Goal: Task Accomplishment & Management: Complete application form

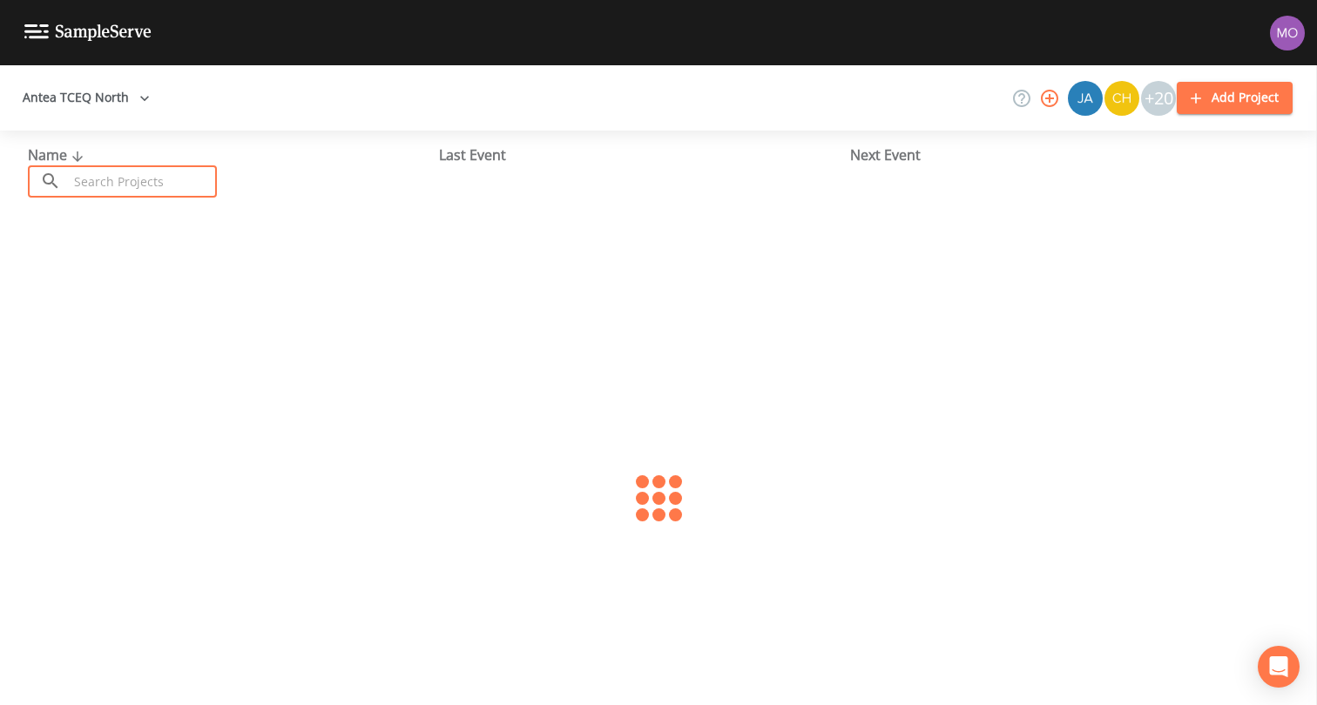
click at [90, 179] on input "text" at bounding box center [142, 181] width 149 height 32
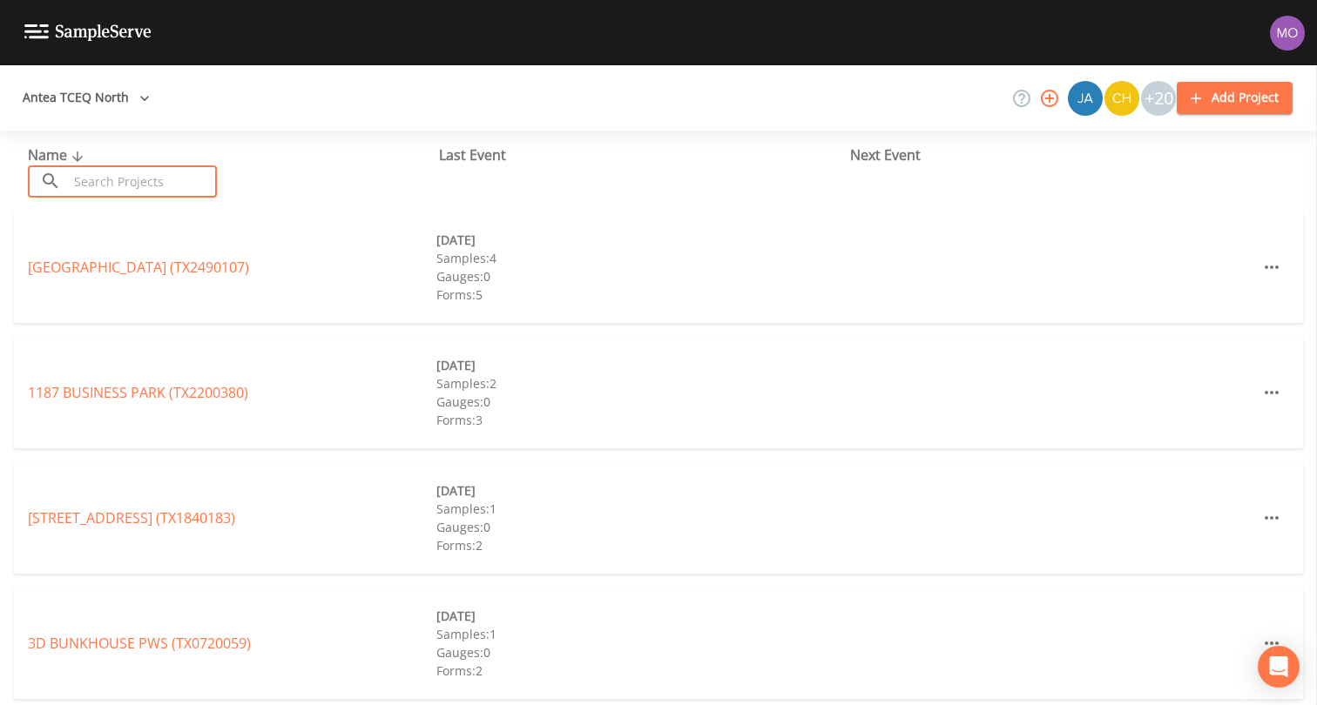
paste input "TX0570014"
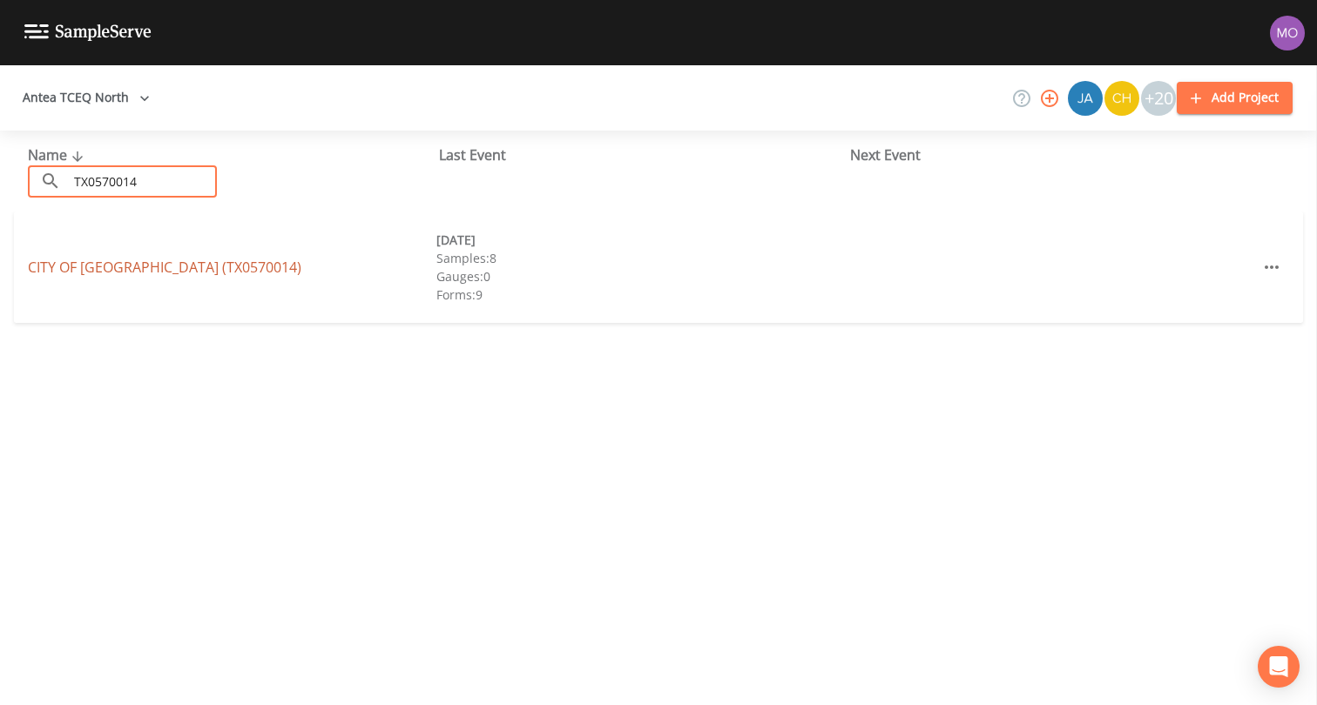
type input "TX0570014"
click at [82, 261] on link "CITY OF MESQUITE (TX0570014)" at bounding box center [164, 267] width 273 height 19
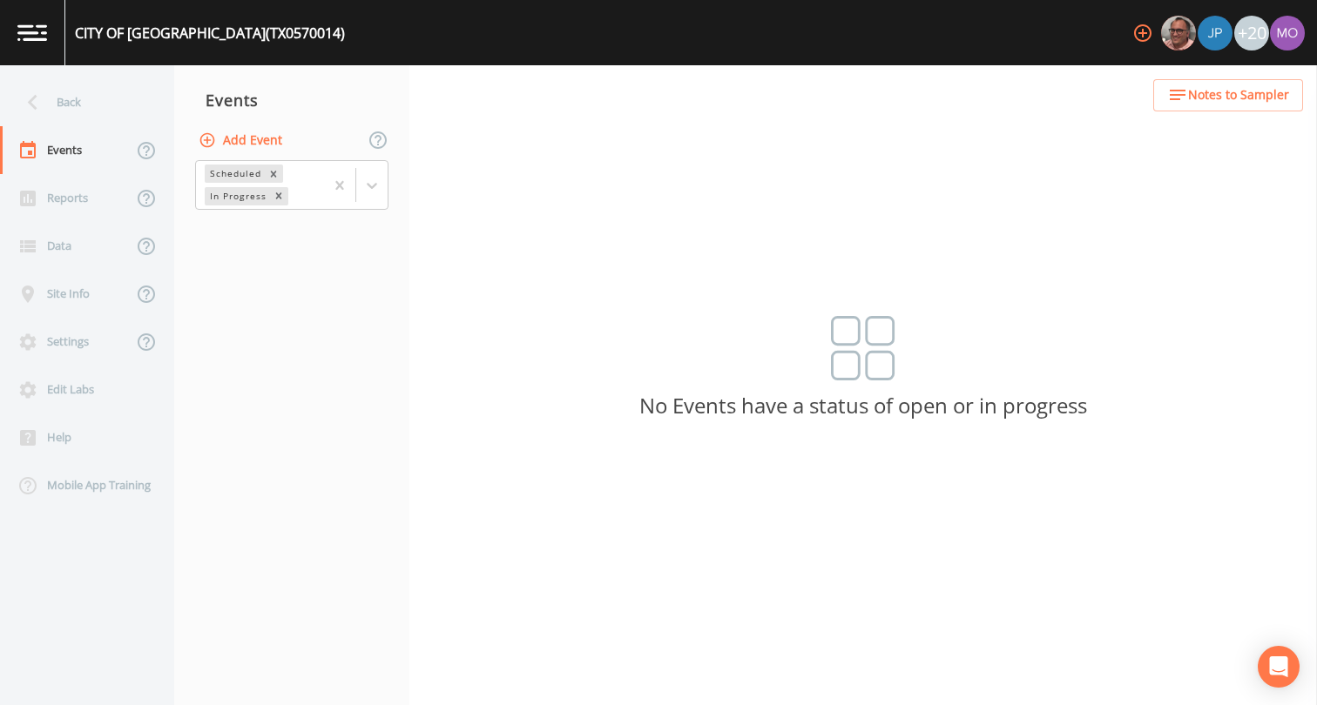
click at [250, 141] on button "Add Event" at bounding box center [242, 141] width 94 height 32
type input "CVA"
type input "2025-08-20"
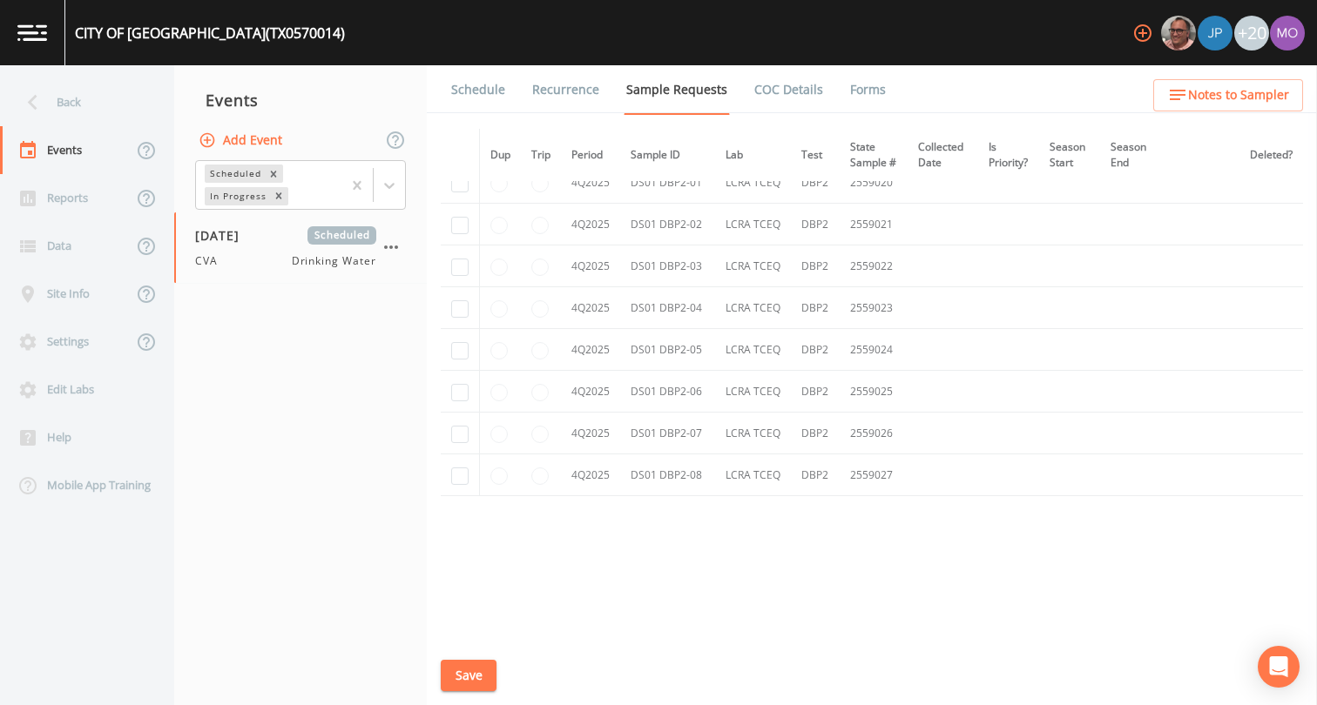
checkbox input "true"
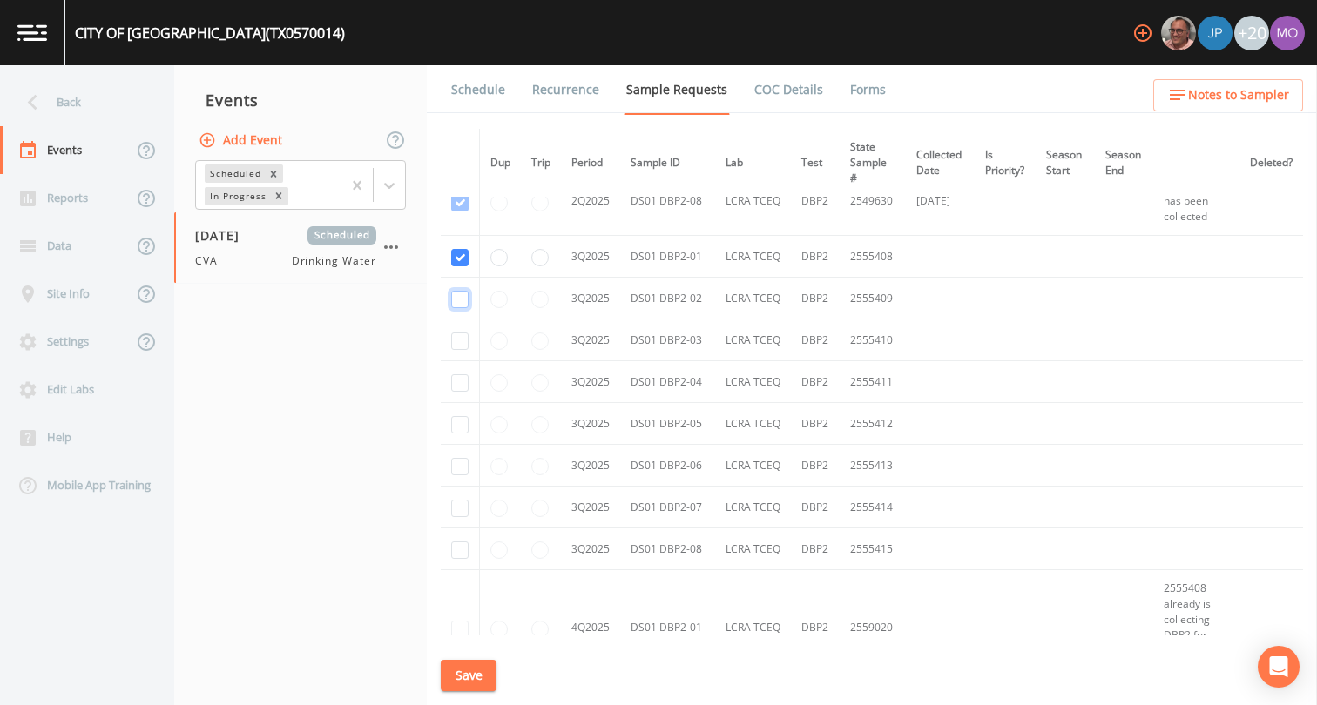
checkbox input "true"
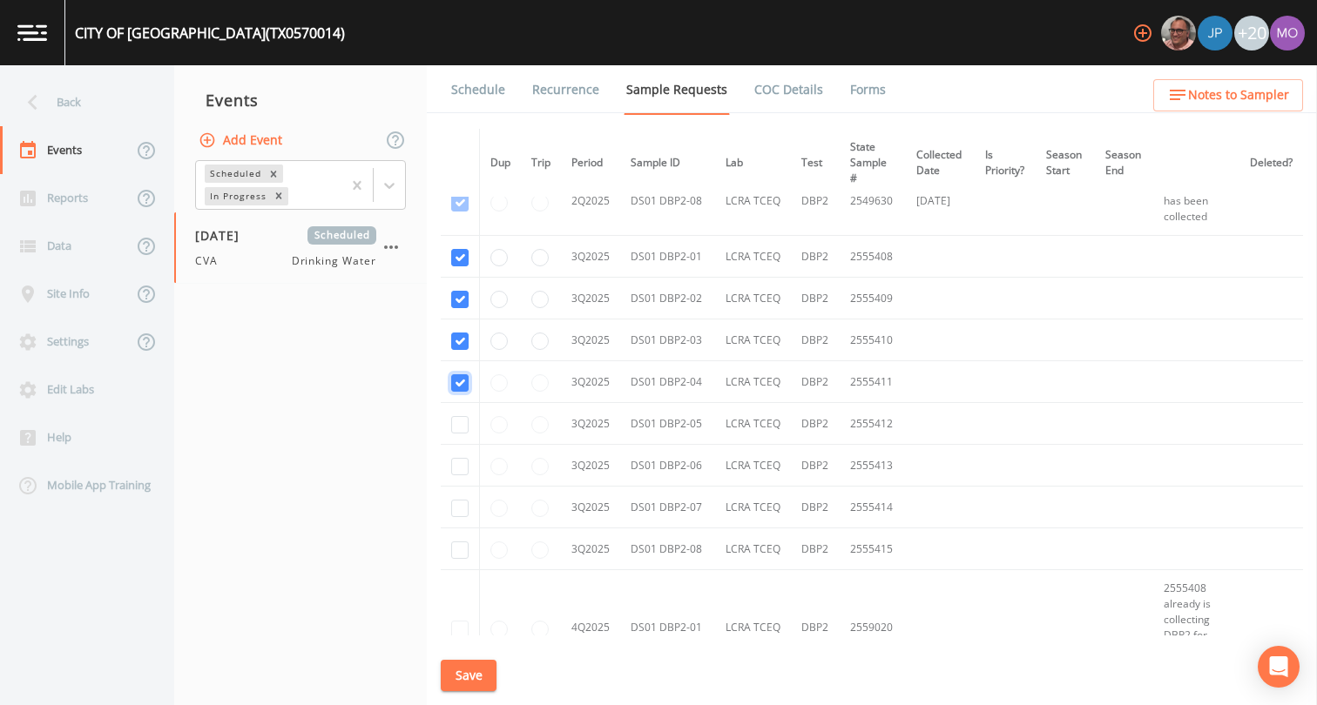
checkbox input "true"
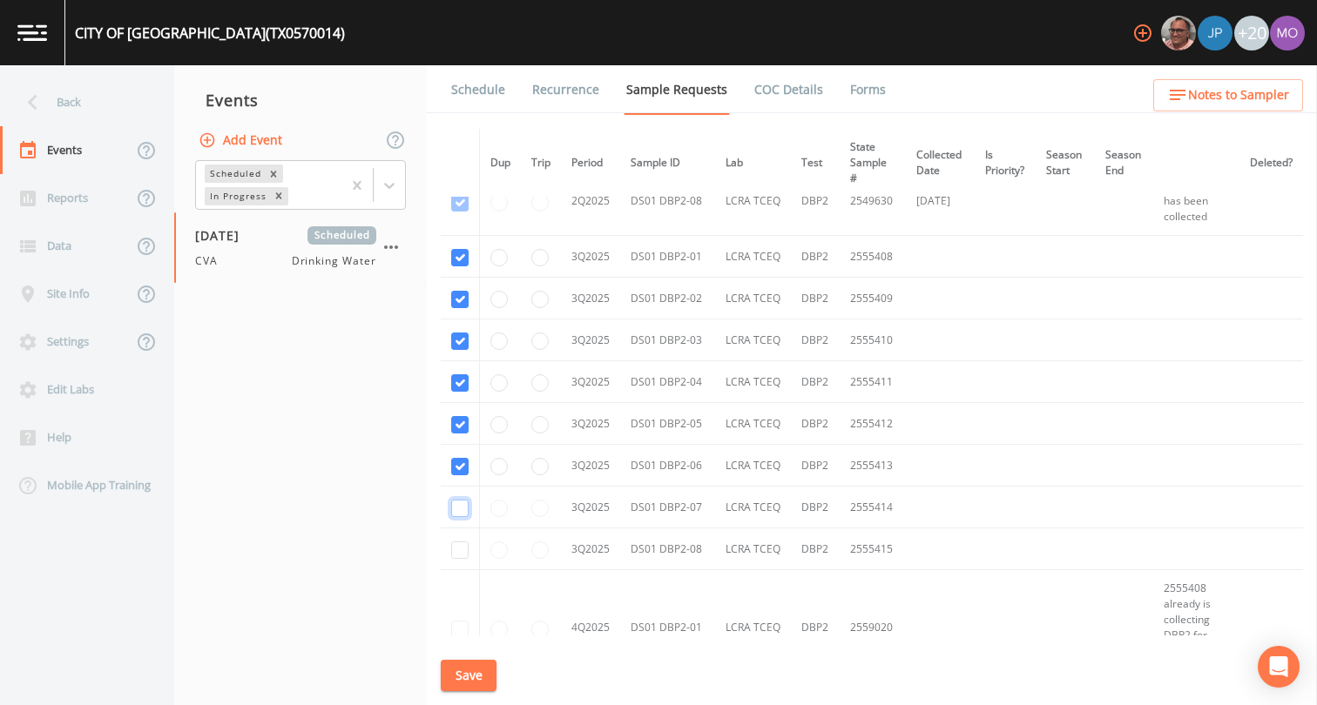
checkbox input "true"
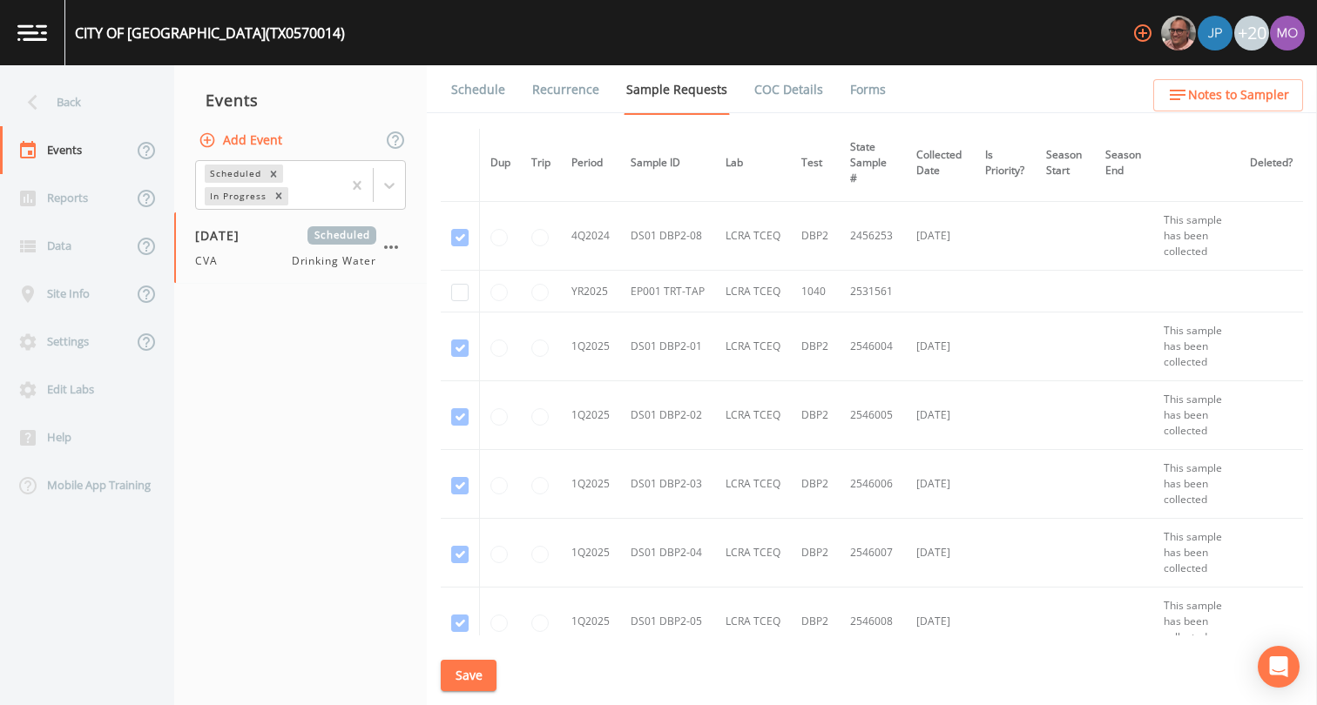
scroll to position [2173, 0]
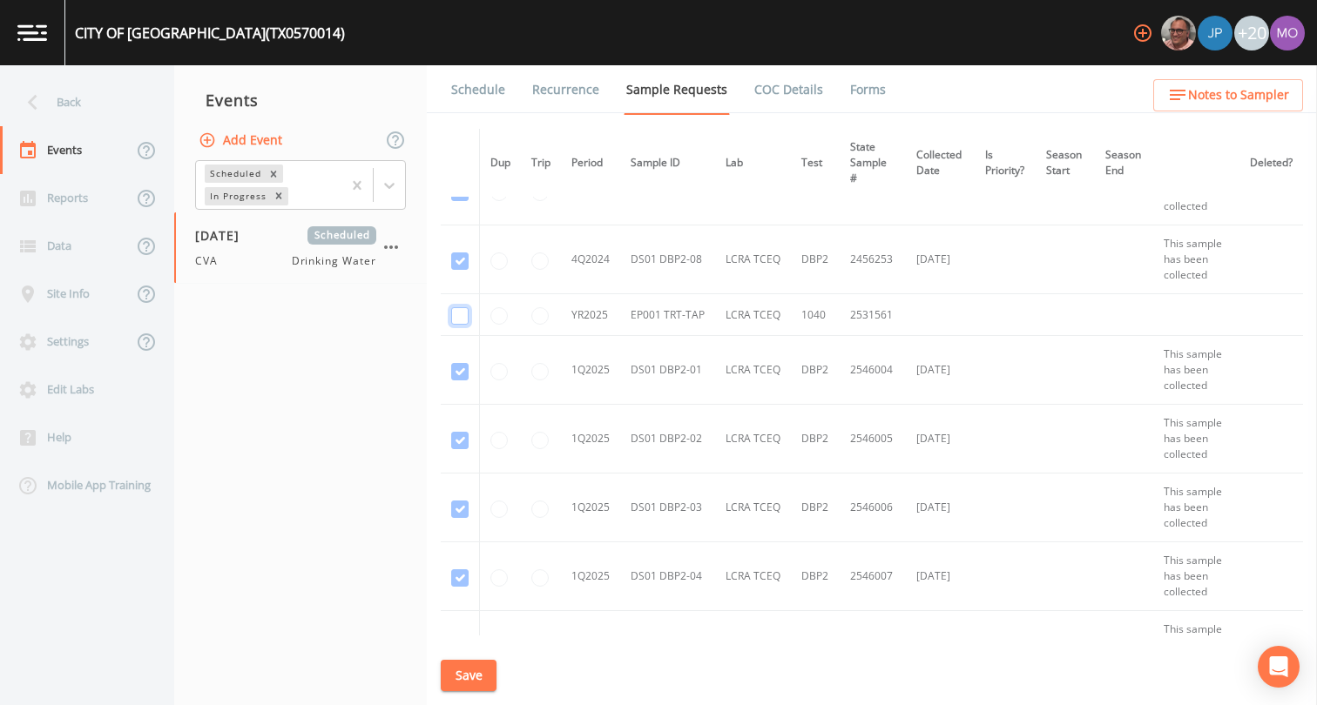
click at [461, 320] on input "checkbox" at bounding box center [459, 315] width 17 height 17
checkbox input "true"
click at [457, 672] on button "Save" at bounding box center [469, 676] width 56 height 32
click at [486, 97] on link "Schedule" at bounding box center [477, 89] width 59 height 49
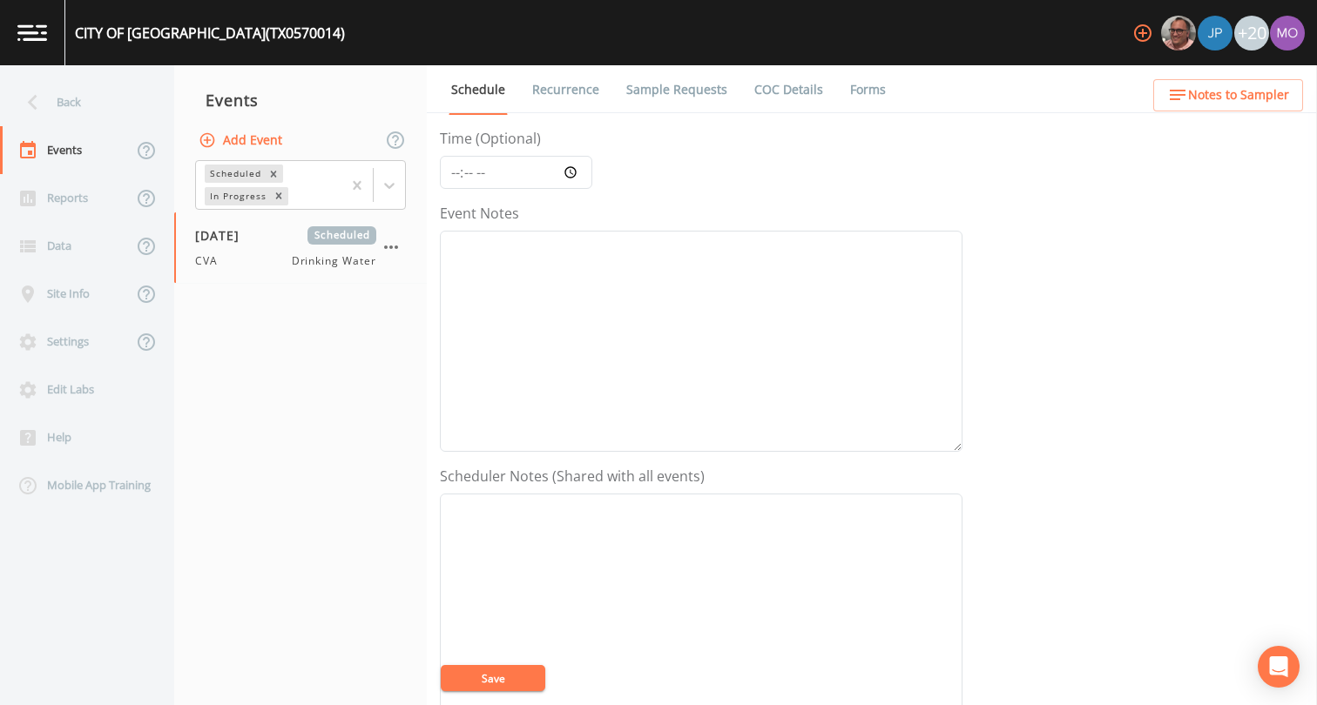
scroll to position [424, 0]
click at [578, 475] on button "Add" at bounding box center [580, 466] width 58 height 32
select select "a2822abc-5819-4f7b-b3c6-dd92d52bfeb4"
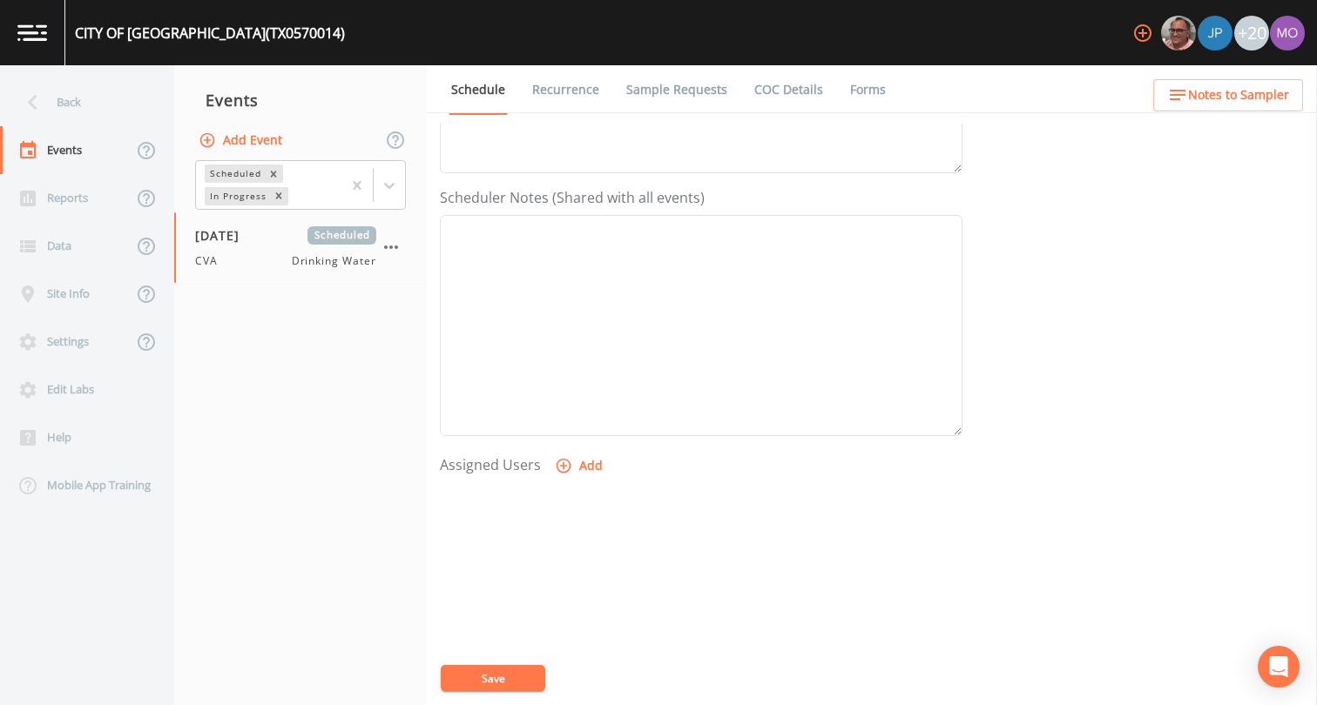
select select
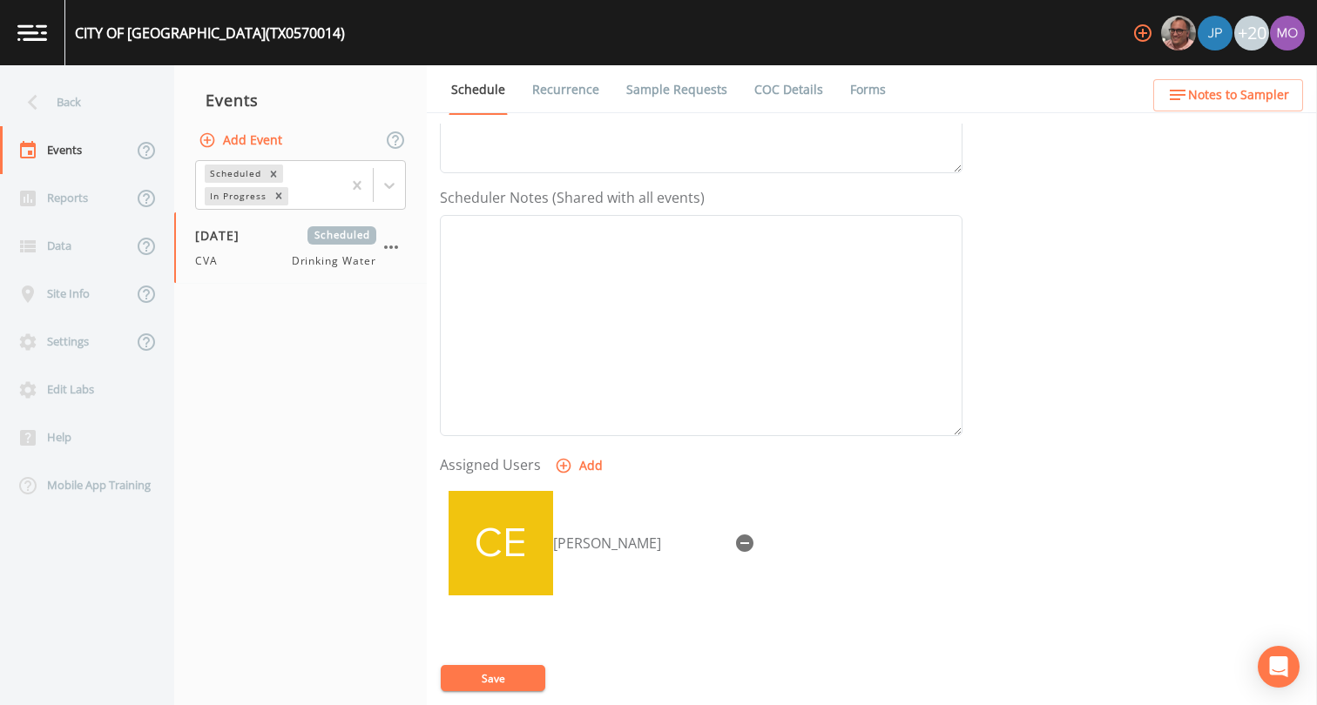
click at [522, 671] on button "Save" at bounding box center [493, 678] width 104 height 26
drag, startPoint x: 248, startPoint y: 212, endPoint x: 108, endPoint y: 107, distance: 175.4
click at [108, 107] on div "Back" at bounding box center [78, 102] width 157 height 48
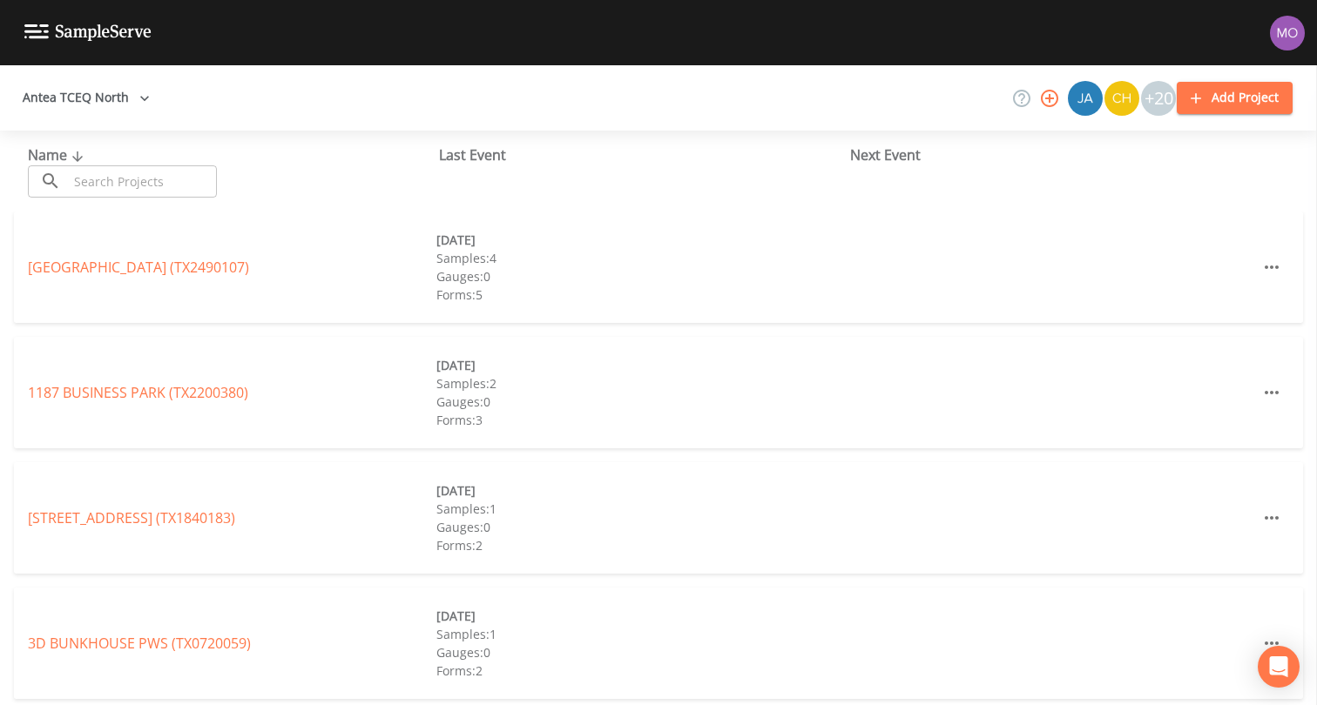
click at [120, 170] on input "text" at bounding box center [142, 181] width 149 height 32
paste input "TX0570186"
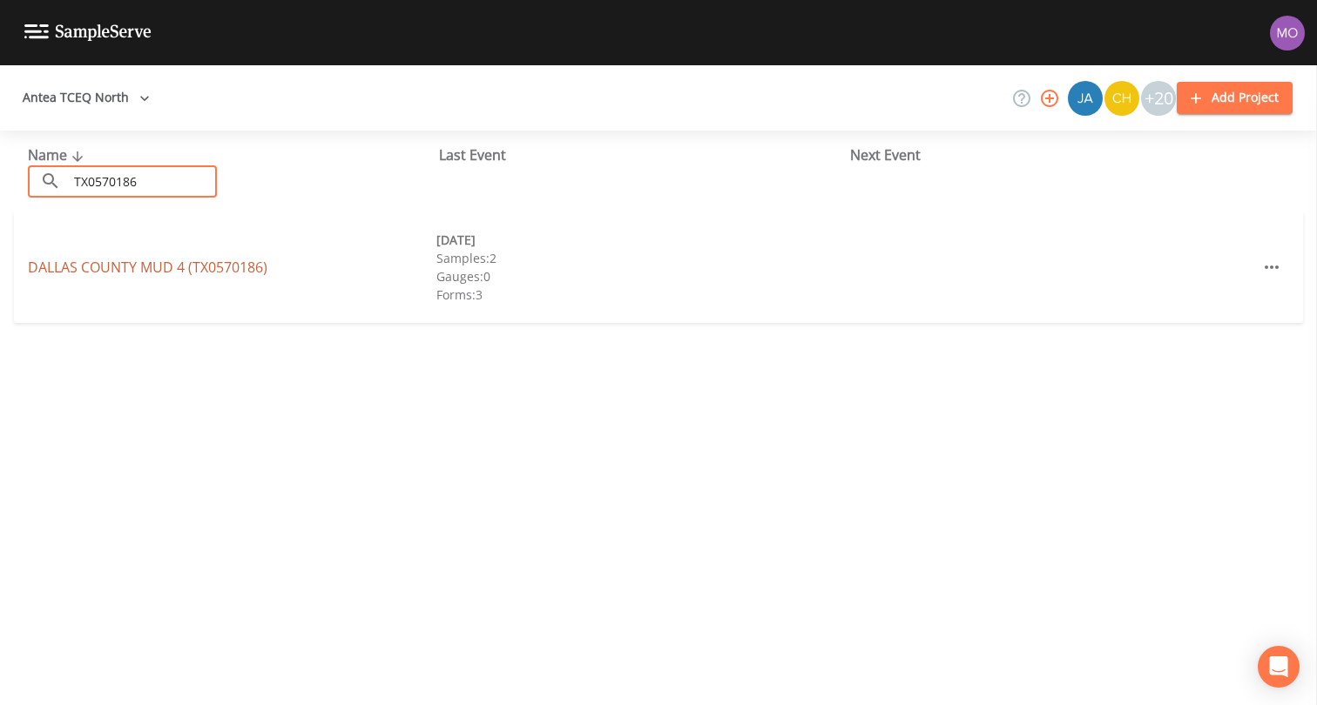
type input "TX0570186"
click at [69, 264] on link "DALLAS COUNTY MUD 4 (TX0570186)" at bounding box center [147, 267] width 239 height 19
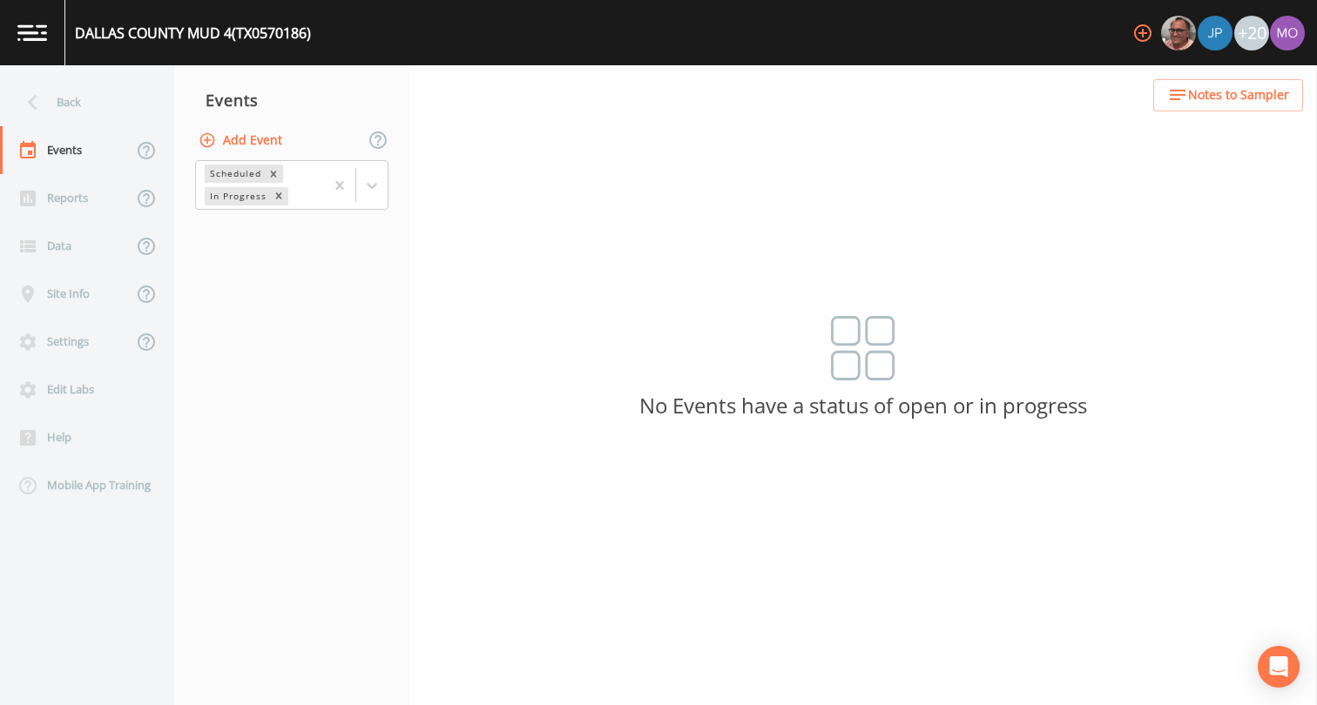
click at [238, 140] on button "Add Event" at bounding box center [242, 141] width 94 height 32
type input "CVA"
type input "2025-08-20"
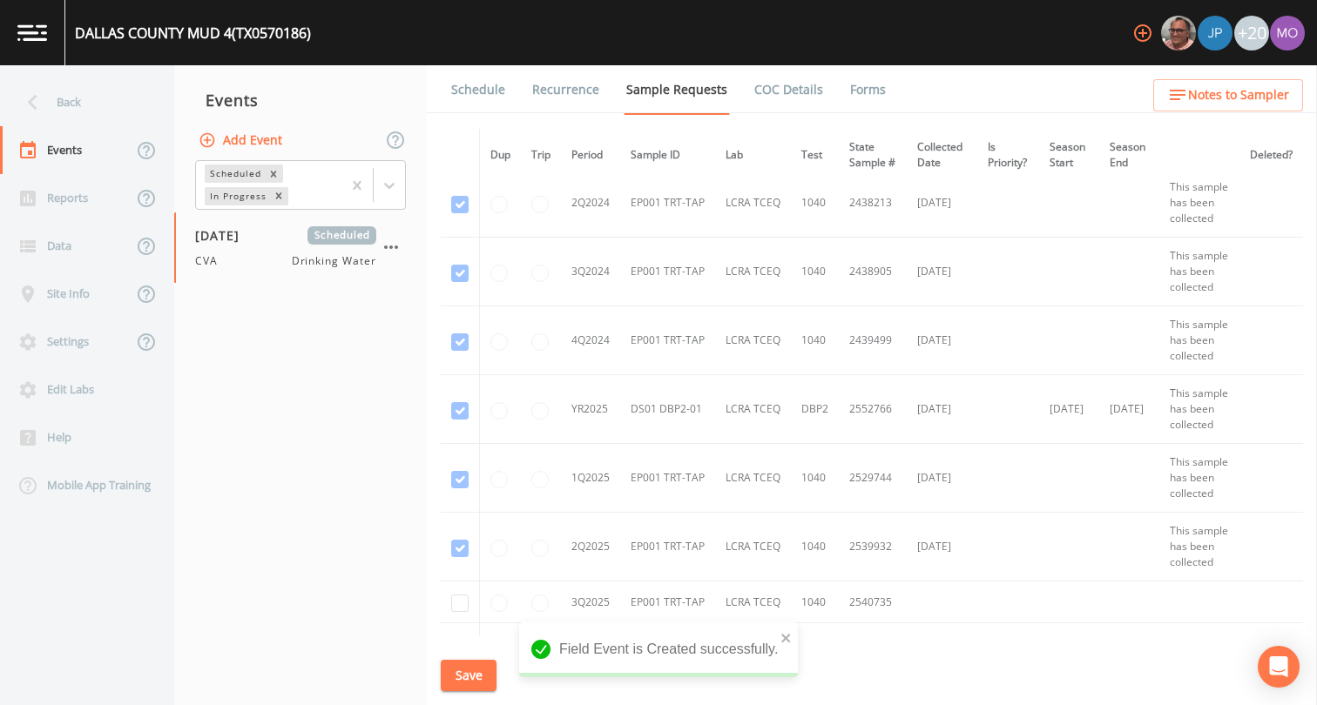
scroll to position [590, 0]
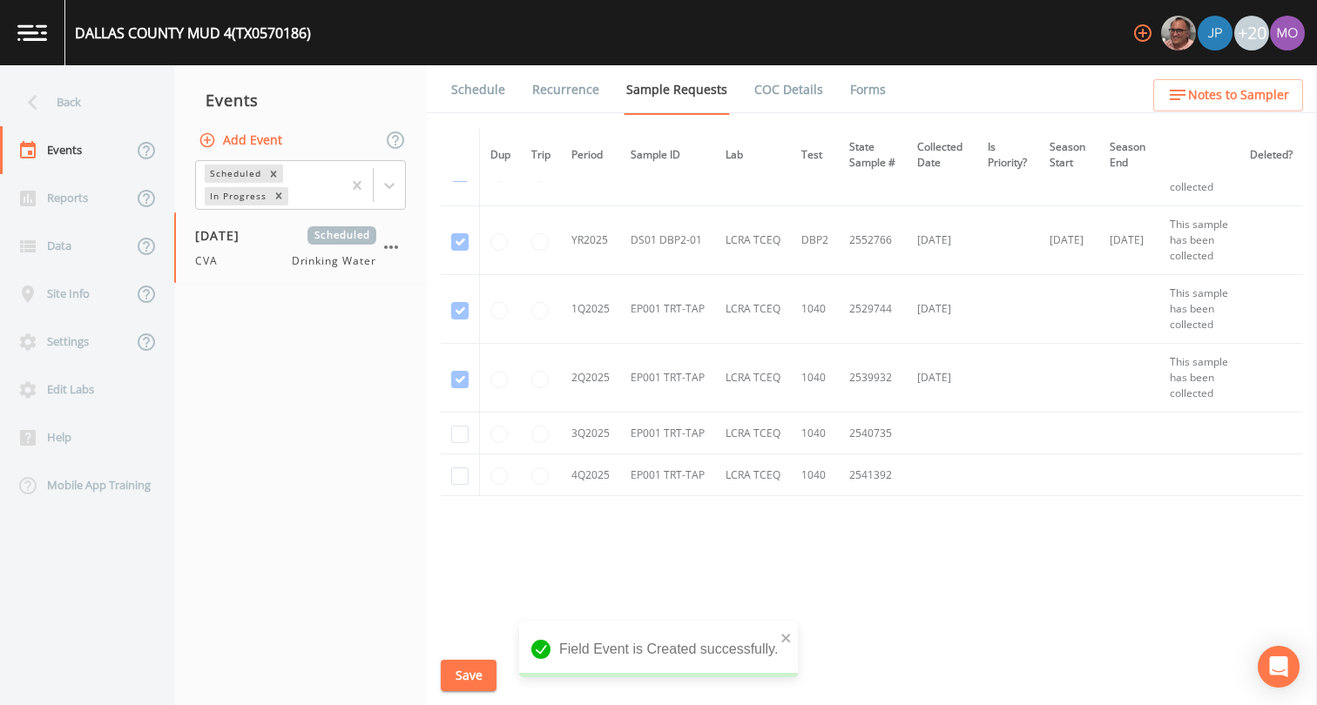
click at [469, 431] on td at bounding box center [460, 434] width 39 height 42
checkbox input "true"
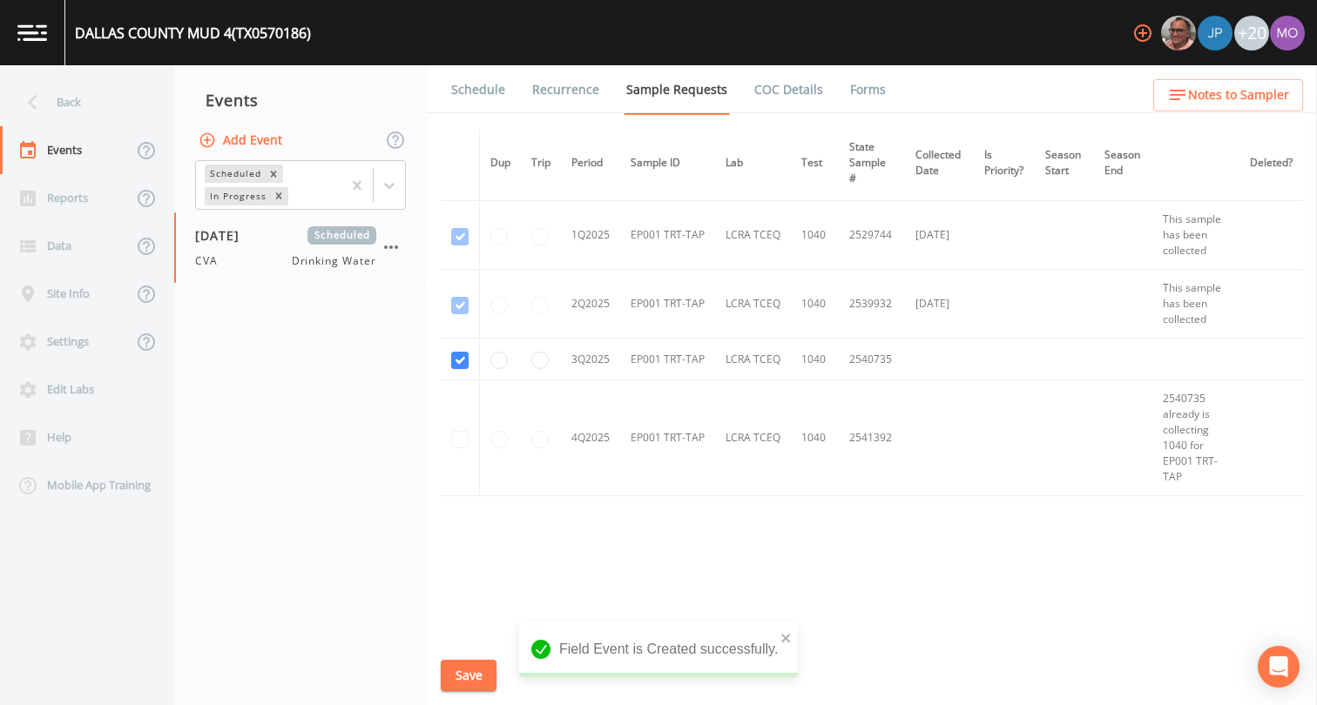
click at [468, 675] on button "Save" at bounding box center [469, 676] width 56 height 32
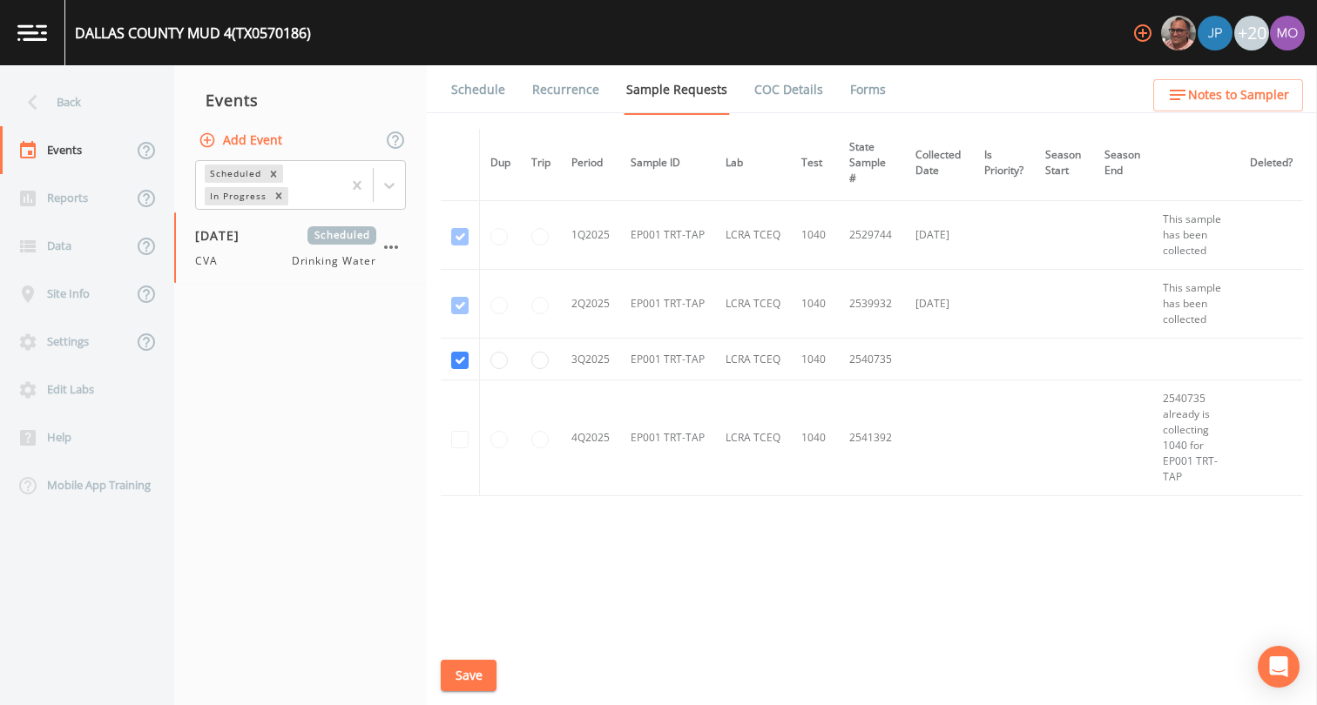
click at [468, 88] on link "Schedule" at bounding box center [477, 89] width 59 height 49
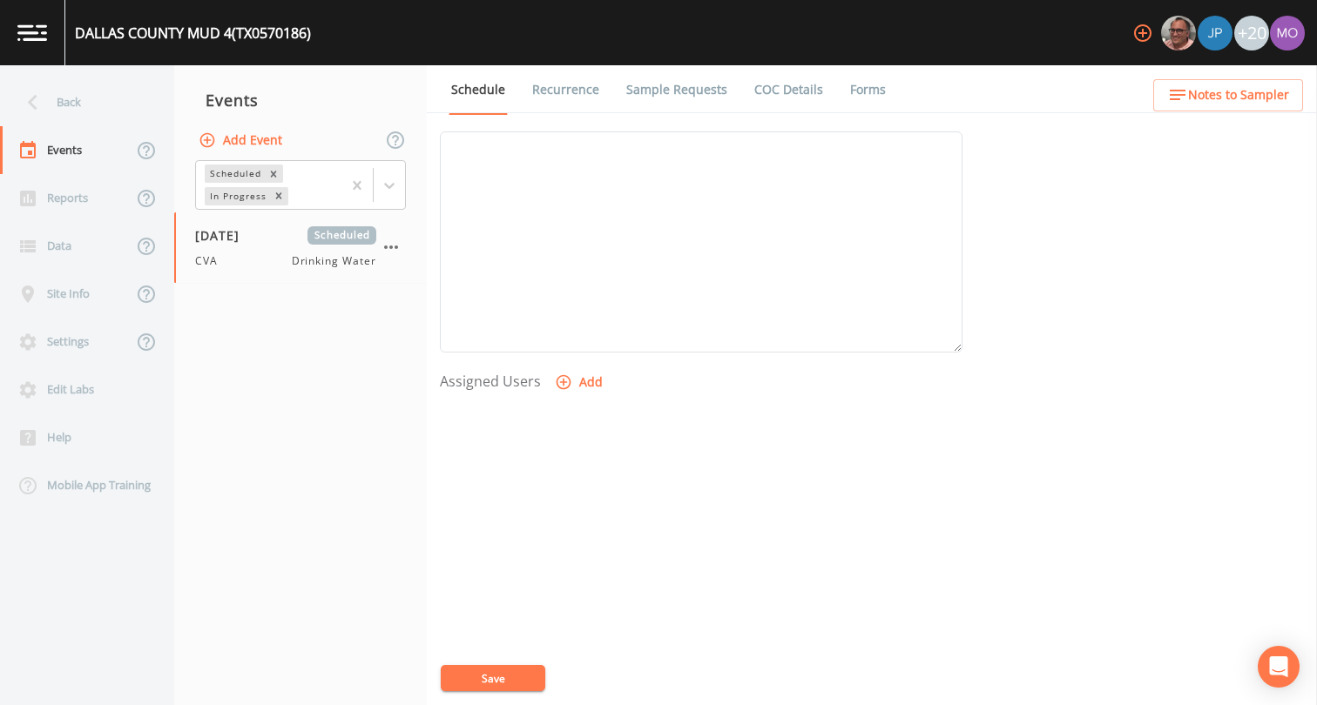
scroll to position [522, 0]
click at [560, 370] on icon "button" at bounding box center [563, 368] width 15 height 15
select select "a2822abc-5819-4f7b-b3c6-dd92d52bfeb4"
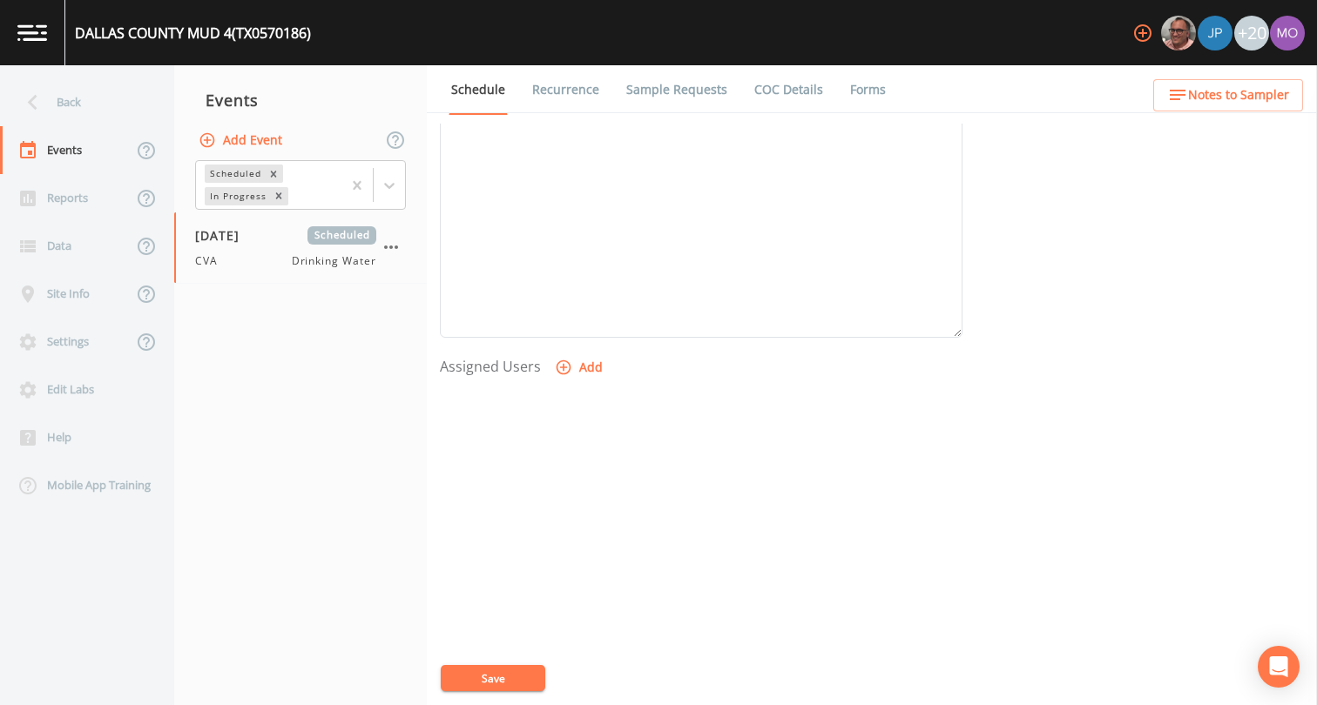
select select
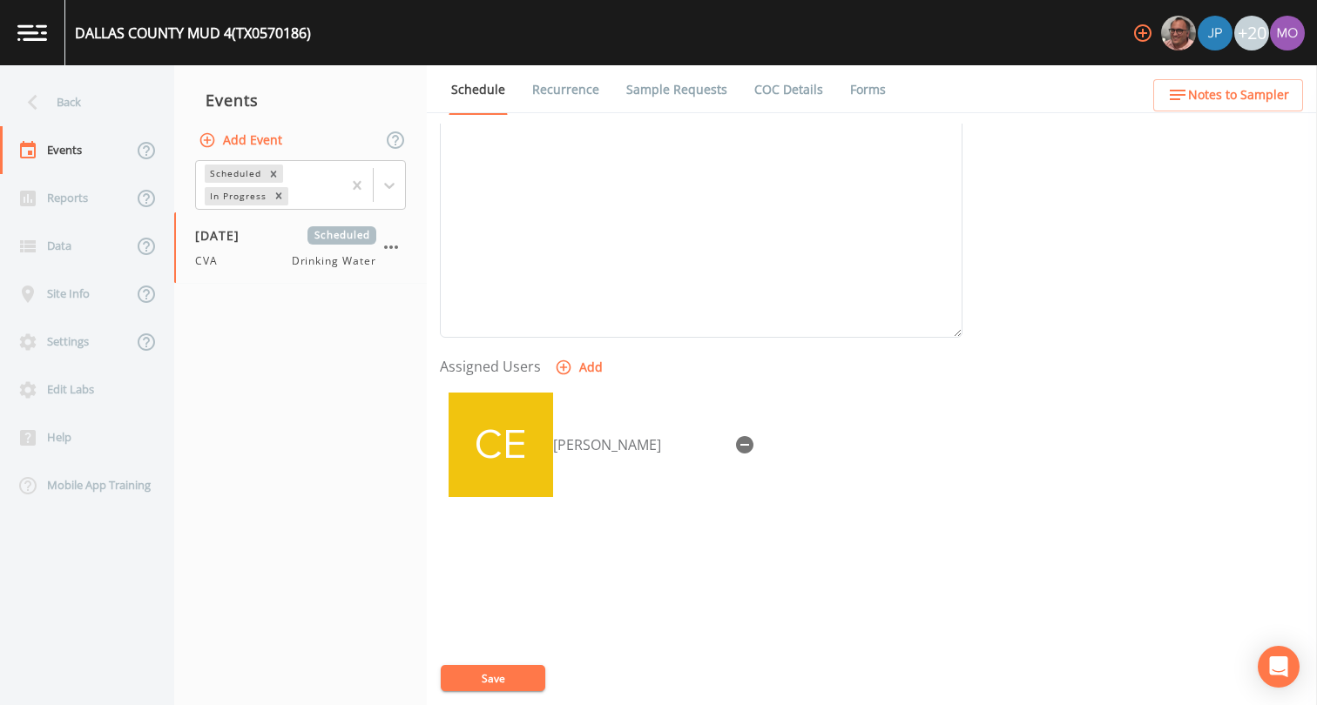
click at [529, 677] on button "Save" at bounding box center [493, 678] width 104 height 26
drag, startPoint x: 244, startPoint y: 244, endPoint x: 142, endPoint y: 99, distance: 176.8
click at [142, 99] on div "Back" at bounding box center [78, 102] width 157 height 48
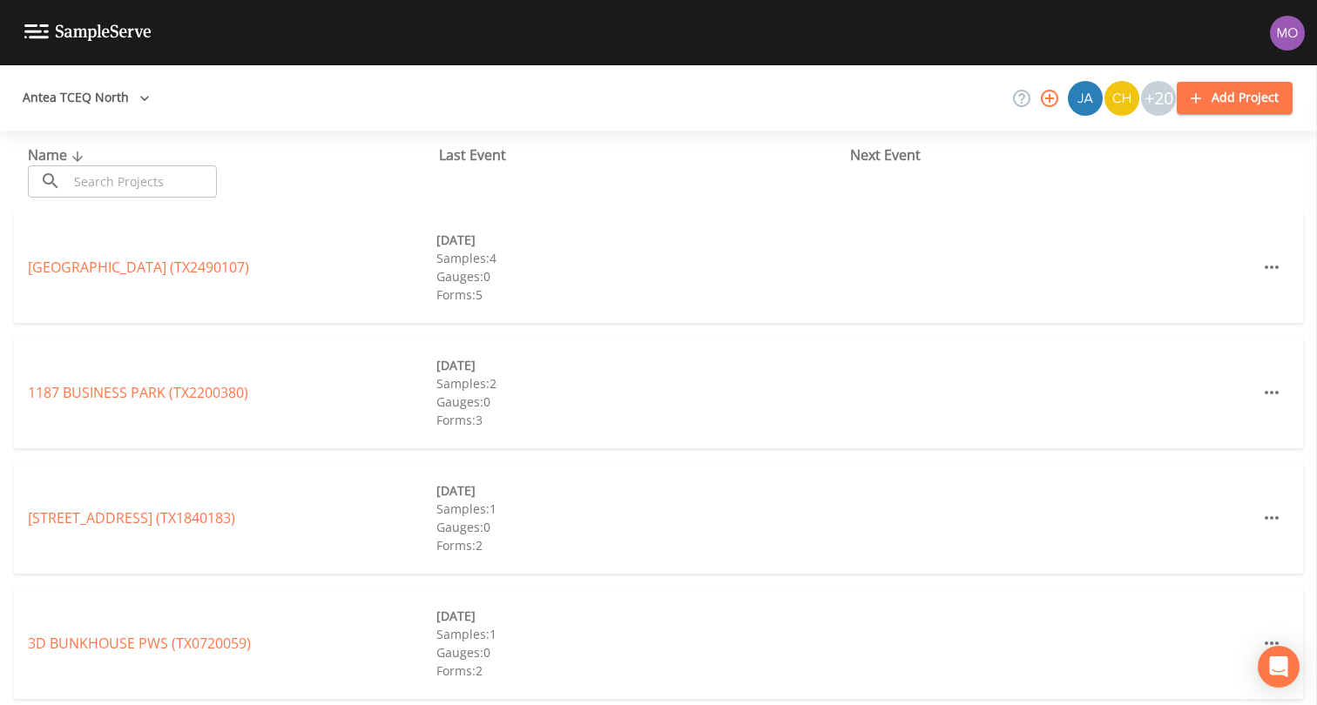
click at [122, 103] on button "Antea TCEQ North" at bounding box center [86, 98] width 141 height 32
click at [182, 704] on div at bounding box center [658, 705] width 1317 height 0
paste input "TX1290055"
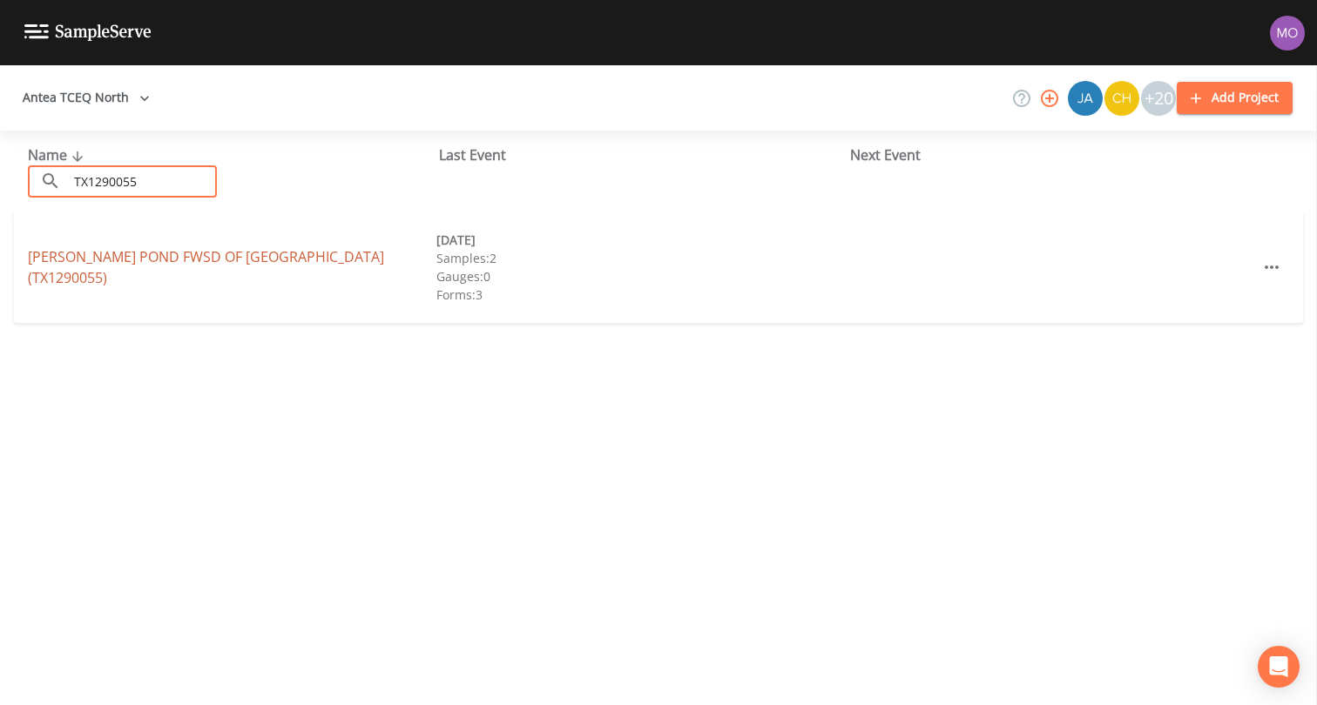
type input "TX1290055"
click at [152, 274] on link "WALDEN POND FWSD OF KAUFMAN COUNTY (TX1290055)" at bounding box center [206, 267] width 356 height 40
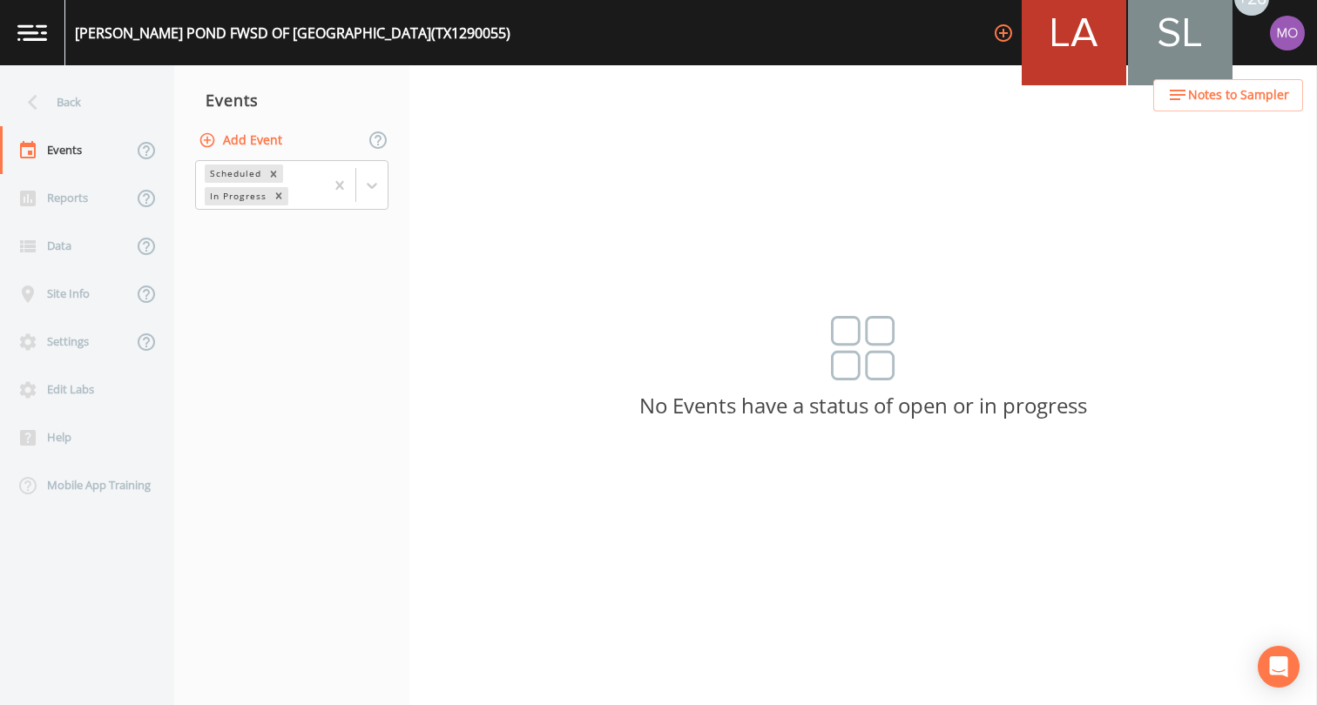
click at [242, 133] on button "Add Event" at bounding box center [242, 141] width 94 height 32
type input "CVA"
type input "2025-08-20"
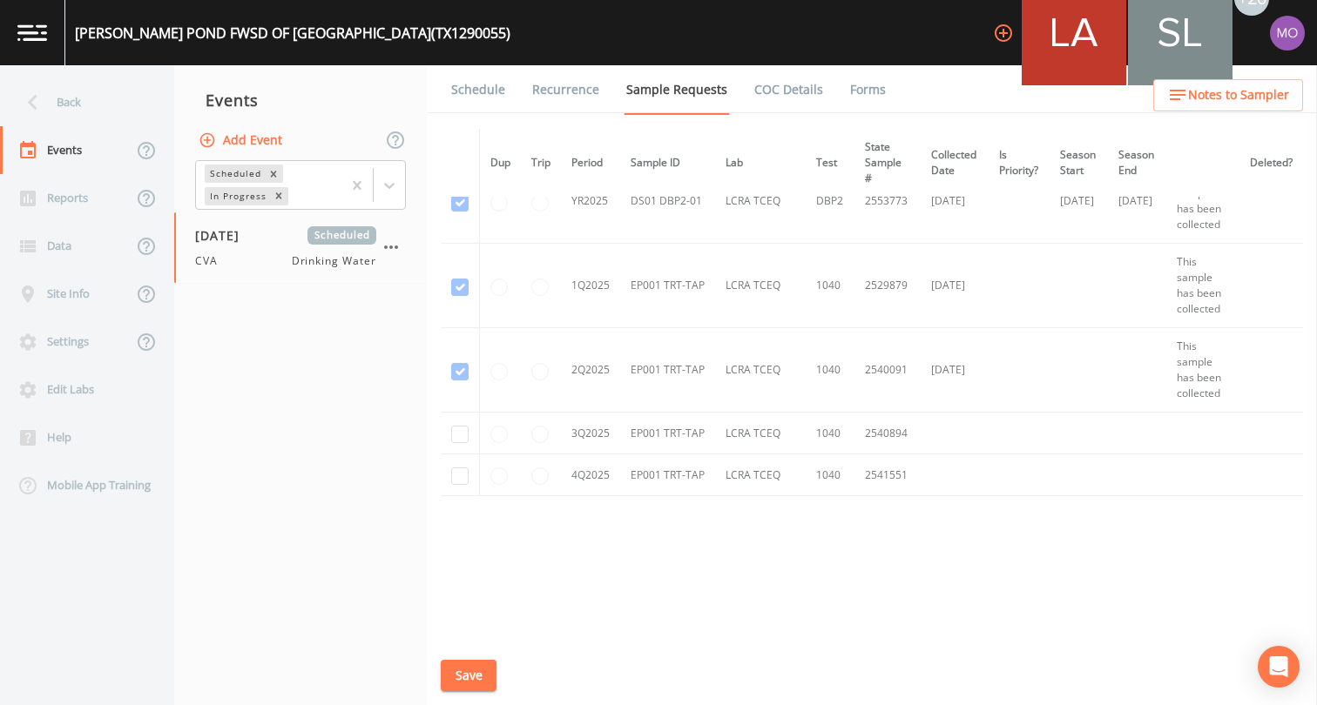
scroll to position [590, 0]
click at [465, 43] on input "checkbox" at bounding box center [459, 33] width 17 height 17
checkbox input "true"
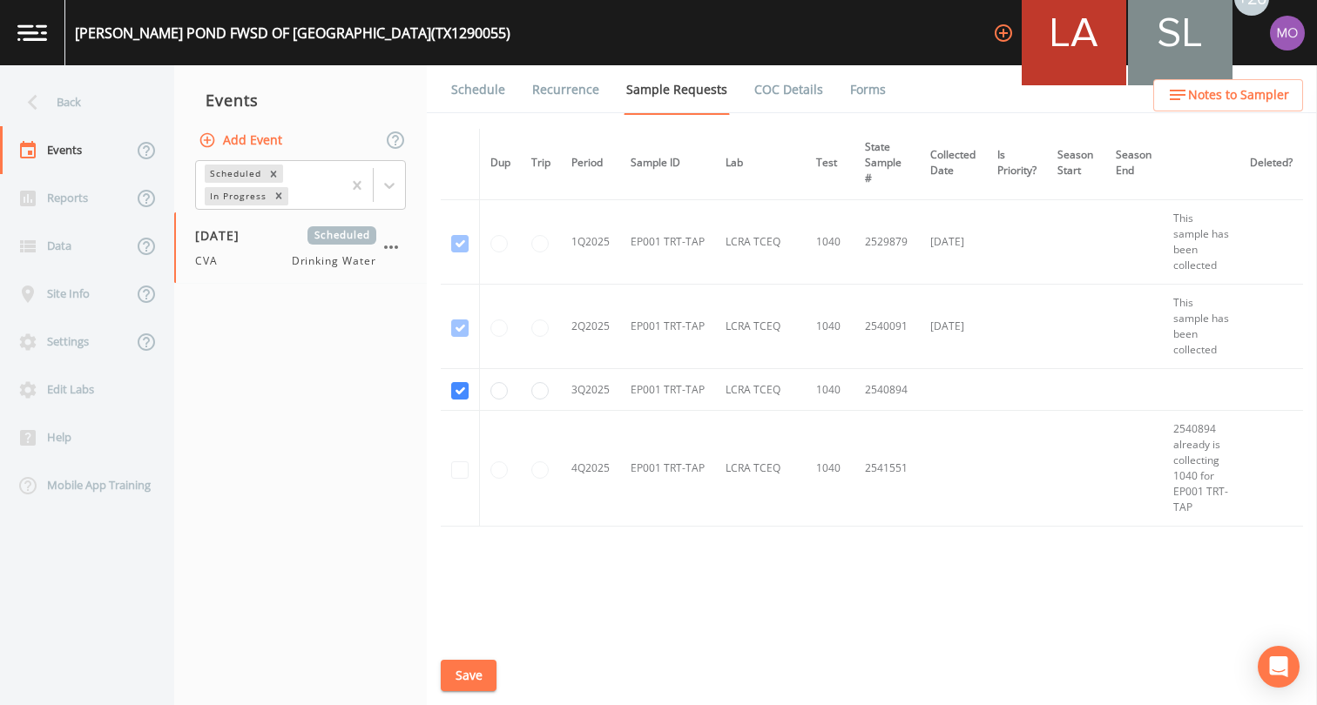
click at [473, 661] on button "Save" at bounding box center [469, 676] width 56 height 32
click at [483, 89] on link "Schedule" at bounding box center [477, 89] width 59 height 49
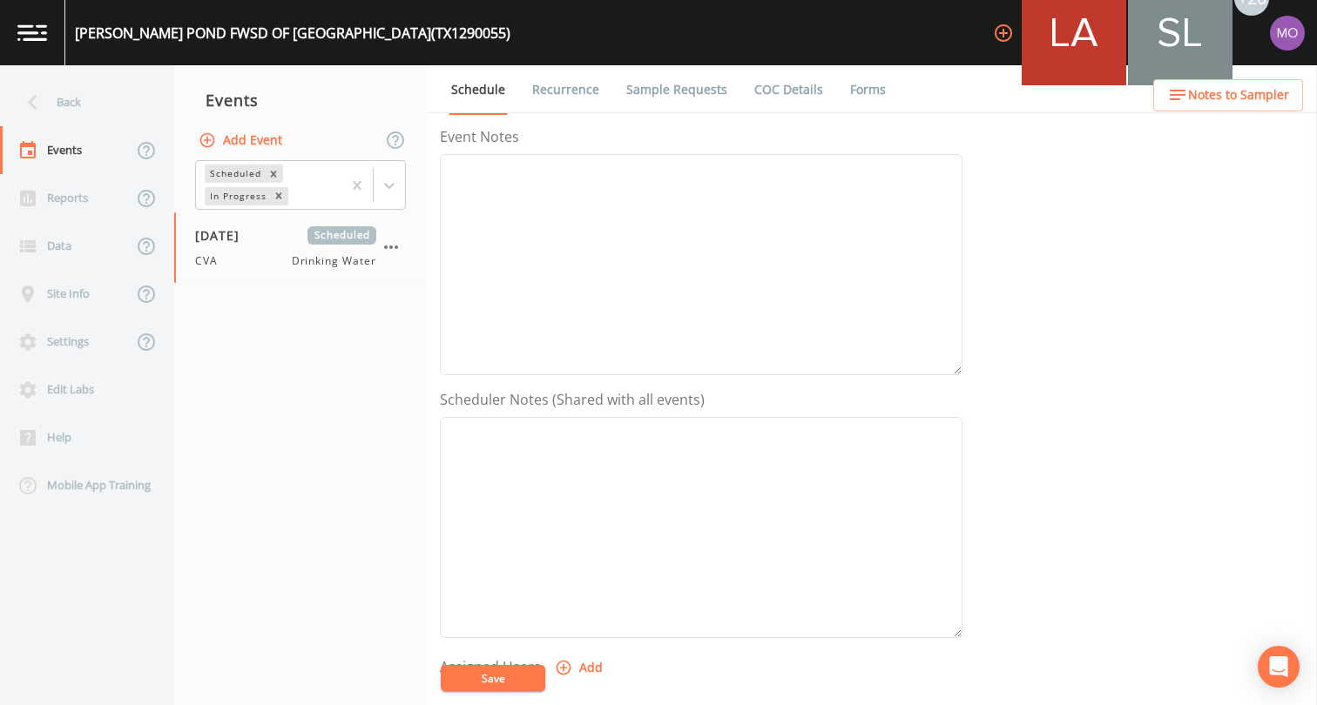
scroll to position [455, 0]
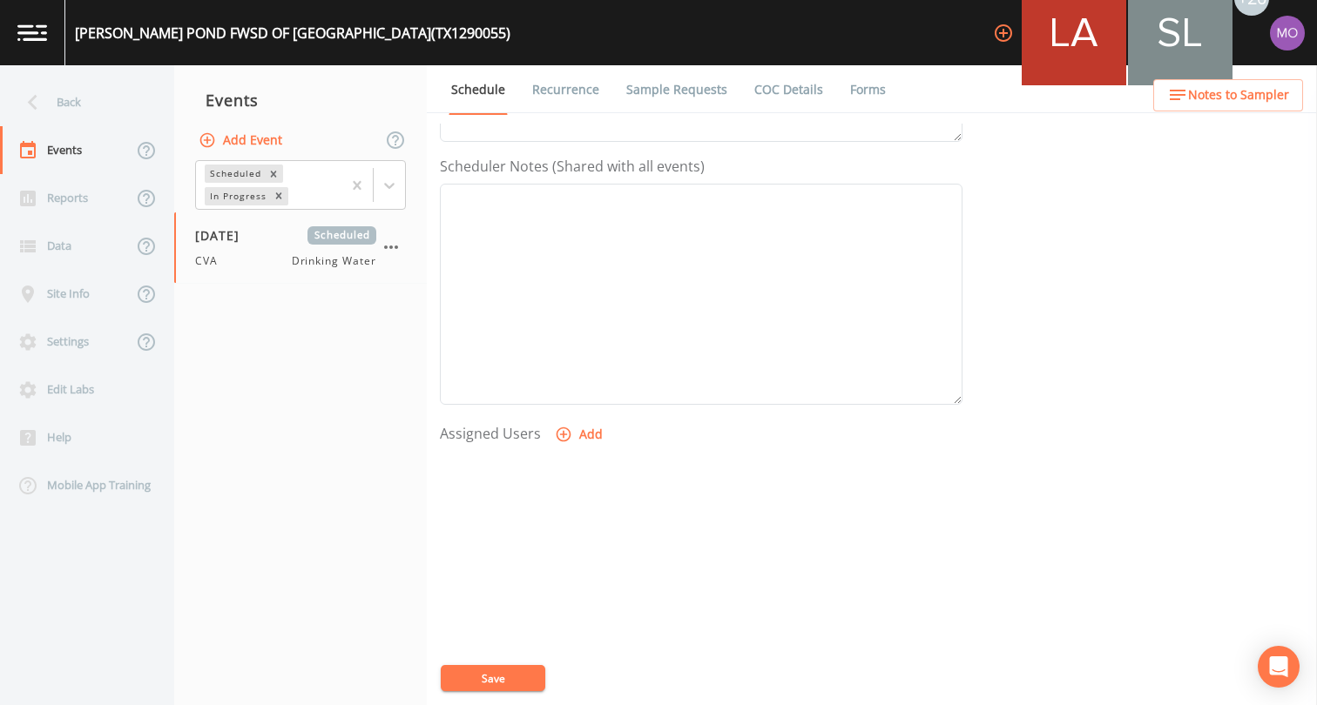
click at [564, 435] on icon "button" at bounding box center [563, 434] width 17 height 17
select select "a2822abc-5819-4f7b-b3c6-dd92d52bfeb4"
select select
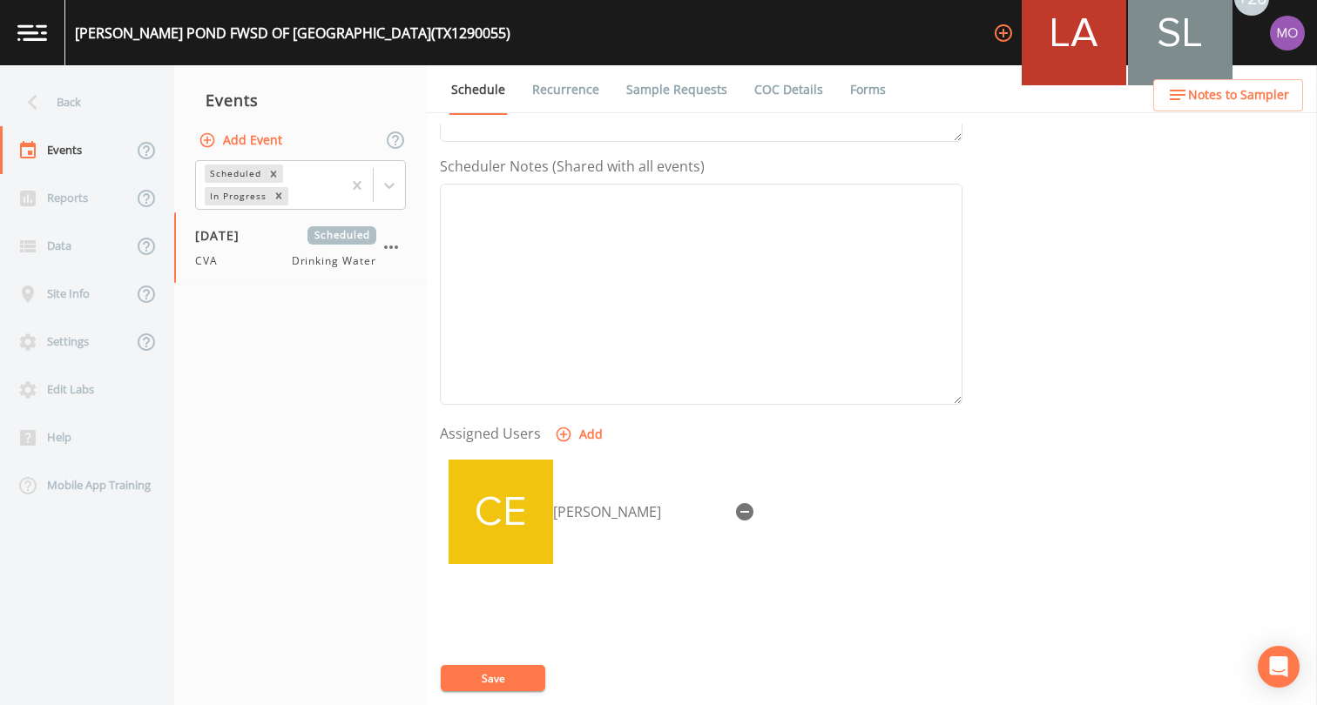
click at [495, 683] on button "Save" at bounding box center [493, 678] width 104 height 26
drag, startPoint x: 251, startPoint y: 237, endPoint x: 91, endPoint y: 103, distance: 208.9
click at [91, 103] on div "Back" at bounding box center [78, 102] width 157 height 48
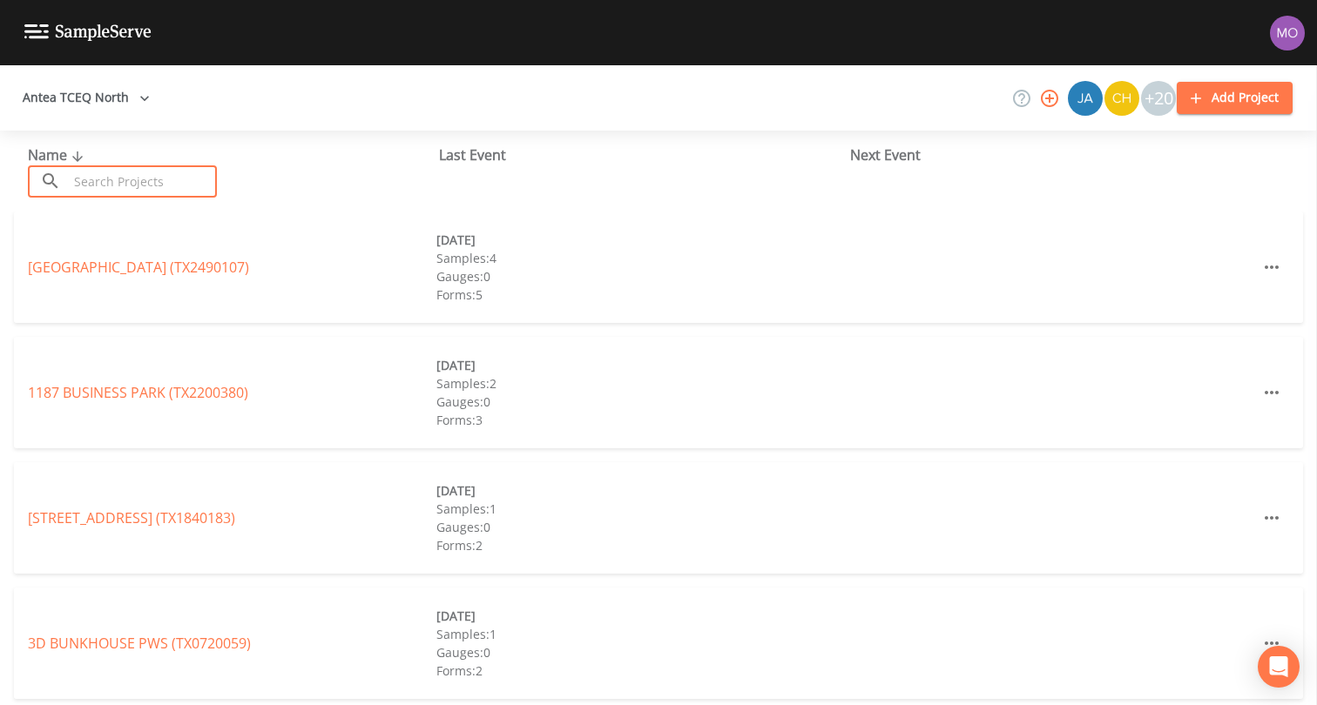
click at [107, 165] on input "text" at bounding box center [142, 181] width 149 height 32
paste input "TX1290043"
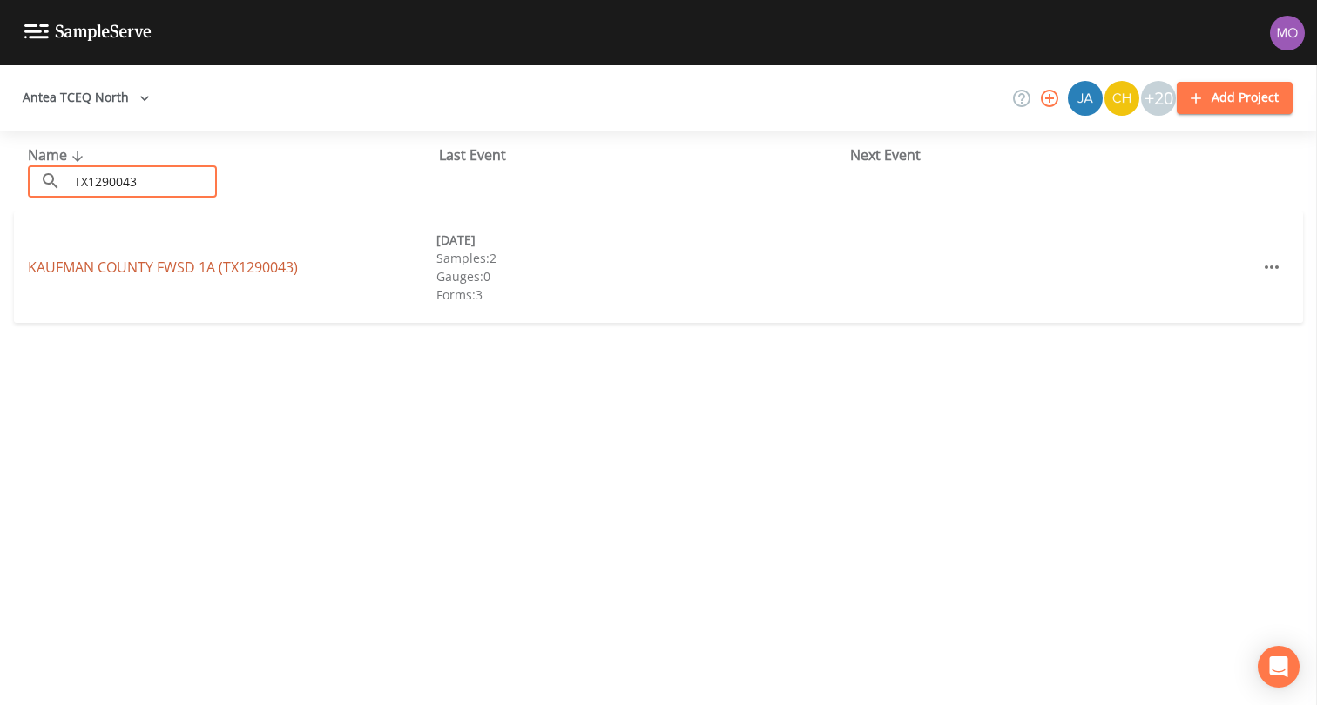
type input "TX1290043"
click at [159, 268] on link "KAUFMAN COUNTY FWSD 1A (TX1290043)" at bounding box center [163, 267] width 270 height 19
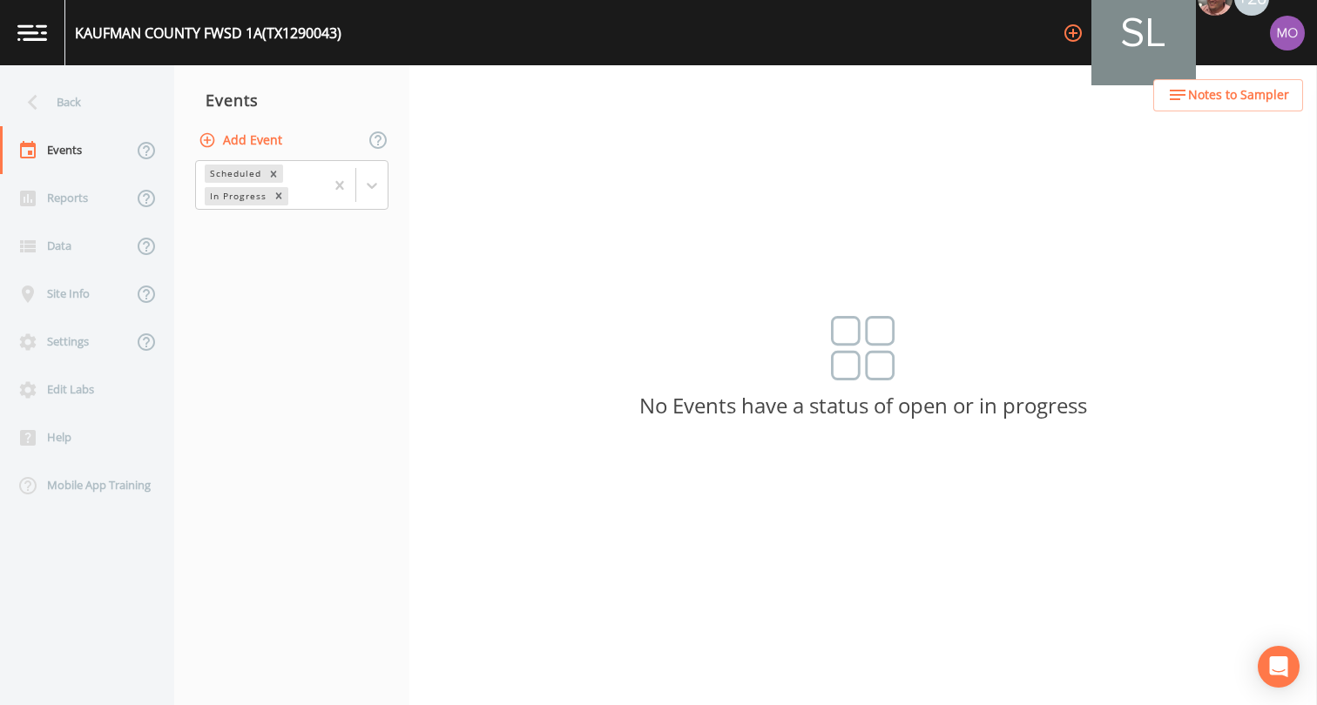
click at [247, 139] on button "Add Event" at bounding box center [242, 141] width 94 height 32
type input "CVA"
type input "2025-08-20"
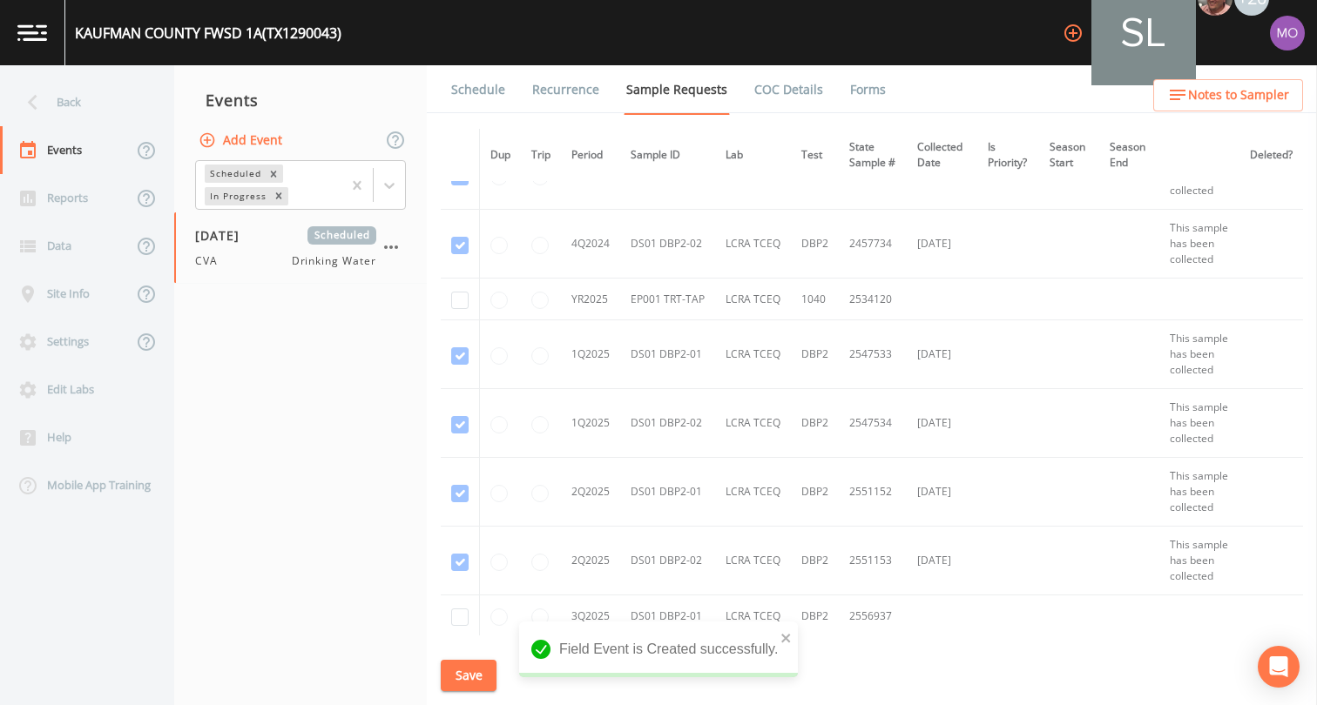
scroll to position [993, 0]
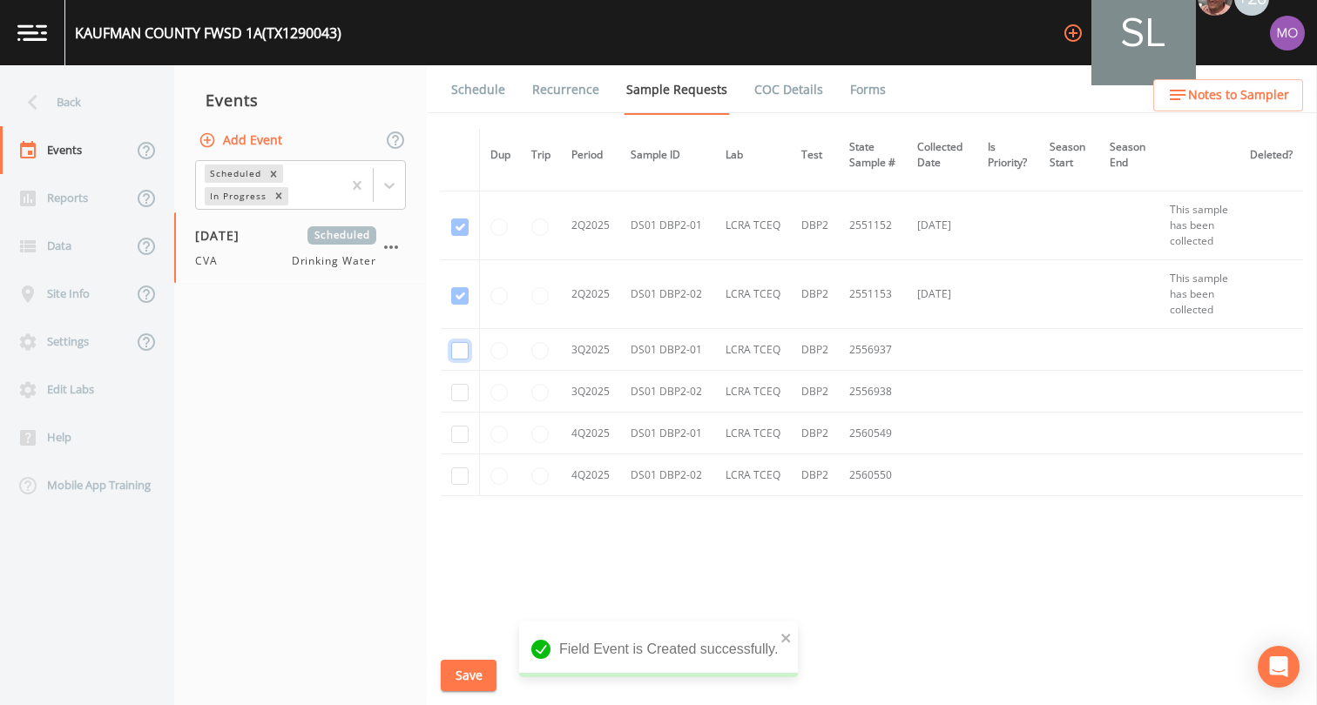
checkbox input "true"
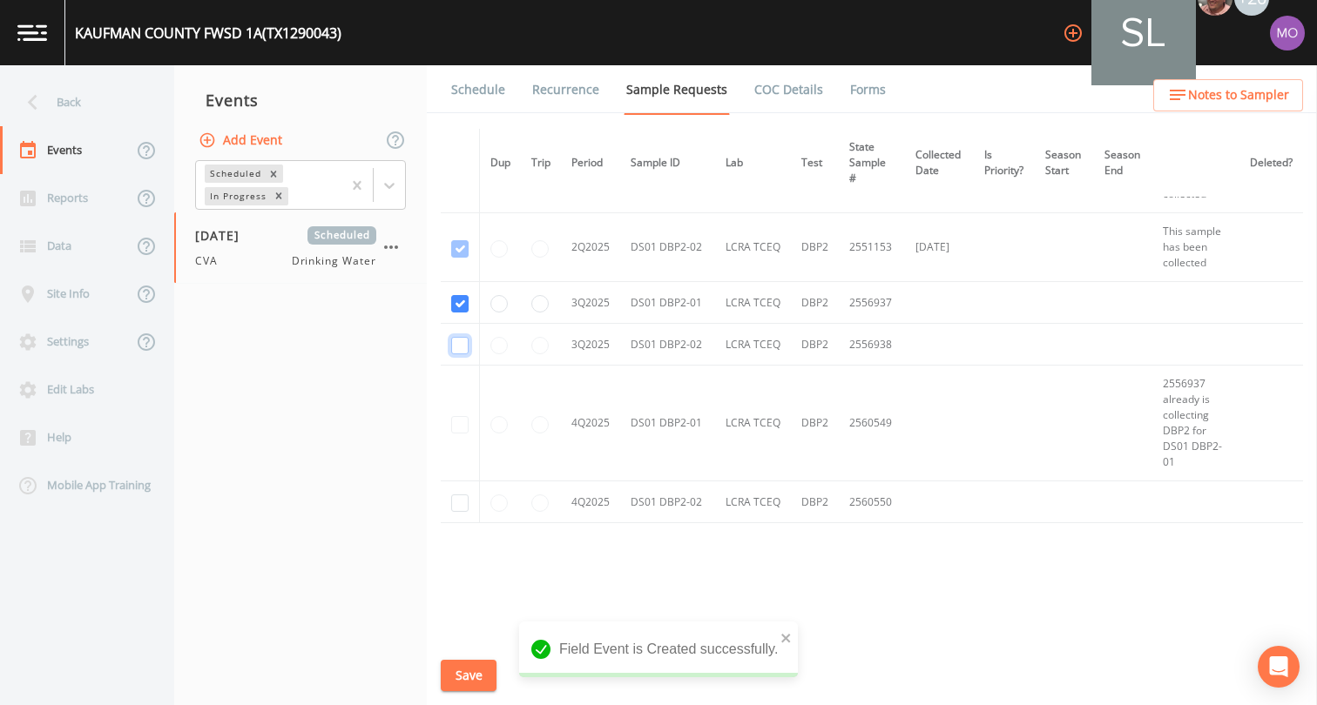
checkbox input "true"
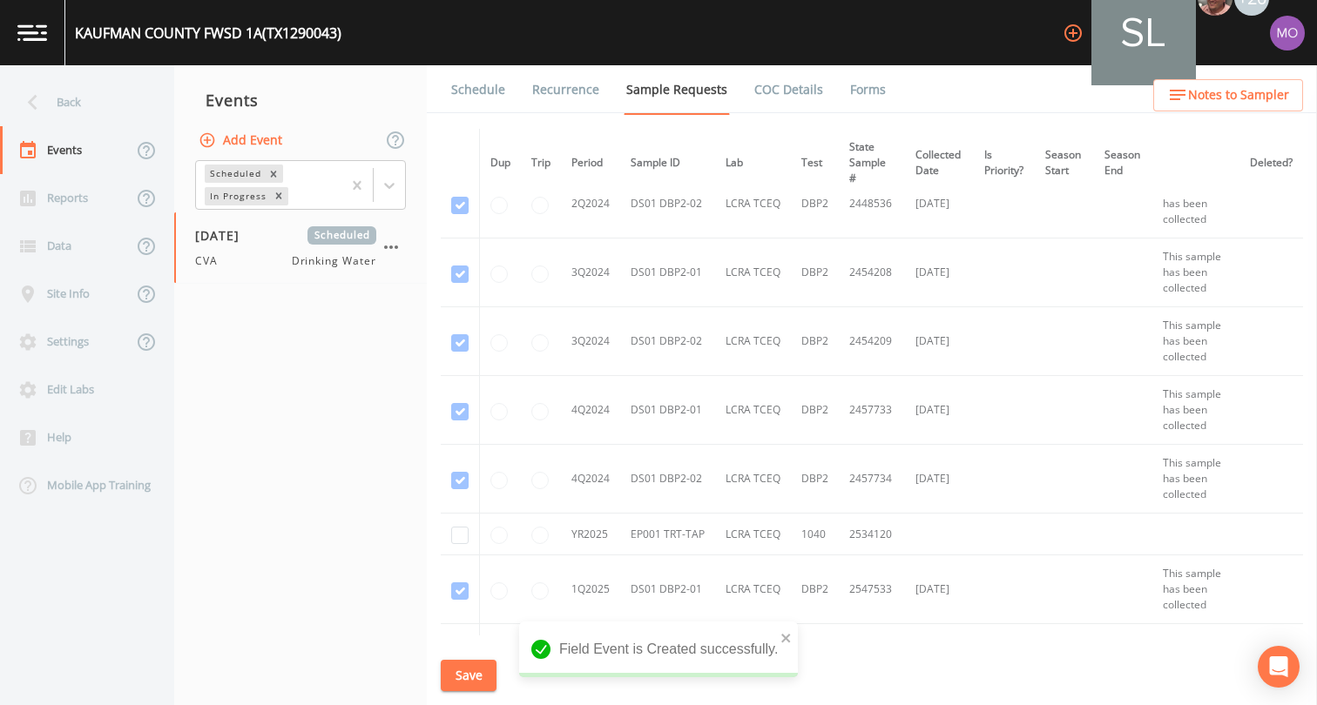
scroll to position [313, 0]
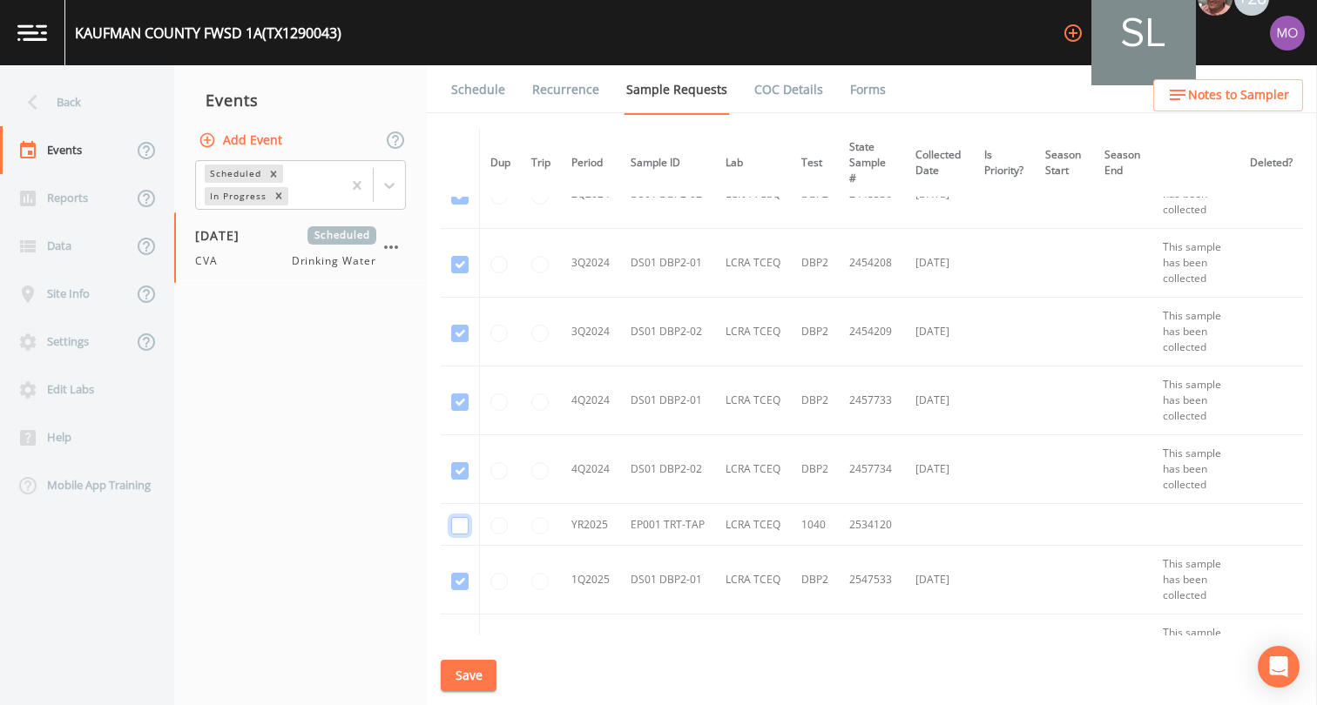
checkbox input "true"
click at [460, 677] on button "Save" at bounding box center [469, 676] width 56 height 32
click at [494, 98] on link "Schedule" at bounding box center [477, 89] width 59 height 49
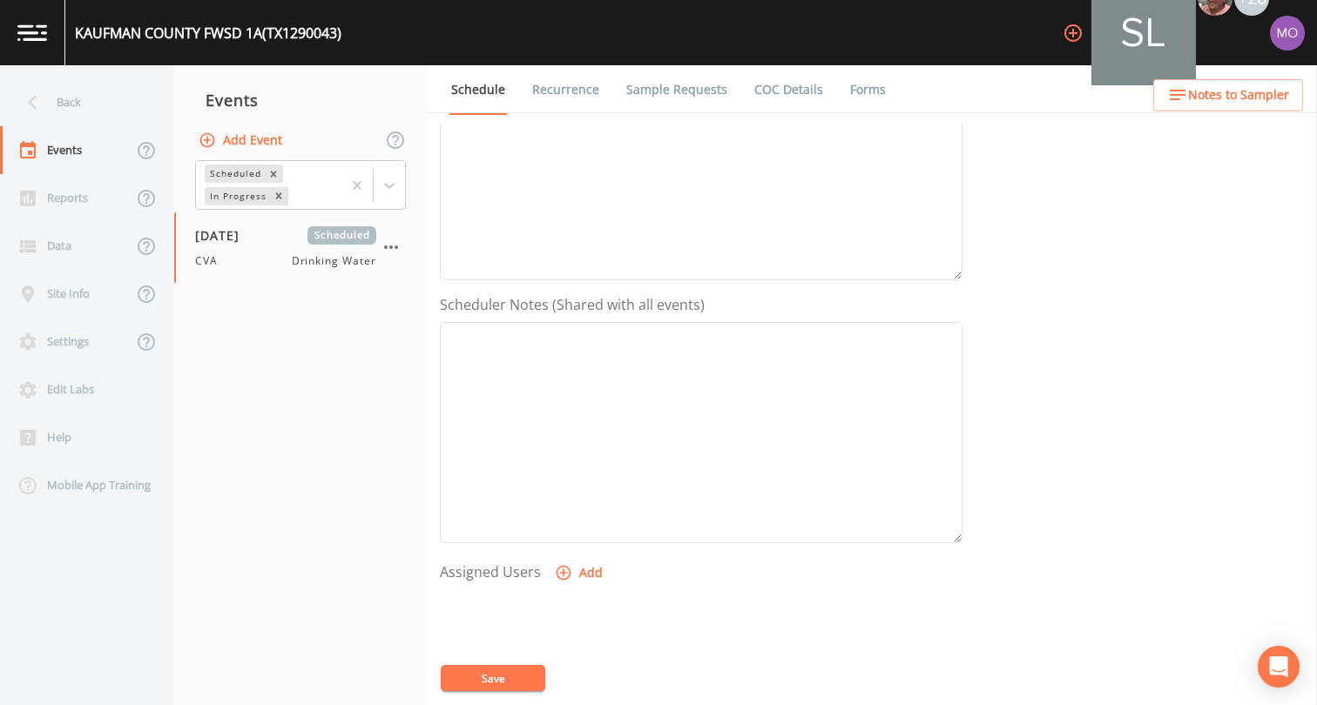
scroll to position [328, 0]
click at [558, 553] on icon "button" at bounding box center [563, 561] width 17 height 17
select select "a2822abc-5819-4f7b-b3c6-dd92d52bfeb4"
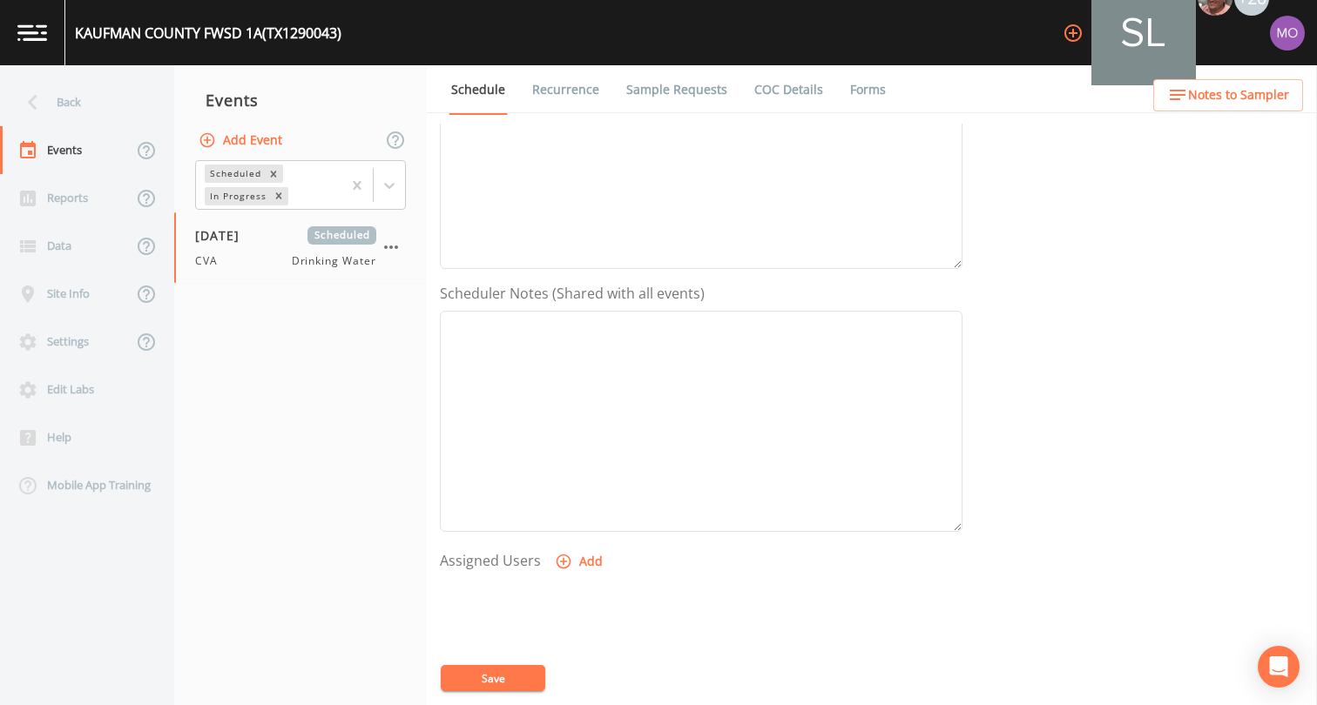
select select
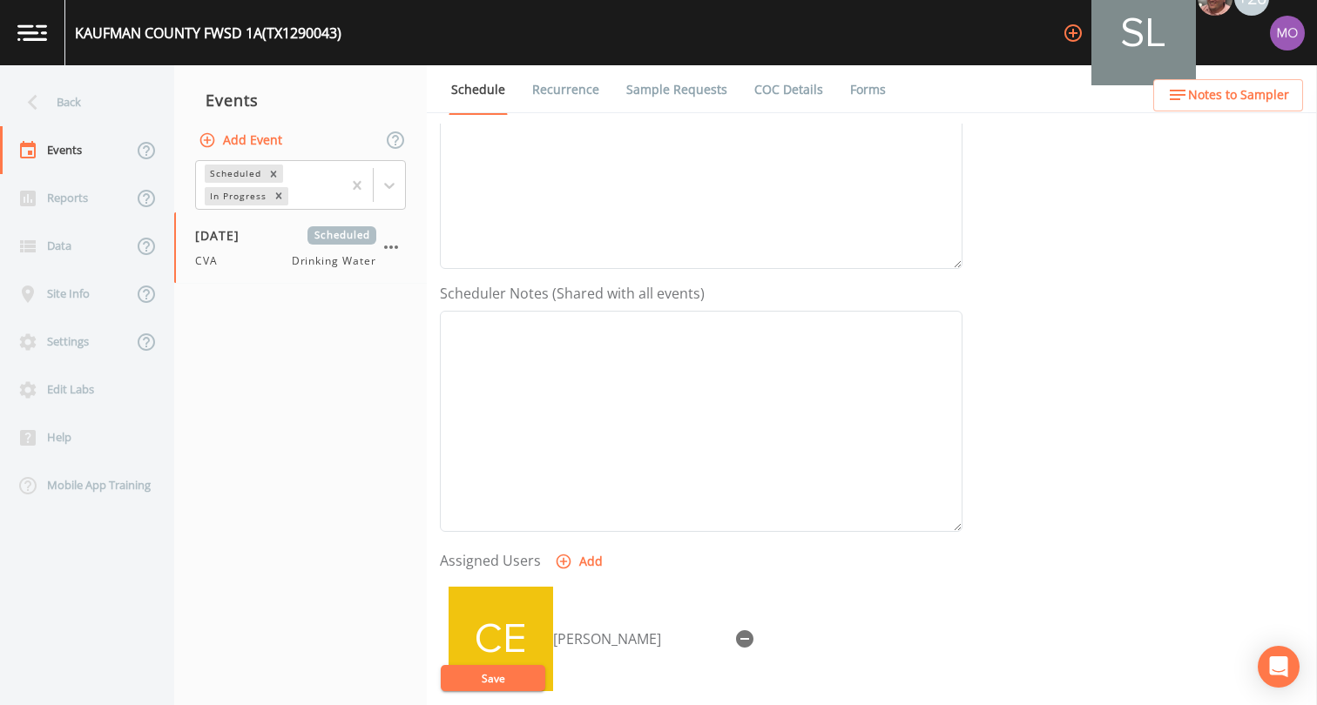
click at [512, 684] on button "Save" at bounding box center [493, 678] width 104 height 26
click at [65, 116] on div "Back" at bounding box center [78, 102] width 157 height 48
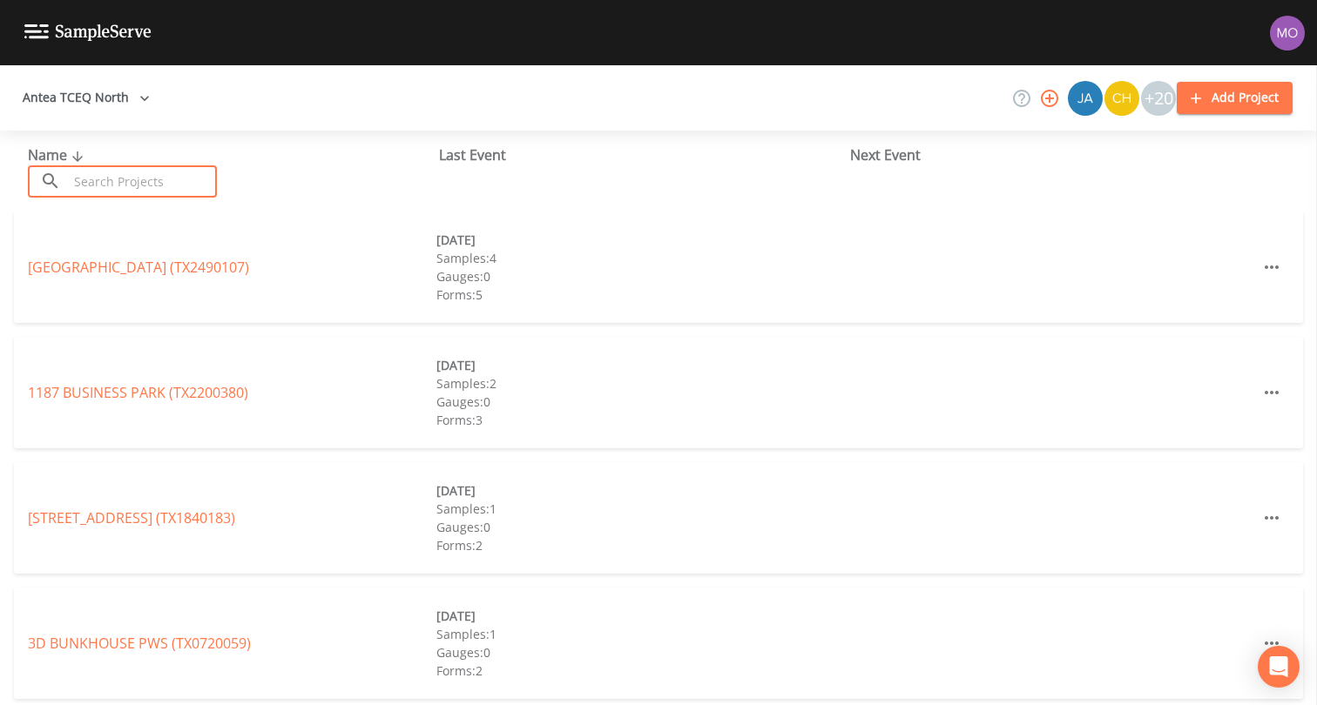
click at [73, 177] on input "text" at bounding box center [142, 181] width 149 height 32
paste input "TX1290046"
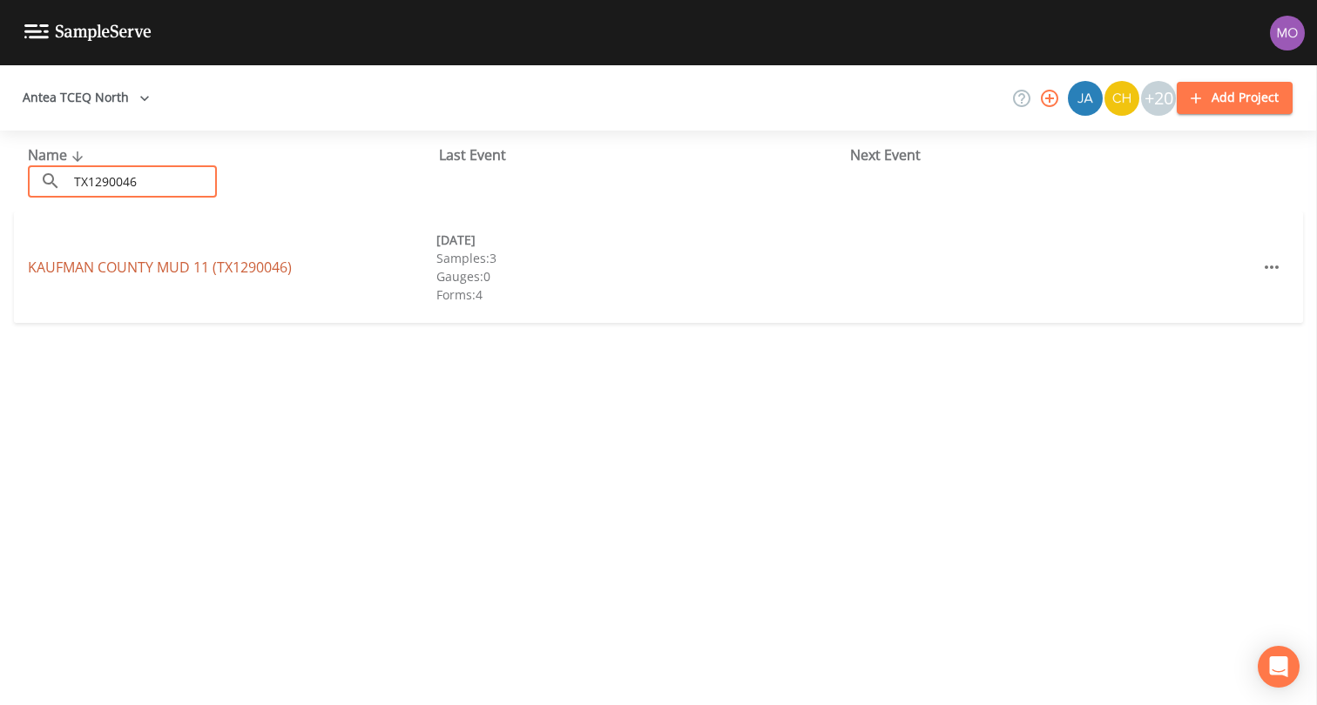
type input "TX1290046"
click at [185, 263] on link "KAUFMAN COUNTY MUD 11 (TX1290046)" at bounding box center [160, 267] width 264 height 19
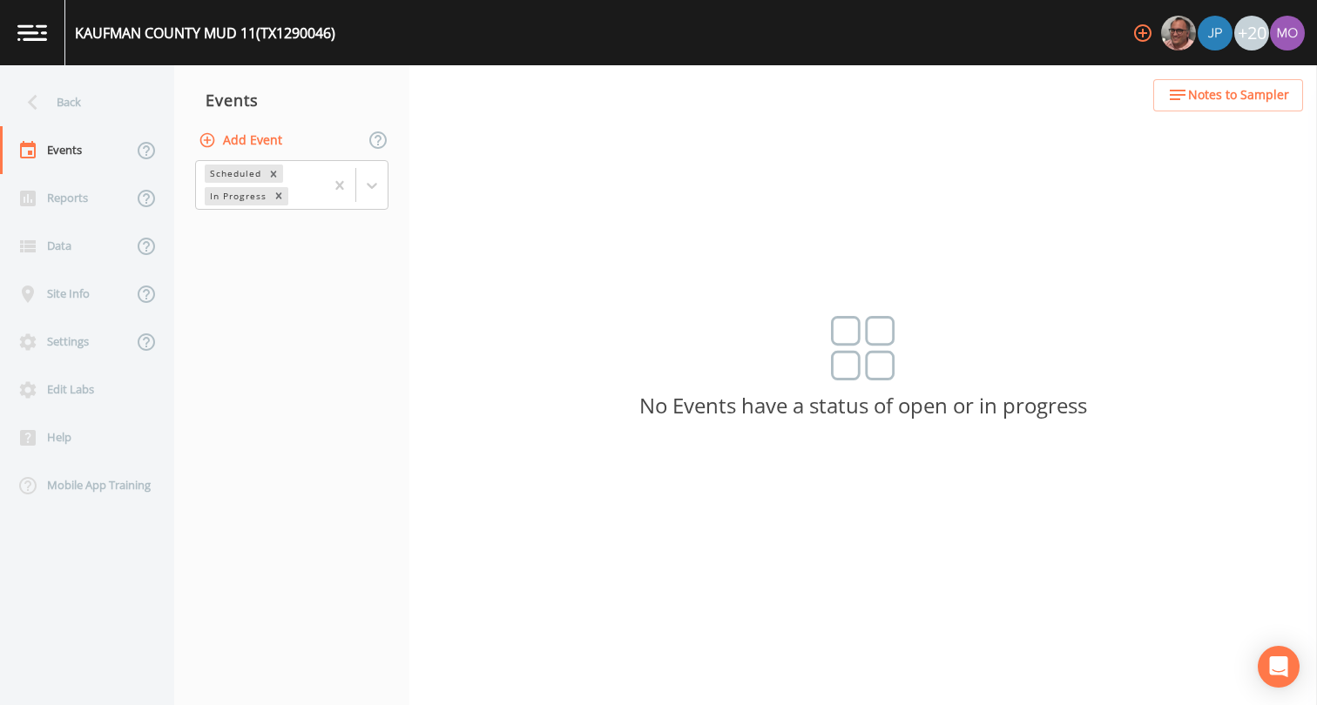
click at [253, 134] on button "Add Event" at bounding box center [242, 141] width 94 height 32
type input "CVA"
type input "[DATE]"
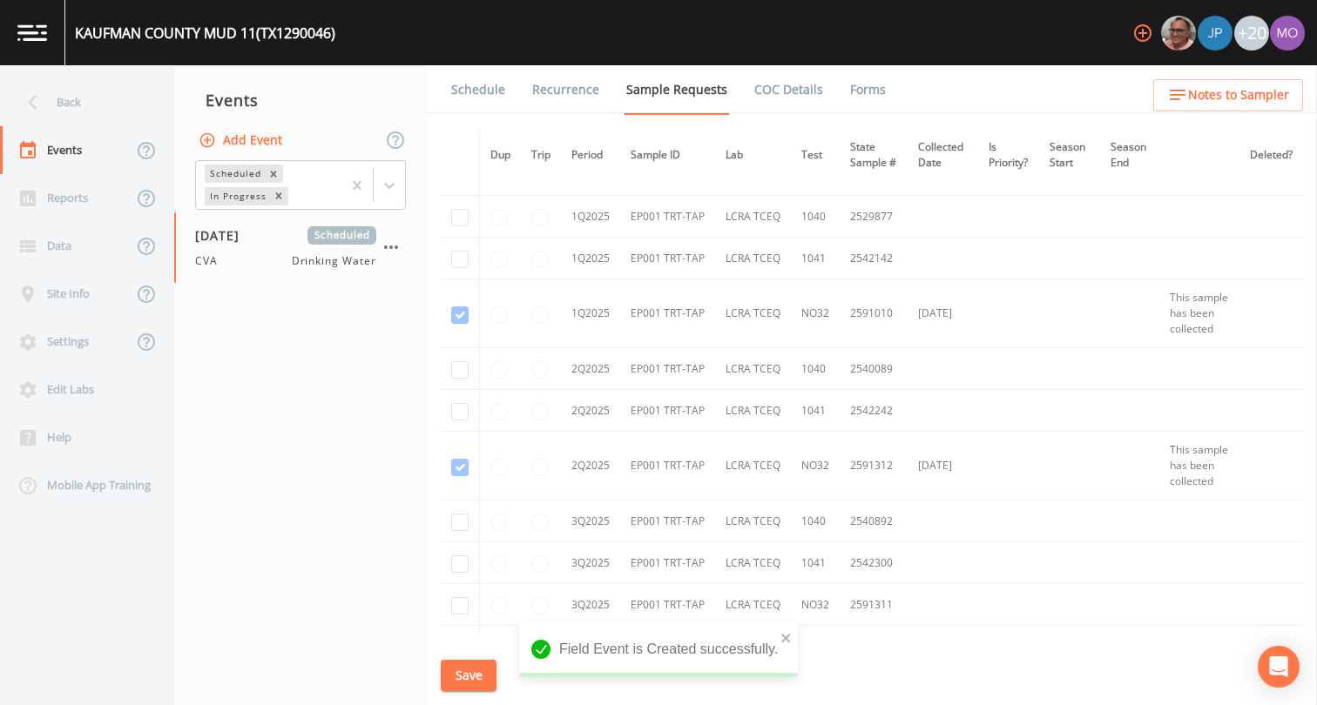
scroll to position [964, 0]
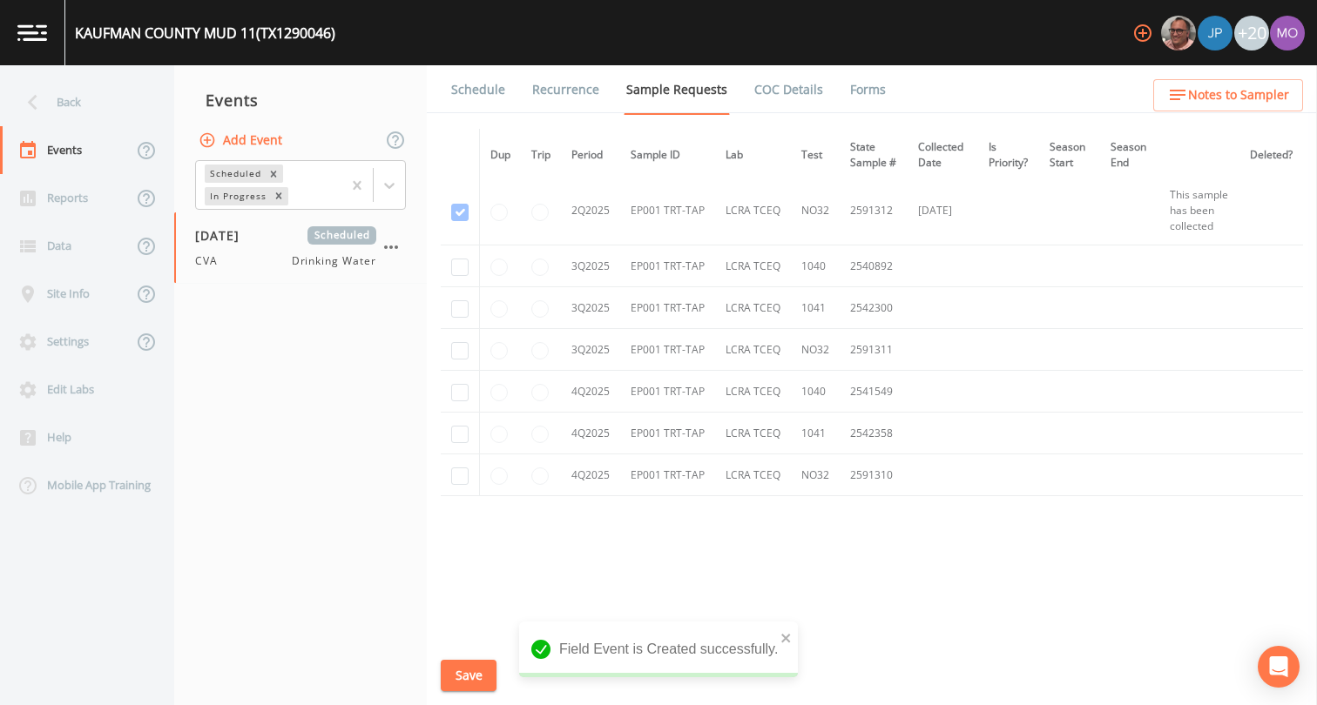
click at [470, 259] on td at bounding box center [460, 267] width 39 height 42
checkbox input "true"
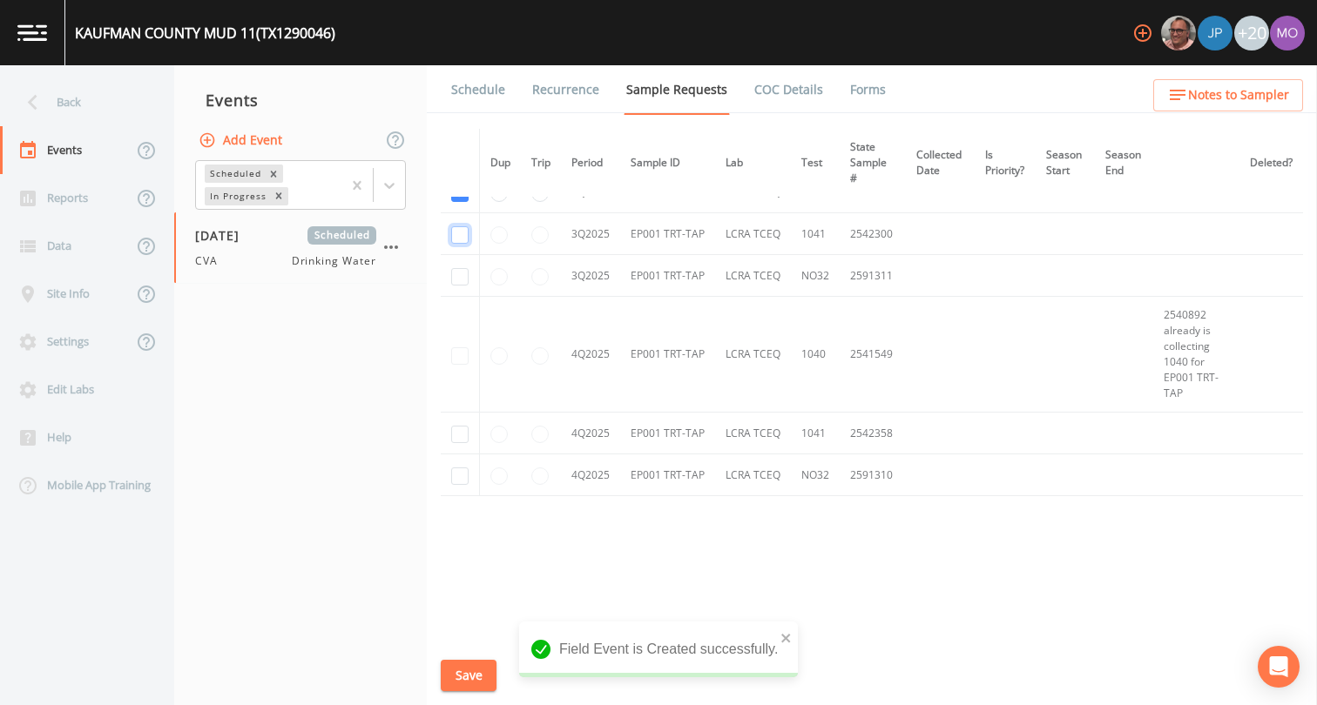
checkbox input "true"
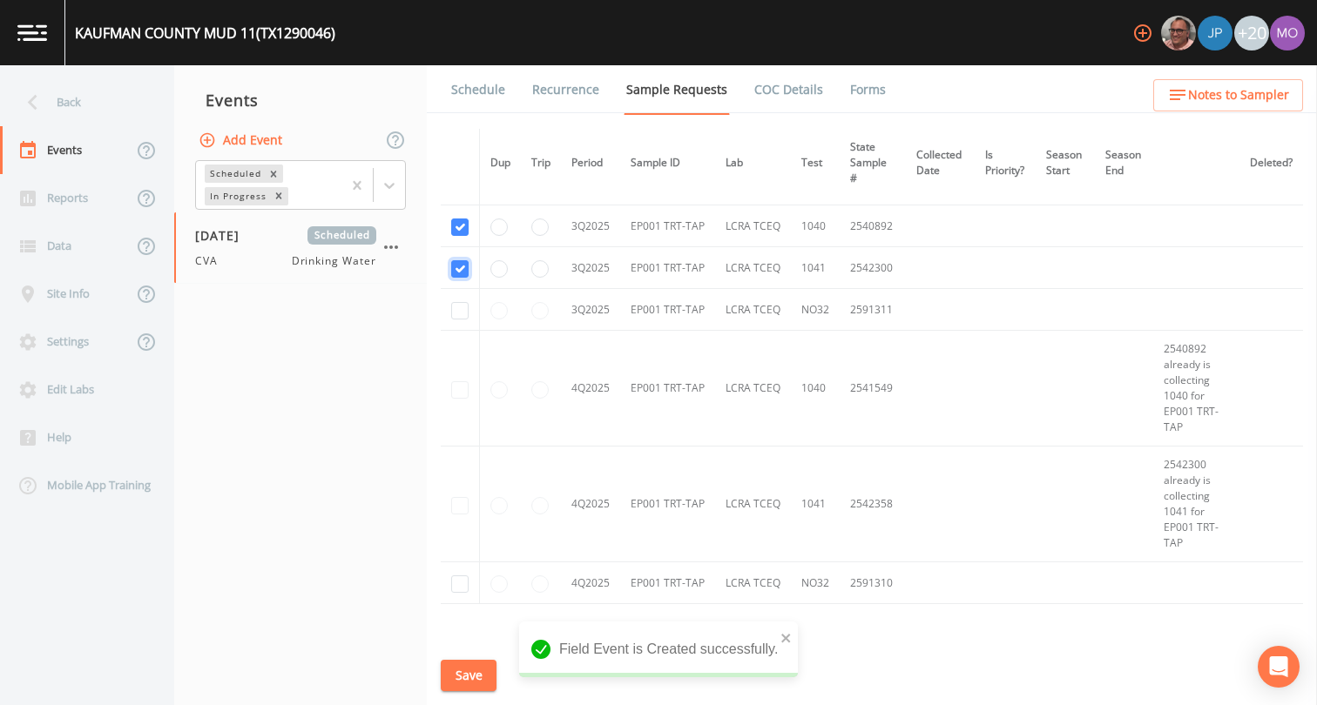
scroll to position [1277, 0]
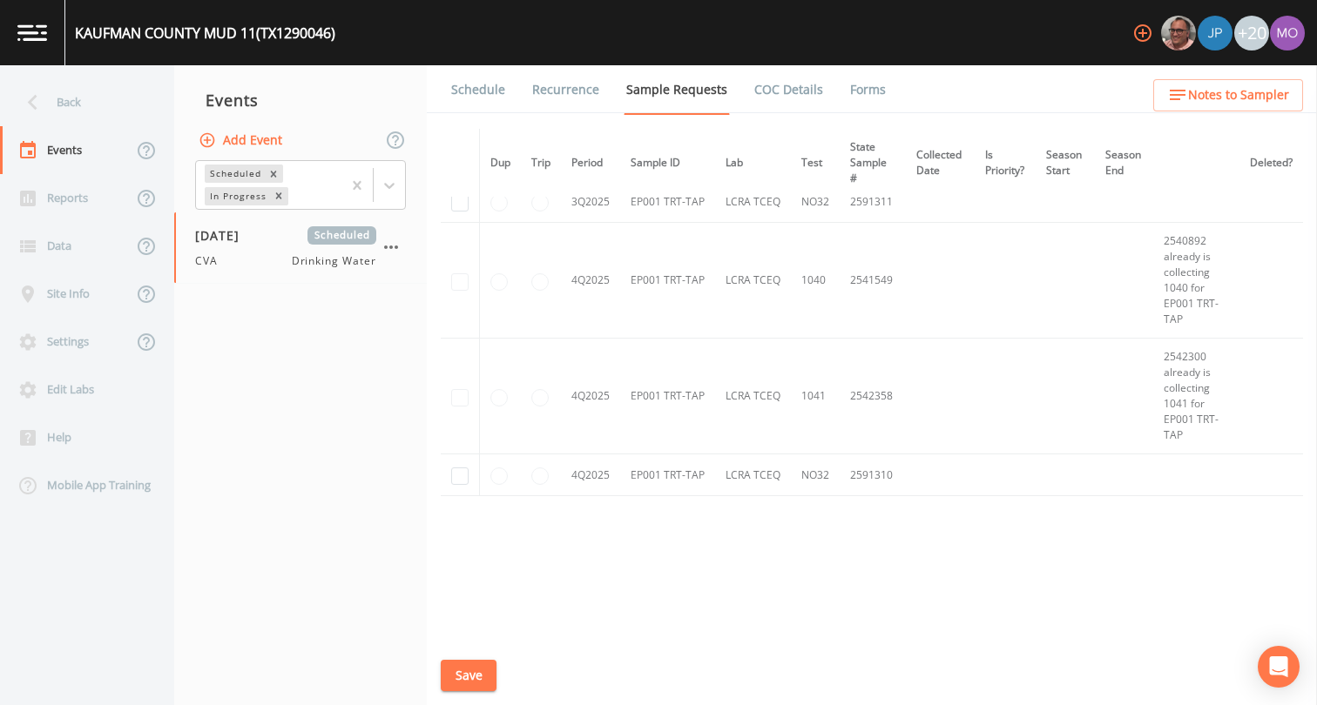
checkbox input "false"
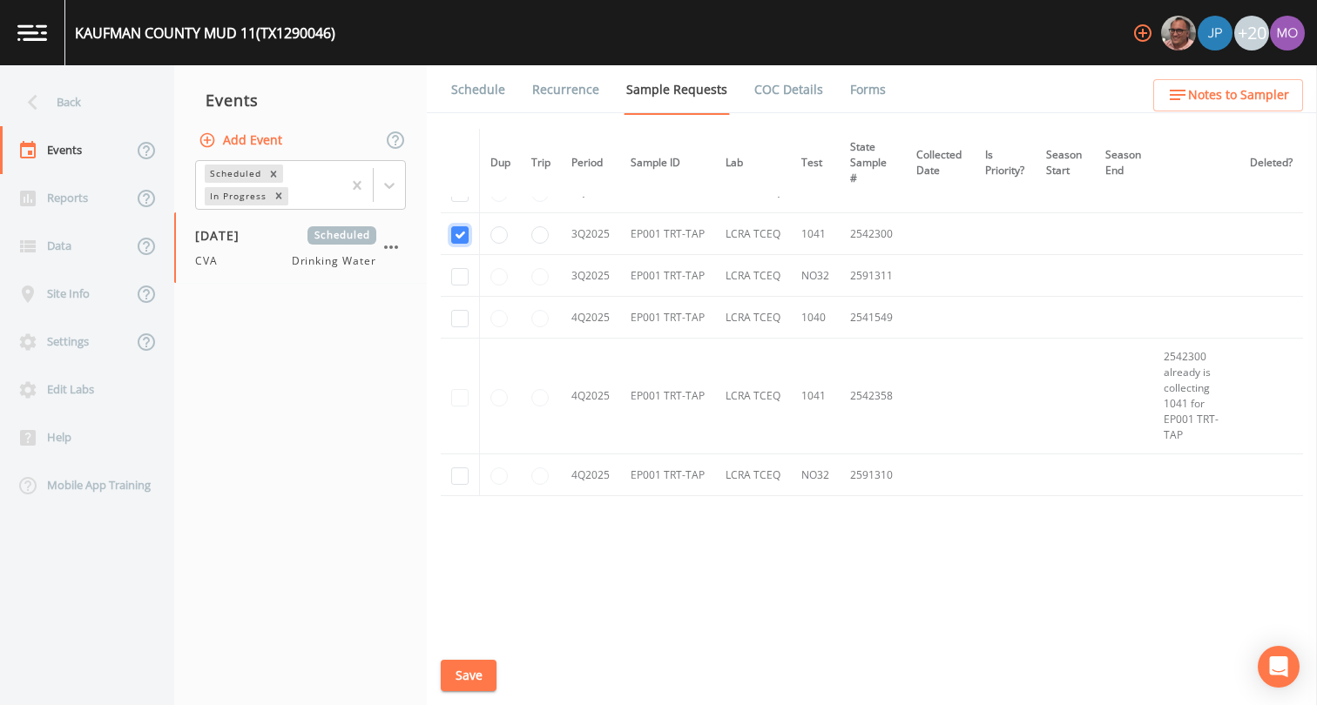
checkbox input "false"
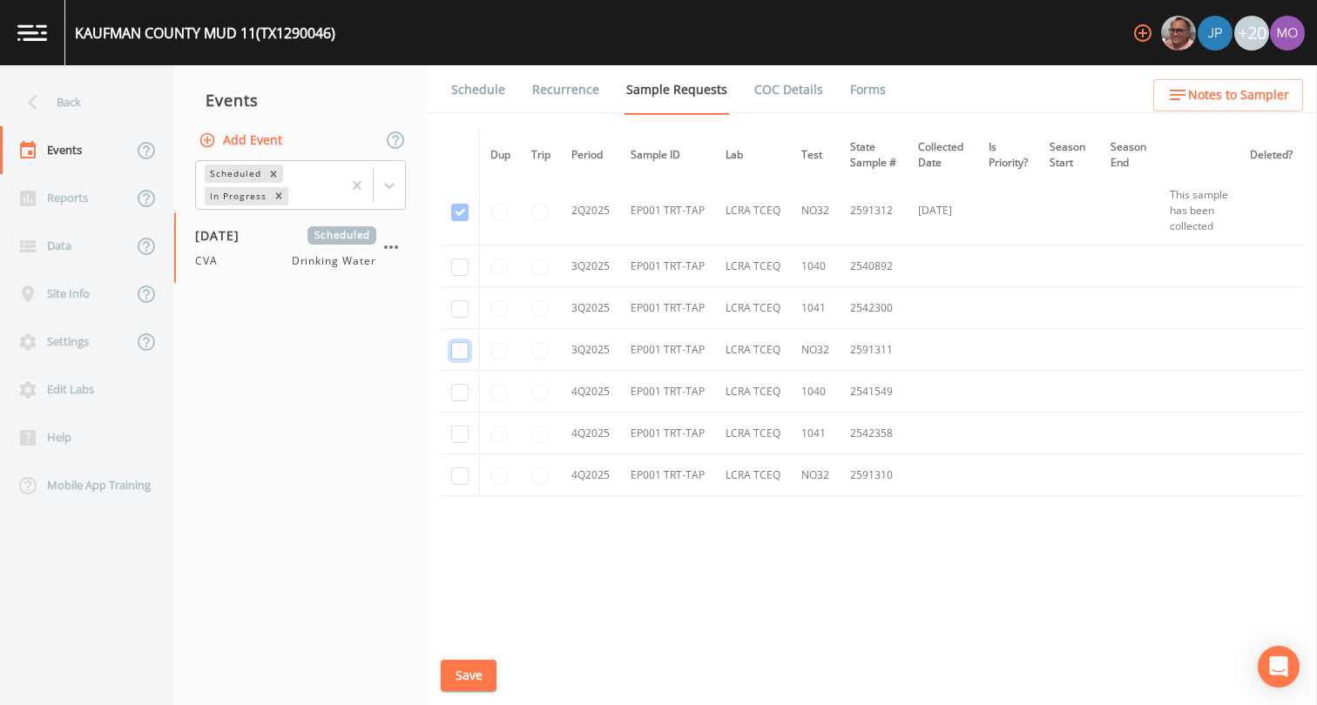
checkbox input "true"
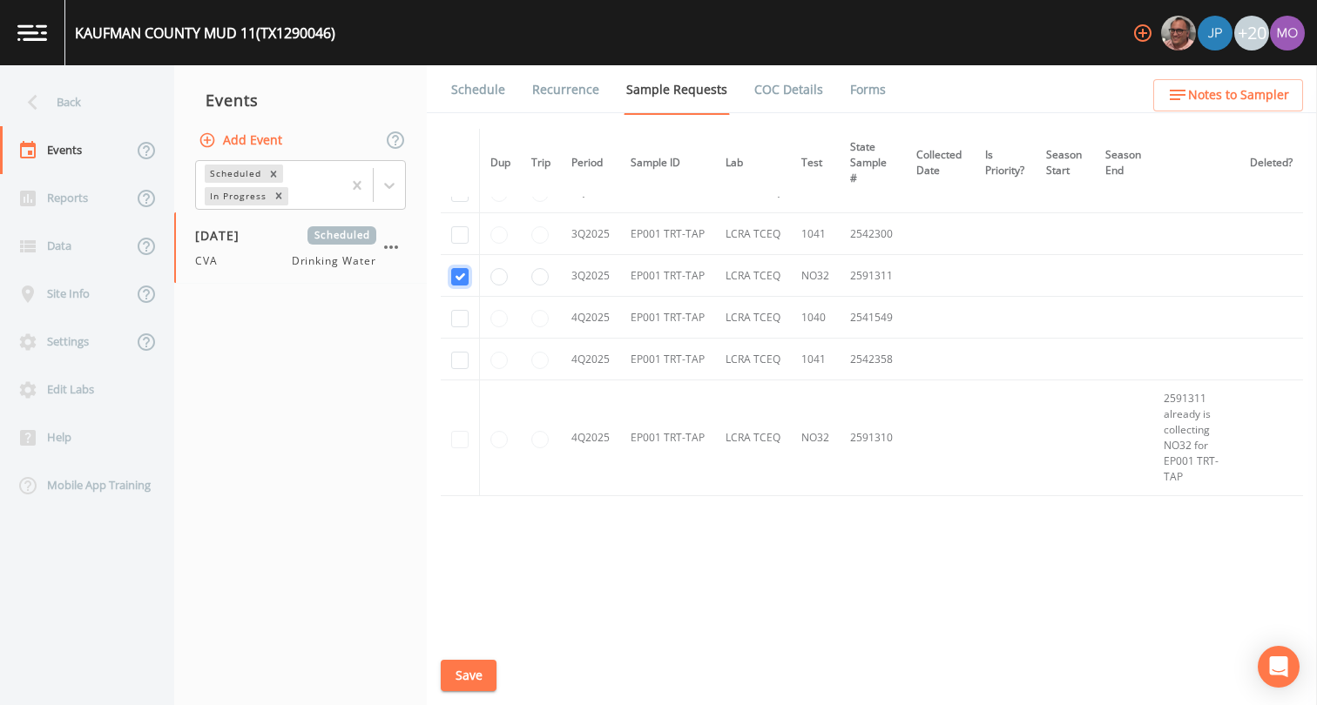
scroll to position [1035, 0]
click at [462, 677] on button "Save" at bounding box center [469, 676] width 56 height 32
click at [468, 91] on link "Schedule" at bounding box center [477, 89] width 59 height 49
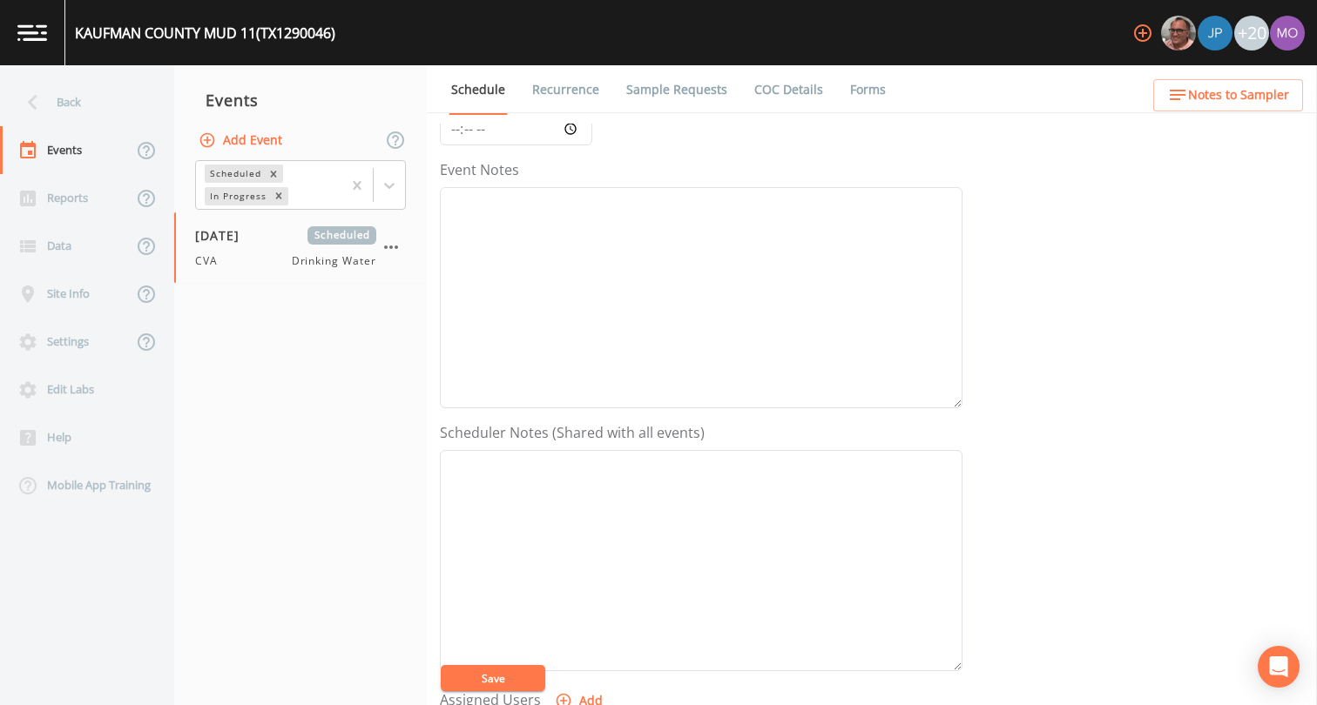
scroll to position [522, 0]
click at [566, 373] on icon "button" at bounding box center [563, 367] width 17 height 17
select select "a2822abc-5819-4f7b-b3c6-dd92d52bfeb4"
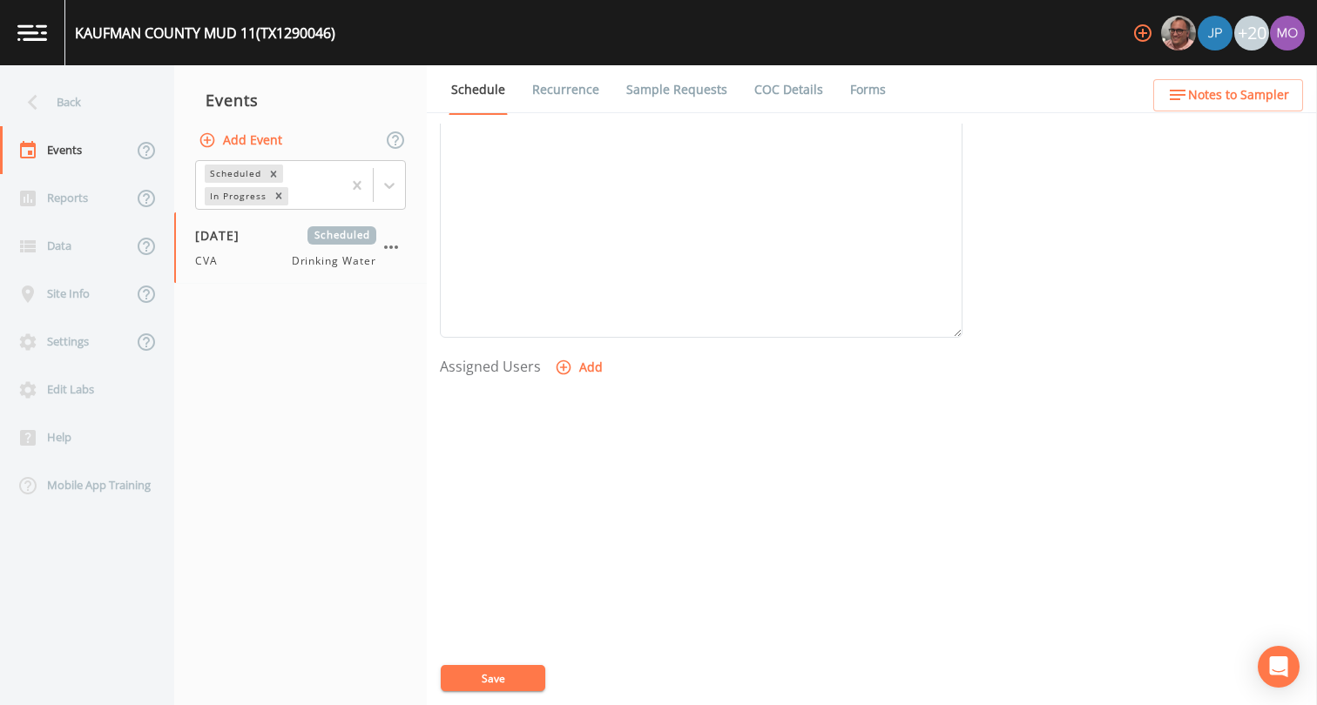
select select
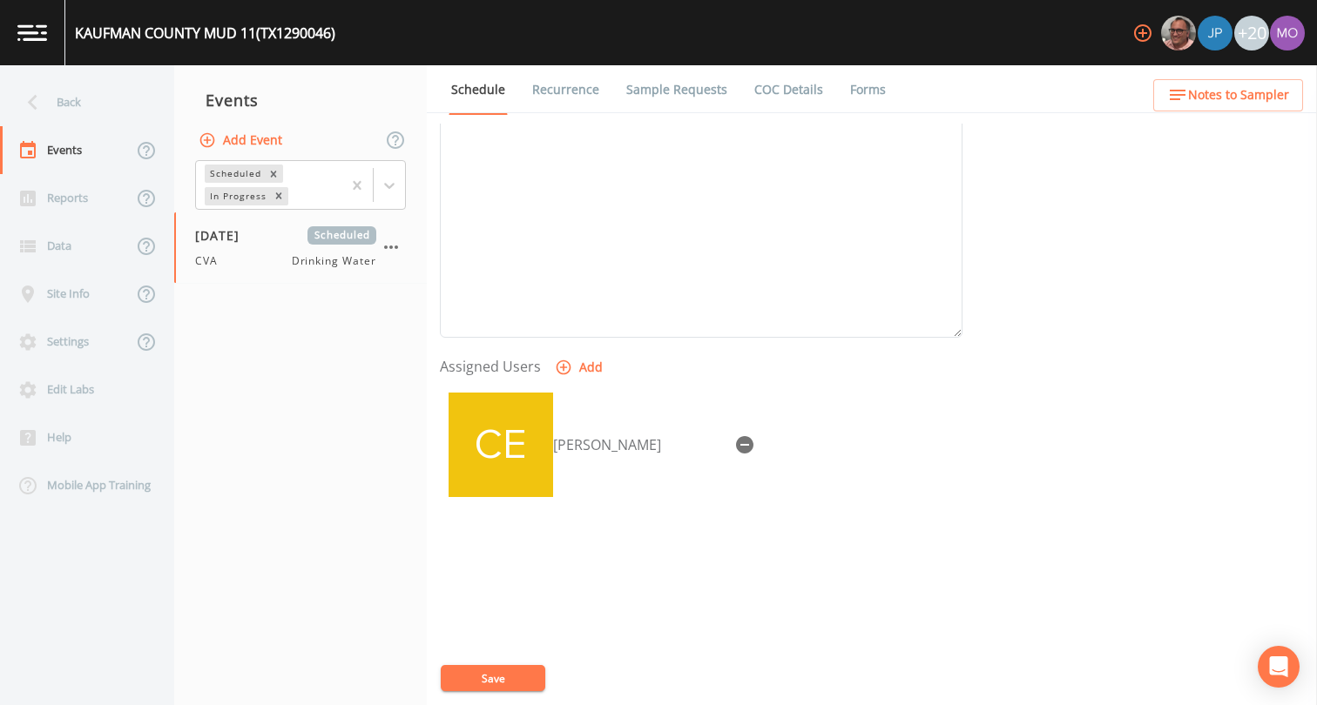
click at [495, 679] on button "Save" at bounding box center [493, 678] width 104 height 26
click at [76, 109] on div "Back" at bounding box center [78, 102] width 157 height 48
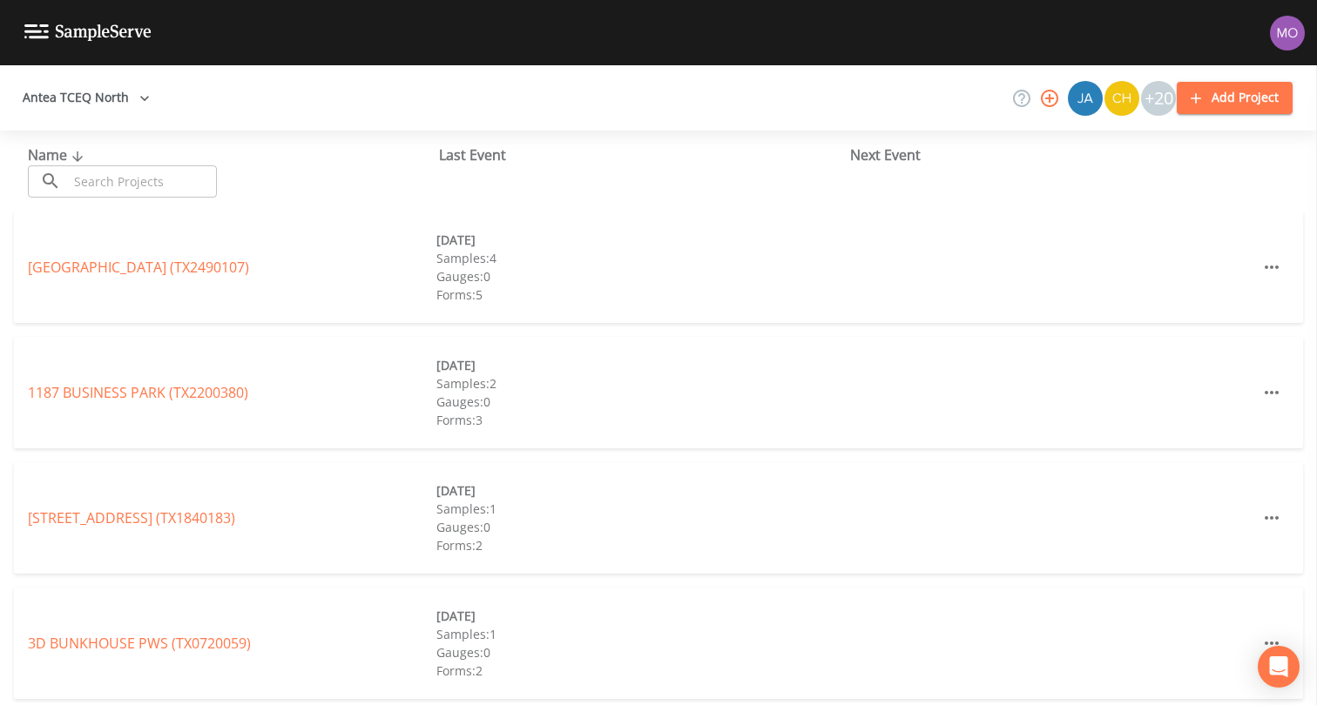
click at [121, 186] on input "text" at bounding box center [142, 181] width 149 height 32
paste input "TX1290047"
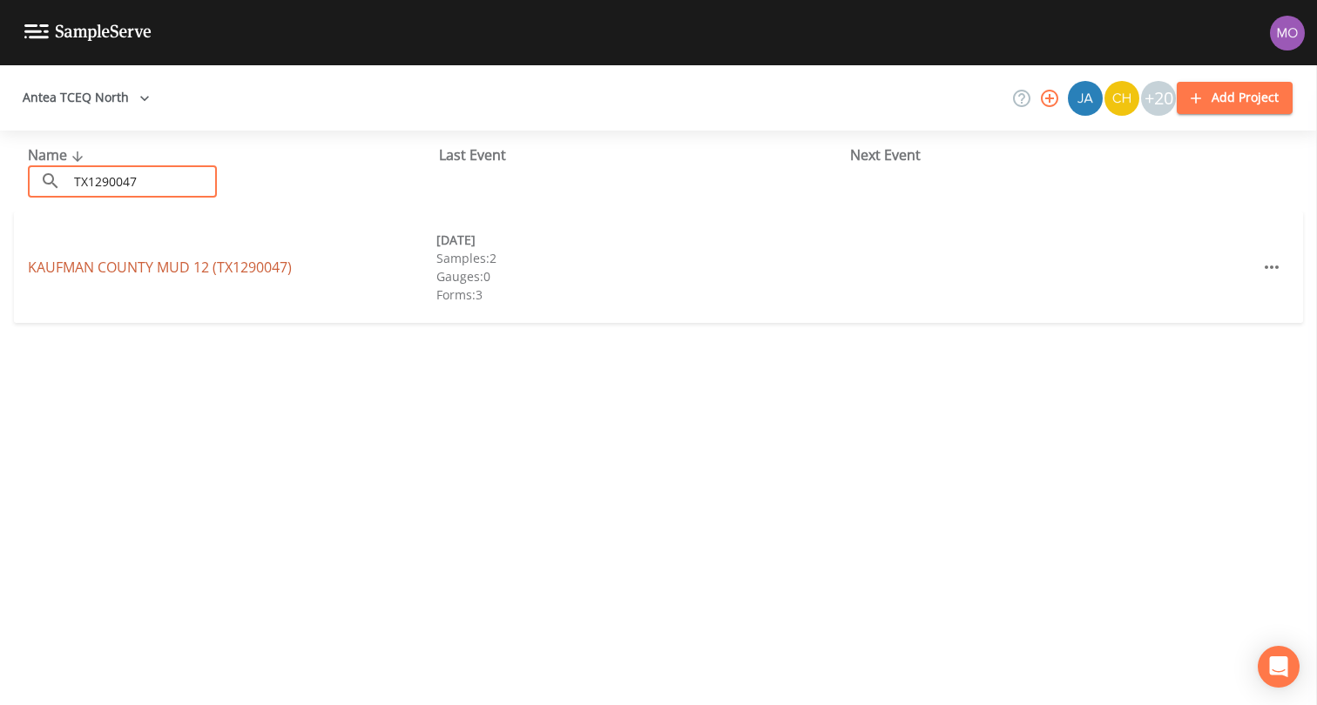
type input "TX1290047"
click at [161, 272] on link "KAUFMAN COUNTY MUD 12 (TX1290047)" at bounding box center [160, 267] width 264 height 19
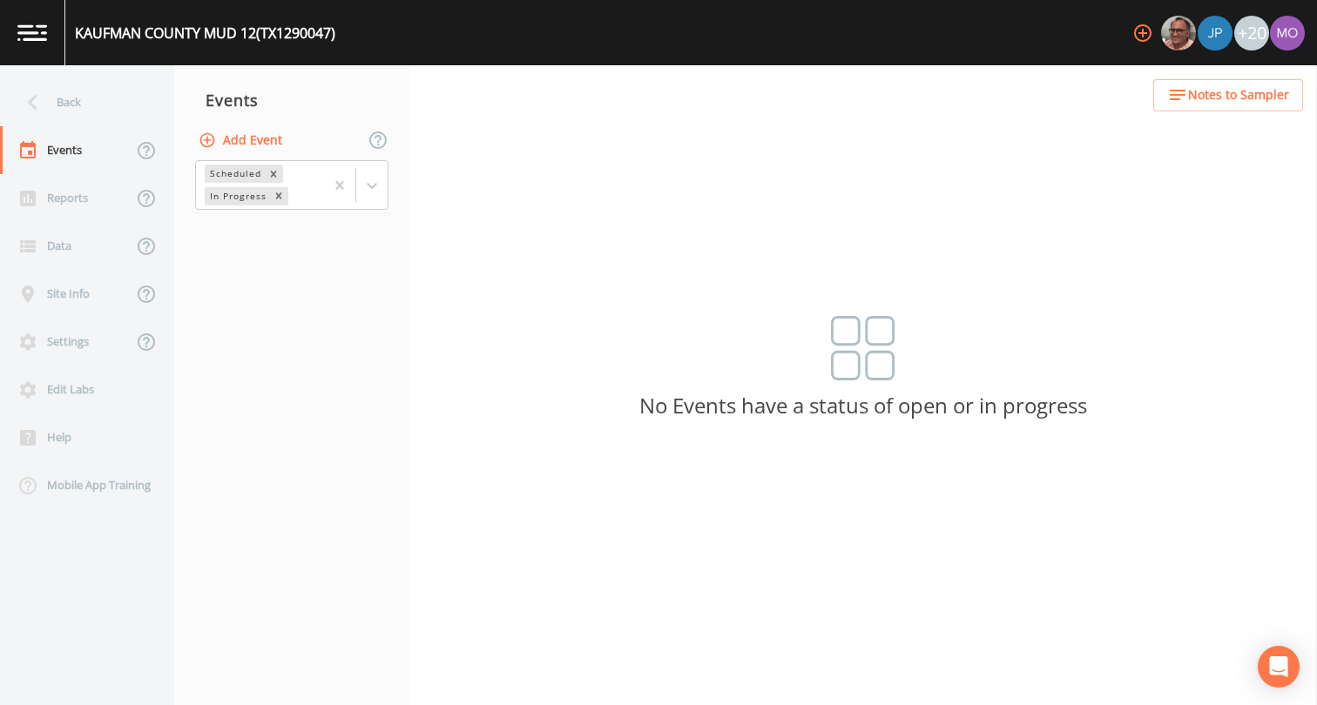
click at [222, 145] on button "Add Event" at bounding box center [242, 141] width 94 height 32
type input "CVA"
type input "[DATE]"
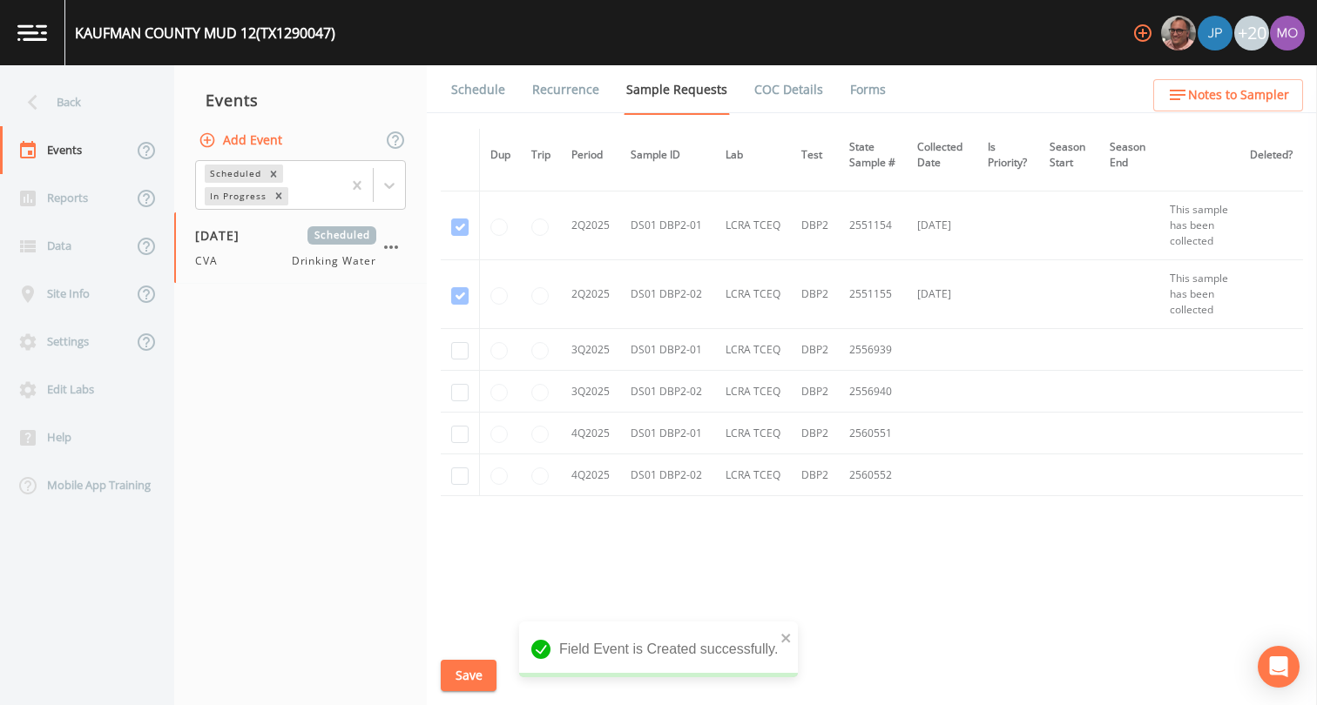
scroll to position [993, 0]
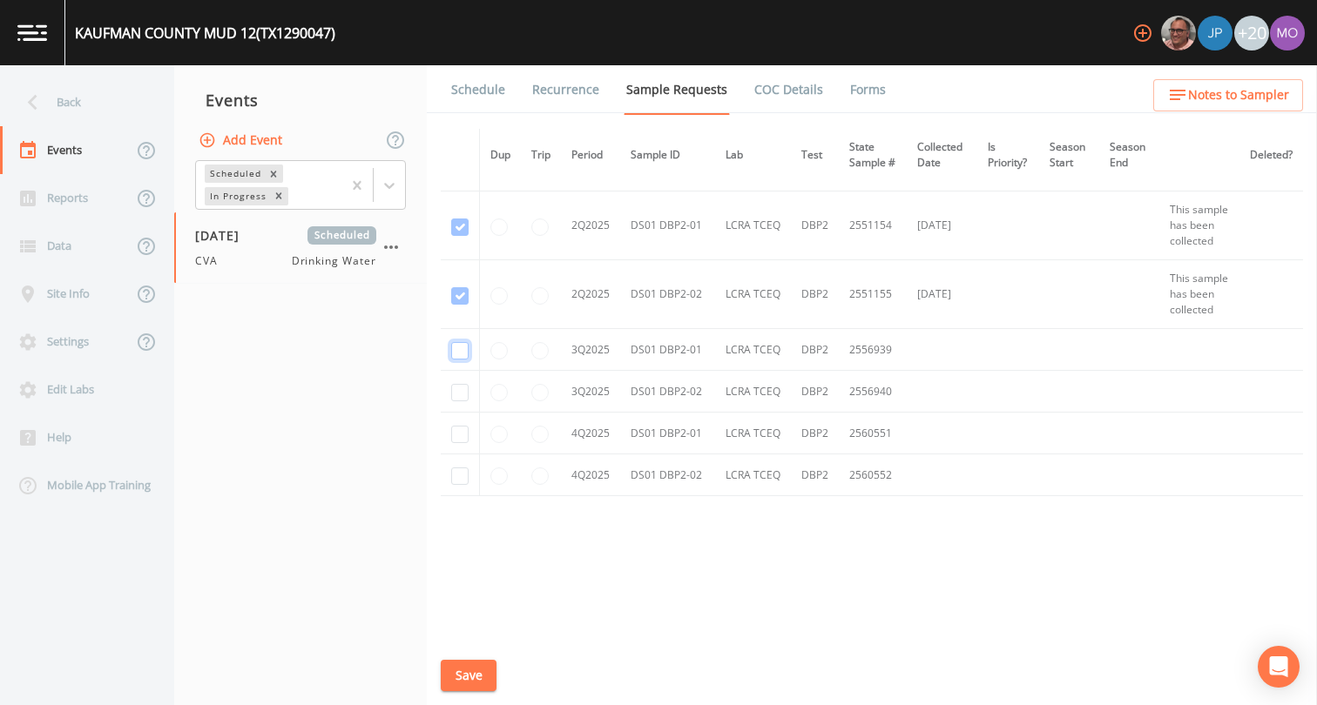
checkbox input "true"
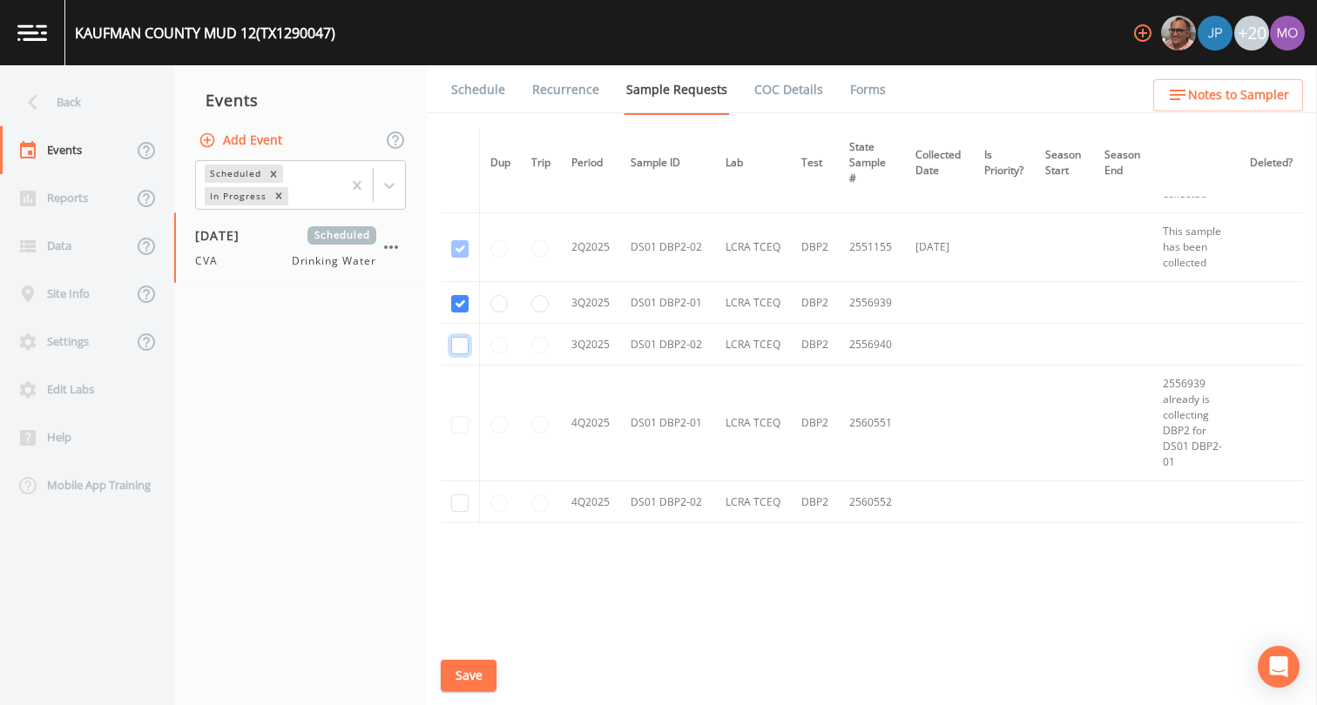
checkbox input "true"
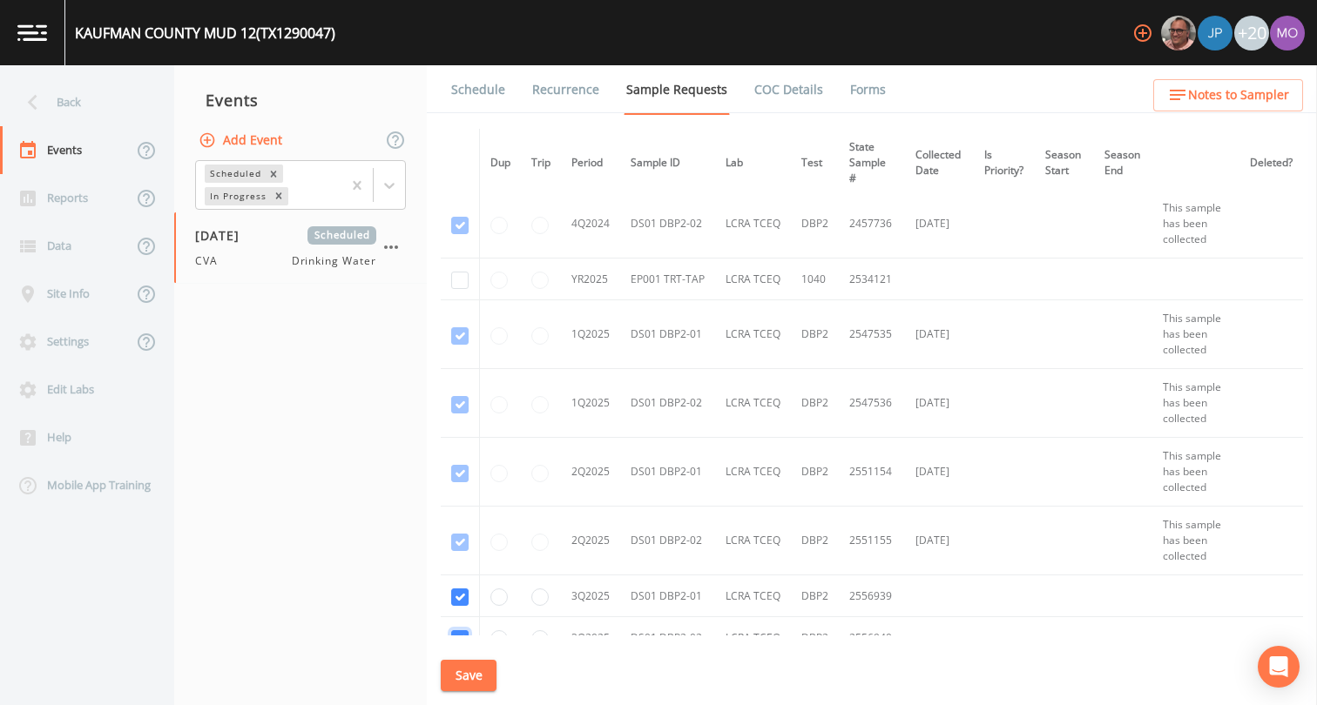
scroll to position [505, 0]
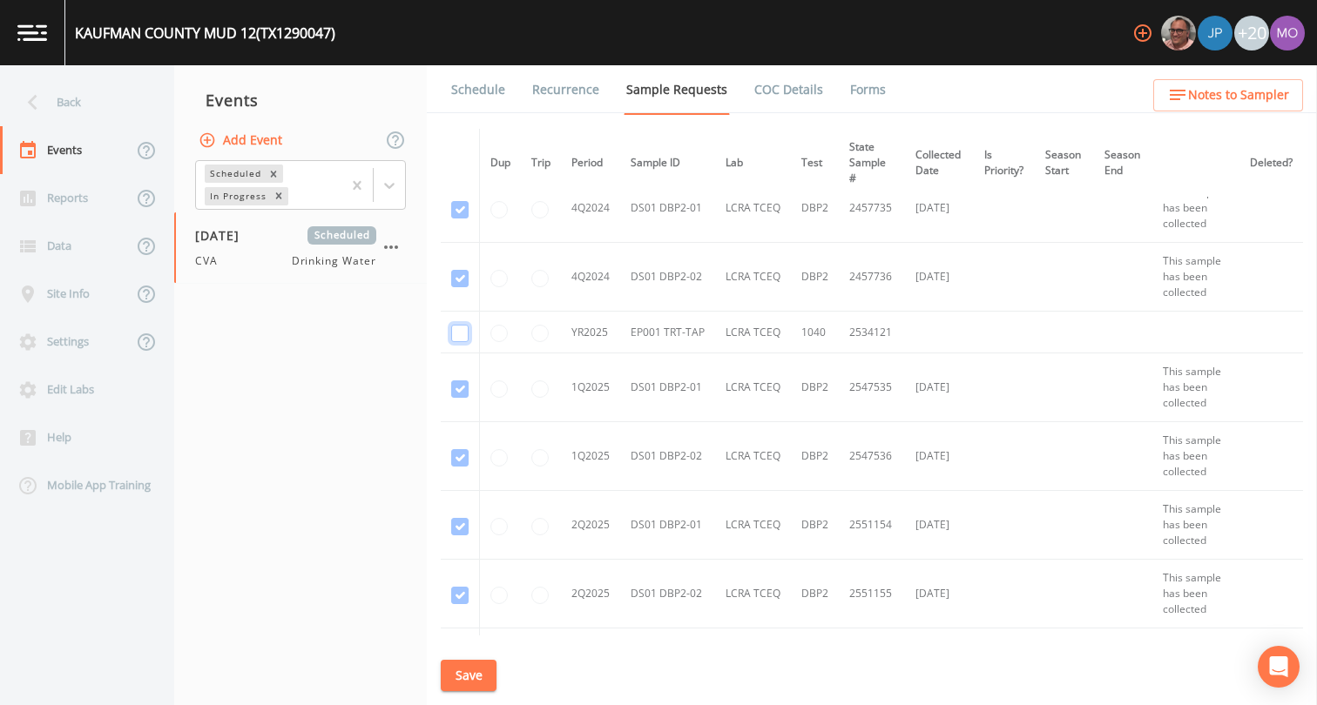
checkbox input "true"
click at [475, 677] on button "Save" at bounding box center [469, 676] width 56 height 32
click at [489, 89] on link "Schedule" at bounding box center [477, 89] width 59 height 49
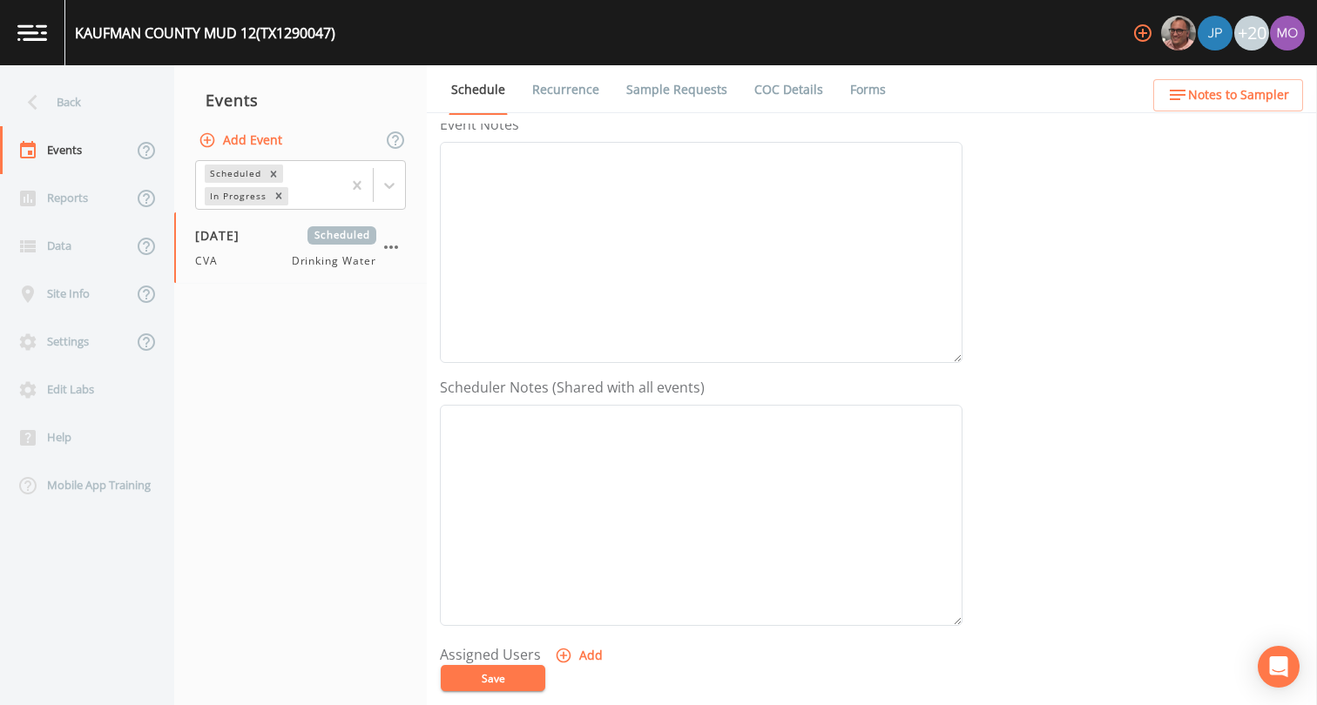
scroll to position [522, 0]
click at [583, 367] on button "Add" at bounding box center [580, 368] width 58 height 32
select select "a2822abc-5819-4f7b-b3c6-dd92d52bfeb4"
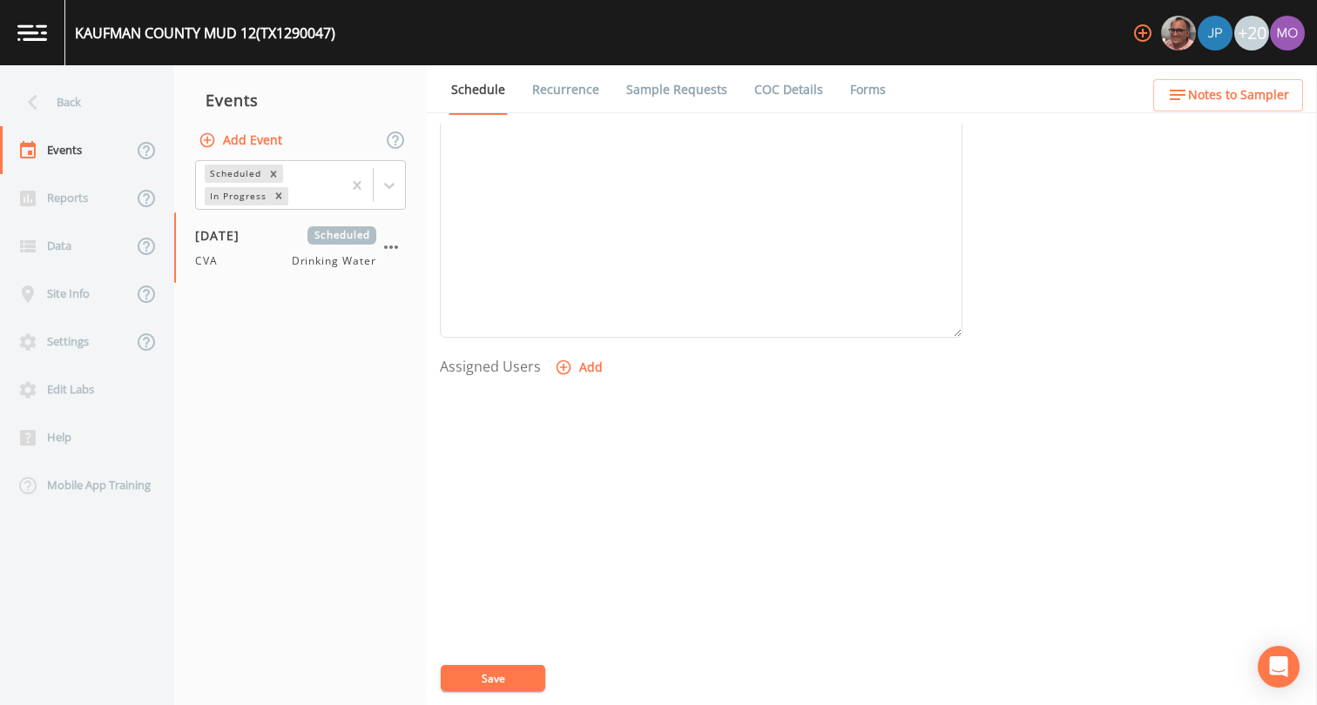
select select
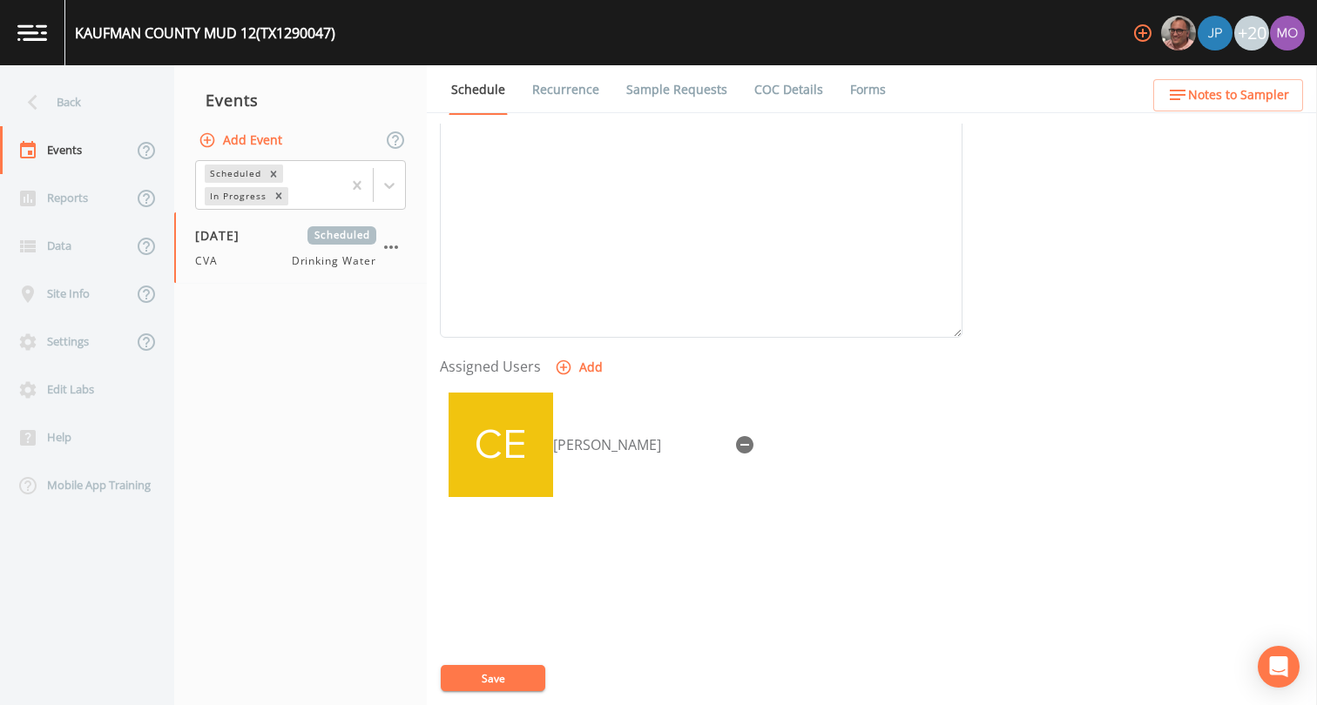
click at [480, 677] on button "Save" at bounding box center [493, 678] width 104 height 26
click at [84, 111] on div "Back" at bounding box center [78, 102] width 157 height 48
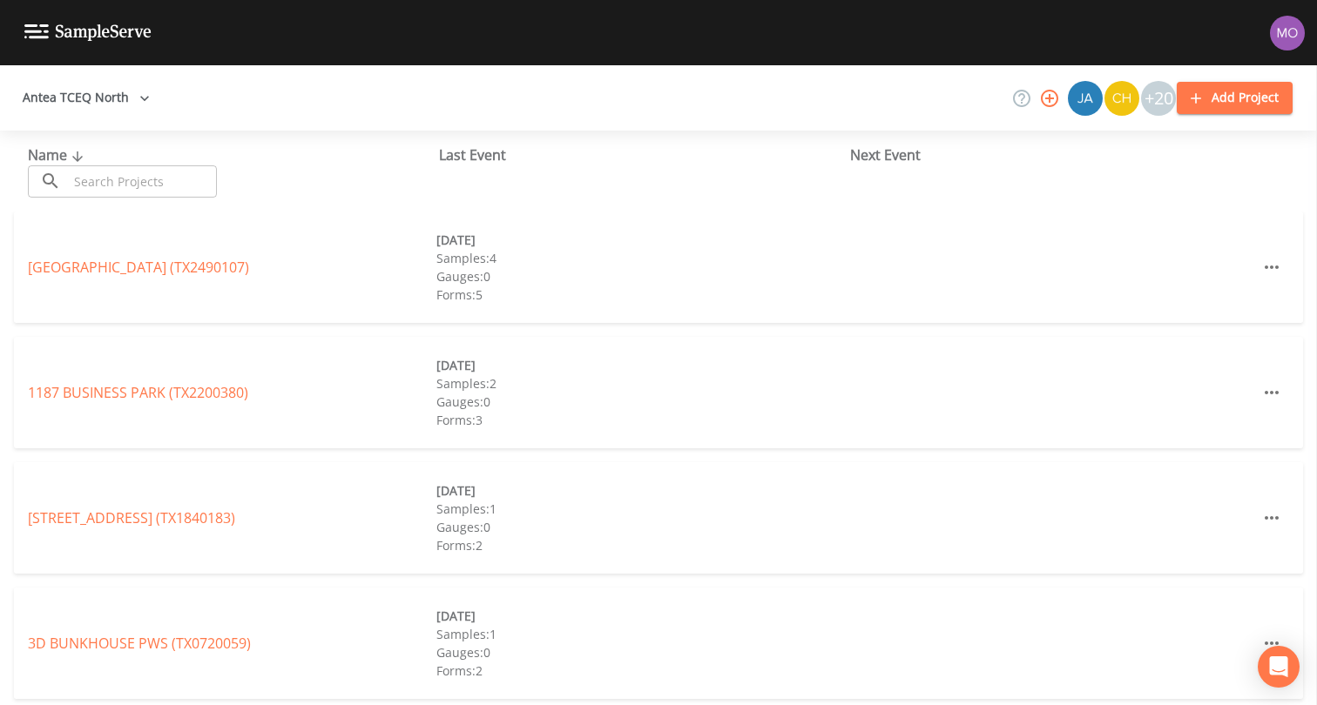
click at [118, 172] on input "text" at bounding box center [142, 181] width 149 height 32
paste input "TX1290053"
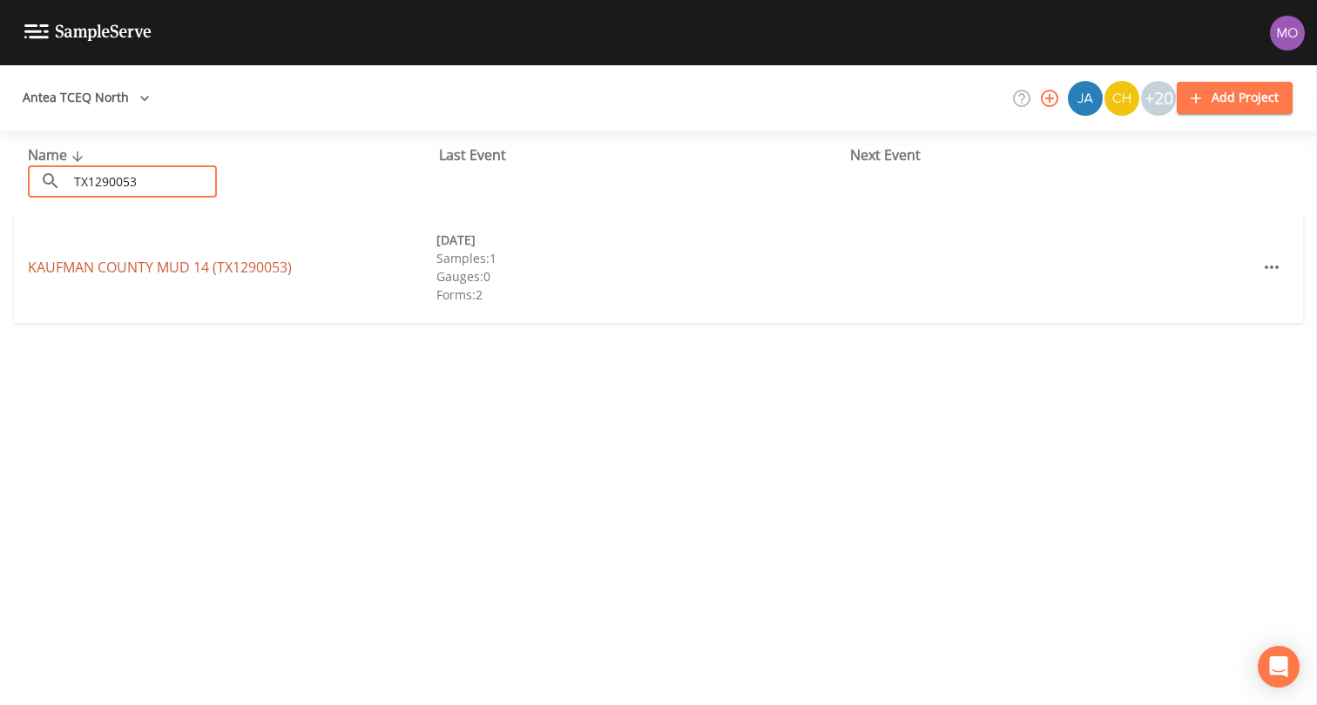
type input "TX1290053"
click at [160, 273] on link "KAUFMAN COUNTY MUD 14 (TX1290053)" at bounding box center [160, 267] width 264 height 19
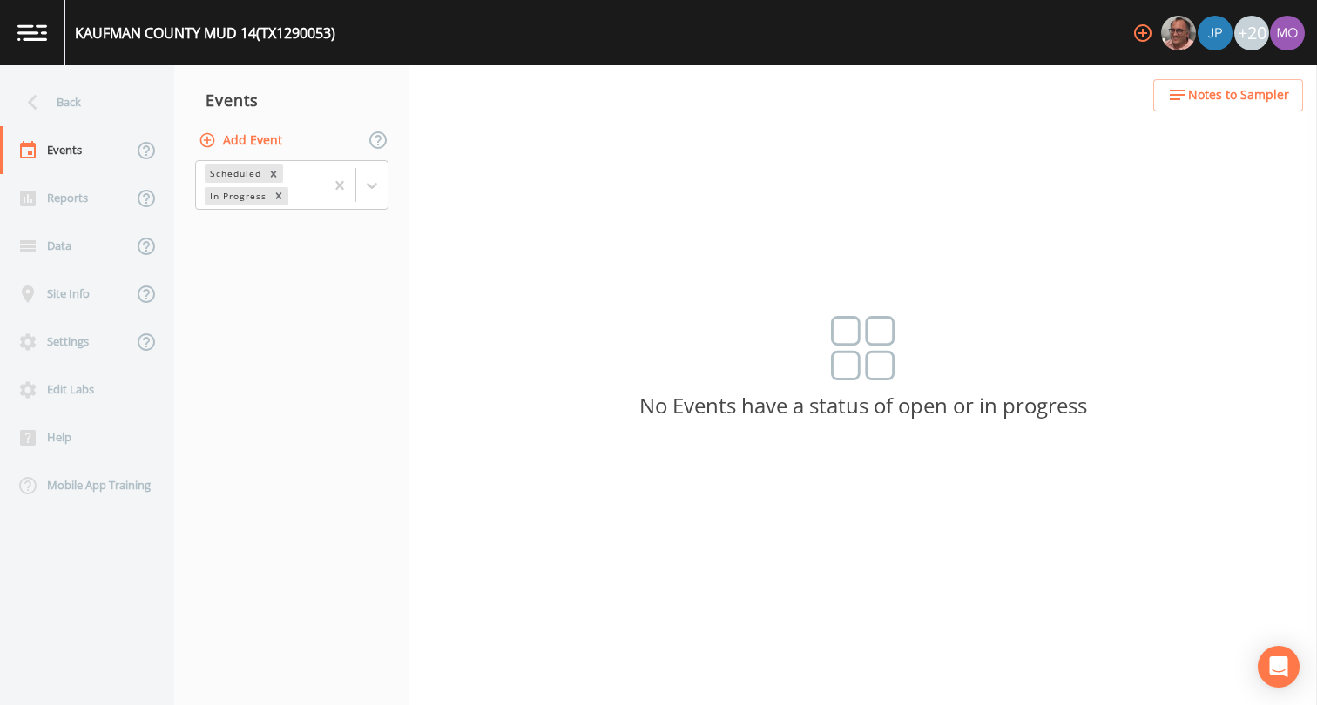
click at [253, 149] on button "Add Event" at bounding box center [242, 141] width 94 height 32
type input "CVA"
type input "[DATE]"
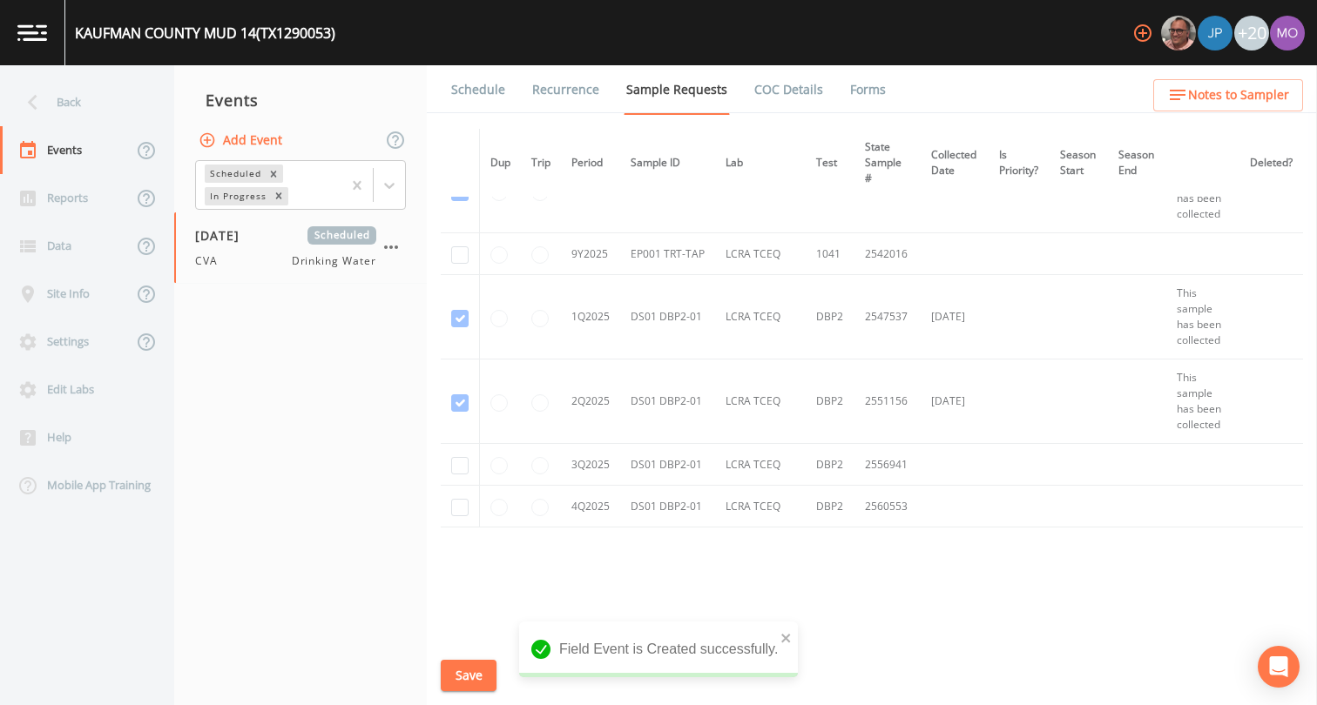
scroll to position [629, 0]
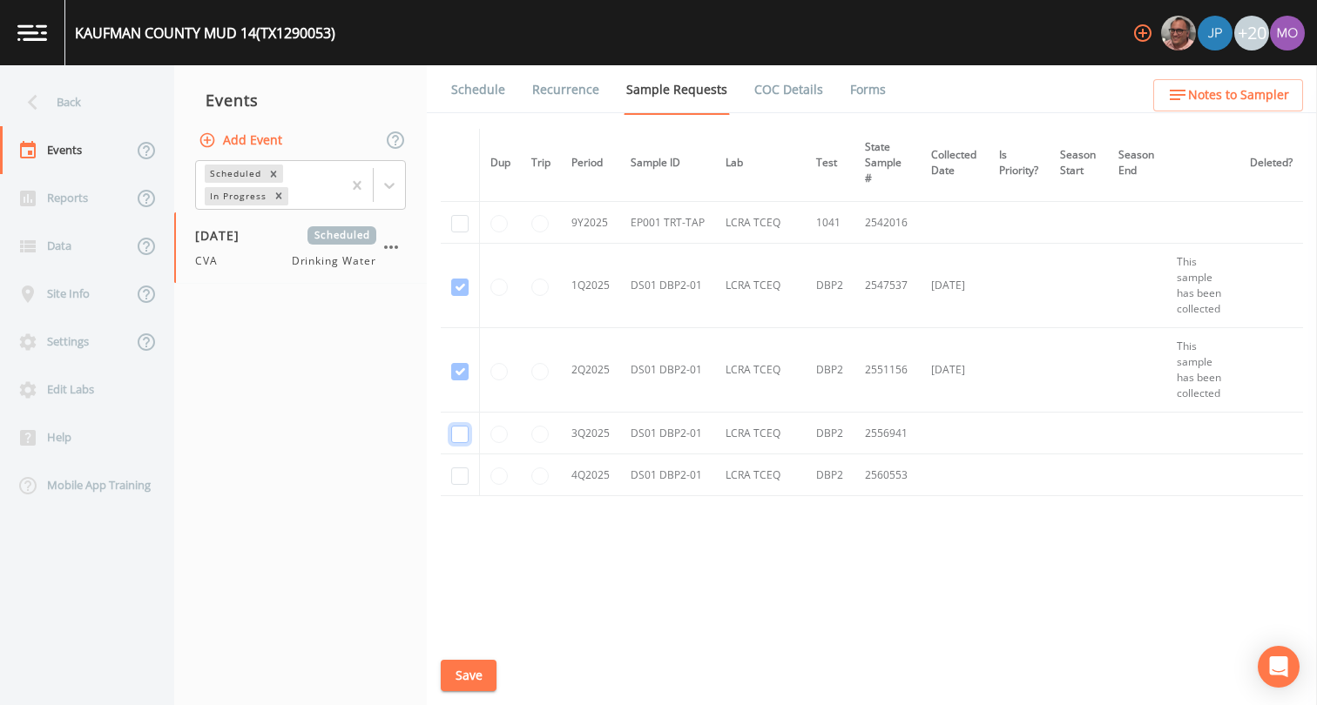
checkbox input "true"
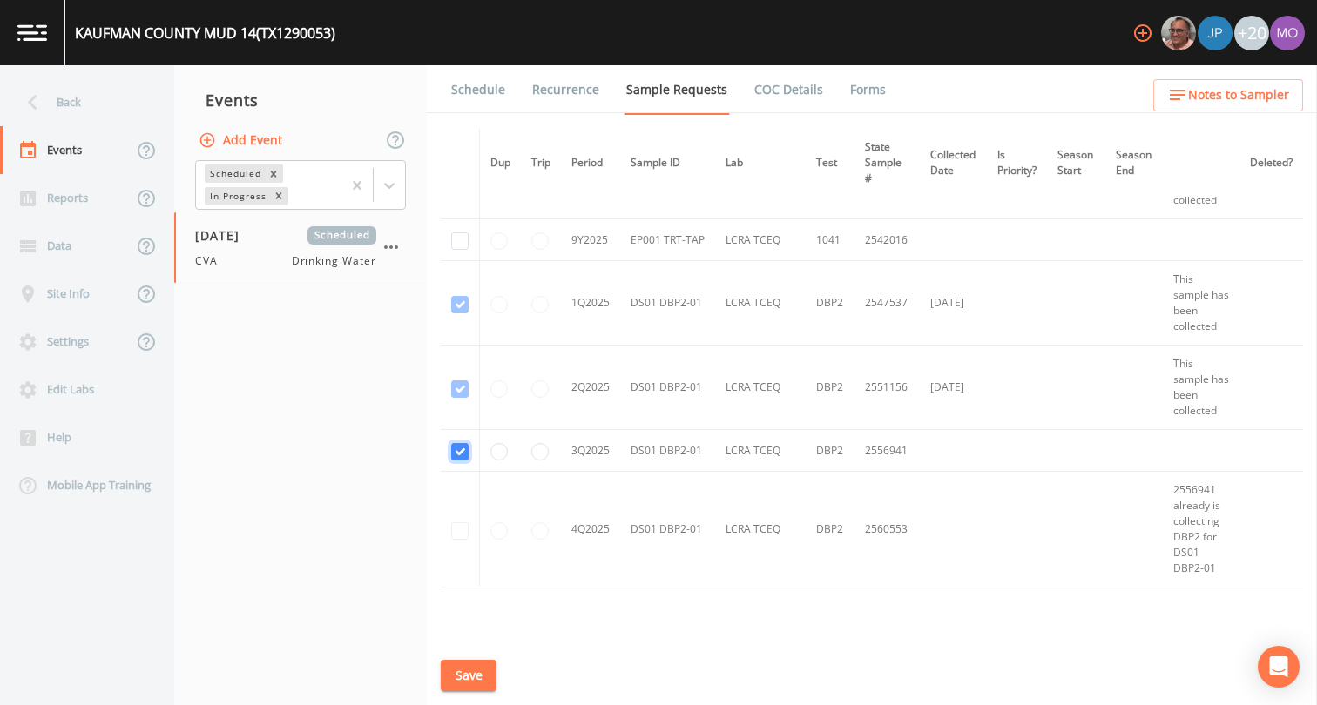
scroll to position [613, 0]
click at [455, 683] on button "Save" at bounding box center [469, 676] width 56 height 32
click at [482, 98] on link "Schedule" at bounding box center [477, 89] width 59 height 49
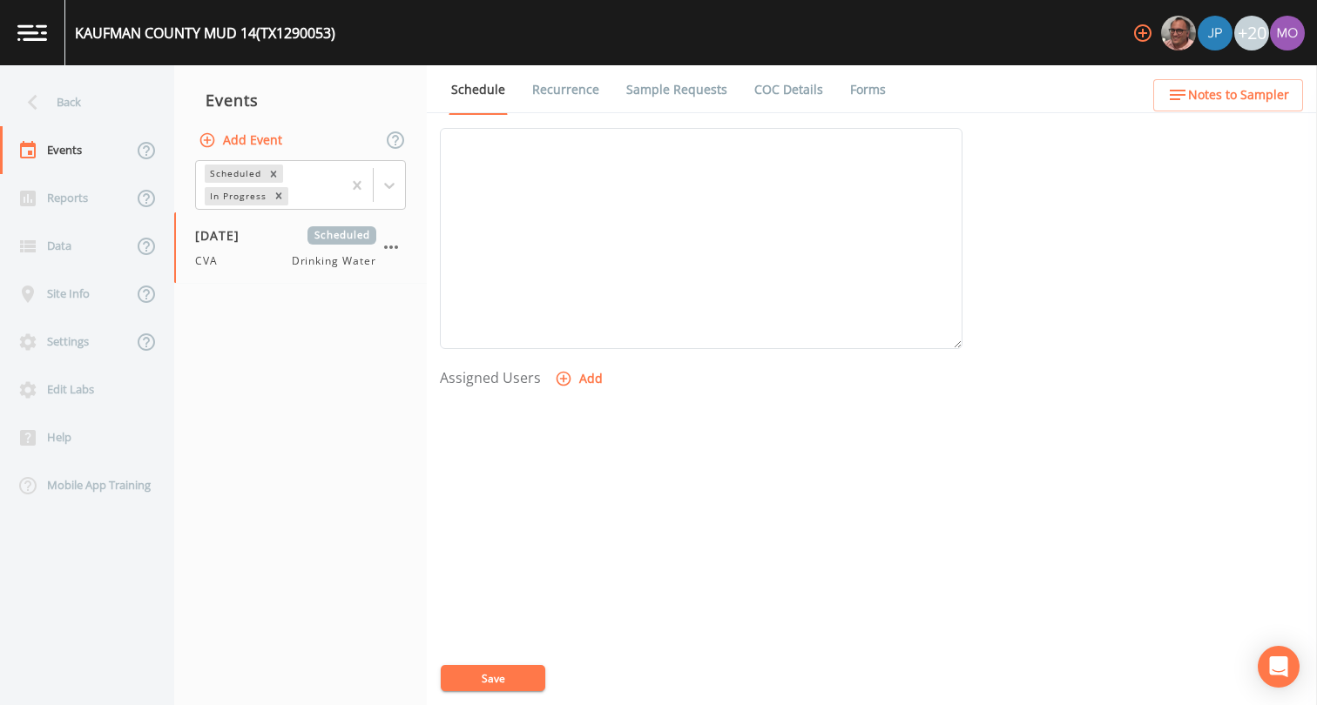
scroll to position [522, 0]
click at [578, 375] on button "Add" at bounding box center [580, 368] width 58 height 32
select select "a2822abc-5819-4f7b-b3c6-dd92d52bfeb4"
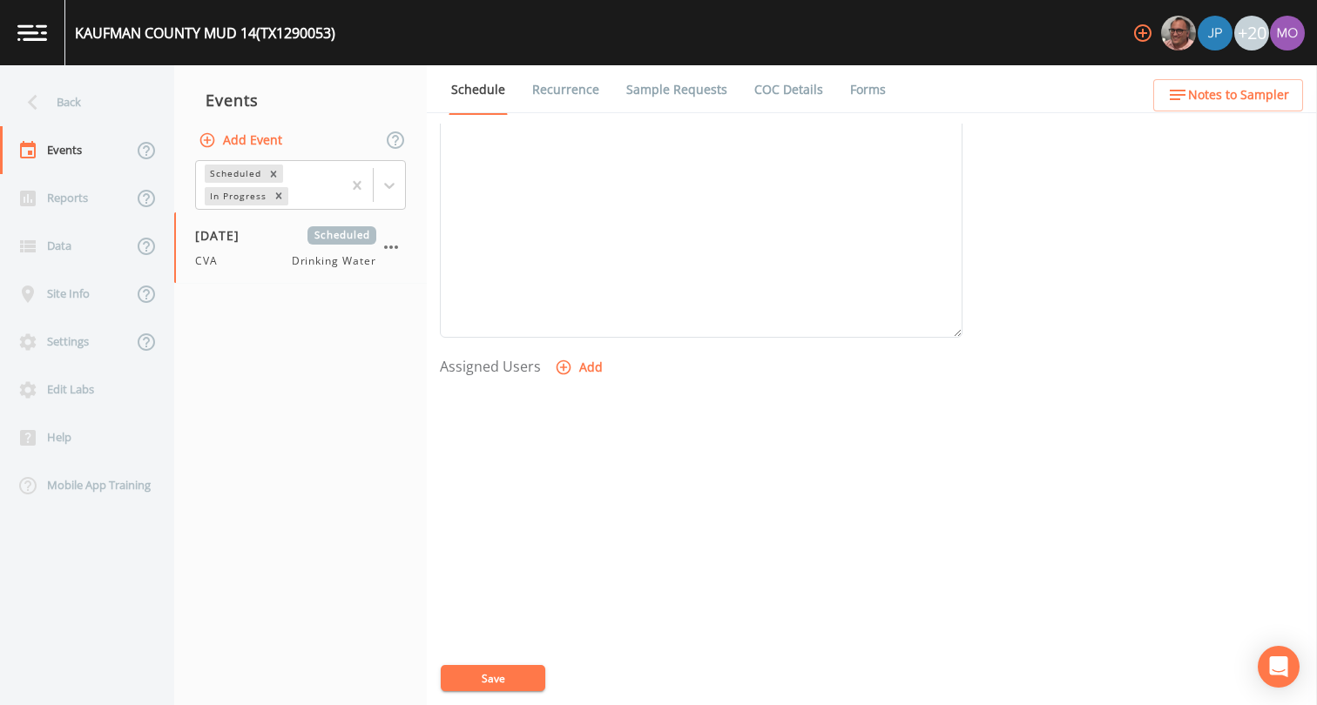
select select
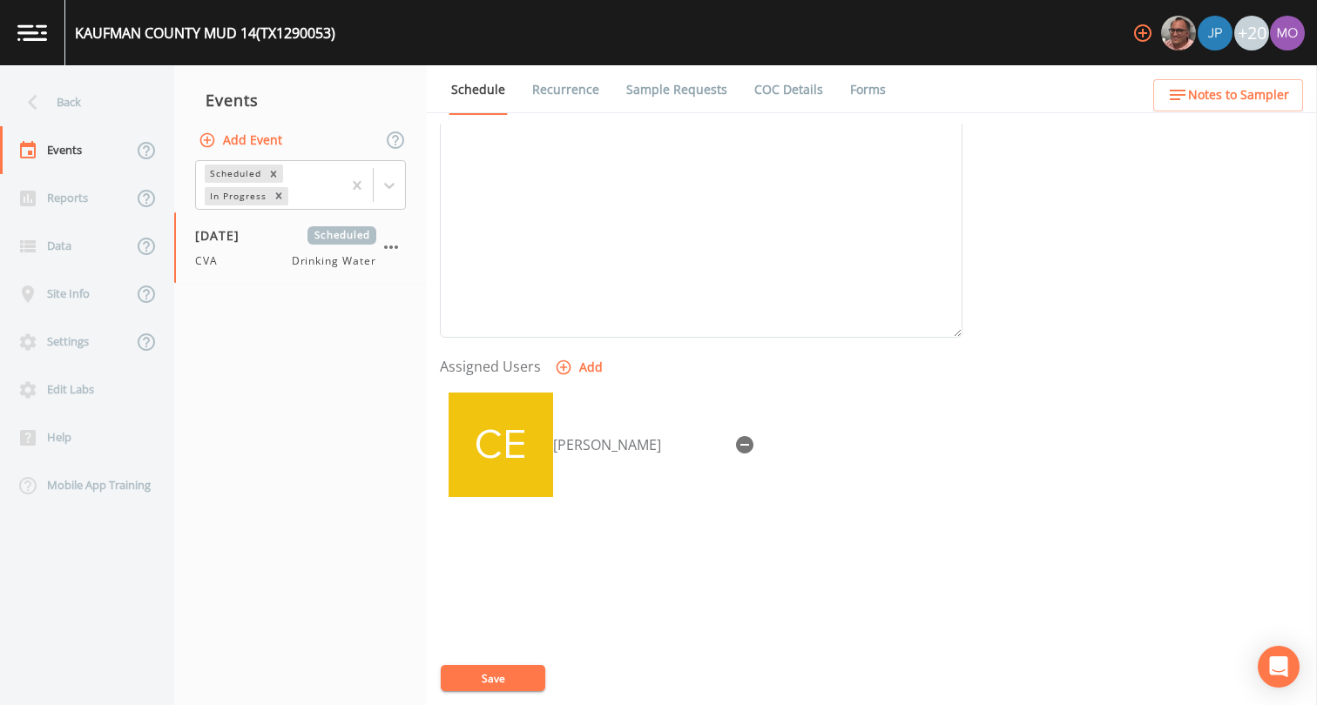
click at [488, 673] on button "Save" at bounding box center [493, 678] width 104 height 26
click at [636, 93] on link "Sample Requests" at bounding box center [676, 89] width 106 height 49
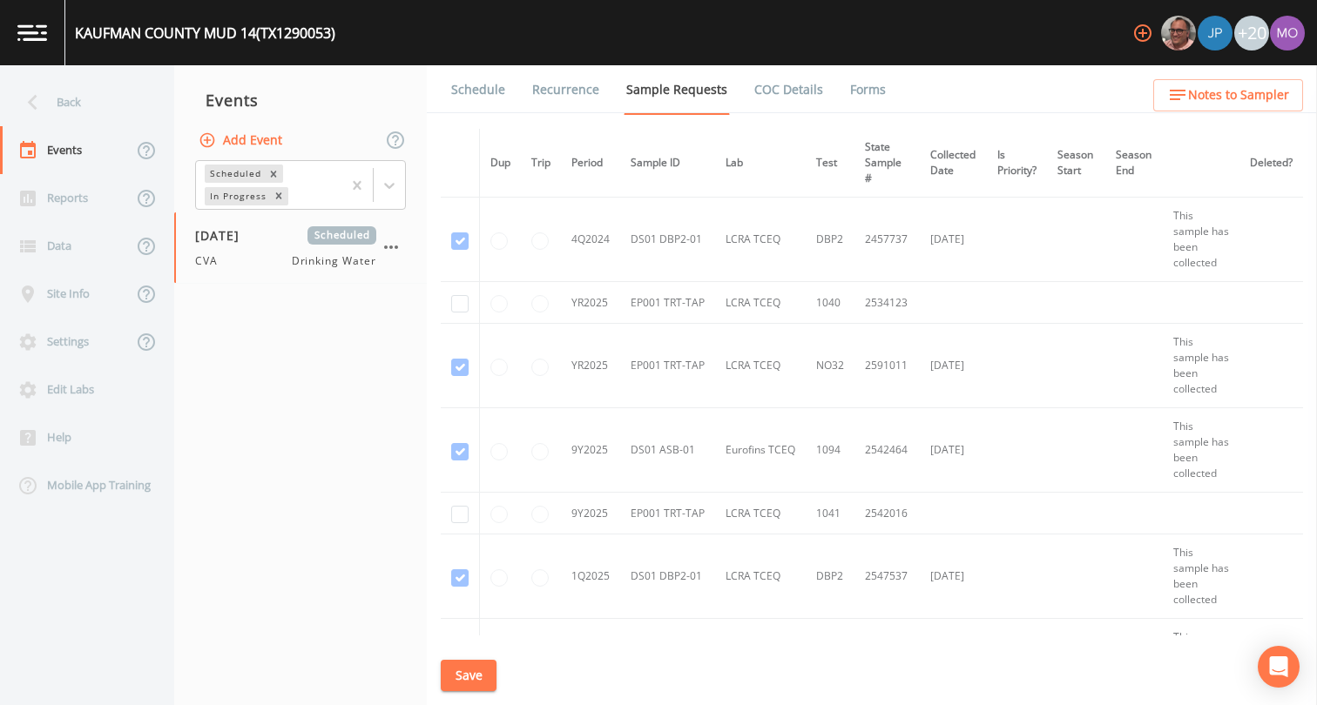
scroll to position [337, 0]
click at [884, 302] on td "2534123" at bounding box center [886, 304] width 65 height 42
copy td "2534123"
click at [890, 517] on td "2542016" at bounding box center [886, 515] width 65 height 42
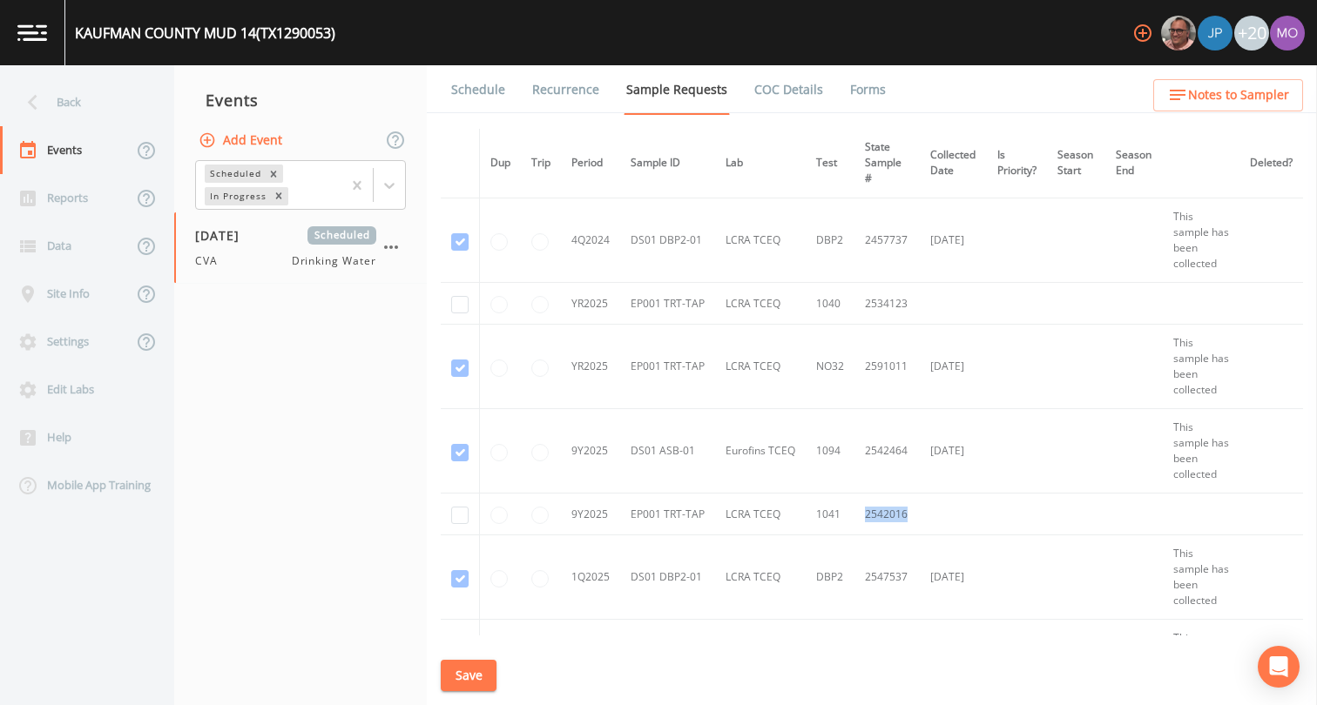
click at [890, 517] on td "2542016" at bounding box center [886, 515] width 65 height 42
copy td "2542016"
click at [469, 87] on link "Schedule" at bounding box center [477, 89] width 59 height 49
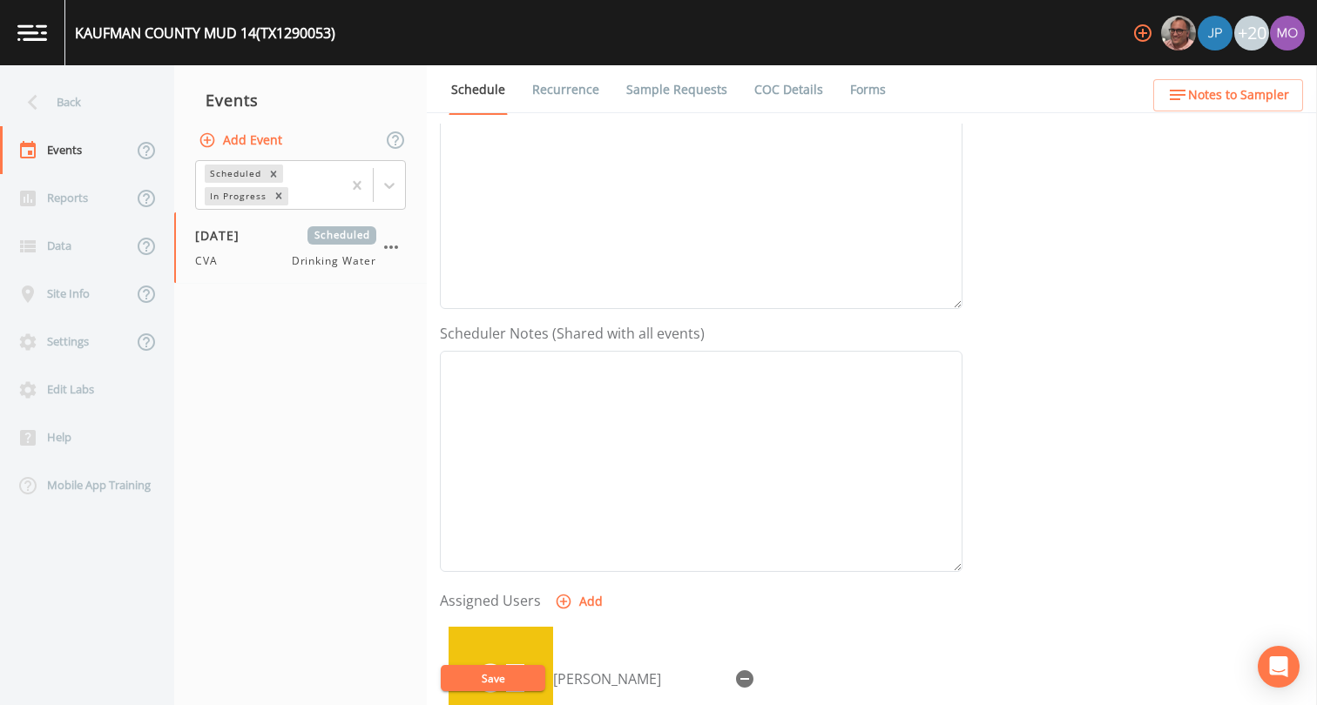
scroll to position [290, 0]
click at [71, 100] on div "Back" at bounding box center [78, 102] width 157 height 48
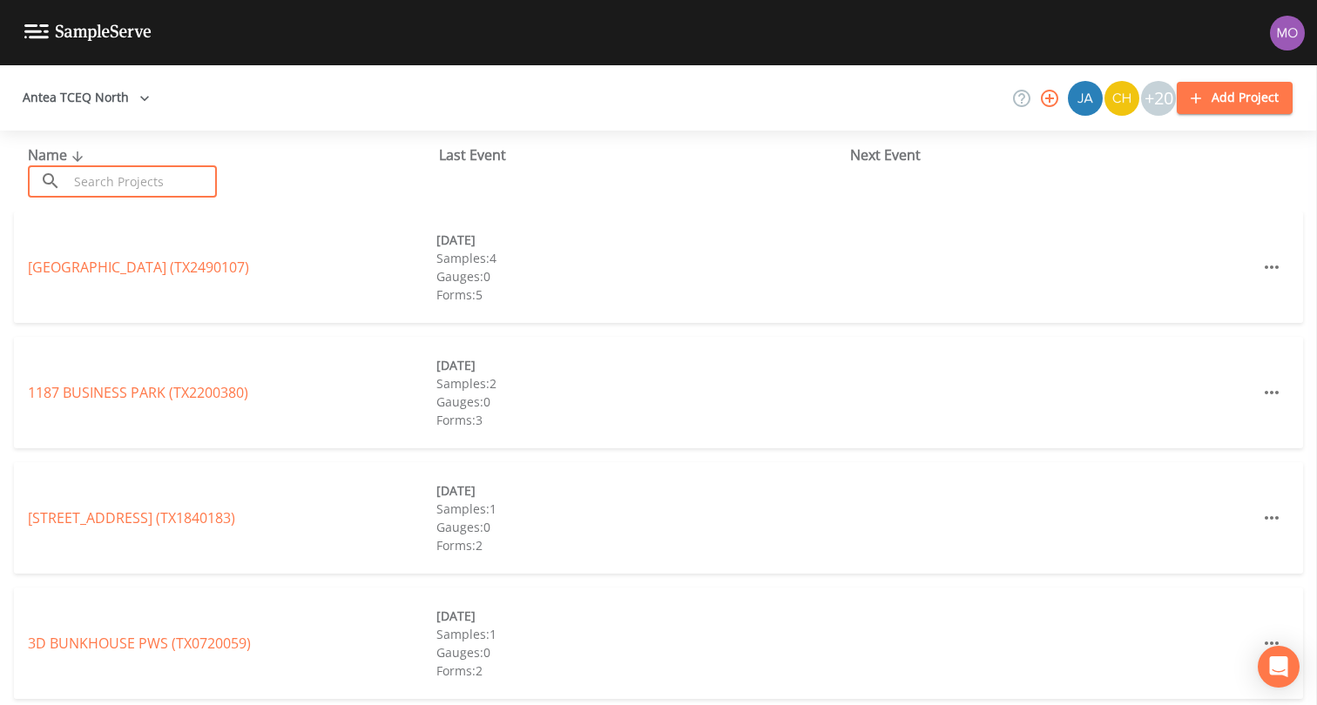
click at [143, 181] on input "text" at bounding box center [142, 181] width 149 height 32
paste input "TX1290057"
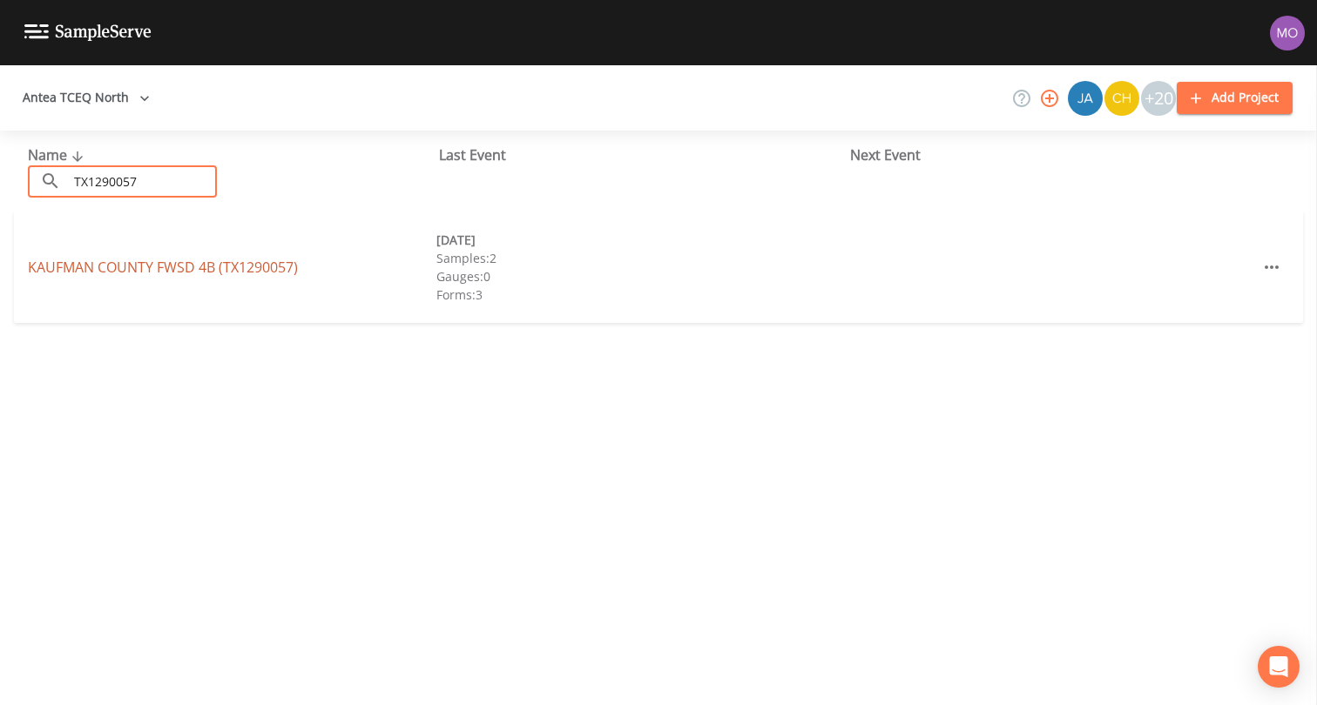
type input "TX1290057"
click at [152, 267] on link "KAUFMAN COUNTY FWSD 4B (TX1290057)" at bounding box center [163, 267] width 270 height 19
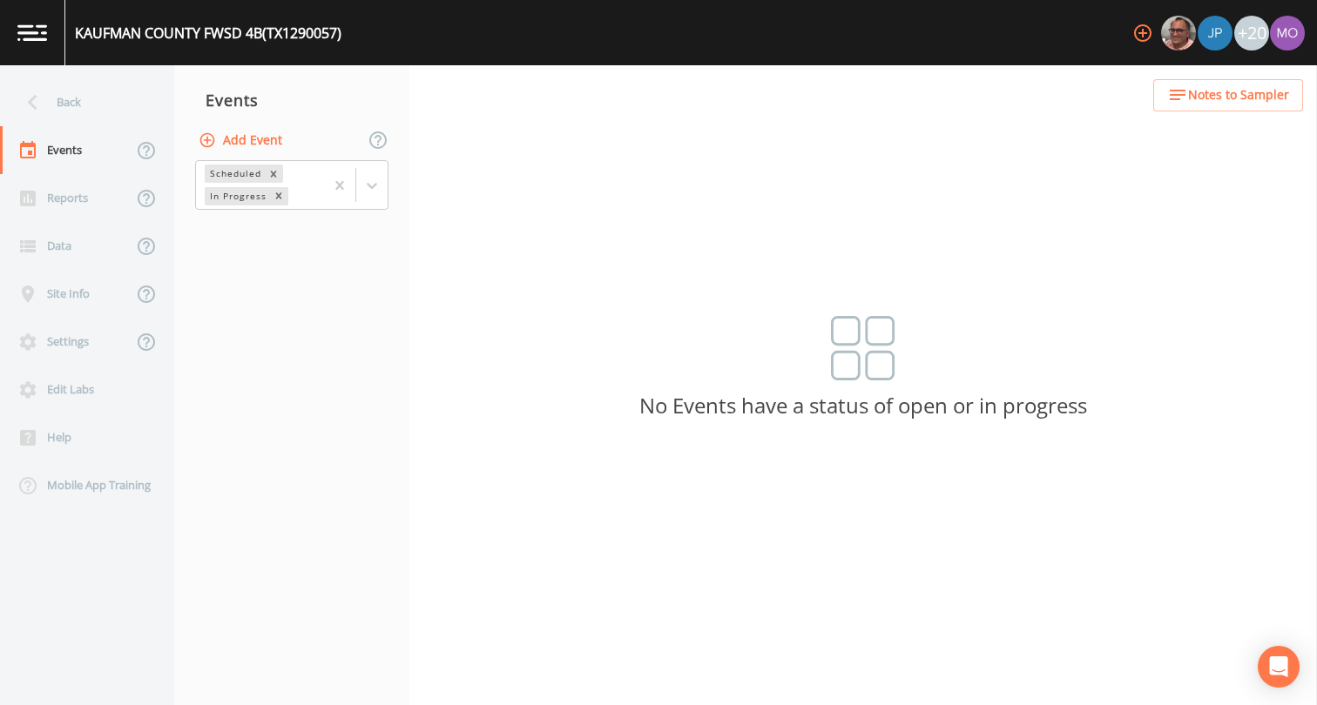
click at [253, 148] on button "Add Event" at bounding box center [242, 141] width 94 height 32
type input "CVA"
type input "[DATE]"
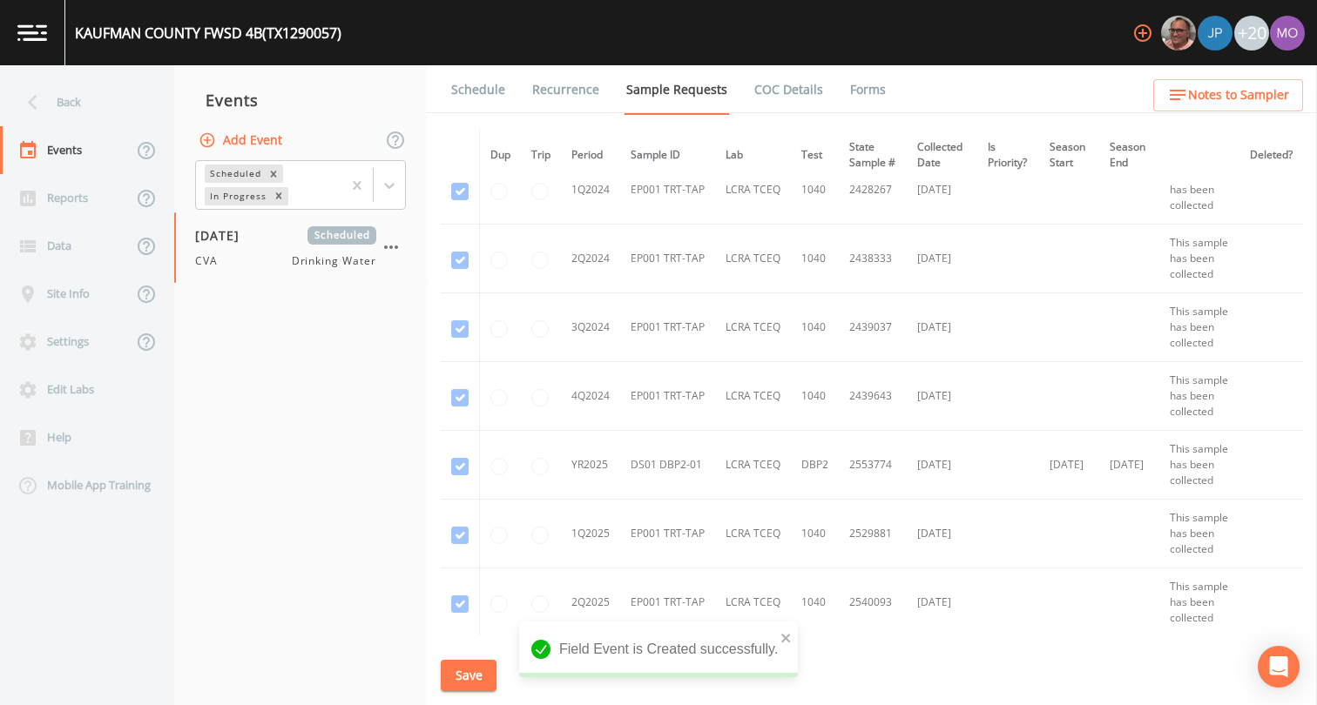
scroll to position [461, 0]
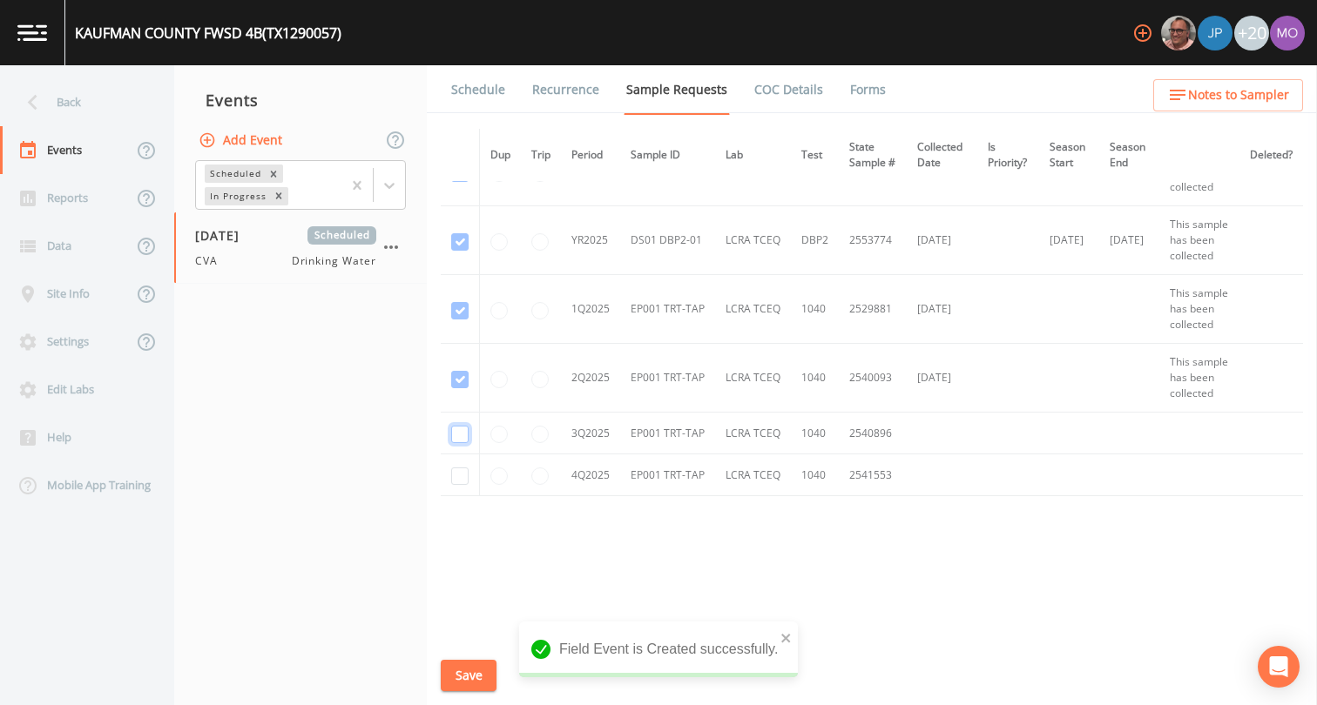
checkbox input "true"
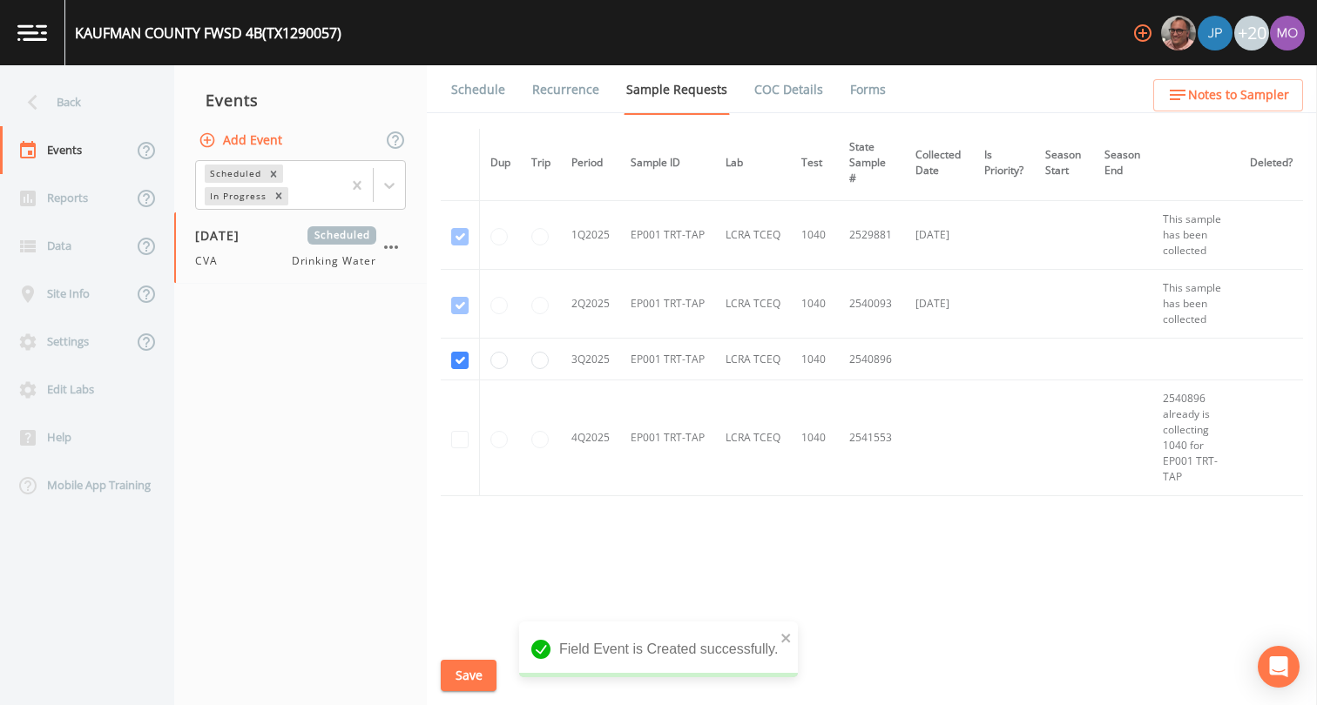
click at [462, 676] on button "Save" at bounding box center [469, 676] width 56 height 32
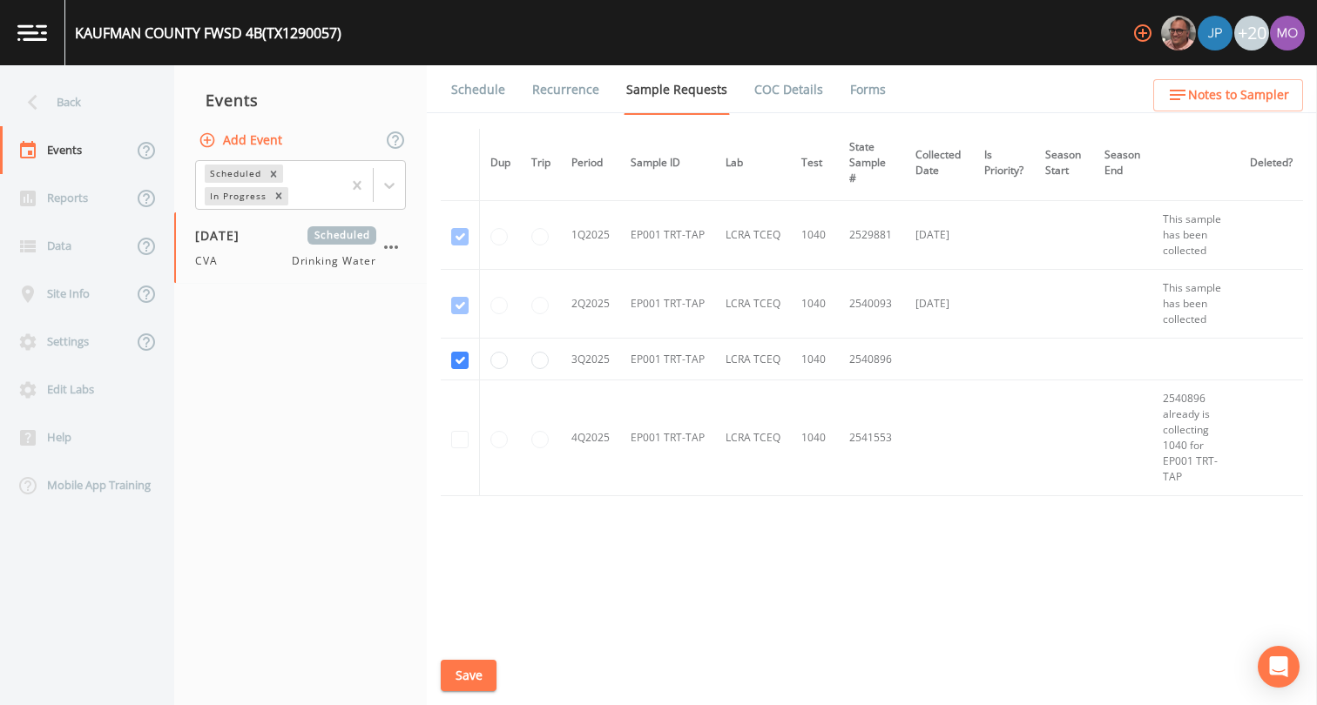
click at [476, 93] on link "Schedule" at bounding box center [477, 89] width 59 height 49
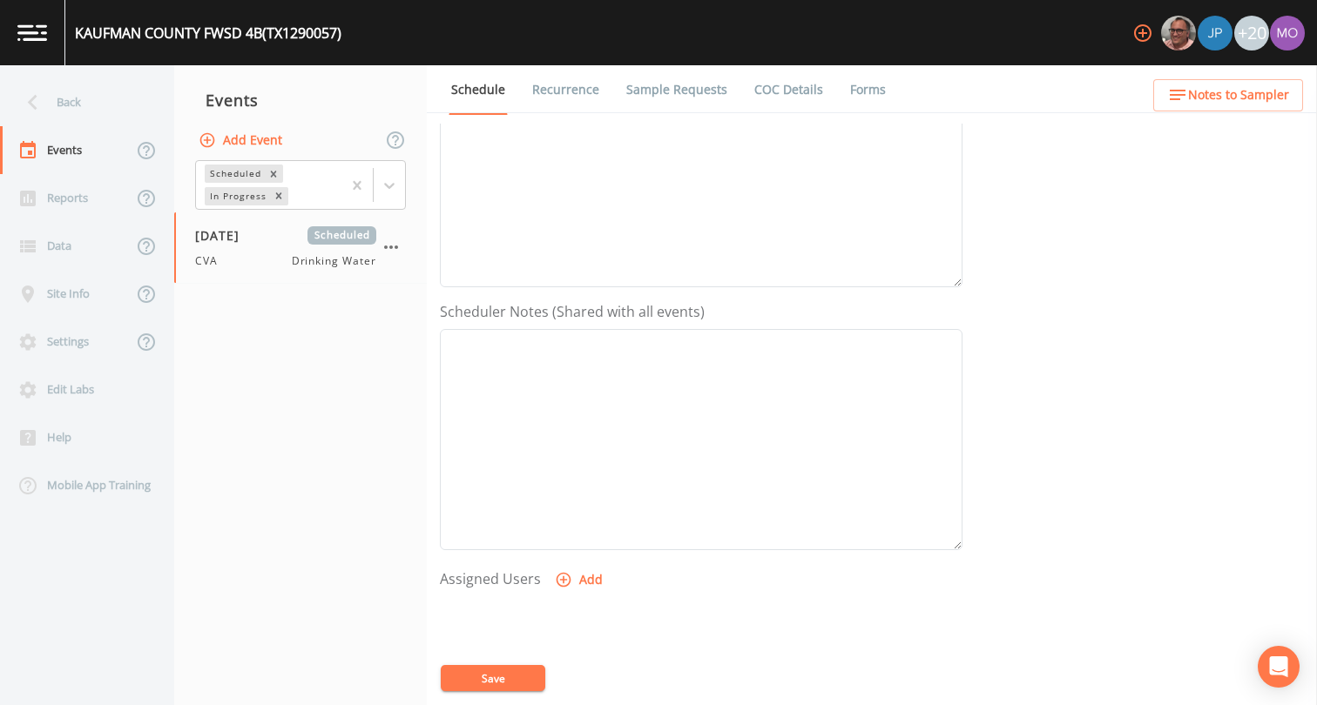
scroll to position [442, 0]
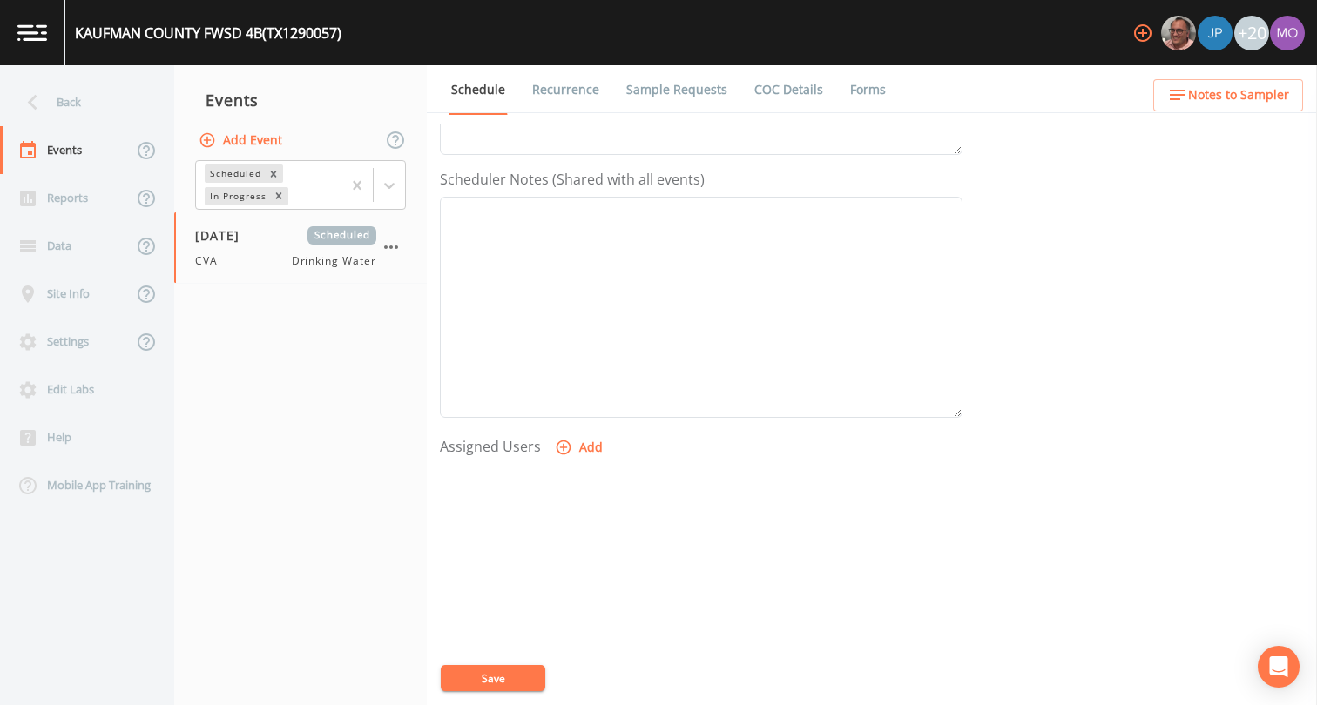
click at [558, 456] on button "Add" at bounding box center [580, 448] width 58 height 32
select select "a2822abc-5819-4f7b-b3c6-dd92d52bfeb4"
select select
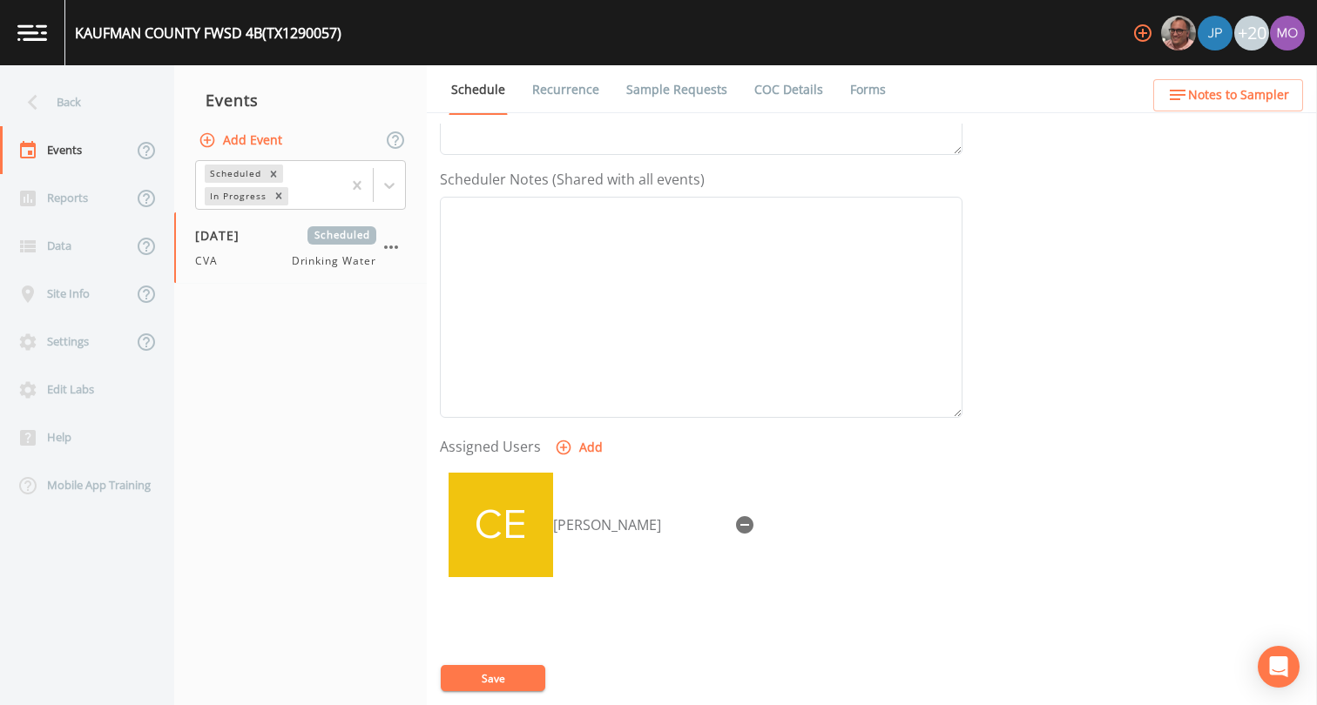
click at [524, 679] on button "Save" at bounding box center [493, 678] width 104 height 26
click at [90, 95] on div "Back" at bounding box center [78, 102] width 157 height 48
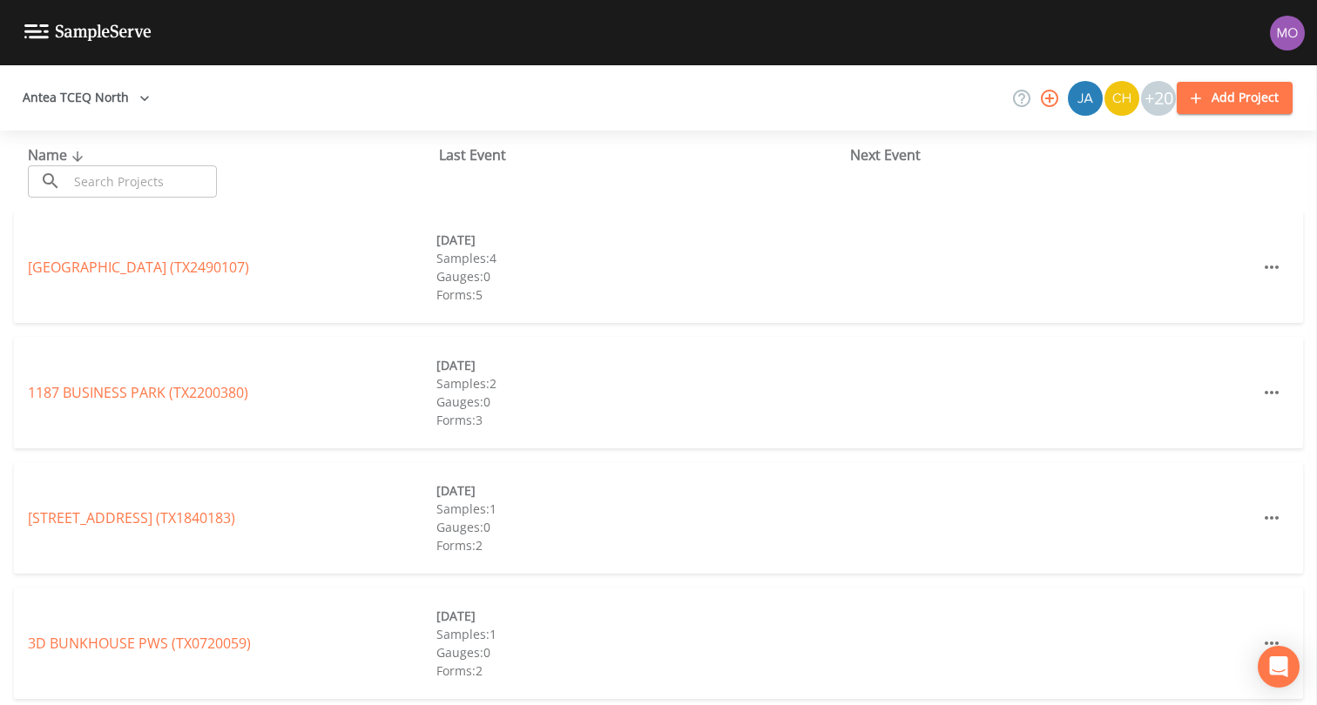
click at [90, 101] on button "Antea TCEQ North" at bounding box center [86, 98] width 141 height 32
click at [198, 704] on div at bounding box center [658, 705] width 1317 height 0
click at [198, 177] on input "text" at bounding box center [142, 181] width 149 height 32
paste input "TX1290058"
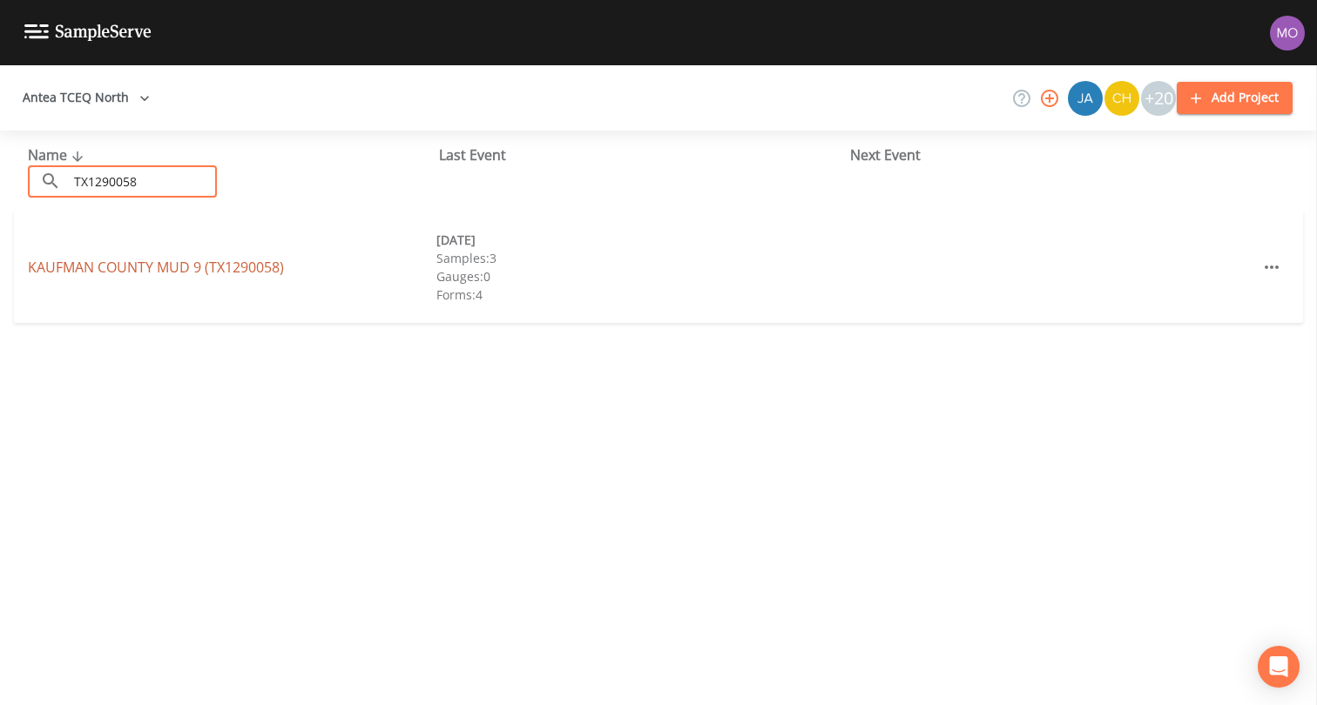
type input "TX1290058"
click at [164, 266] on link "KAUFMAN COUNTY MUD 9 (TX1290058)" at bounding box center [156, 267] width 256 height 19
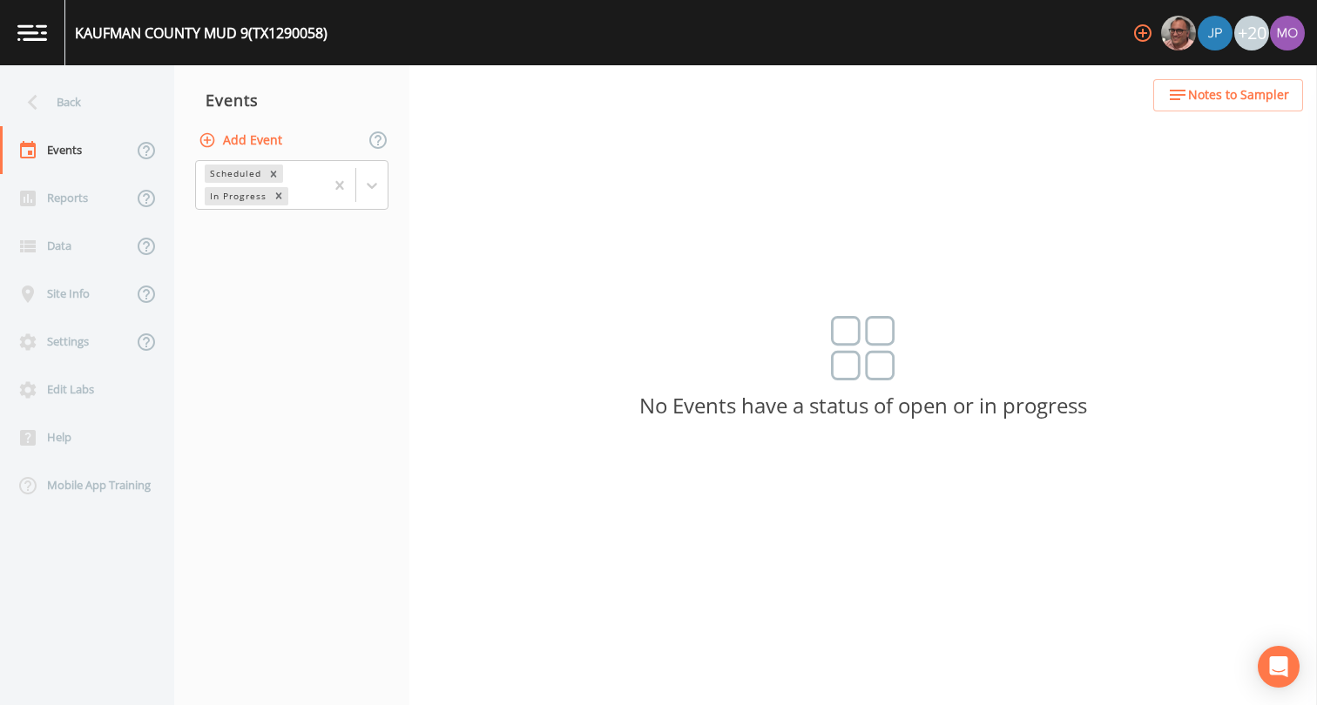
click at [247, 144] on button "Add Event" at bounding box center [242, 141] width 94 height 32
type input "CVA"
type input "[DATE]"
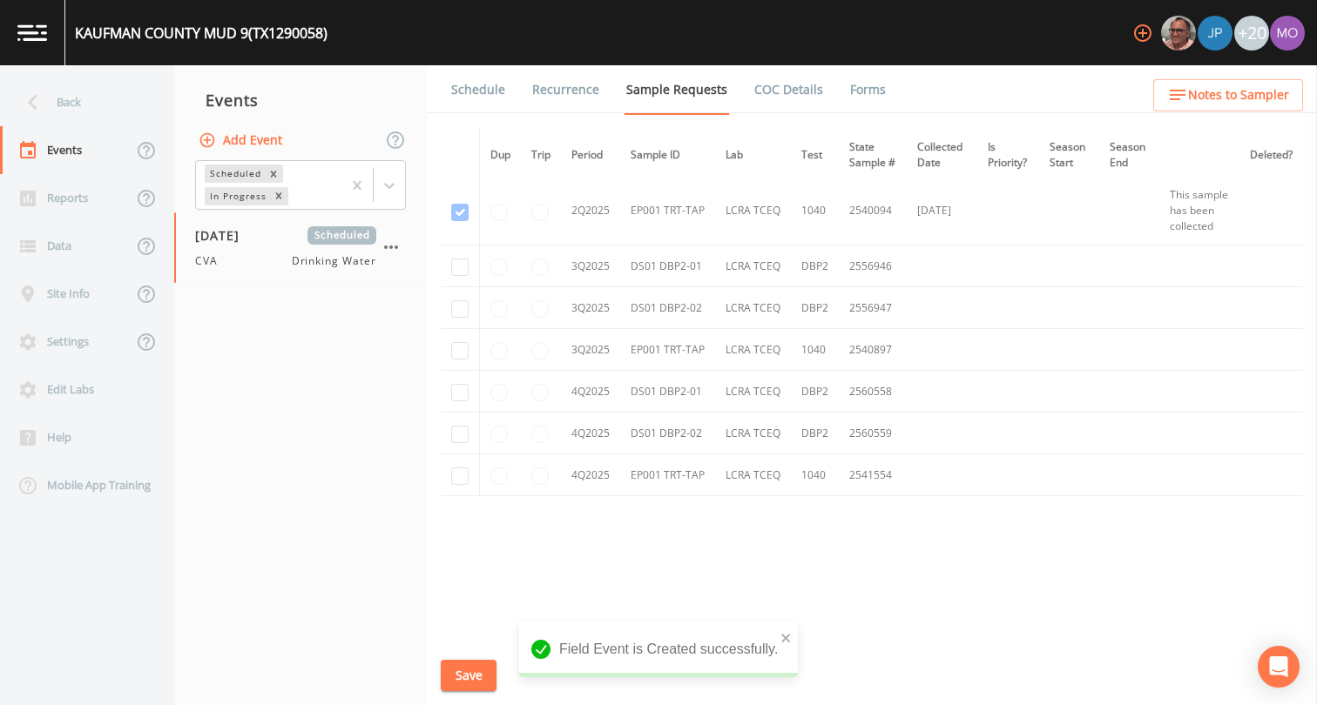
scroll to position [1457, 0]
checkbox input "true"
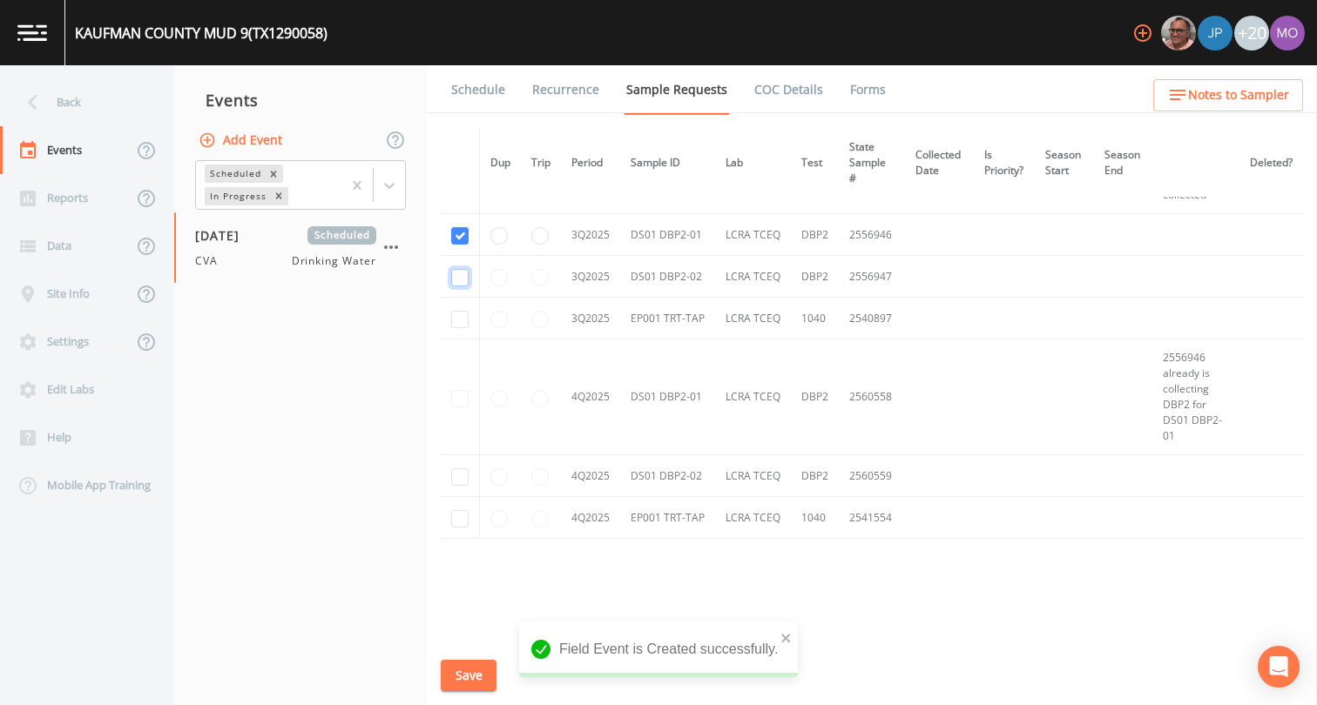
checkbox input "true"
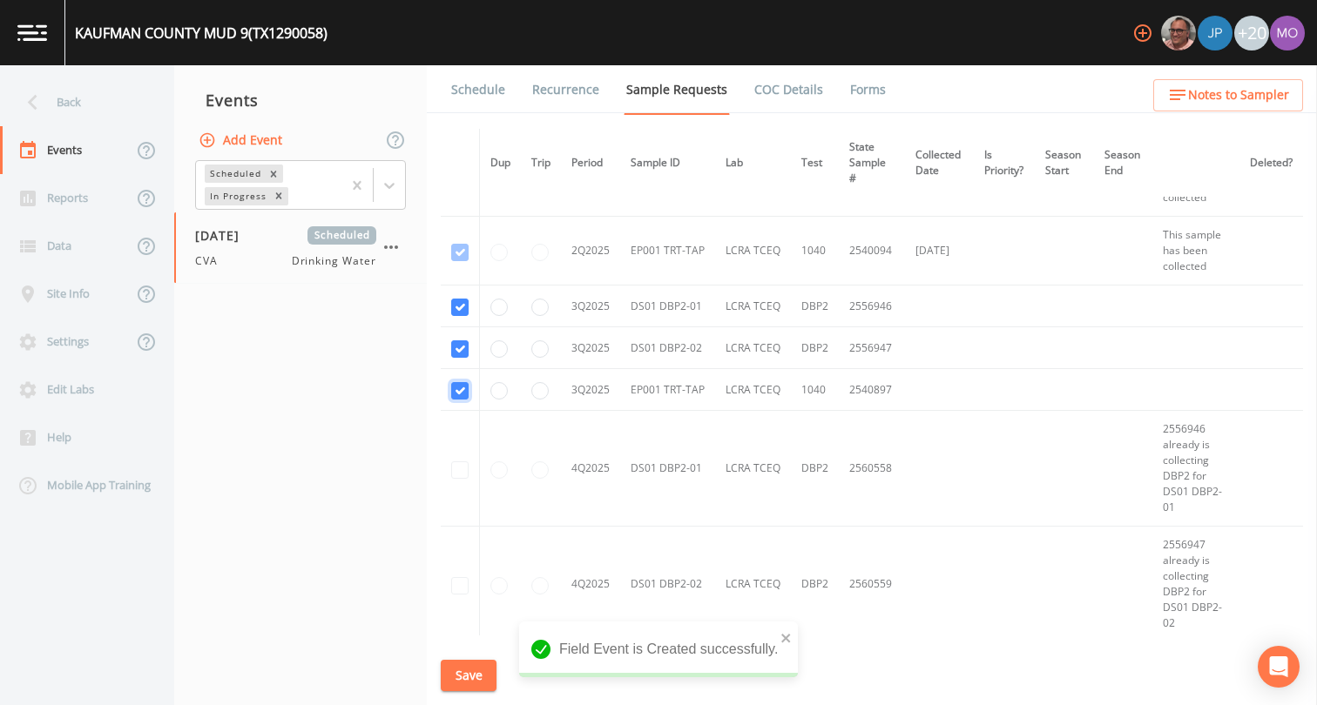
scroll to position [1149, 0]
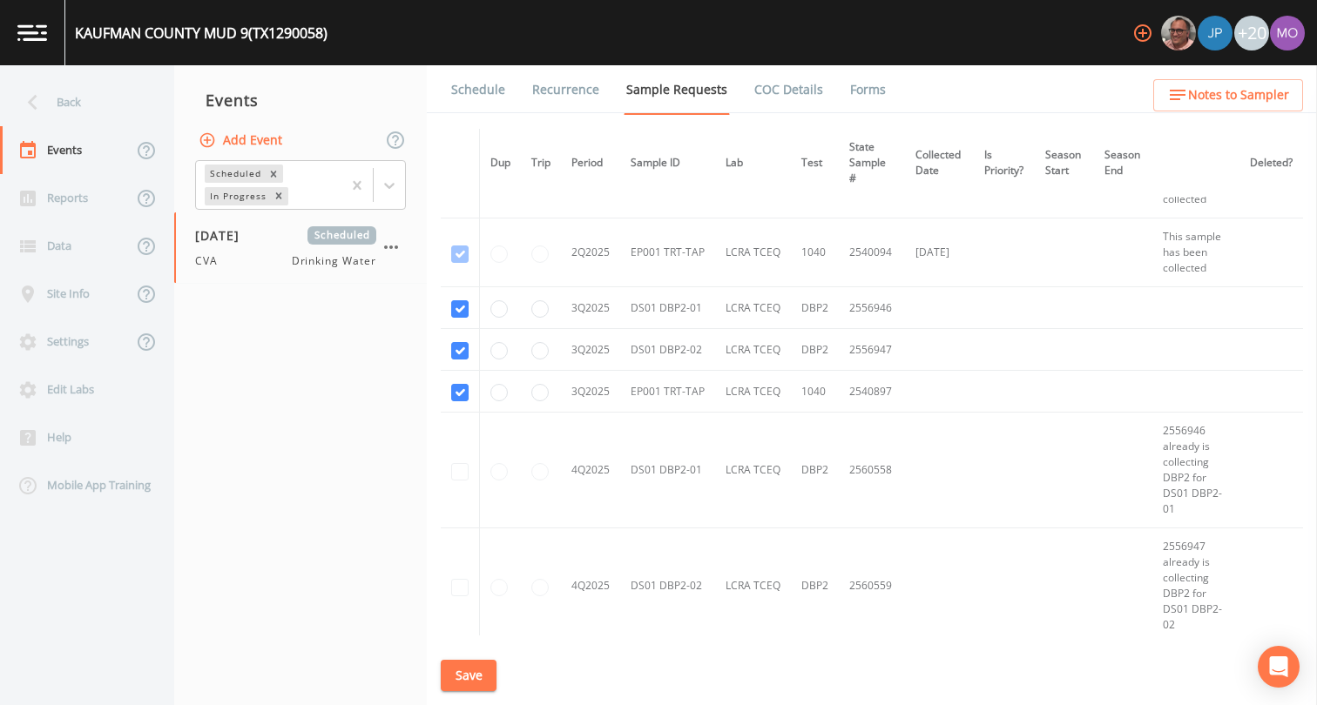
click at [468, 681] on button "Save" at bounding box center [469, 676] width 56 height 32
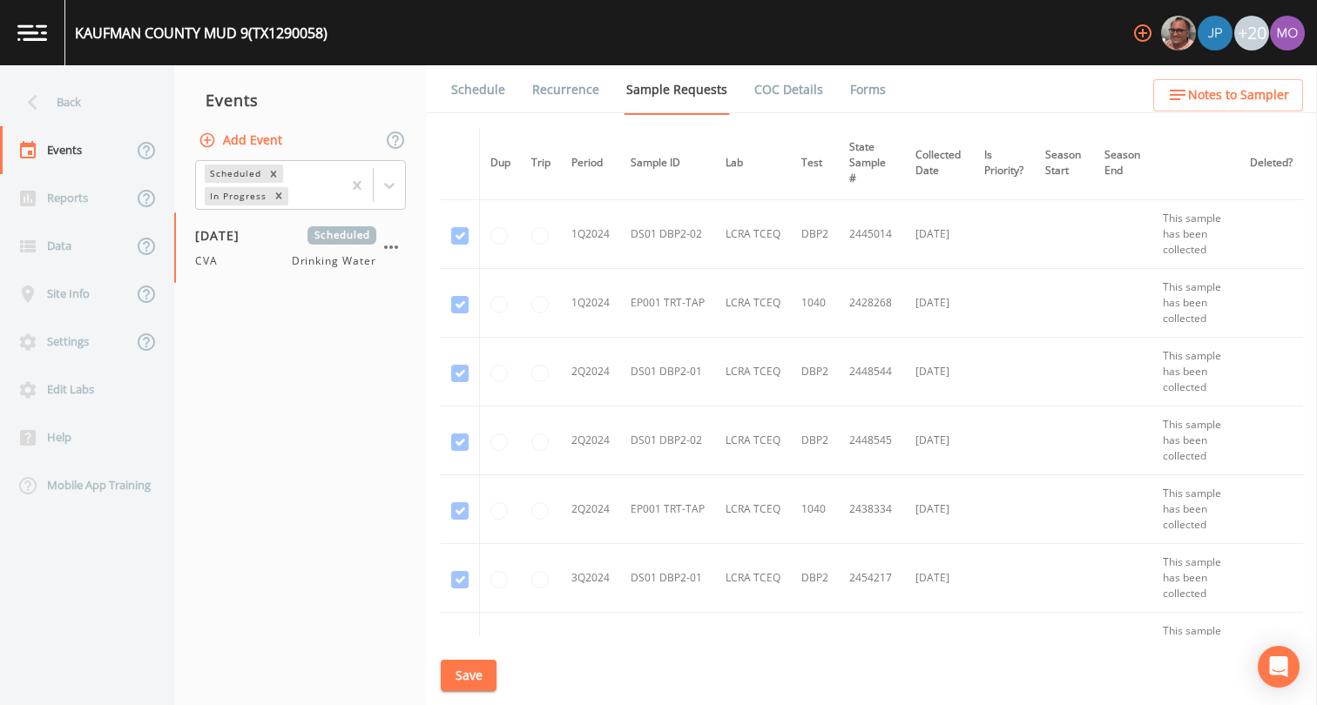
scroll to position [45, 0]
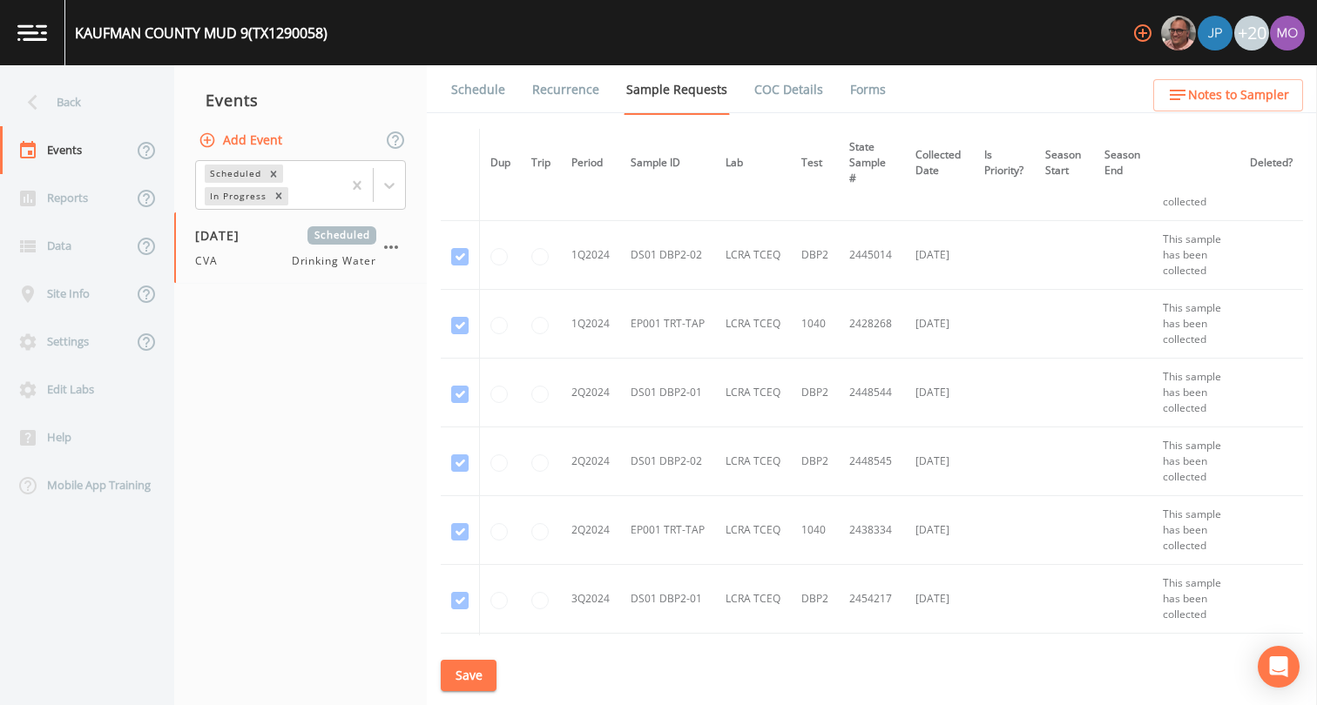
click at [463, 684] on button "Save" at bounding box center [469, 676] width 56 height 32
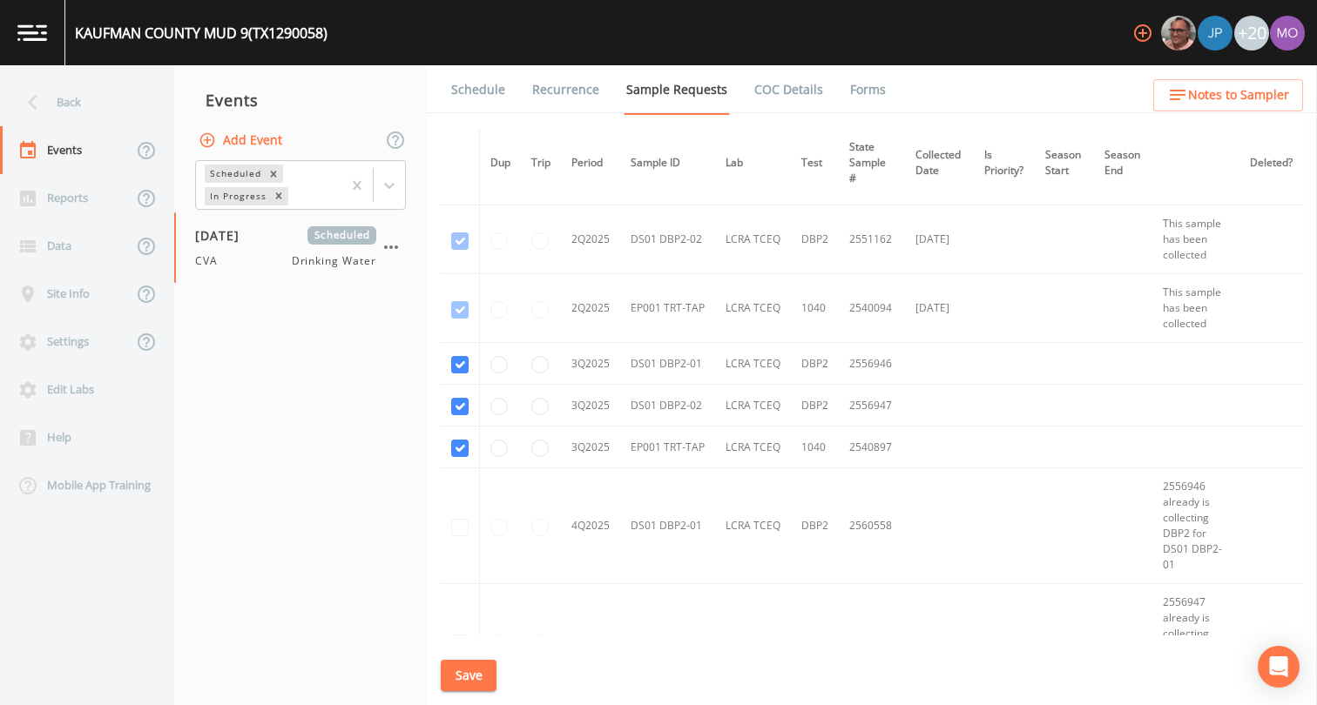
scroll to position [1103, 0]
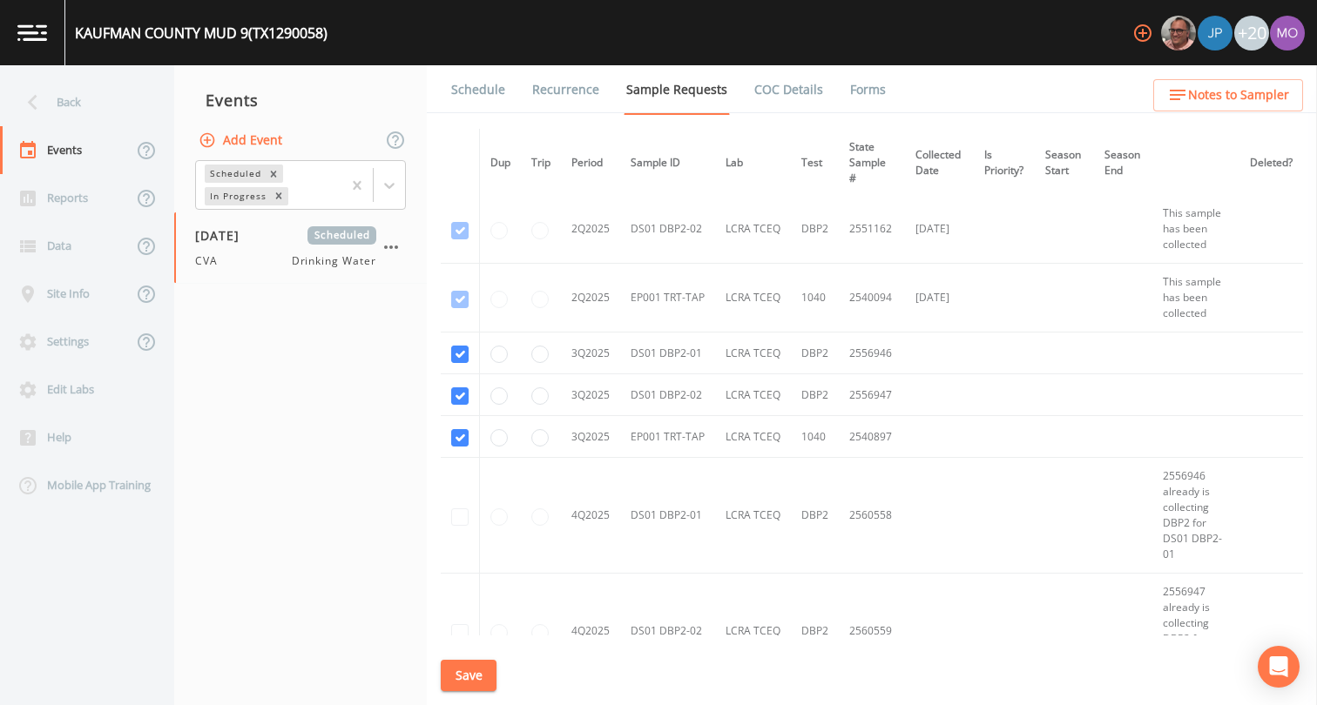
click at [473, 678] on button "Save" at bounding box center [469, 676] width 56 height 32
click at [475, 95] on link "Schedule" at bounding box center [477, 89] width 59 height 49
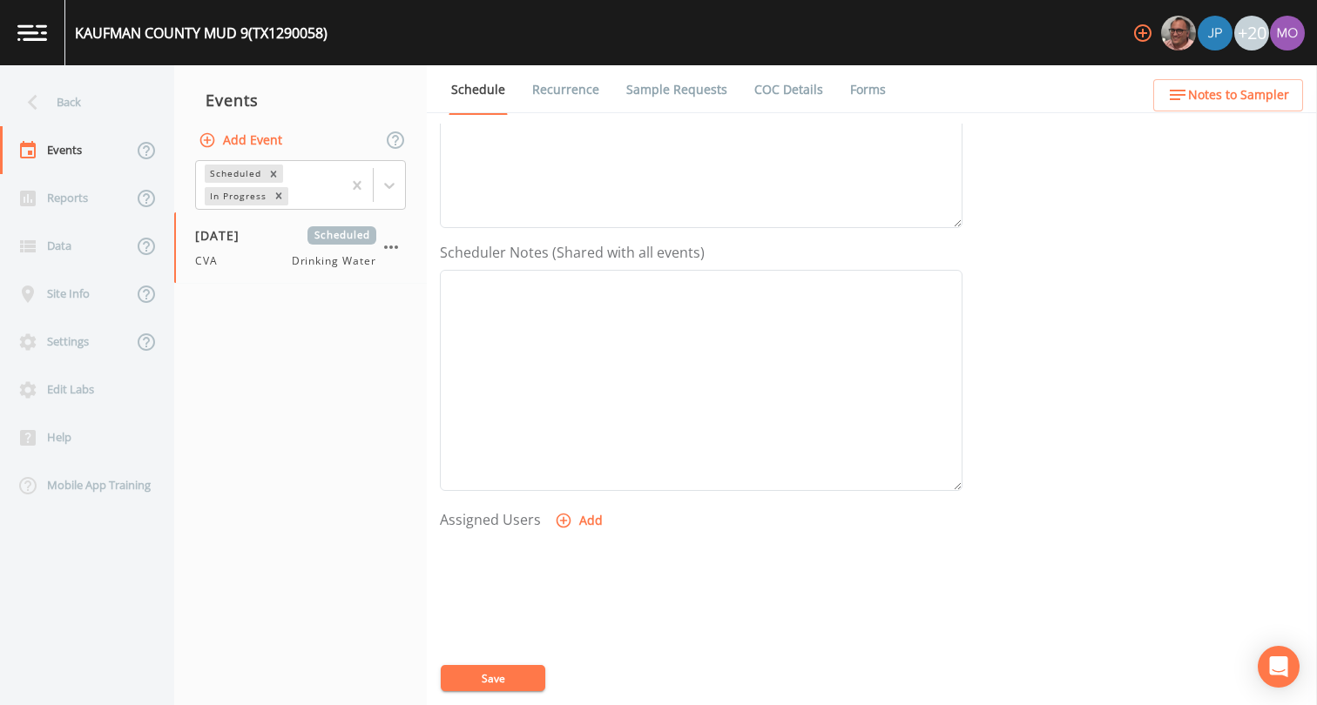
scroll to position [522, 0]
click at [565, 365] on icon "button" at bounding box center [563, 367] width 17 height 17
select select "a2822abc-5819-4f7b-b3c6-dd92d52bfeb4"
drag, startPoint x: 761, startPoint y: 406, endPoint x: 687, endPoint y: 503, distance: 122.4
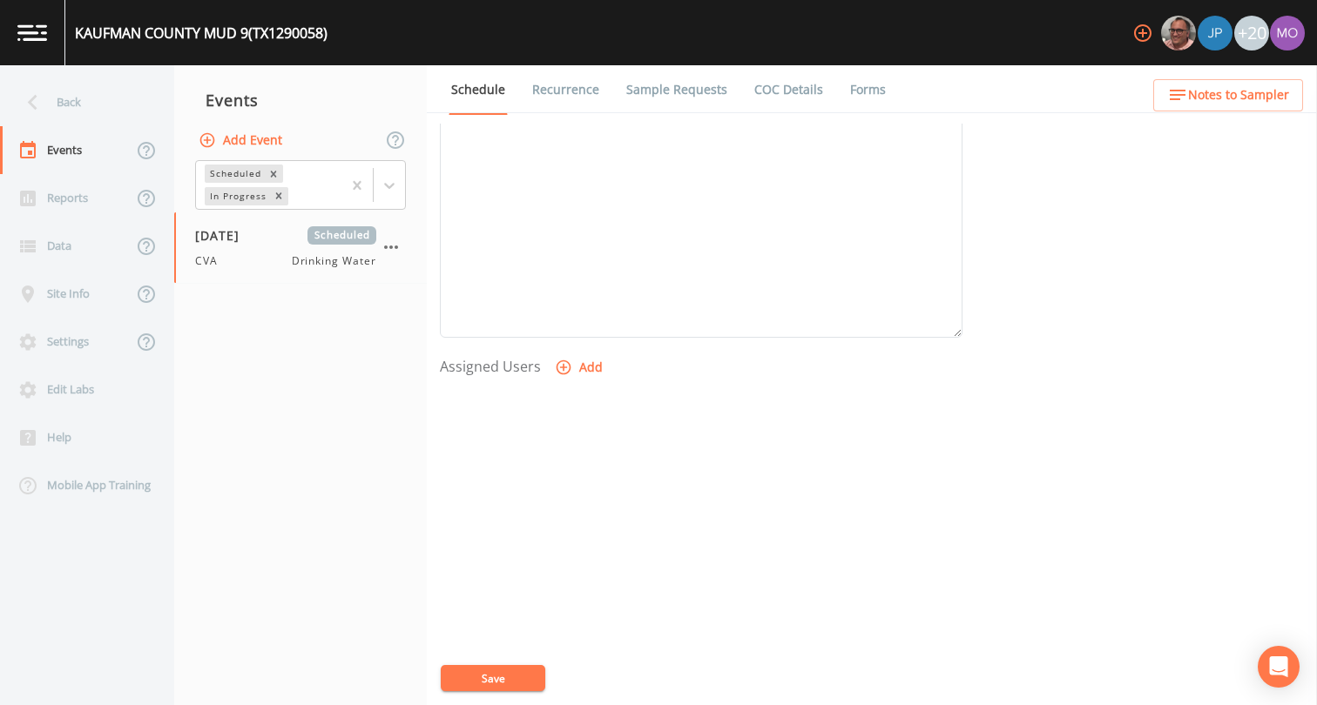
select select
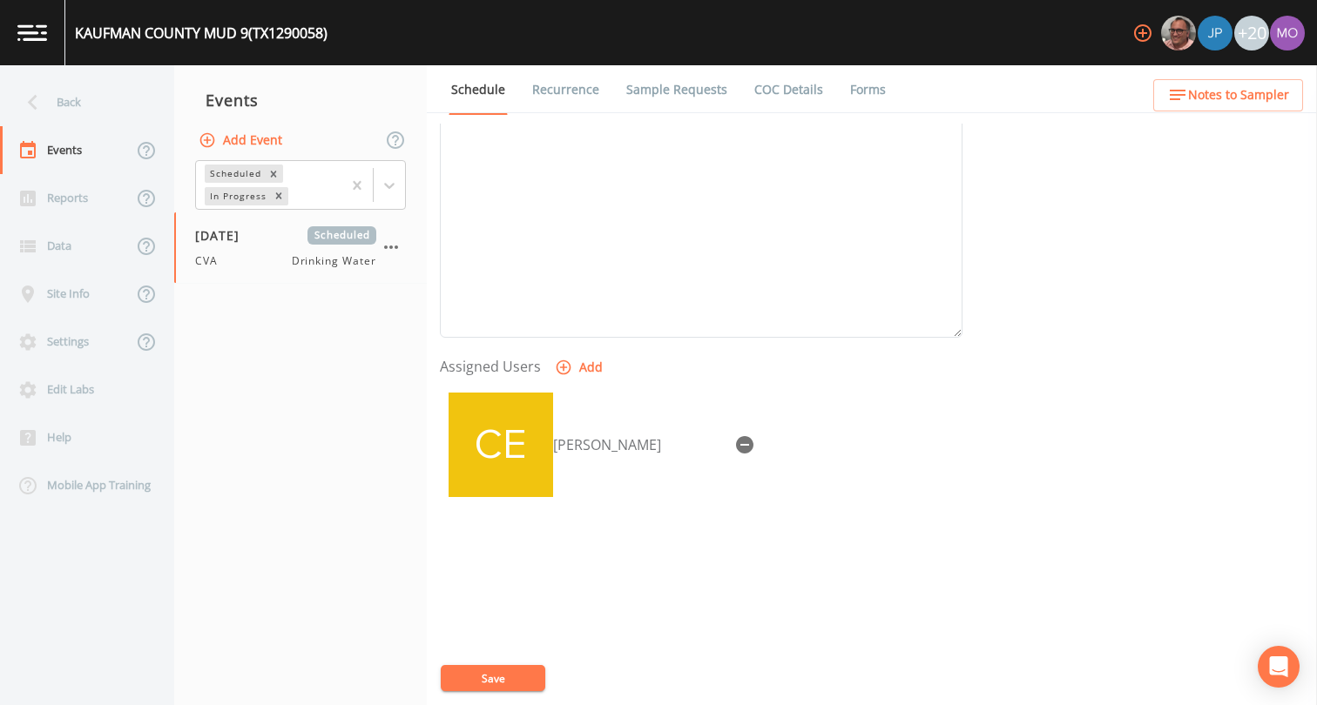
click at [535, 680] on button "Save" at bounding box center [493, 678] width 104 height 26
click at [78, 111] on div "Back" at bounding box center [78, 102] width 157 height 48
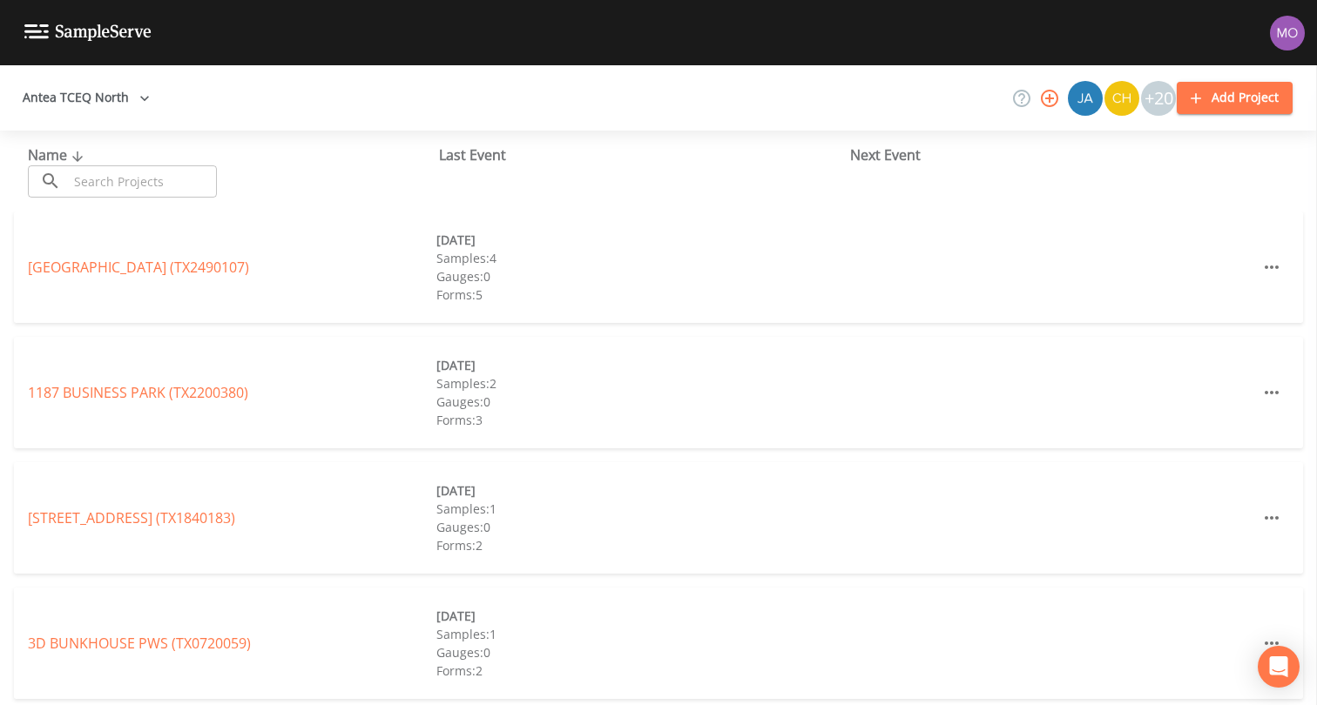
click at [143, 177] on input "text" at bounding box center [142, 181] width 149 height 32
paste input "TX1290054"
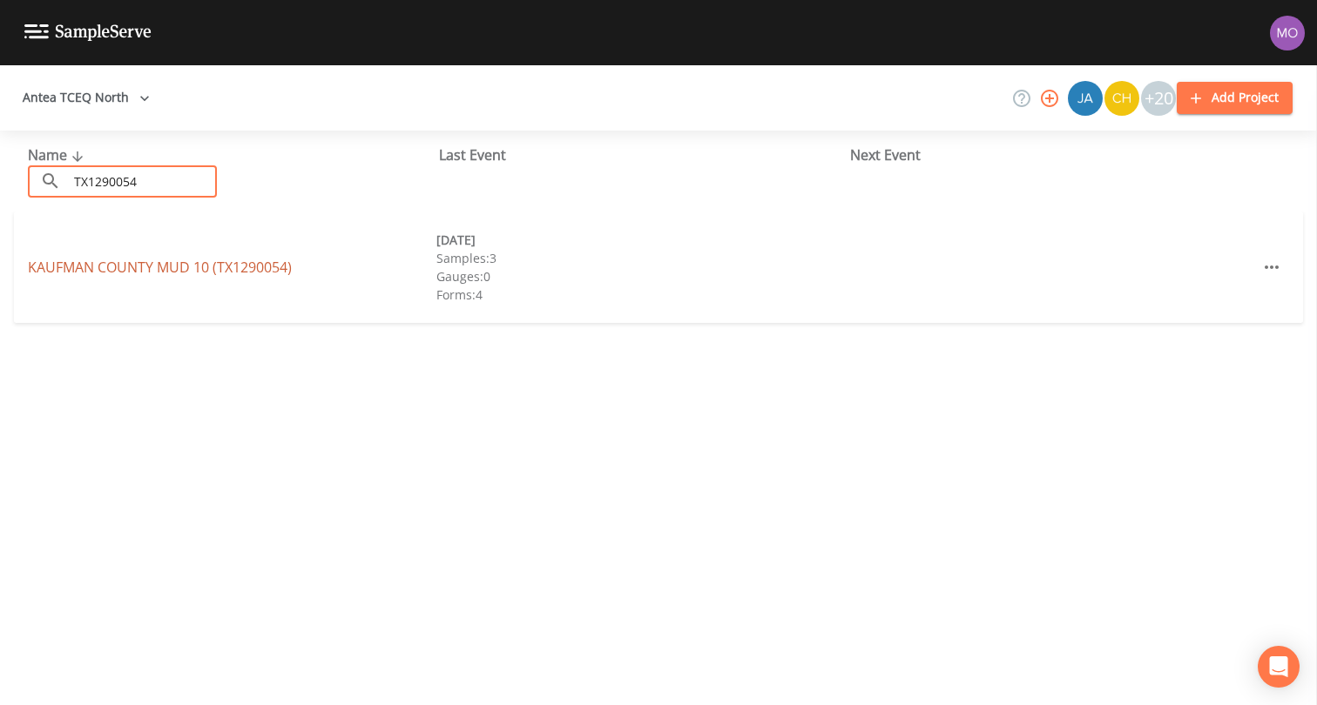
type input "TX1290054"
click at [131, 272] on link "KAUFMAN COUNTY MUD 10 (TX1290054)" at bounding box center [160, 267] width 264 height 19
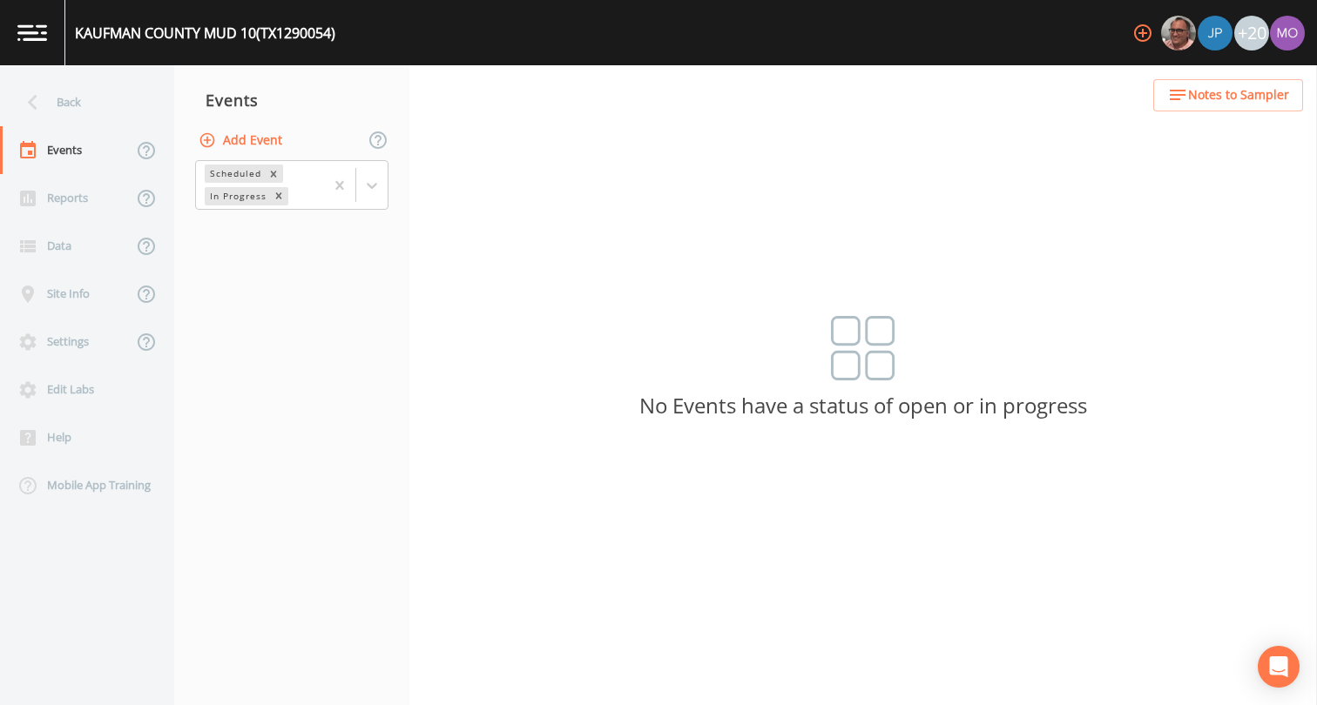
click at [247, 144] on button "Add Event" at bounding box center [242, 141] width 94 height 32
type input "CVA"
type input "[DATE]"
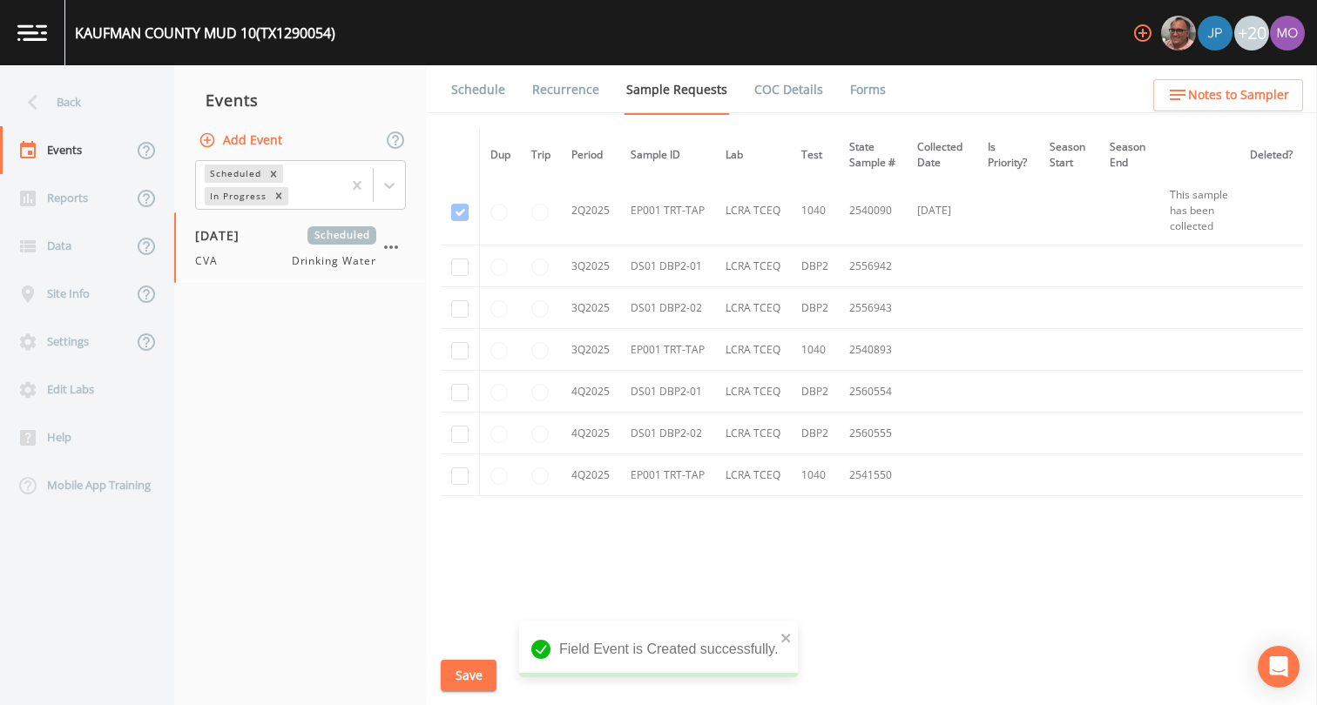
scroll to position [1275, 0]
checkbox input "true"
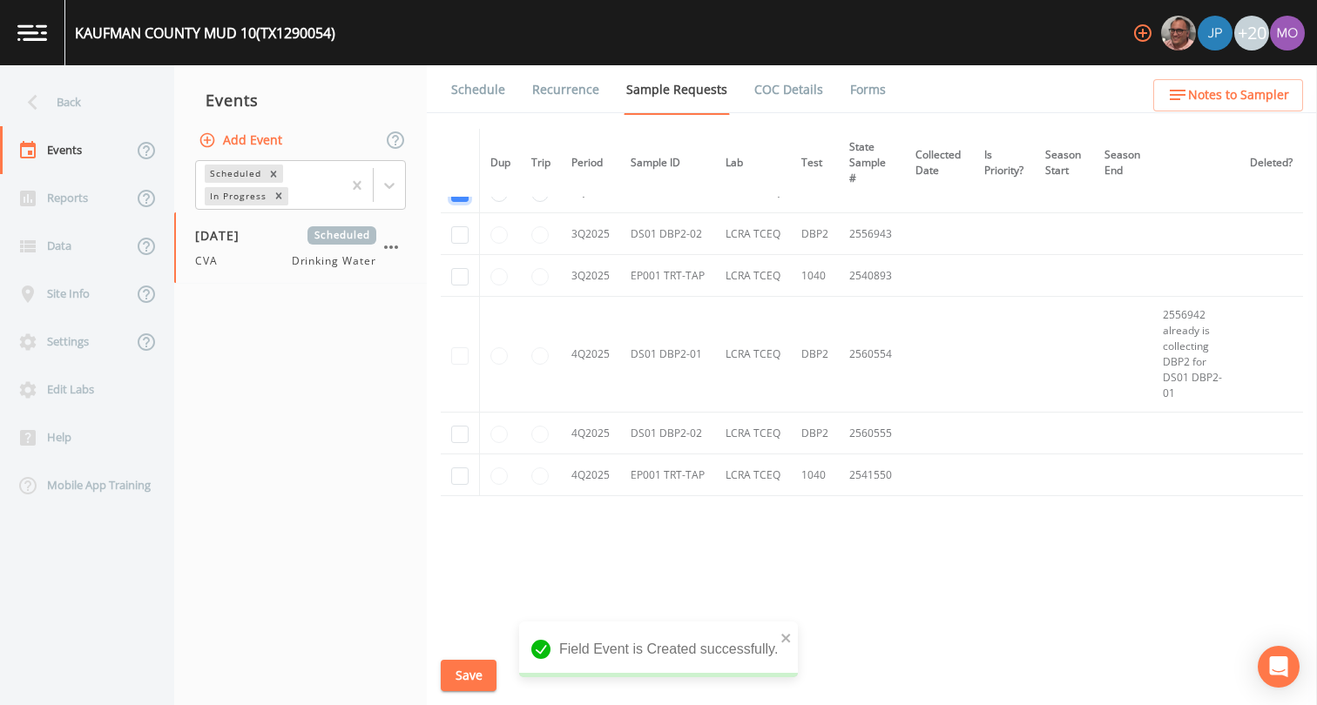
scroll to position [1063, 0]
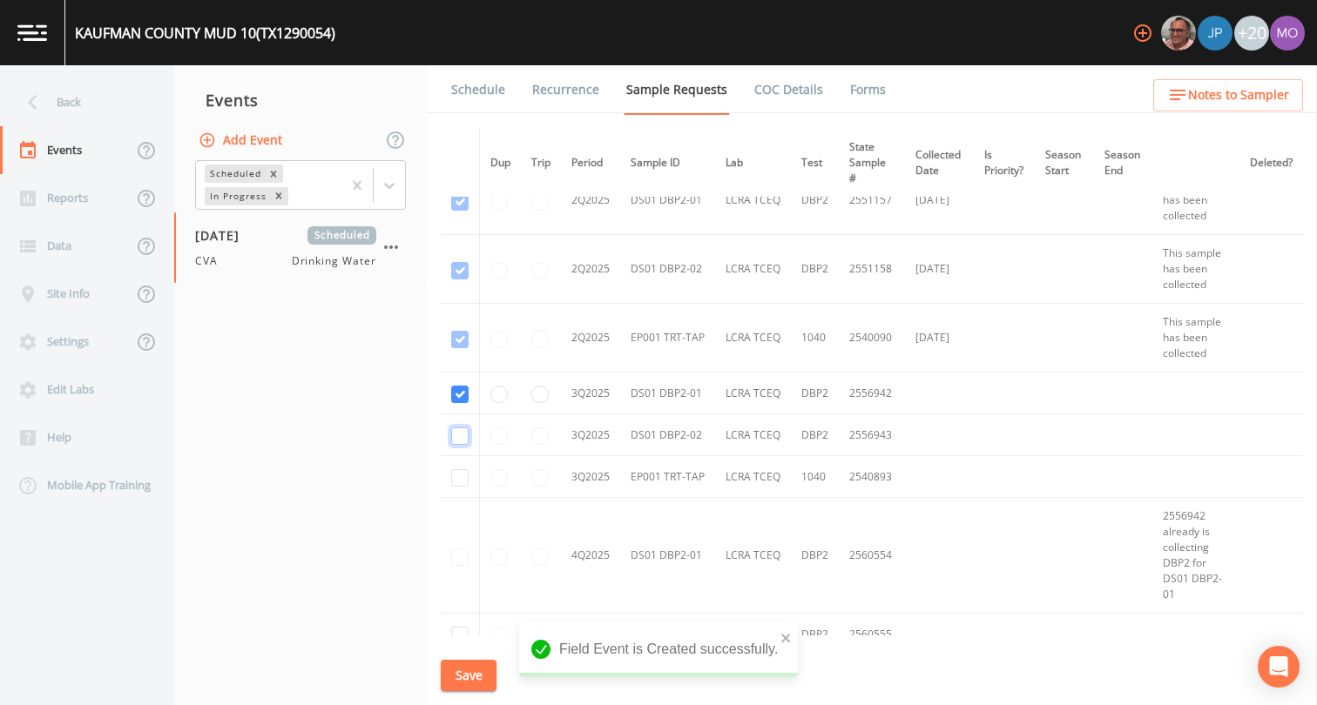
checkbox input "true"
click at [457, 487] on td at bounding box center [460, 477] width 39 height 42
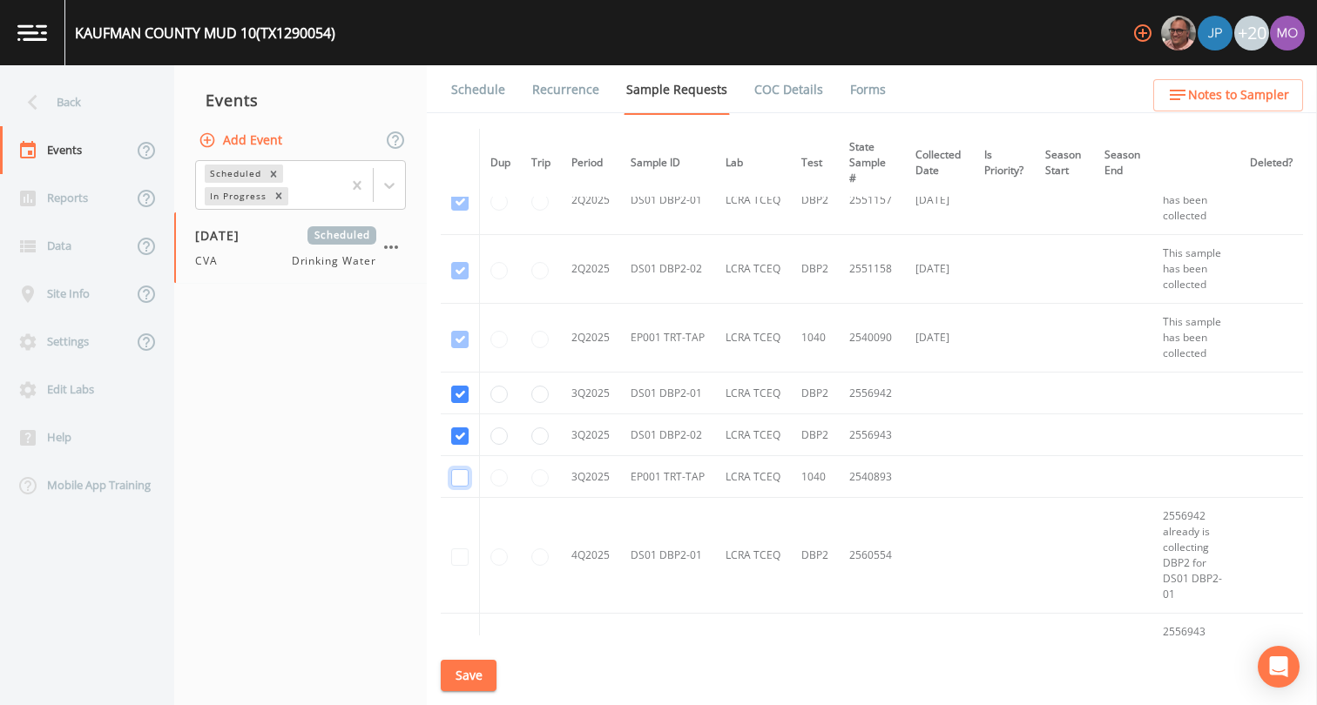
checkbox input "true"
click at [461, 690] on button "Save" at bounding box center [469, 676] width 56 height 32
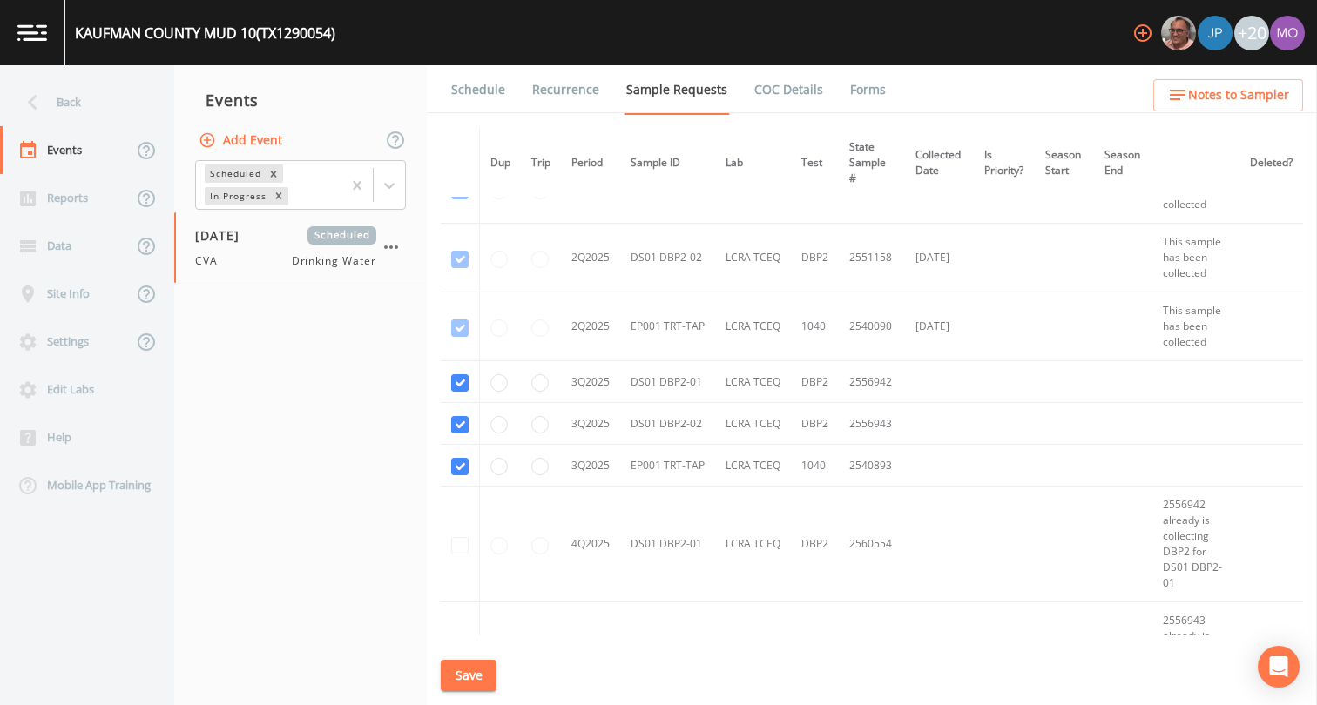
scroll to position [1075, 0]
click at [486, 91] on link "Schedule" at bounding box center [477, 89] width 59 height 49
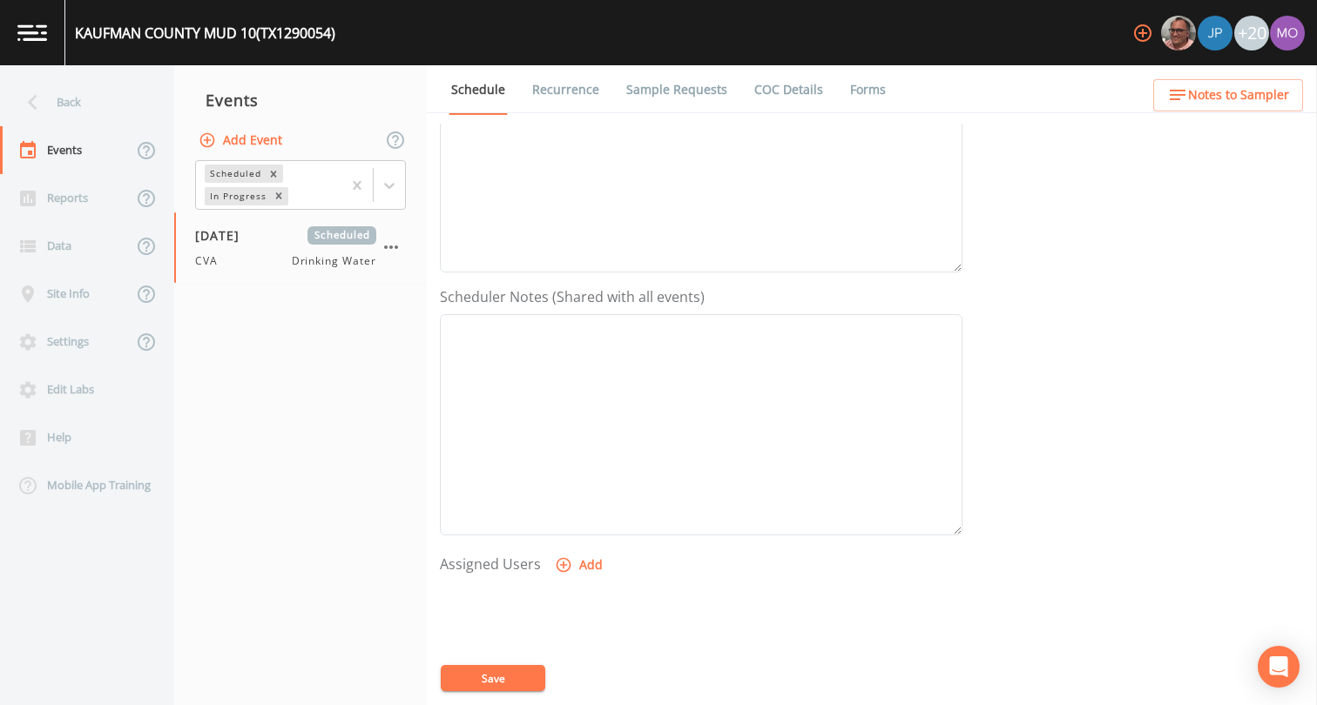
scroll to position [522, 0]
click at [559, 370] on icon "button" at bounding box center [563, 367] width 17 height 17
select select "a2822abc-5819-4f7b-b3c6-dd92d52bfeb4"
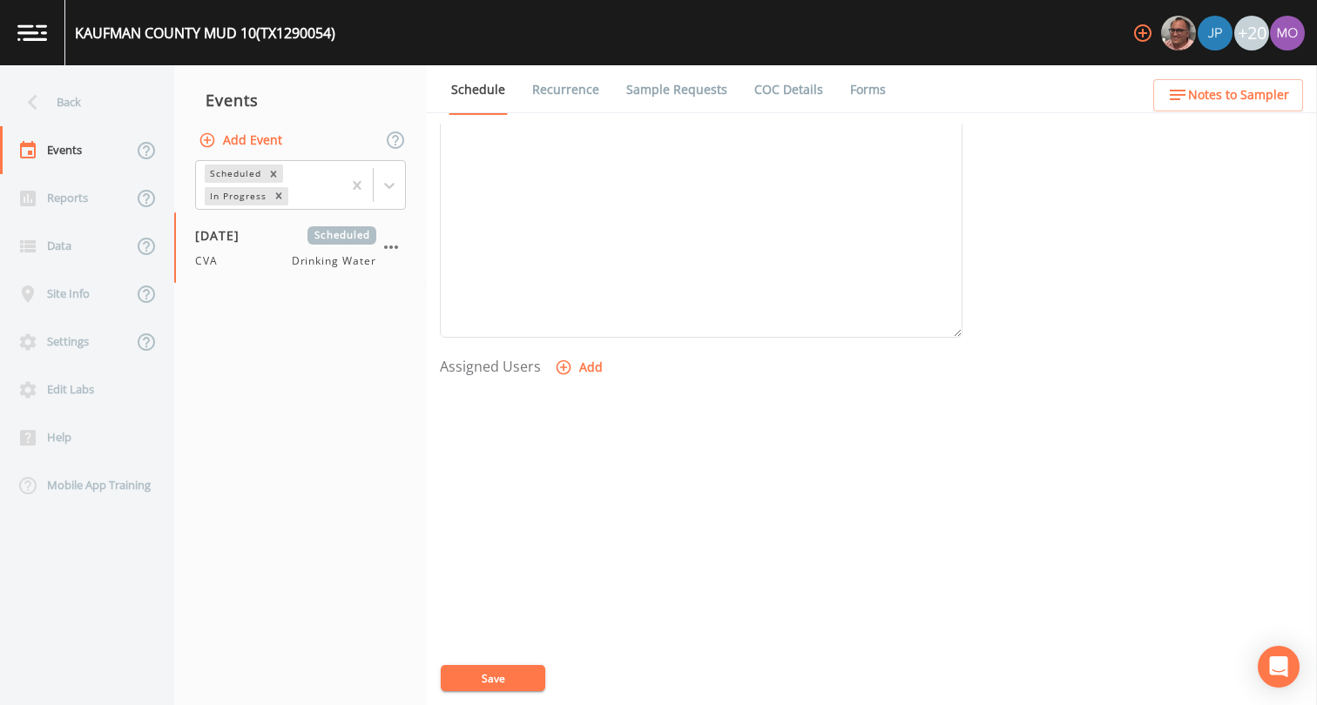
select select
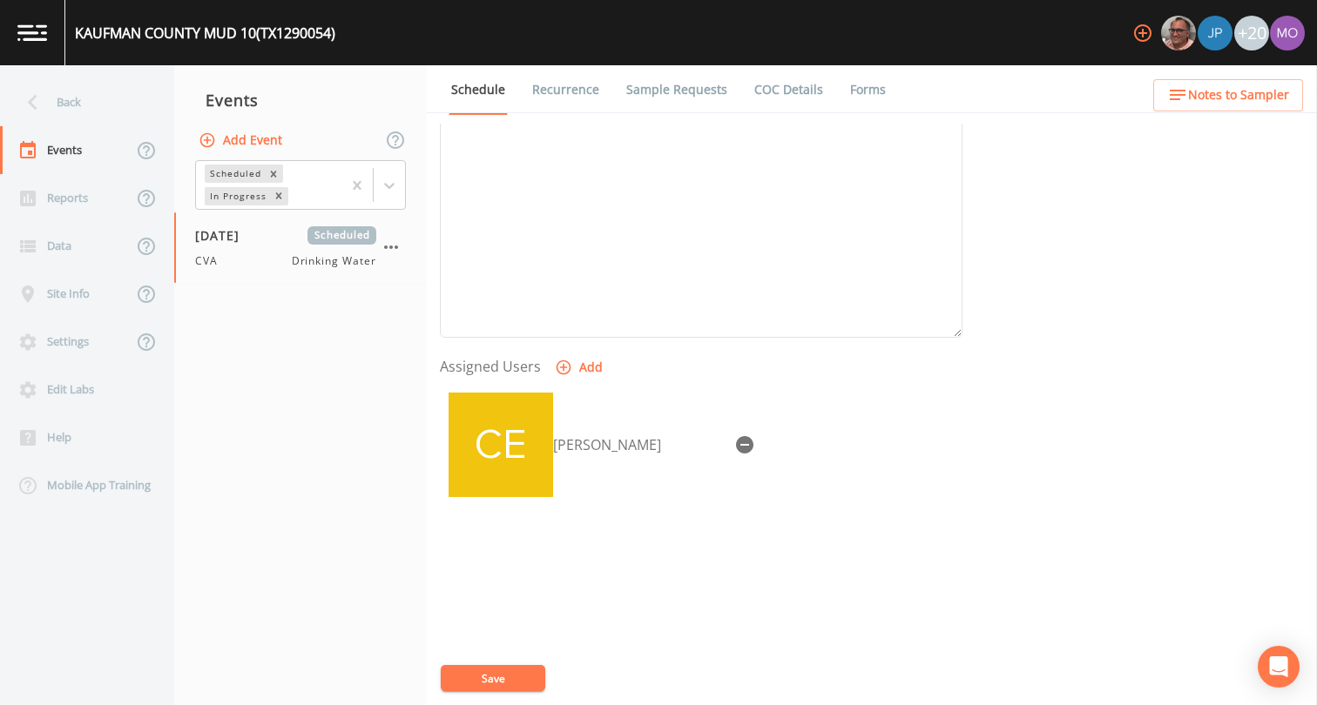
click at [507, 680] on button "Save" at bounding box center [493, 678] width 104 height 26
click at [103, 103] on div "Back" at bounding box center [78, 102] width 157 height 48
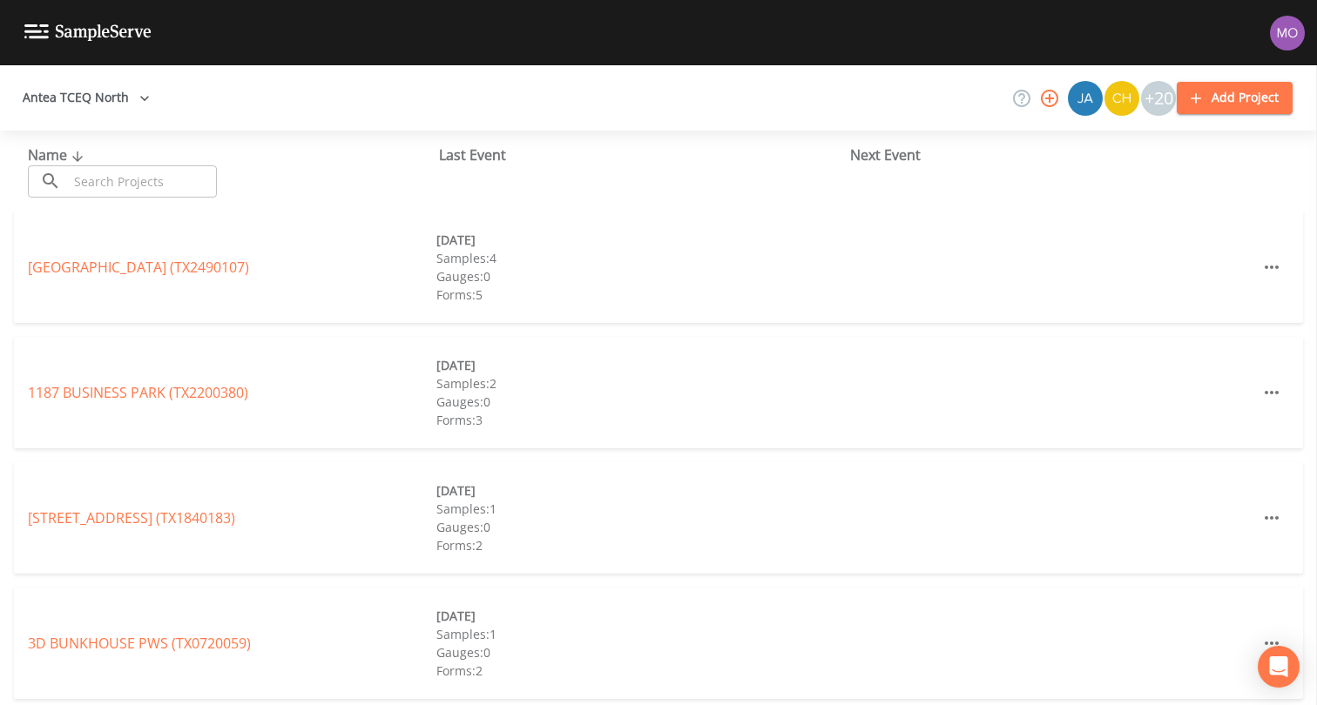
click at [112, 185] on input "text" at bounding box center [142, 181] width 149 height 32
paste input "TX1290056"
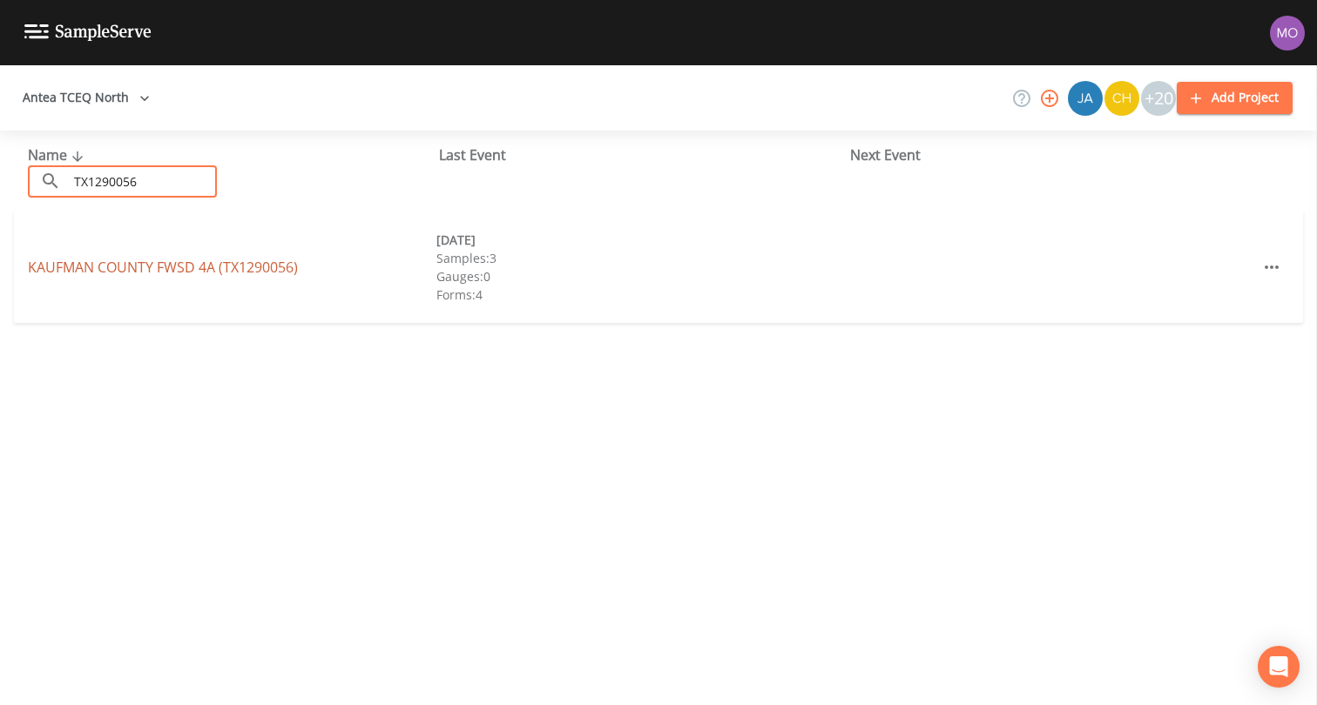
type input "TX1290056"
click at [160, 273] on link "KAUFMAN COUNTY FWSD 4A (TX1290056)" at bounding box center [163, 267] width 270 height 19
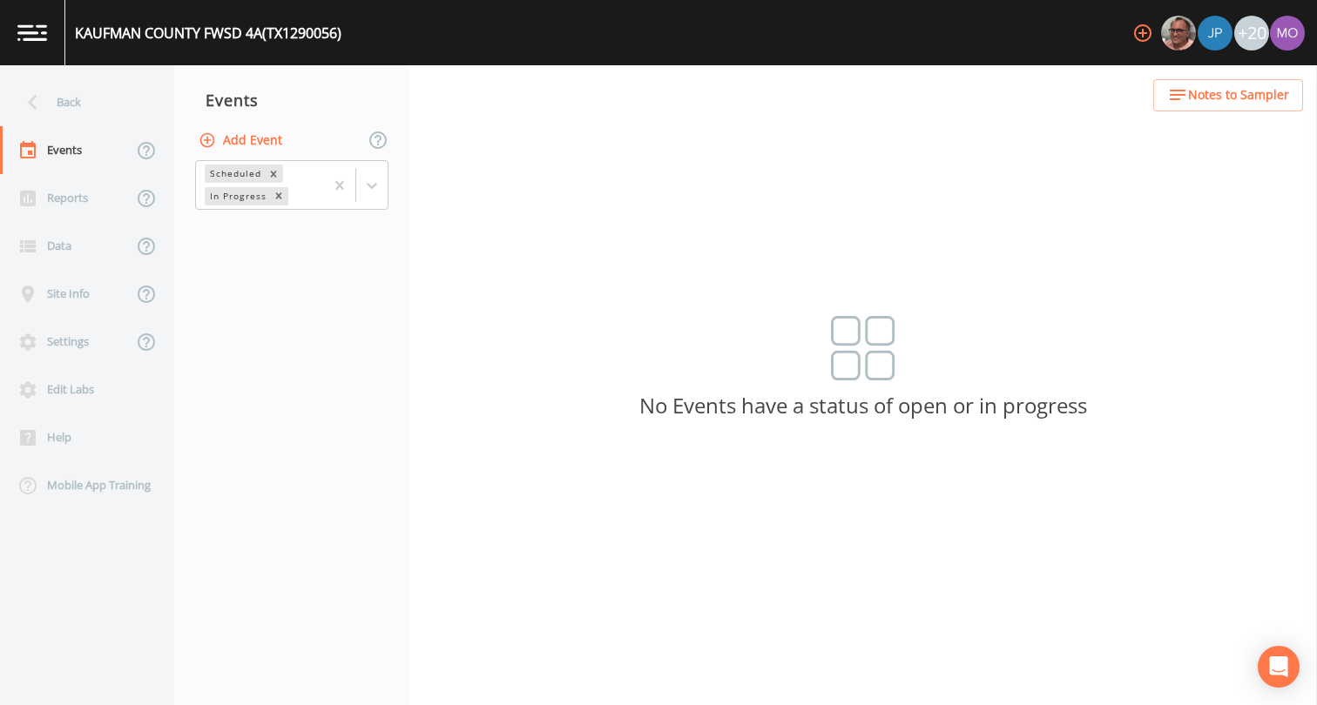
click at [259, 142] on button "Add Event" at bounding box center [242, 141] width 94 height 32
type input "CVA"
type input "[DATE]"
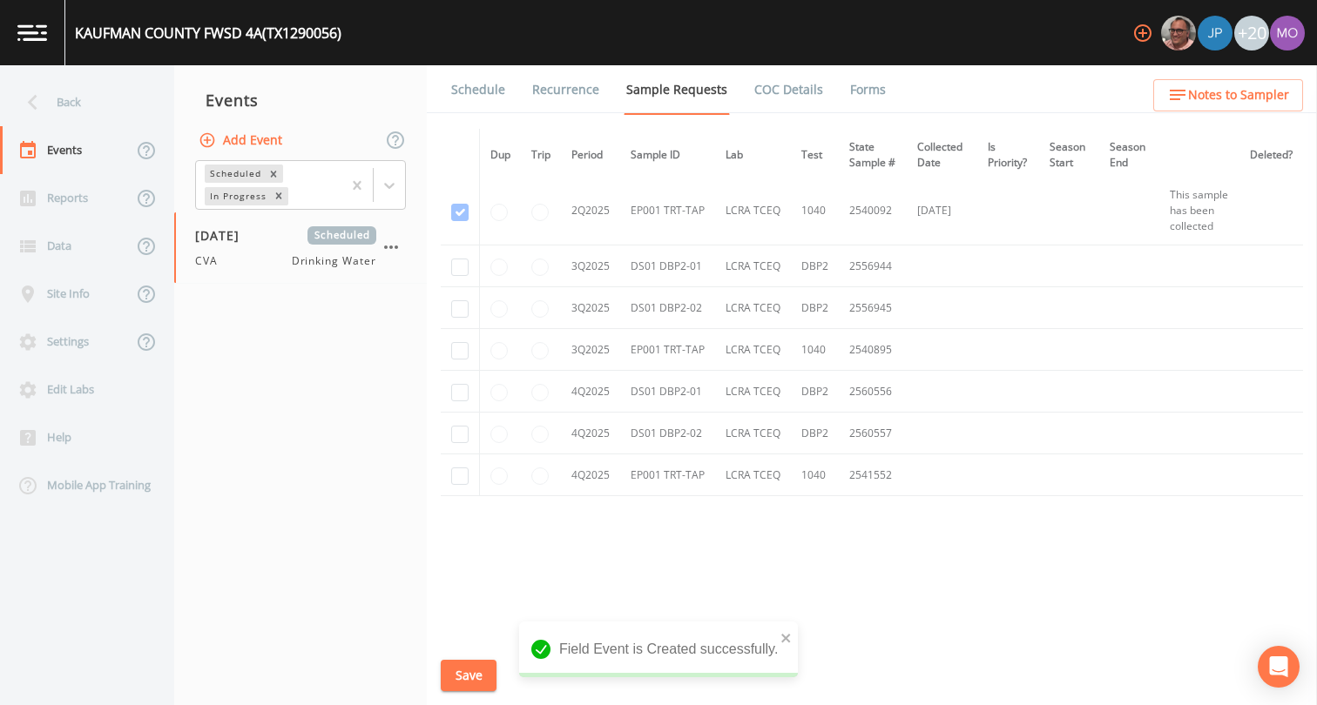
scroll to position [1457, 0]
checkbox input "true"
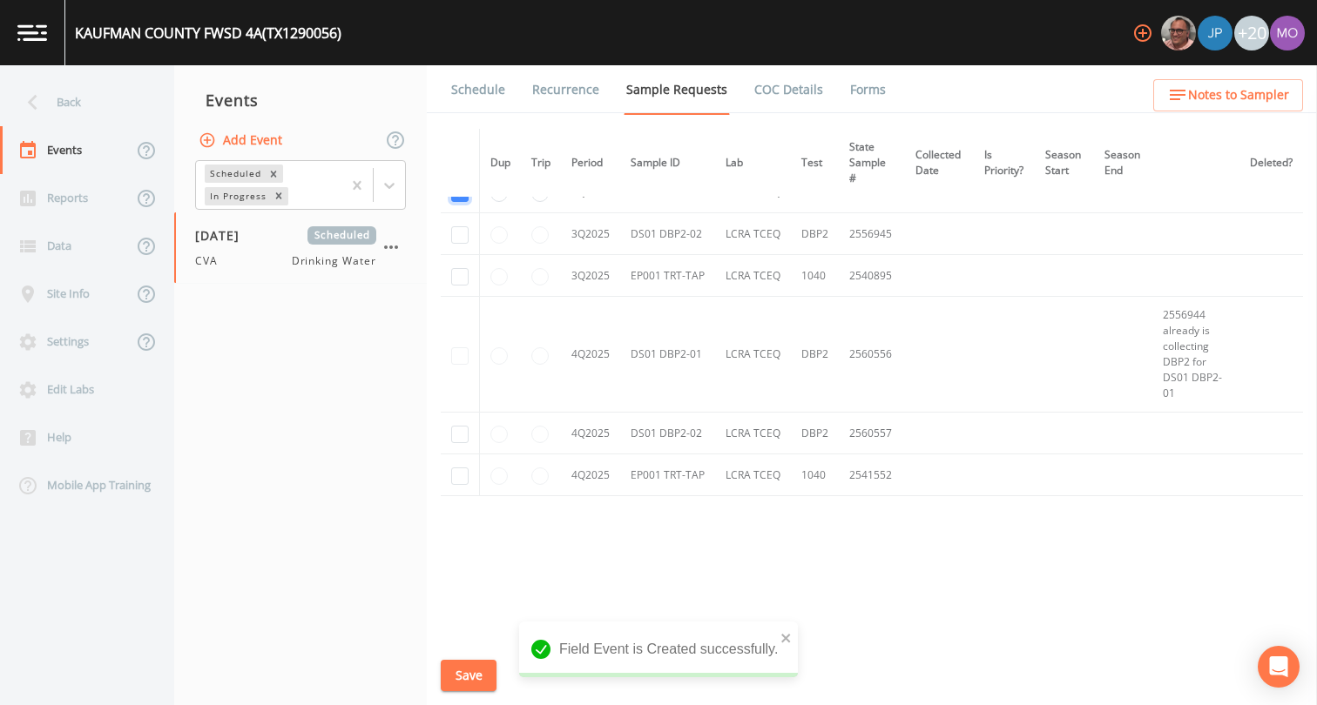
scroll to position [1222, 0]
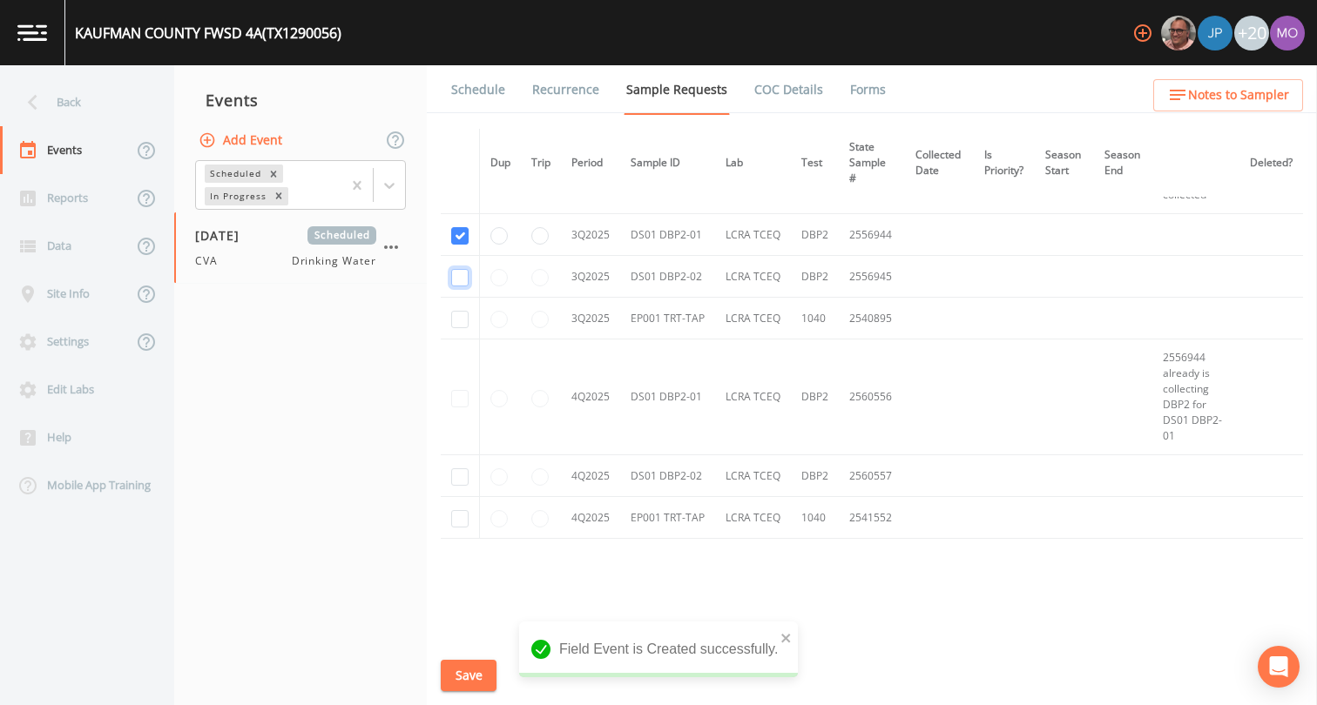
checkbox input "true"
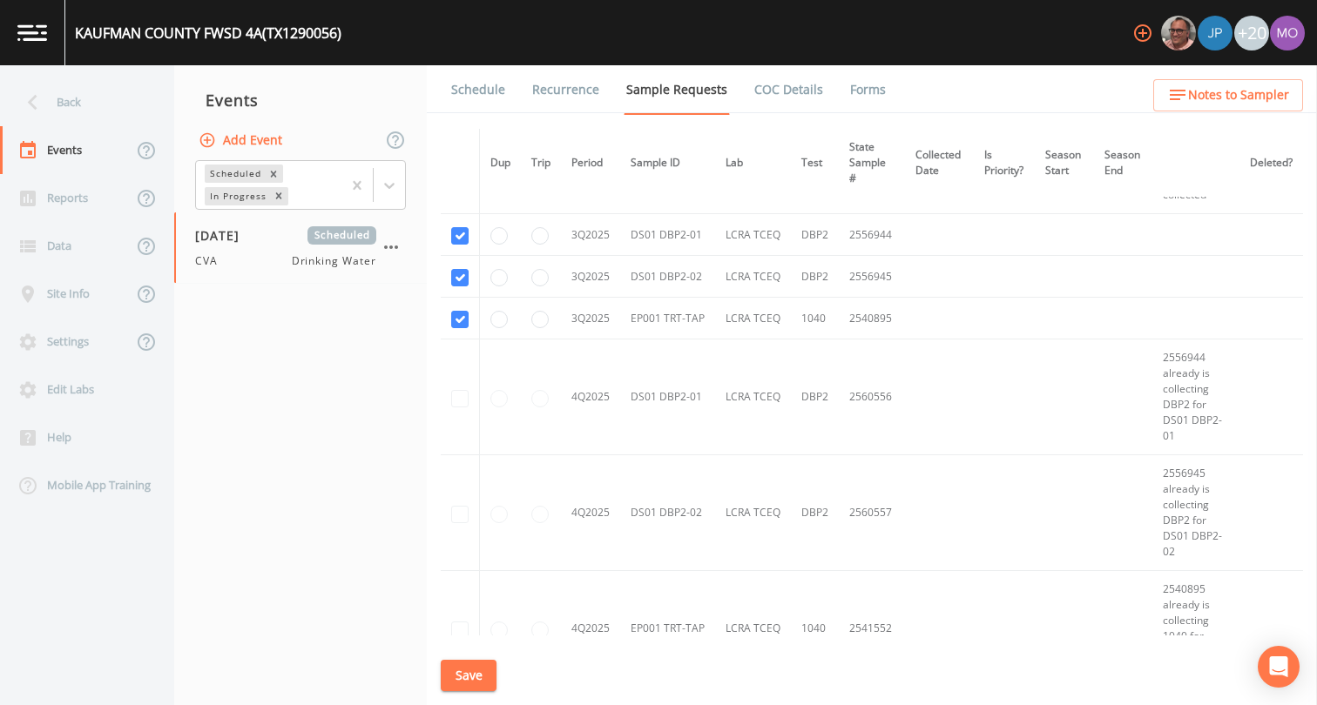
click at [462, 674] on button "Save" at bounding box center [469, 676] width 56 height 32
click at [473, 93] on link "Schedule" at bounding box center [477, 89] width 59 height 49
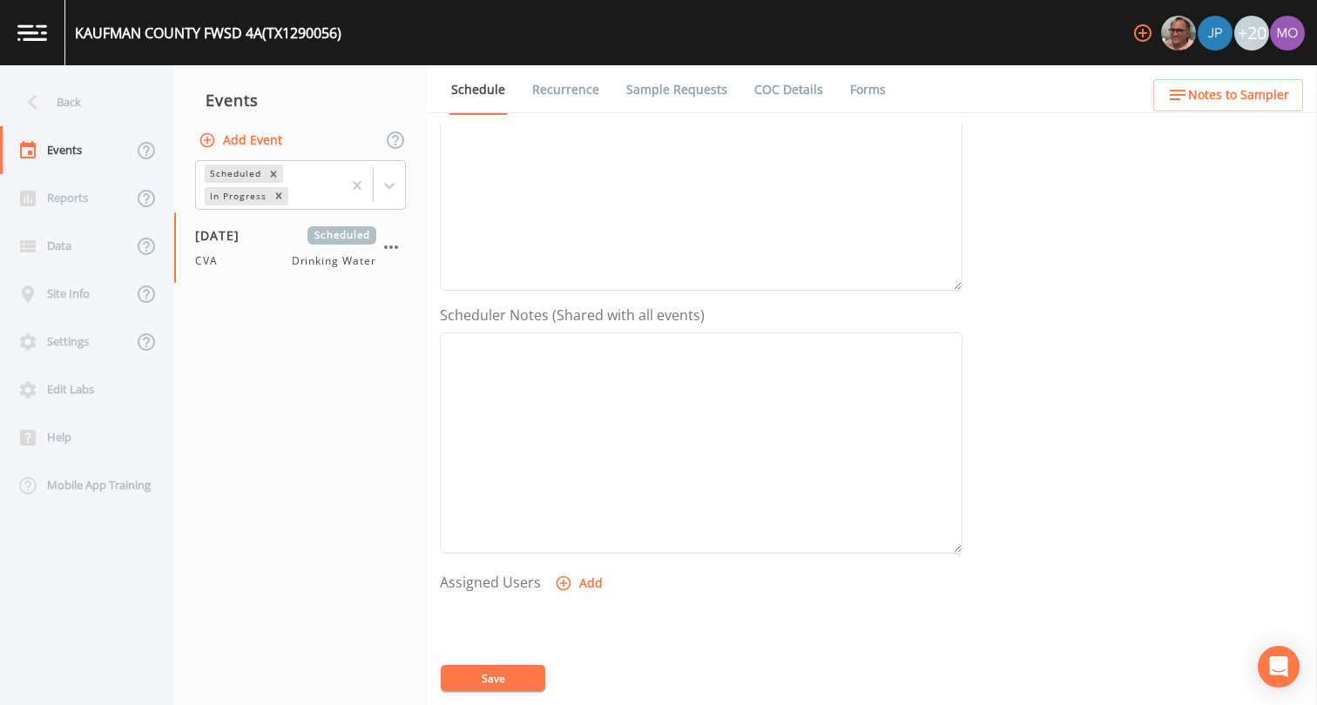
scroll to position [522, 0]
click at [564, 374] on icon "button" at bounding box center [563, 367] width 17 height 17
select select "a2822abc-5819-4f7b-b3c6-dd92d52bfeb4"
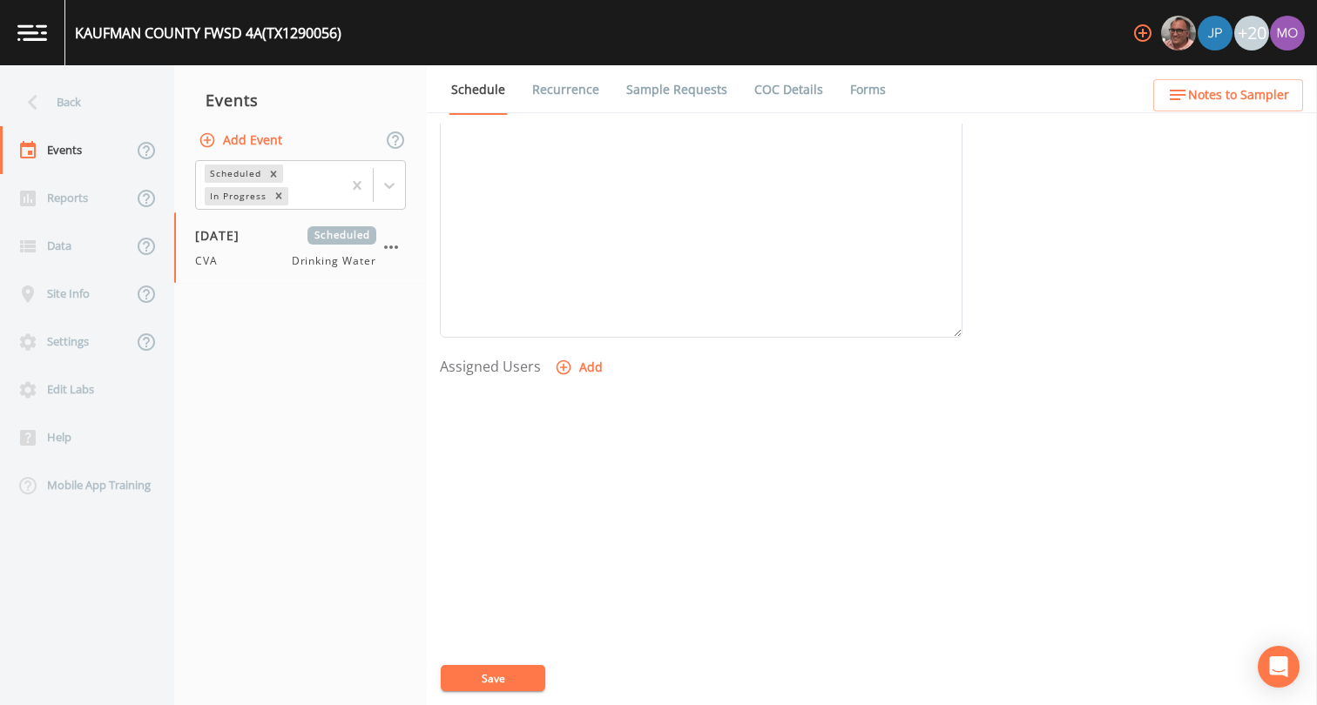
select select
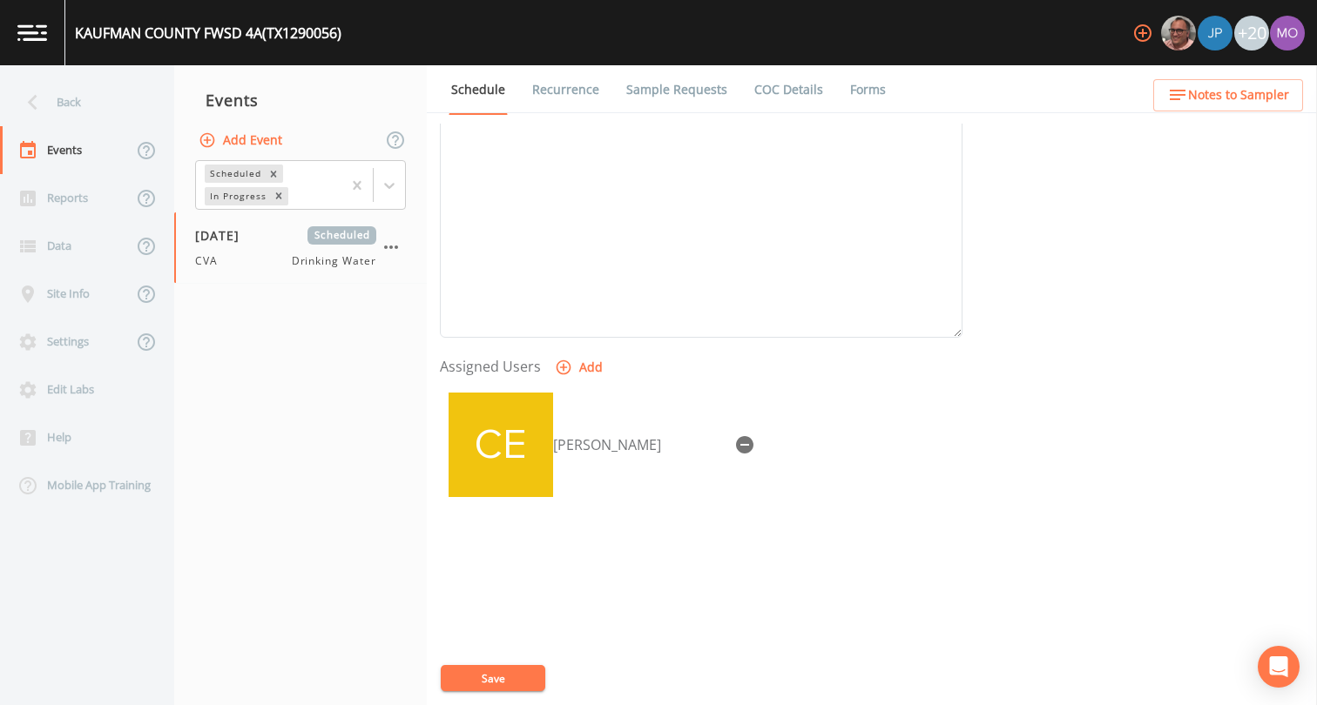
click at [503, 687] on button "Save" at bounding box center [493, 678] width 104 height 26
click at [68, 104] on div "Back" at bounding box center [78, 102] width 157 height 48
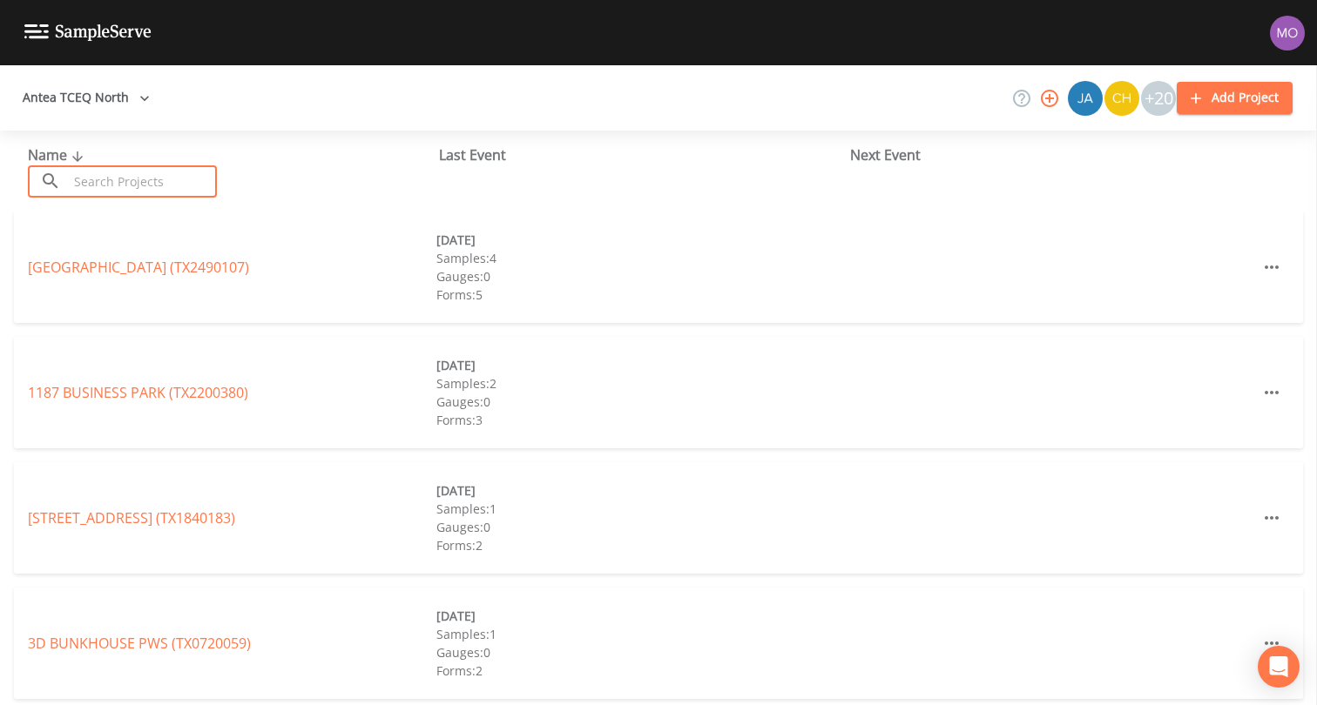
click at [158, 175] on input "text" at bounding box center [142, 181] width 149 height 32
paste input "TX0430044"
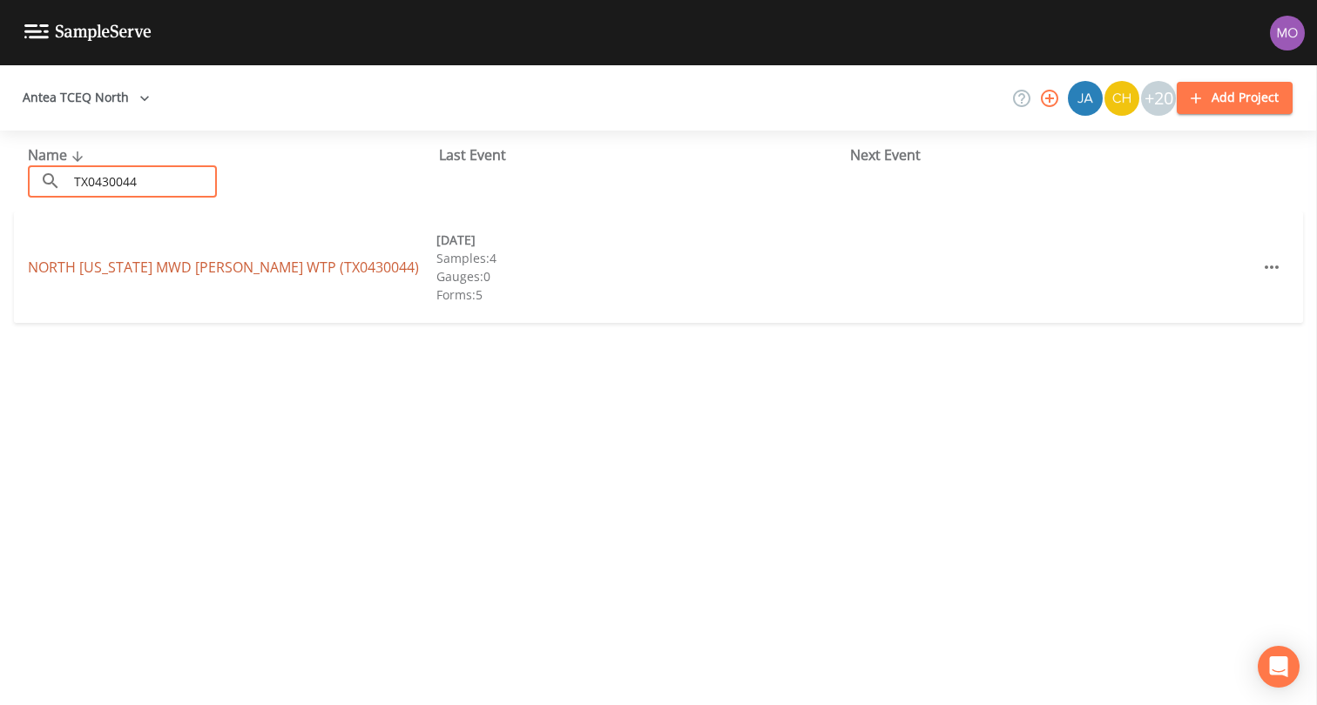
type input "TX0430044"
click at [75, 263] on link "NORTH TEXAS MWD WYLIE WTP (TX0430044)" at bounding box center [223, 267] width 391 height 19
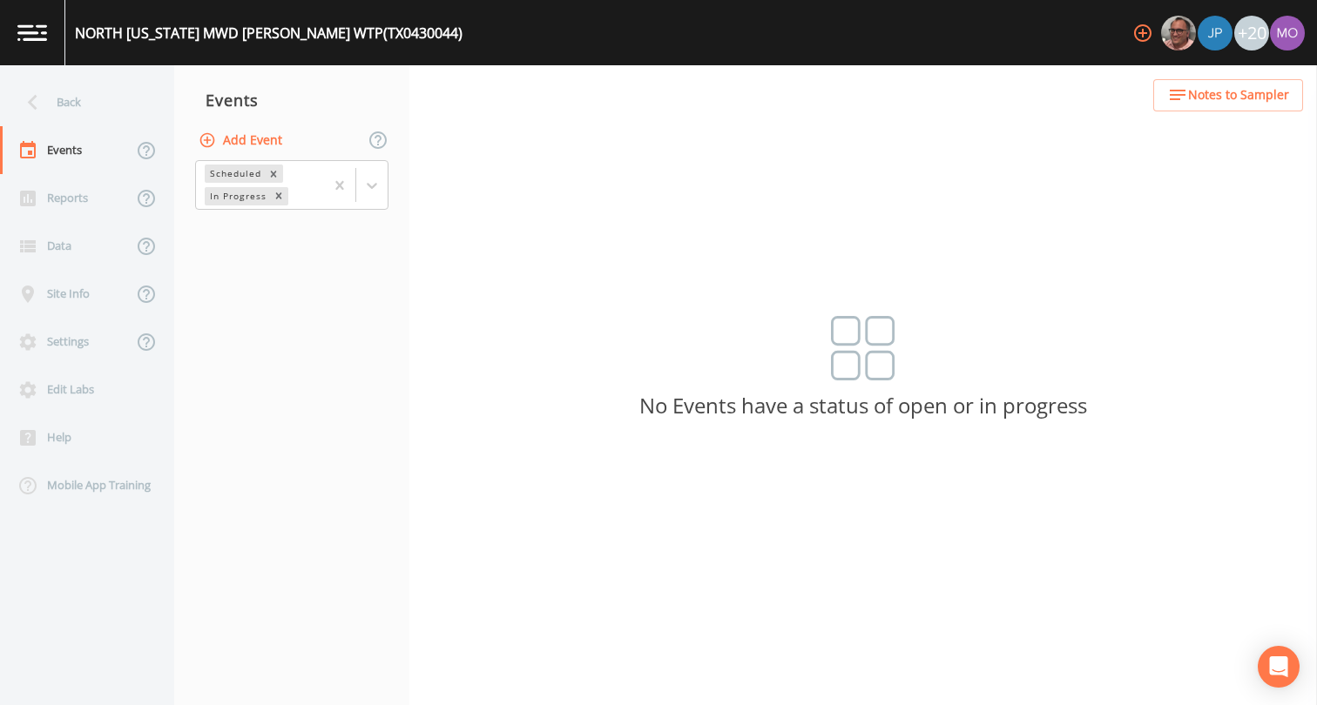
click at [257, 148] on button "Add Event" at bounding box center [242, 141] width 94 height 32
type input "CVA"
type input "[DATE]"
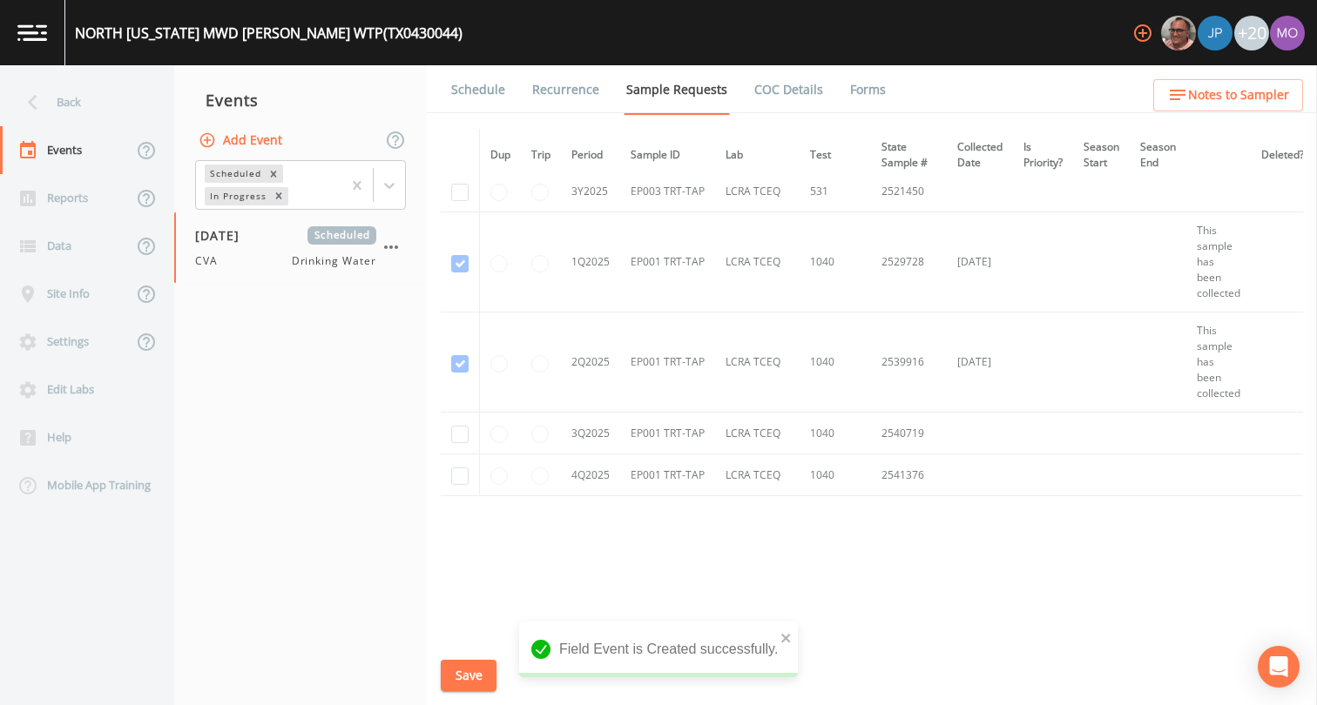
scroll to position [4715, 0]
checkbox input "true"
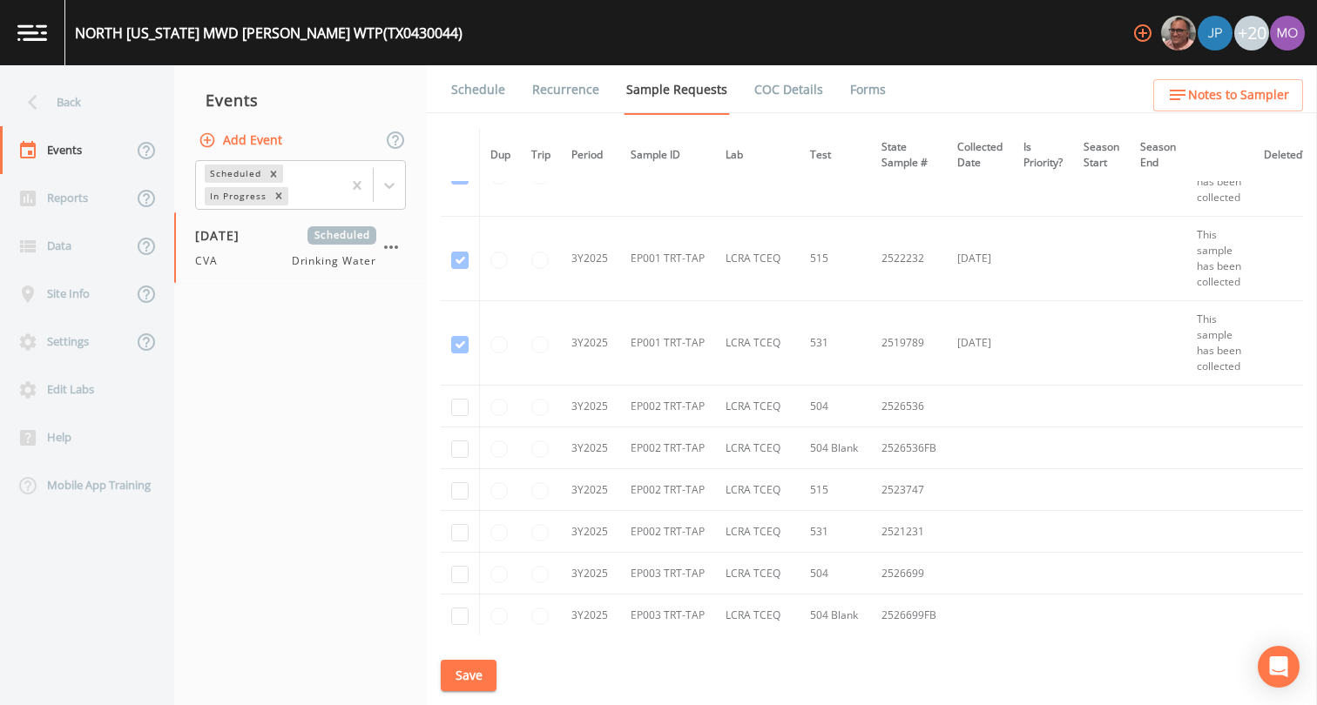
scroll to position [3616, 0]
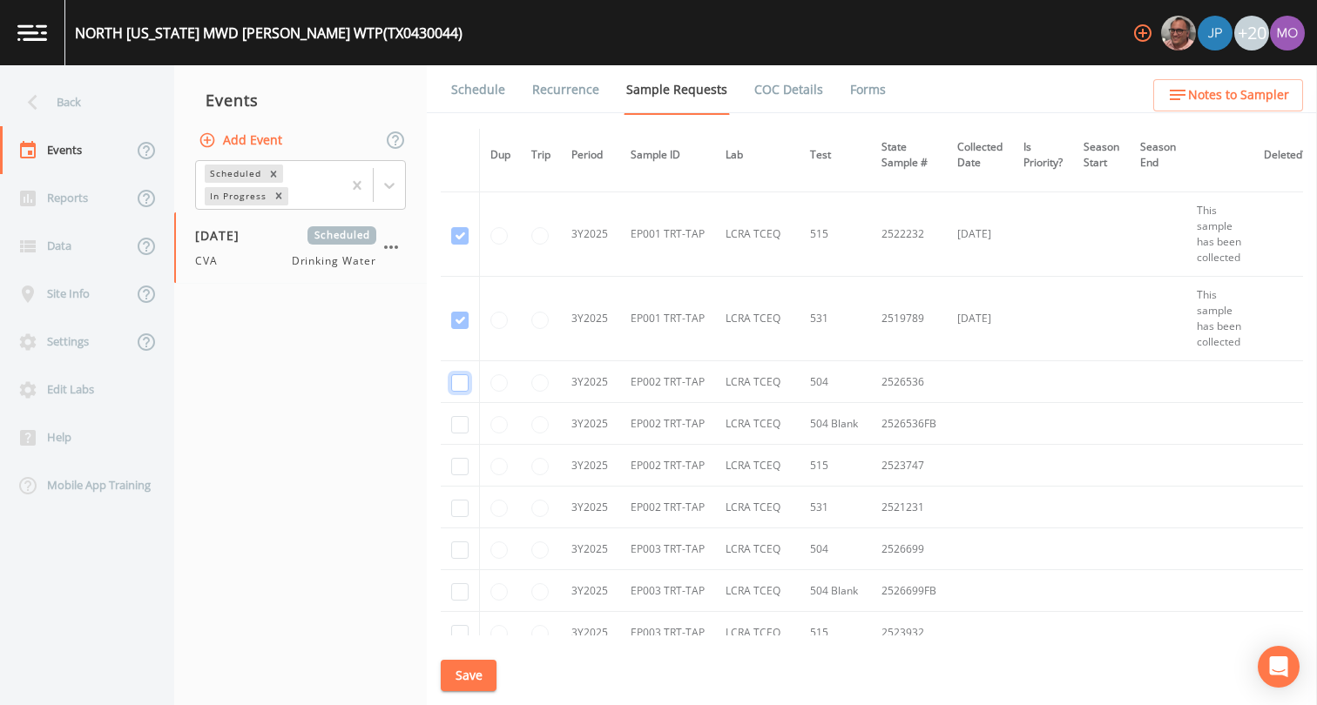
click at [459, 384] on input "checkbox" at bounding box center [459, 382] width 17 height 17
checkbox input "true"
click at [459, 422] on input "checkbox" at bounding box center [459, 424] width 17 height 17
checkbox input "true"
click at [457, 467] on input "checkbox" at bounding box center [459, 466] width 17 height 17
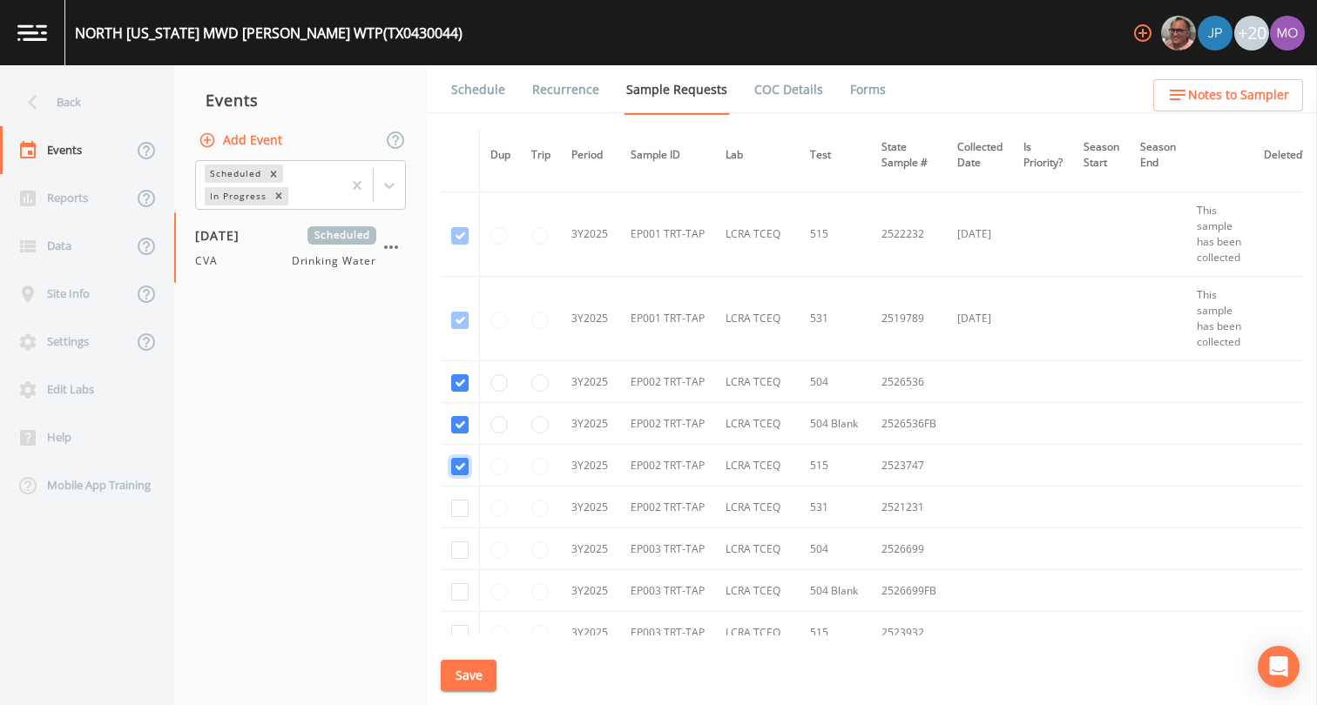
checkbox input "true"
click at [455, 511] on input "checkbox" at bounding box center [459, 508] width 17 height 17
checkbox input "true"
click at [460, 550] on input "checkbox" at bounding box center [459, 550] width 17 height 17
checkbox input "true"
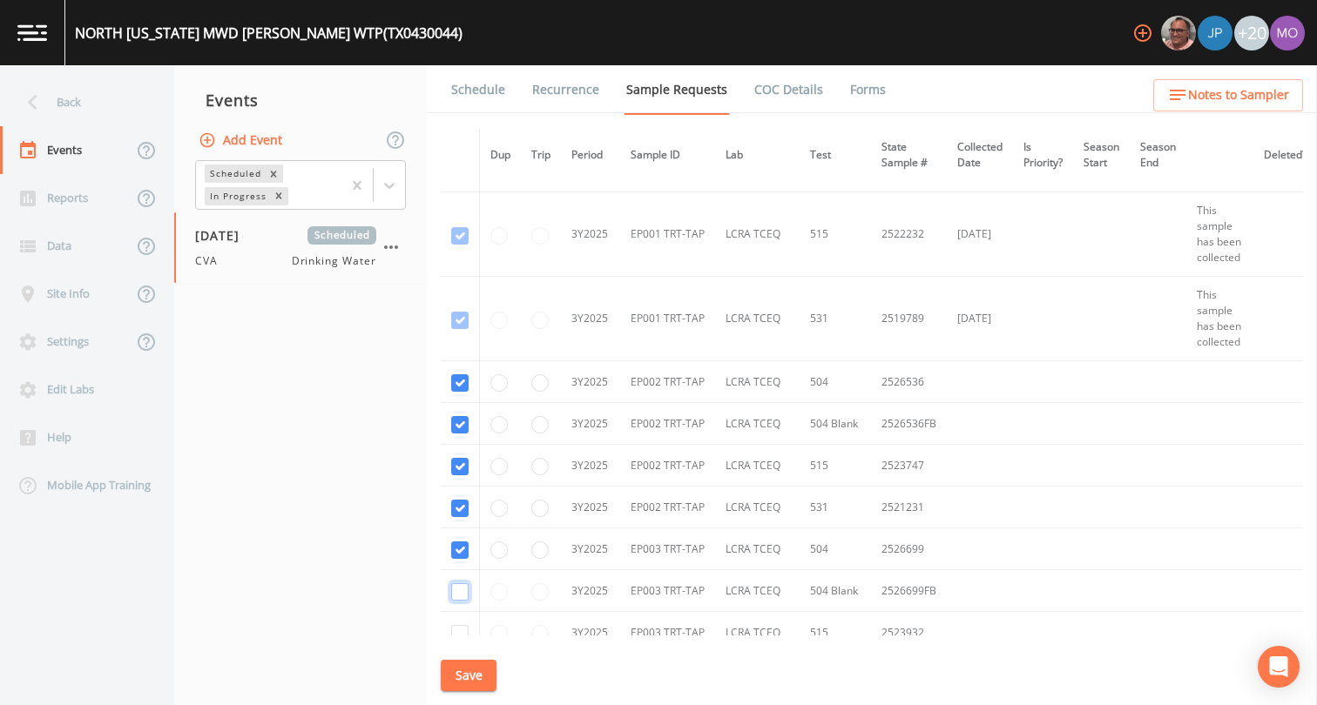
click at [460, 590] on input "checkbox" at bounding box center [459, 591] width 17 height 17
checkbox input "true"
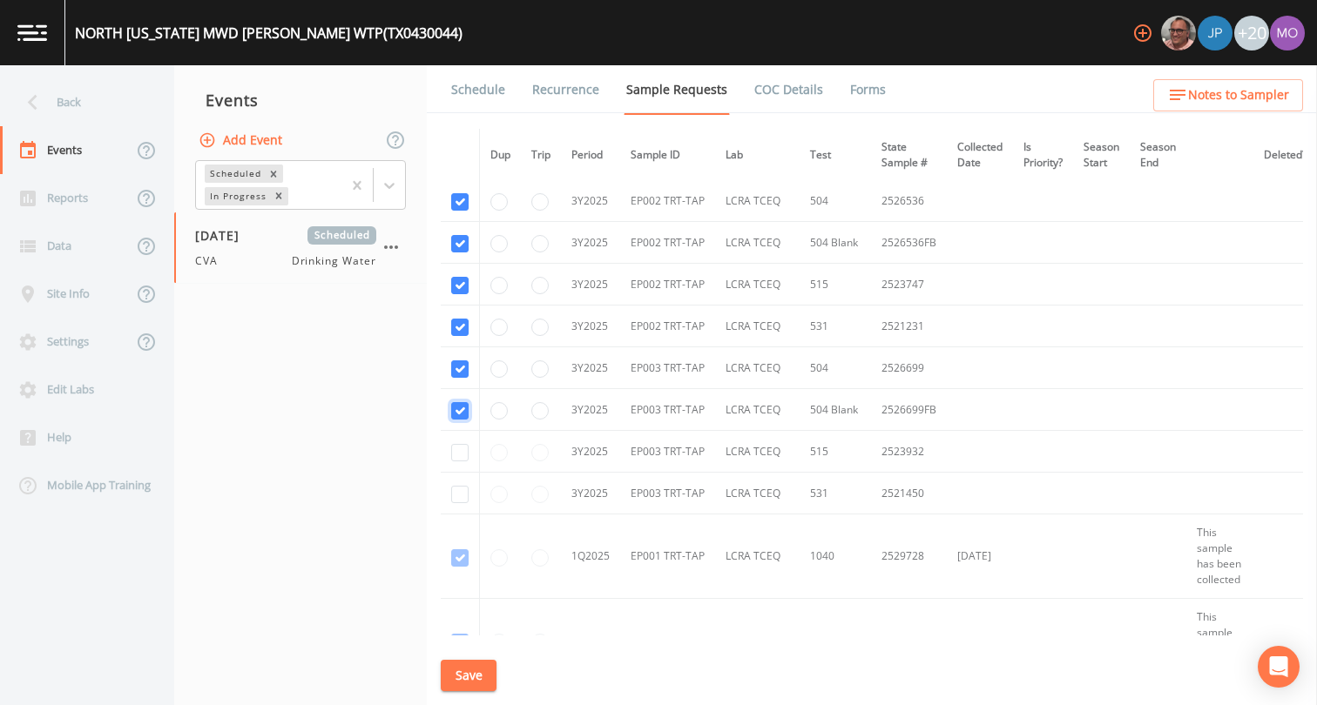
scroll to position [3850, 0]
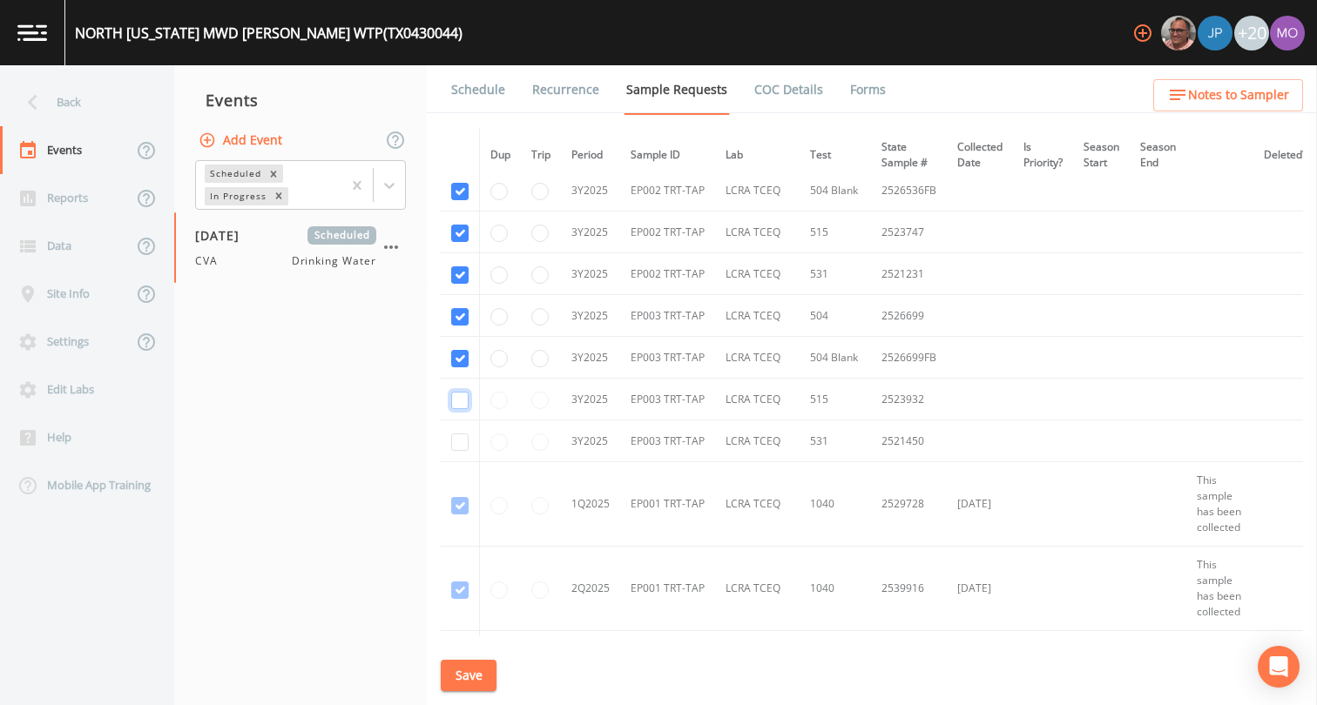
click at [460, 400] on input "checkbox" at bounding box center [459, 400] width 17 height 17
checkbox input "true"
click at [458, 446] on input "checkbox" at bounding box center [459, 442] width 17 height 17
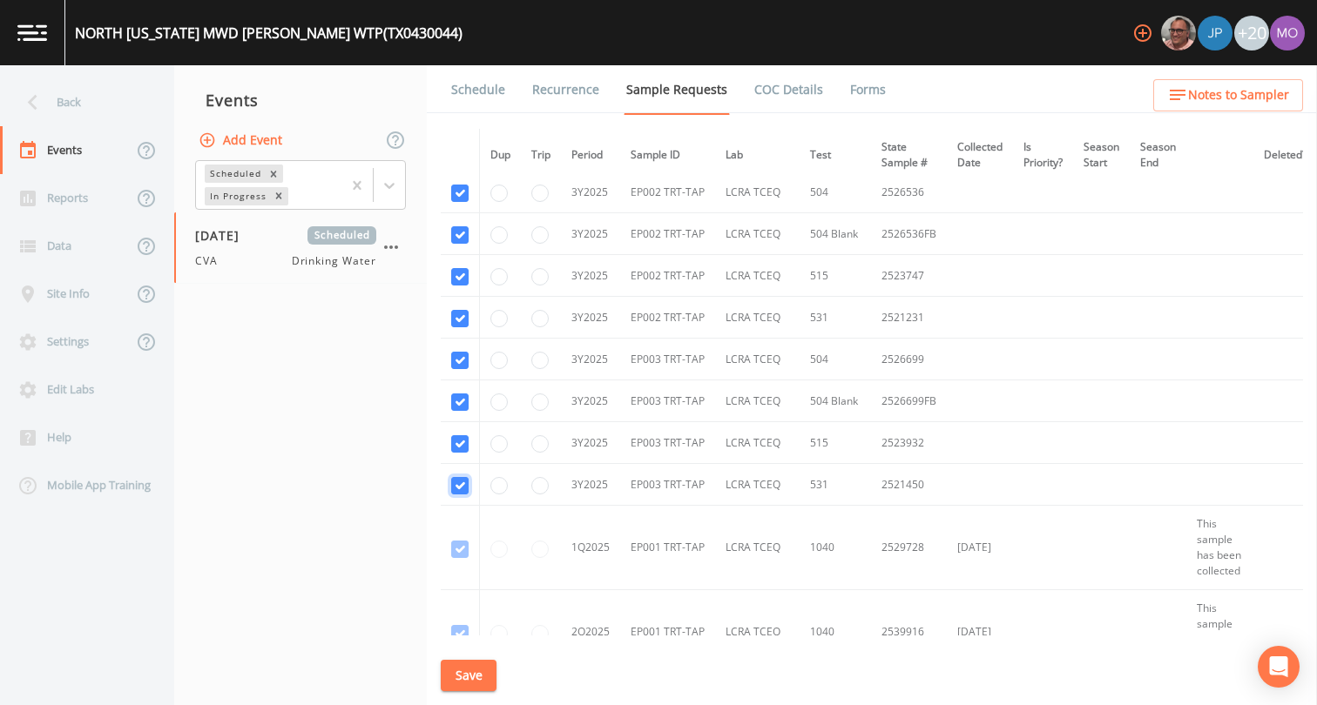
scroll to position [3839, 0]
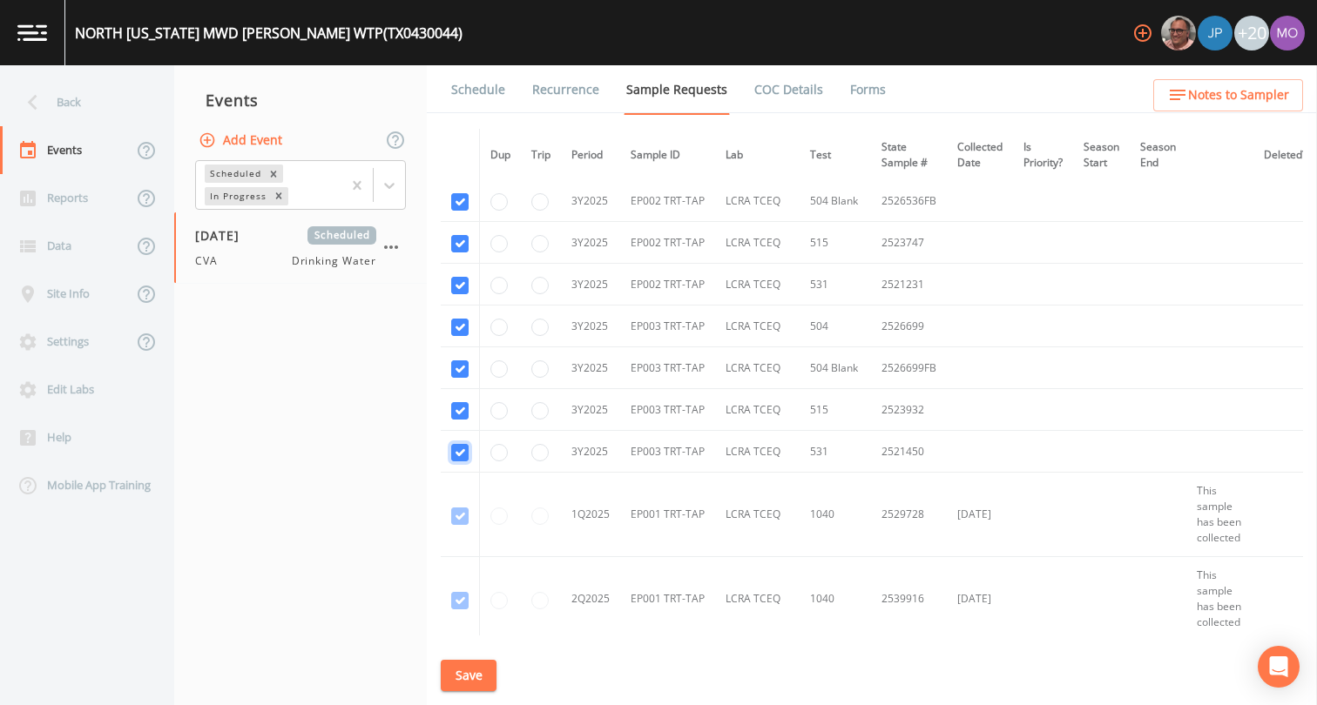
click at [454, 451] on input "checkbox" at bounding box center [459, 452] width 17 height 17
checkbox input "false"
click at [454, 422] on td at bounding box center [460, 410] width 39 height 42
click at [470, 363] on td at bounding box center [460, 368] width 39 height 42
click at [469, 370] on td at bounding box center [460, 368] width 39 height 42
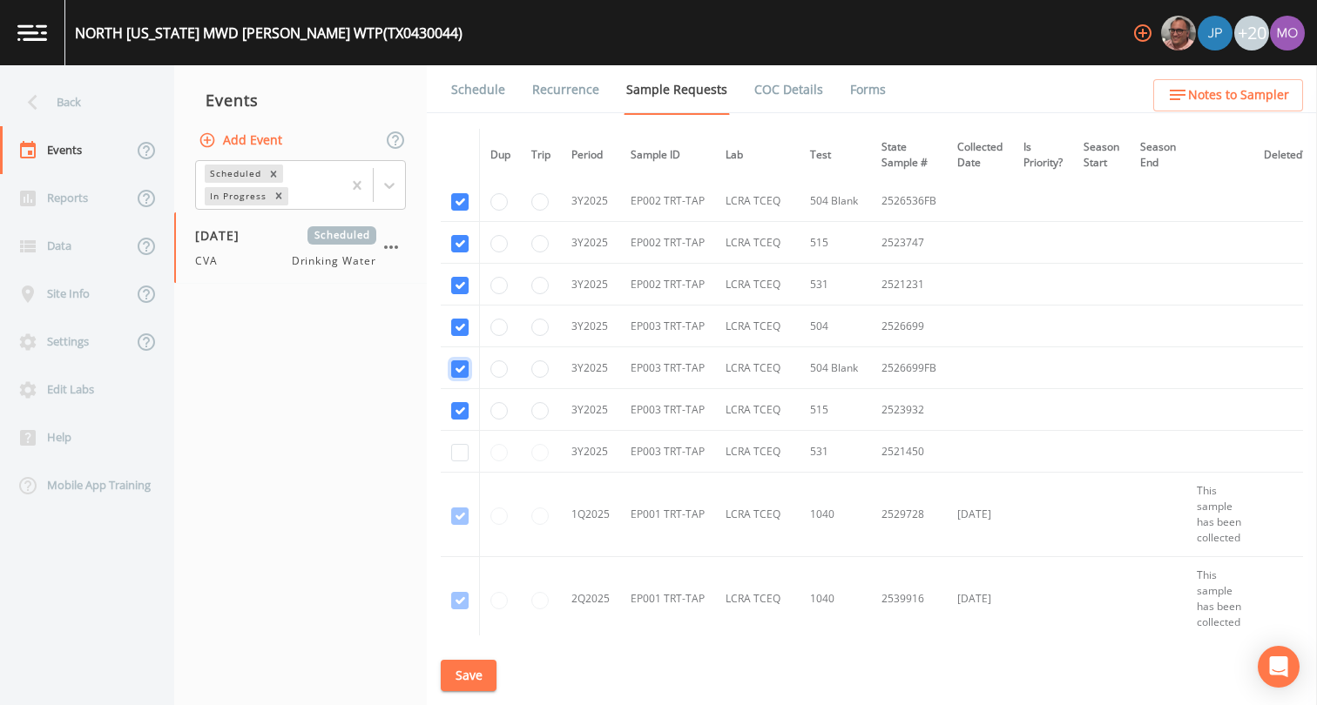
click at [468, 370] on input "checkbox" at bounding box center [459, 369] width 17 height 17
checkbox input "false"
click at [460, 411] on input "checkbox" at bounding box center [459, 410] width 17 height 17
checkbox input "false"
click at [454, 324] on input "checkbox" at bounding box center [459, 327] width 17 height 17
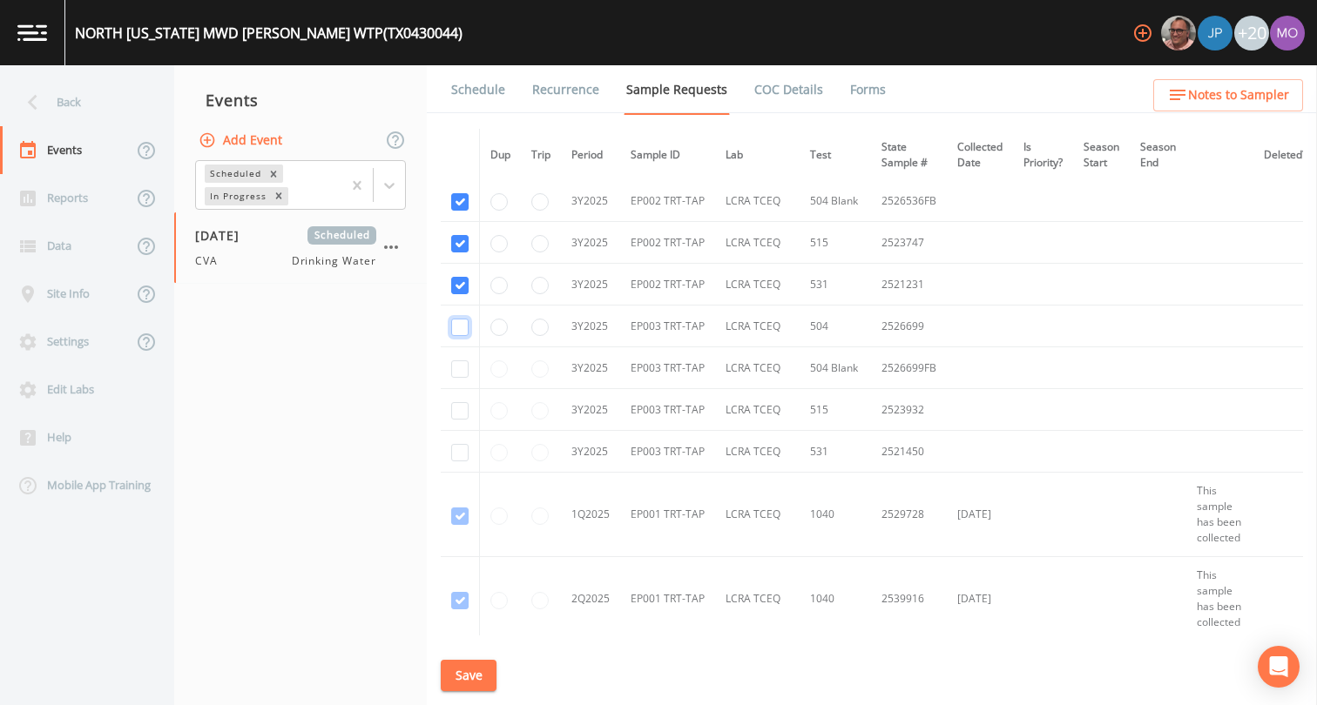
checkbox input "false"
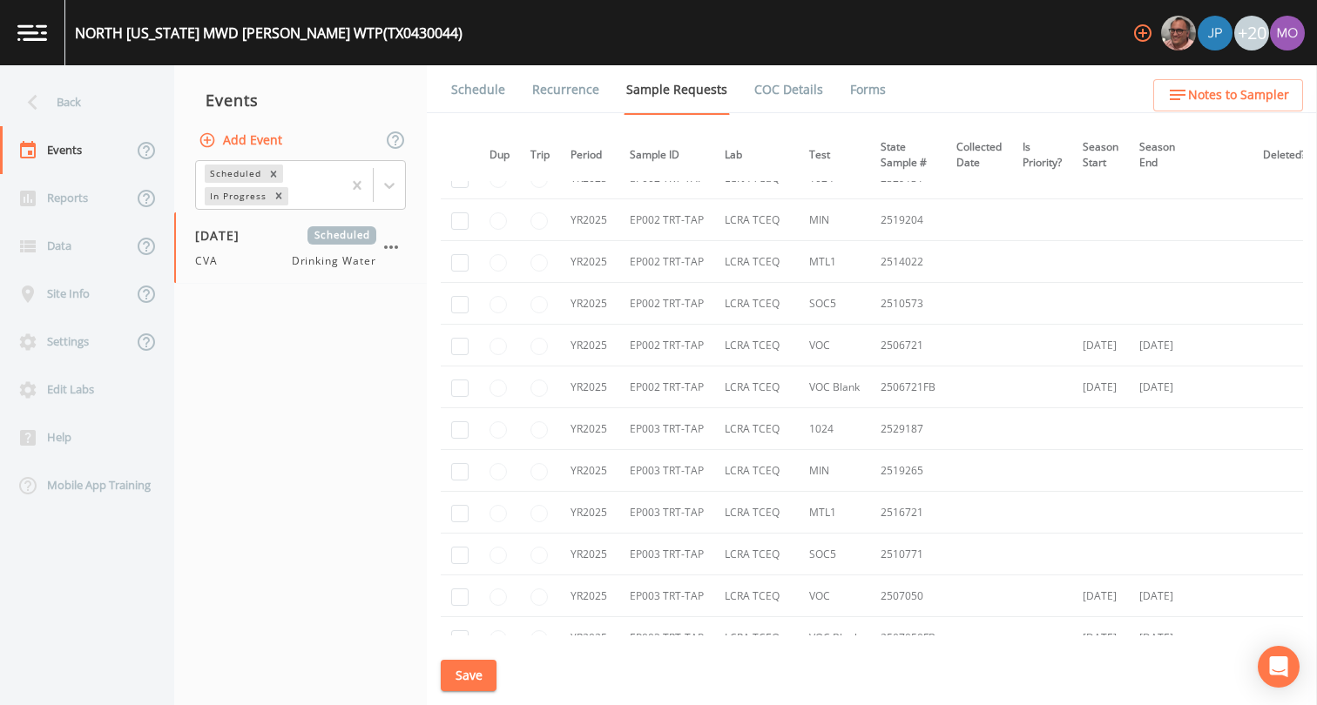
scroll to position [2969, 1]
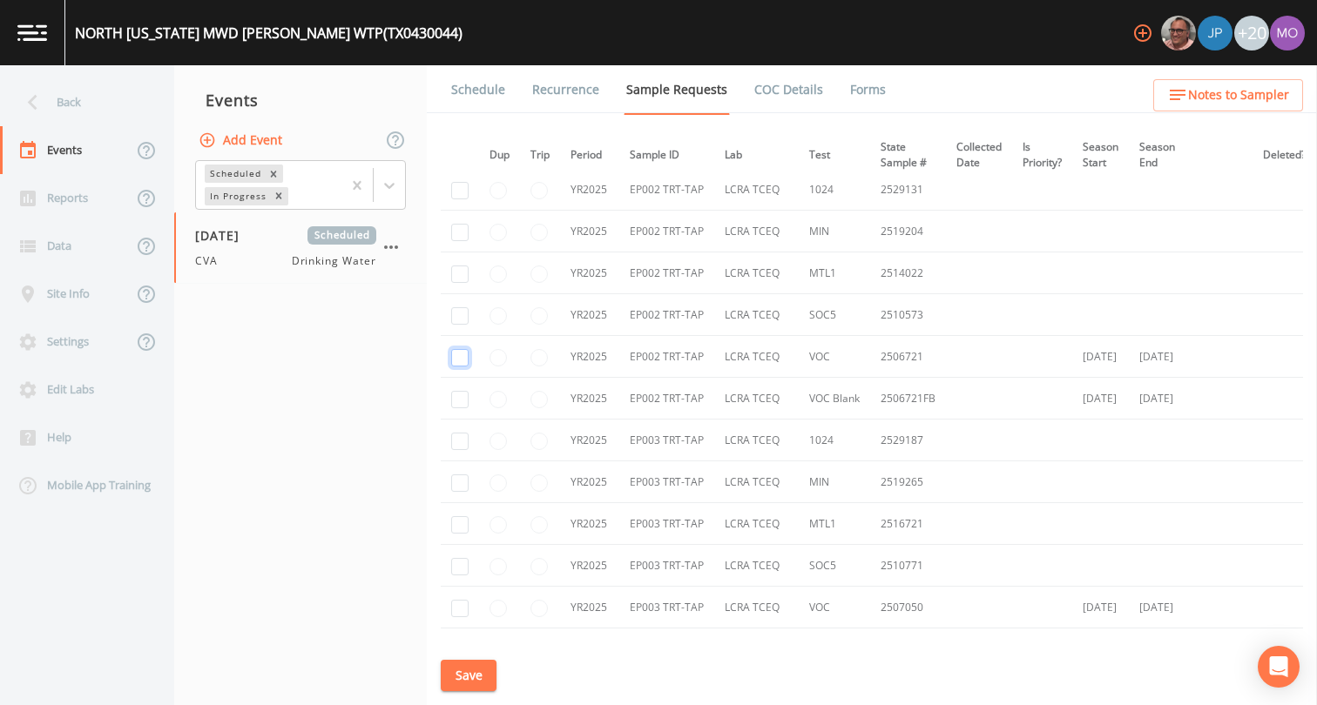
checkbox input "true"
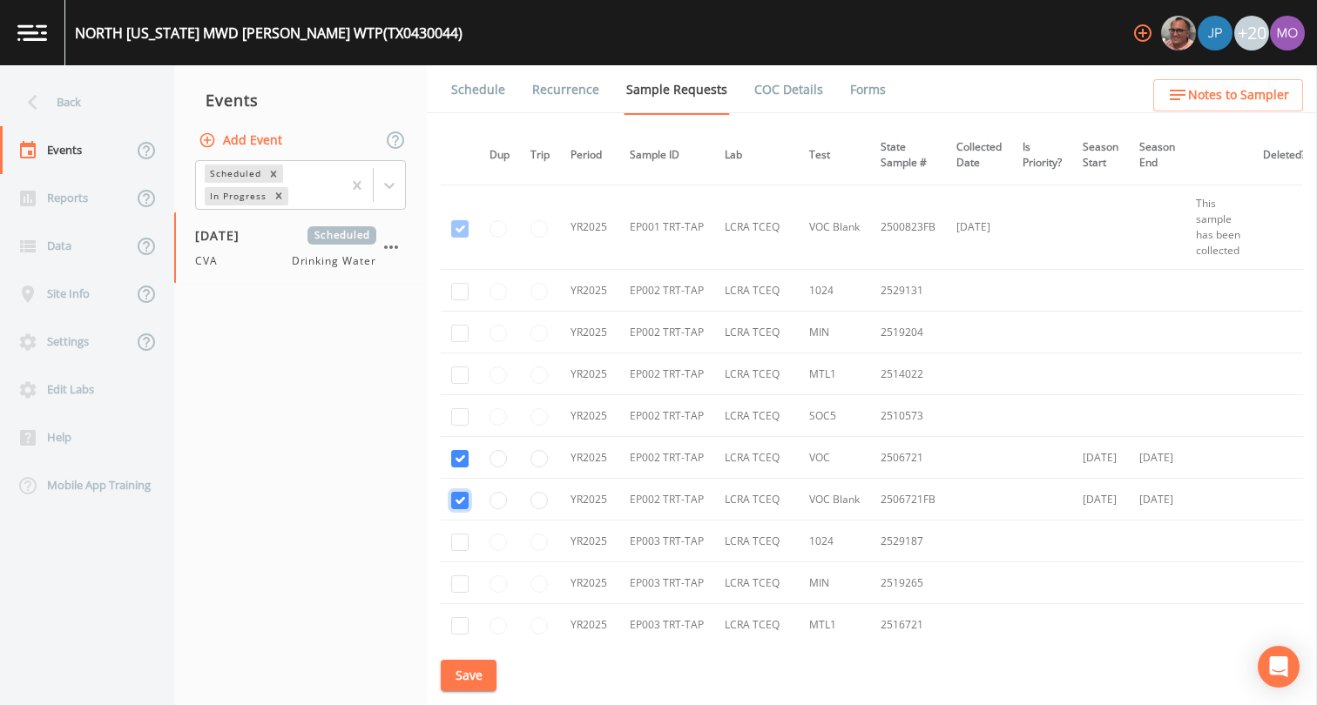
scroll to position [2861, 1]
checkbox input "true"
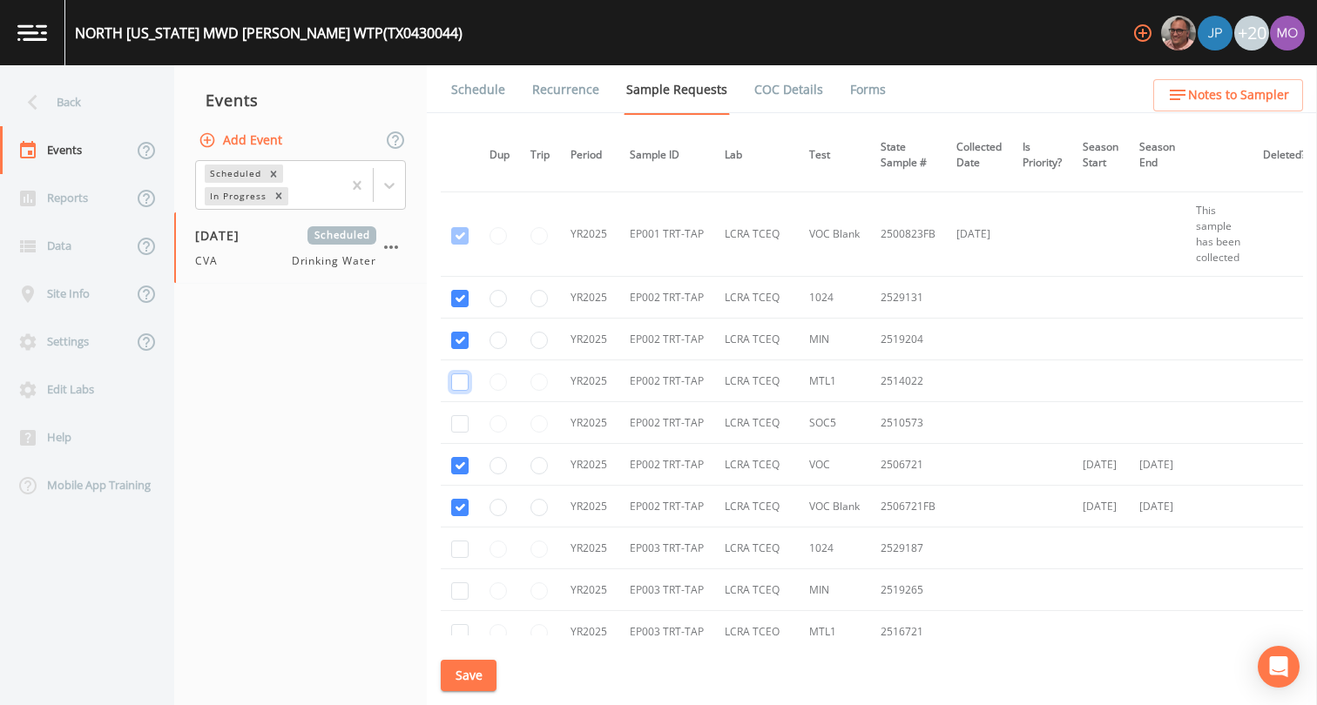
checkbox input "true"
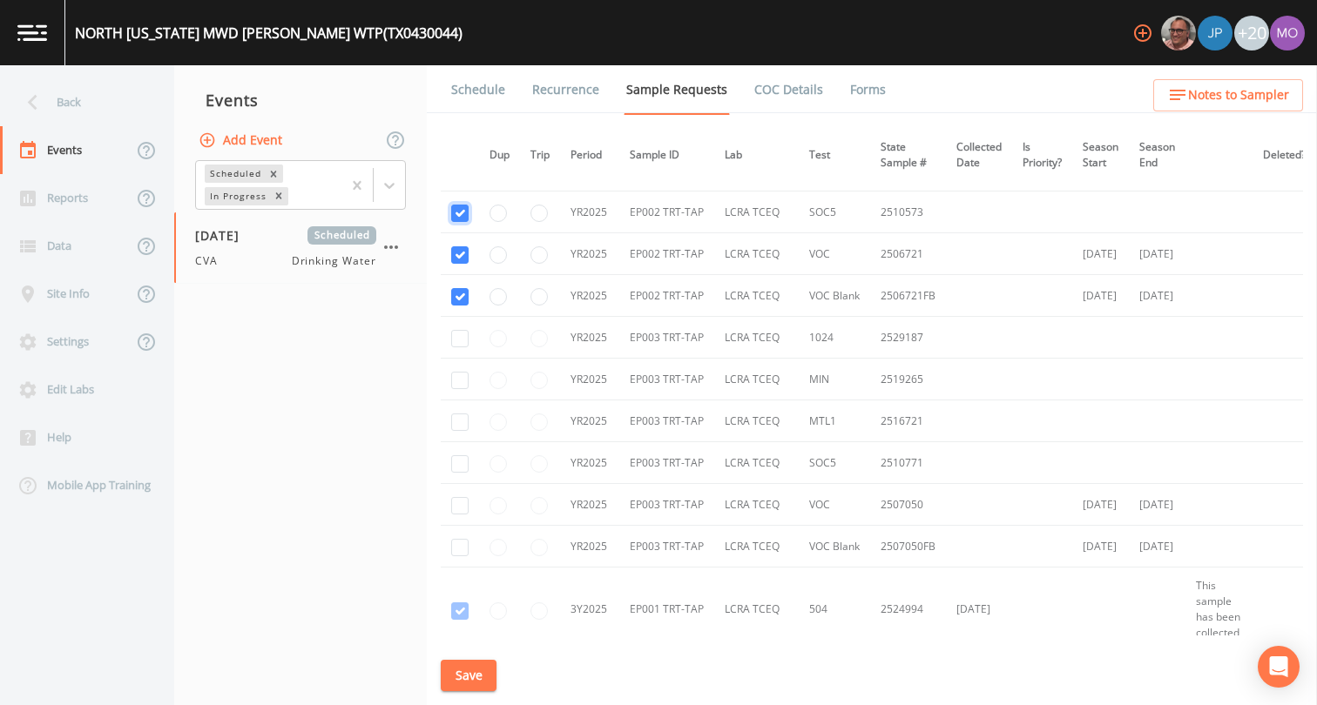
scroll to position [3102, 1]
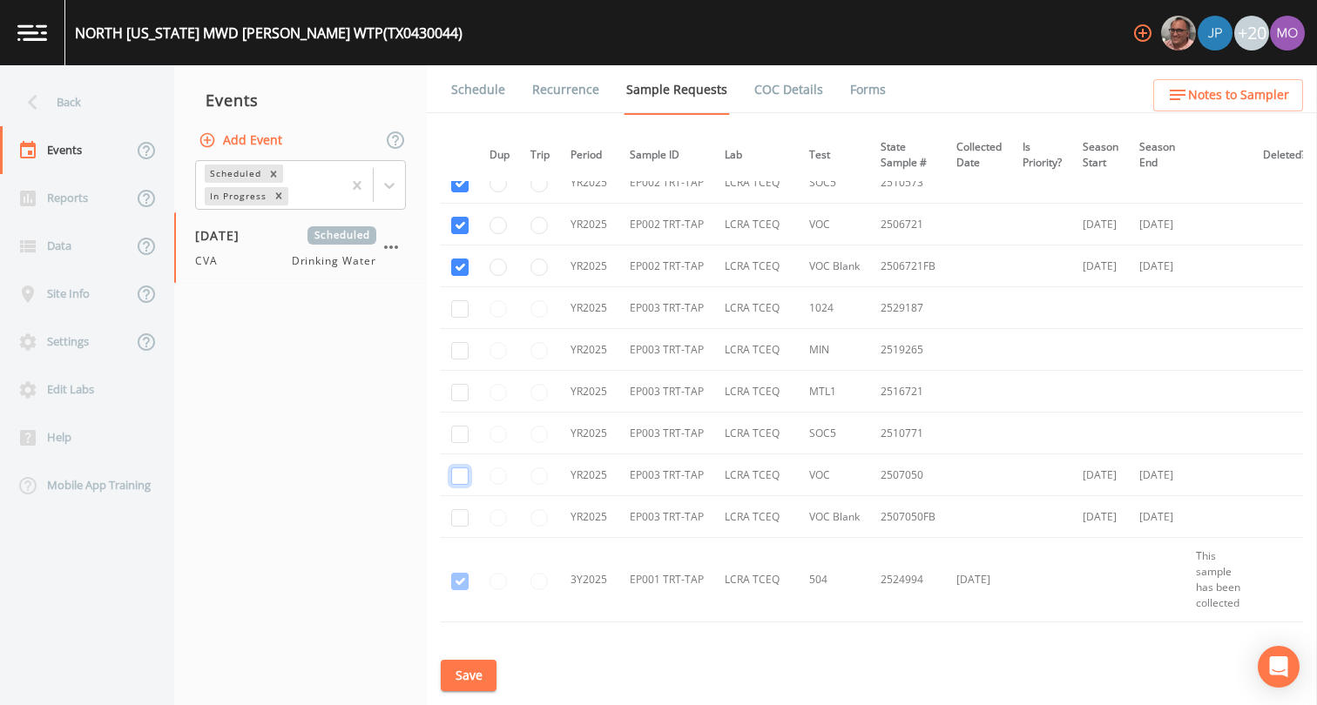
checkbox input "true"
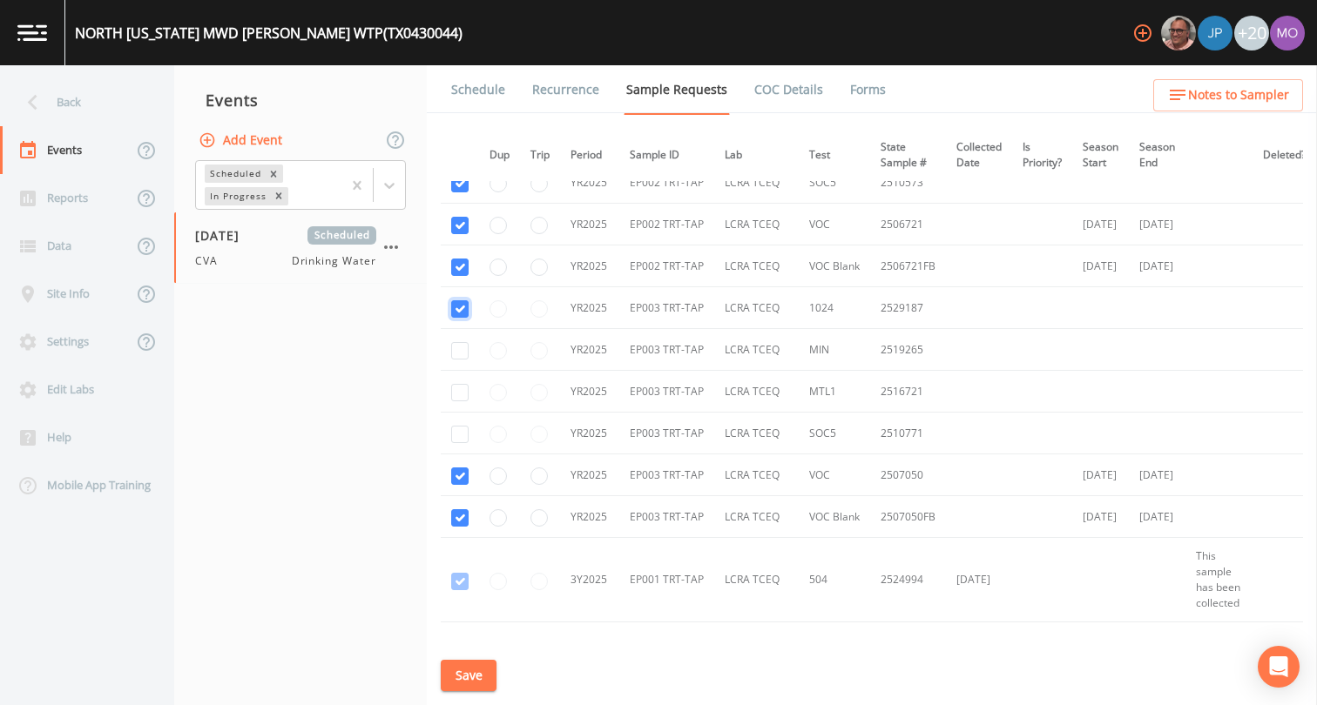
checkbox input "true"
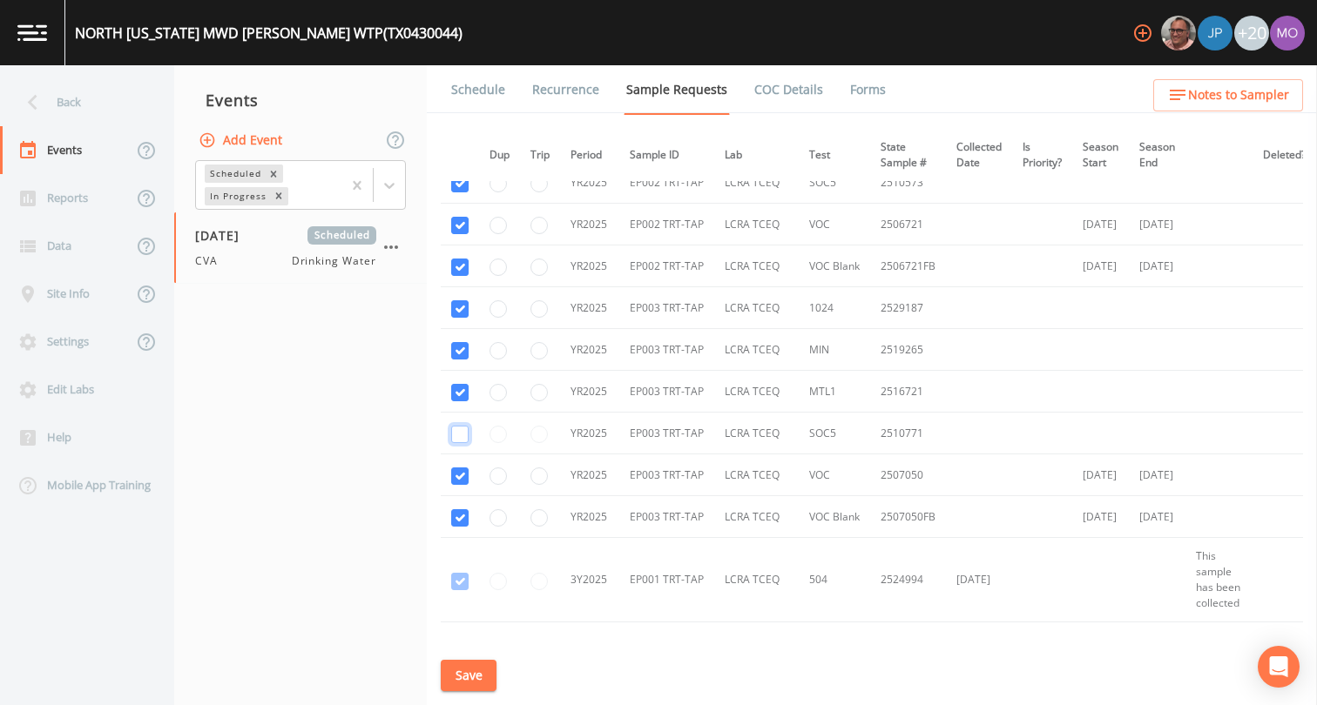
checkbox input "true"
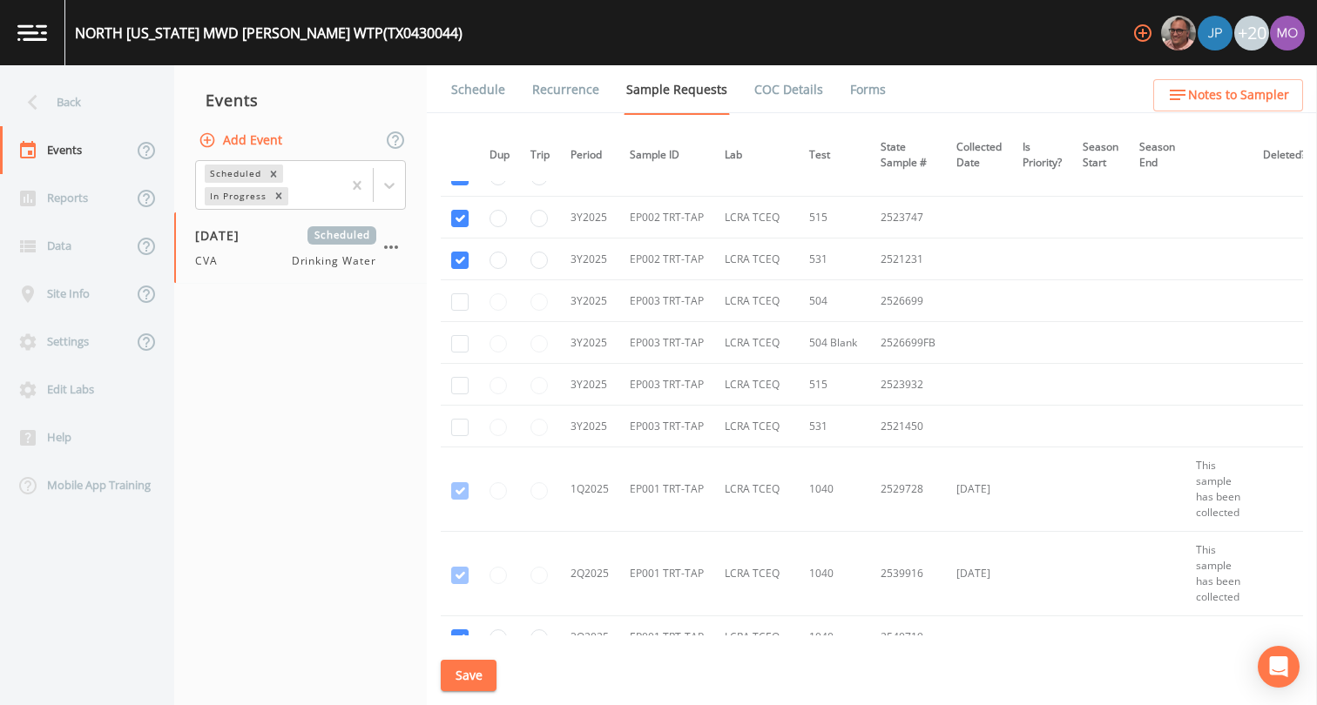
scroll to position [3871, 1]
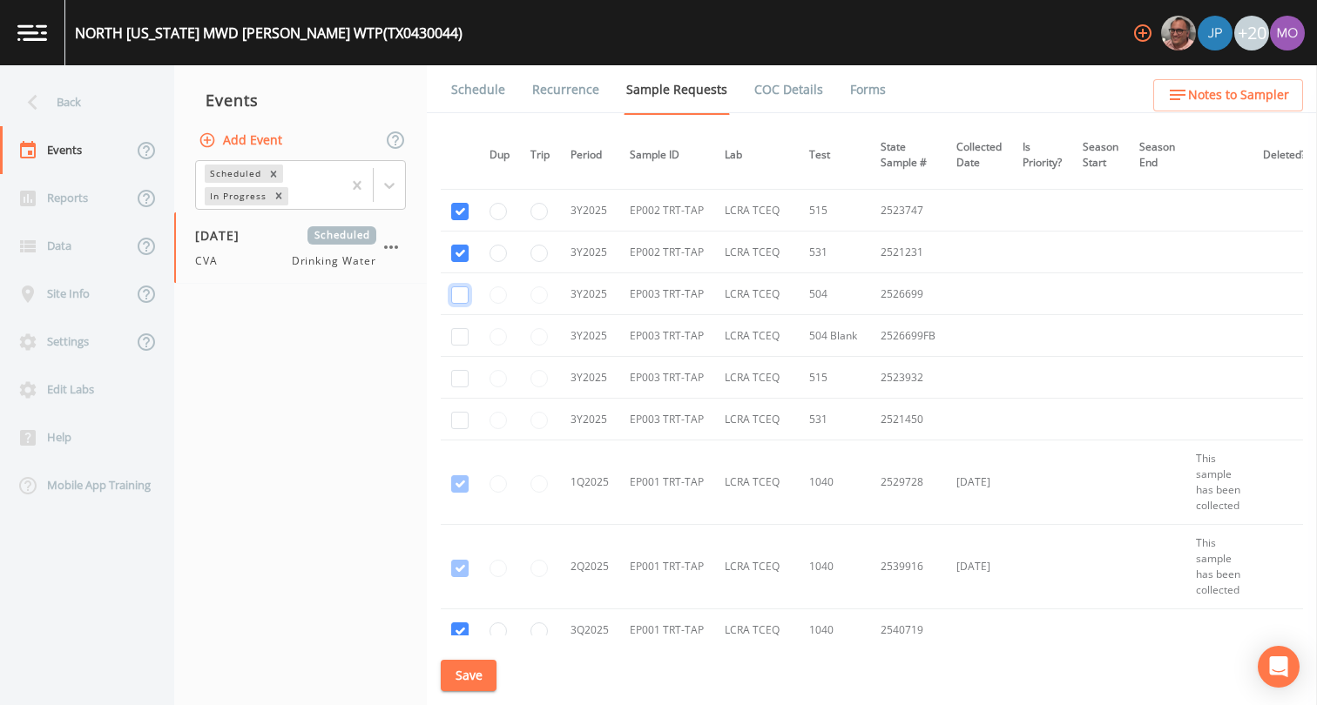
click at [457, 300] on input "checkbox" at bounding box center [459, 294] width 17 height 17
checkbox input "true"
click at [457, 335] on input "checkbox" at bounding box center [459, 336] width 17 height 17
checkbox input "true"
click at [458, 378] on input "checkbox" at bounding box center [459, 378] width 17 height 17
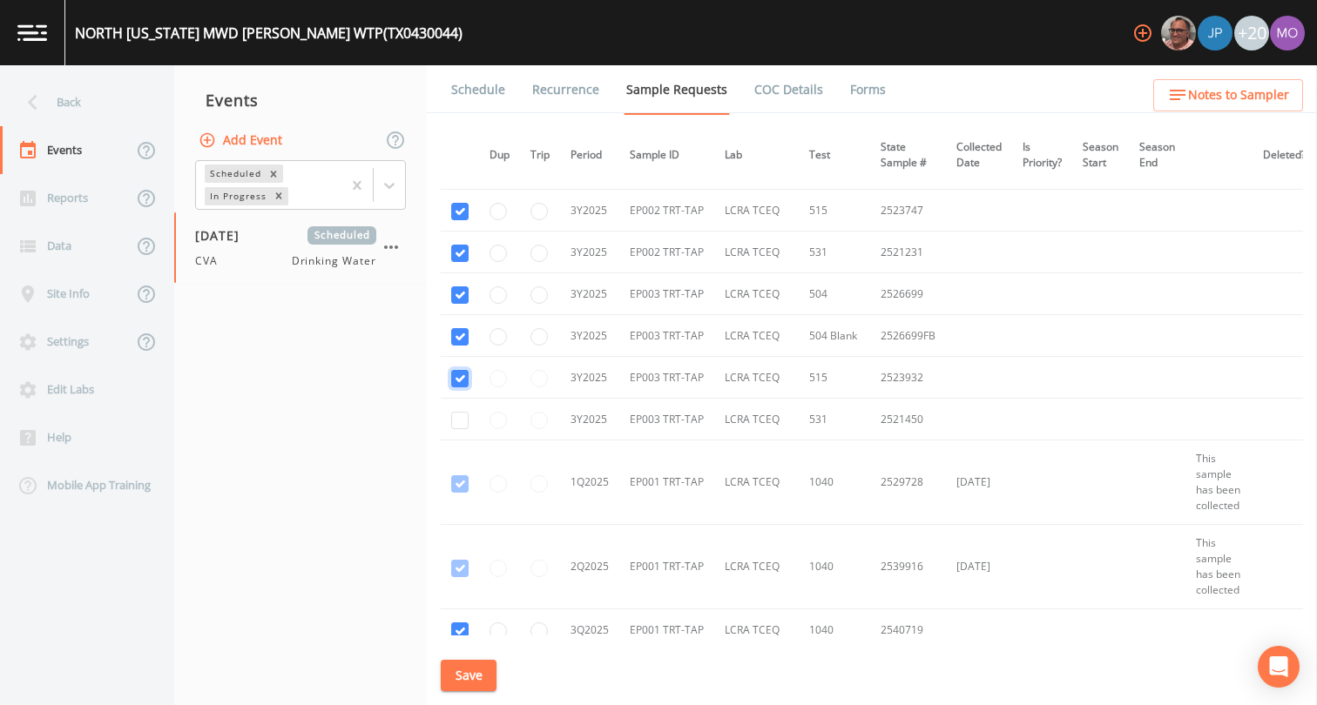
checkbox input "true"
click at [458, 424] on input "checkbox" at bounding box center [459, 420] width 17 height 17
checkbox input "true"
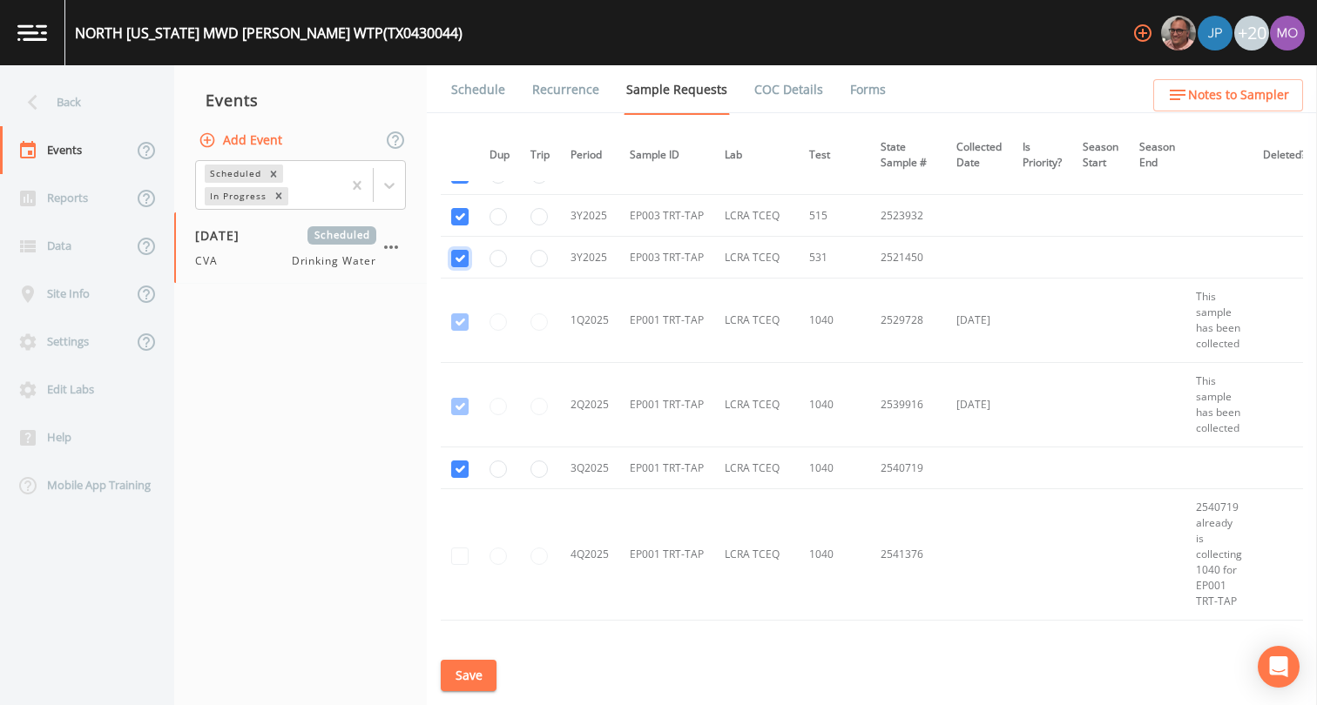
scroll to position [4039, 1]
click at [475, 684] on button "Save" at bounding box center [469, 676] width 56 height 32
click at [479, 91] on link "Schedule" at bounding box center [477, 89] width 59 height 49
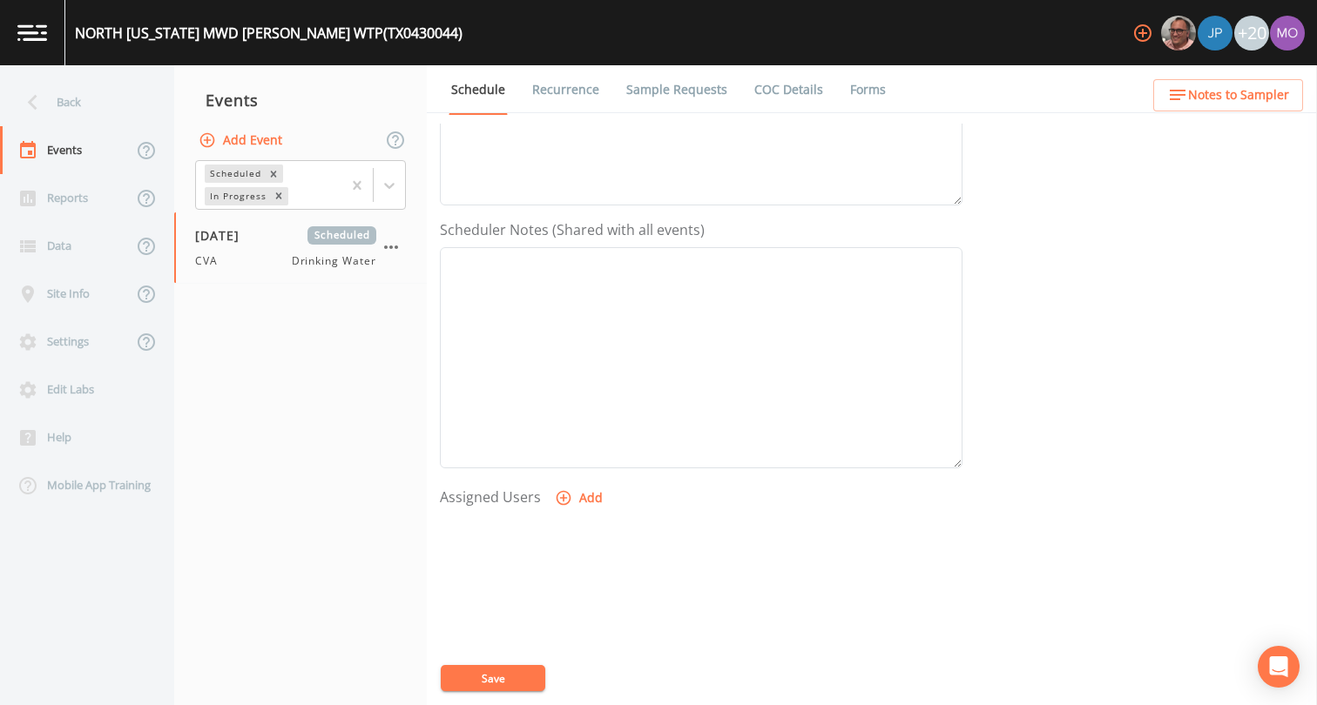
scroll to position [522, 0]
click at [558, 361] on icon "button" at bounding box center [563, 368] width 15 height 15
select select "a2822abc-5819-4f7b-b3c6-dd92d52bfeb4"
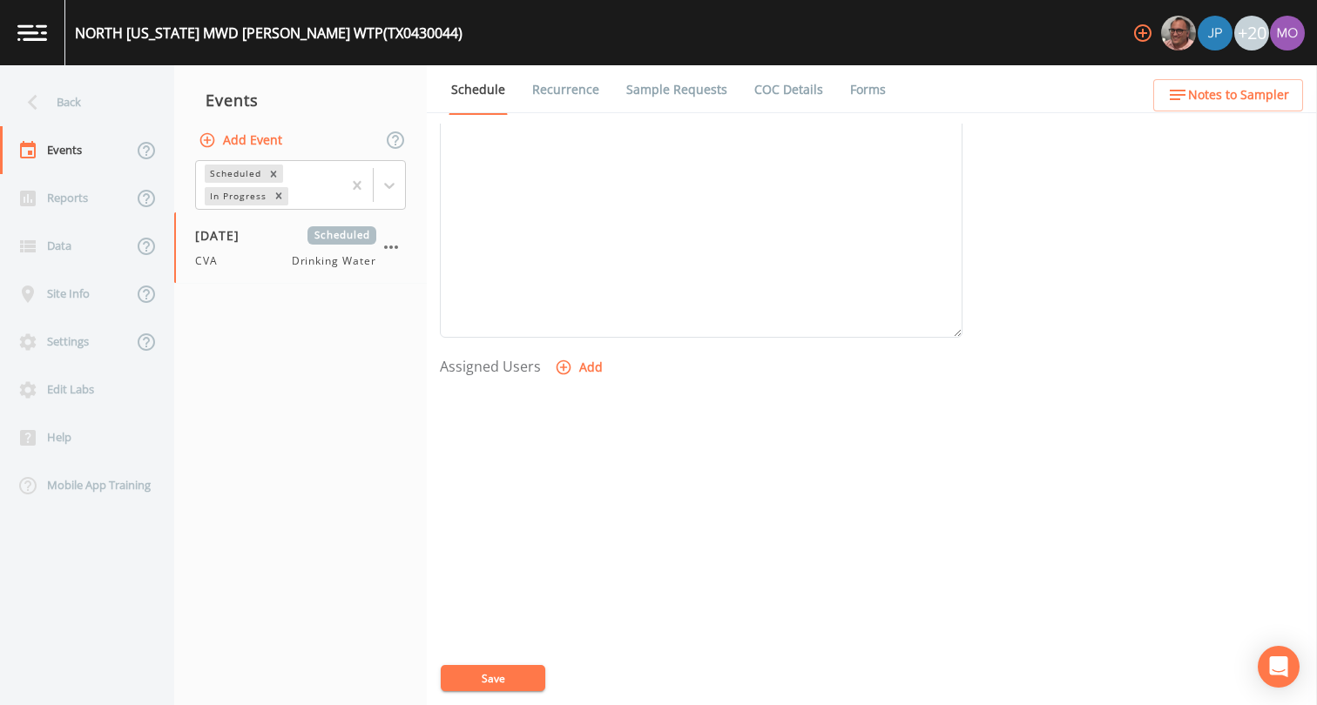
select select
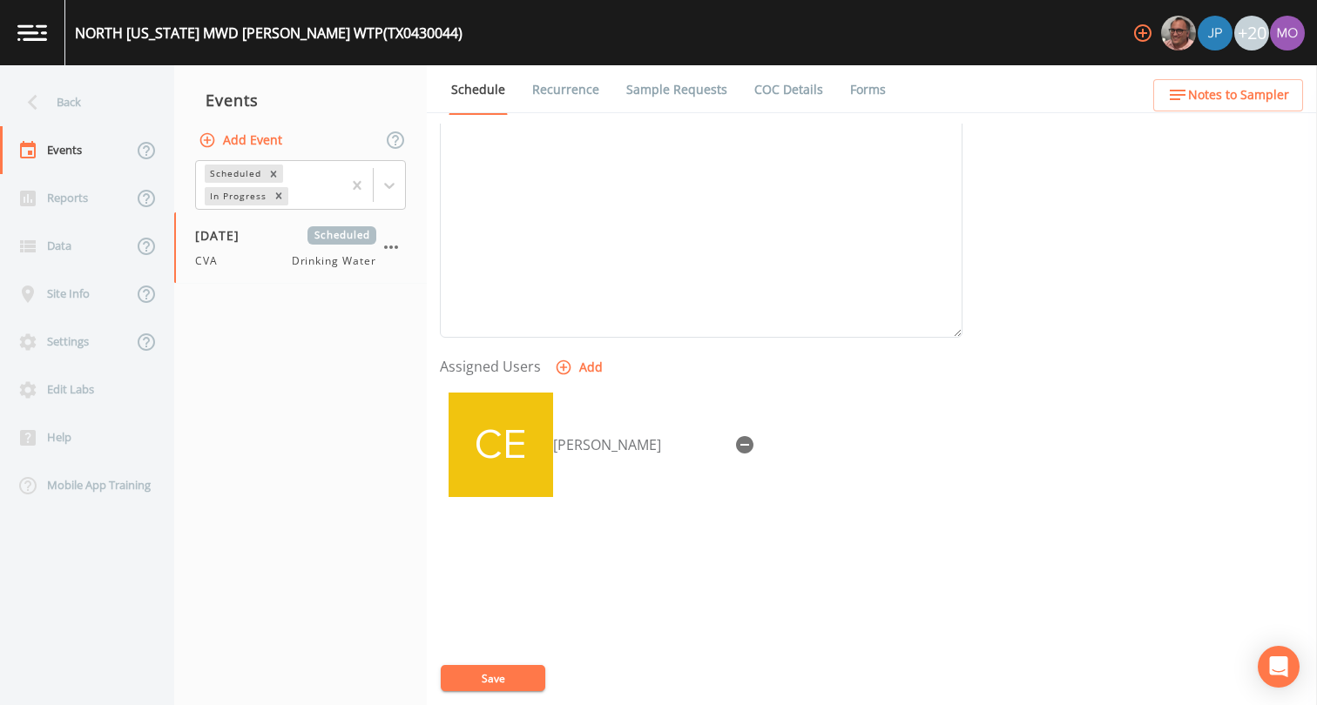
click at [514, 672] on button "Save" at bounding box center [493, 678] width 104 height 26
click at [71, 107] on div "Back" at bounding box center [78, 102] width 157 height 48
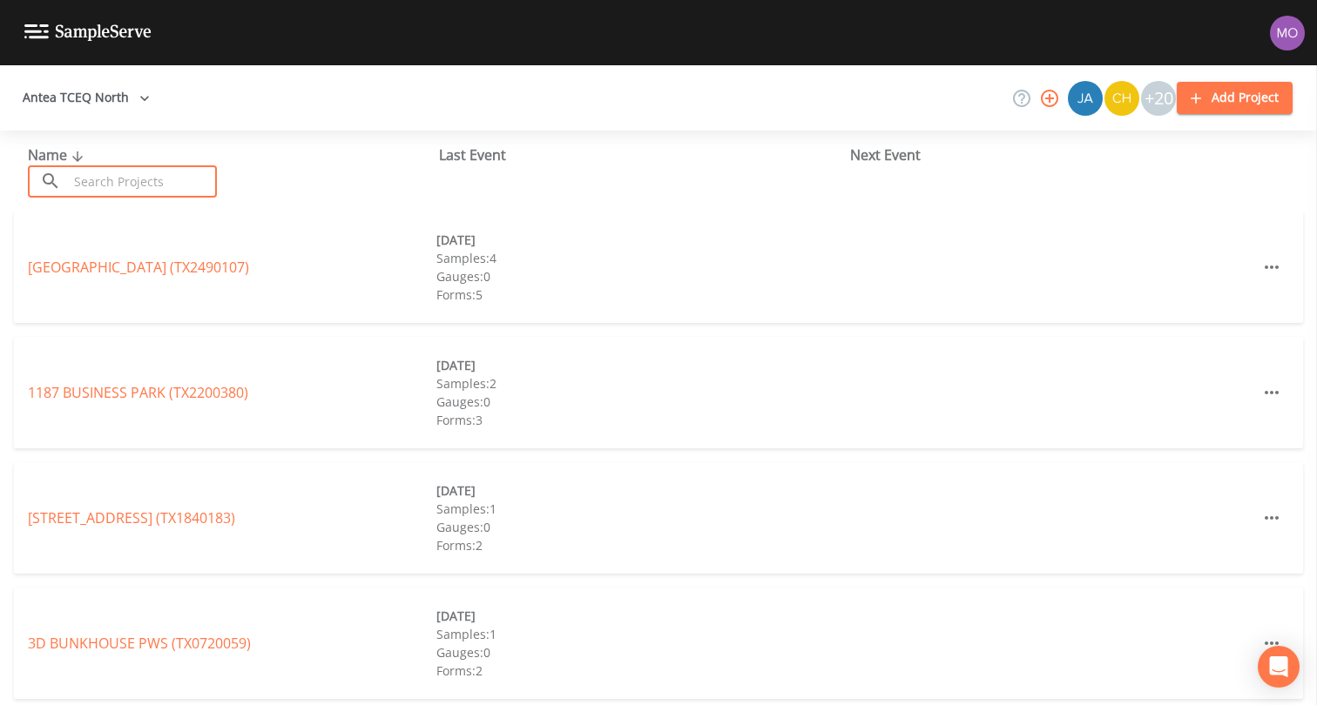
click at [126, 181] on input "text" at bounding box center [142, 181] width 149 height 32
paste input "TX0430042"
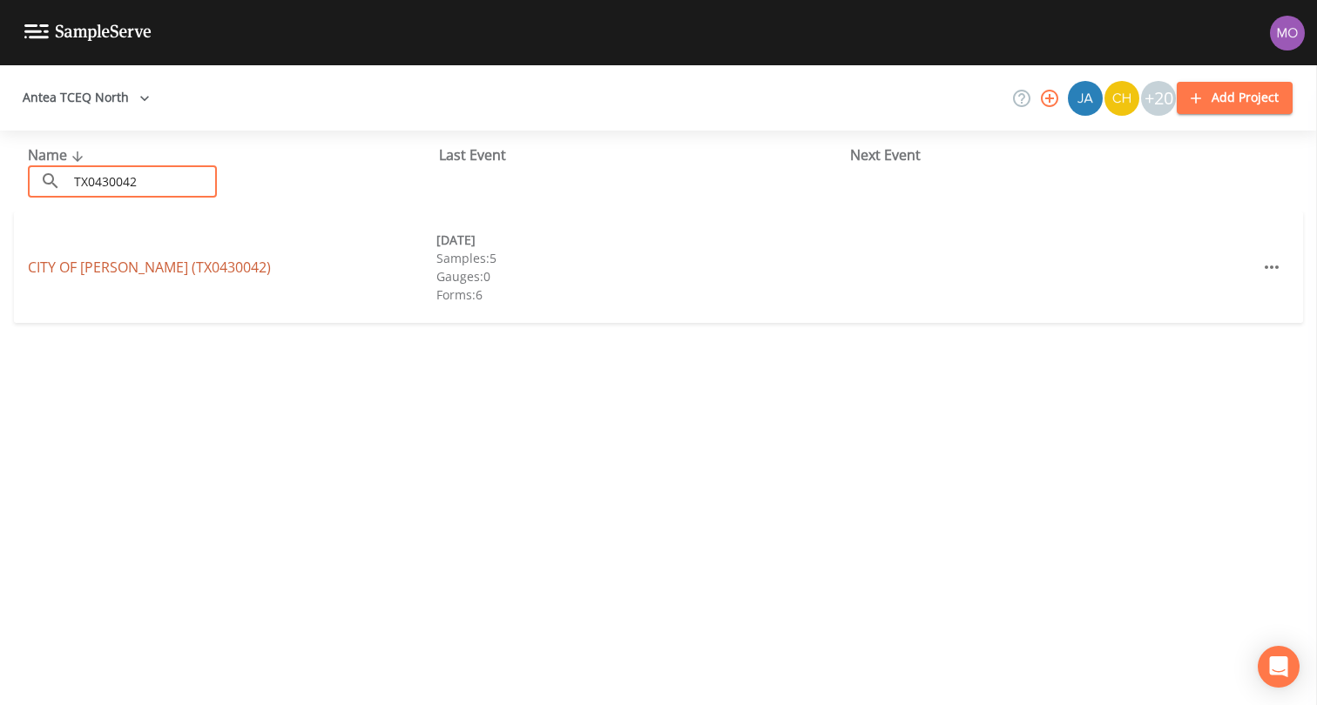
type input "TX0430042"
click at [130, 268] on link "CITY OF MURPHY (TX0430042)" at bounding box center [149, 267] width 243 height 19
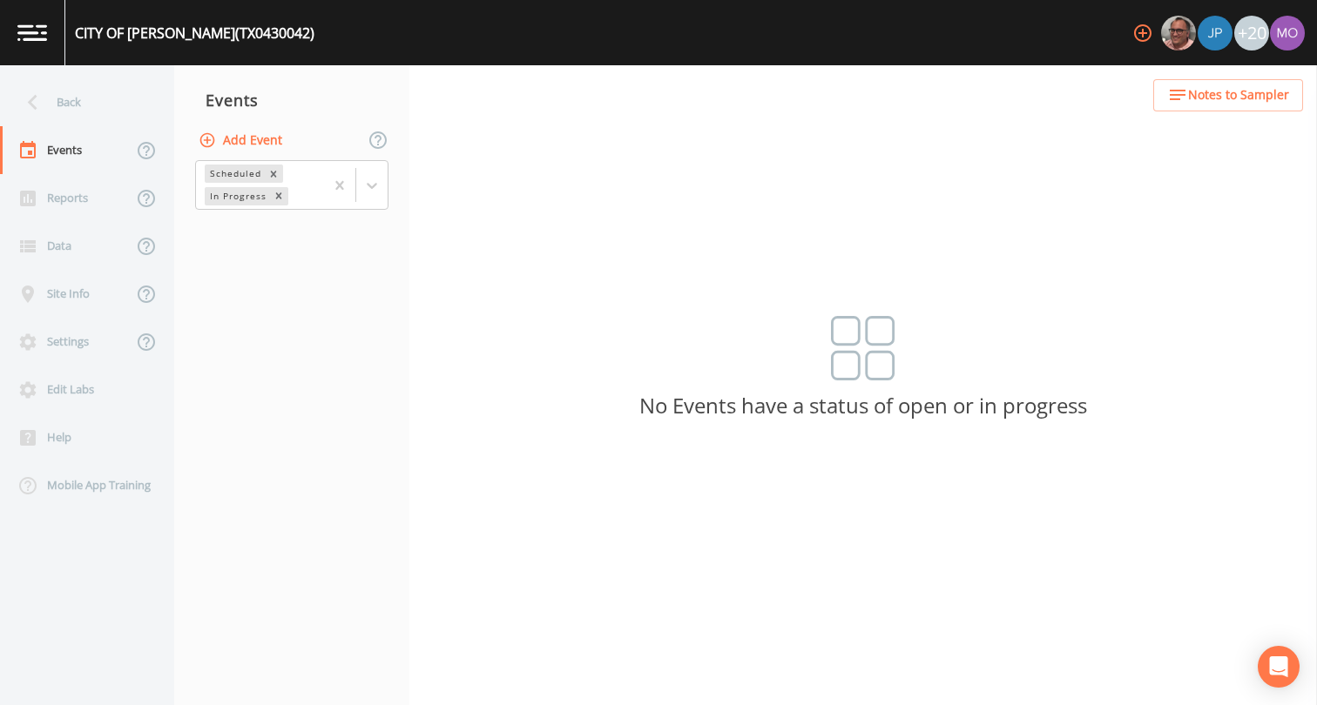
click at [246, 140] on button "Add Event" at bounding box center [242, 141] width 94 height 32
type input "CVA"
type input "[DATE]"
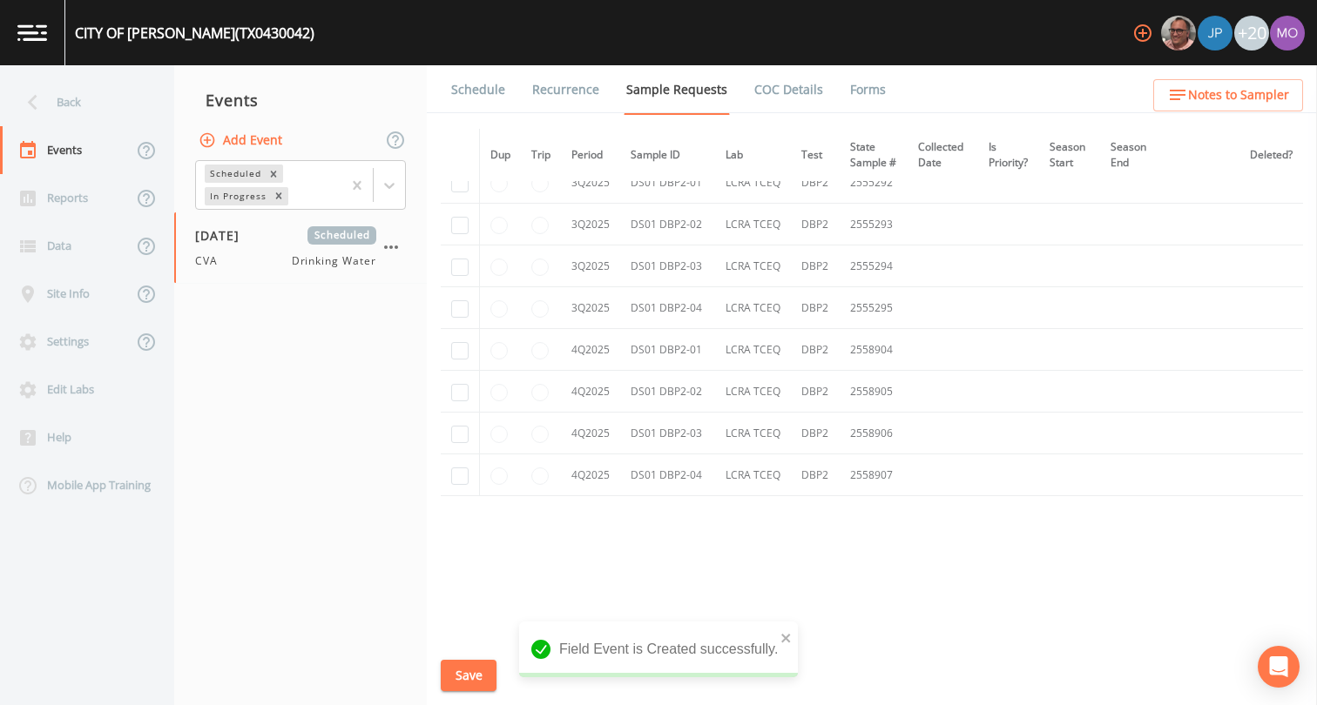
scroll to position [2087, 0]
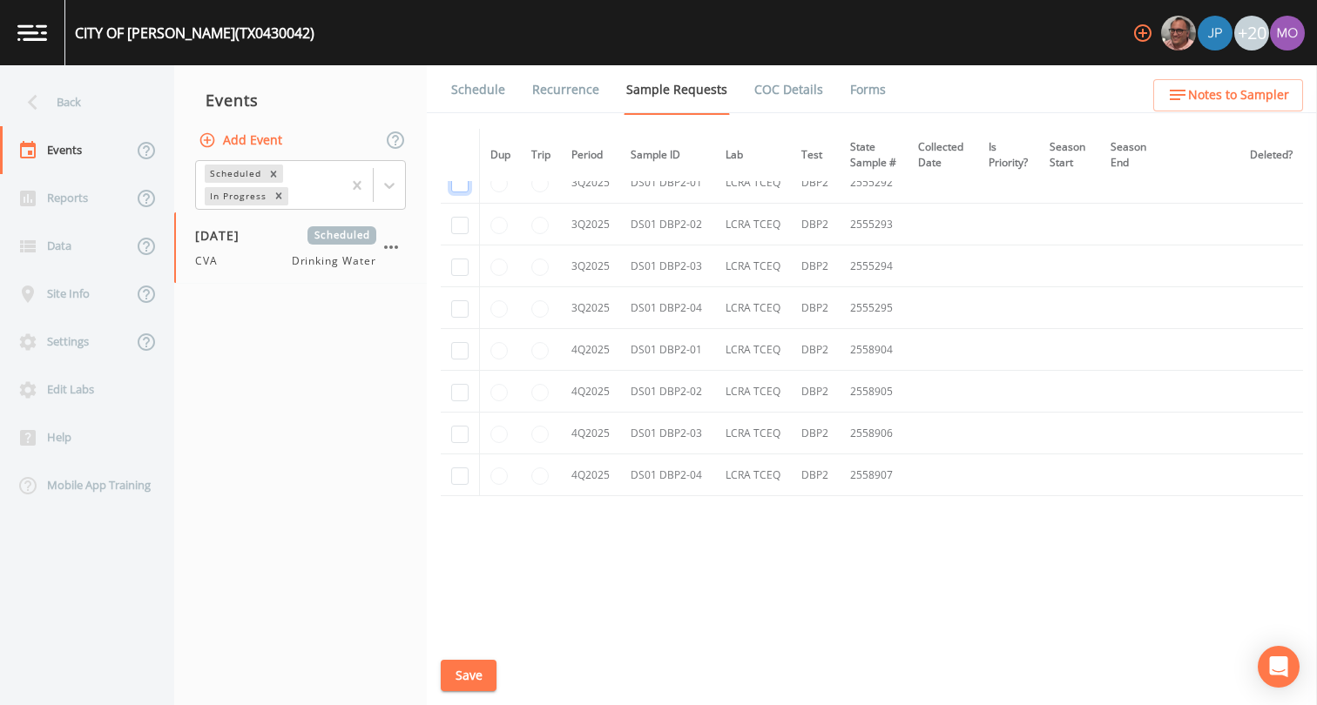
checkbox input "true"
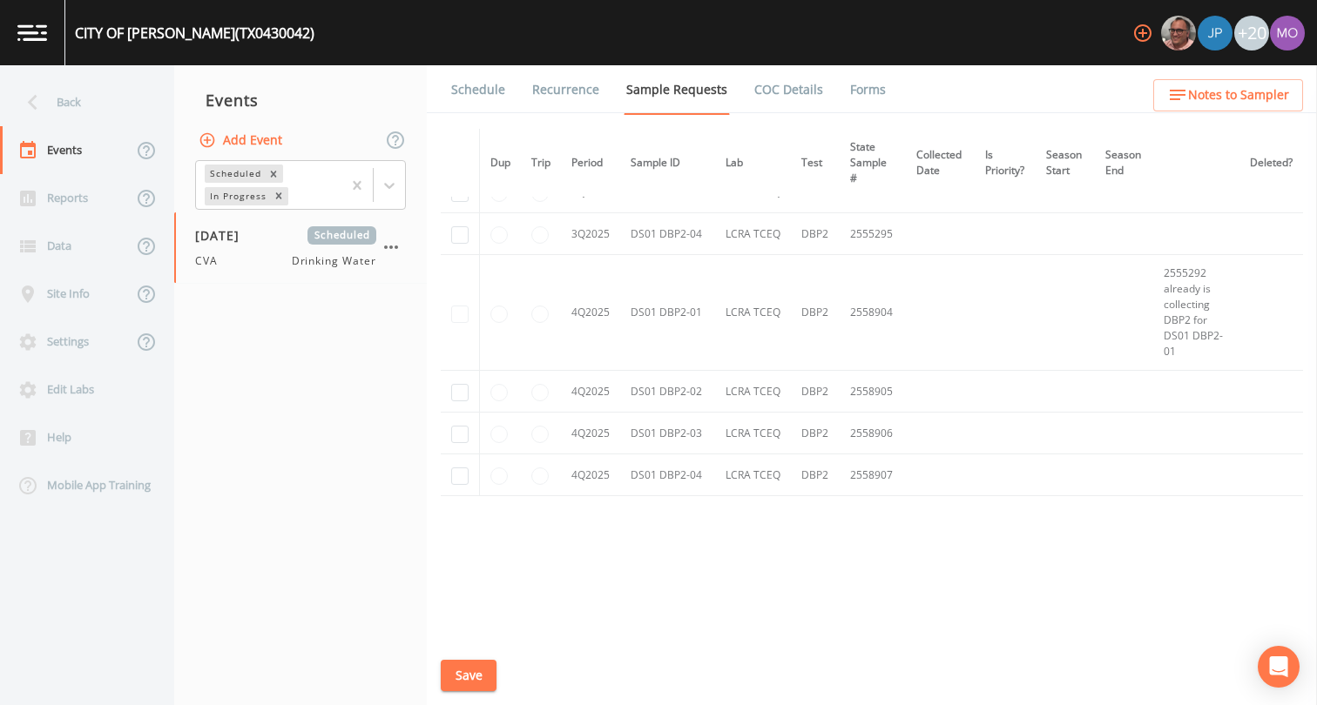
checkbox input "true"
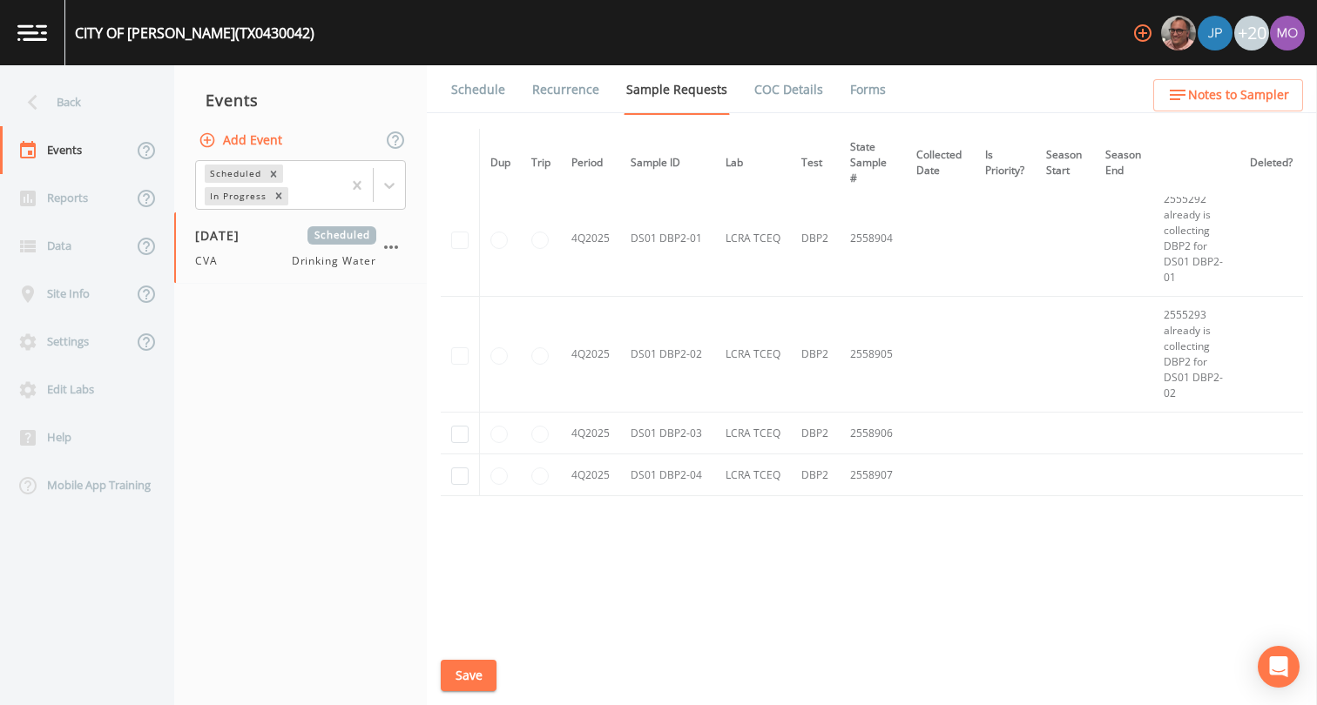
checkbox input "true"
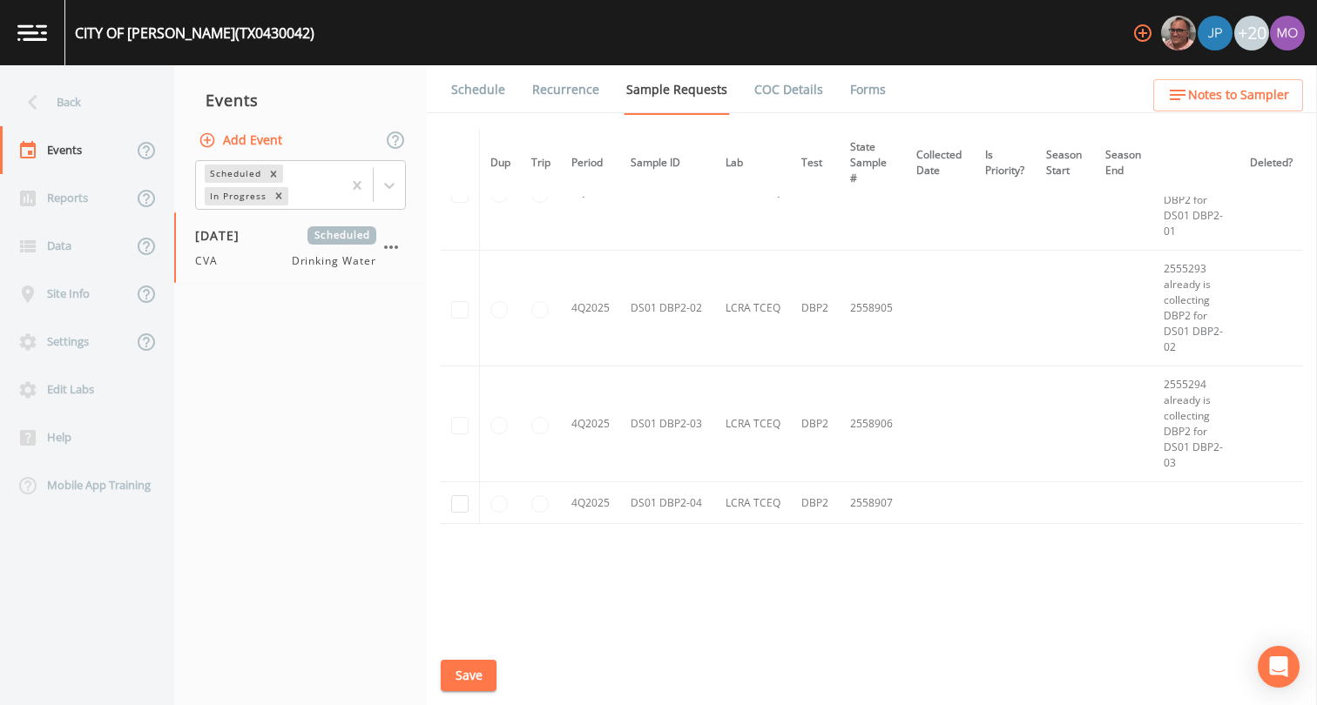
checkbox input "true"
click at [461, 677] on button "Save" at bounding box center [469, 676] width 56 height 32
click at [476, 91] on link "Schedule" at bounding box center [477, 89] width 59 height 49
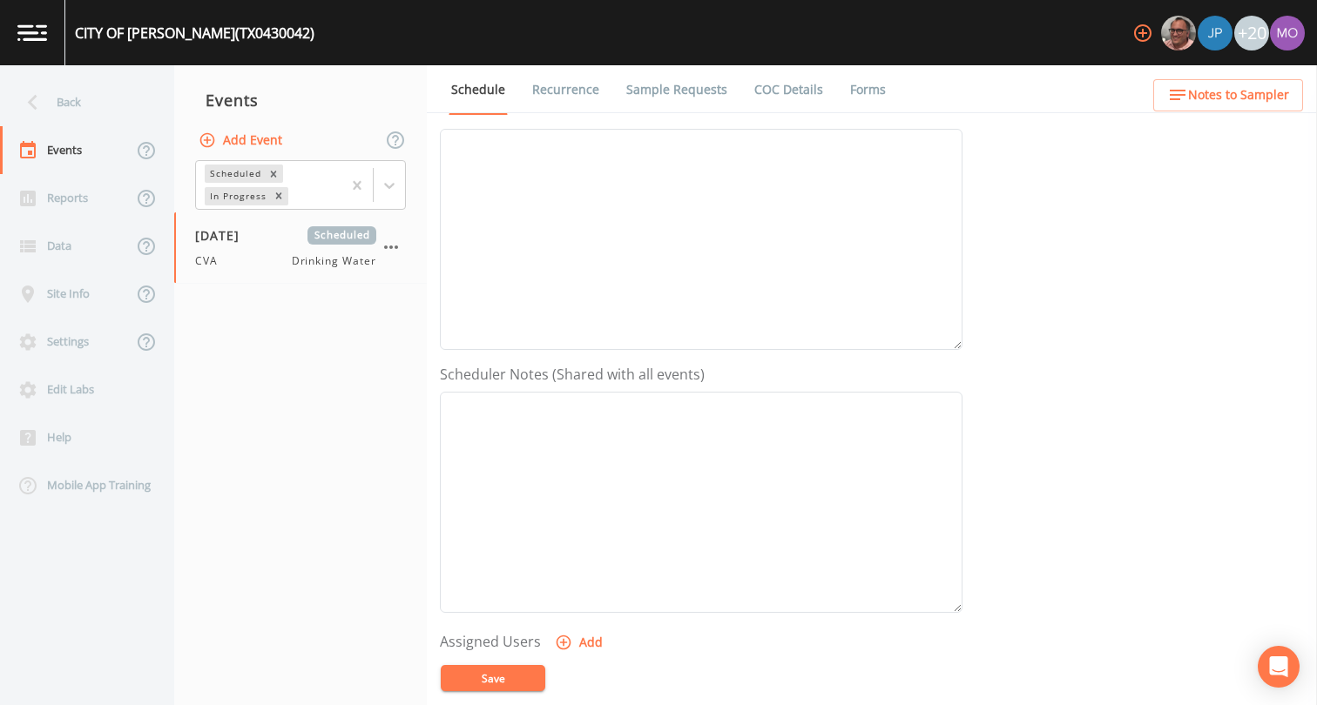
scroll to position [346, 0]
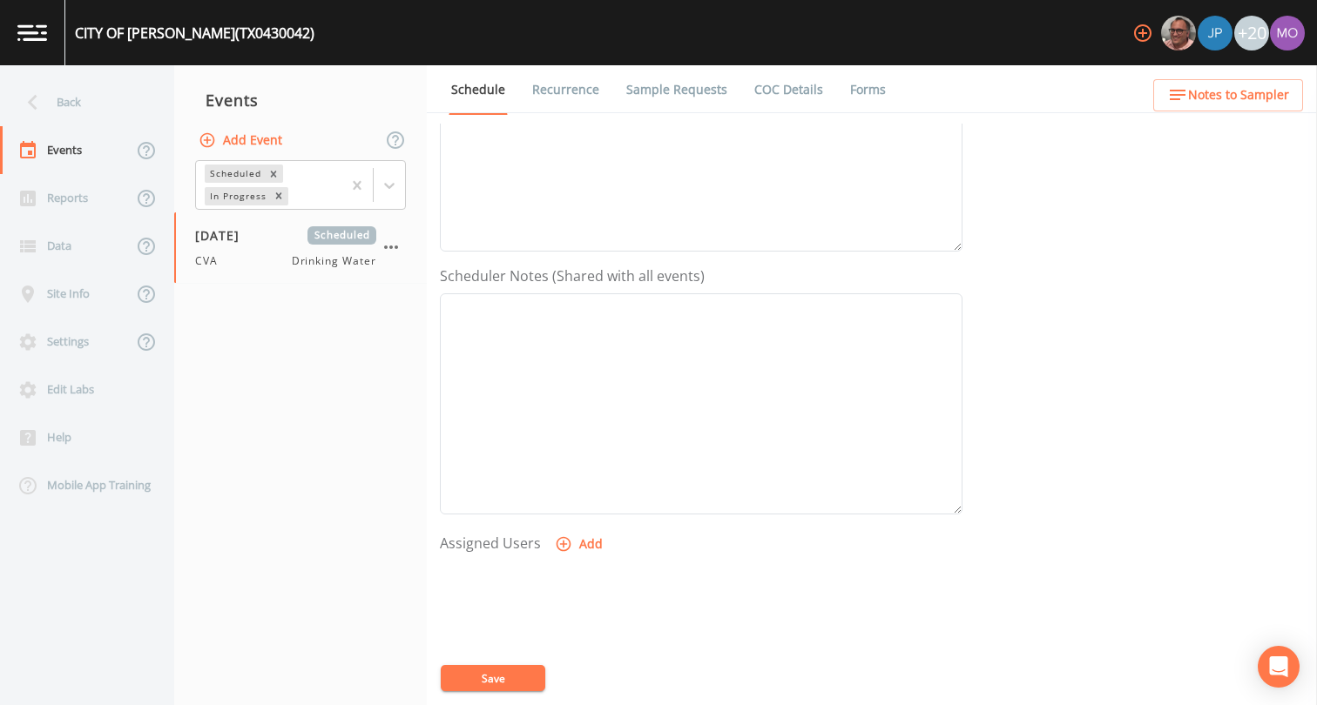
click at [569, 540] on button "Add" at bounding box center [580, 545] width 58 height 32
select select "a2822abc-5819-4f7b-b3c6-dd92d52bfeb4"
select select
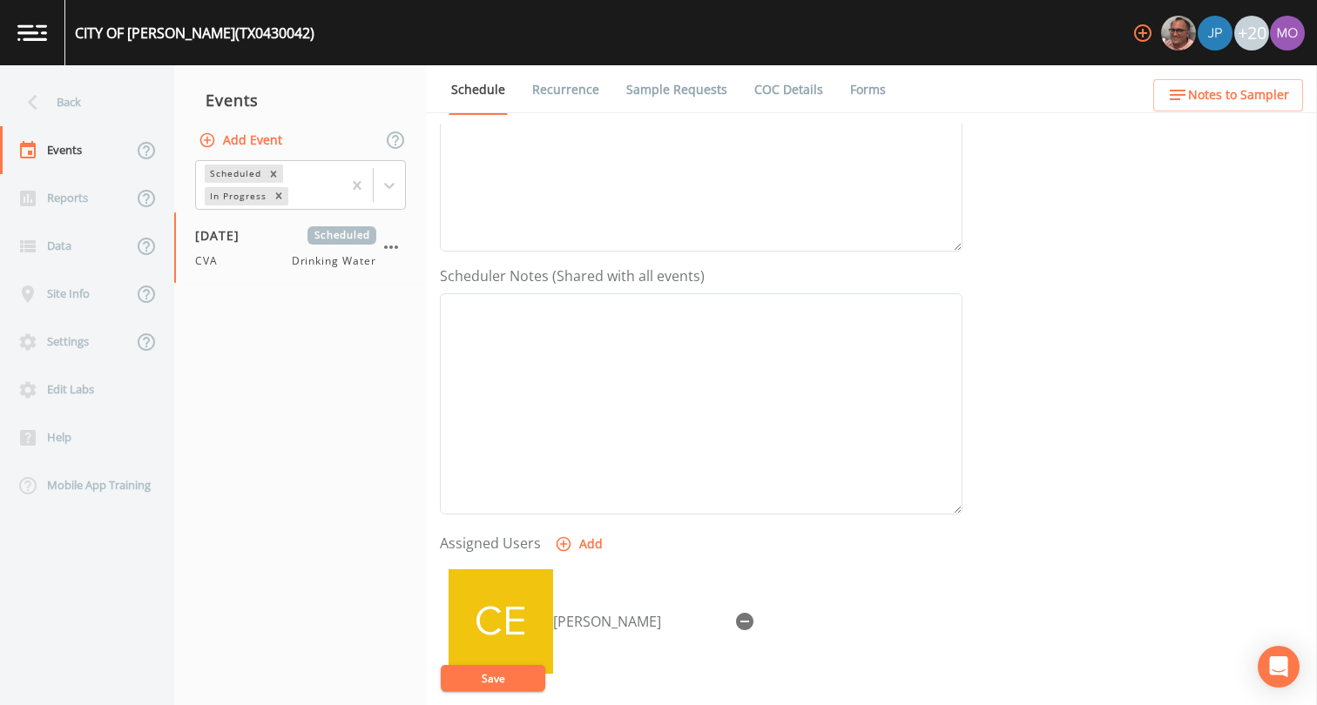
click at [499, 670] on button "Save" at bounding box center [493, 678] width 104 height 26
click at [84, 102] on div "Back" at bounding box center [78, 102] width 157 height 48
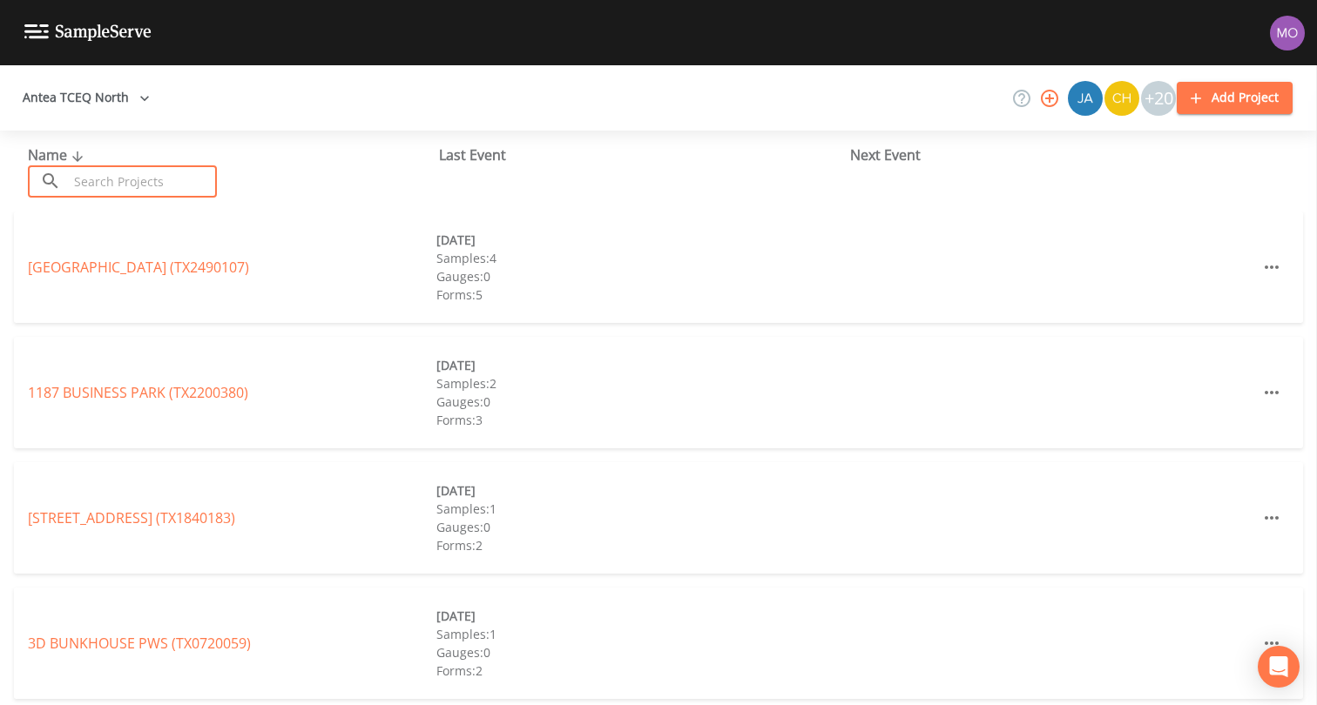
click at [104, 183] on input "text" at bounding box center [142, 181] width 149 height 32
paste input "TX1160052"
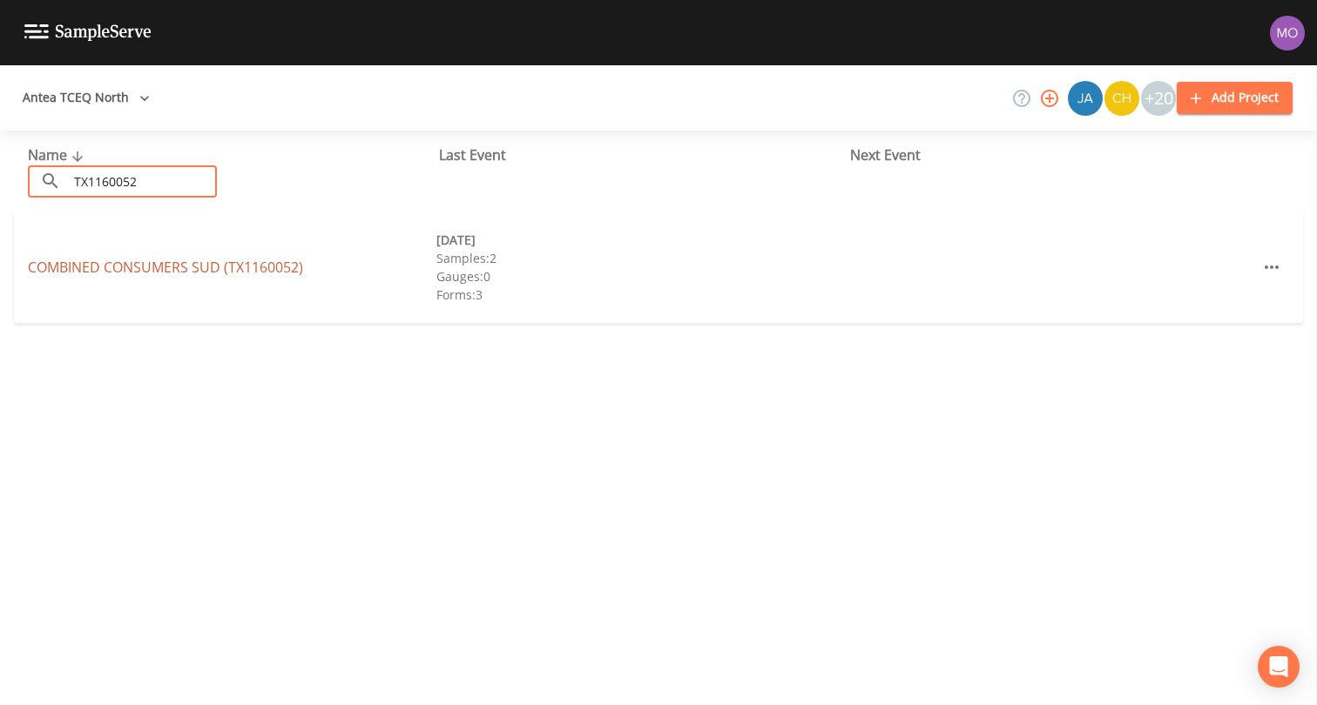
type input "TX1160052"
click at [76, 268] on link "COMBINED CONSUMERS SUD (TX1160052)" at bounding box center [165, 267] width 275 height 19
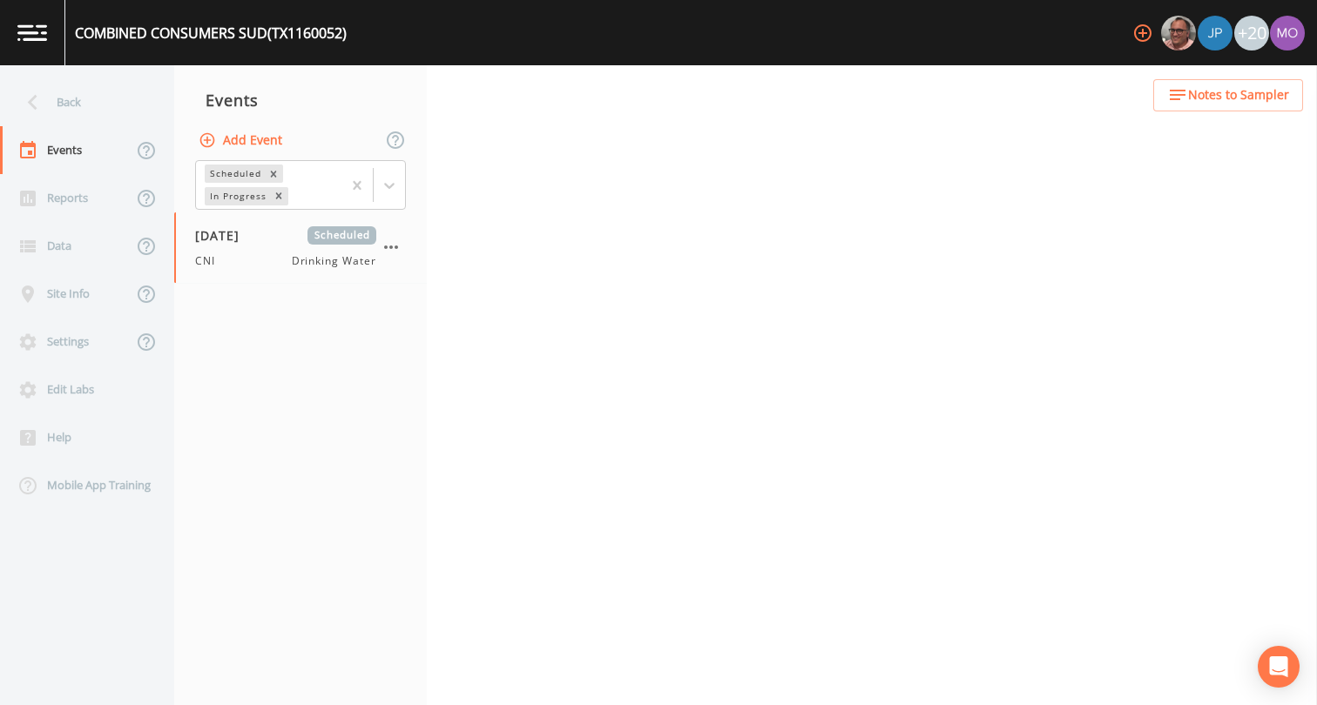
click at [239, 136] on button "Add Event" at bounding box center [242, 141] width 94 height 32
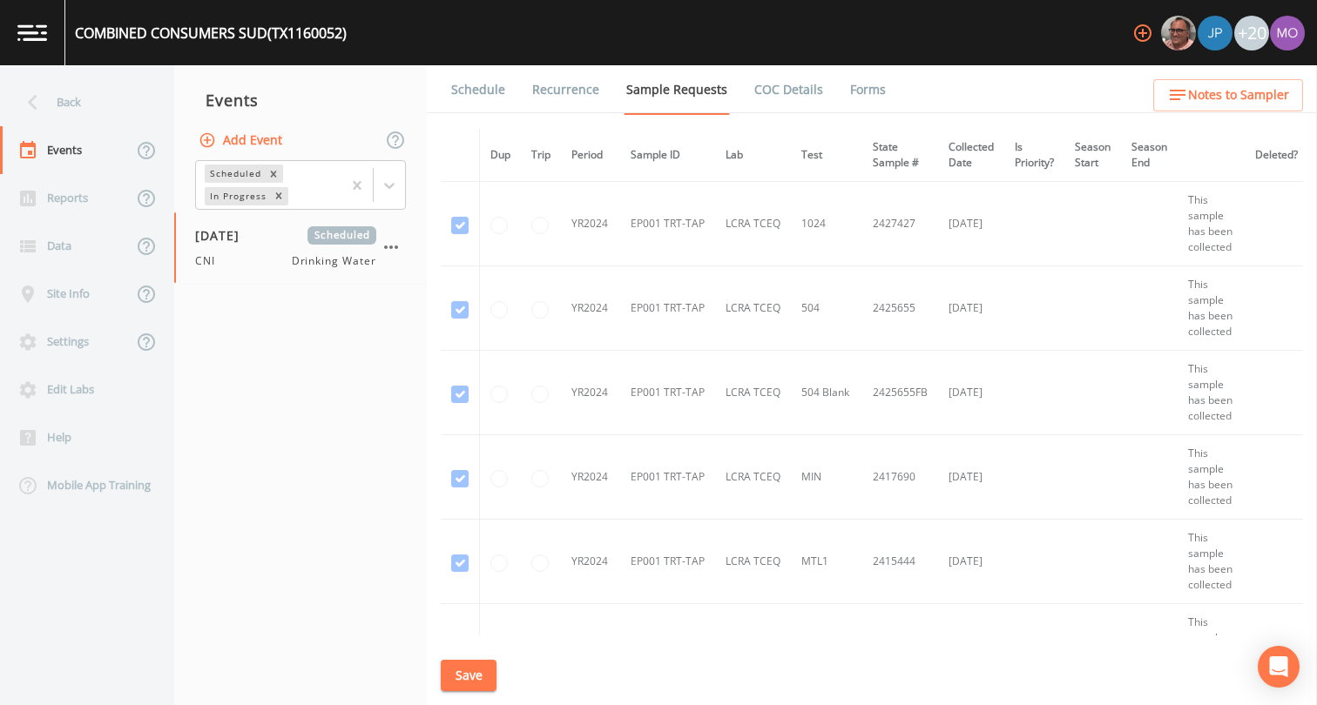
type input "CNI"
type input "[DATE]"
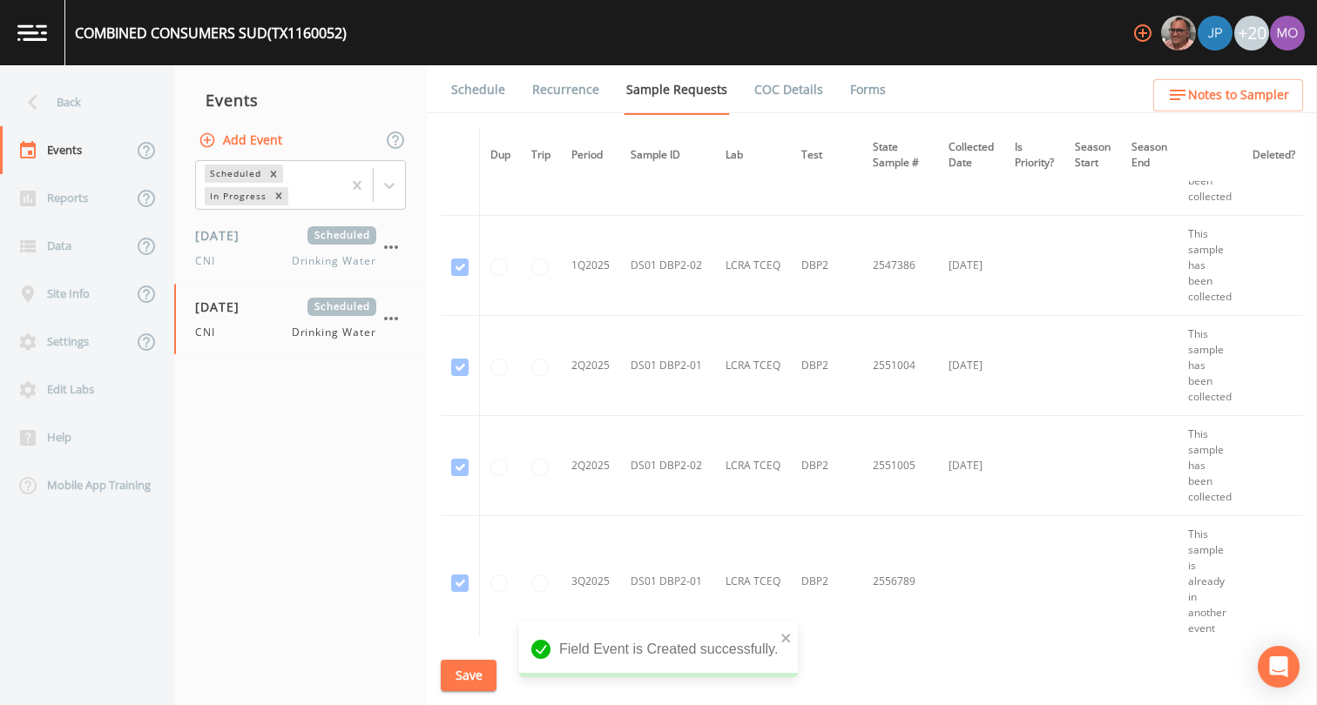
scroll to position [3041, 0]
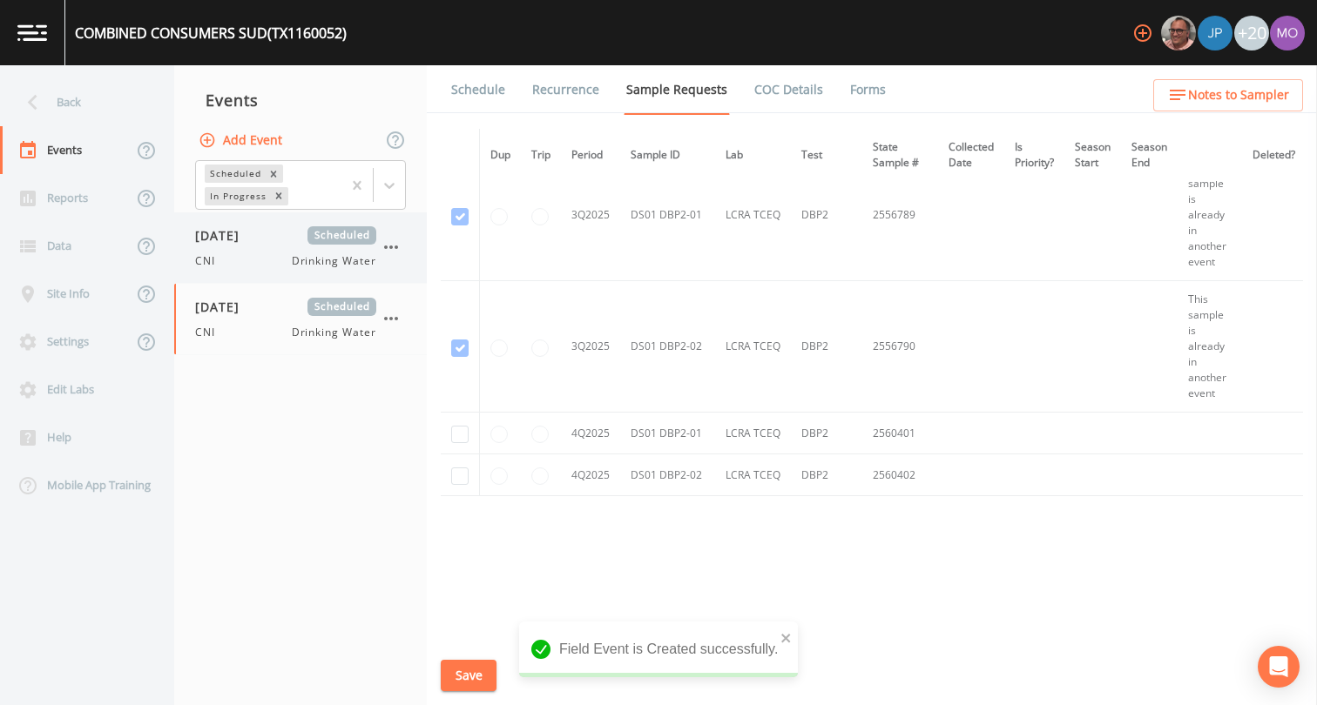
click at [258, 259] on div "CNI Drinking Water" at bounding box center [285, 261] width 181 height 16
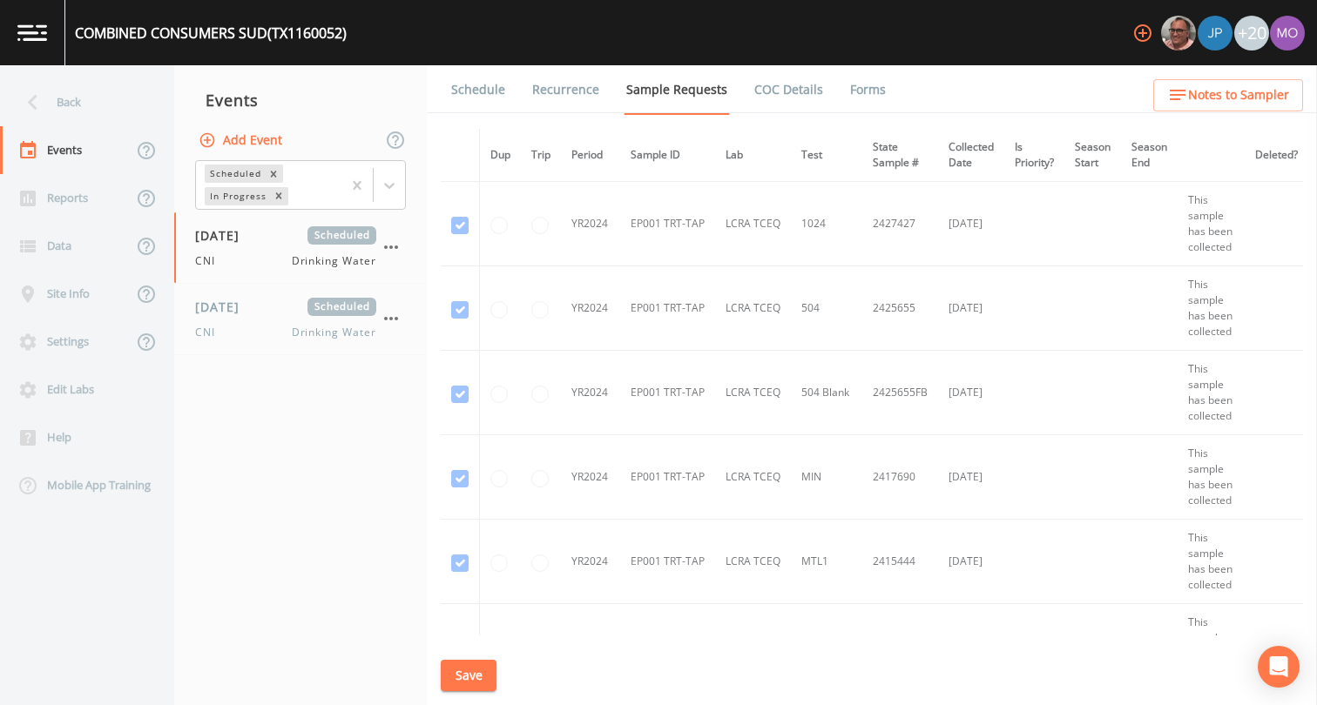
click at [864, 99] on link "Forms" at bounding box center [867, 89] width 41 height 49
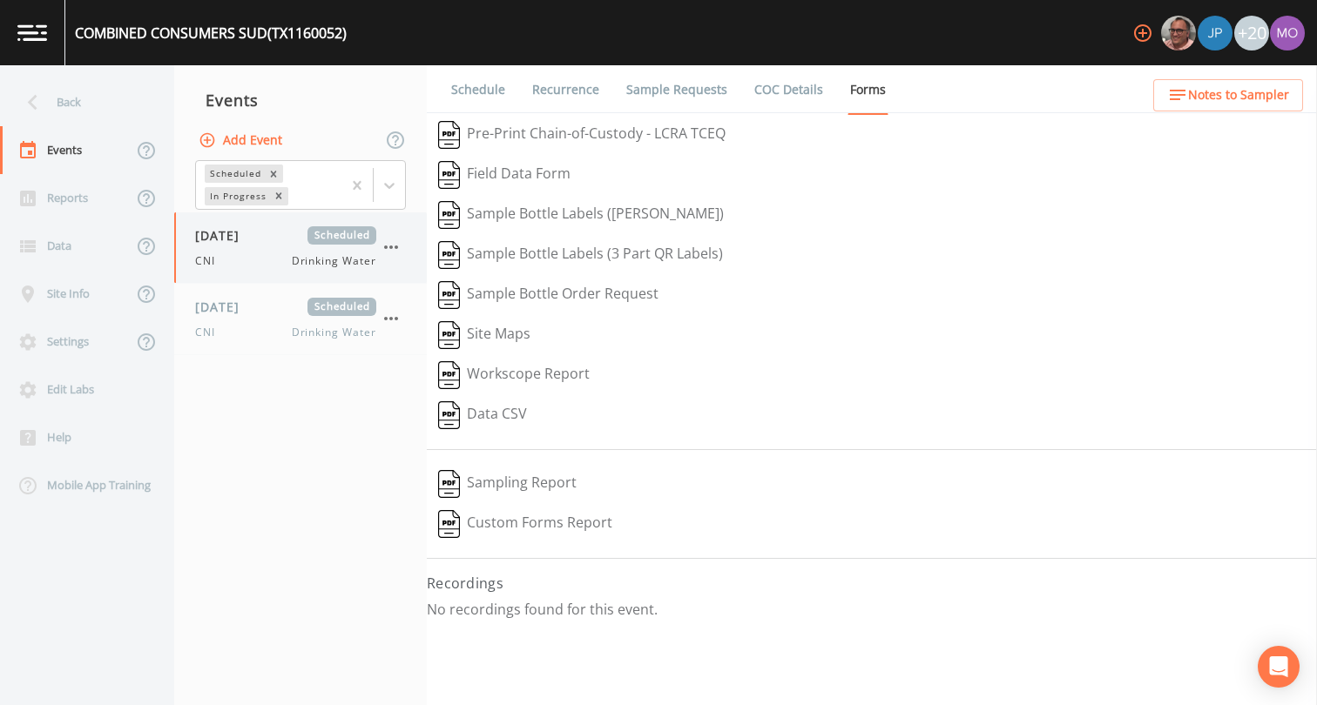
click at [220, 259] on span "CNI" at bounding box center [210, 261] width 30 height 16
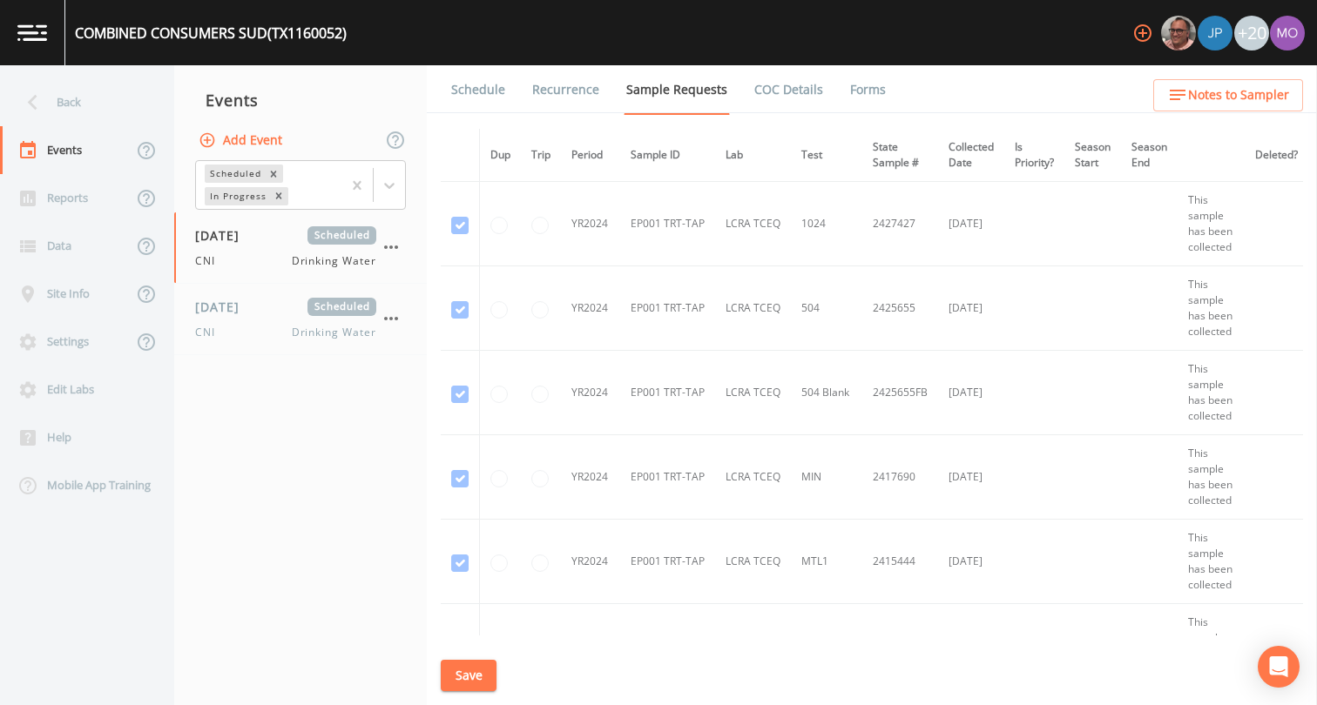
click at [850, 91] on link "Forms" at bounding box center [867, 89] width 41 height 49
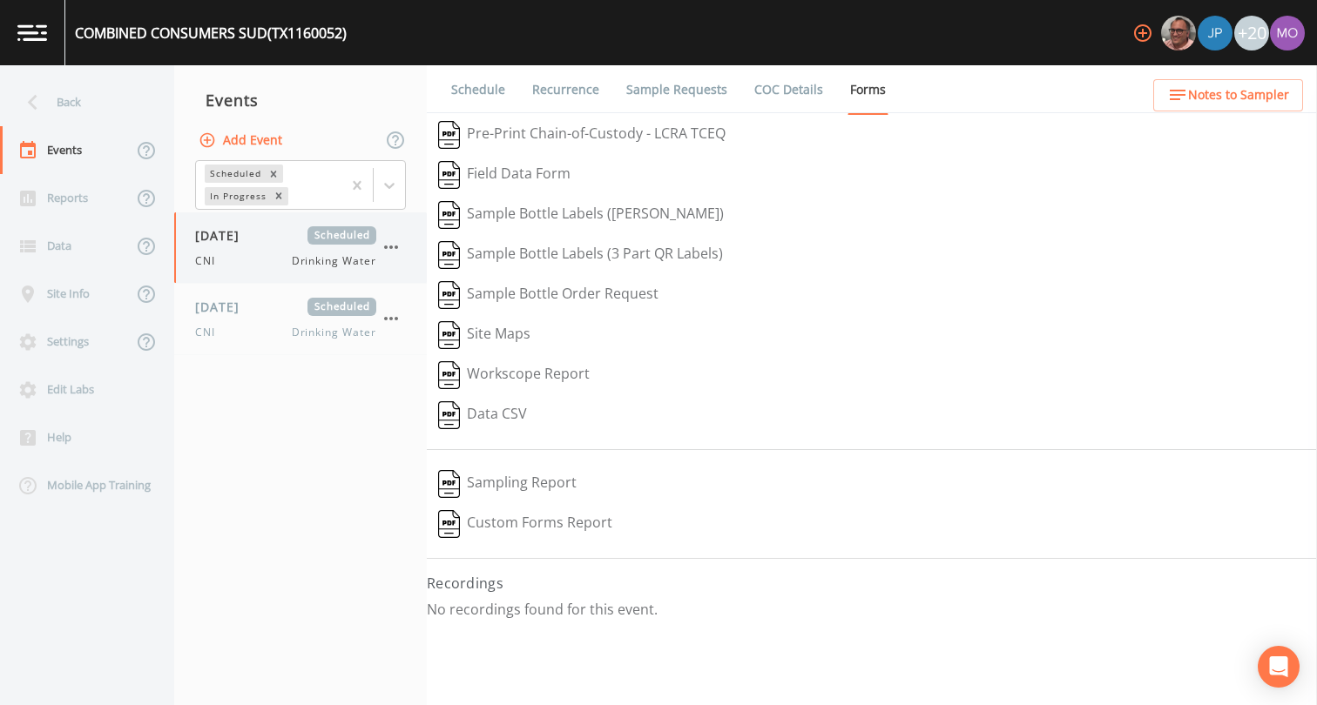
click at [397, 254] on icon "button" at bounding box center [391, 247] width 21 height 21
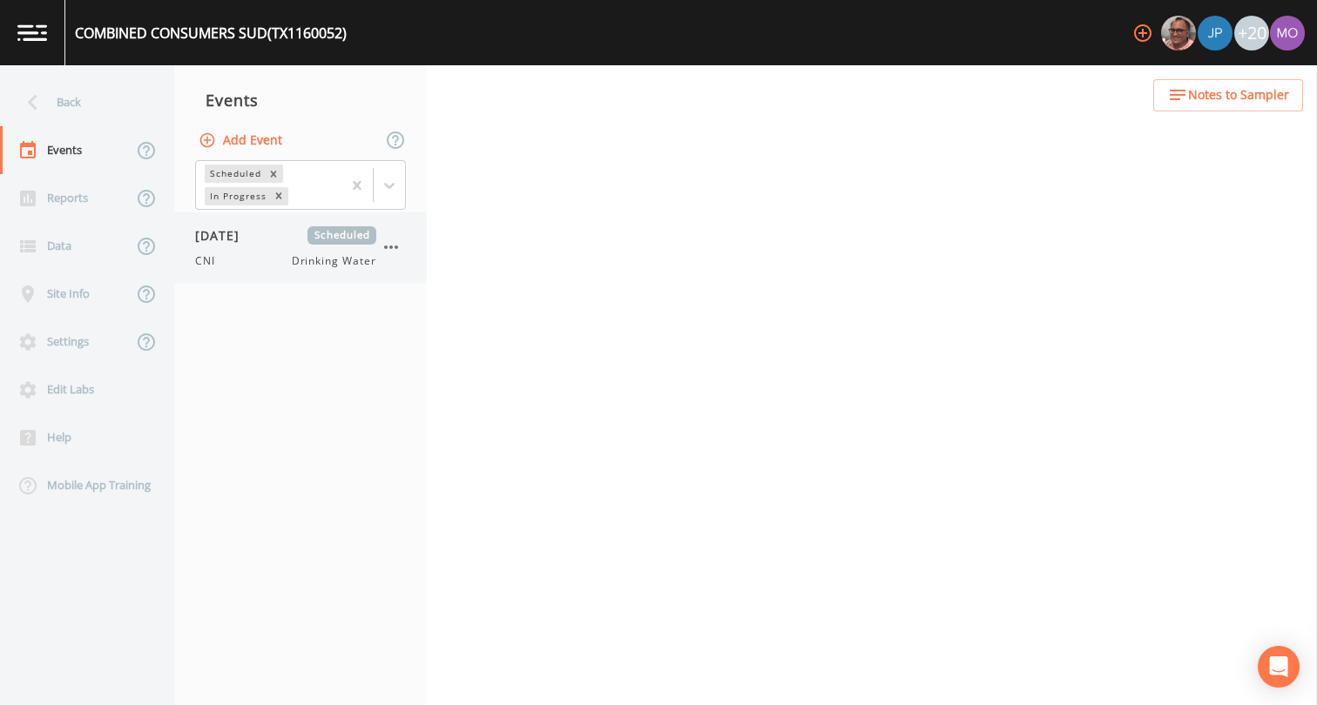
click at [277, 256] on div "CNI Drinking Water" at bounding box center [285, 261] width 181 height 16
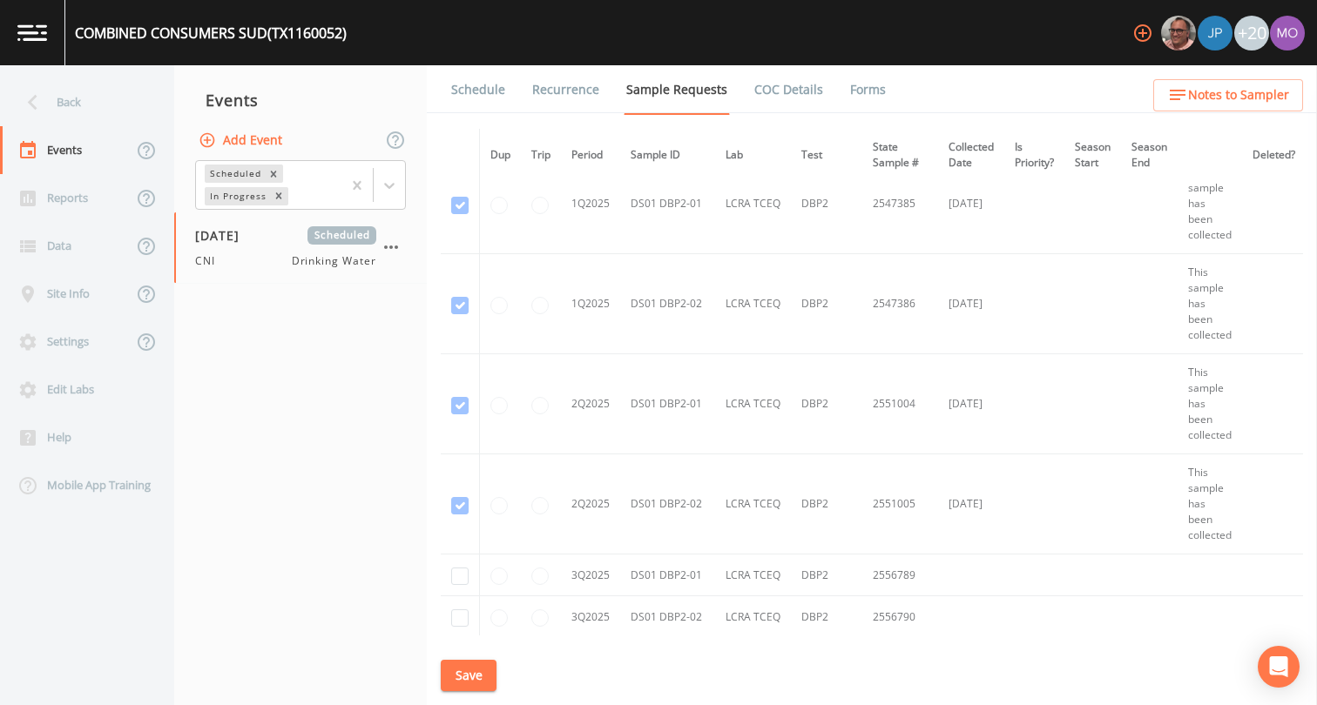
scroll to position [2861, 0]
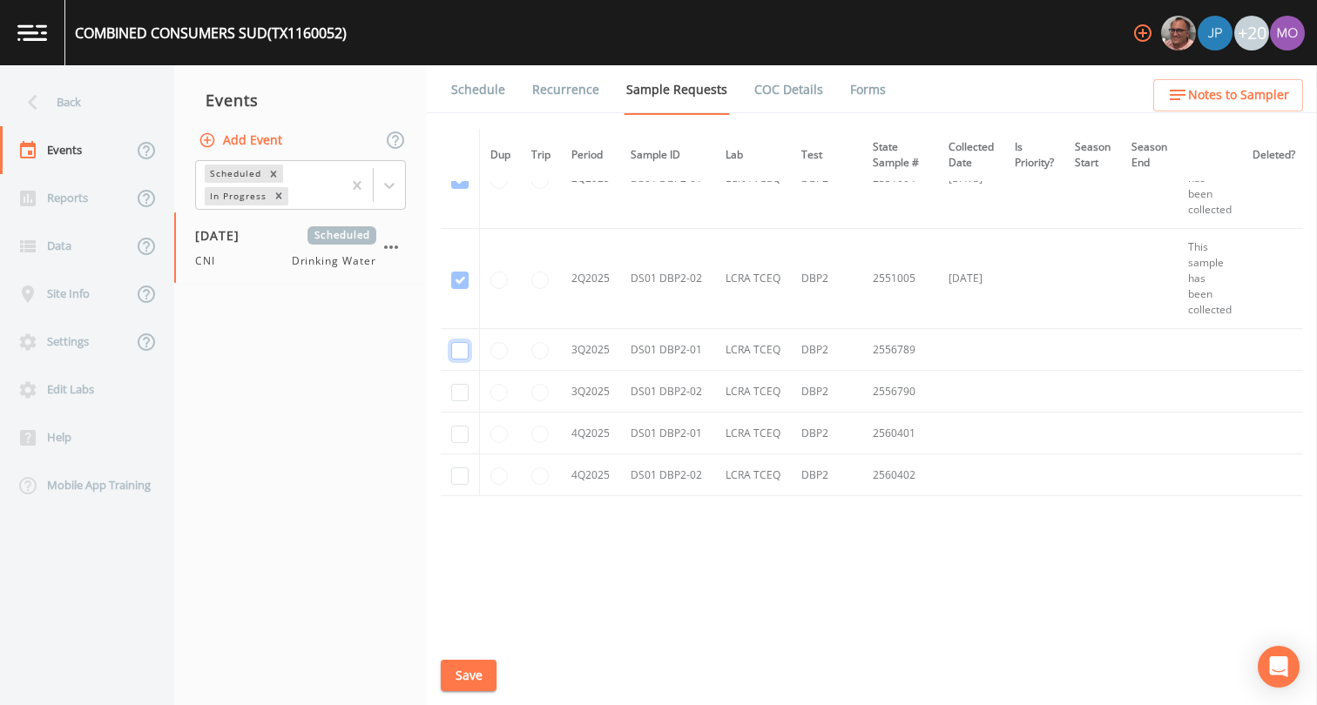
checkbox input "true"
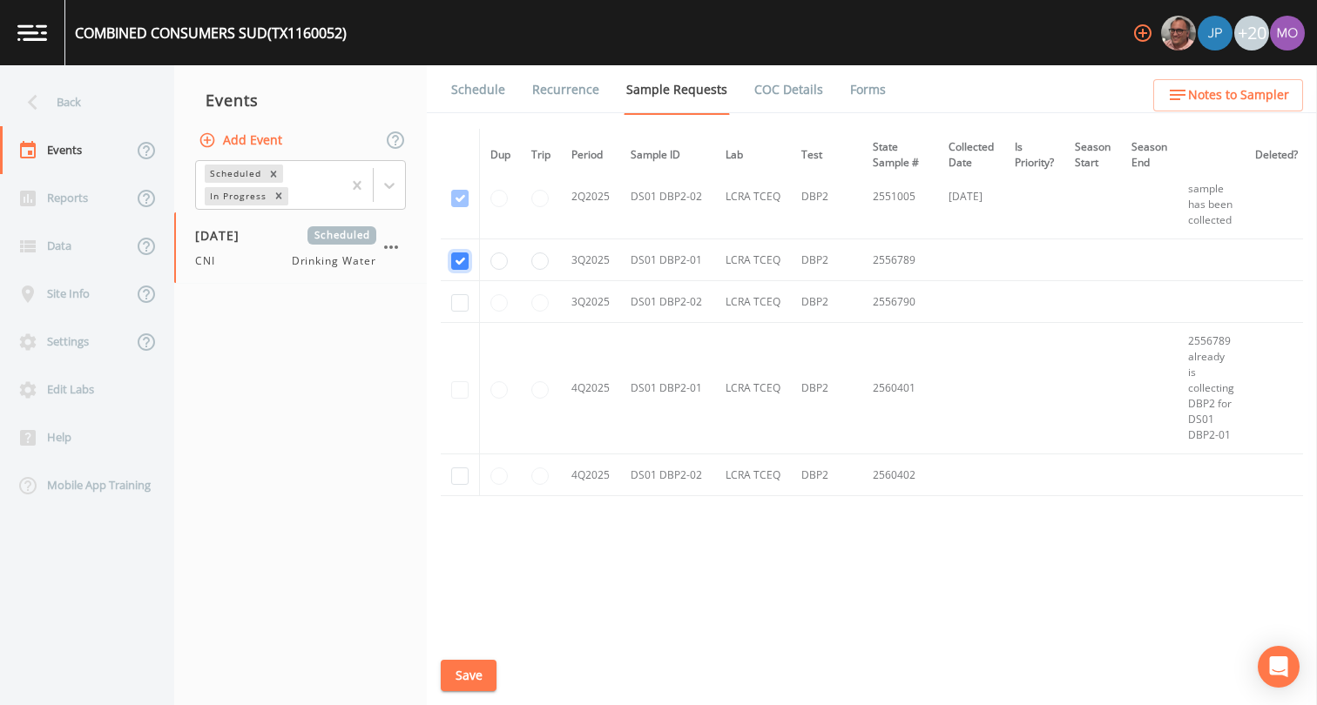
scroll to position [2415, 0]
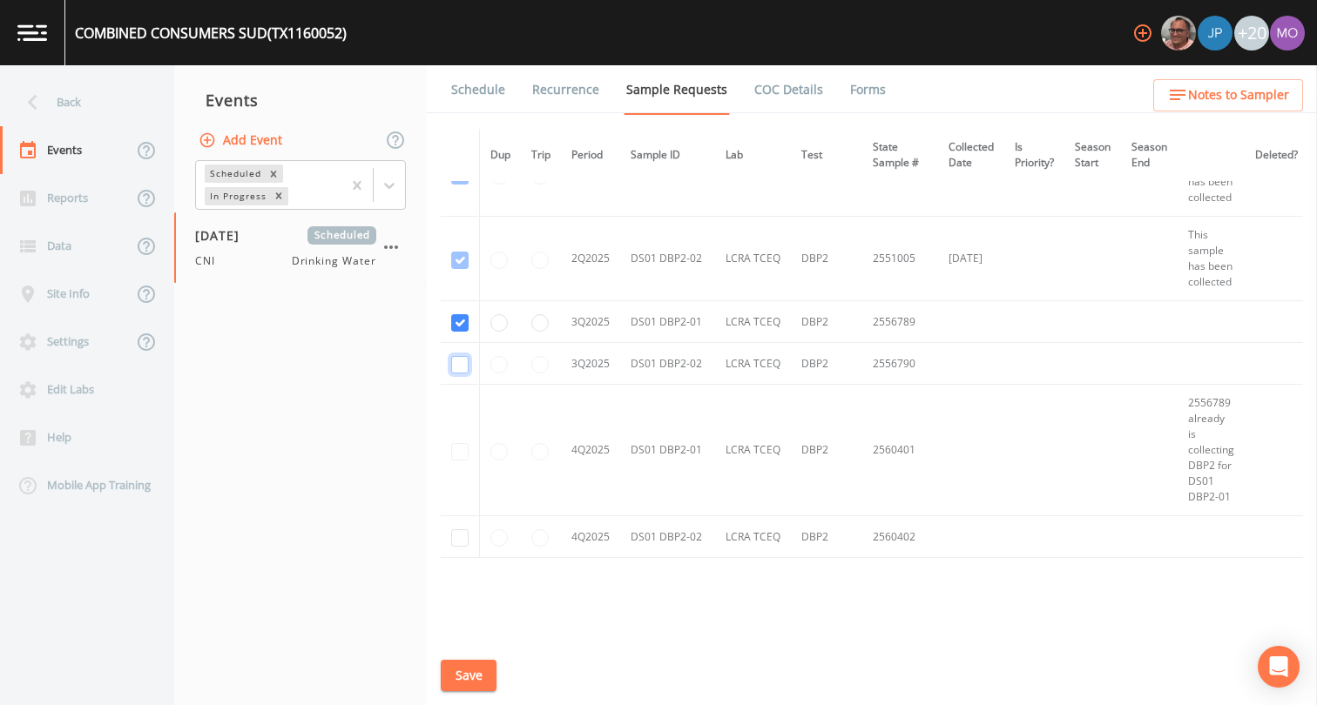
checkbox input "true"
click at [468, 672] on button "Save" at bounding box center [469, 676] width 56 height 32
click at [461, 79] on link "Schedule" at bounding box center [477, 89] width 59 height 49
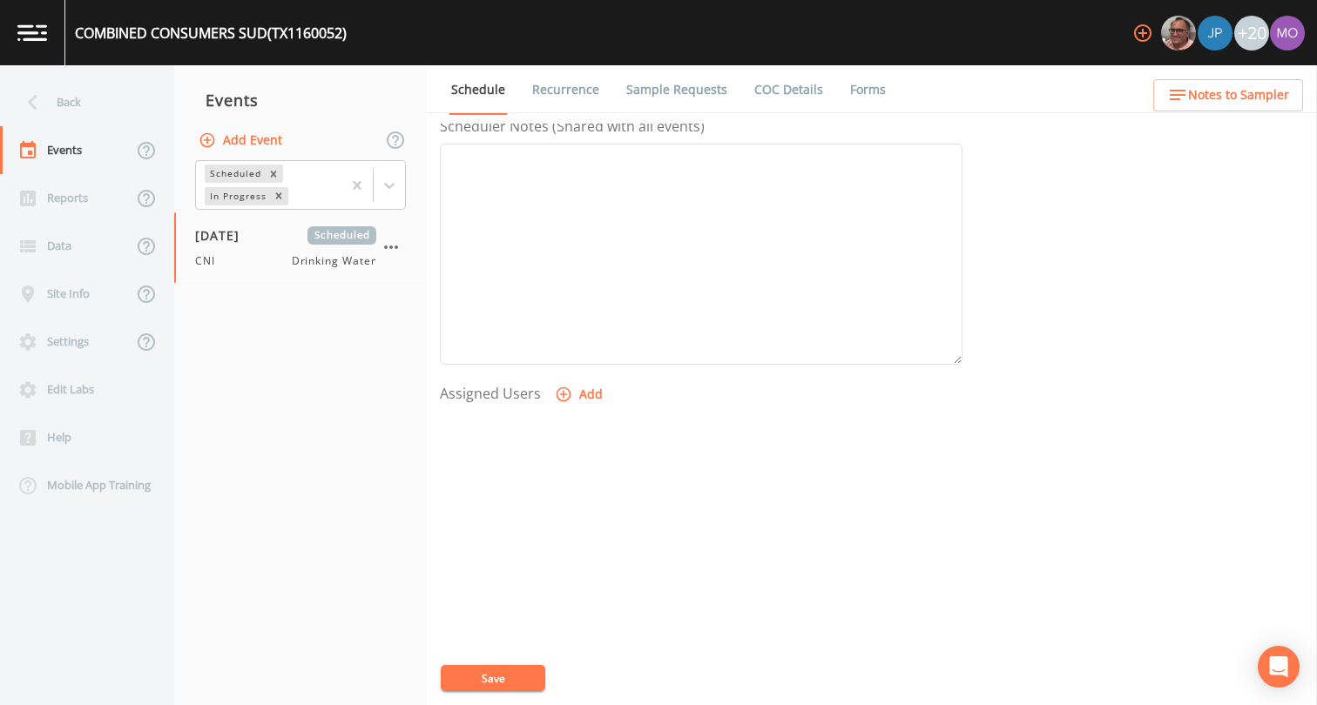
scroll to position [522, 0]
click at [586, 374] on button "Add" at bounding box center [580, 368] width 58 height 32
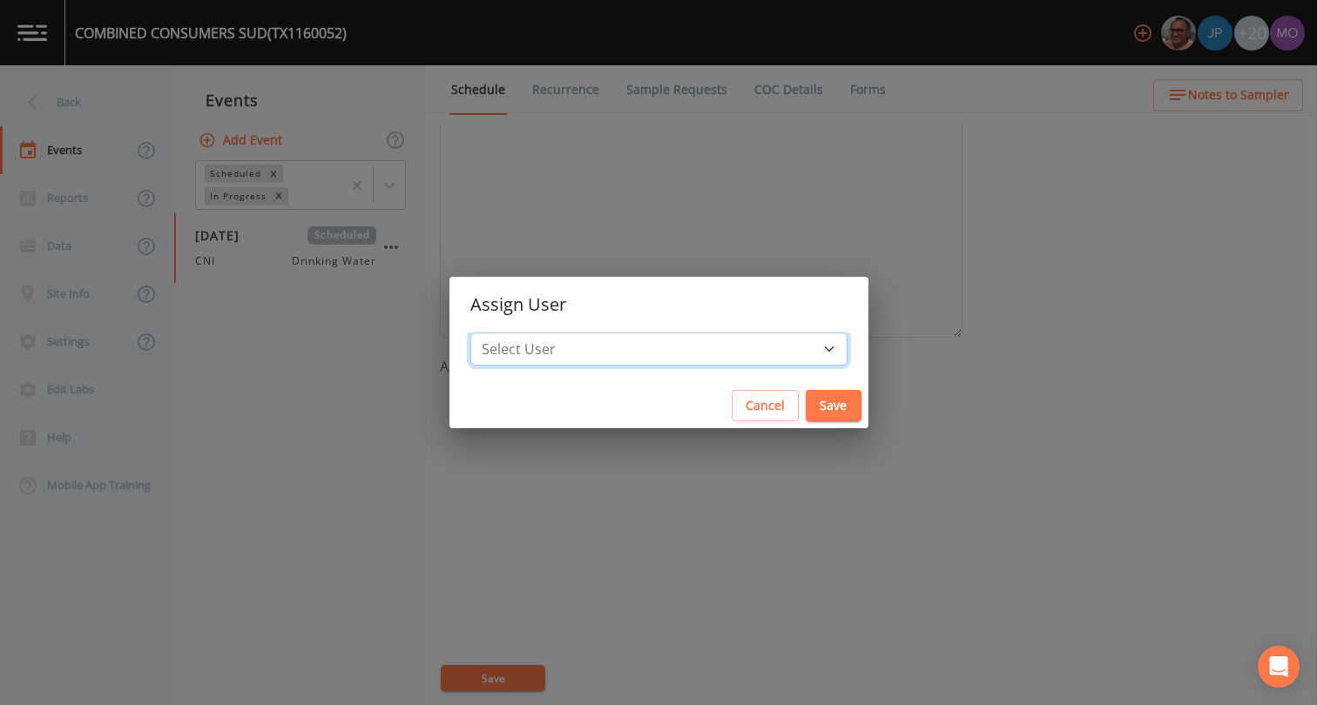
click at [591, 355] on select "Select User [PERSON_NAME] [PERSON_NAME] [PERSON_NAME] [PERSON_NAME] [PERSON_NAM…" at bounding box center [658, 349] width 377 height 33
select select "59db3e3d-8872-4fc9-8f54-035acae5efc3"
click at [805, 412] on button "Save" at bounding box center [833, 406] width 56 height 32
select select
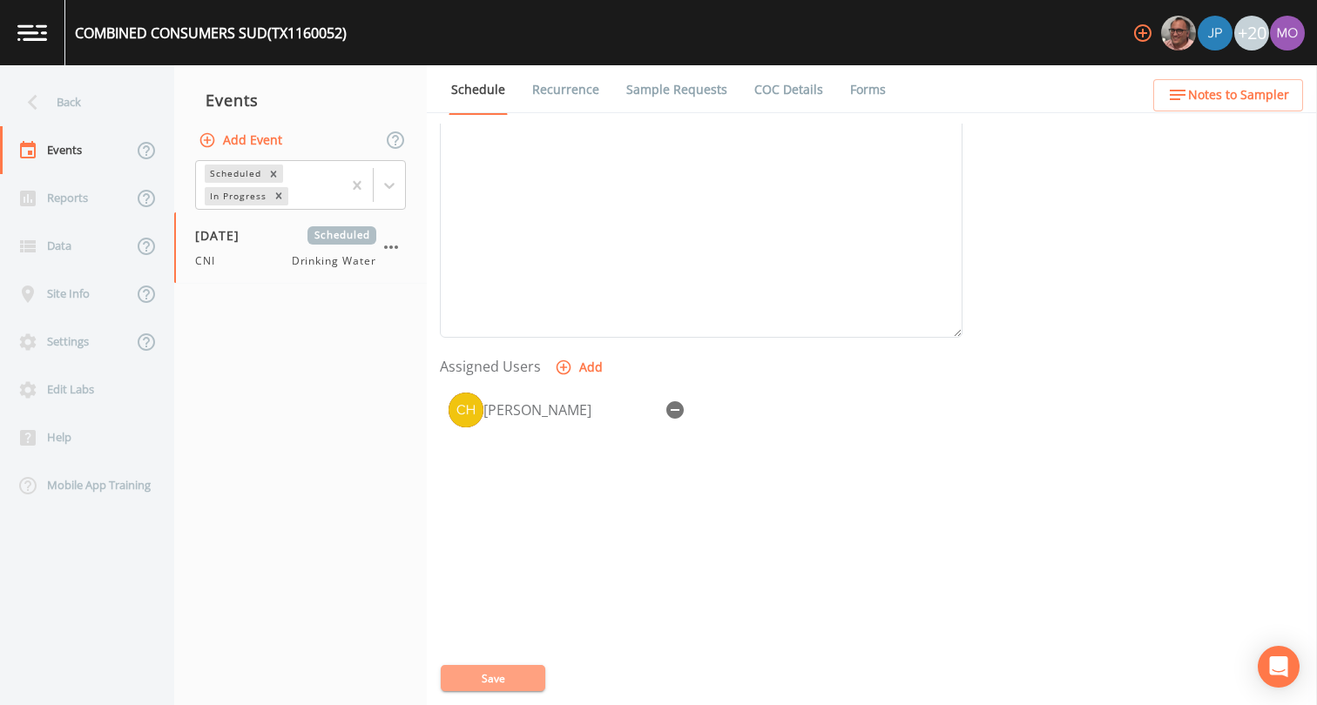
click at [479, 669] on button "Save" at bounding box center [493, 678] width 104 height 26
drag, startPoint x: 236, startPoint y: 112, endPoint x: 119, endPoint y: 110, distance: 116.7
click at [119, 110] on div "Back" at bounding box center [78, 102] width 157 height 48
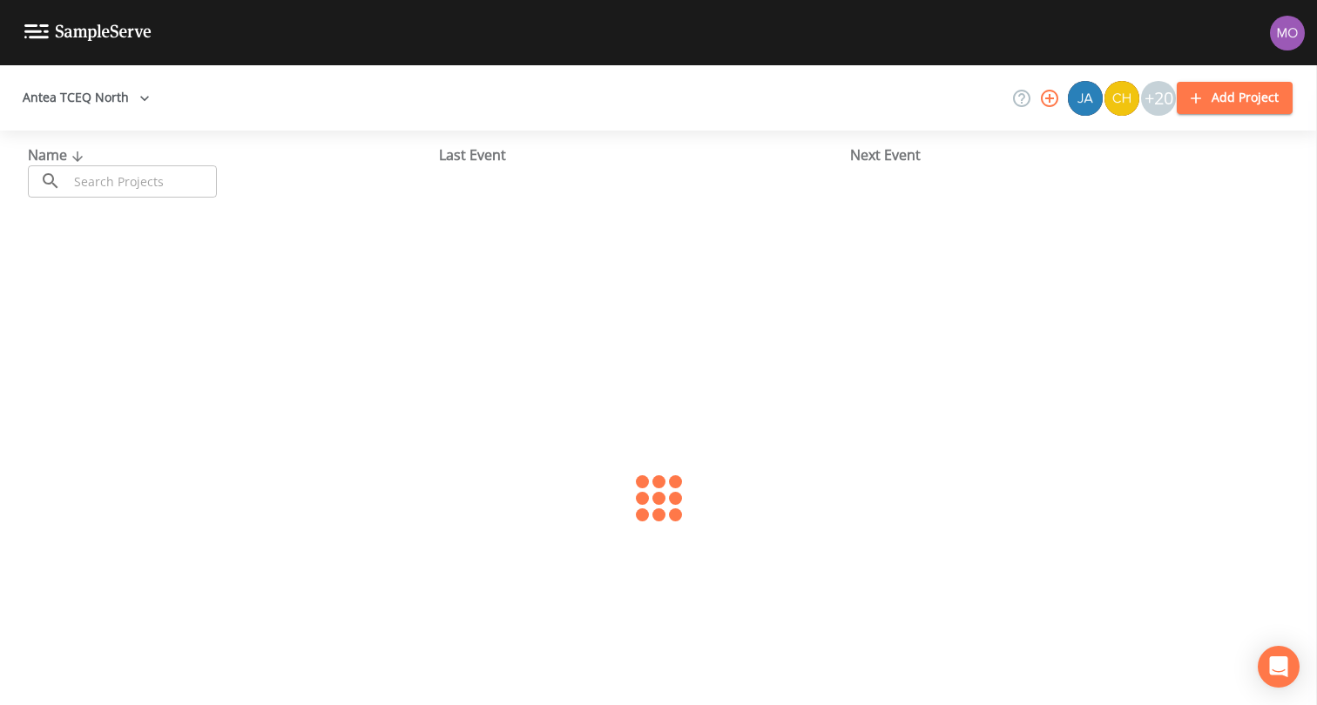
drag, startPoint x: 119, startPoint y: 110, endPoint x: 95, endPoint y: 103, distance: 25.4
click at [95, 103] on button "Antea TCEQ North" at bounding box center [86, 98] width 141 height 32
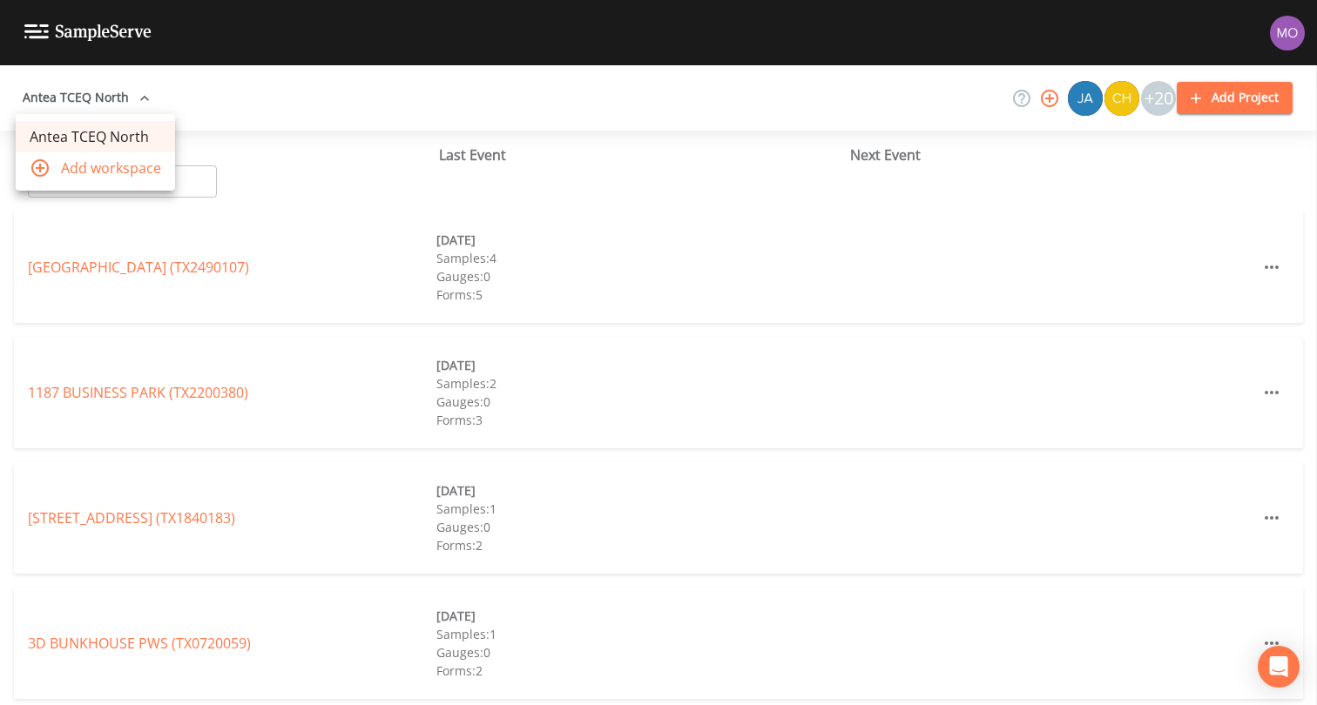
click at [179, 183] on div at bounding box center [658, 352] width 1317 height 705
click at [179, 183] on input "text" at bounding box center [142, 181] width 149 height 32
paste input "TX1160034"
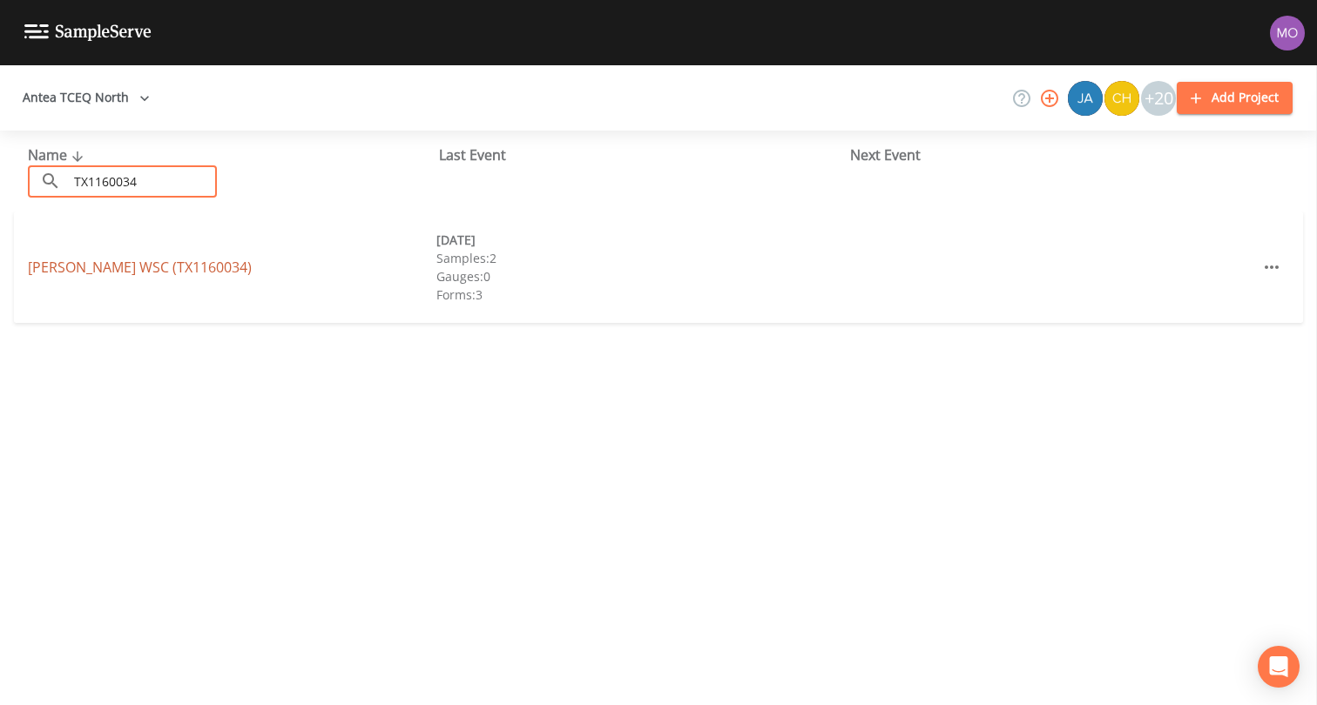
type input "TX1160034"
click at [134, 268] on link "MALOY WSC (TX1160034)" at bounding box center [140, 267] width 224 height 19
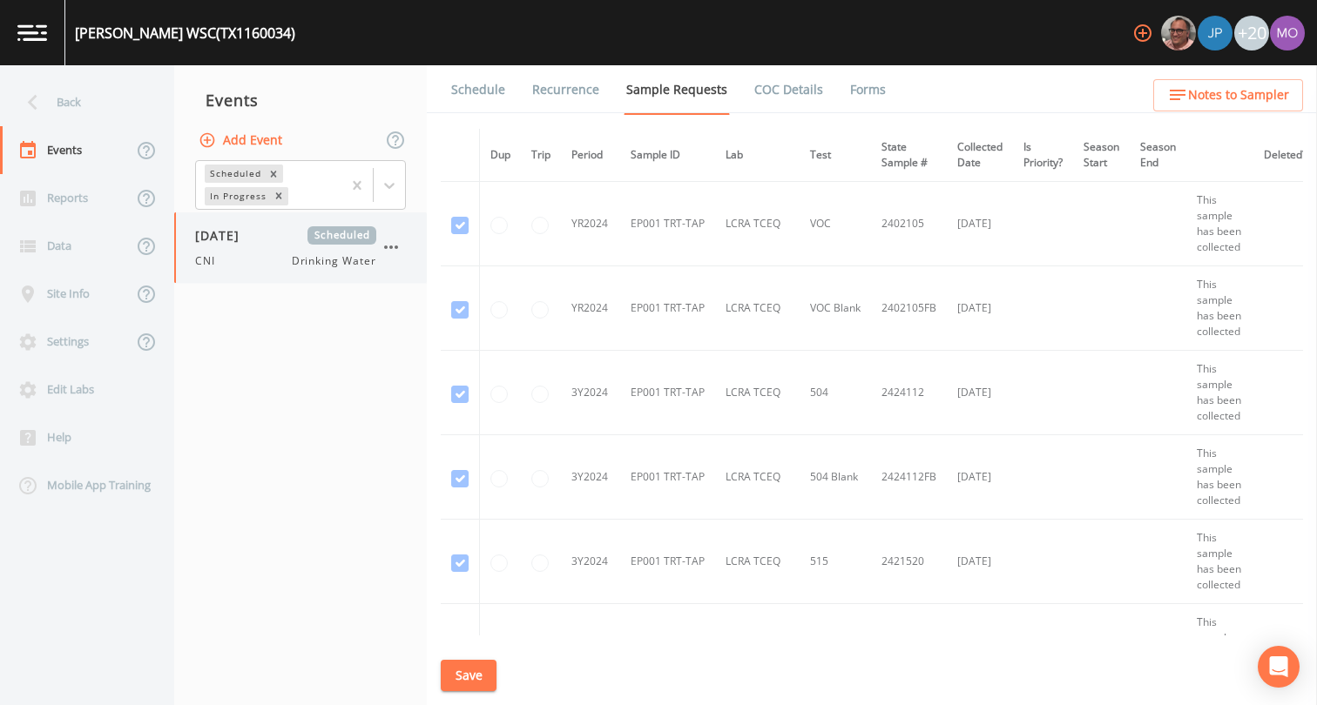
click at [253, 260] on div "CNI Drinking Water" at bounding box center [285, 261] width 181 height 16
click at [872, 85] on link "Forms" at bounding box center [867, 89] width 41 height 49
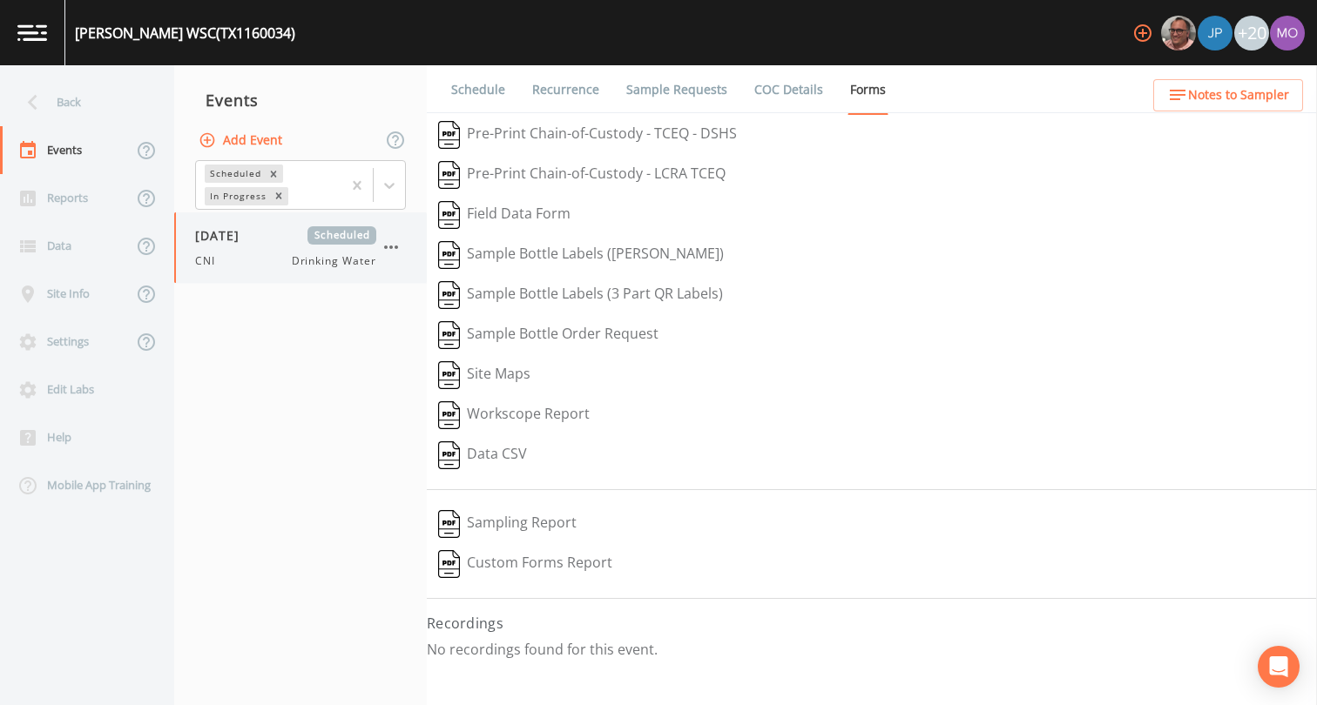
click at [389, 249] on icon "button" at bounding box center [391, 247] width 21 height 21
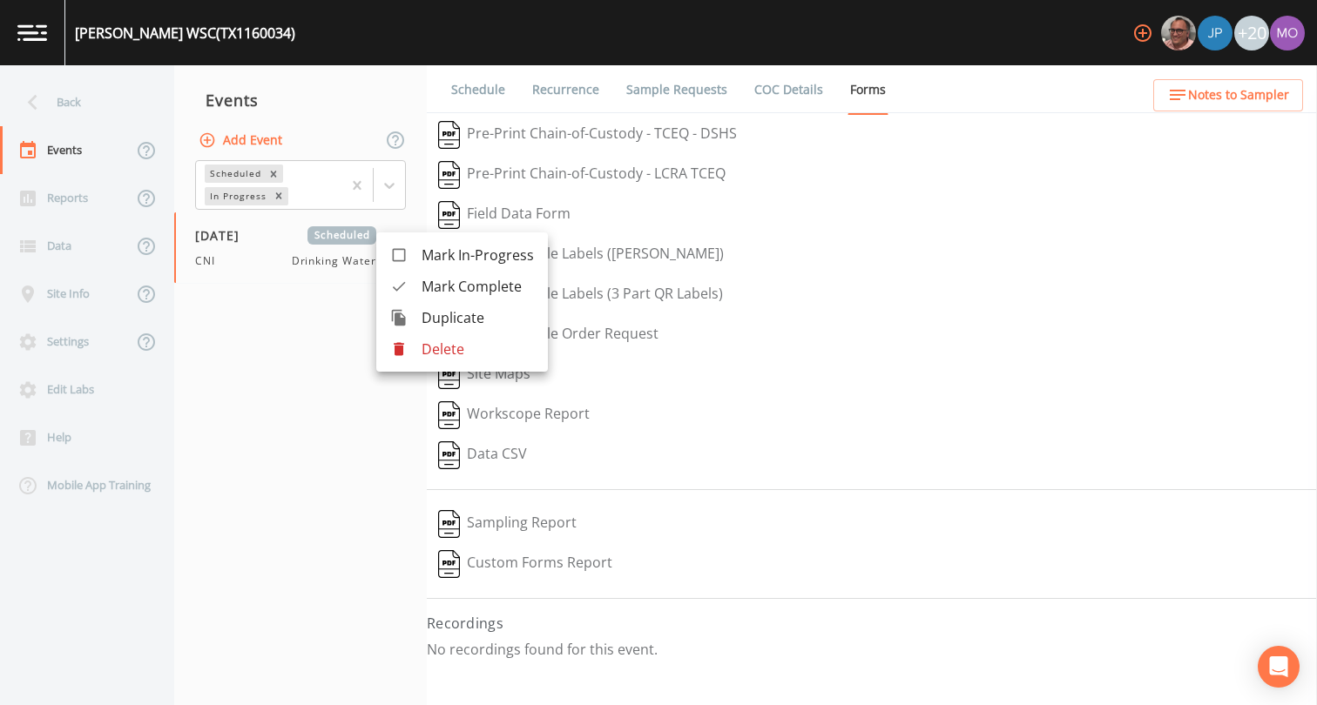
click at [431, 350] on p "Delete" at bounding box center [477, 349] width 112 height 21
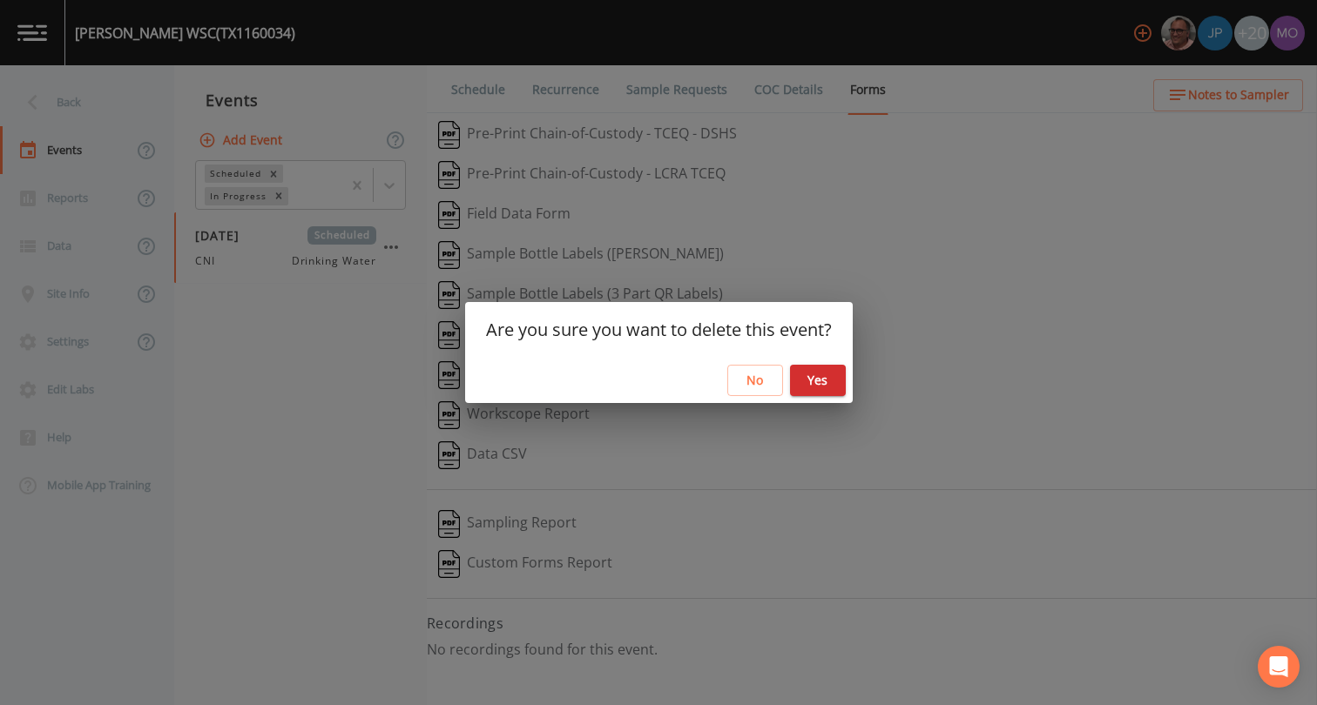
click at [814, 380] on button "Yes" at bounding box center [818, 381] width 56 height 32
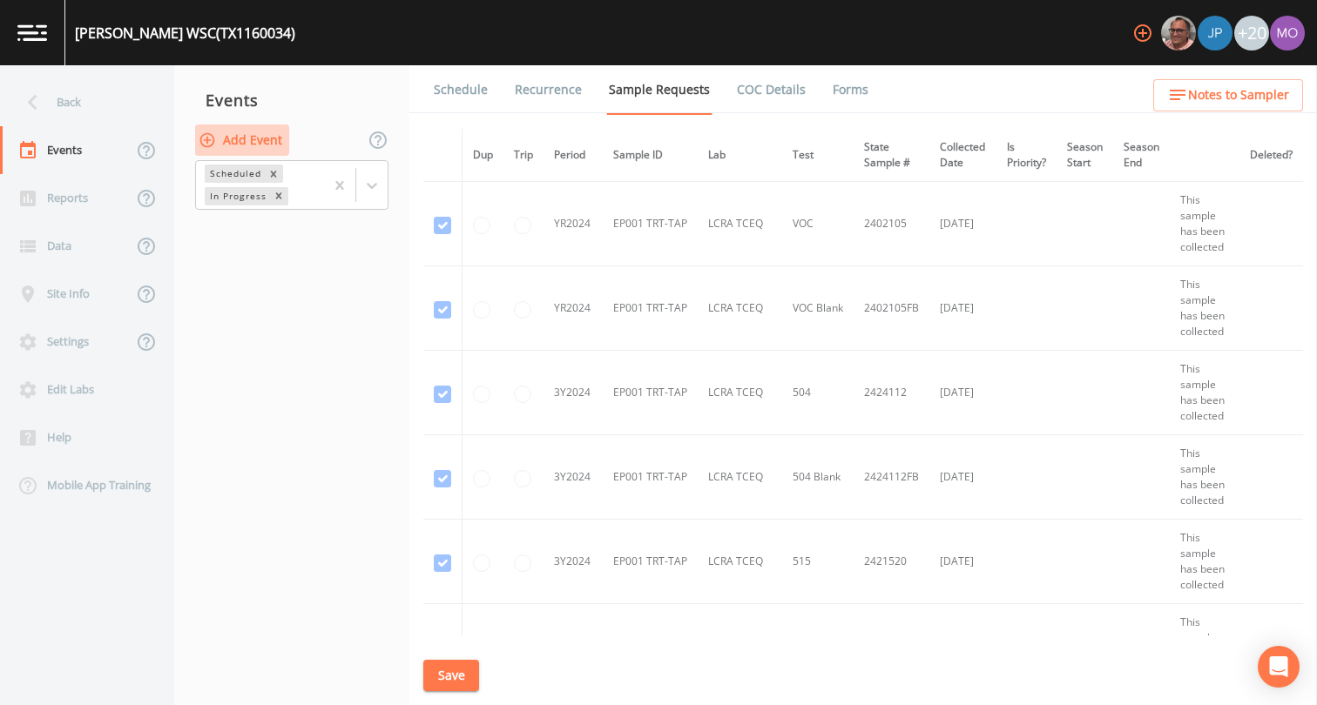
click at [240, 141] on button "Add Event" at bounding box center [242, 141] width 94 height 32
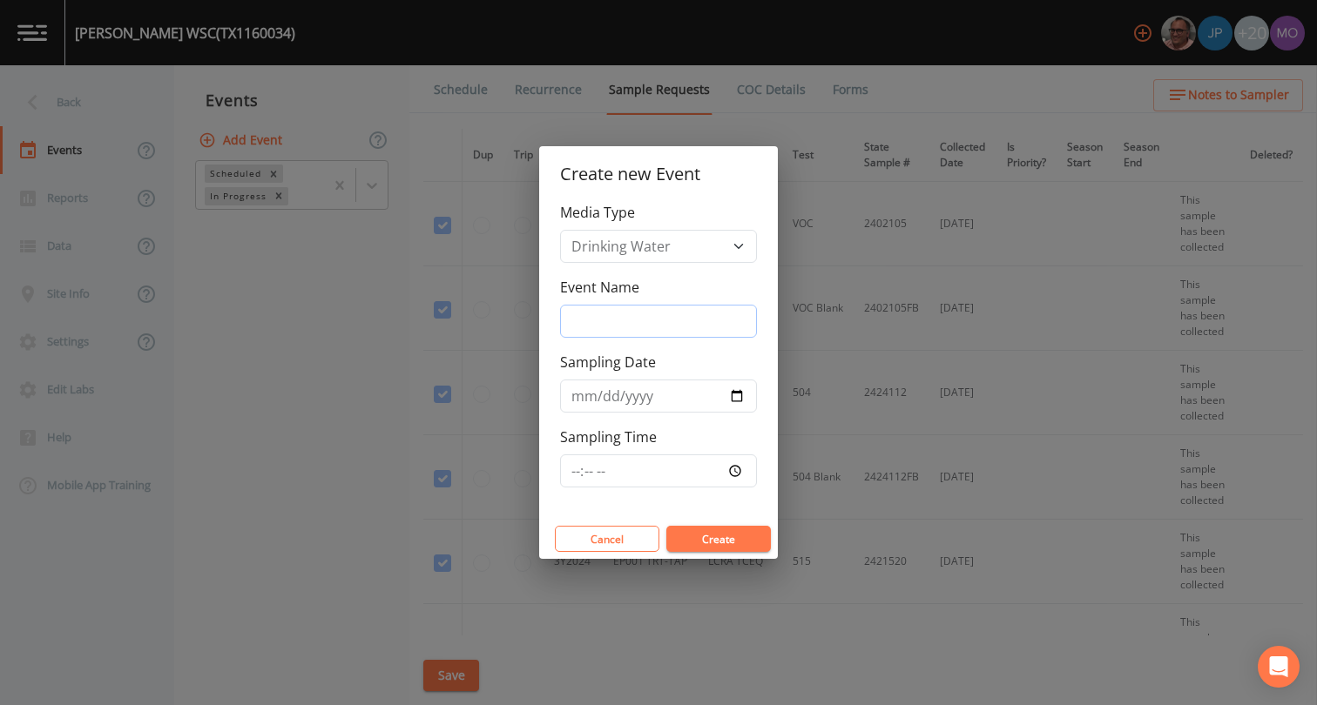
click at [601, 329] on input "Event Name" at bounding box center [658, 321] width 197 height 33
type input "CNI"
click at [737, 394] on input "Sampling Date" at bounding box center [658, 396] width 197 height 33
type input "[DATE]"
click at [713, 542] on button "Create" at bounding box center [718, 539] width 104 height 26
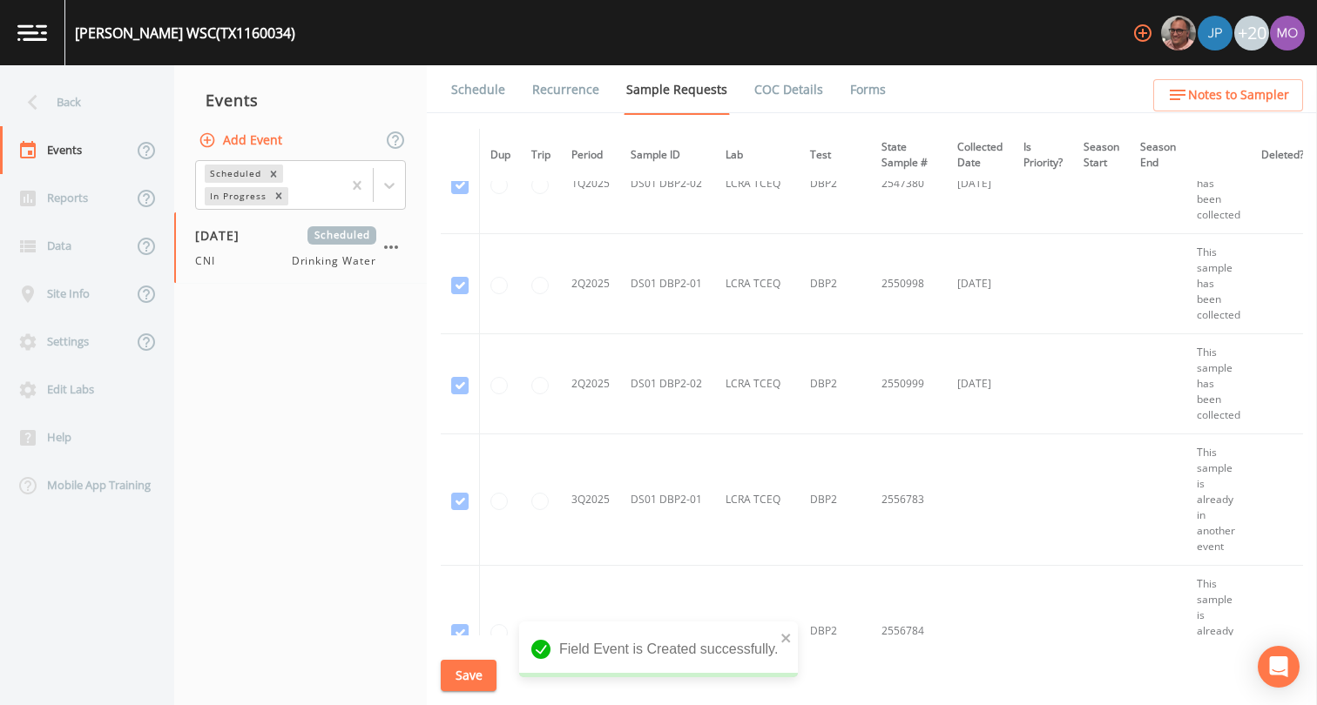
scroll to position [2540, 0]
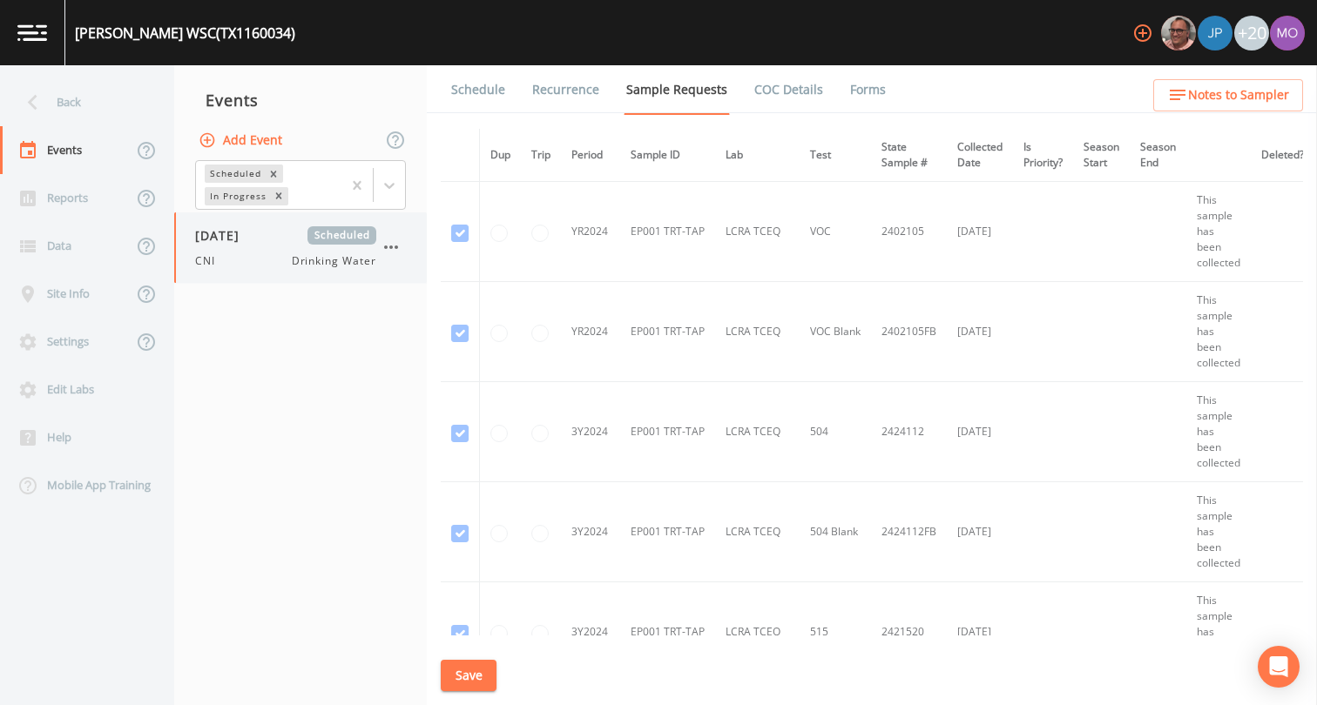
click at [267, 257] on div "CNI Drinking Water" at bounding box center [285, 261] width 181 height 16
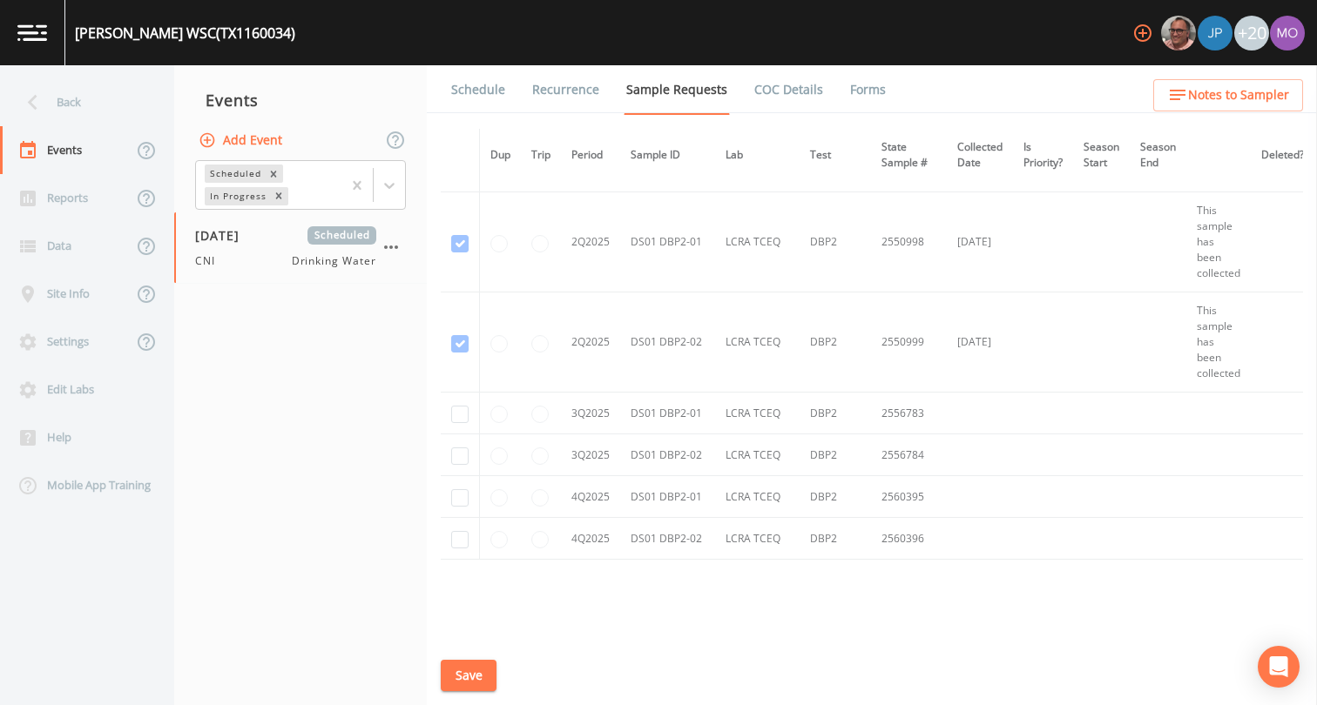
scroll to position [2361, 0]
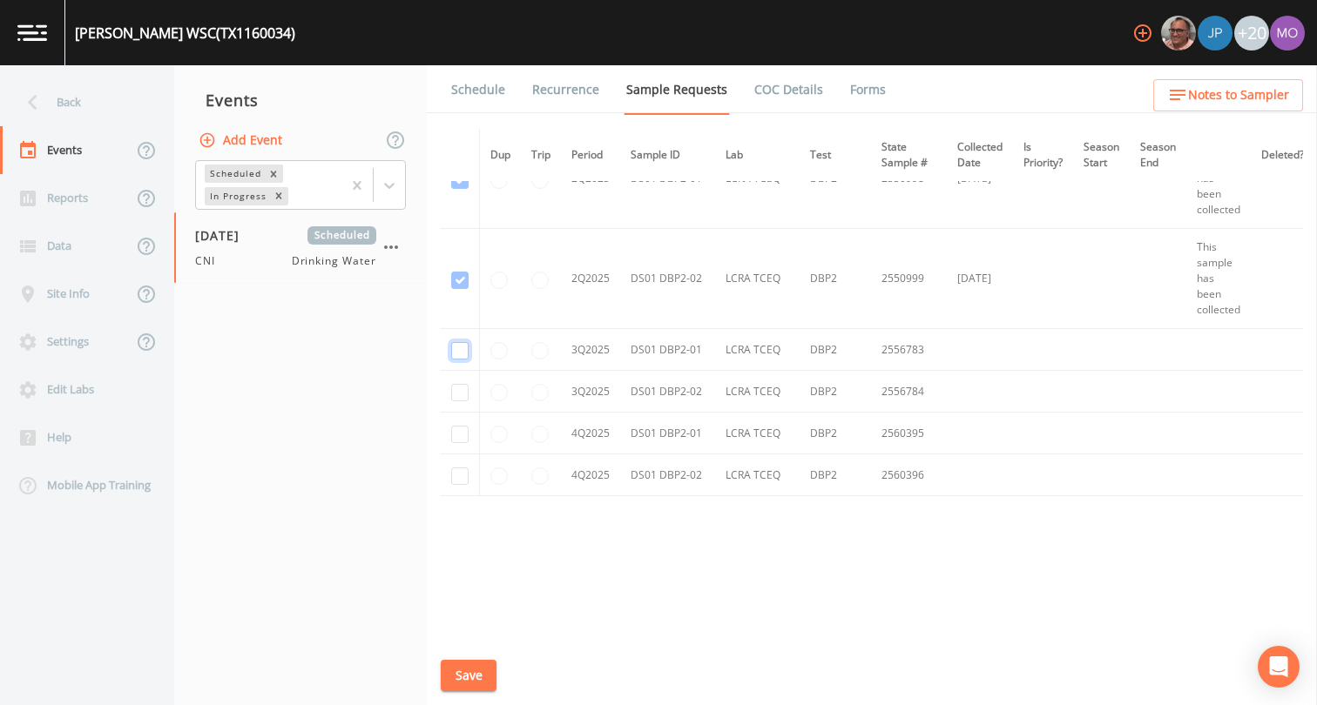
checkbox input "true"
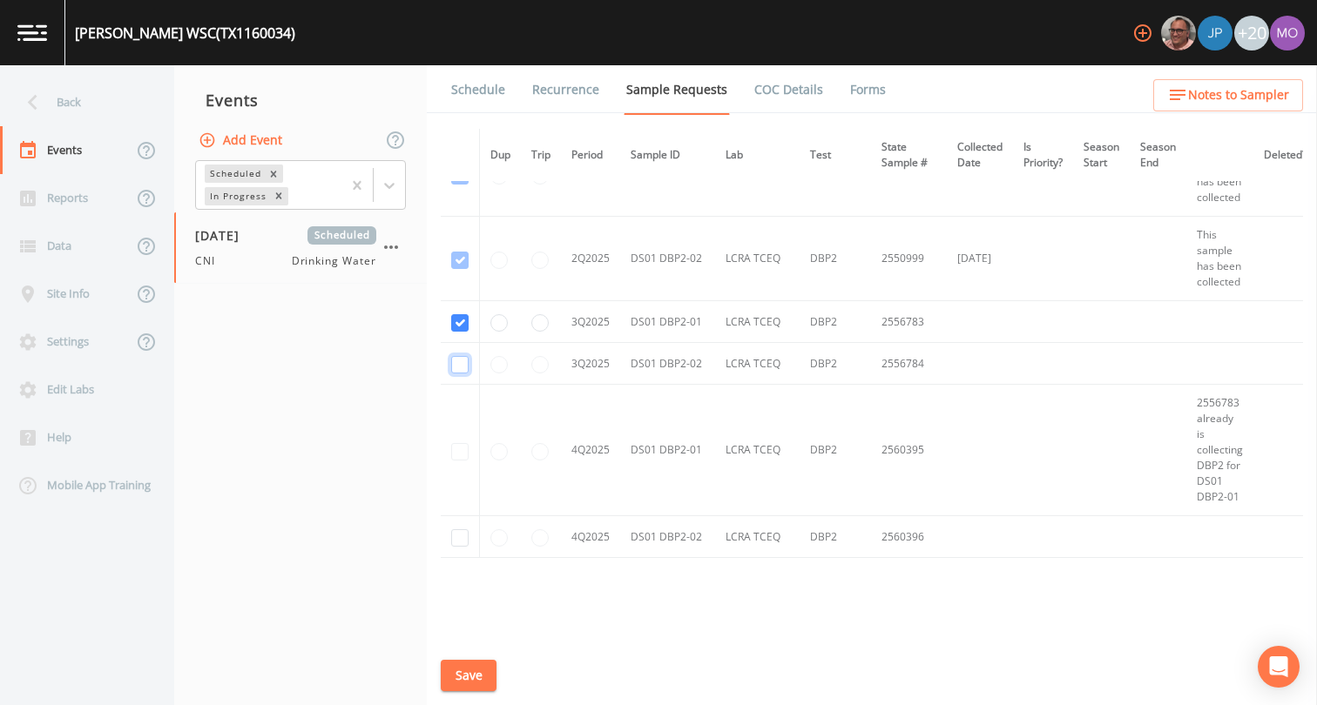
checkbox input "true"
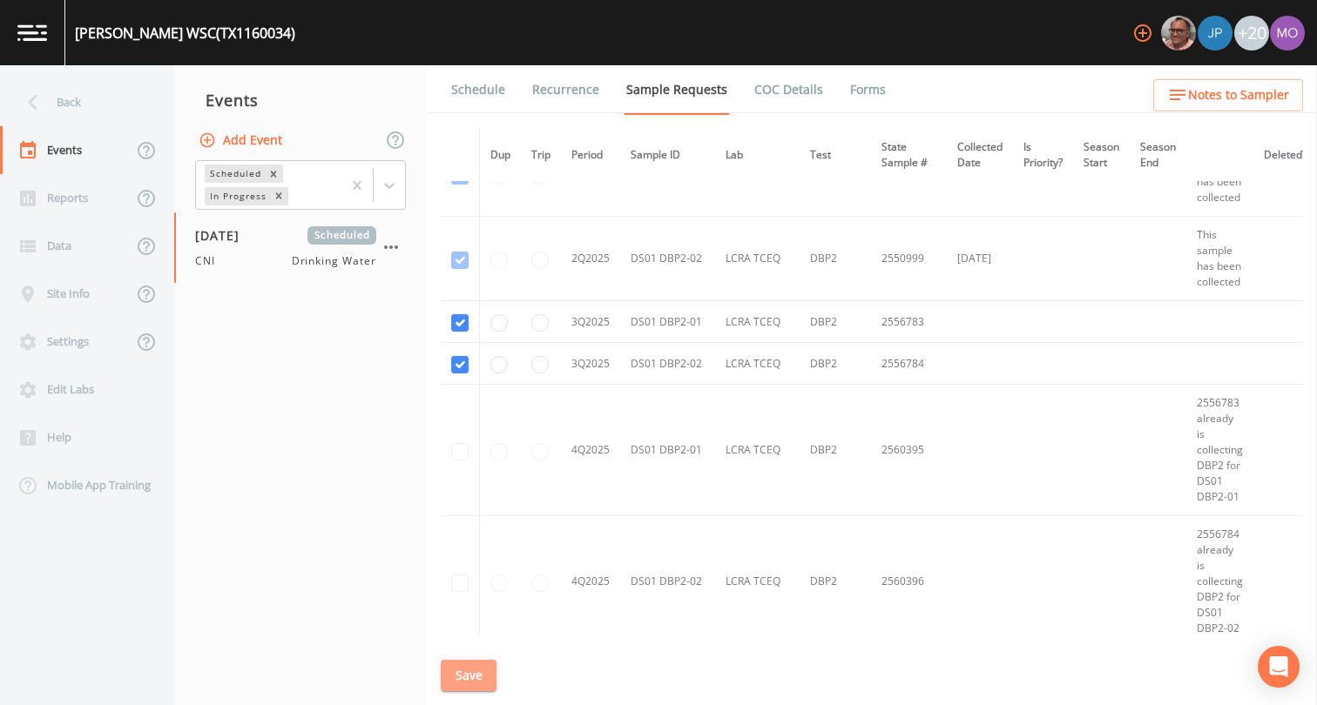
click at [466, 673] on button "Save" at bounding box center [469, 676] width 56 height 32
click at [489, 93] on link "Schedule" at bounding box center [477, 89] width 59 height 49
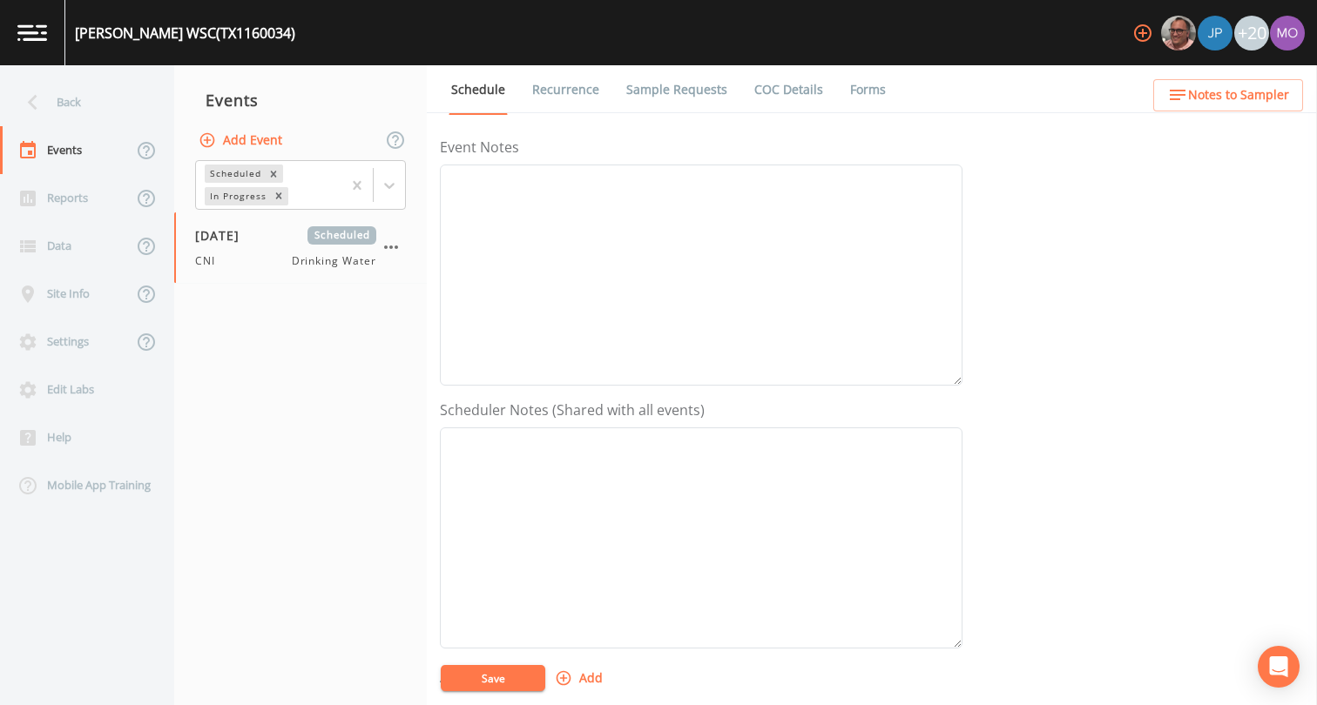
scroll to position [521, 0]
click at [556, 366] on icon "button" at bounding box center [563, 369] width 15 height 15
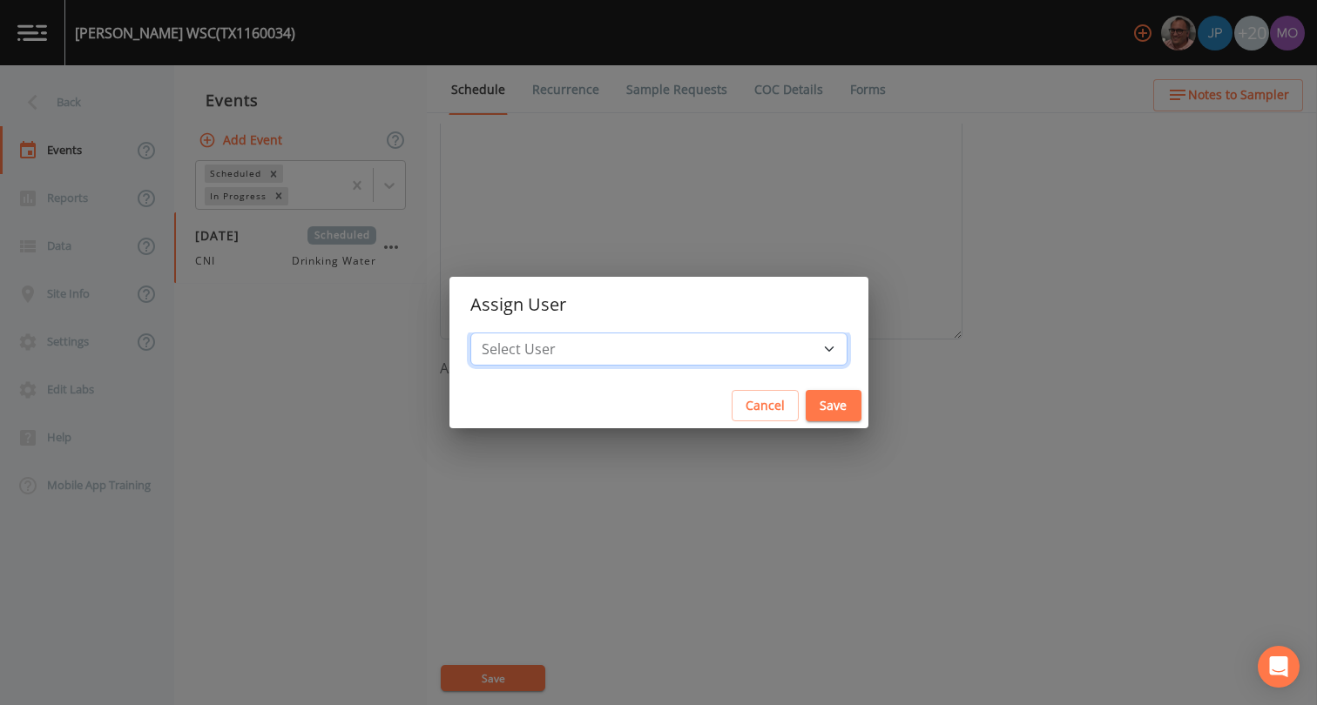
click at [583, 338] on select "Select User Mike Franklin Joshua gere Paul David Weber Zachary Evans Stafford J…" at bounding box center [658, 349] width 377 height 33
select select "59db3e3d-8872-4fc9-8f54-035acae5efc3"
click at [805, 397] on button "Save" at bounding box center [833, 406] width 56 height 32
select select
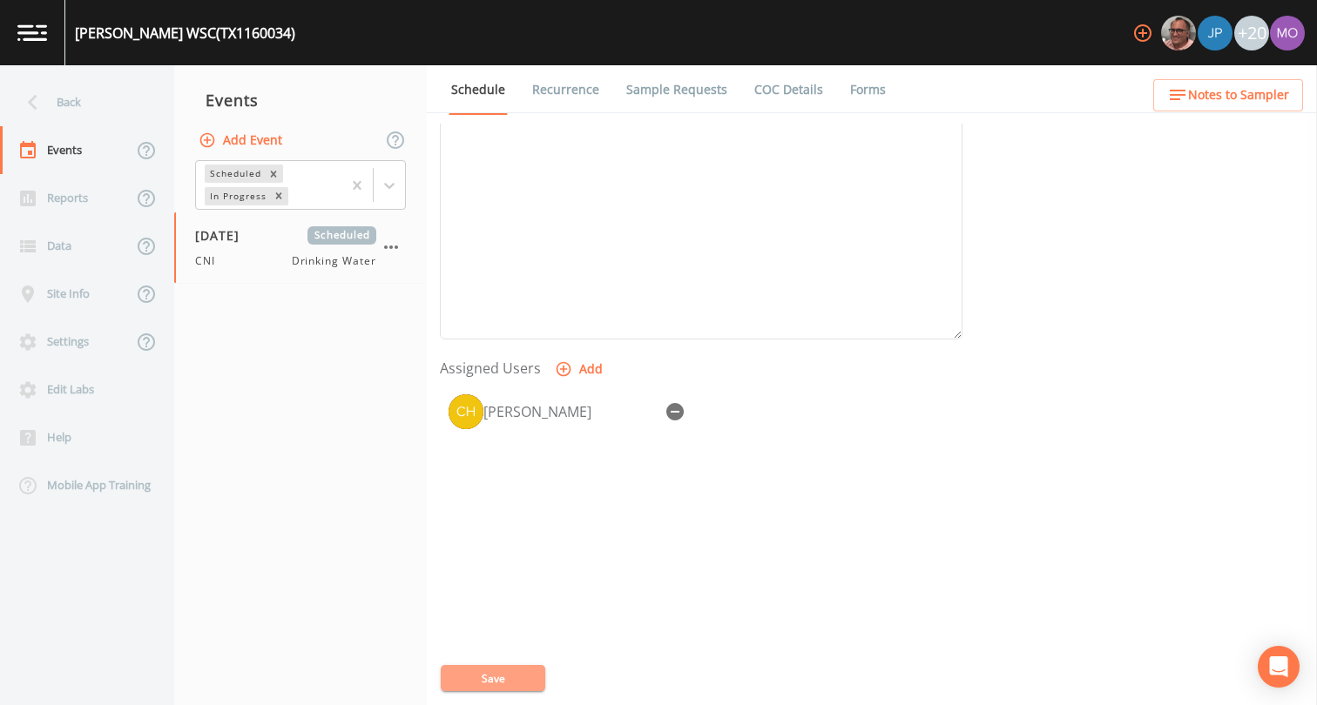
click at [504, 677] on button "Save" at bounding box center [493, 678] width 104 height 26
drag, startPoint x: 335, startPoint y: 327, endPoint x: 84, endPoint y: 91, distance: 345.0
click at [84, 91] on div "Back" at bounding box center [78, 102] width 157 height 48
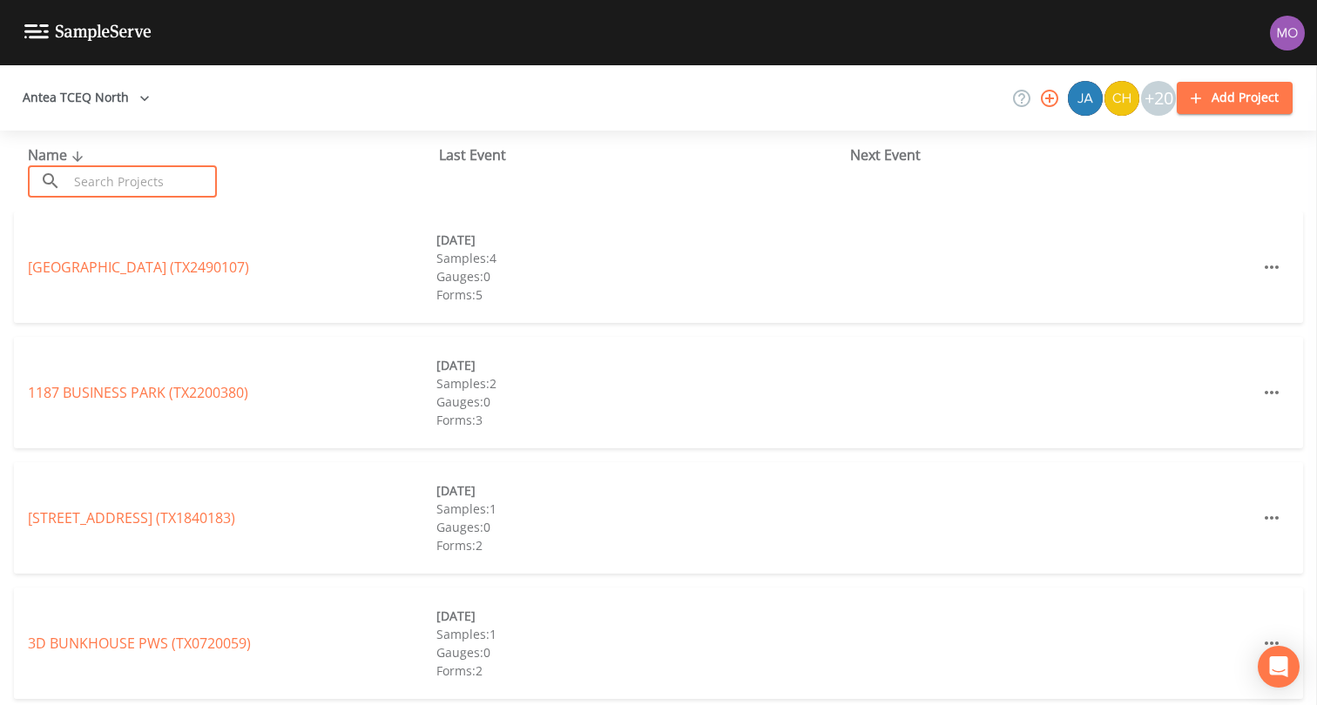
click at [114, 180] on input "text" at bounding box center [142, 181] width 149 height 32
paste input "TX1120014"
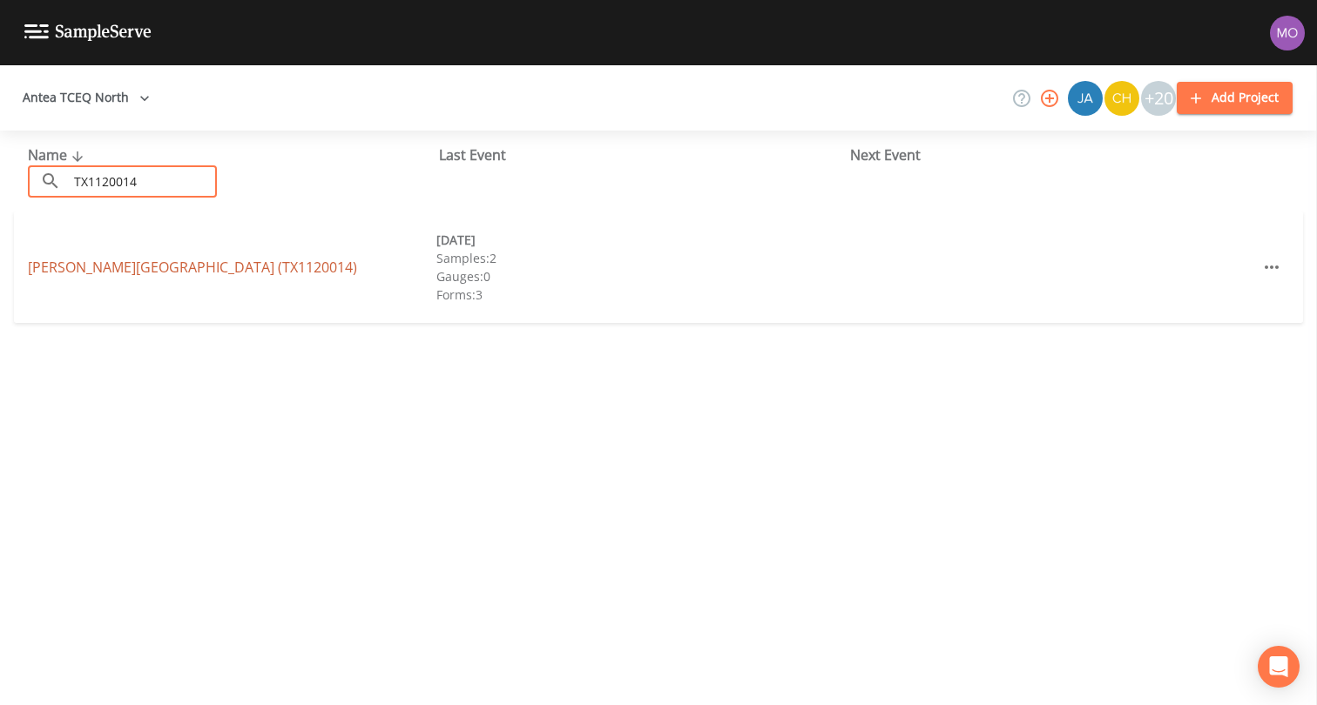
type input "TX1120014"
click at [118, 268] on link "GAFFORD CHAPEL WSC (TX1120014)" at bounding box center [192, 267] width 329 height 19
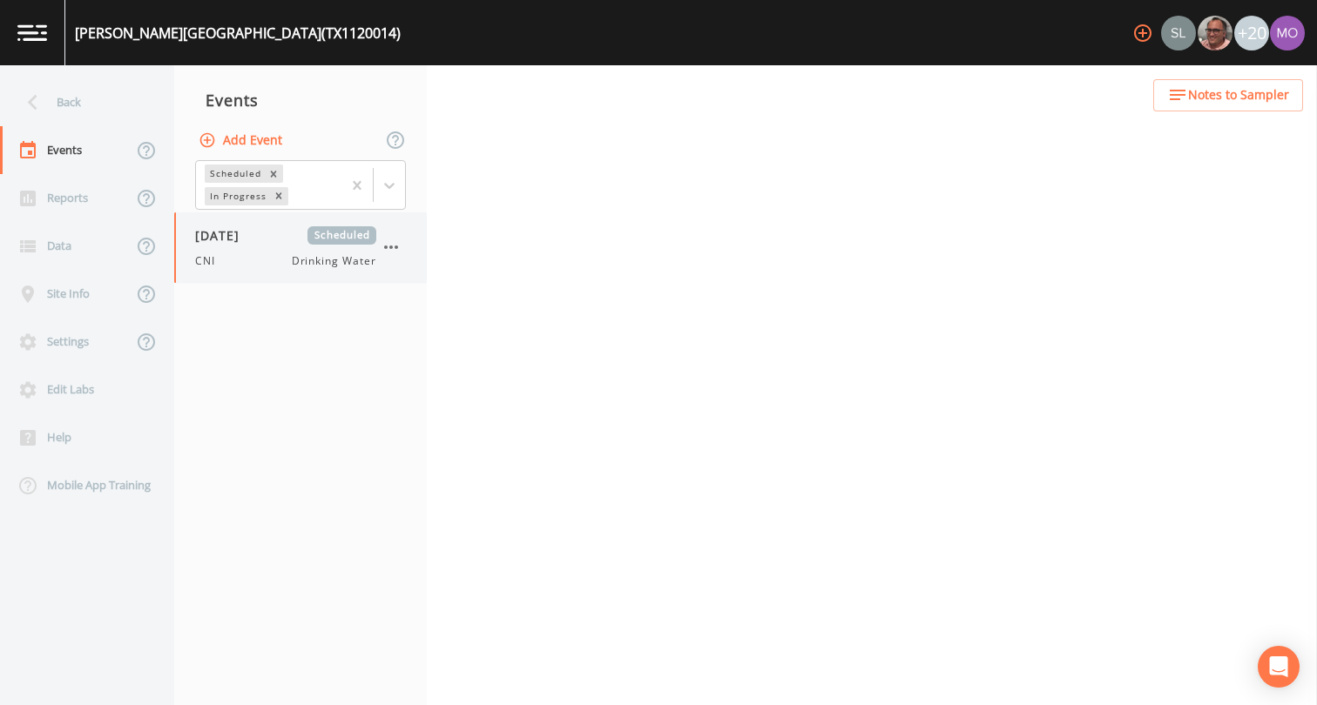
click at [278, 259] on div "CNI Drinking Water" at bounding box center [285, 261] width 181 height 16
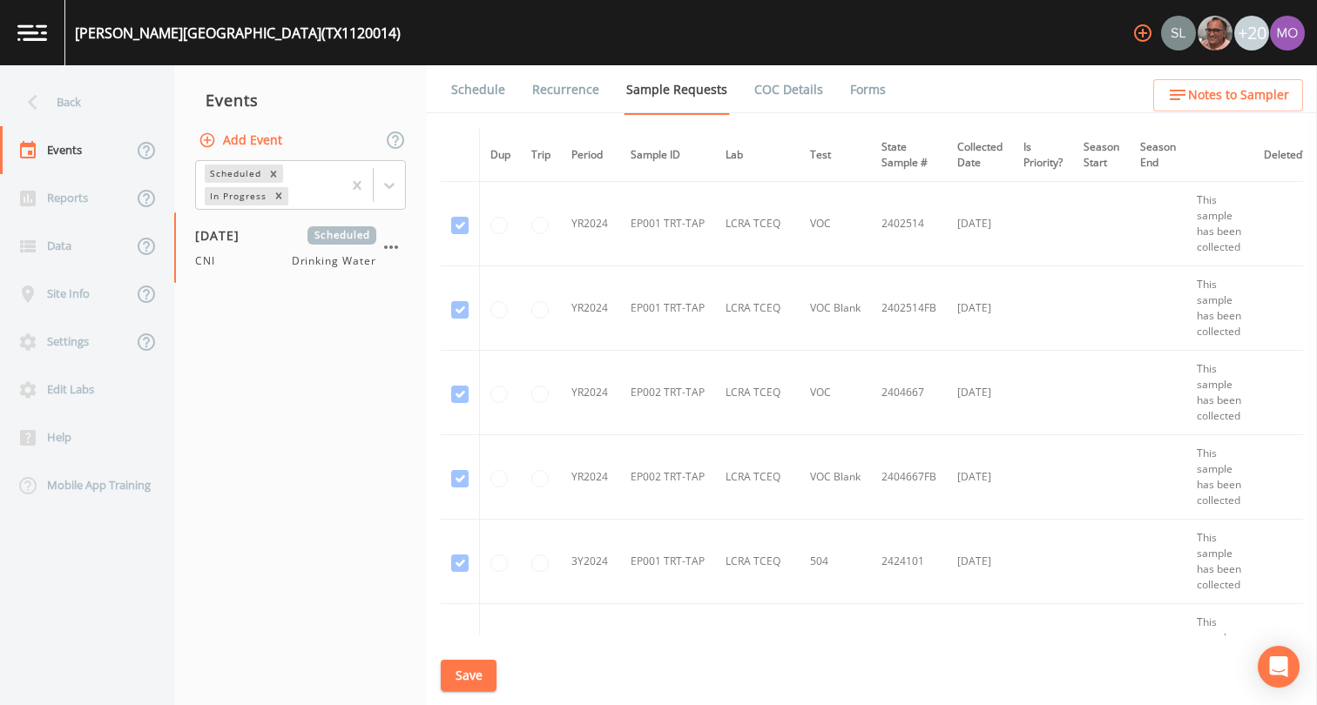
click at [858, 84] on link "Forms" at bounding box center [867, 89] width 41 height 49
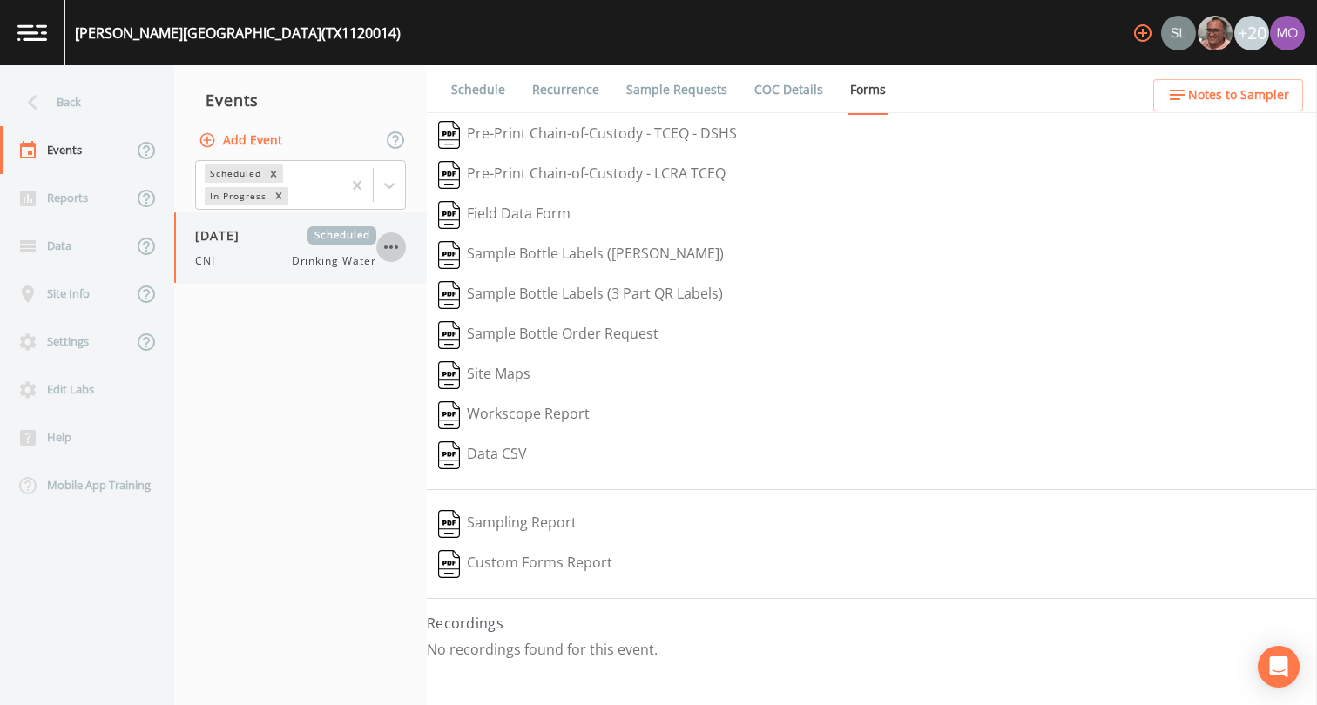
click at [396, 240] on icon "button" at bounding box center [391, 247] width 21 height 21
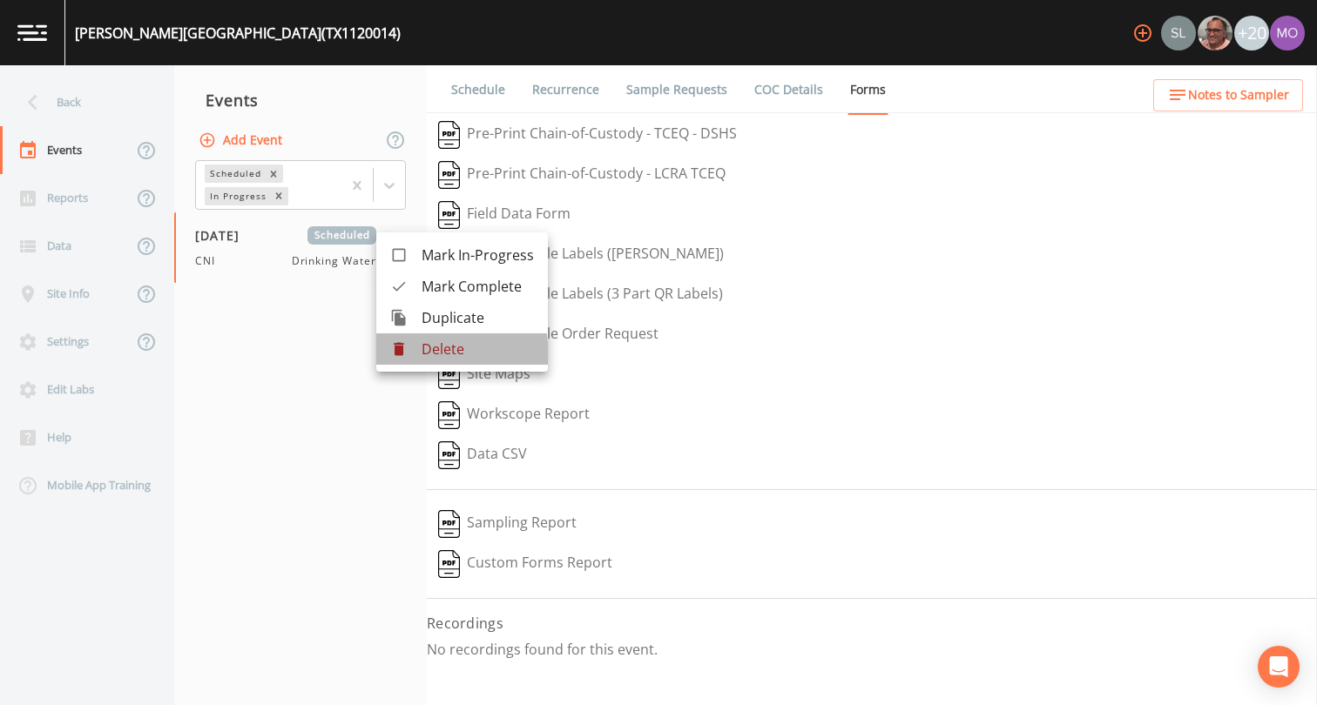
click at [401, 358] on li "Delete" at bounding box center [462, 349] width 172 height 31
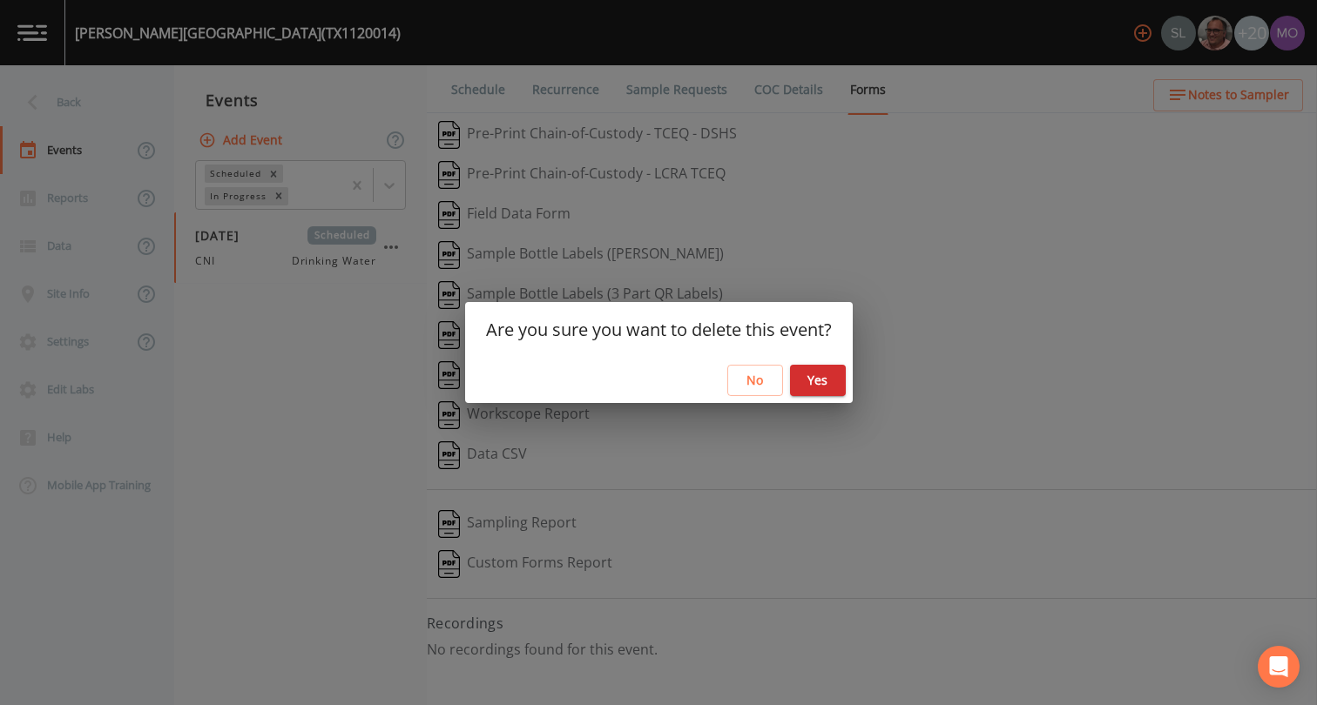
click at [809, 370] on button "Yes" at bounding box center [818, 381] width 56 height 32
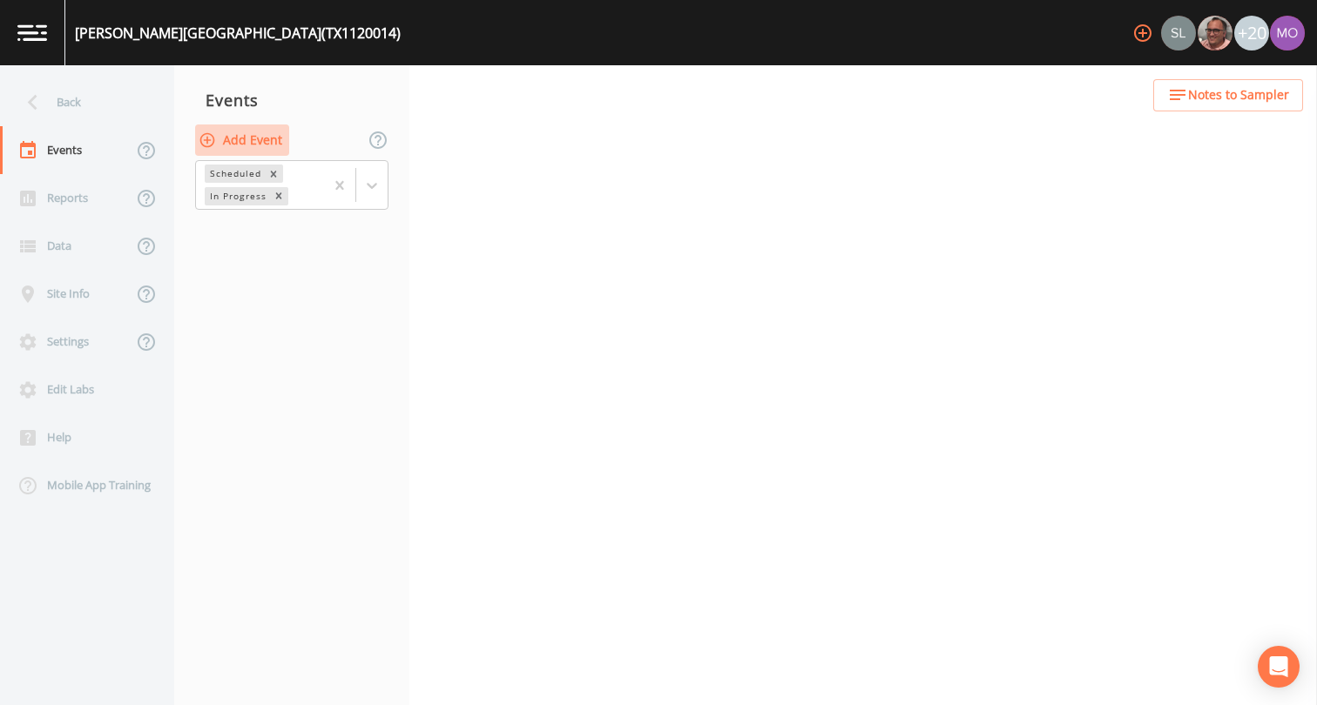
click at [236, 135] on button "Add Event" at bounding box center [242, 141] width 94 height 32
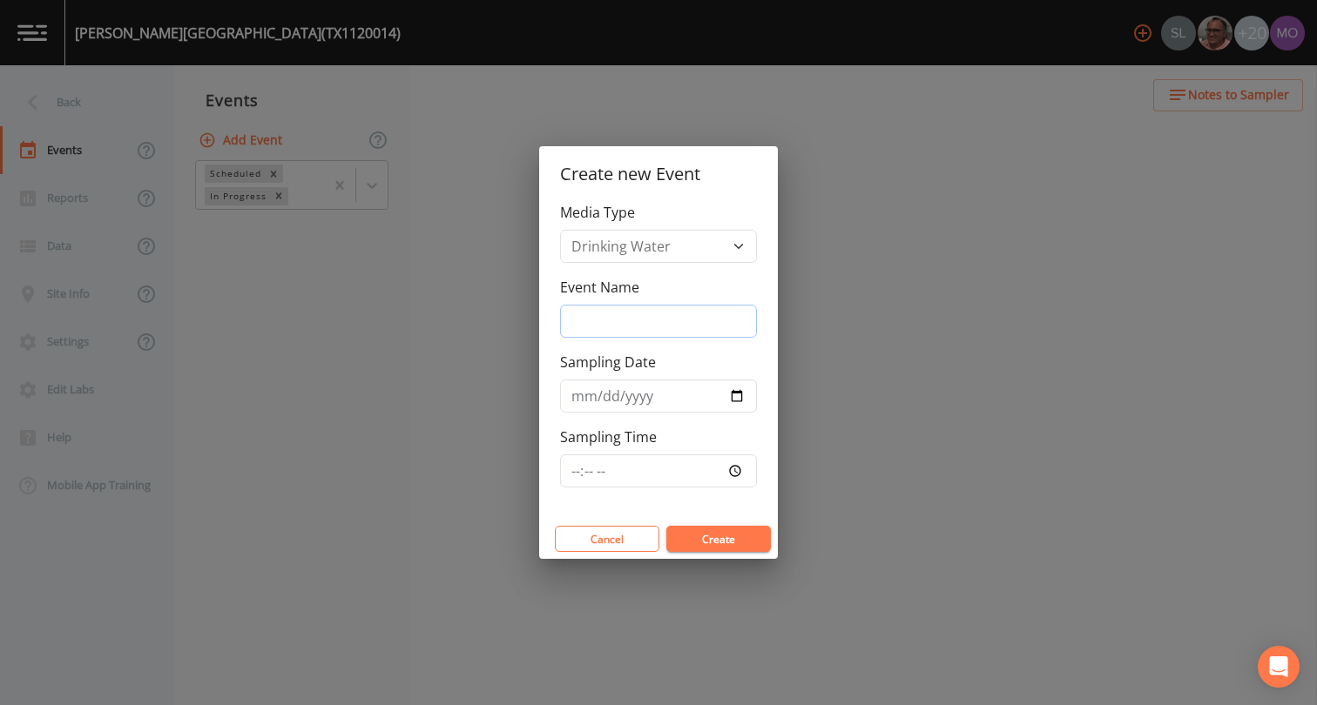
click at [669, 331] on input "Event Name" at bounding box center [658, 321] width 197 height 33
type input "CNI"
click at [737, 401] on input "Sampling Date" at bounding box center [658, 396] width 197 height 33
type input "[DATE]"
click at [685, 542] on button "Create" at bounding box center [718, 539] width 104 height 26
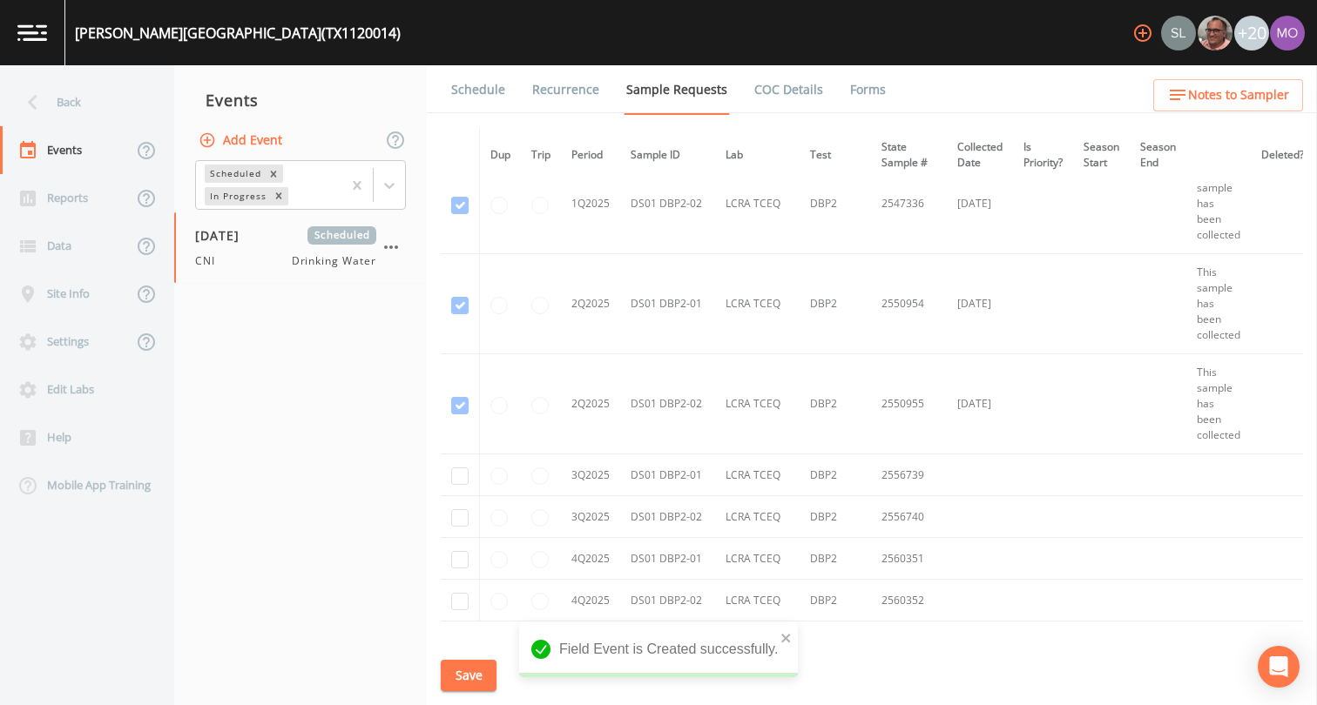
scroll to position [3662, 0]
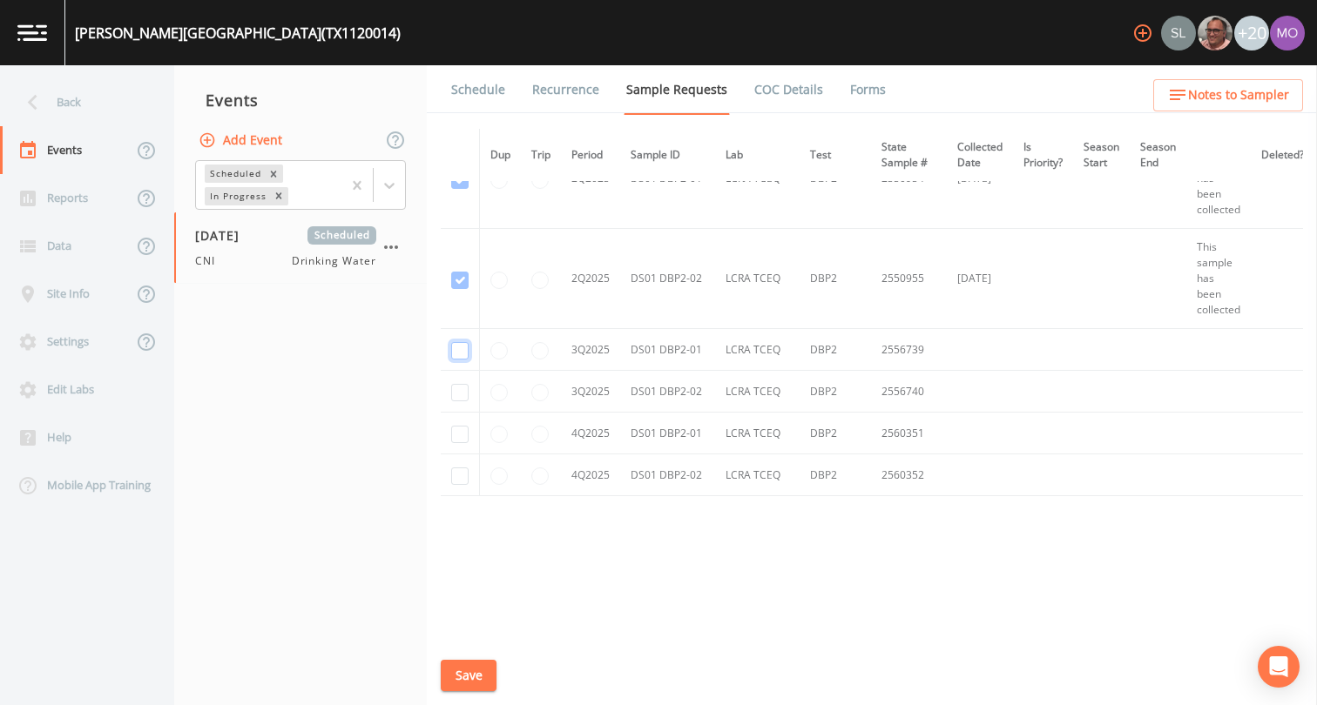
checkbox input "true"
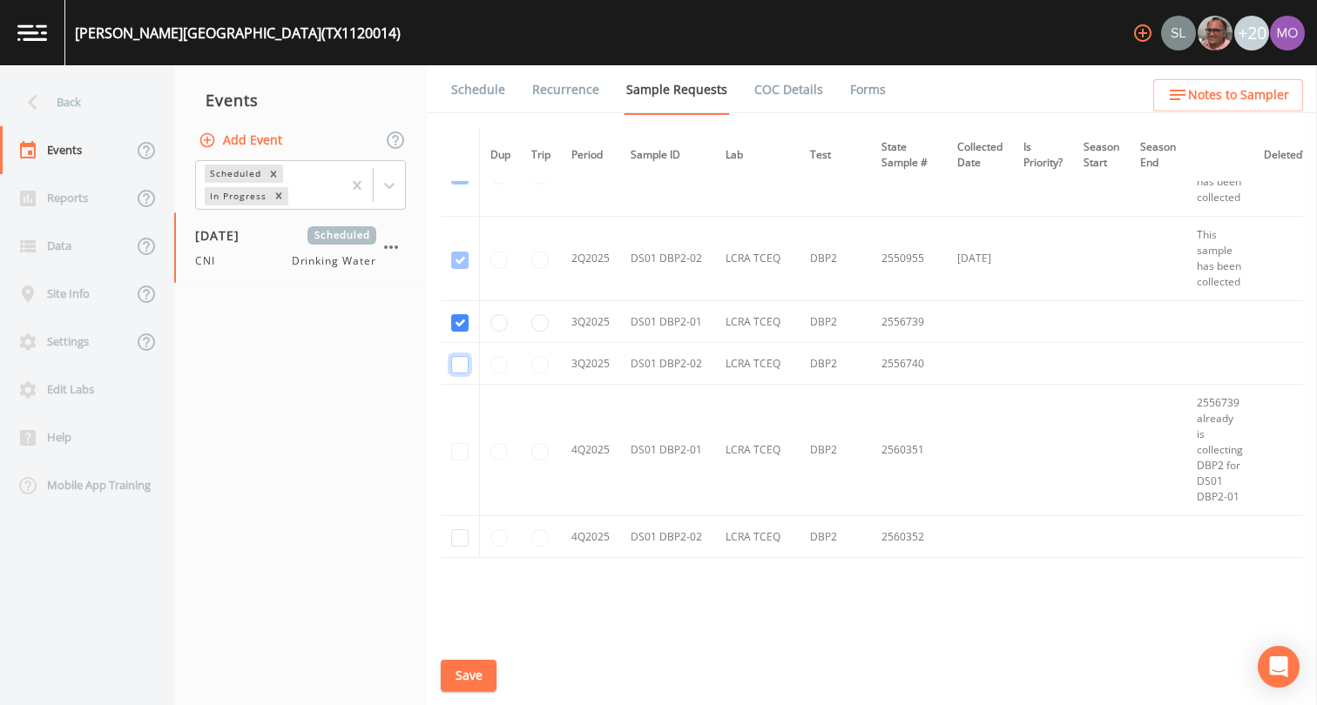
checkbox input "true"
click at [464, 664] on button "Save" at bounding box center [469, 676] width 56 height 32
click at [475, 95] on link "Schedule" at bounding box center [477, 89] width 59 height 49
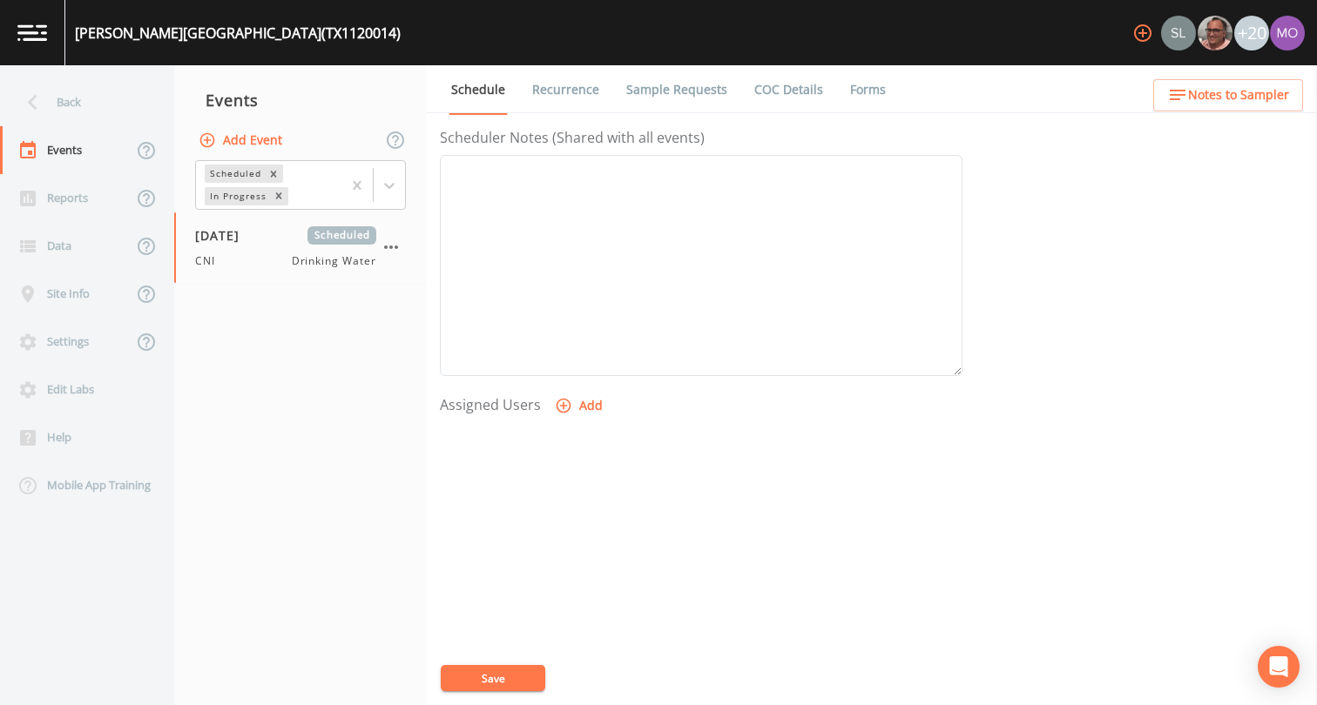
scroll to position [522, 0]
click at [567, 369] on icon "button" at bounding box center [563, 368] width 15 height 15
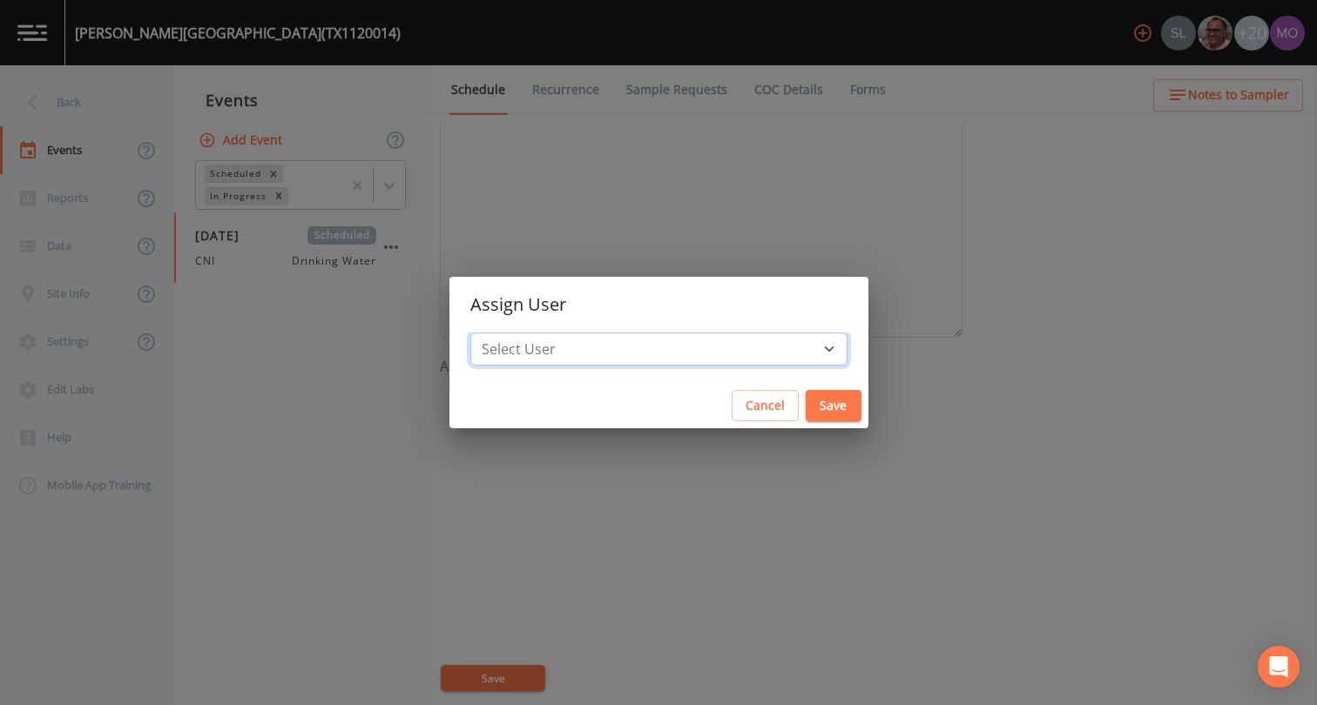
click at [597, 342] on select "Select User Sloan Rigamonti Mike Franklin Joshua gere Paul David Weber Zachary …" at bounding box center [658, 349] width 377 height 33
select select "59db3e3d-8872-4fc9-8f54-035acae5efc3"
click at [805, 414] on button "Save" at bounding box center [833, 406] width 56 height 32
select select
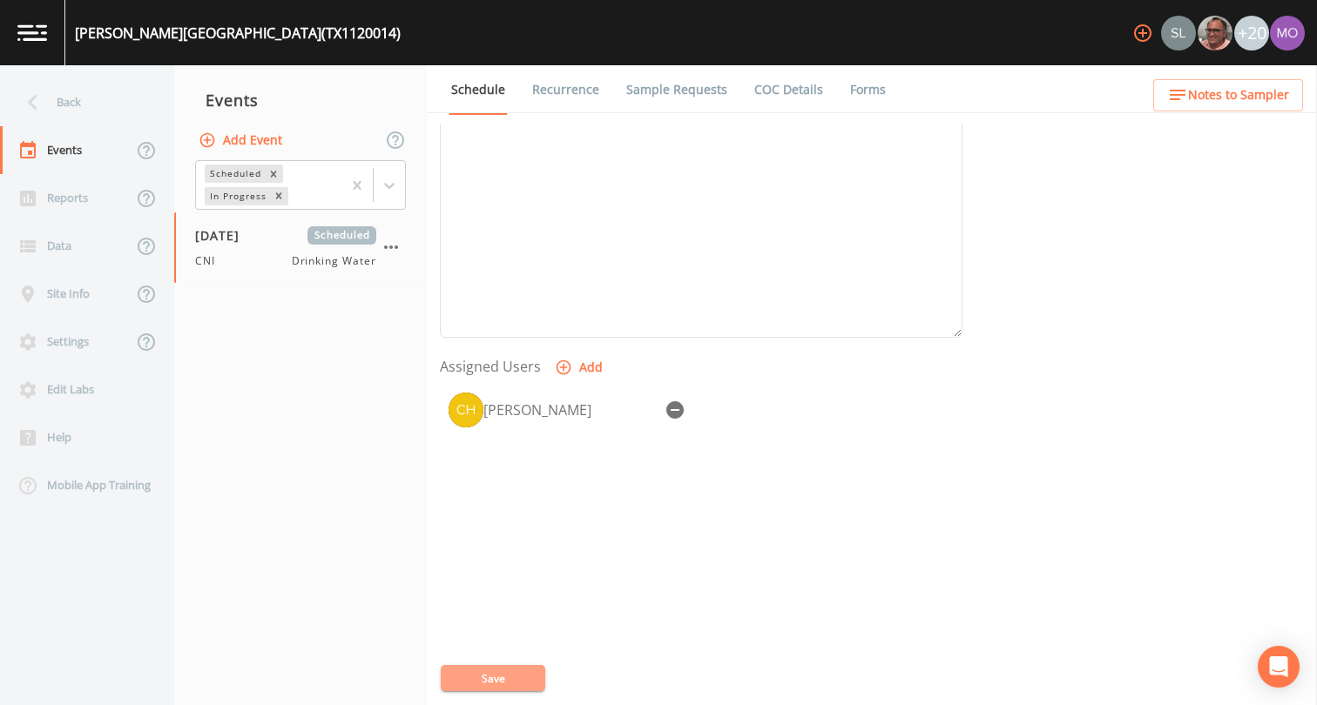
click at [494, 677] on button "Save" at bounding box center [493, 678] width 104 height 26
click at [60, 90] on div "Back" at bounding box center [78, 102] width 157 height 48
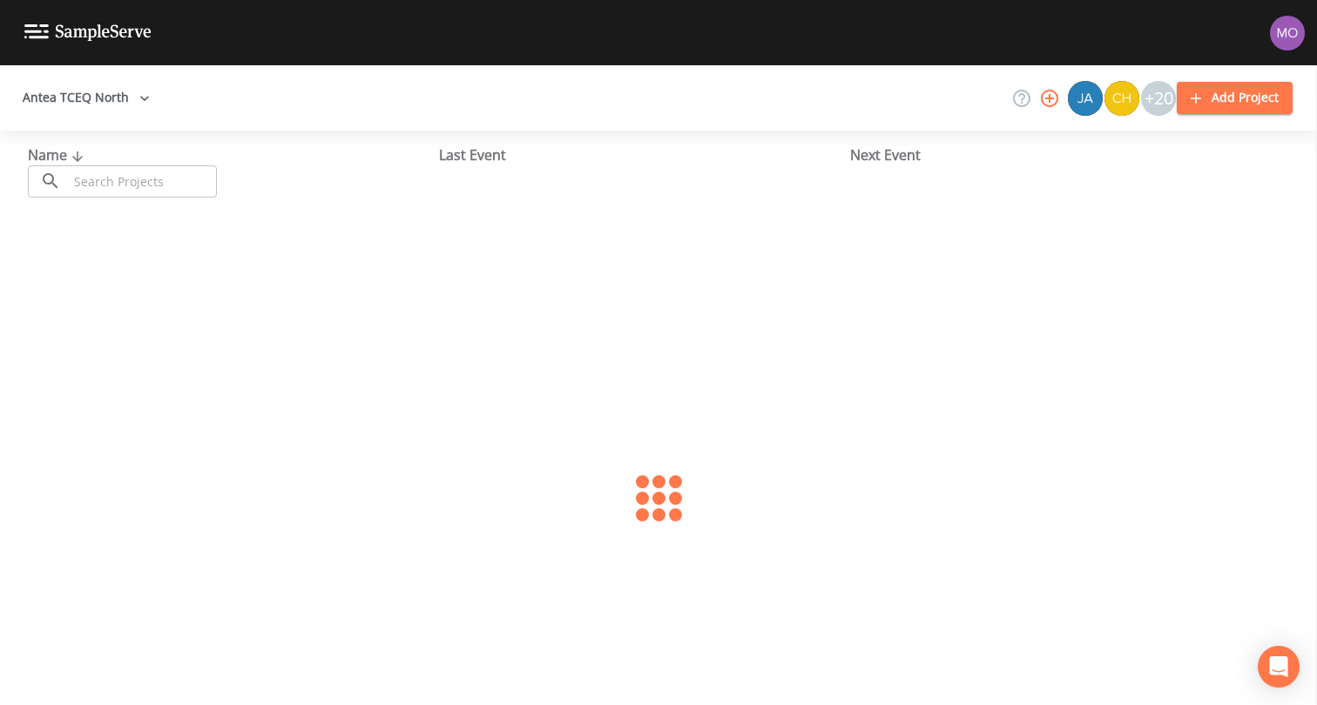
click at [60, 102] on div "Antea TCEQ North +20 Add Project Name ​ ​ Last Event Next Event" at bounding box center [658, 385] width 1317 height 640
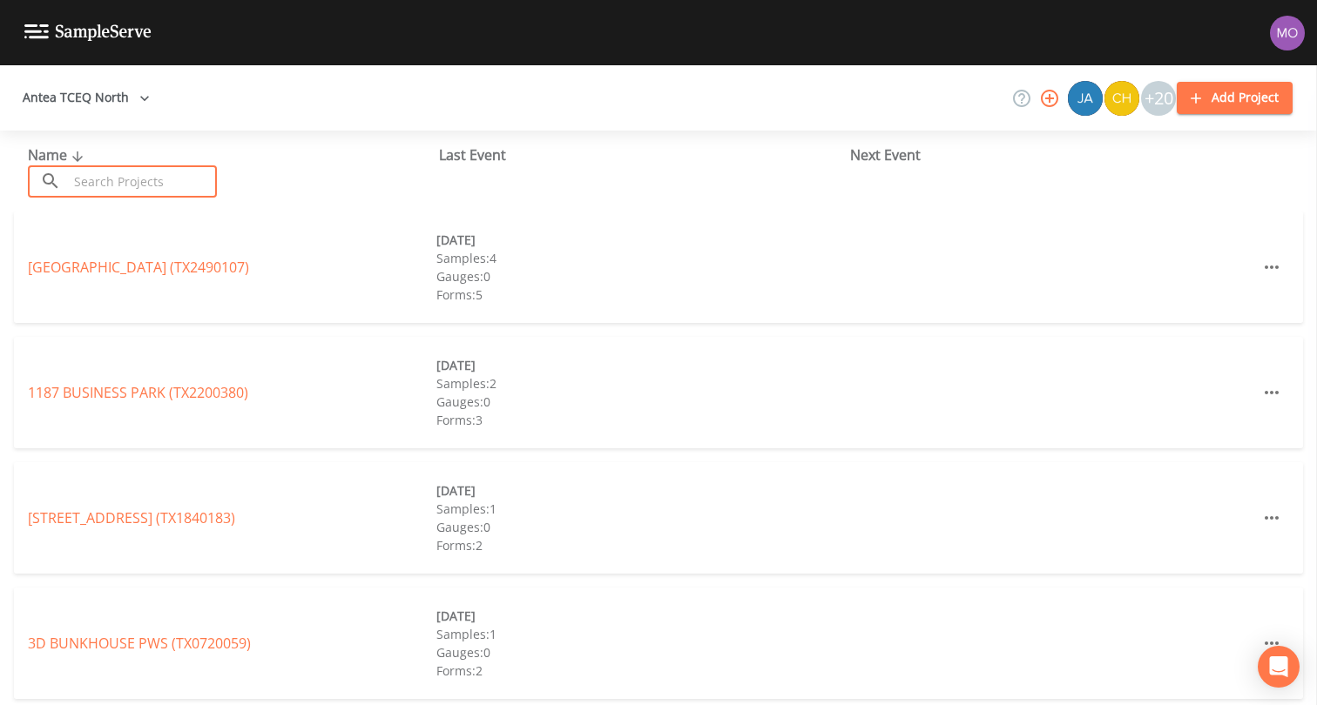
click at [104, 175] on input "text" at bounding box center [142, 181] width 149 height 32
paste input "TX1120020"
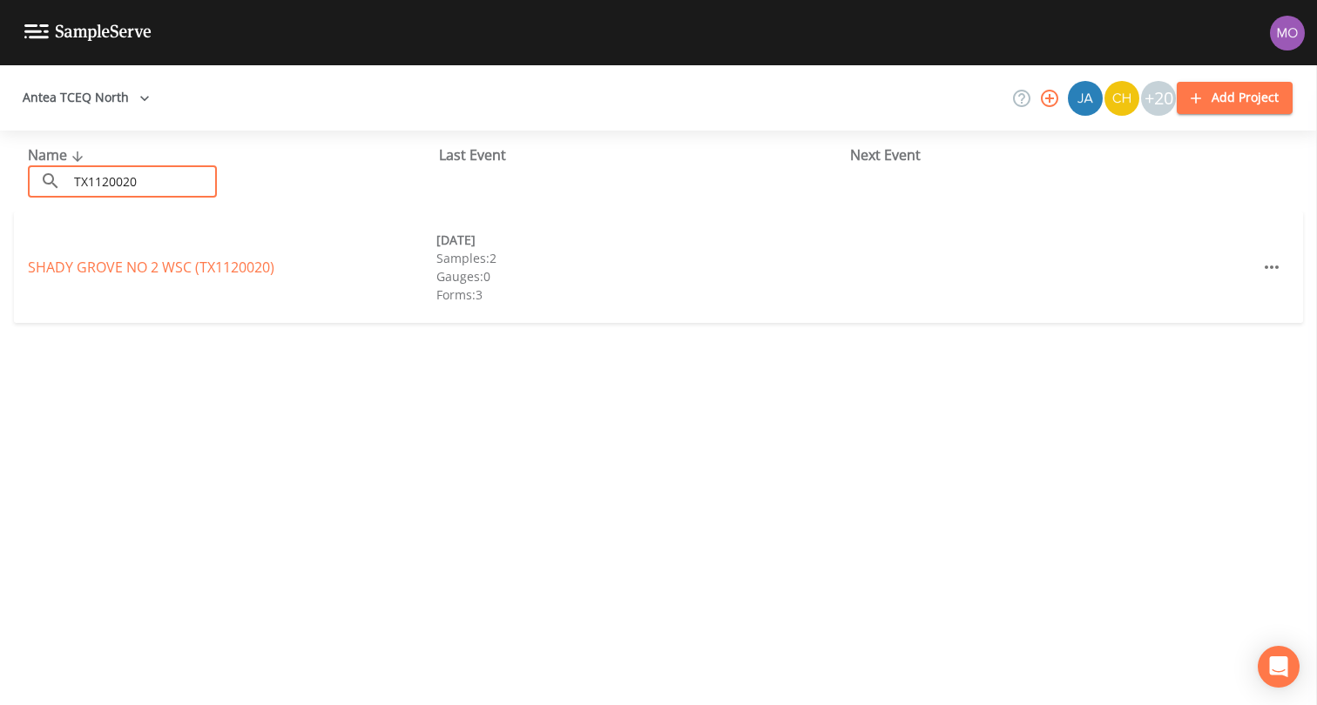
type input "TX1120020"
click at [125, 266] on link "SHADY GROVE NO 2 WSC (TX1120020)" at bounding box center [151, 267] width 246 height 19
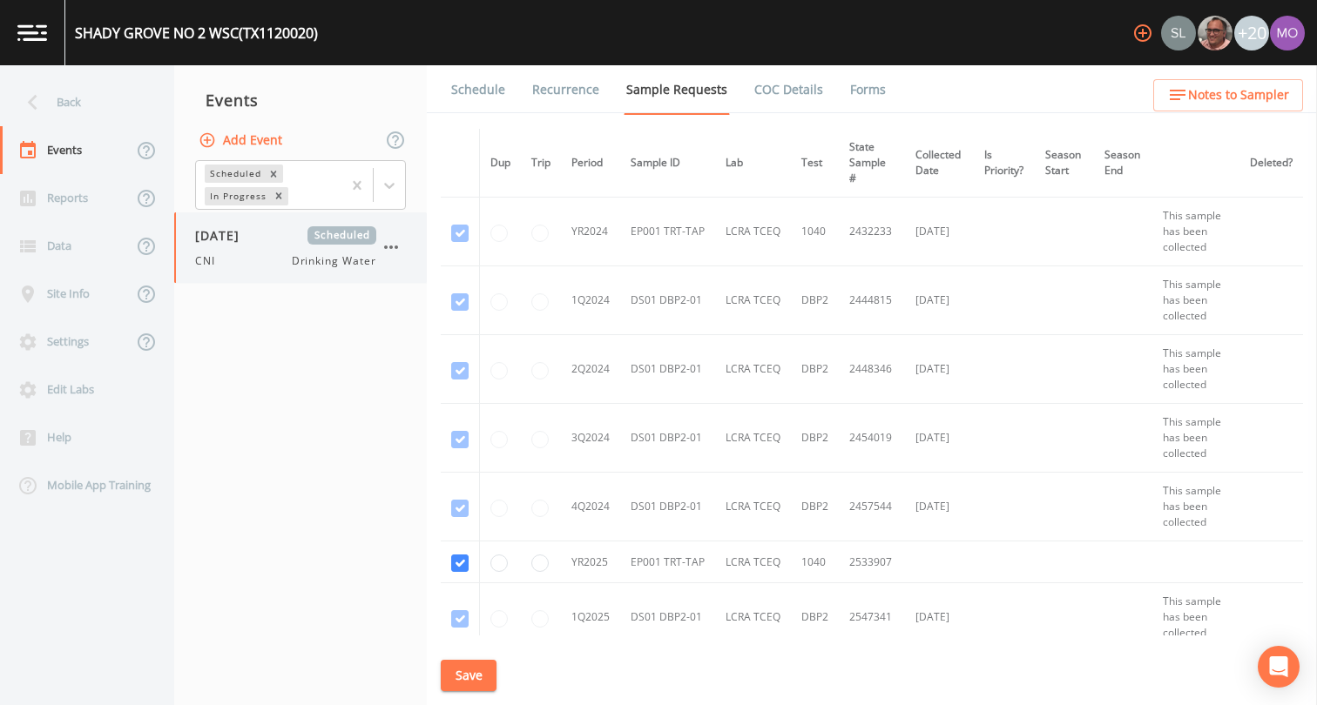
click at [244, 246] on div "[DATE] Scheduled CNI Drinking Water" at bounding box center [285, 247] width 181 height 43
click at [859, 93] on link "Forms" at bounding box center [867, 89] width 41 height 49
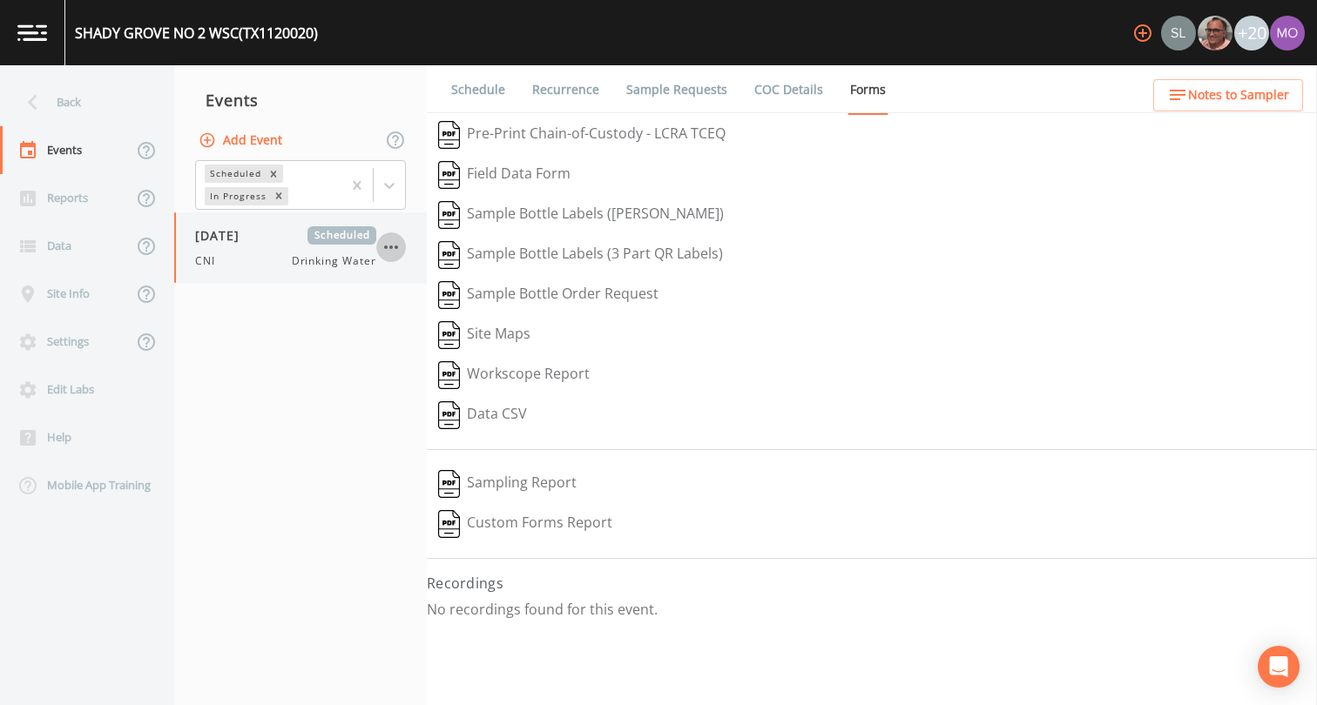
click at [390, 243] on icon "button" at bounding box center [391, 247] width 21 height 21
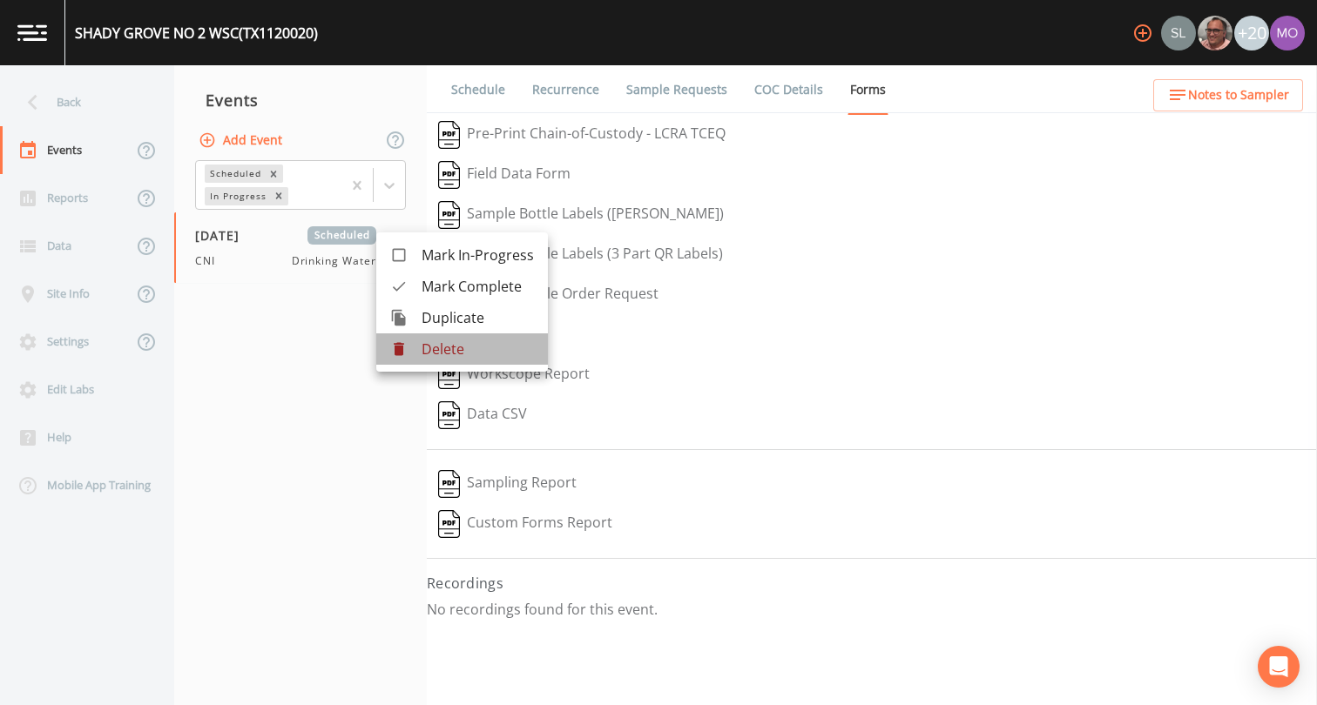
click at [470, 354] on p "Delete" at bounding box center [477, 349] width 112 height 21
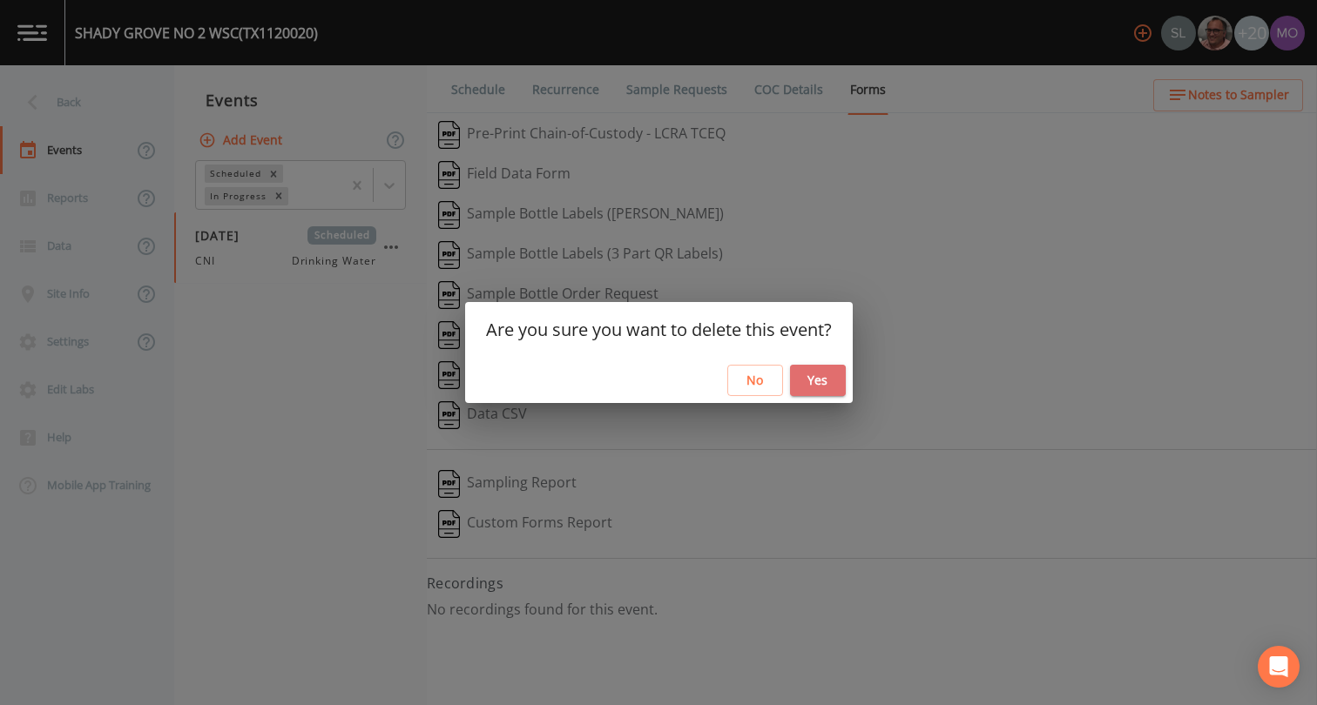
click at [822, 383] on button "Yes" at bounding box center [818, 381] width 56 height 32
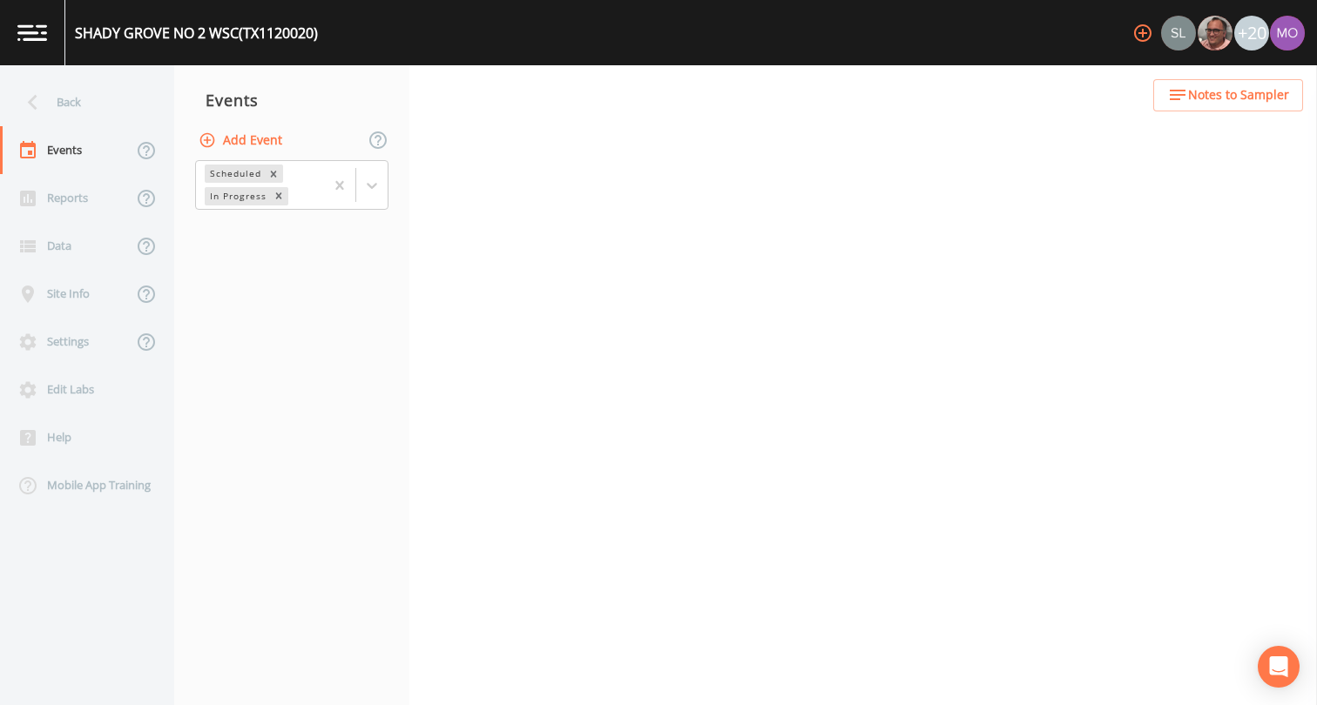
click at [258, 140] on button "Add Event" at bounding box center [242, 141] width 94 height 32
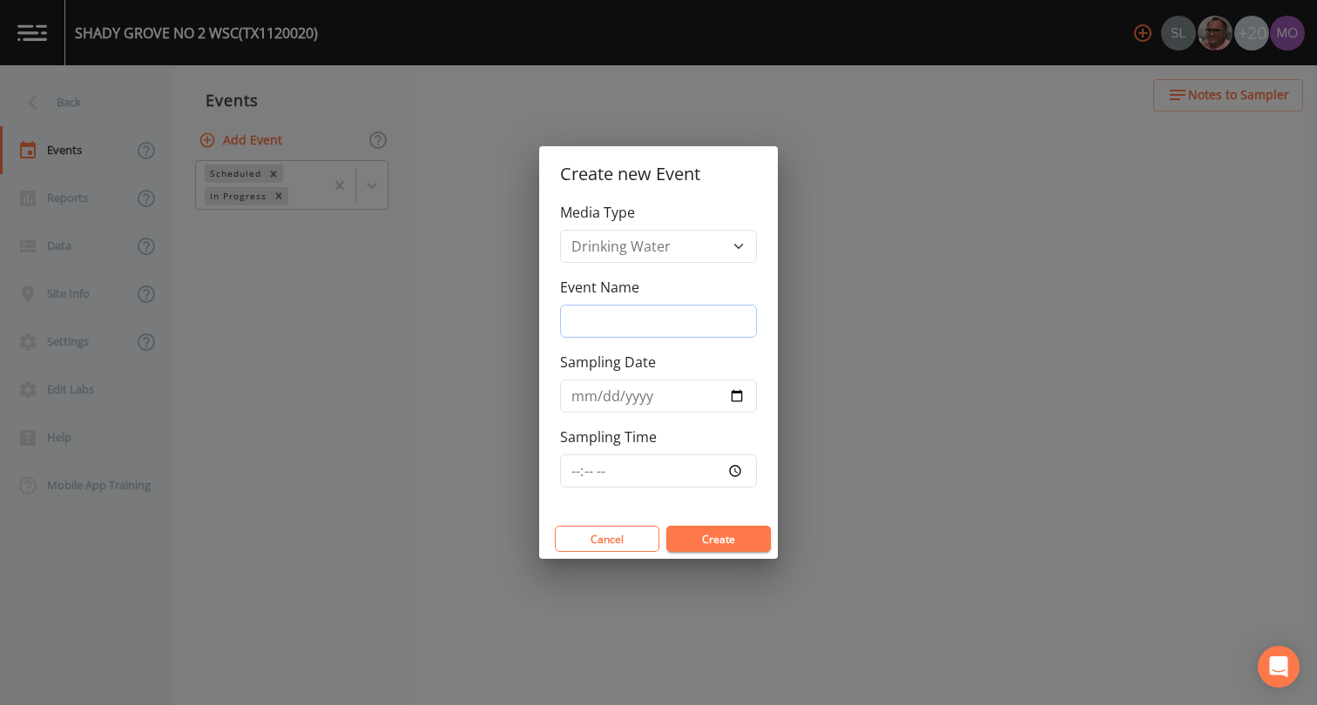
click at [630, 312] on input "Event Name" at bounding box center [658, 321] width 197 height 33
type input "CNI"
click at [739, 396] on input "Sampling Date" at bounding box center [658, 396] width 197 height 33
type input "[DATE]"
click at [720, 533] on button "Create" at bounding box center [718, 539] width 104 height 26
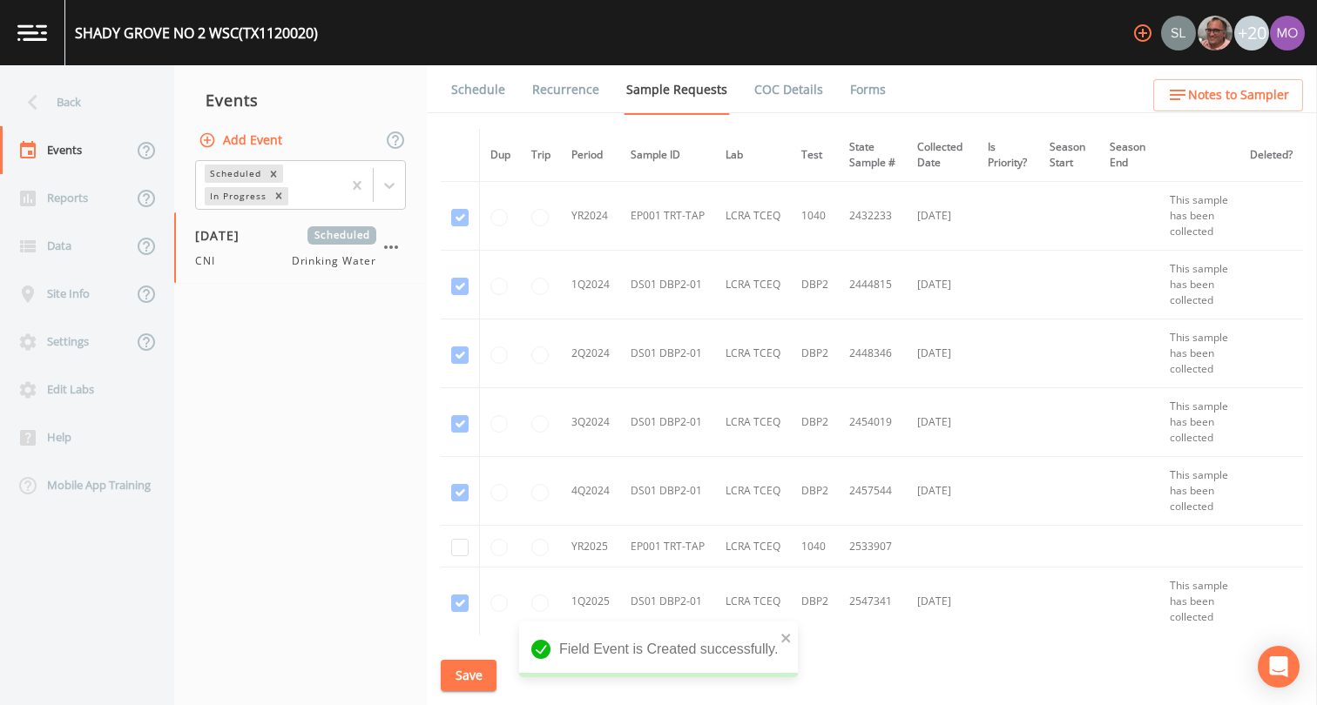
scroll to position [402, 0]
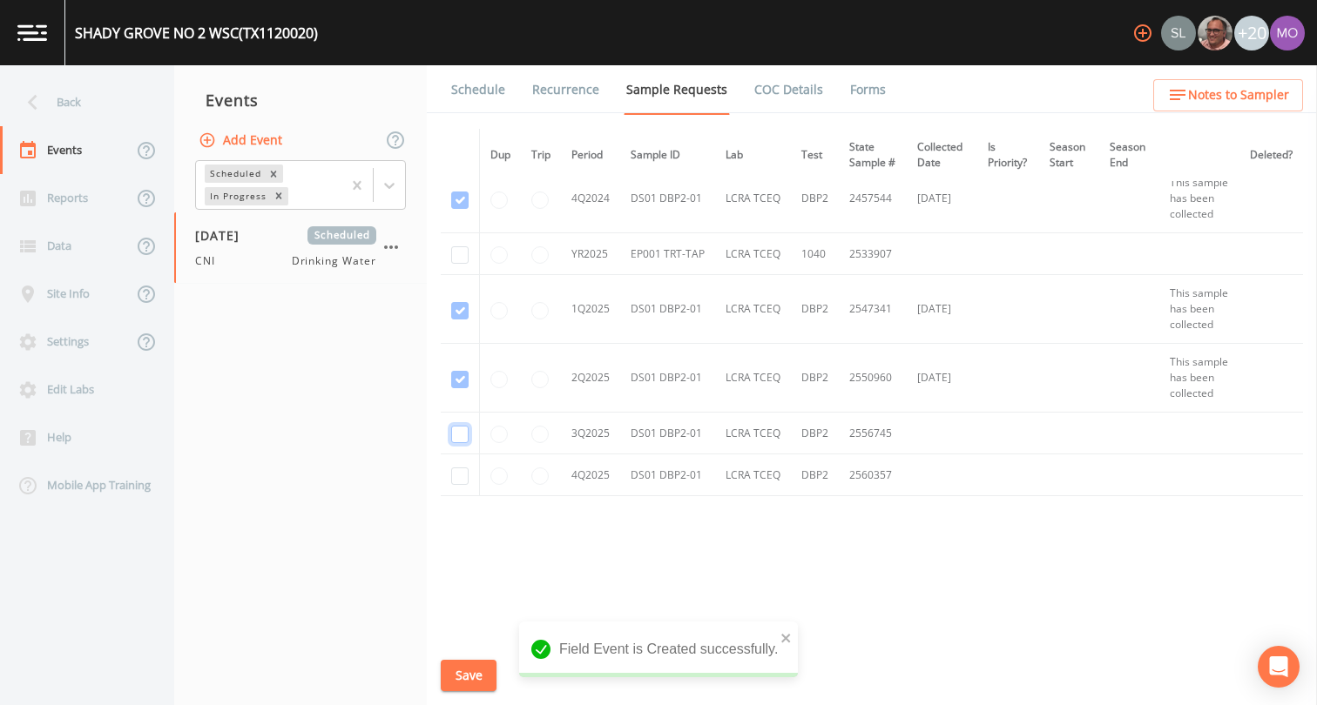
checkbox input "true"
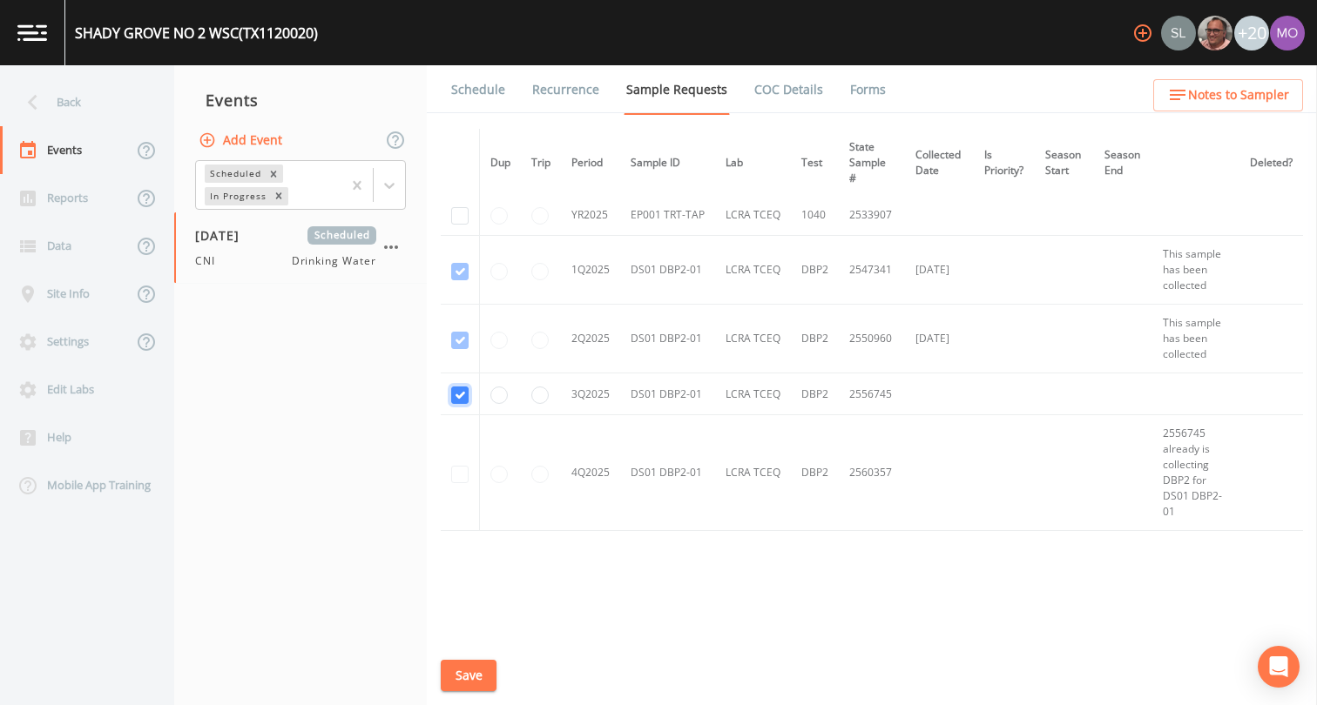
scroll to position [219, 0]
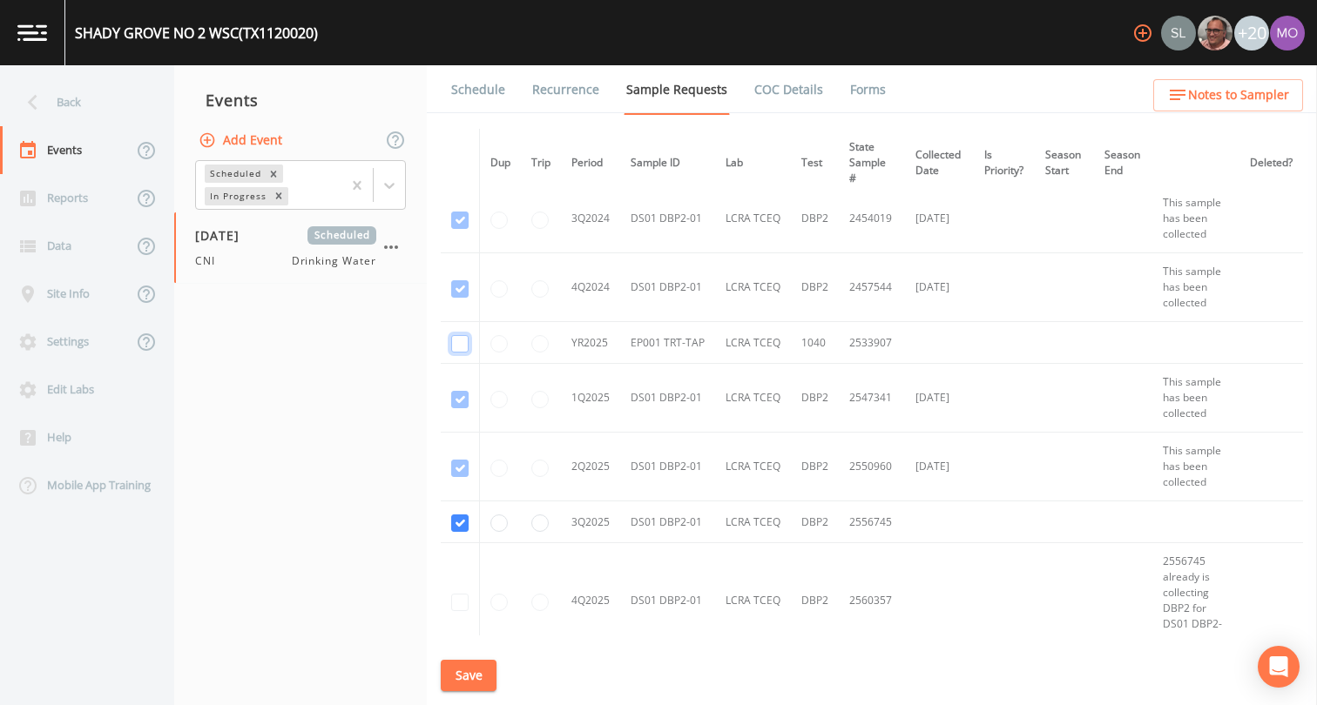
click at [455, 23] on input "checkbox" at bounding box center [459, 13] width 17 height 17
checkbox input "true"
click at [461, 675] on button "Save" at bounding box center [469, 676] width 56 height 32
click at [464, 677] on button "Save" at bounding box center [469, 676] width 56 height 32
click at [475, 99] on link "Schedule" at bounding box center [477, 89] width 59 height 49
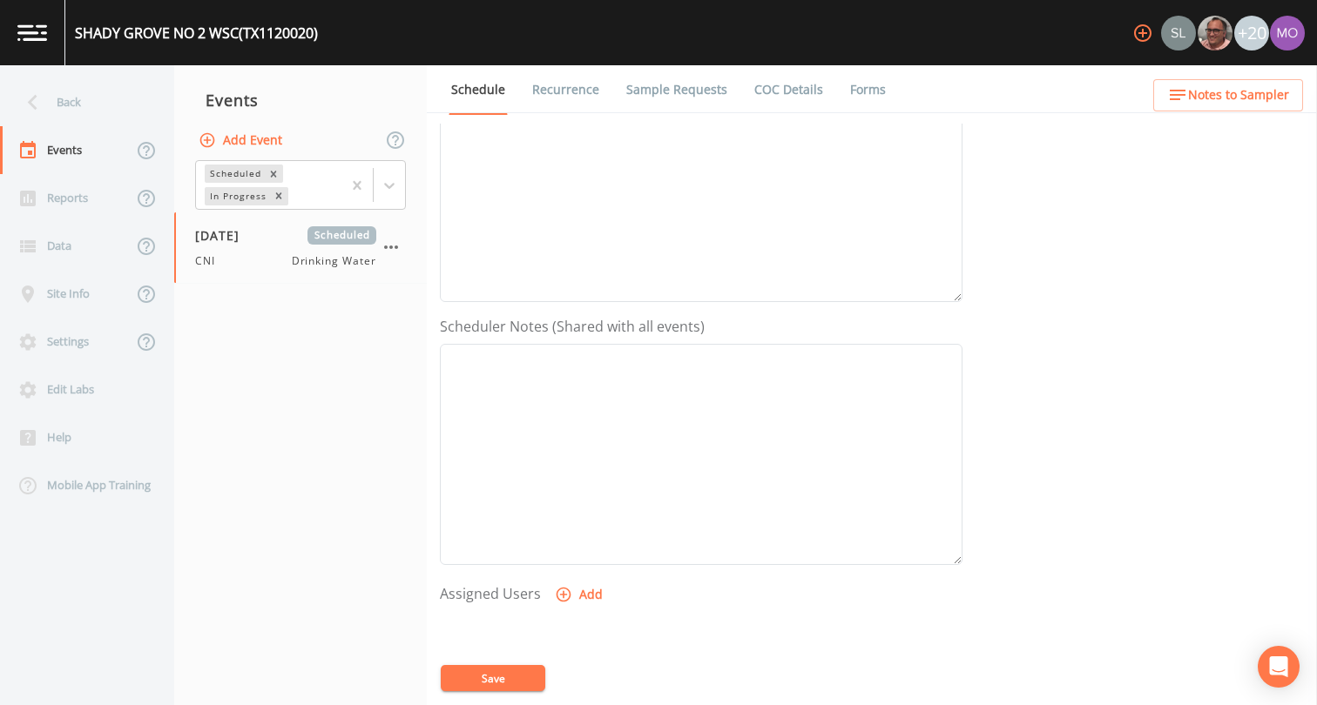
scroll to position [379, 0]
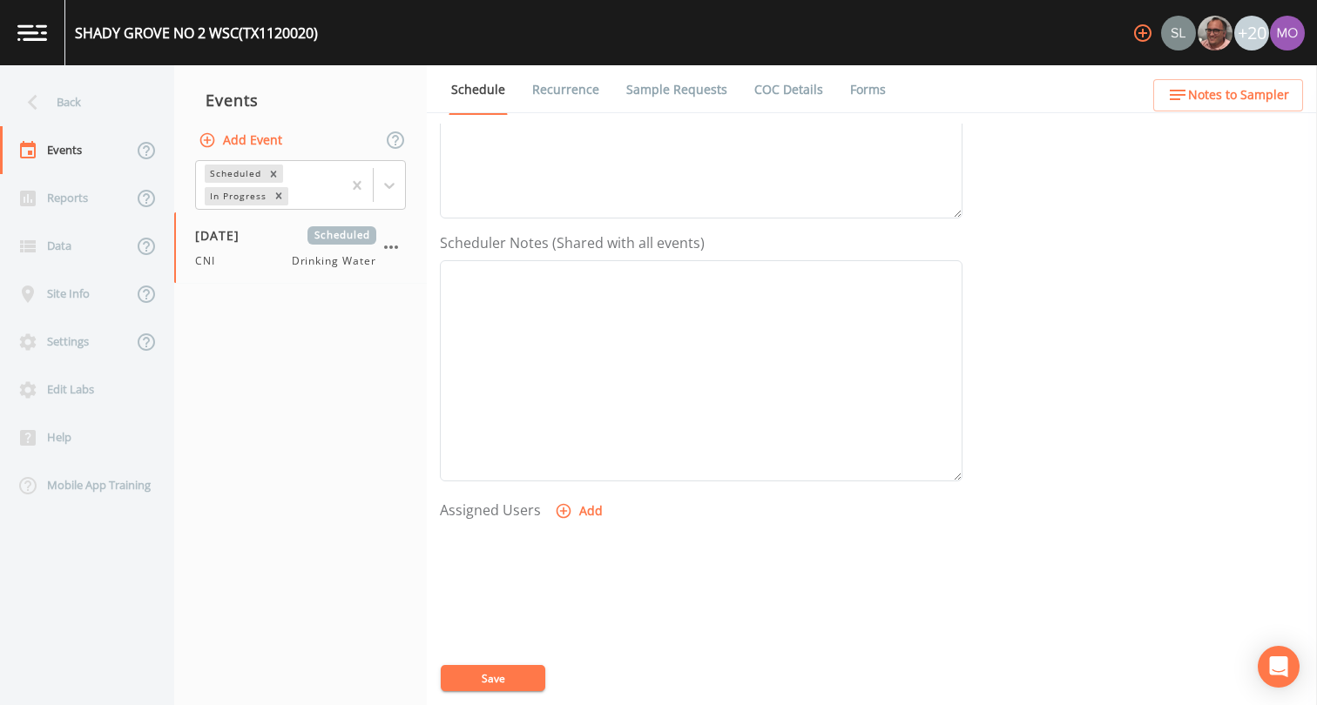
click at [570, 505] on button "Add" at bounding box center [580, 511] width 58 height 32
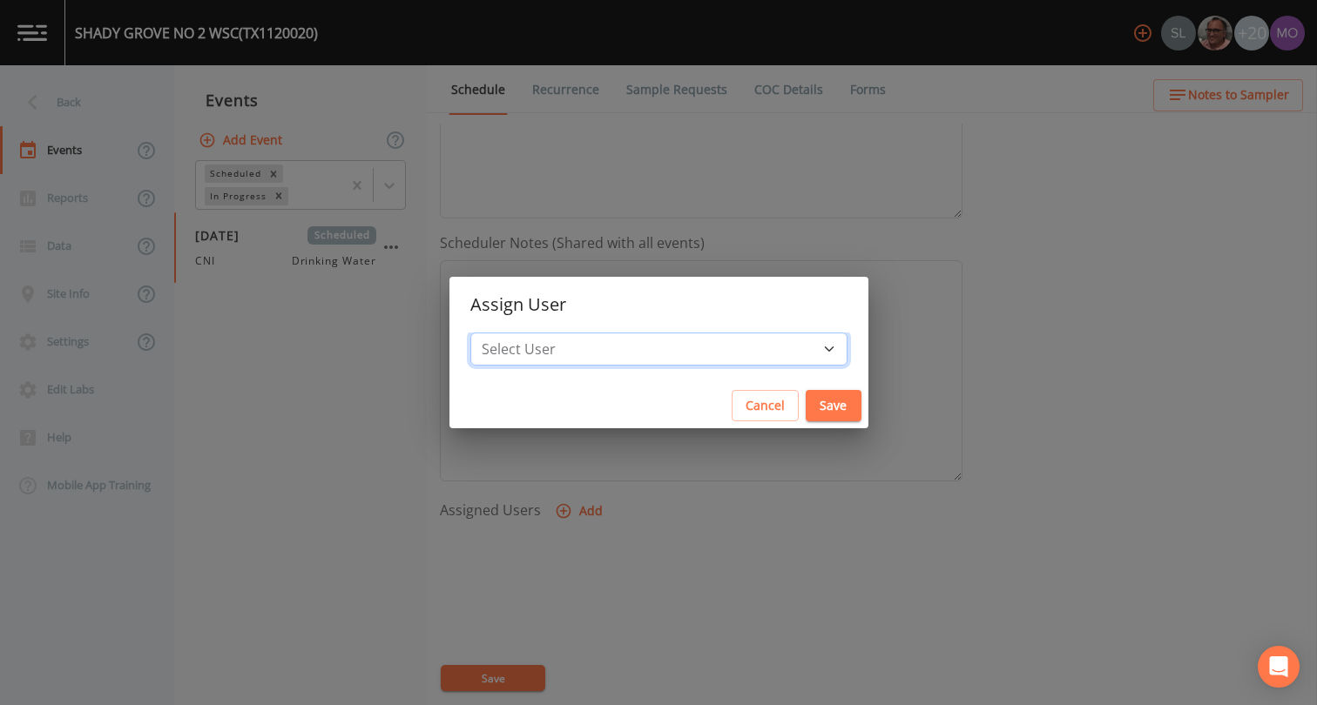
click at [616, 340] on select "Select User [PERSON_NAME] [PERSON_NAME] [PERSON_NAME] [PERSON_NAME] [PERSON_NAM…" at bounding box center [658, 349] width 377 height 33
select select "59db3e3d-8872-4fc9-8f54-035acae5efc3"
click at [805, 406] on button "Save" at bounding box center [833, 406] width 56 height 32
select select
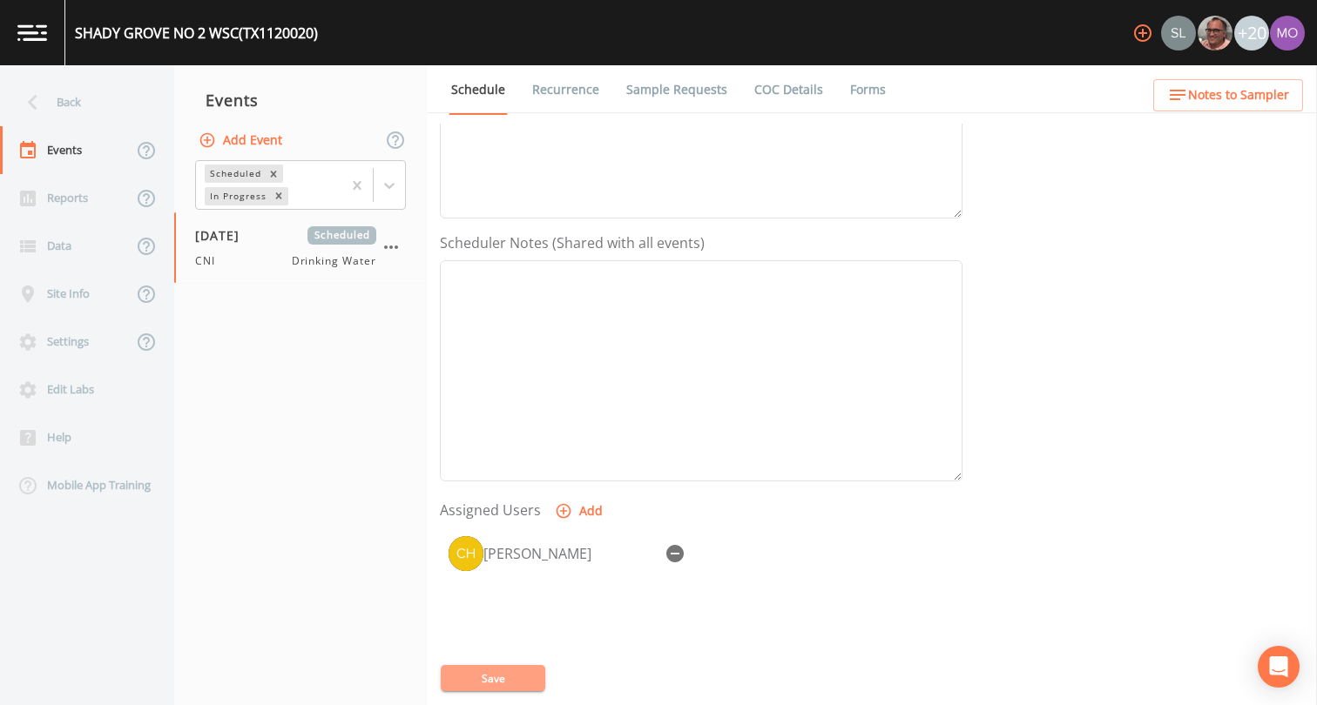
click at [484, 670] on button "Save" at bounding box center [493, 678] width 104 height 26
click at [37, 95] on icon at bounding box center [32, 102] width 30 height 30
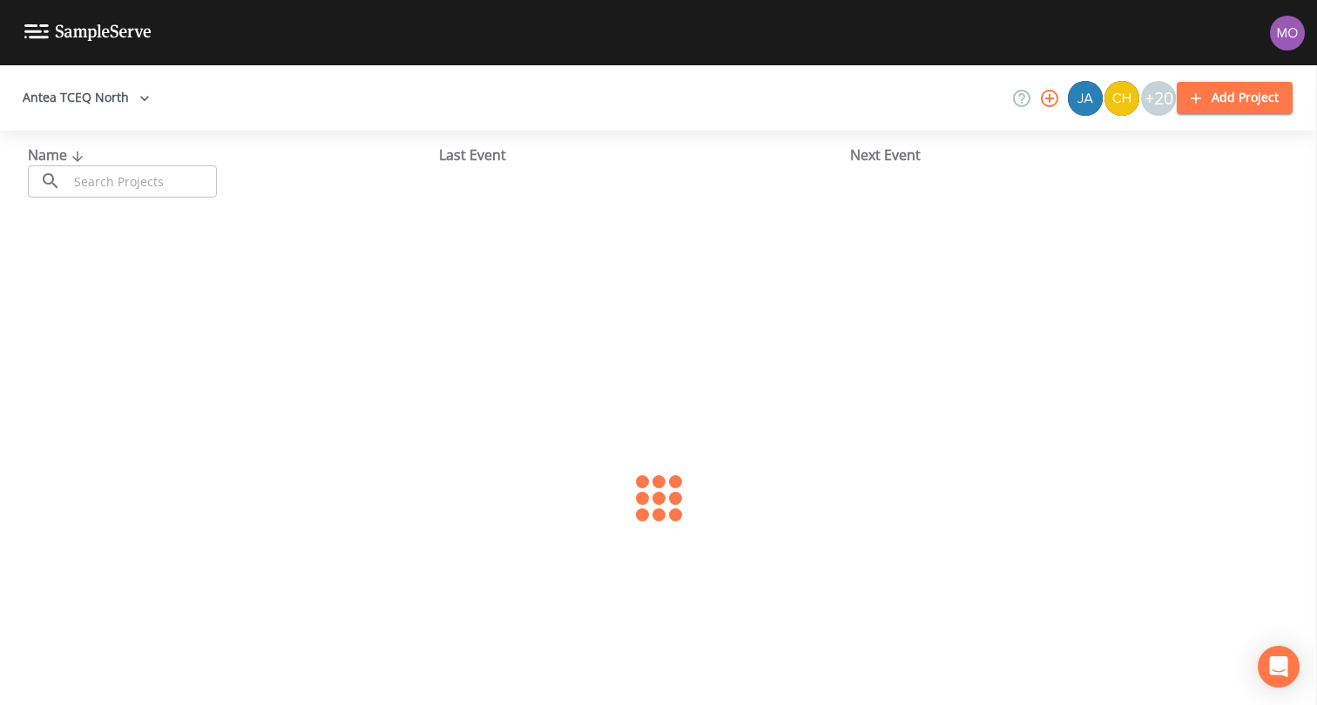
click at [66, 107] on button "Antea TCEQ North" at bounding box center [86, 98] width 141 height 32
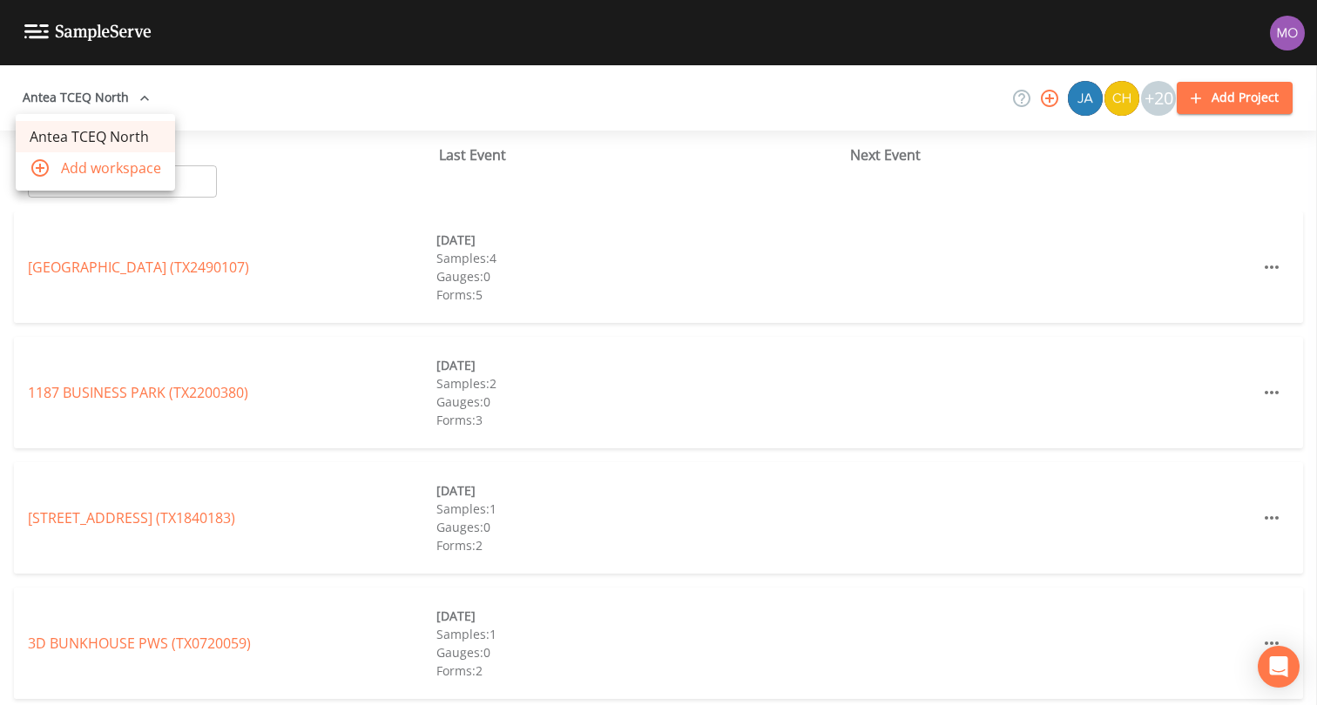
click at [176, 181] on div at bounding box center [658, 352] width 1317 height 705
paste input "TX1120003"
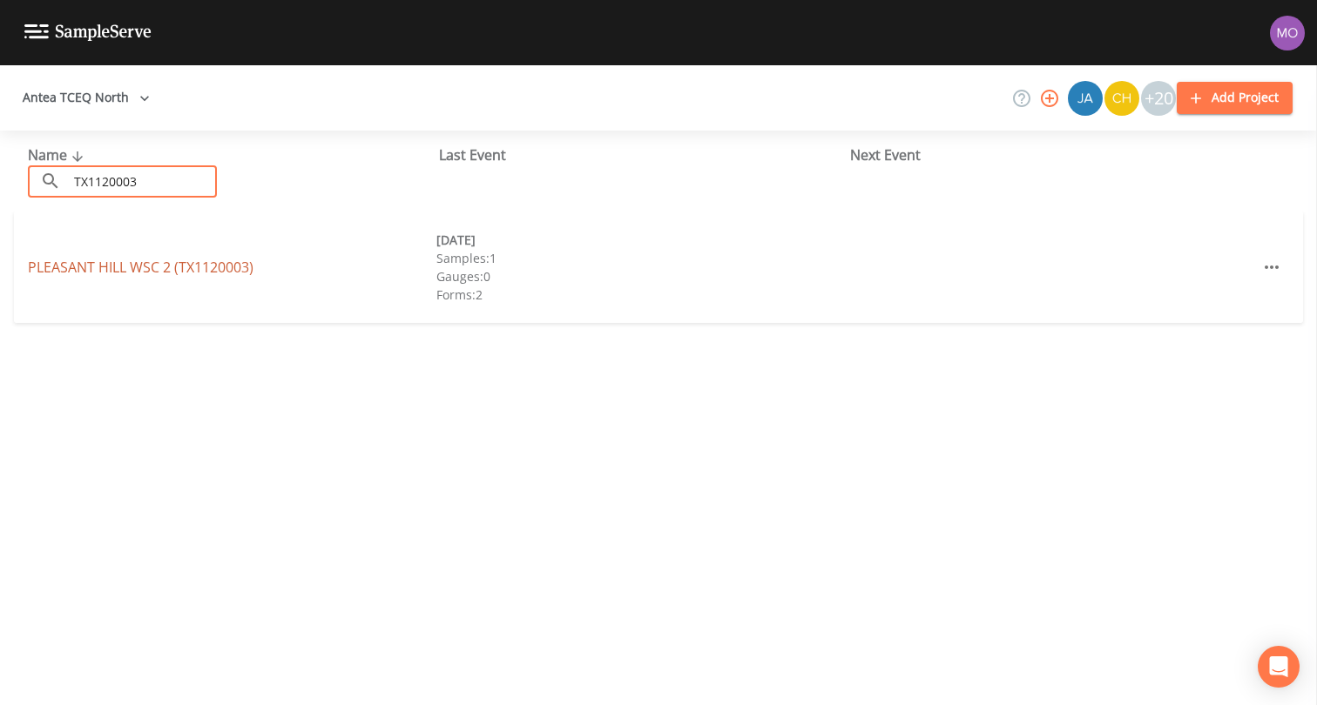
type input "TX1120003"
click at [165, 260] on link "PLEASANT HILL WSC 2 (TX1120003)" at bounding box center [141, 267] width 226 height 19
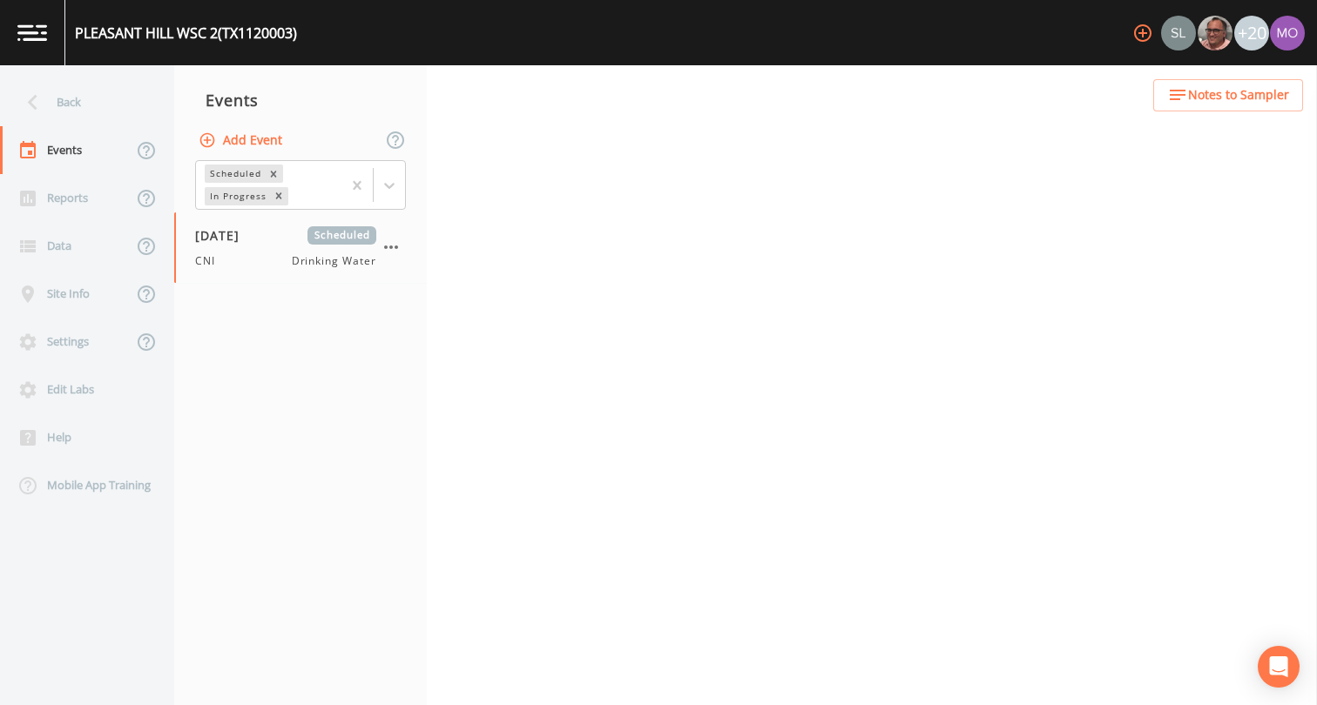
click at [268, 142] on button "Add Event" at bounding box center [242, 141] width 94 height 32
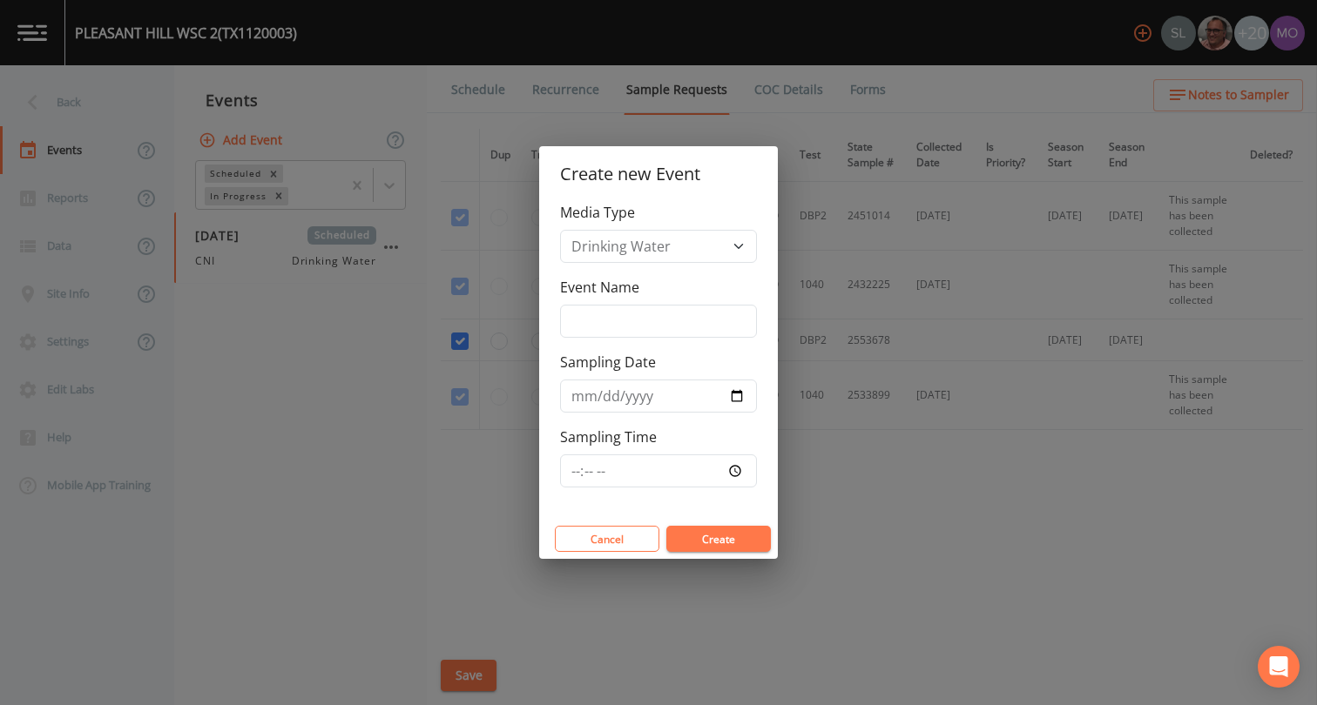
click at [278, 326] on div "Create new Event Media Type Drinking Water Event Name Sampling Date Sampling Ti…" at bounding box center [658, 352] width 1317 height 705
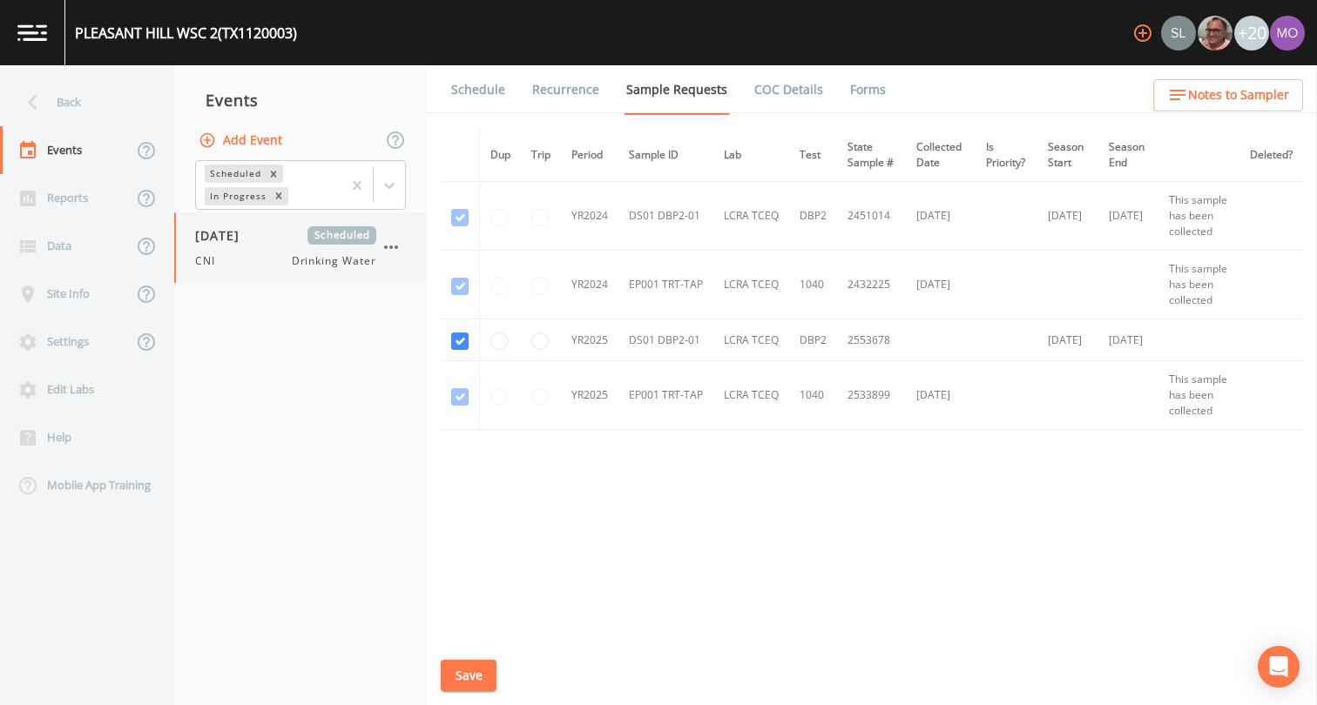
click at [275, 253] on div "CNI Drinking Water" at bounding box center [285, 261] width 181 height 16
click at [859, 91] on link "Forms" at bounding box center [867, 89] width 41 height 49
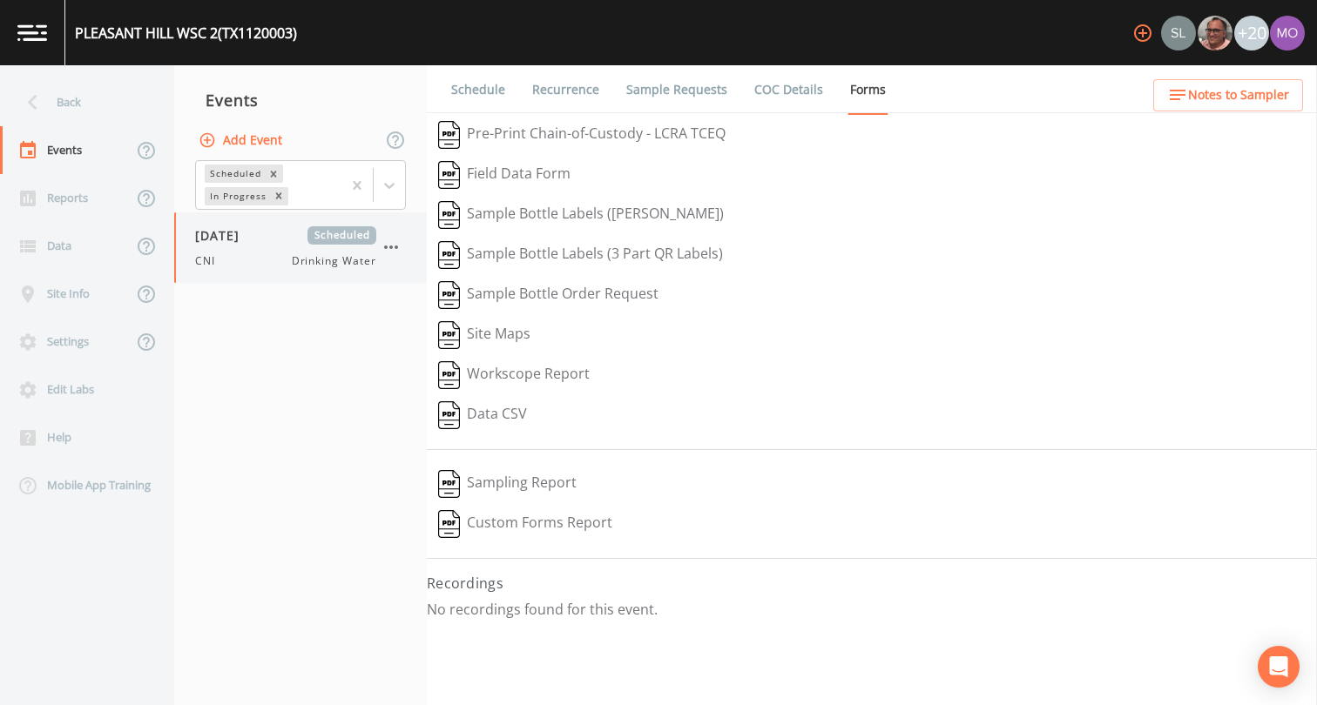
click at [394, 246] on icon "button" at bounding box center [391, 247] width 21 height 21
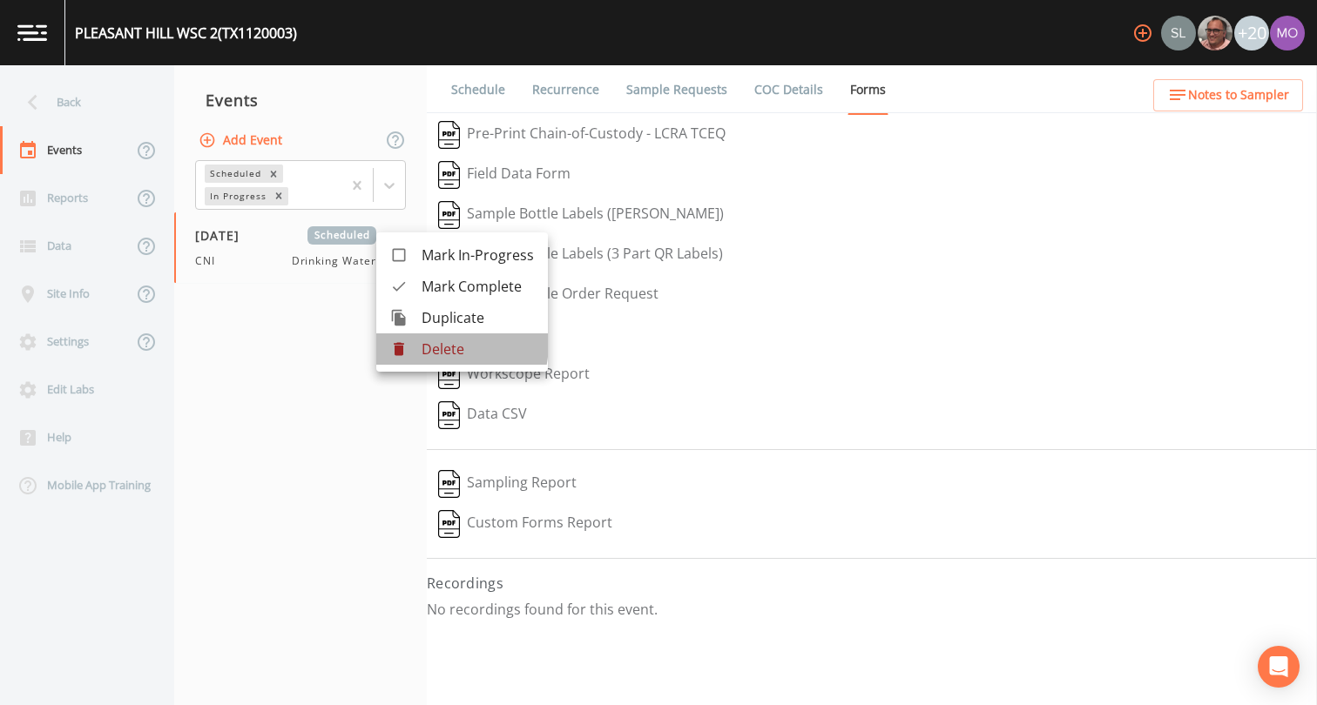
click at [397, 340] on icon at bounding box center [398, 348] width 17 height 17
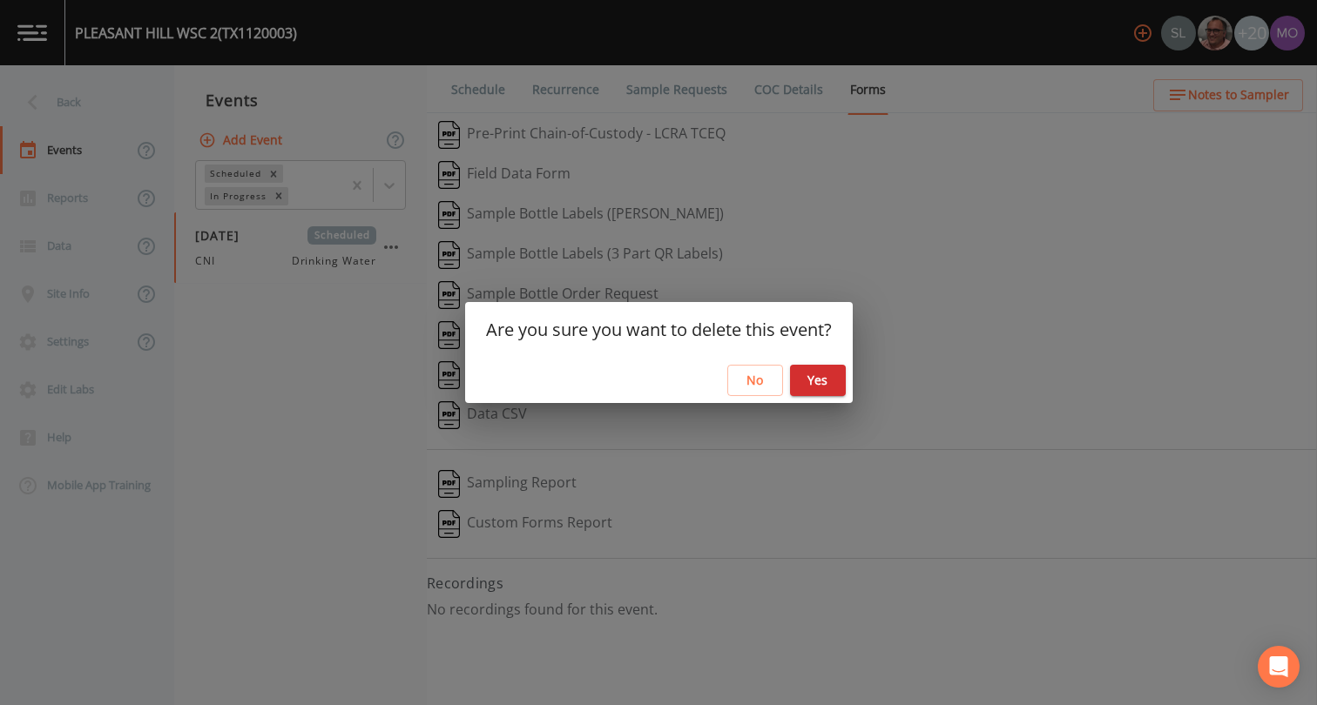
click at [830, 382] on button "Yes" at bounding box center [818, 381] width 56 height 32
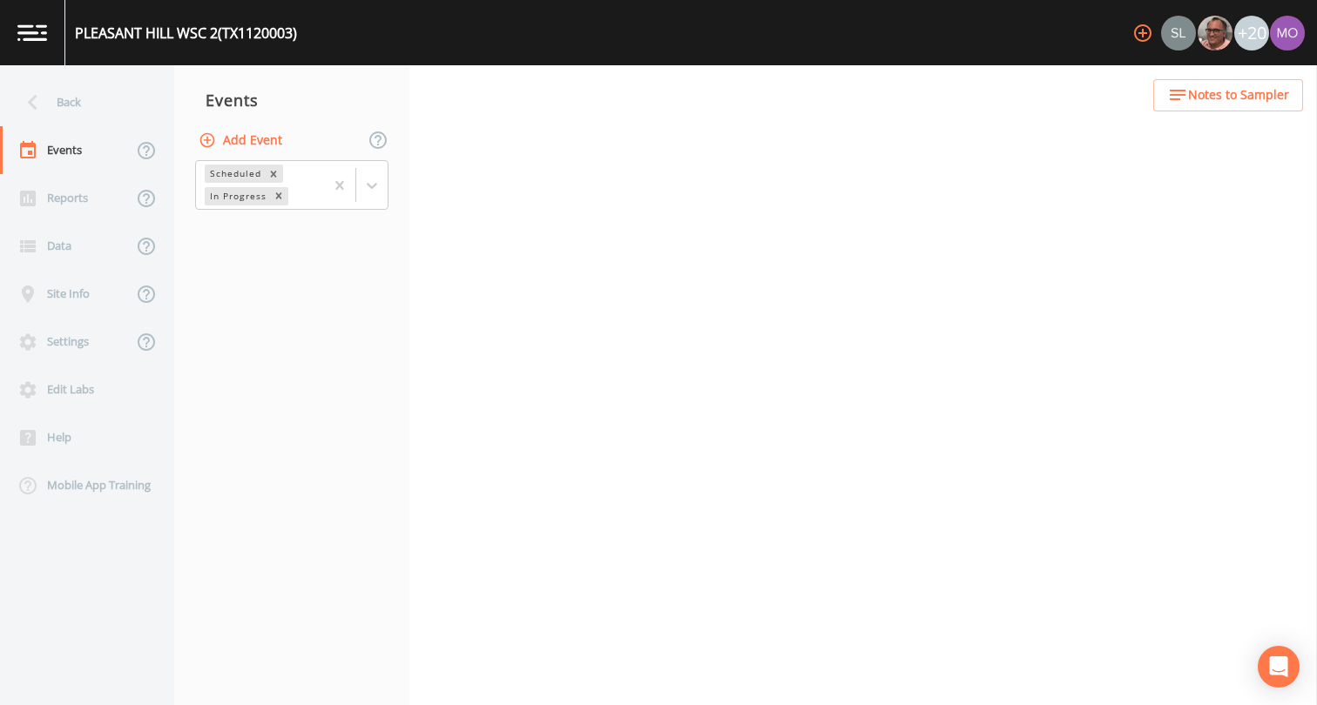
click at [253, 142] on button "Add Event" at bounding box center [242, 141] width 94 height 32
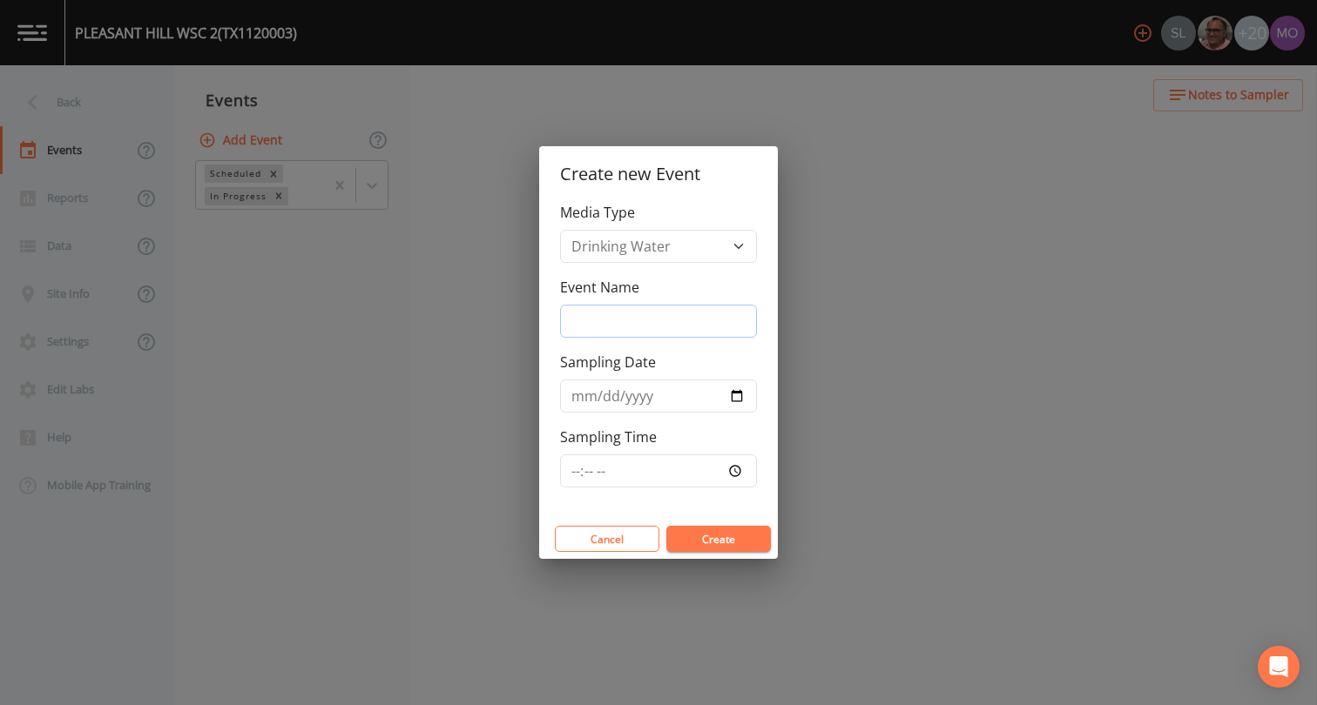
click at [639, 321] on input "Event Name" at bounding box center [658, 321] width 197 height 33
type input "CNI"
click at [738, 395] on input "Sampling Date" at bounding box center [658, 396] width 197 height 33
type input "[DATE]"
click at [694, 531] on button "Create" at bounding box center [718, 539] width 104 height 26
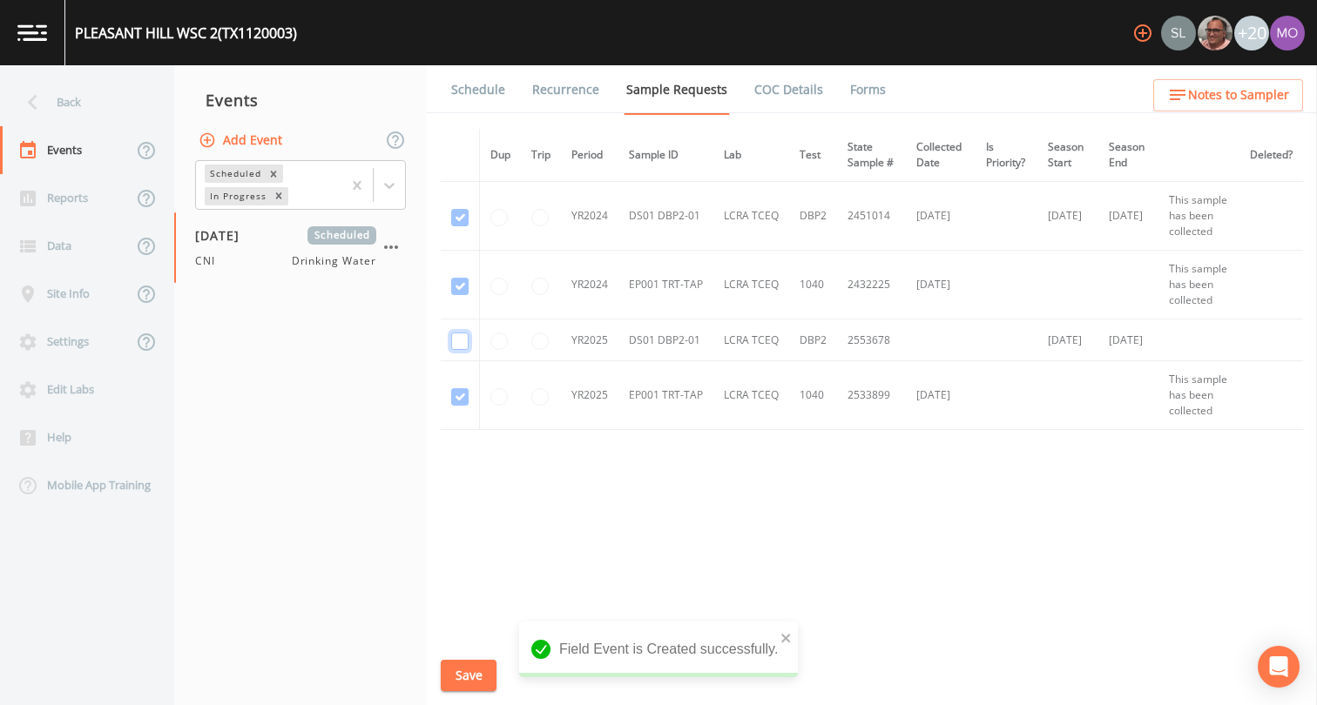
click at [455, 226] on input "checkbox" at bounding box center [459, 217] width 17 height 17
checkbox input "true"
click at [460, 675] on button "Save" at bounding box center [469, 676] width 56 height 32
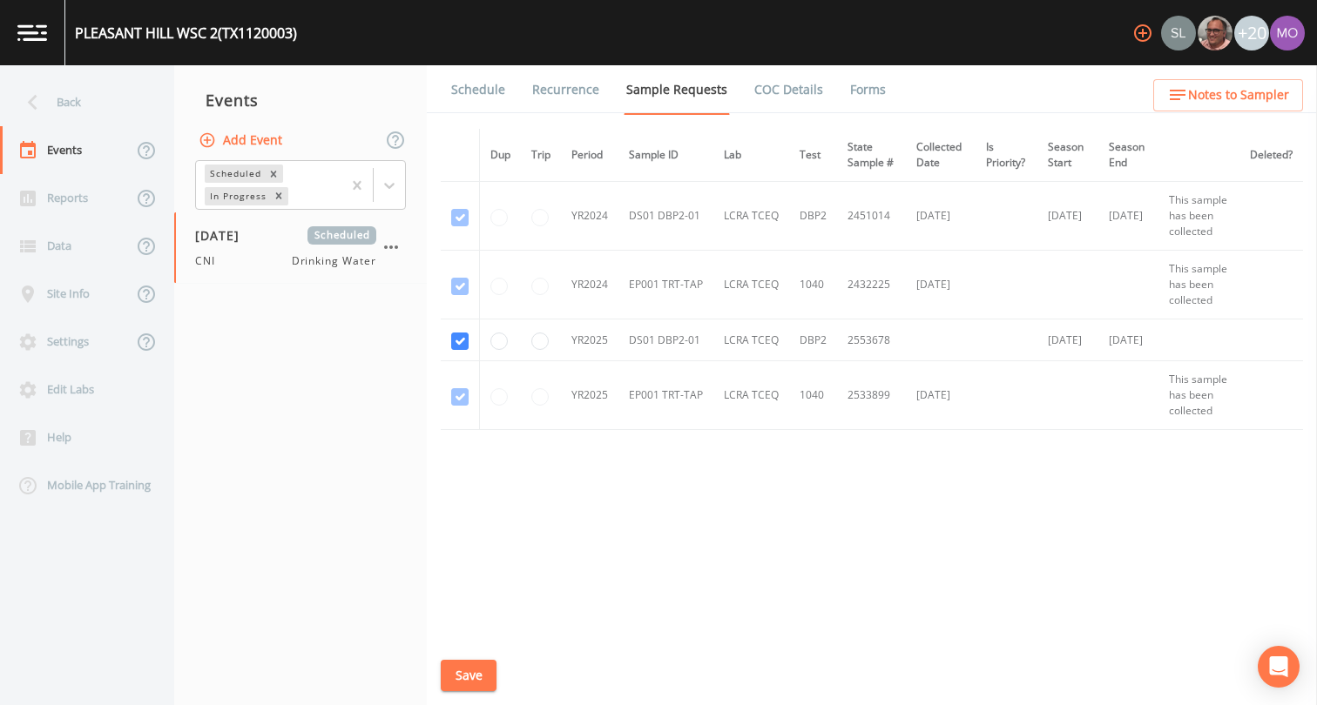
click at [484, 98] on link "Schedule" at bounding box center [477, 89] width 59 height 49
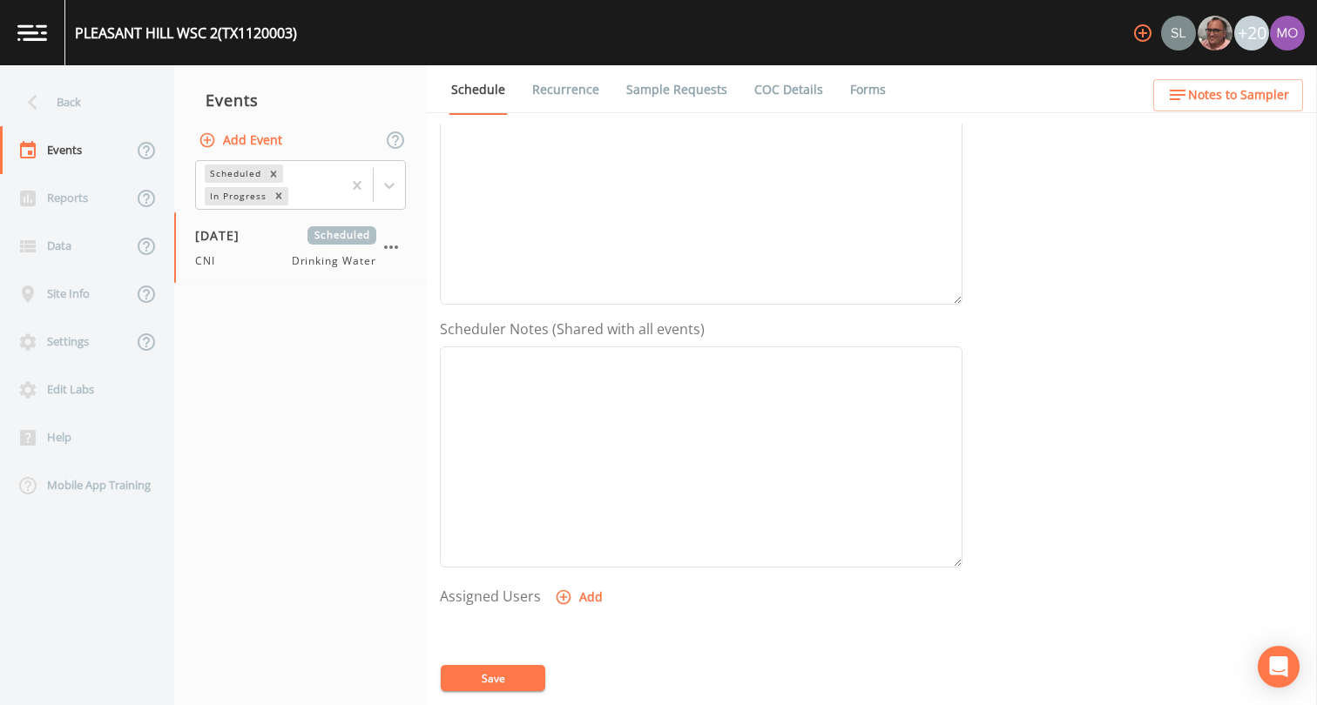
scroll to position [517, 0]
click at [560, 379] on icon "button" at bounding box center [563, 373] width 15 height 15
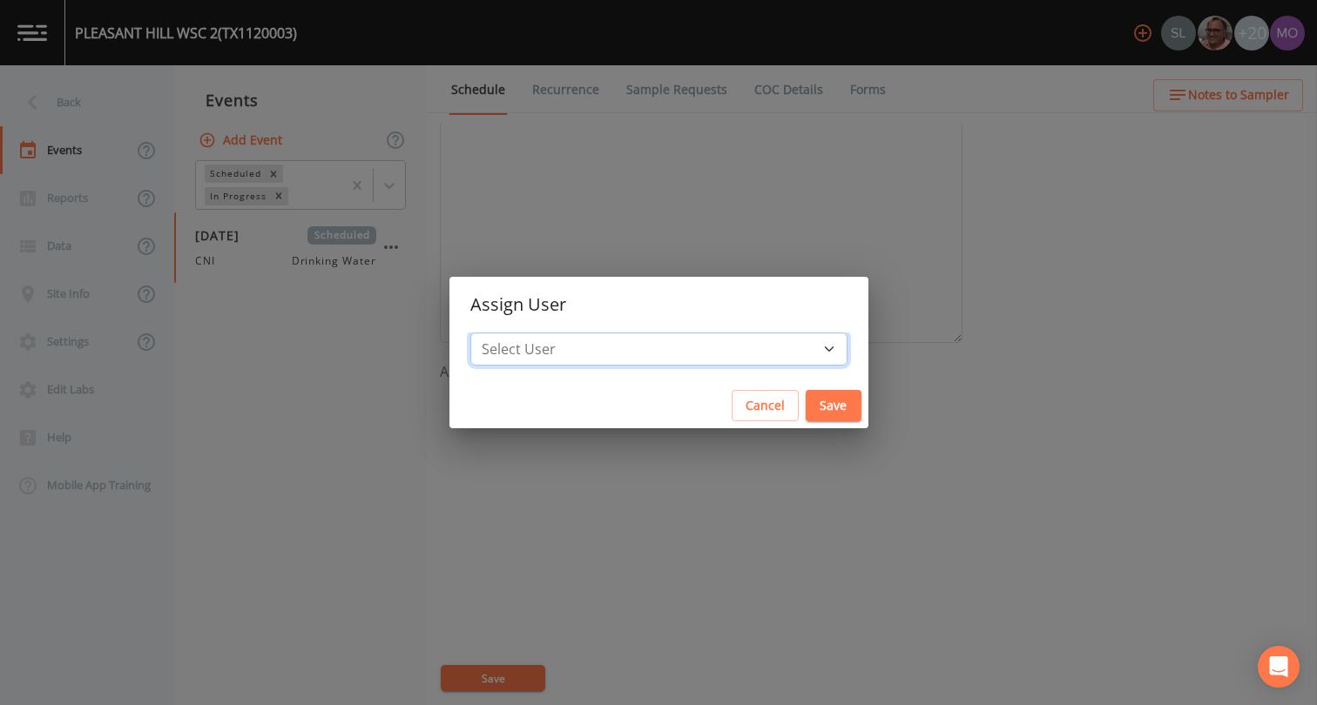
click at [633, 354] on select "Select User [PERSON_NAME] [PERSON_NAME] [PERSON_NAME] [PERSON_NAME] [PERSON_NAM…" at bounding box center [658, 349] width 377 height 33
select select "59db3e3d-8872-4fc9-8f54-035acae5efc3"
click at [805, 414] on button "Save" at bounding box center [833, 406] width 56 height 32
select select
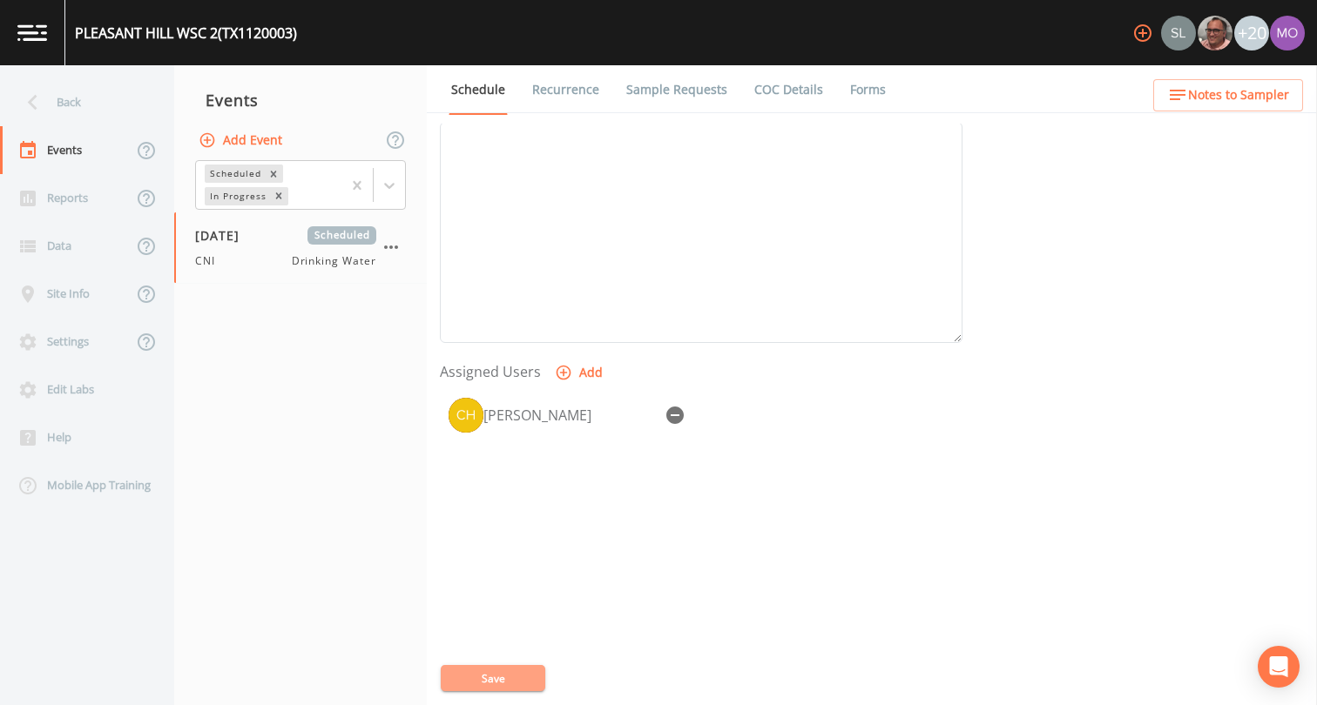
click at [523, 673] on button "Save" at bounding box center [493, 678] width 104 height 26
click at [113, 113] on div "Back" at bounding box center [78, 102] width 157 height 48
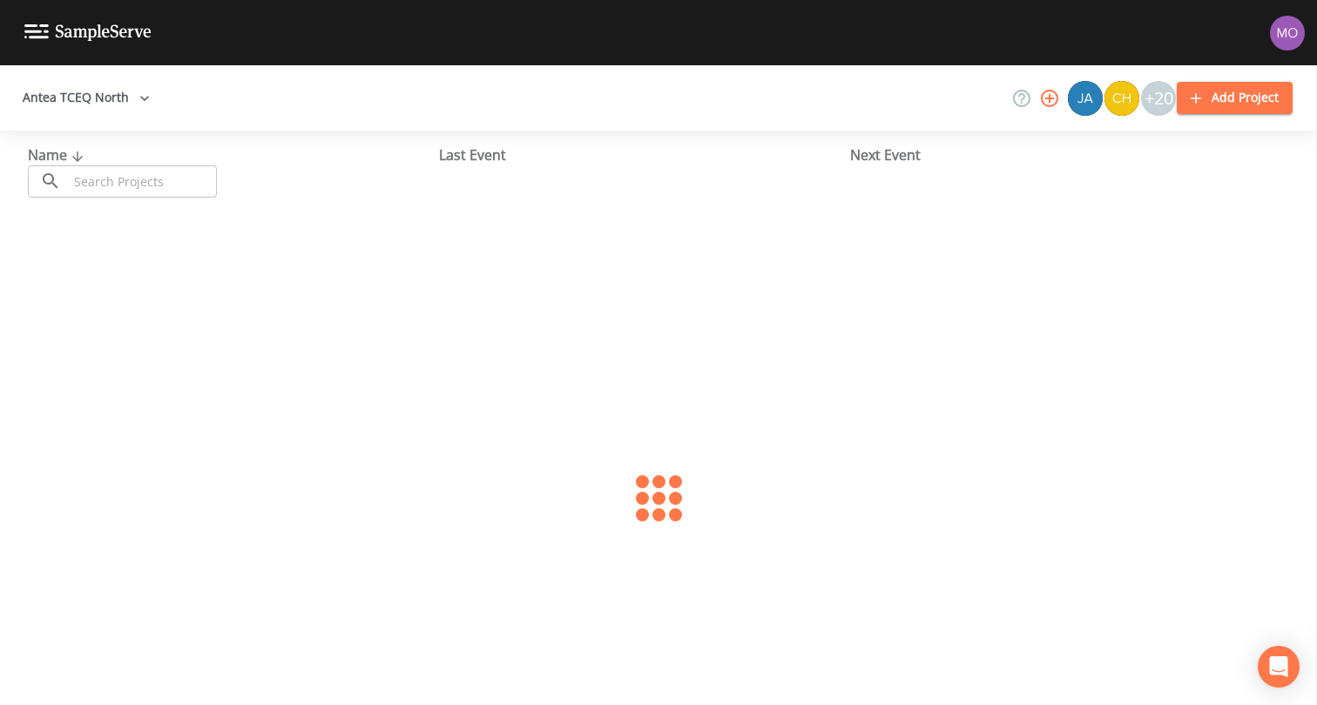
click at [89, 106] on button "Antea TCEQ North" at bounding box center [86, 98] width 141 height 32
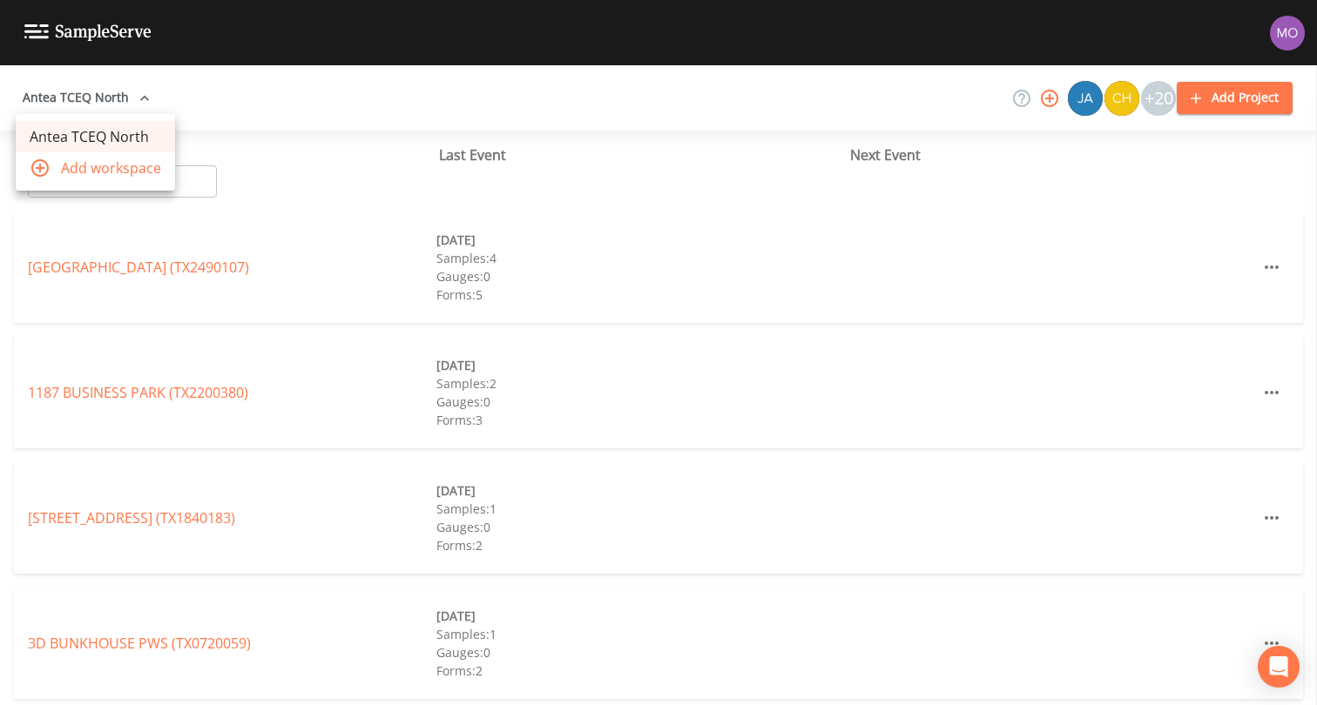
click at [192, 179] on div at bounding box center [658, 352] width 1317 height 705
paste input "TX2120004"
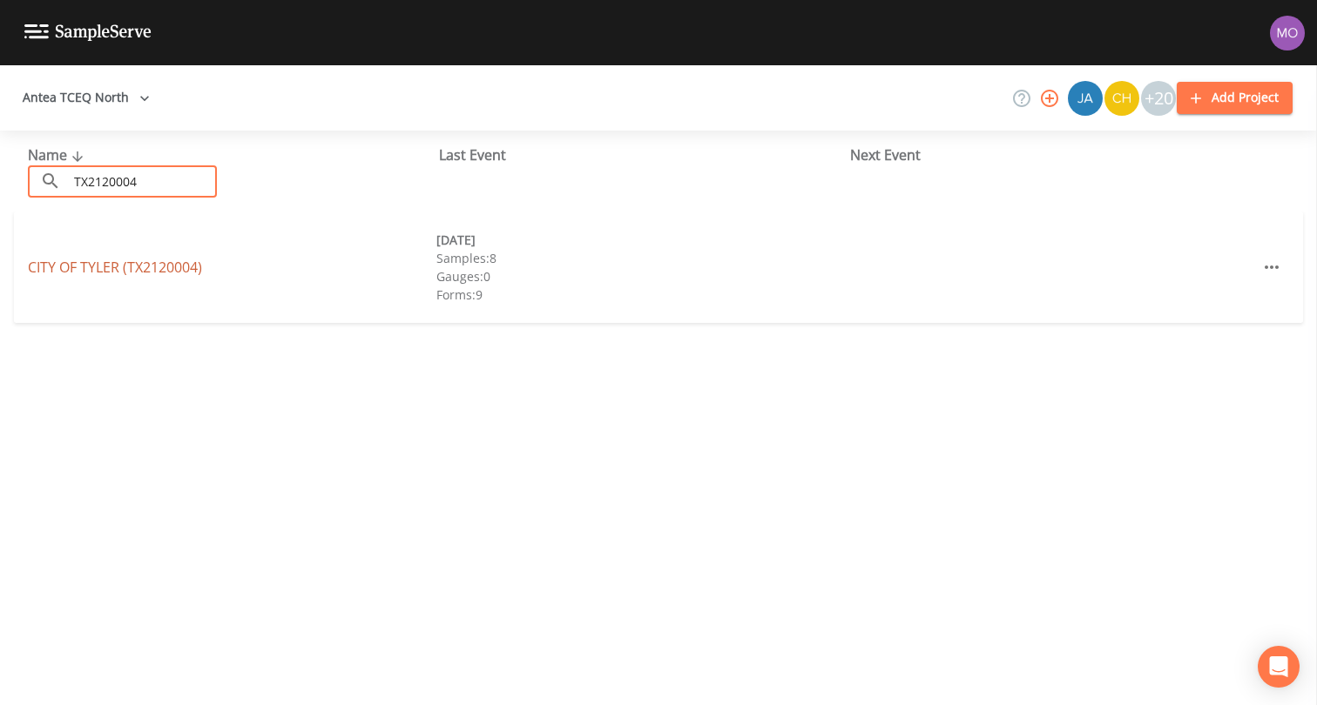
type input "TX2120004"
click at [124, 269] on link "CITY OF [GEOGRAPHIC_DATA] (TX2120004)" at bounding box center [115, 267] width 174 height 19
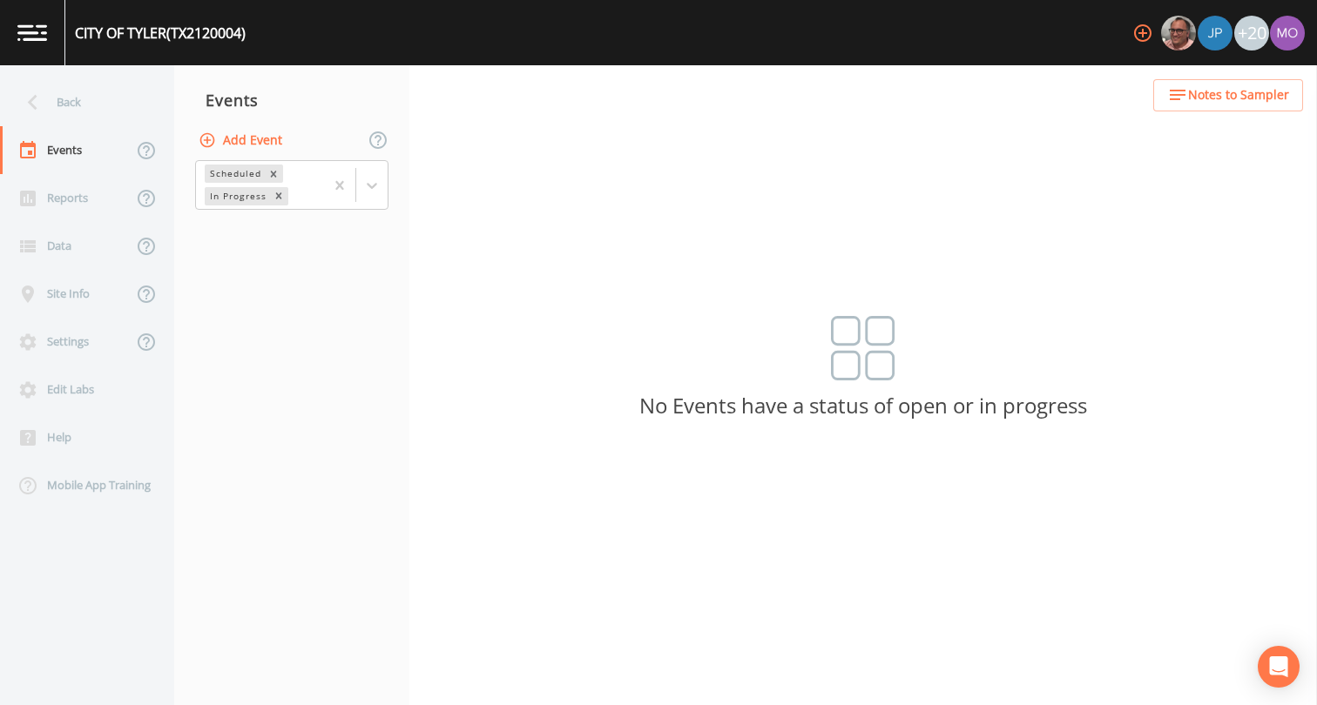
click at [233, 143] on button "Add Event" at bounding box center [242, 141] width 94 height 32
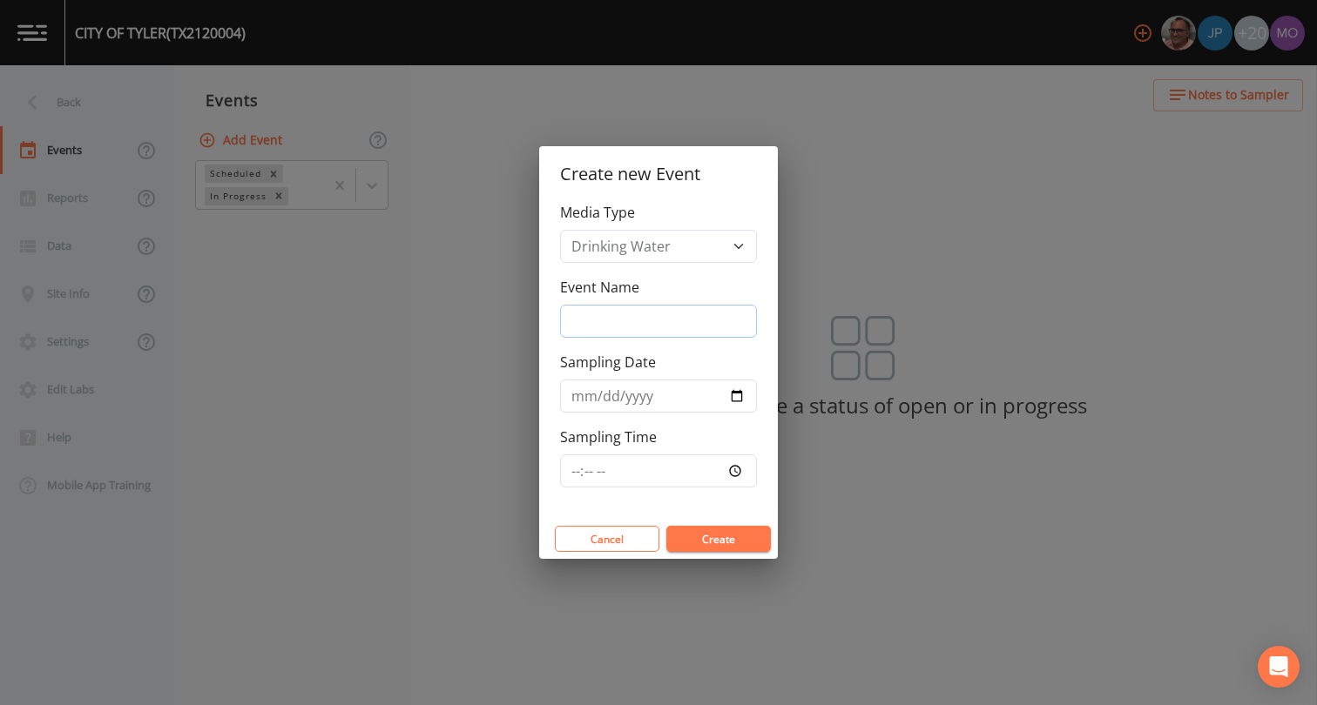
click at [599, 320] on input "Event Name" at bounding box center [658, 321] width 197 height 33
type input "JHI"
click at [723, 386] on input "Sampling Date" at bounding box center [658, 396] width 197 height 33
click at [738, 394] on input "Sampling Date" at bounding box center [658, 396] width 197 height 33
type input "[DATE]"
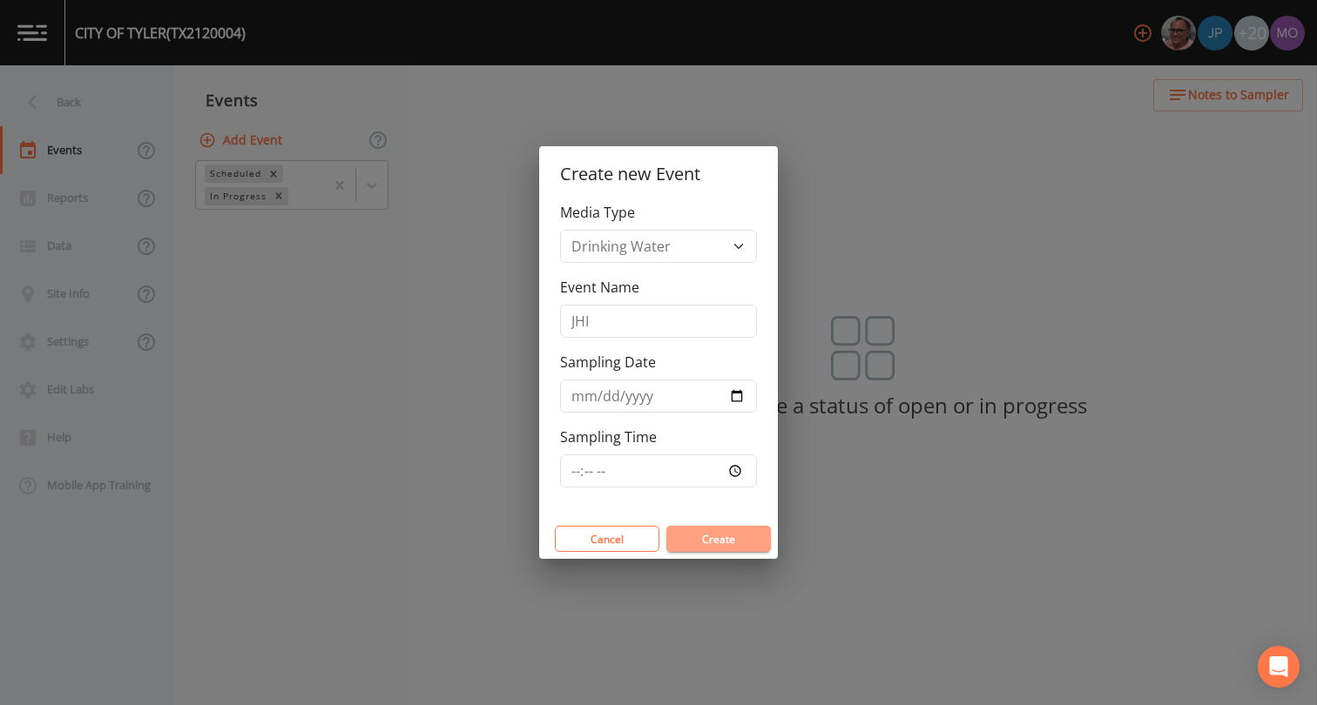
click at [685, 549] on button "Create" at bounding box center [718, 539] width 104 height 26
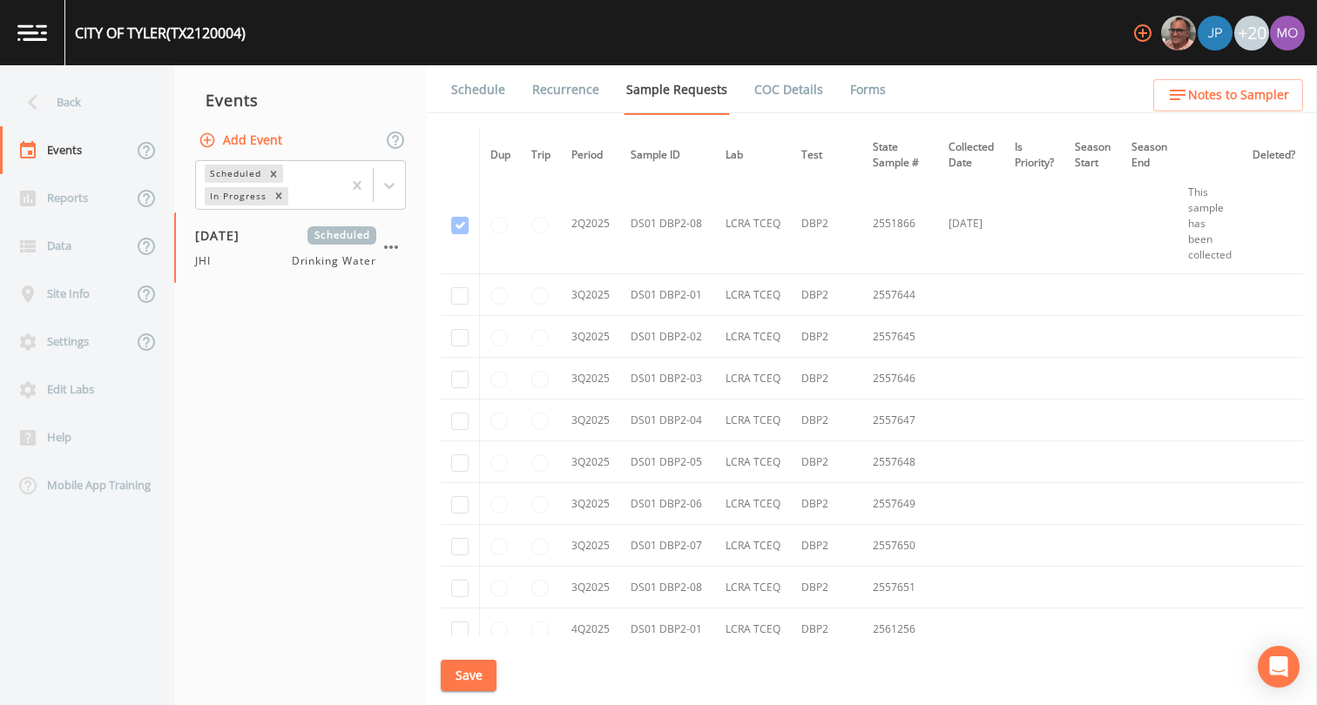
scroll to position [6725, 0]
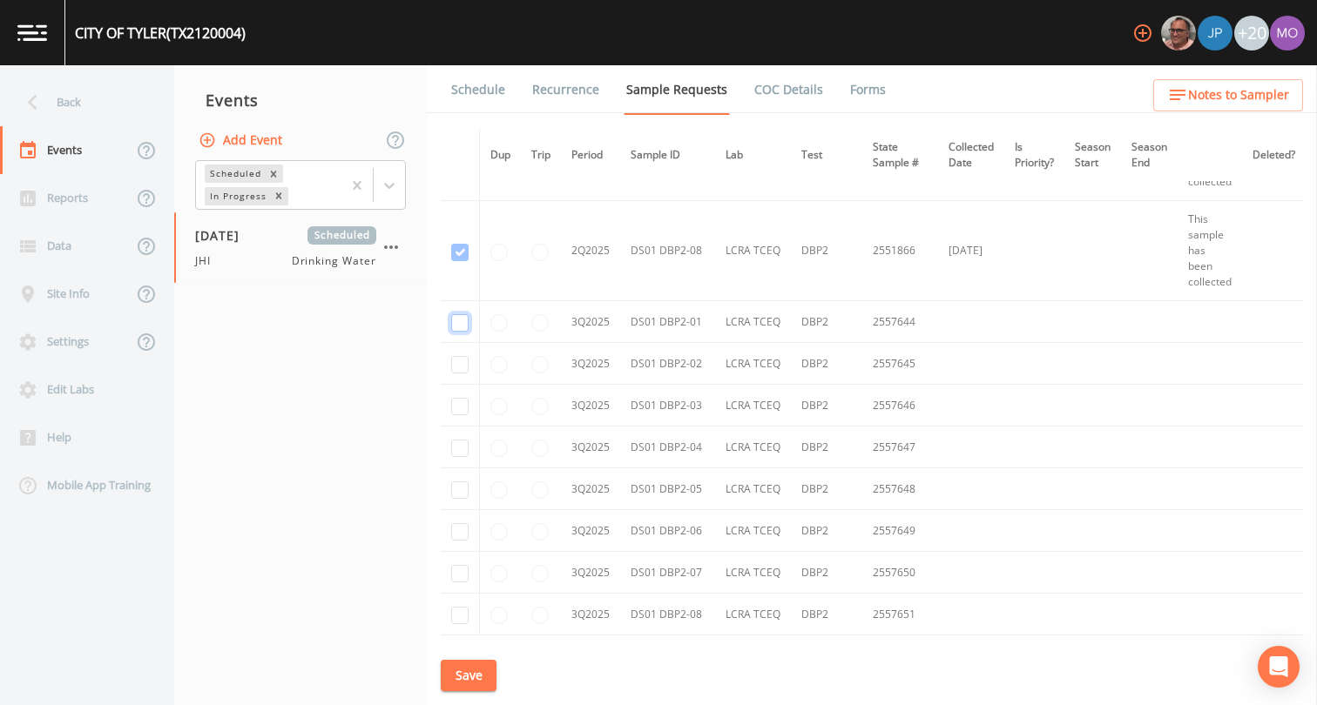
checkbox input "true"
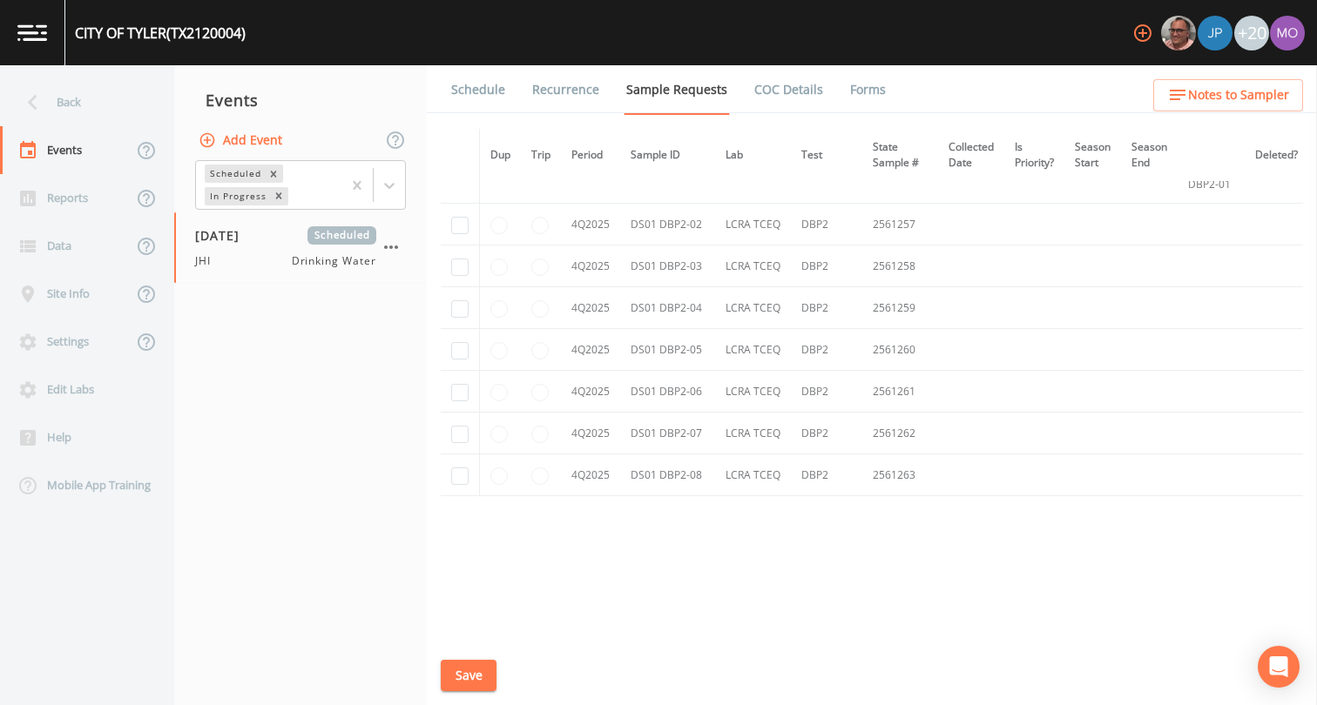
scroll to position [5808, 0]
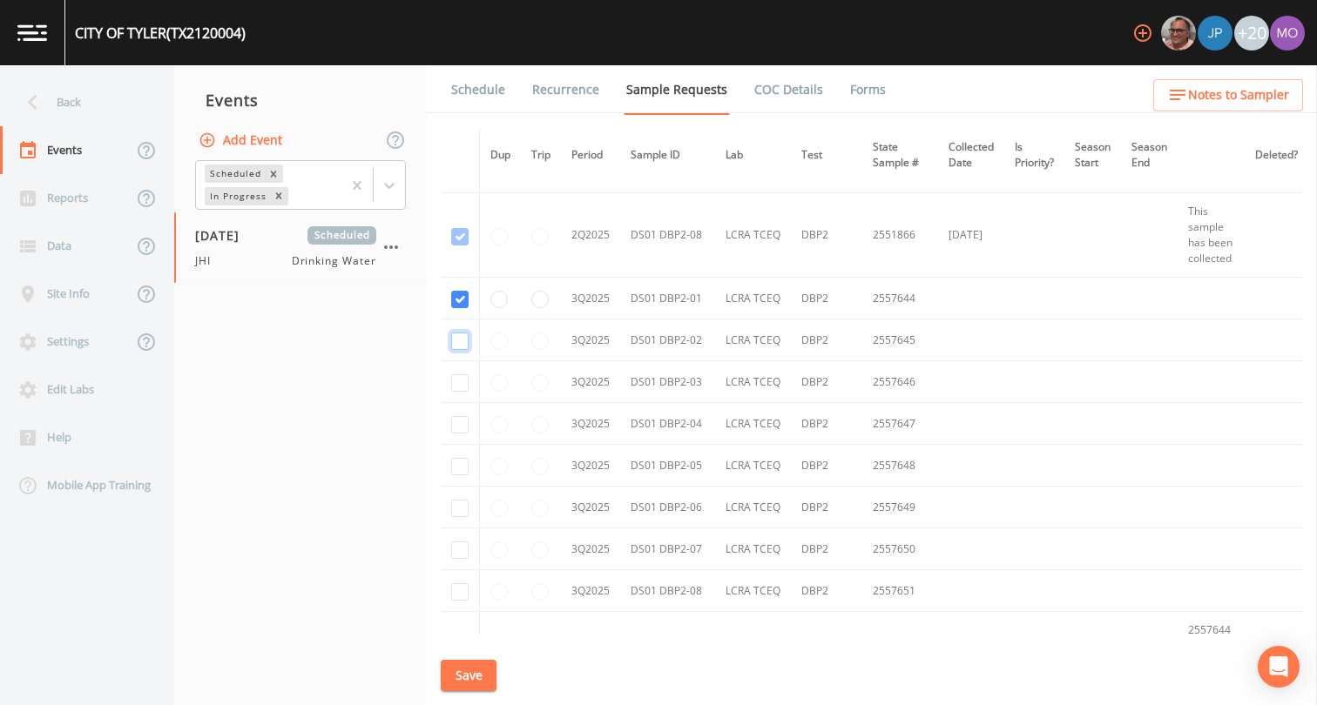
checkbox input "true"
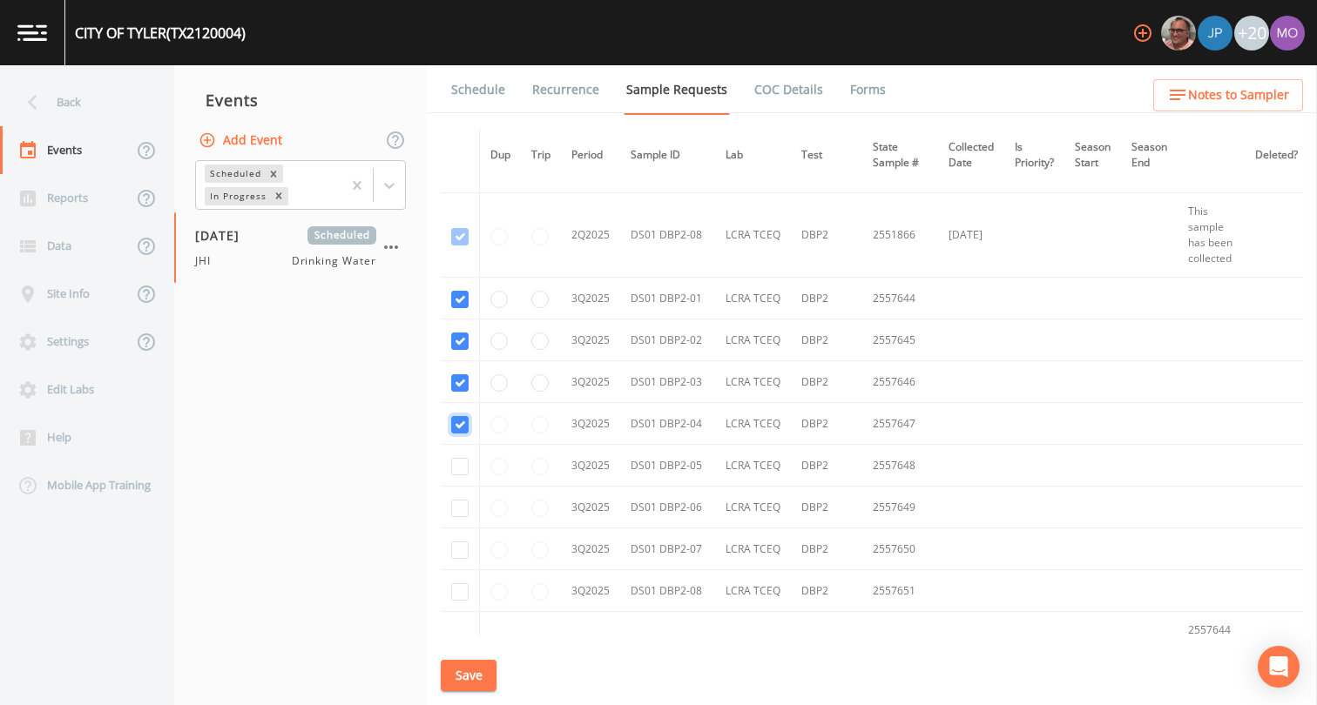
checkbox input "true"
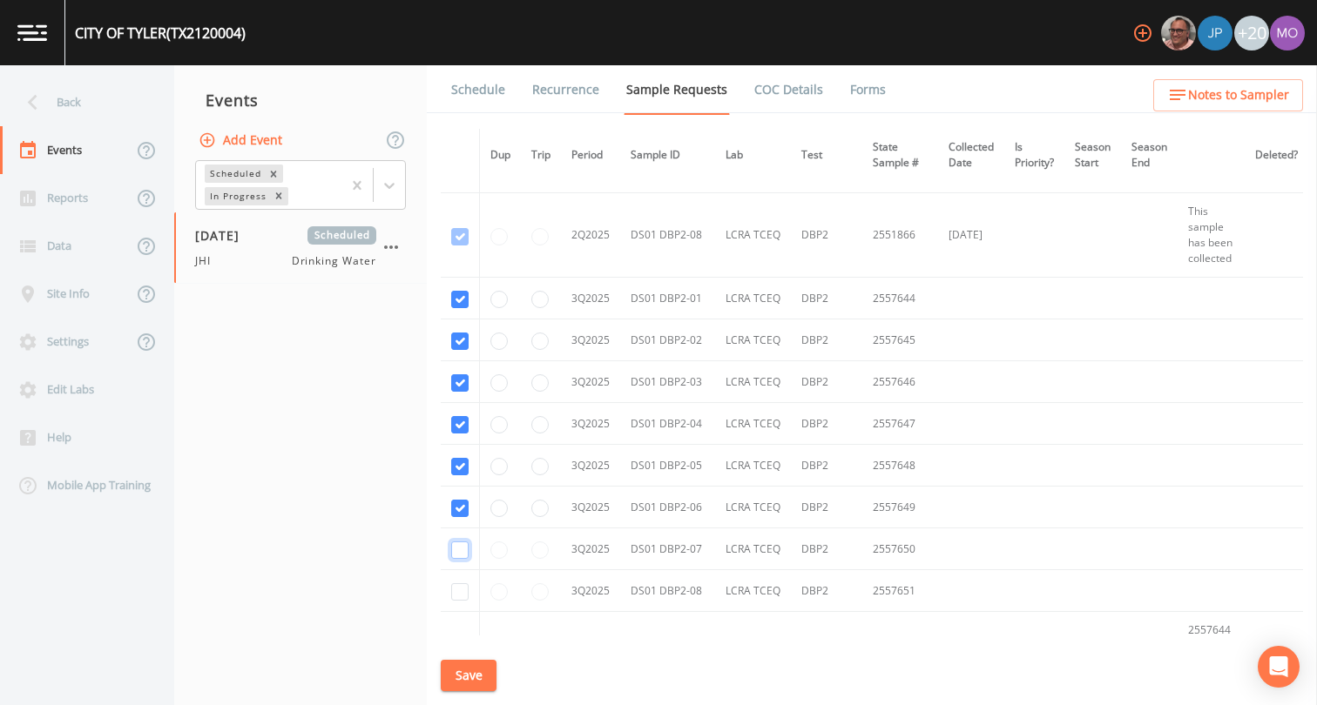
checkbox input "true"
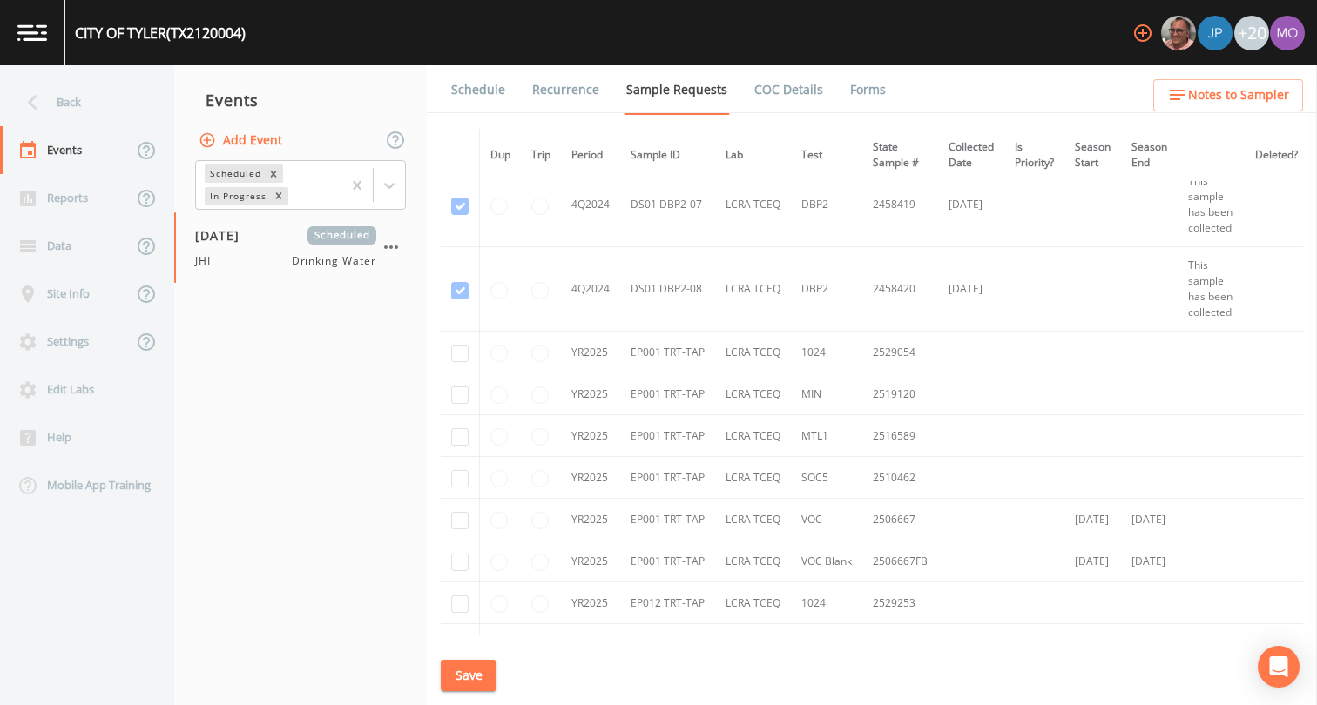
scroll to position [3541, 0]
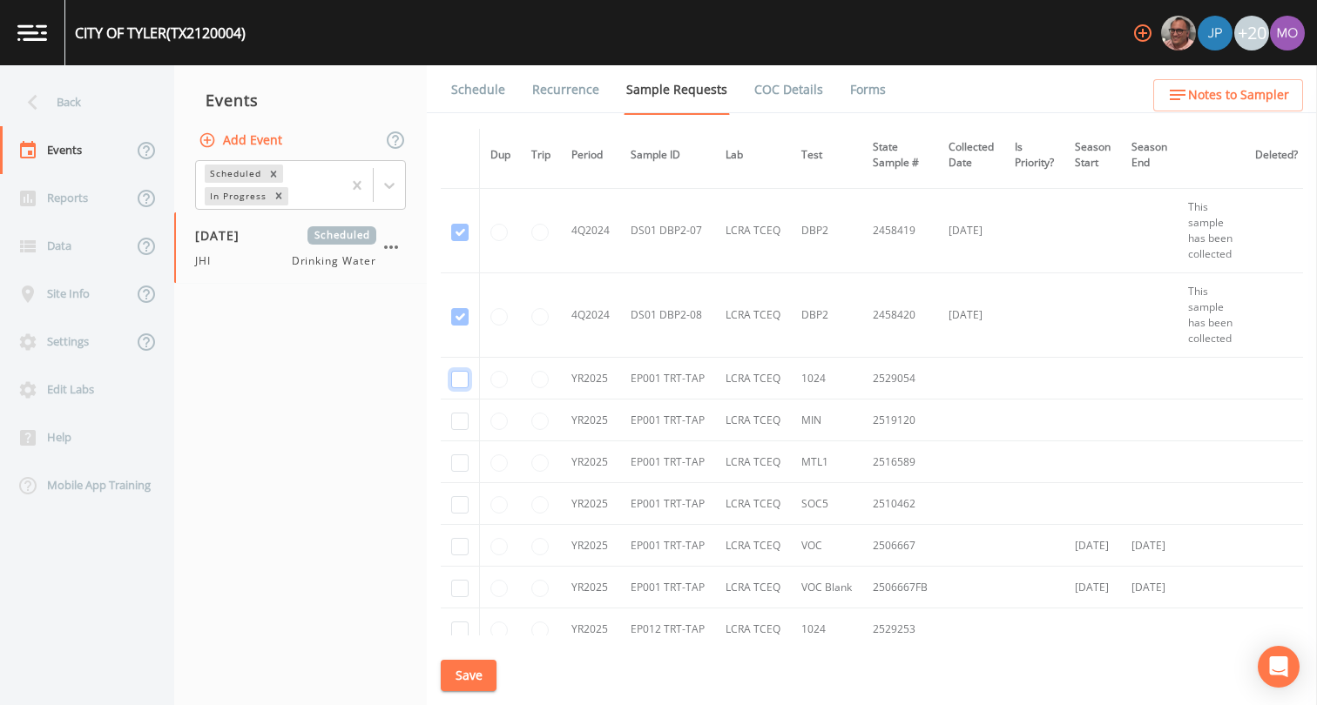
checkbox input "true"
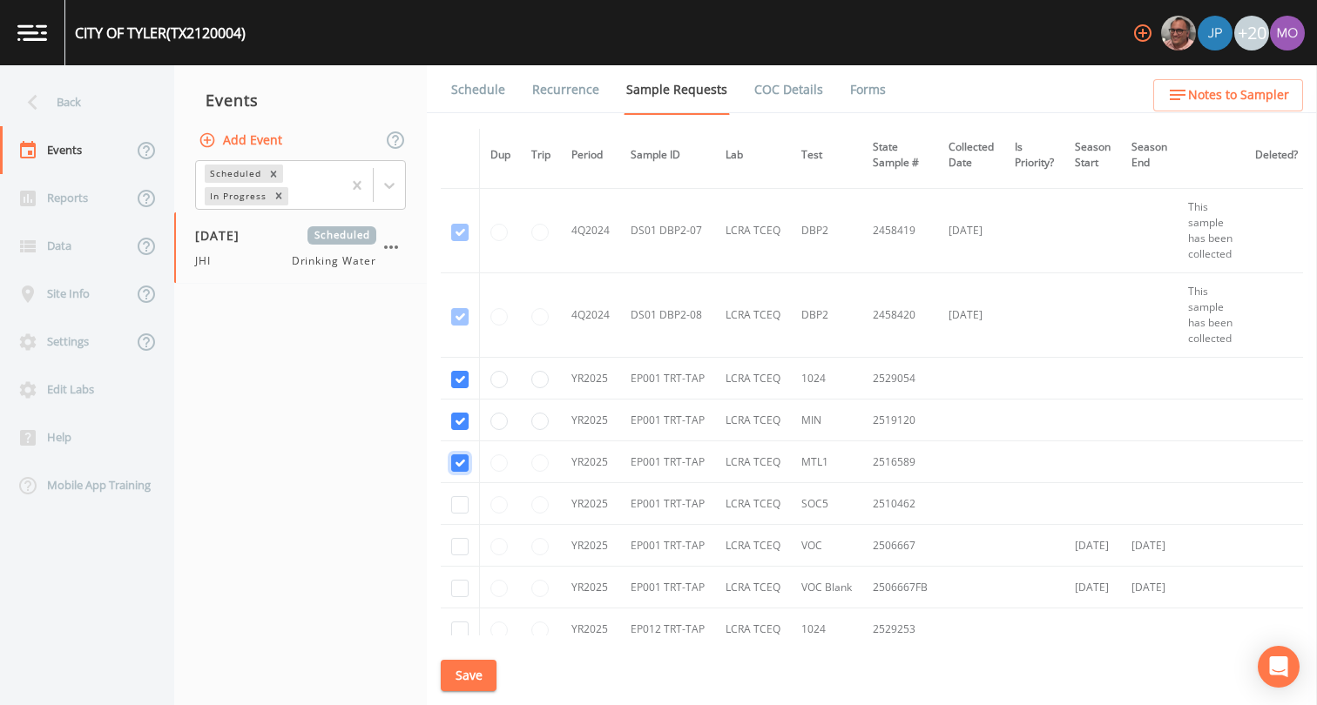
checkbox input "true"
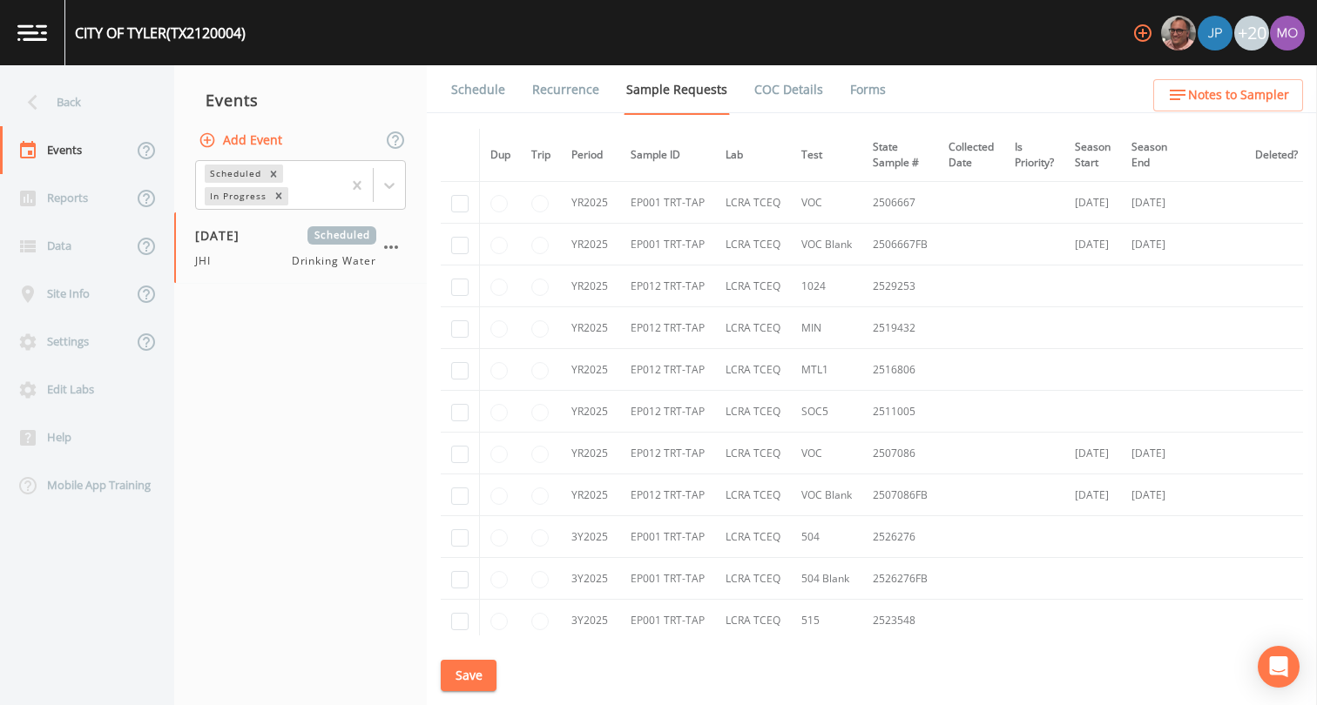
scroll to position [3829, 0]
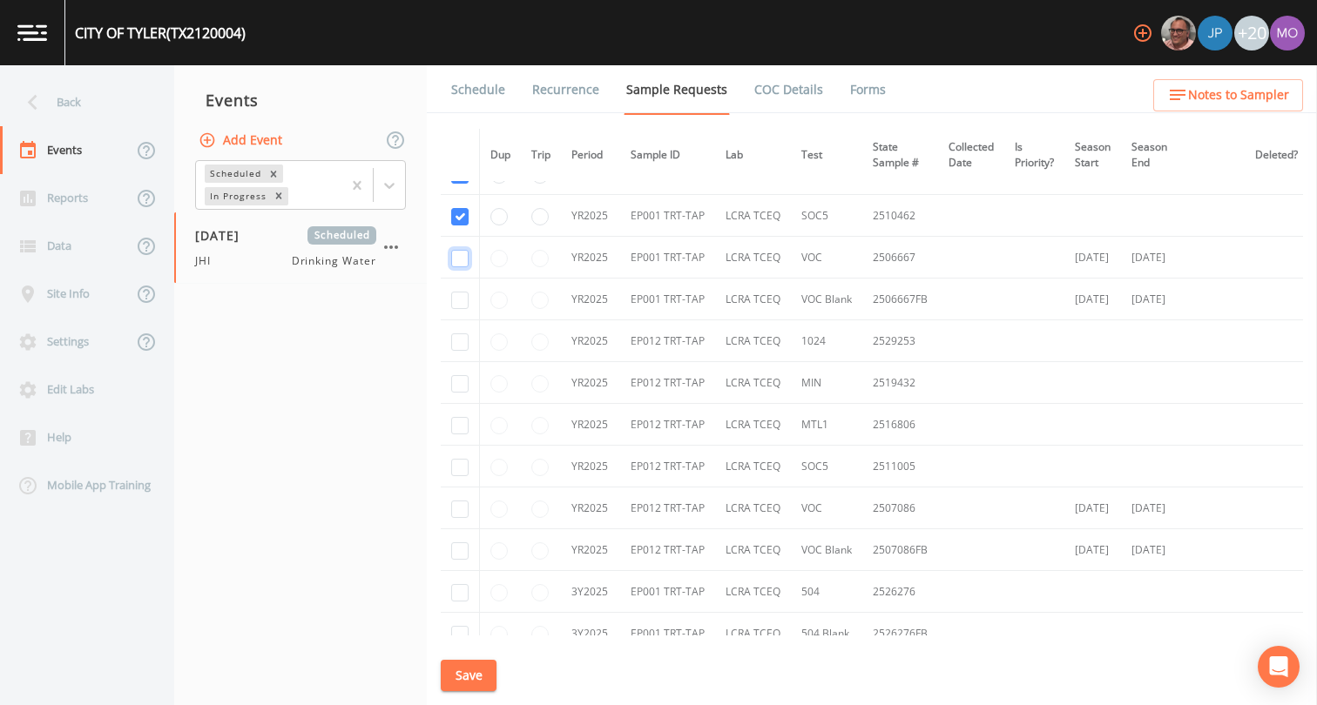
checkbox input "true"
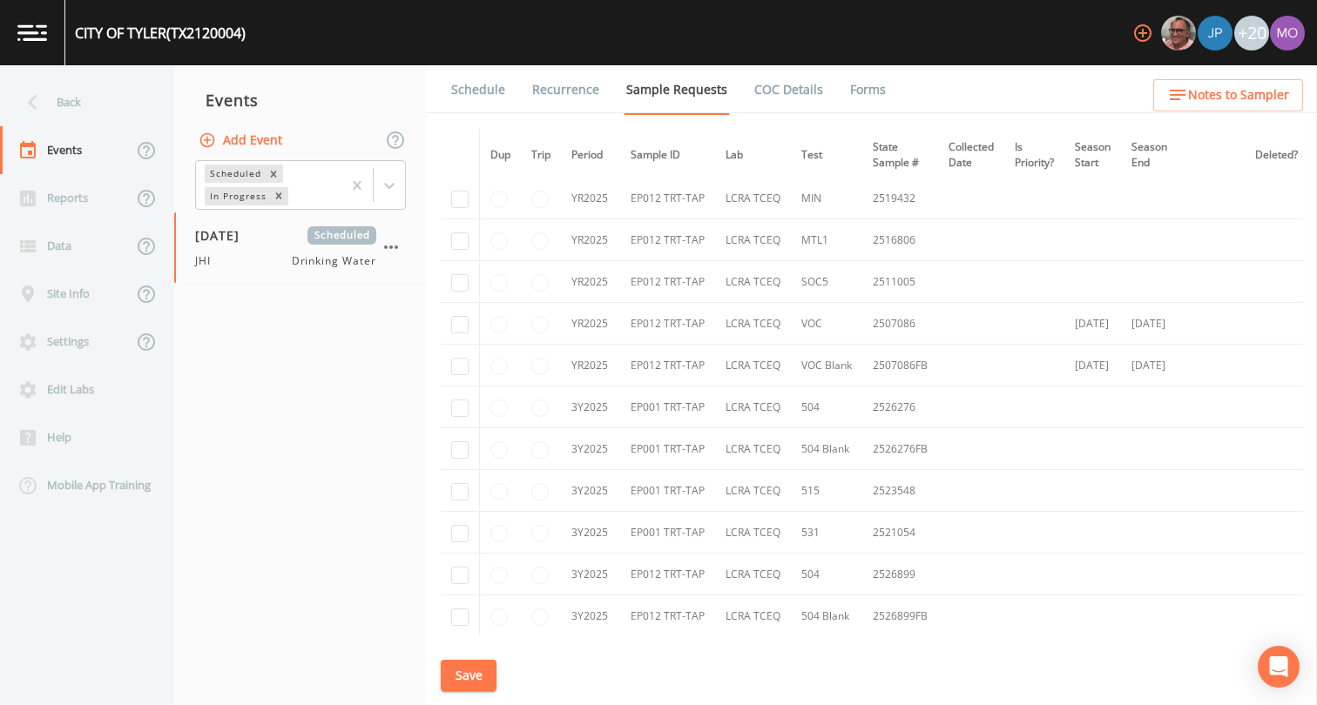
scroll to position [4027, 0]
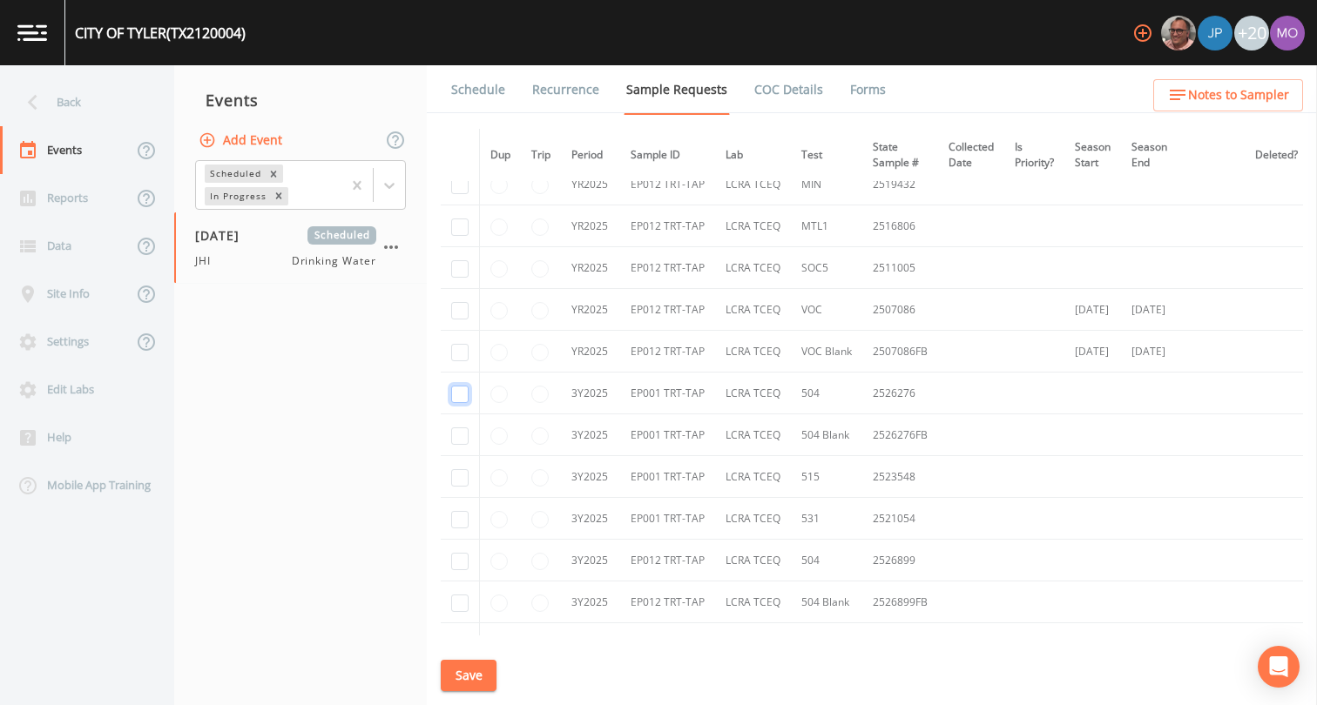
click at [462, 397] on input "checkbox" at bounding box center [459, 394] width 17 height 17
checkbox input "true"
click at [459, 442] on input "checkbox" at bounding box center [459, 436] width 17 height 17
checkbox input "true"
click at [459, 481] on input "checkbox" at bounding box center [459, 477] width 17 height 17
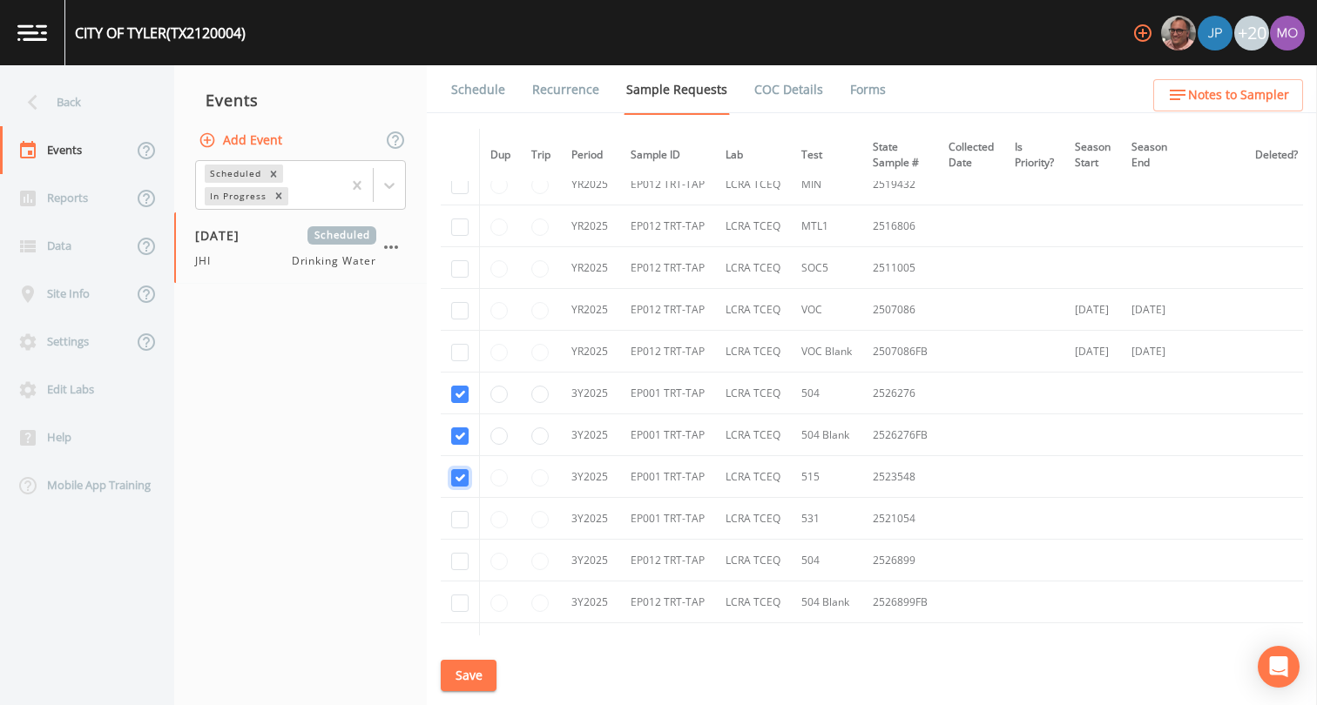
checkbox input "true"
click at [458, 521] on input "checkbox" at bounding box center [459, 519] width 17 height 17
checkbox input "true"
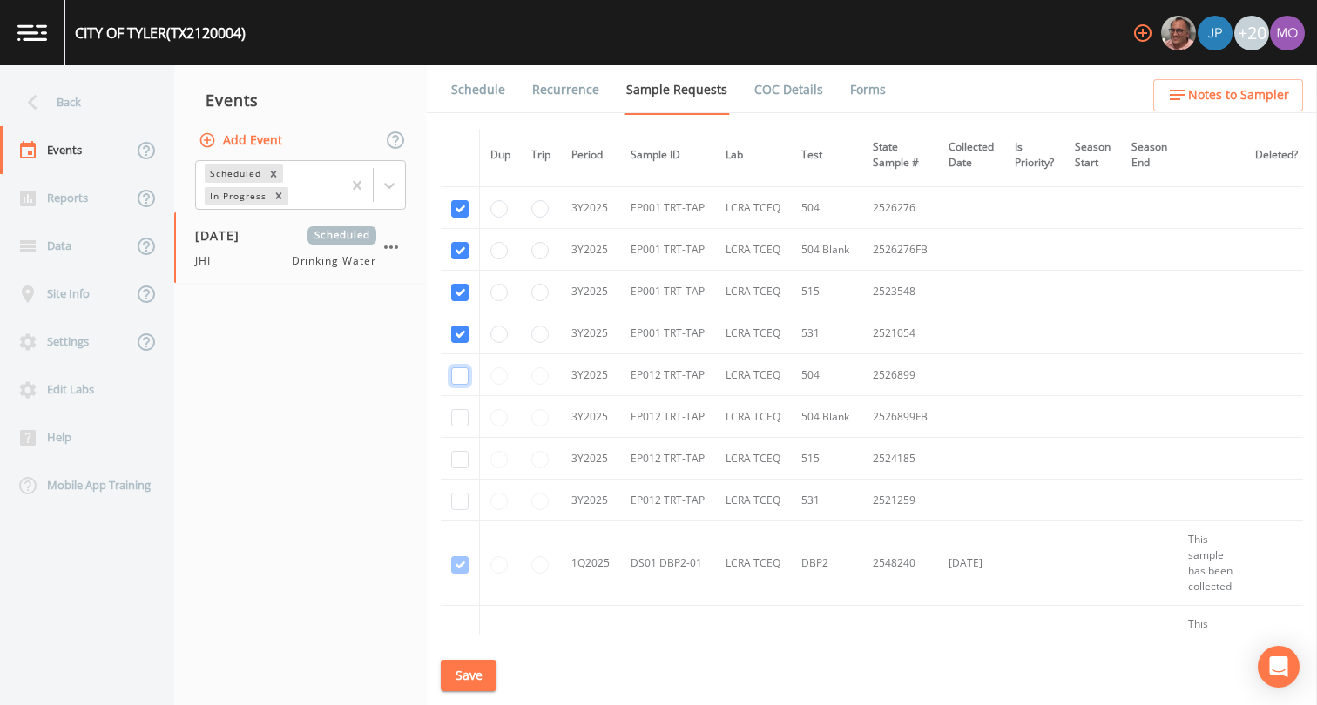
click at [458, 378] on input "checkbox" at bounding box center [459, 375] width 17 height 17
checkbox input "true"
click at [456, 419] on input "checkbox" at bounding box center [459, 417] width 17 height 17
checkbox input "true"
click at [458, 460] on input "checkbox" at bounding box center [459, 459] width 17 height 17
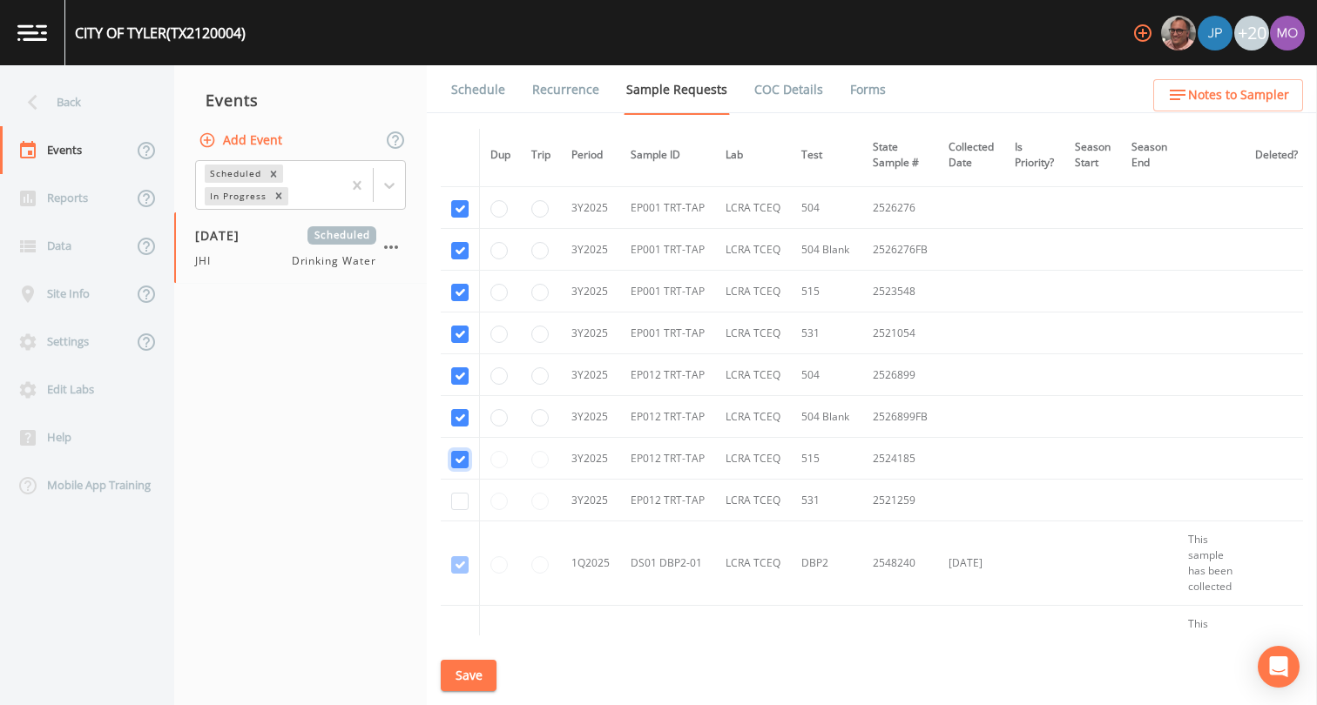
checkbox input "true"
click at [457, 501] on input "checkbox" at bounding box center [459, 501] width 17 height 17
checkbox input "true"
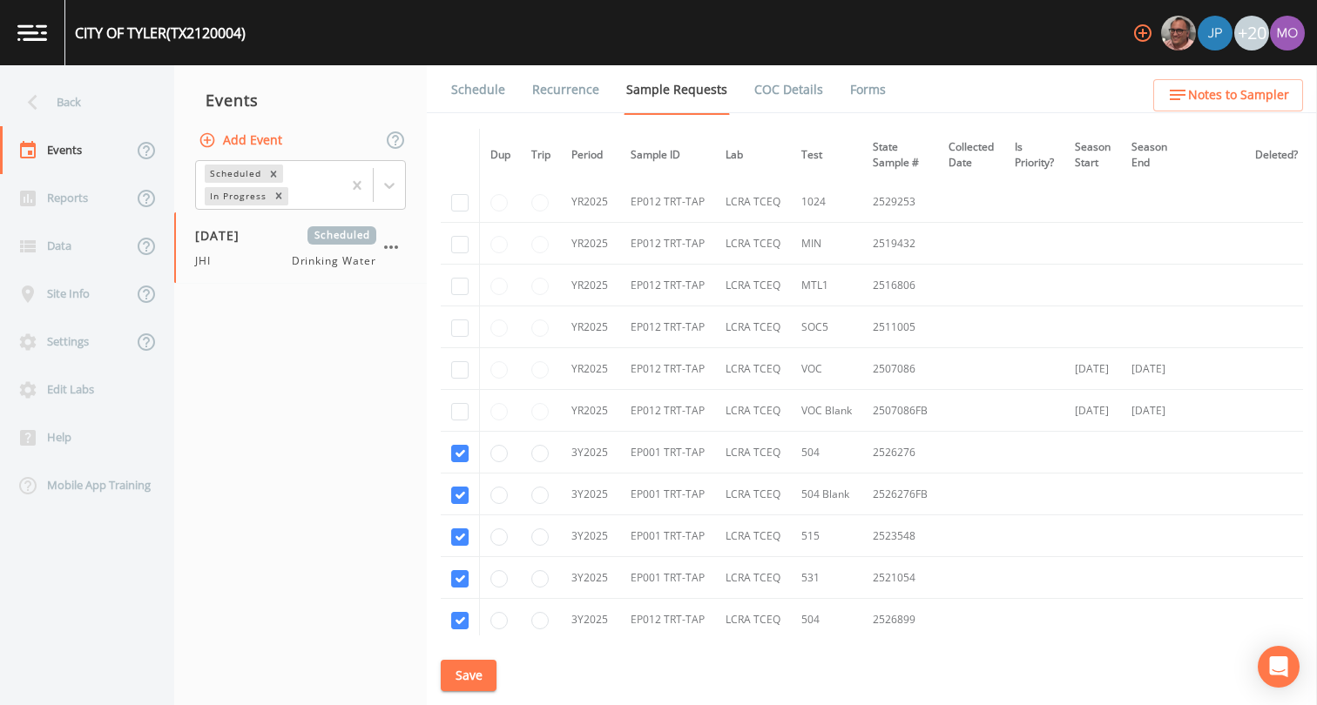
scroll to position [3946, 0]
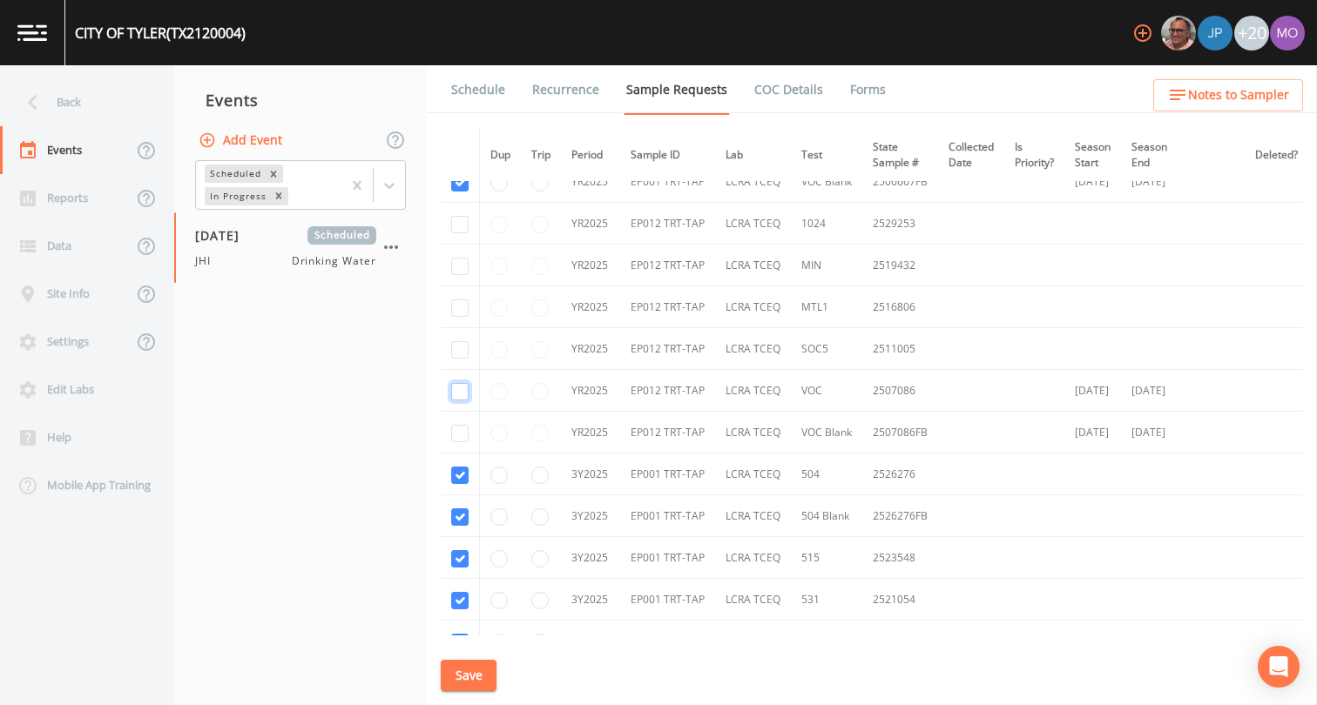
checkbox input "true"
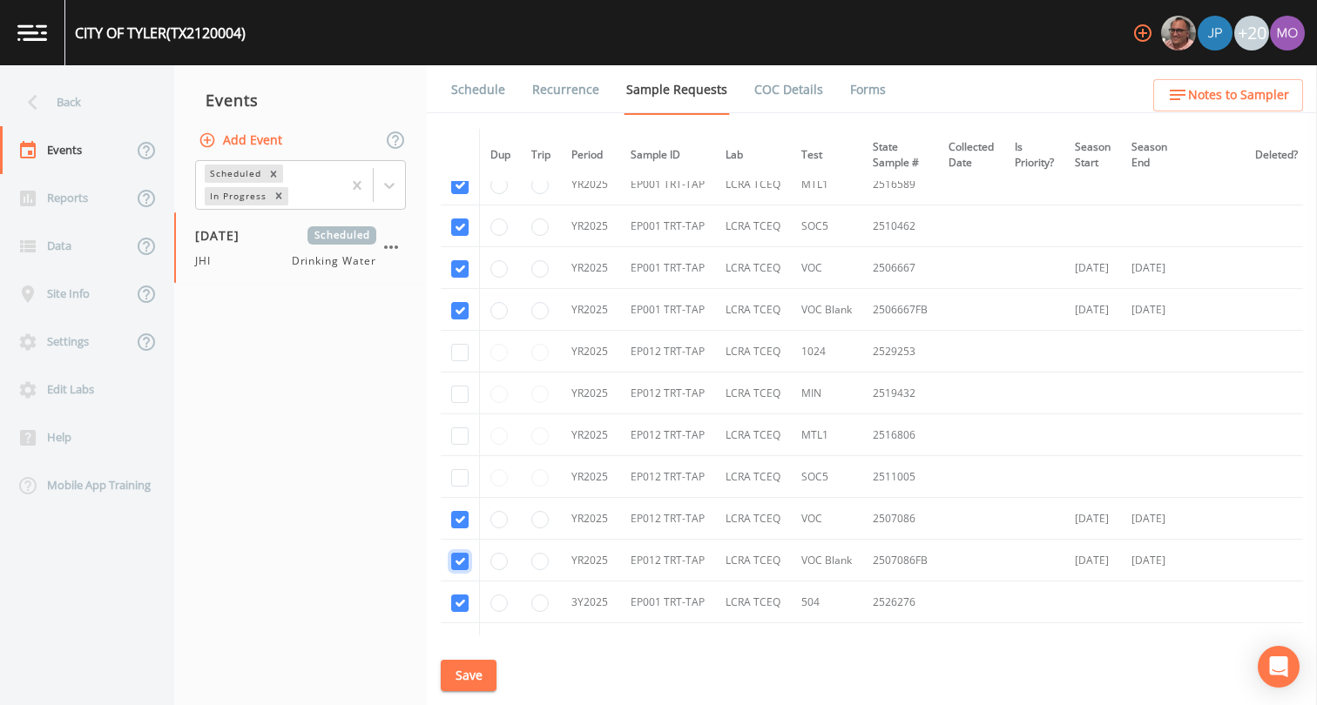
scroll to position [3811, 0]
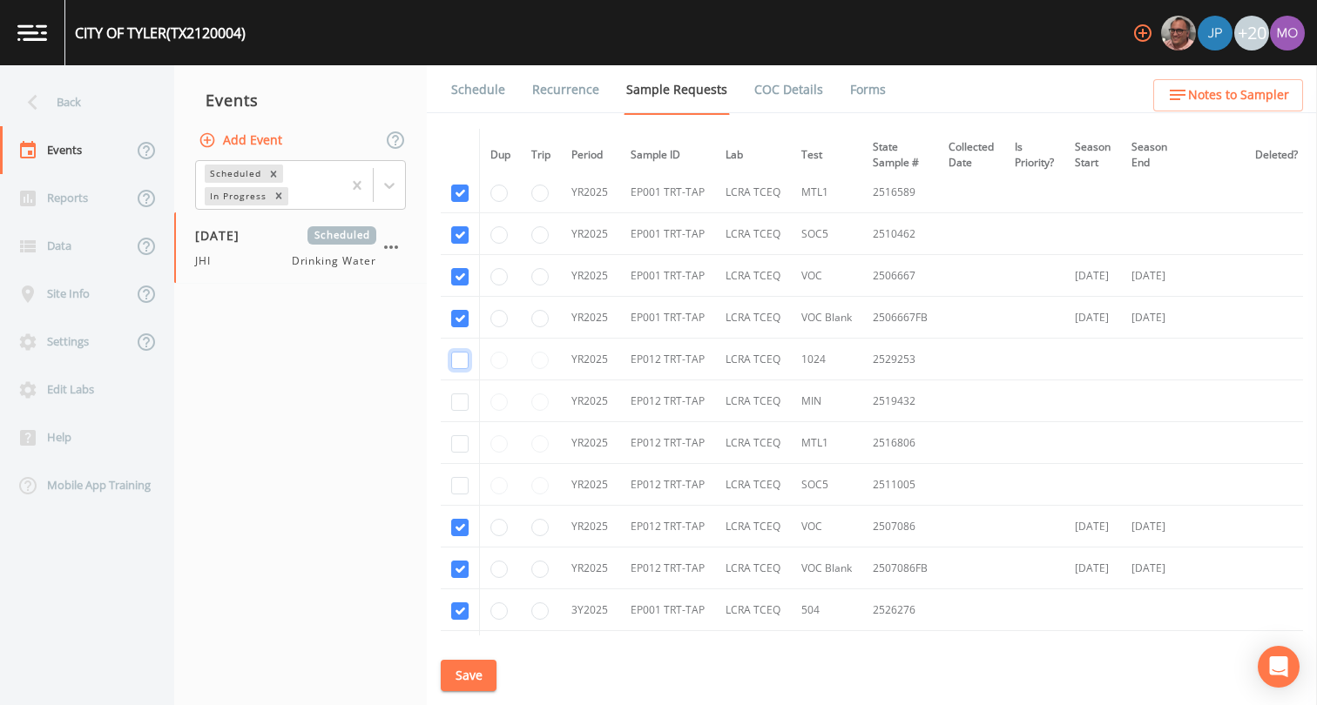
checkbox input "true"
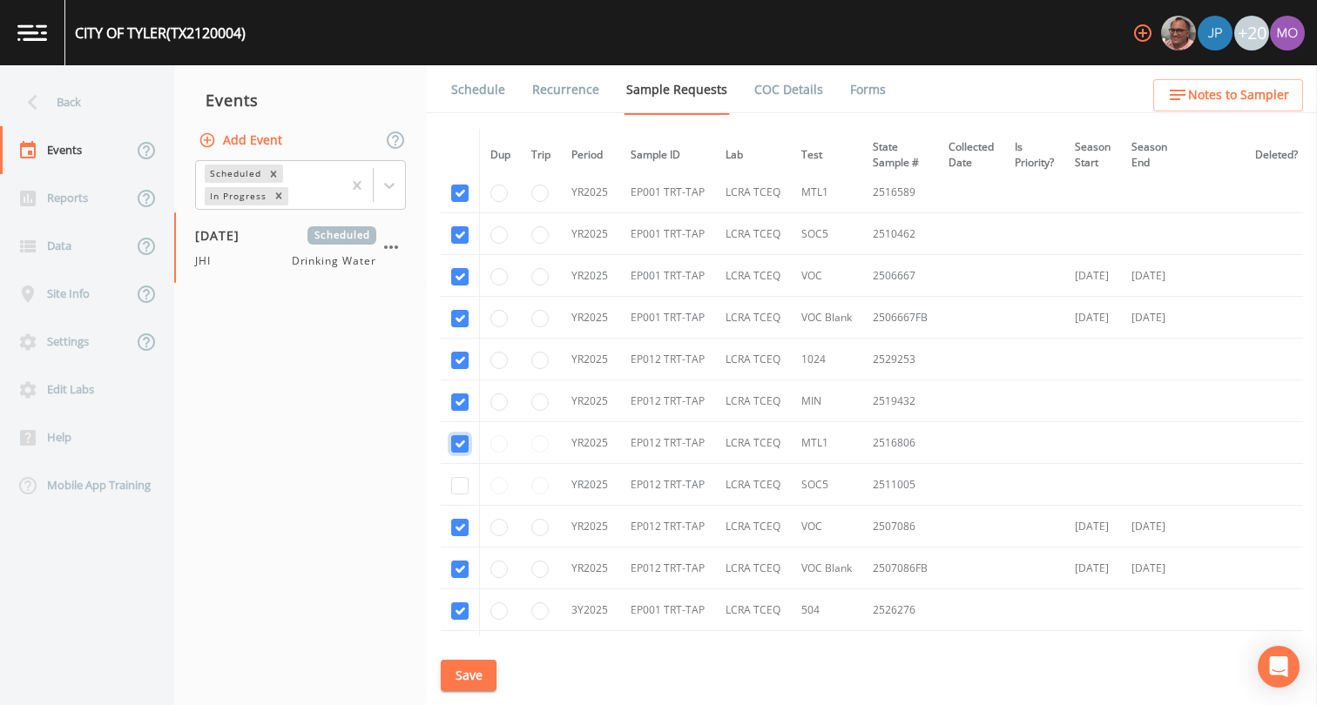
checkbox input "true"
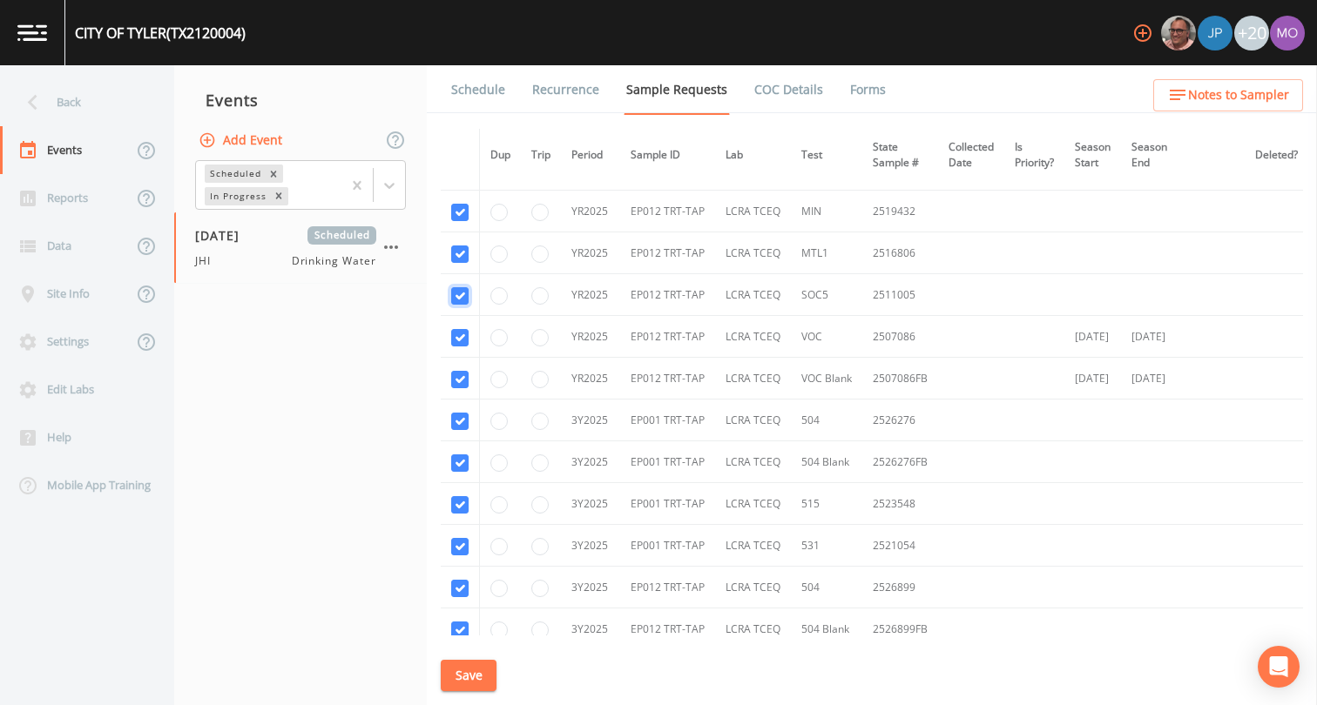
scroll to position [4556, 0]
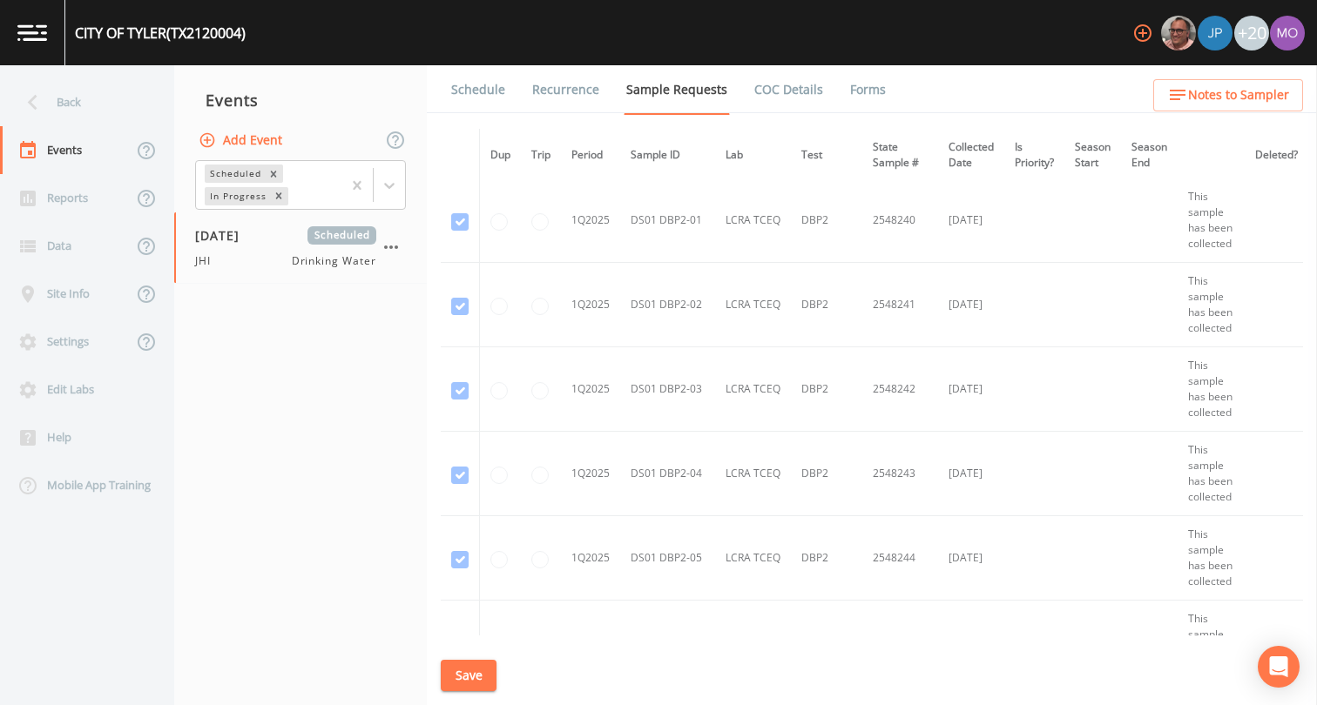
click at [464, 685] on button "Save" at bounding box center [469, 676] width 56 height 32
click at [481, 91] on link "Schedule" at bounding box center [477, 89] width 59 height 49
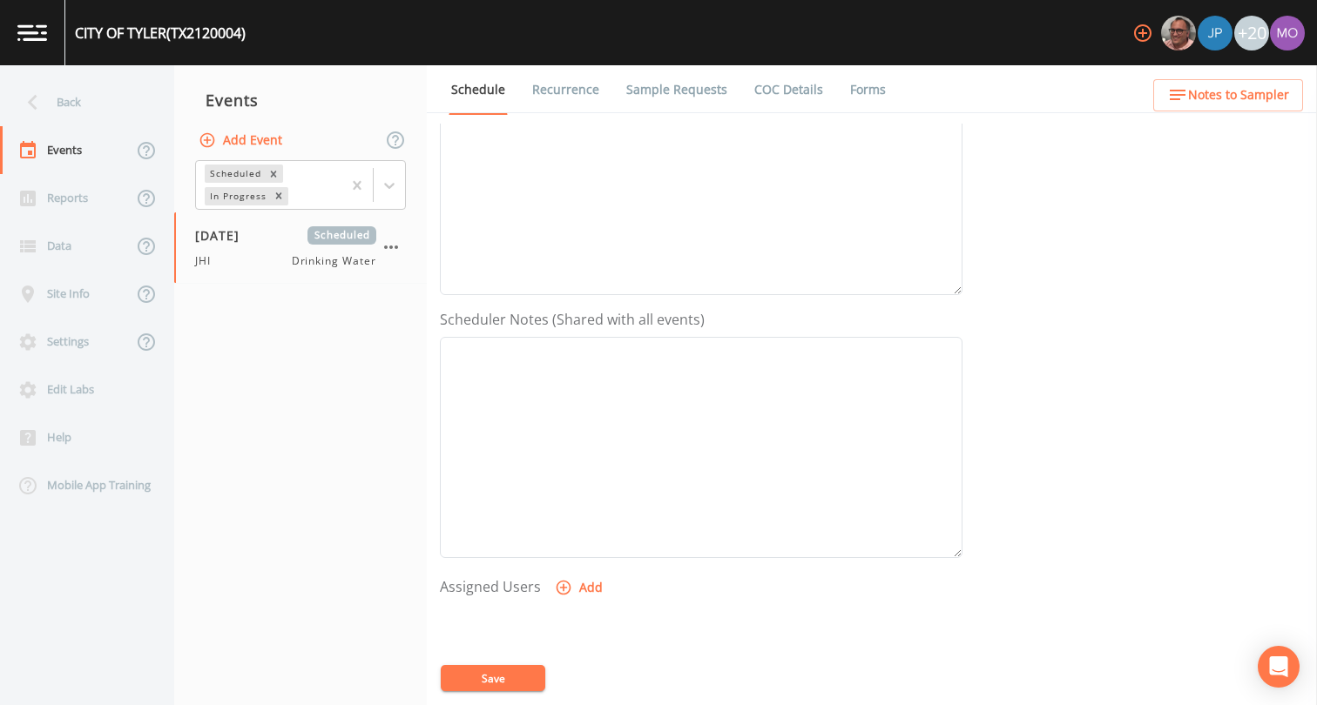
scroll to position [489, 0]
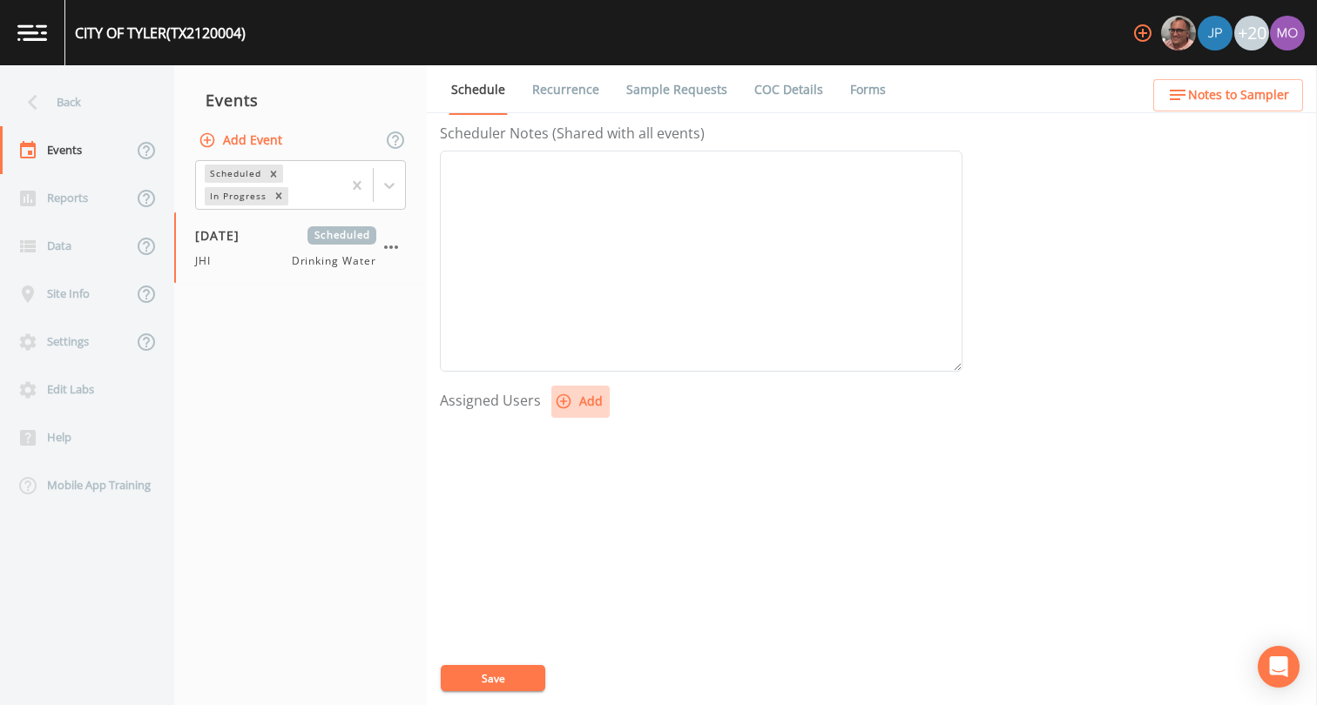
click at [563, 412] on button "Add" at bounding box center [580, 402] width 58 height 32
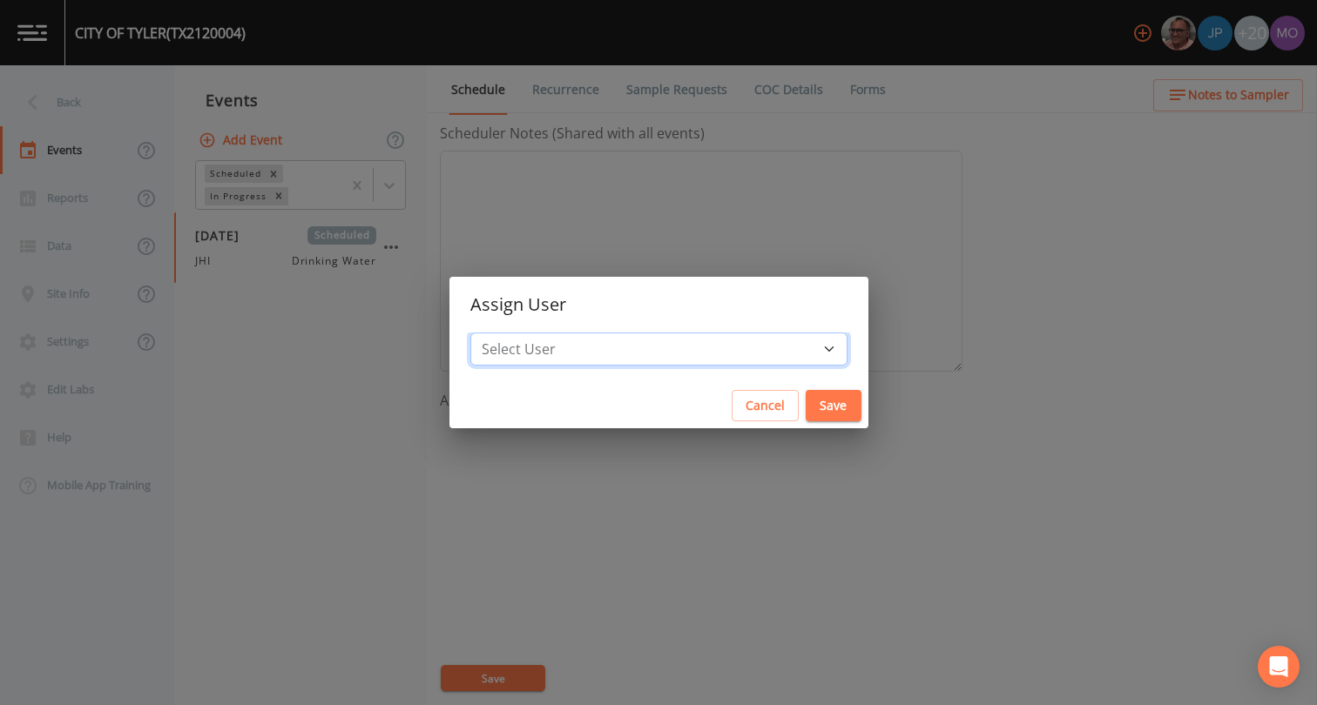
click at [597, 341] on select "Select User [PERSON_NAME] [PERSON_NAME] [PERSON_NAME] [PERSON_NAME] [PERSON_NAM…" at bounding box center [658, 349] width 377 height 33
select select "a5a304aa-47e0-4d0c-bb11-516c0cd15b21"
click at [805, 412] on button "Save" at bounding box center [833, 406] width 56 height 32
select select
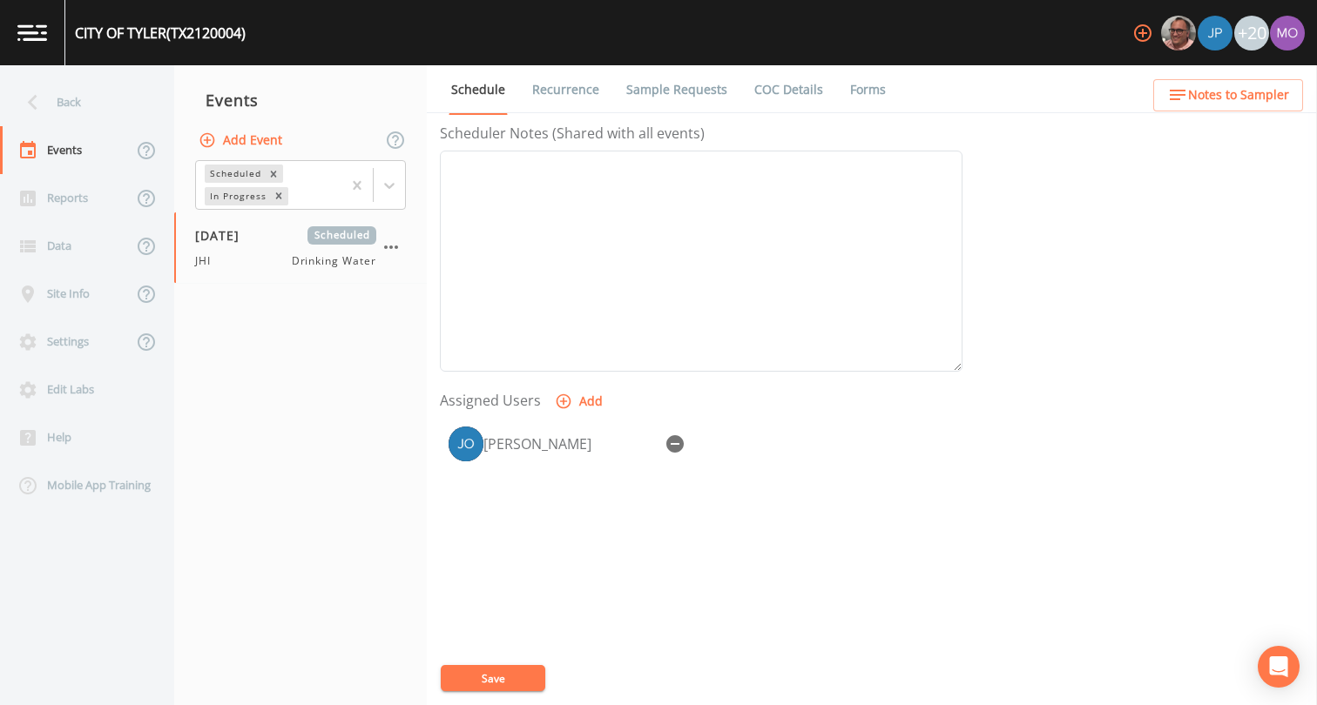
click at [502, 677] on button "Save" at bounding box center [493, 678] width 104 height 26
click at [670, 88] on link "Sample Requests" at bounding box center [676, 89] width 106 height 49
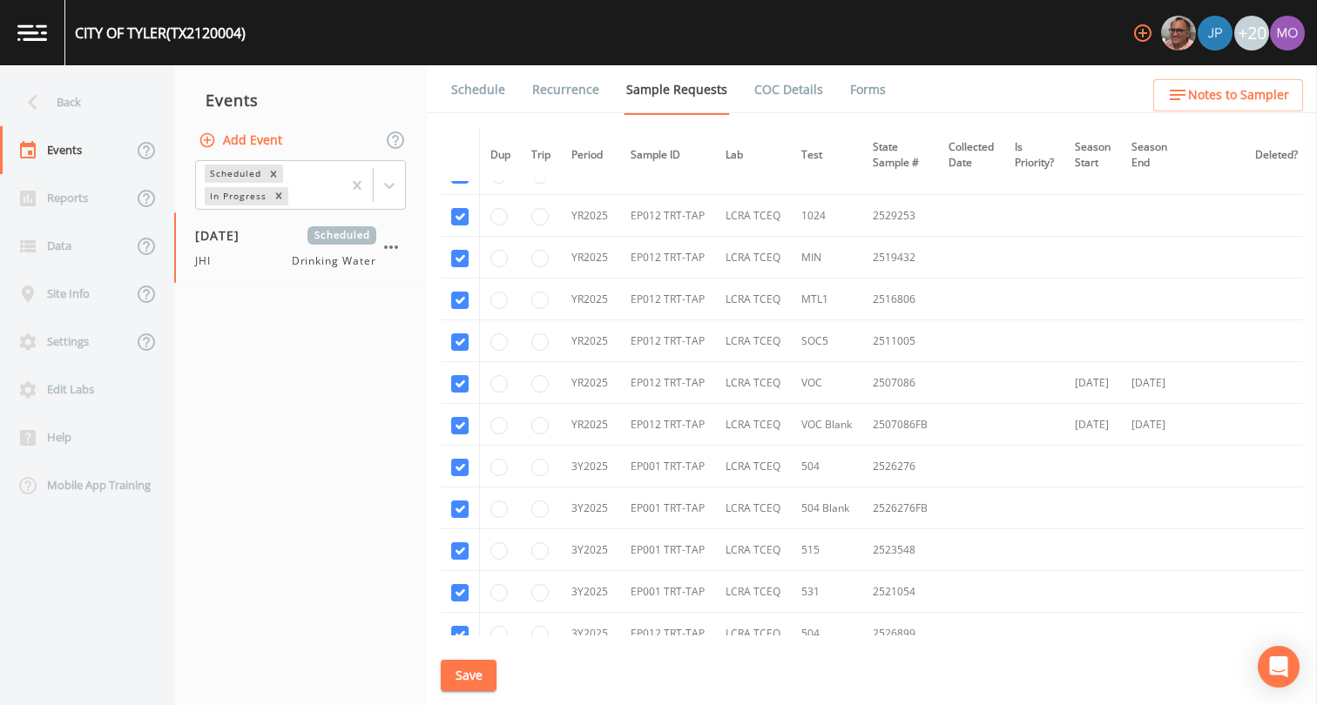
scroll to position [4034, 0]
click at [458, 683] on button "Save" at bounding box center [469, 676] width 56 height 32
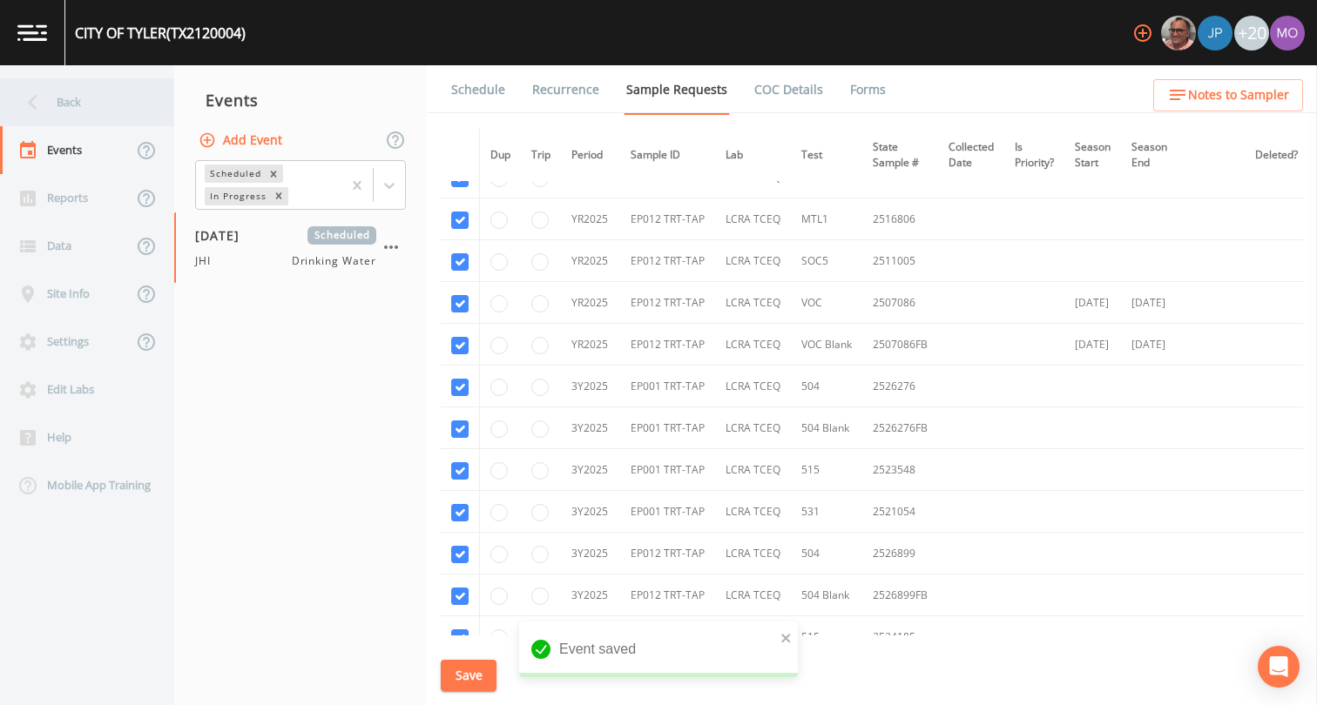
drag, startPoint x: 137, startPoint y: 114, endPoint x: 77, endPoint y: 111, distance: 59.3
click at [77, 111] on div "Back" at bounding box center [78, 102] width 157 height 48
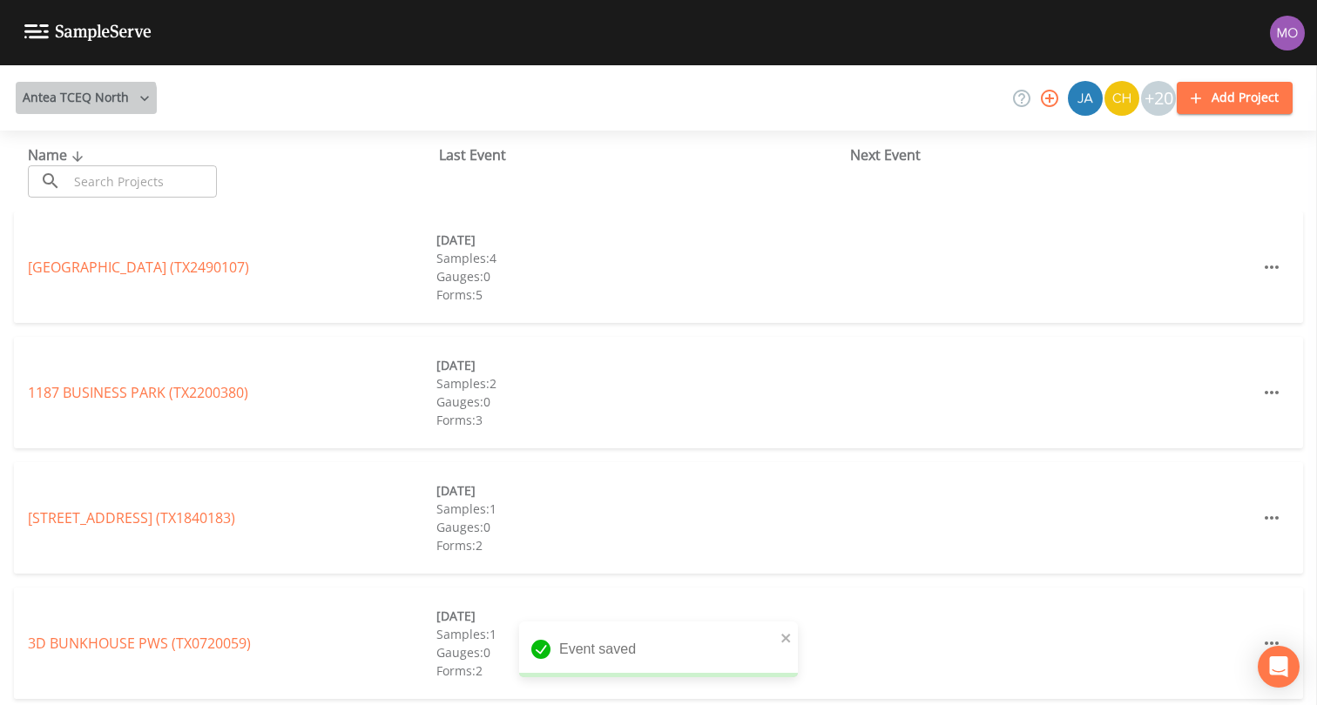
click at [72, 104] on button "Antea TCEQ North" at bounding box center [86, 98] width 141 height 32
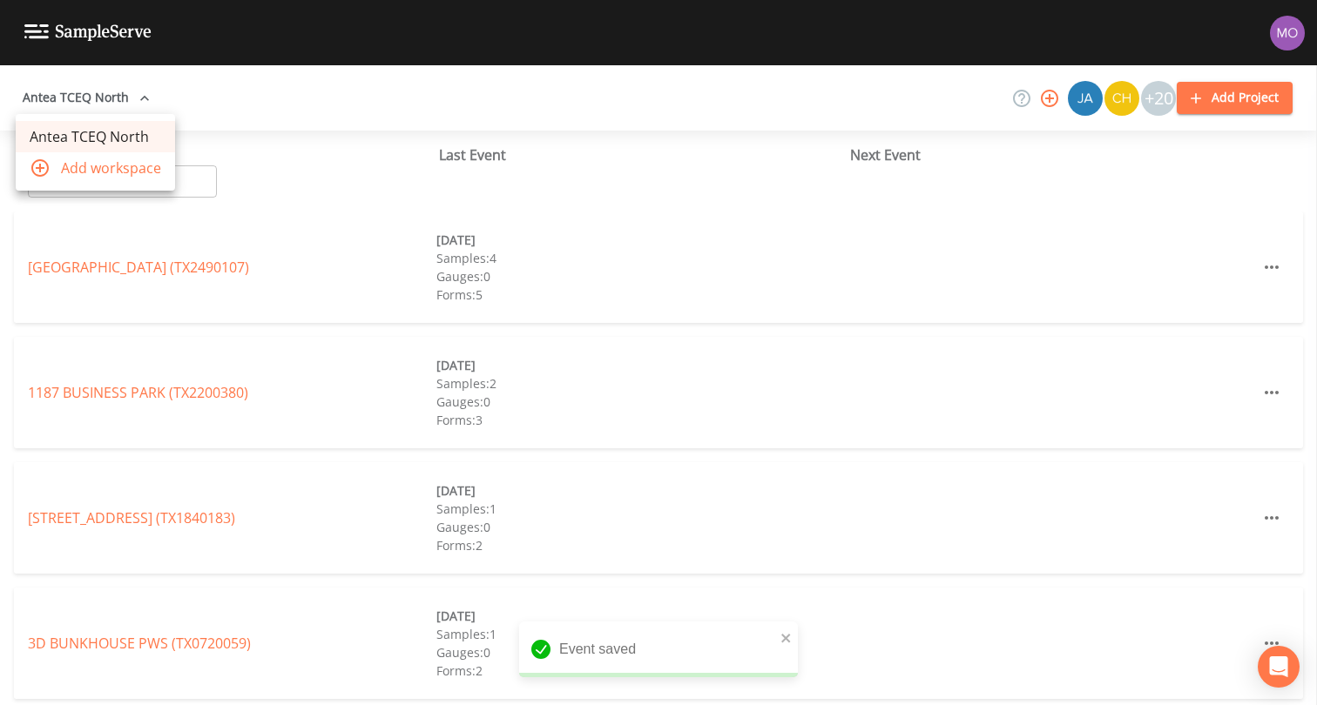
click at [198, 182] on div at bounding box center [658, 352] width 1317 height 705
click at [192, 178] on input "text" at bounding box center [142, 181] width 149 height 32
paste input "TX1090018"
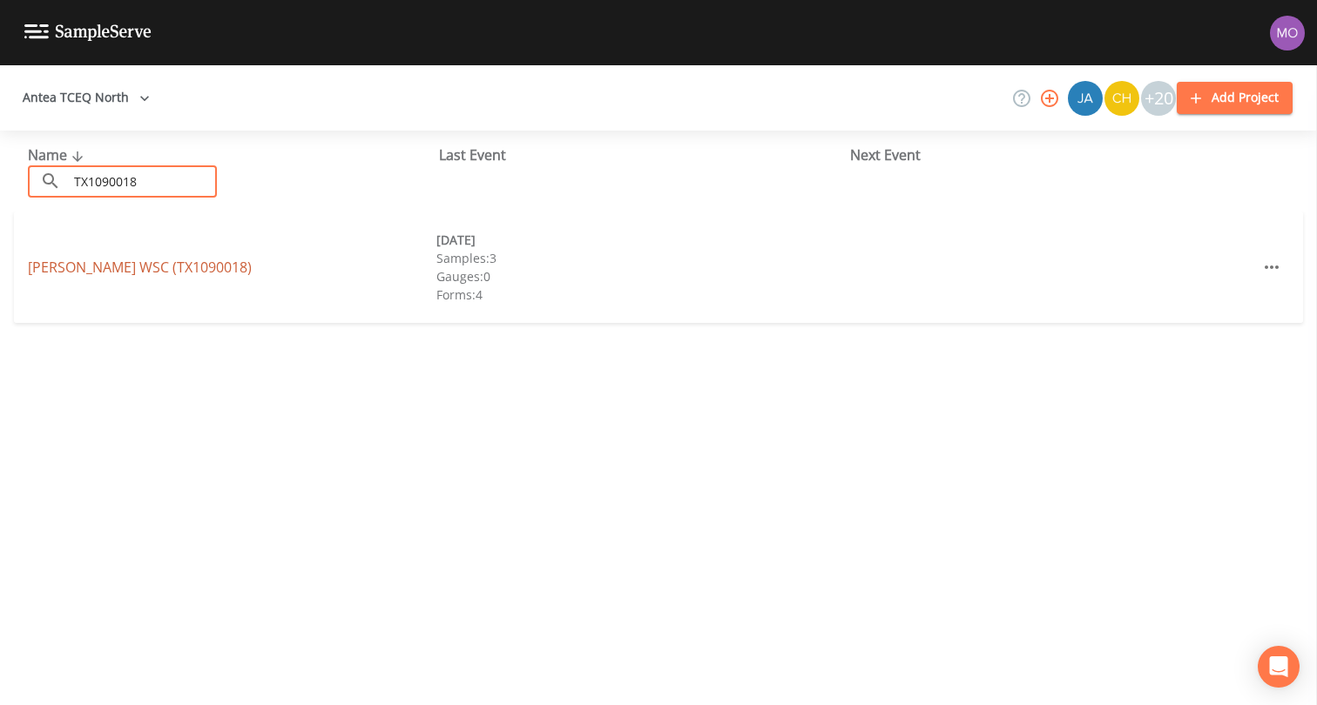
type input "TX1090018"
click at [185, 272] on link "[PERSON_NAME] WSC (TX1090018)" at bounding box center [140, 267] width 224 height 19
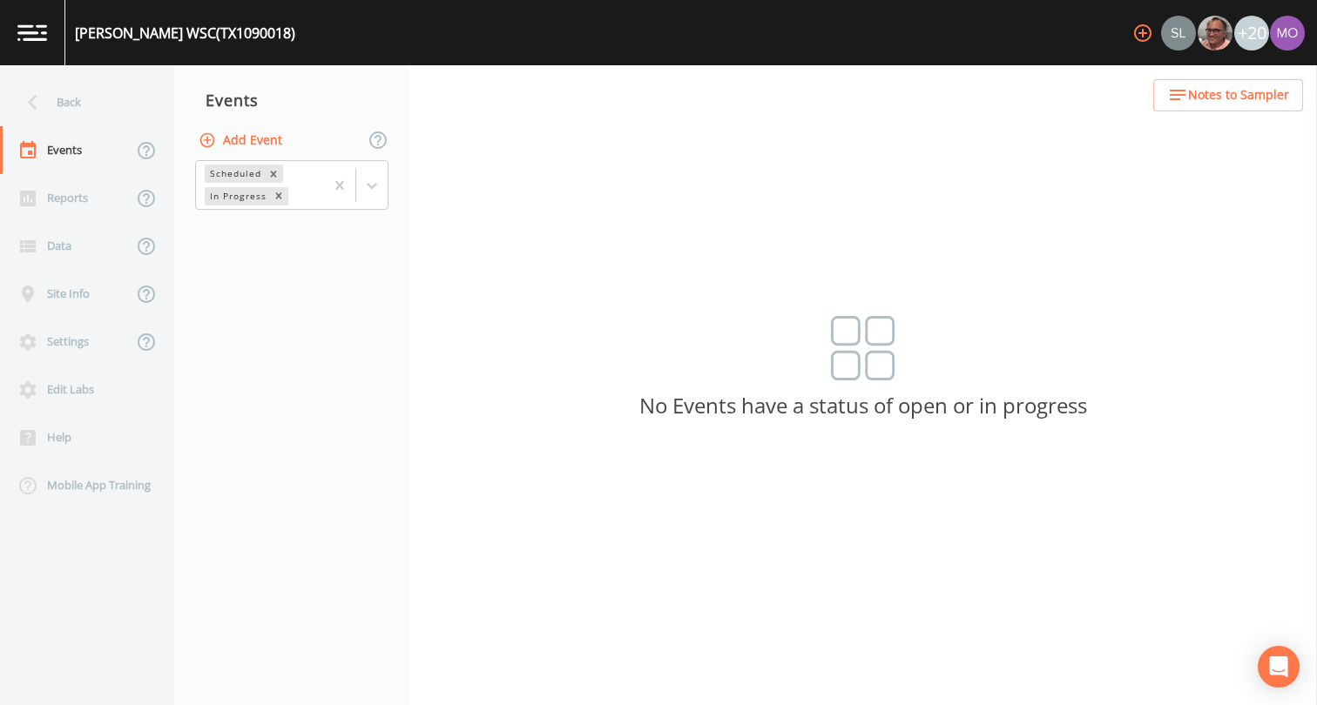
click at [259, 143] on button "Add Event" at bounding box center [242, 141] width 94 height 32
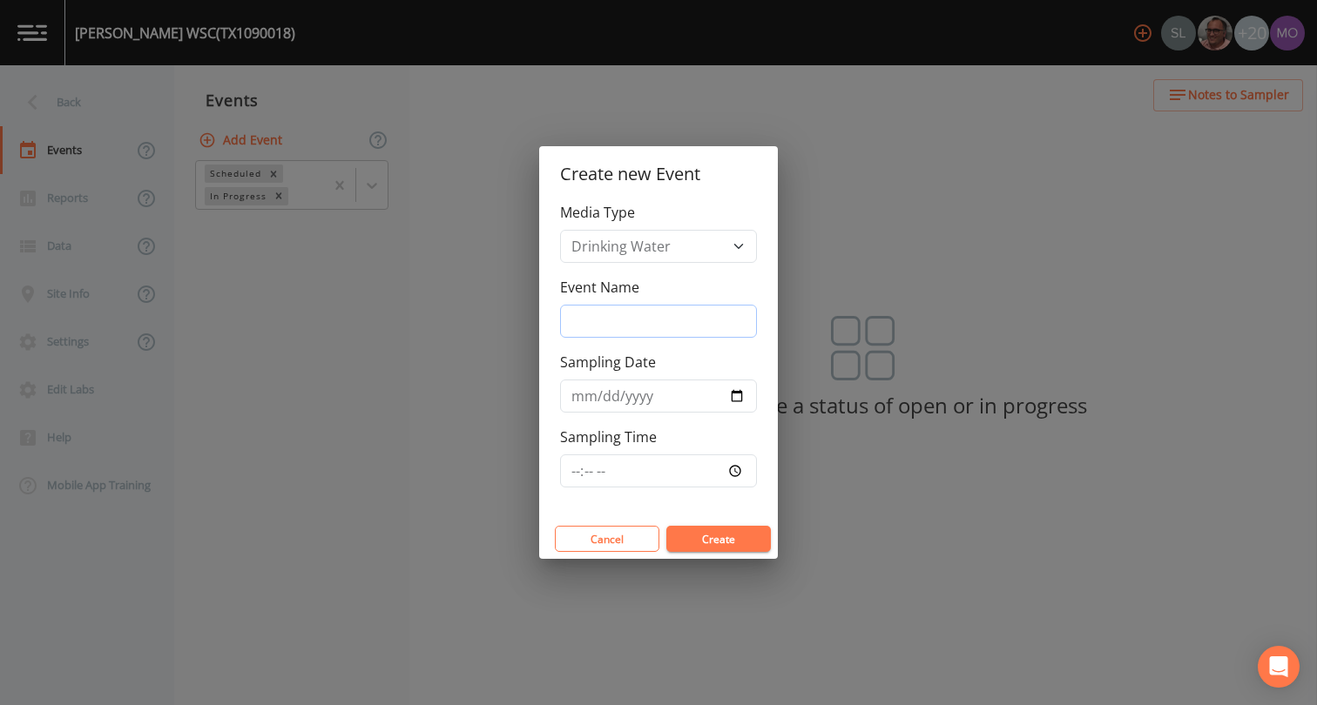
click at [615, 324] on input "Event Name" at bounding box center [658, 321] width 197 height 33
type input "JWH"
click at [736, 405] on input "Sampling Date" at bounding box center [658, 396] width 197 height 33
click at [736, 401] on input "Sampling Date" at bounding box center [658, 396] width 197 height 33
type input "[DATE]"
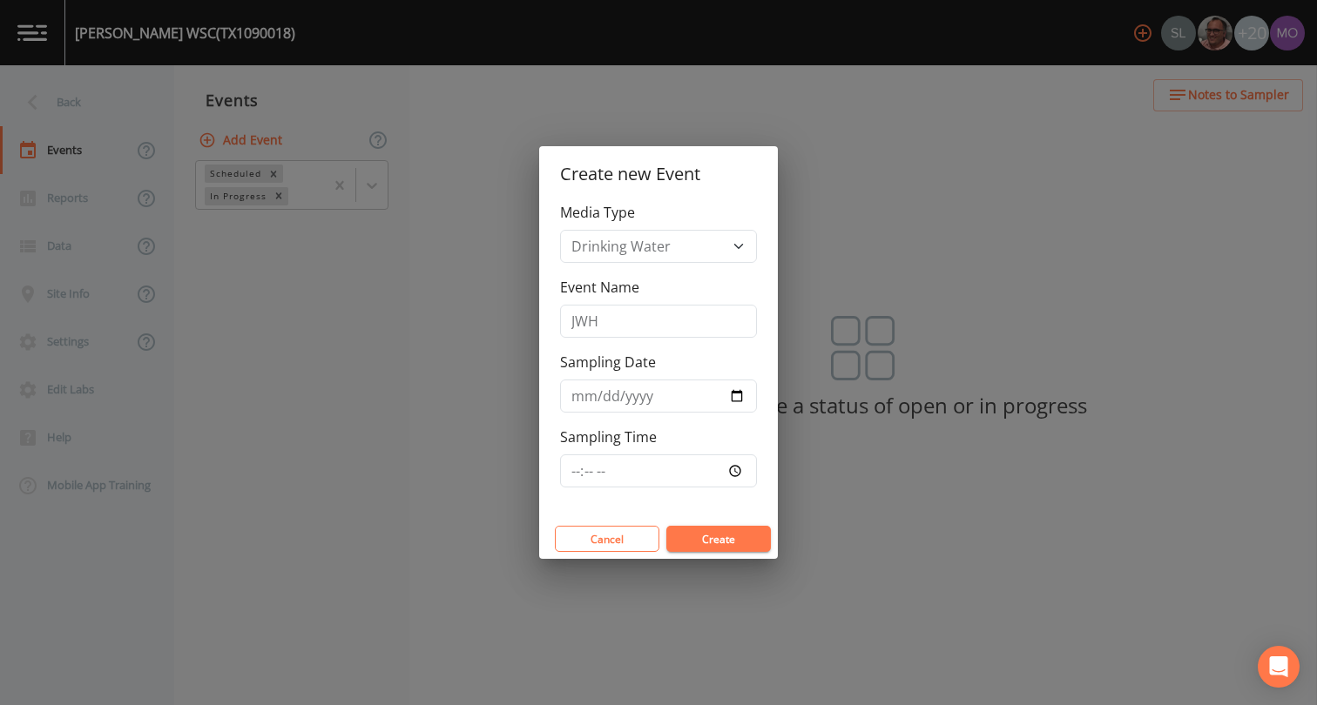
click at [714, 532] on button "Create" at bounding box center [718, 539] width 104 height 26
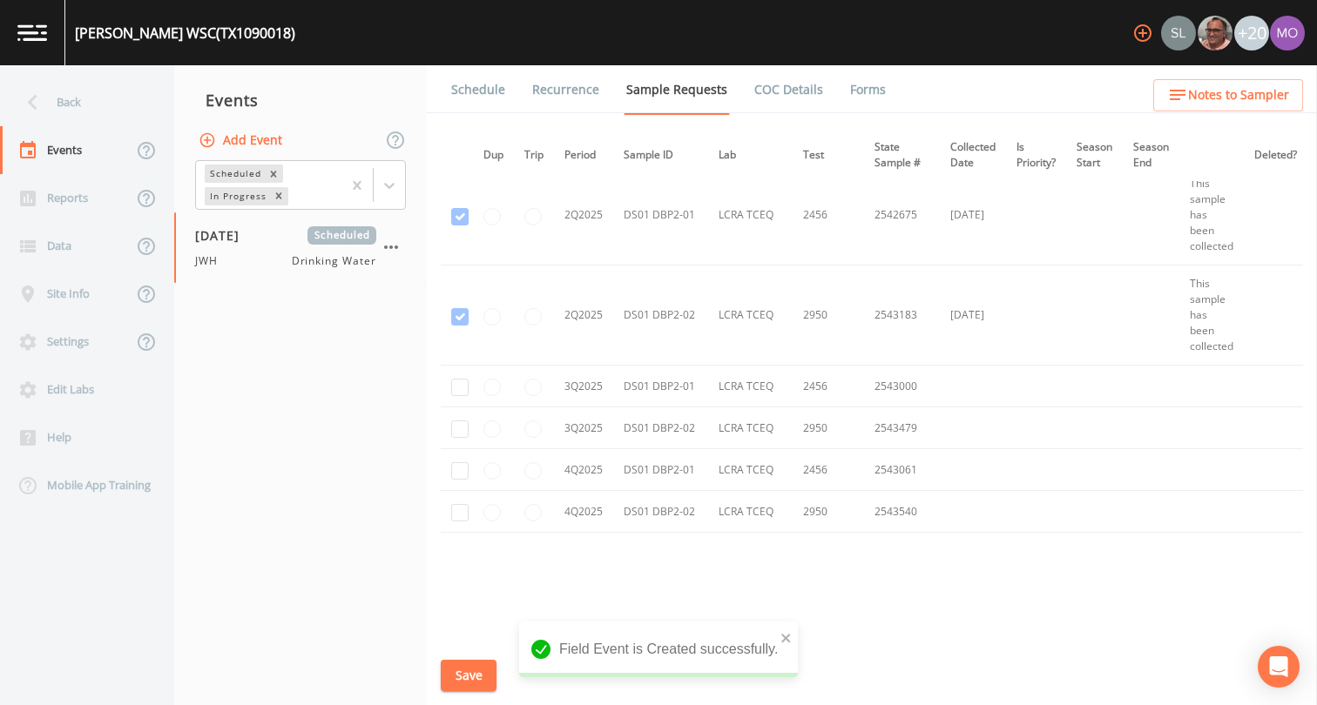
scroll to position [3747, 7]
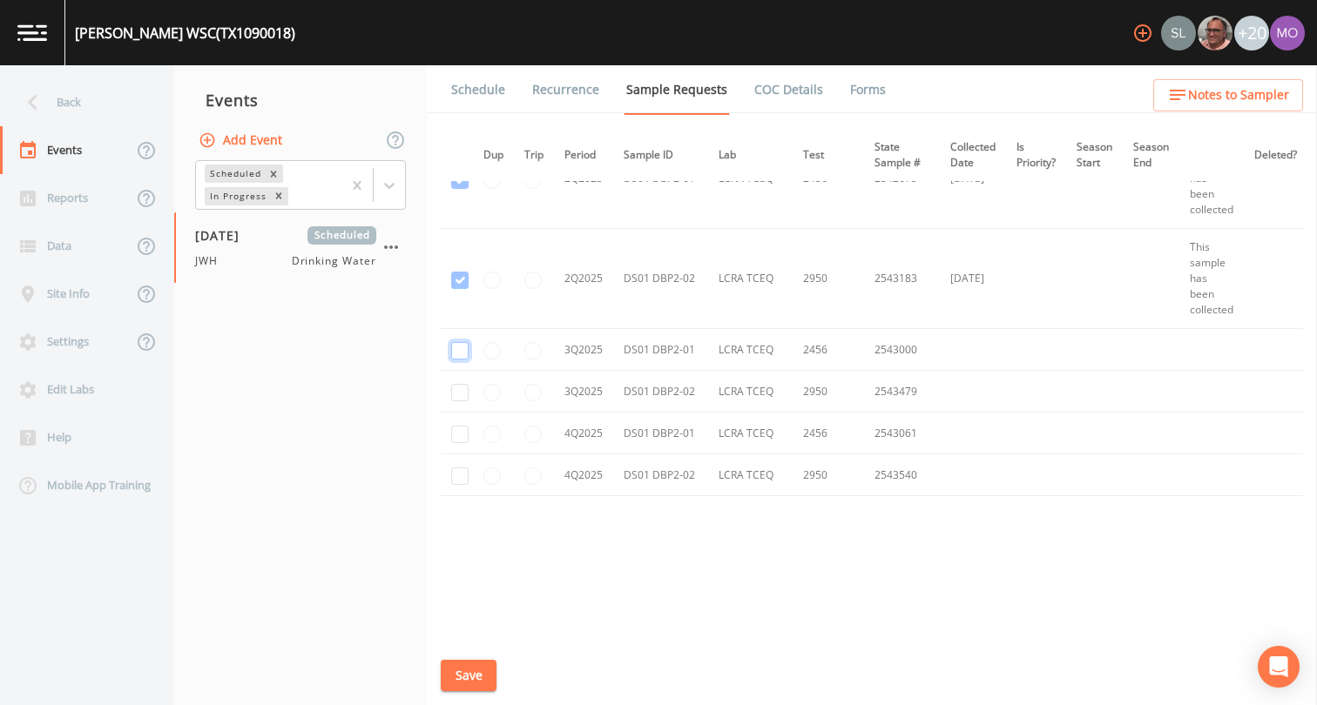
checkbox input "true"
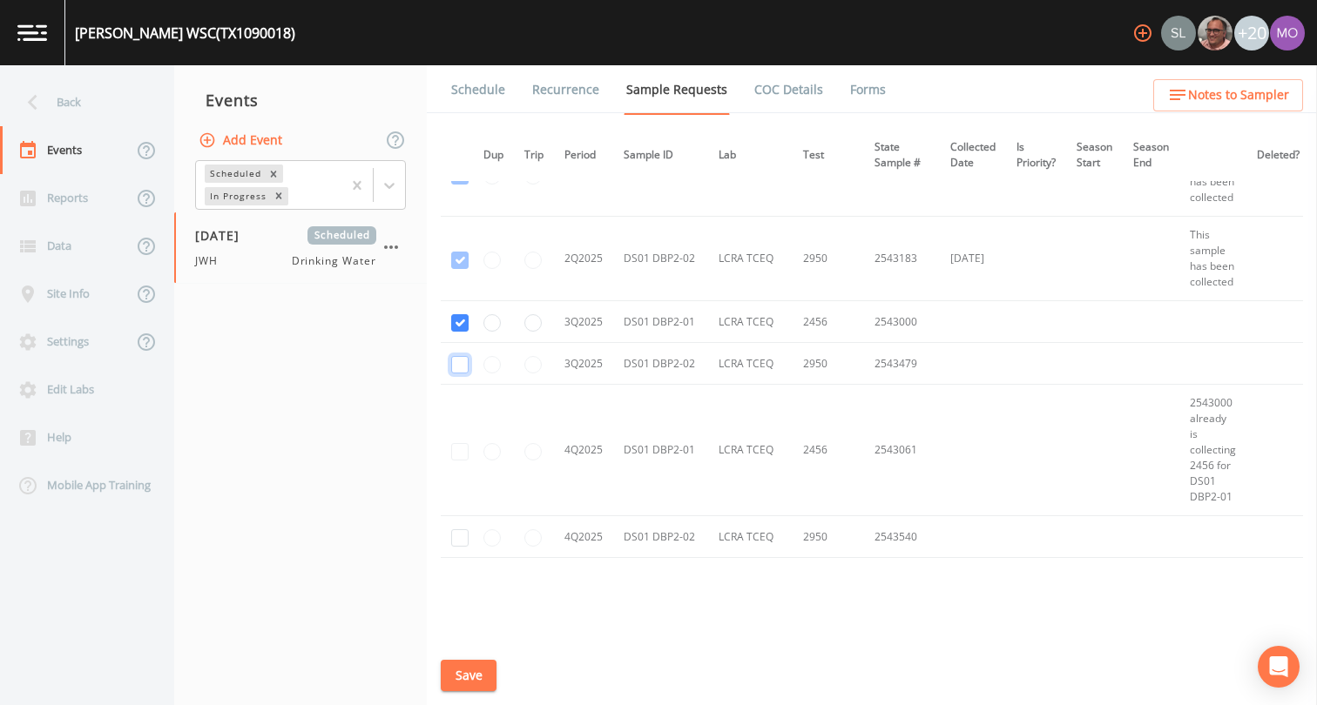
checkbox input "true"
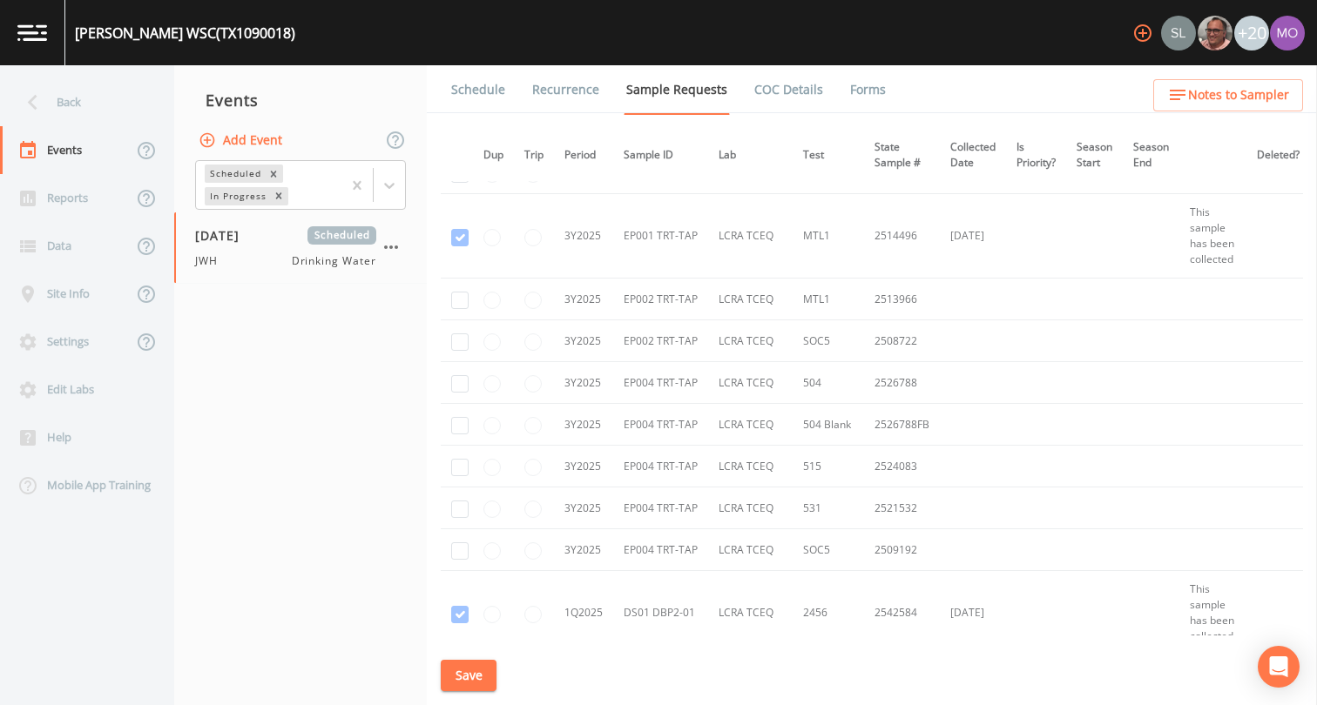
scroll to position [2645, 7]
click at [455, 387] on input "checkbox" at bounding box center [459, 384] width 17 height 17
checkbox input "true"
click at [459, 428] on input "checkbox" at bounding box center [459, 426] width 17 height 17
checkbox input "true"
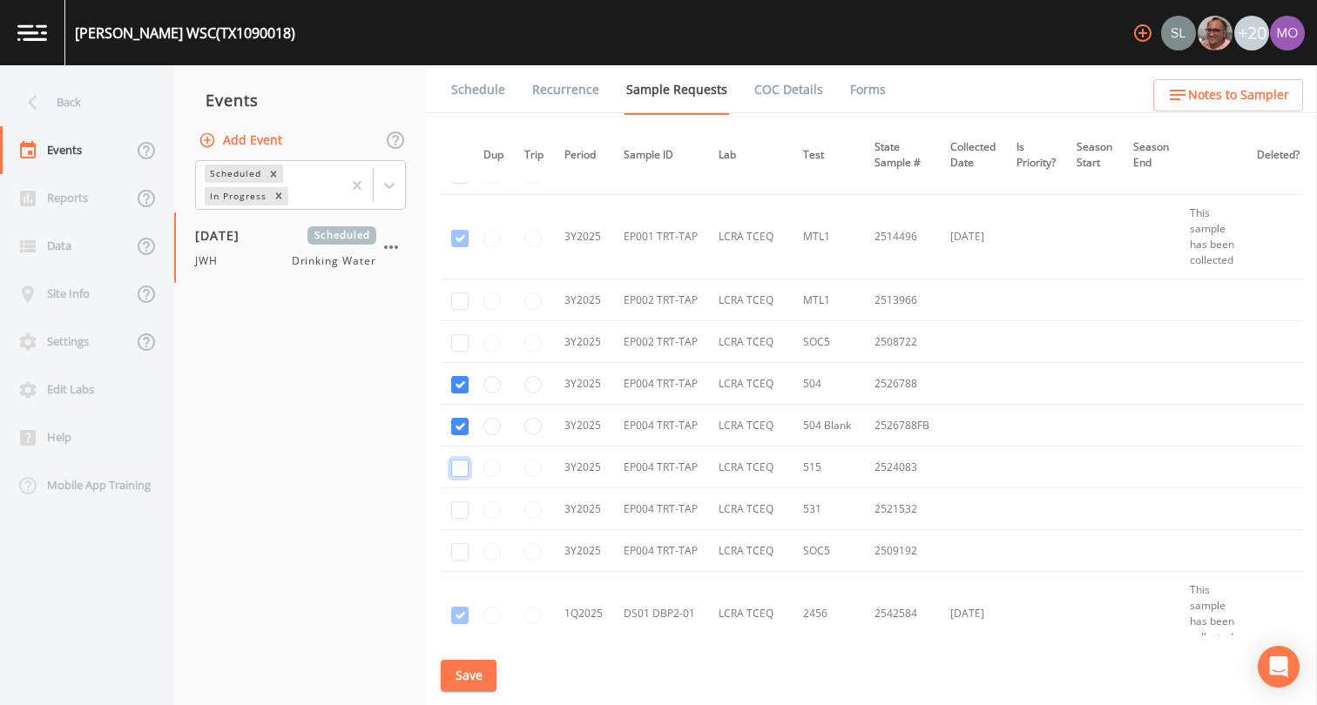
click at [460, 469] on input "checkbox" at bounding box center [459, 468] width 17 height 17
checkbox input "true"
click at [460, 508] on input "checkbox" at bounding box center [459, 510] width 17 height 17
checkbox input "true"
click at [461, 557] on input "checkbox" at bounding box center [459, 551] width 17 height 17
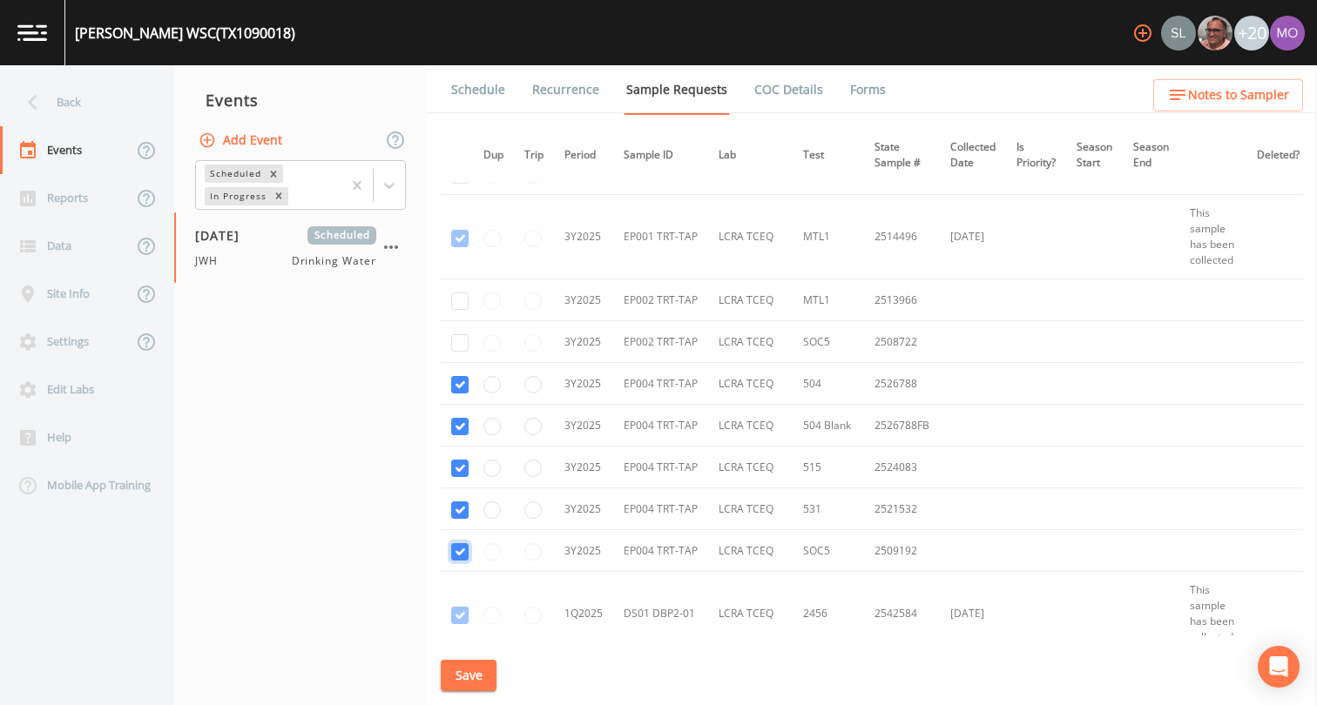
checkbox input "true"
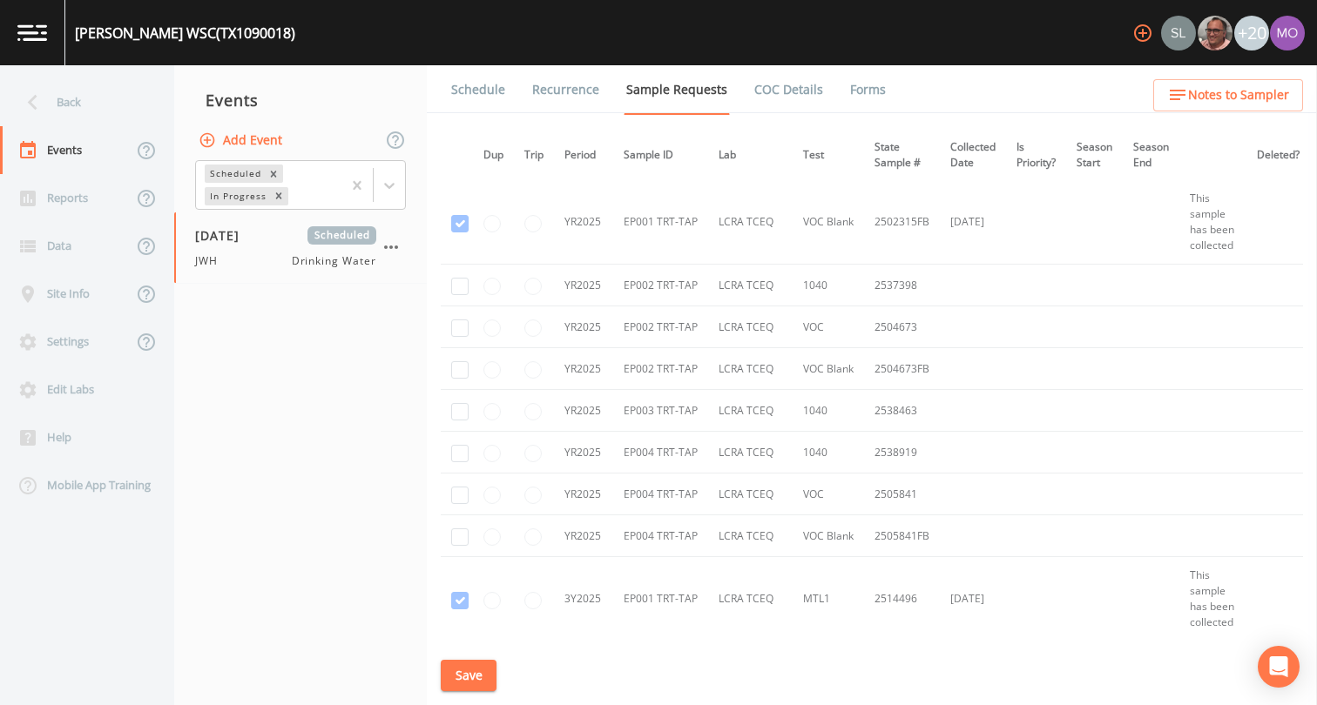
scroll to position [2274, 7]
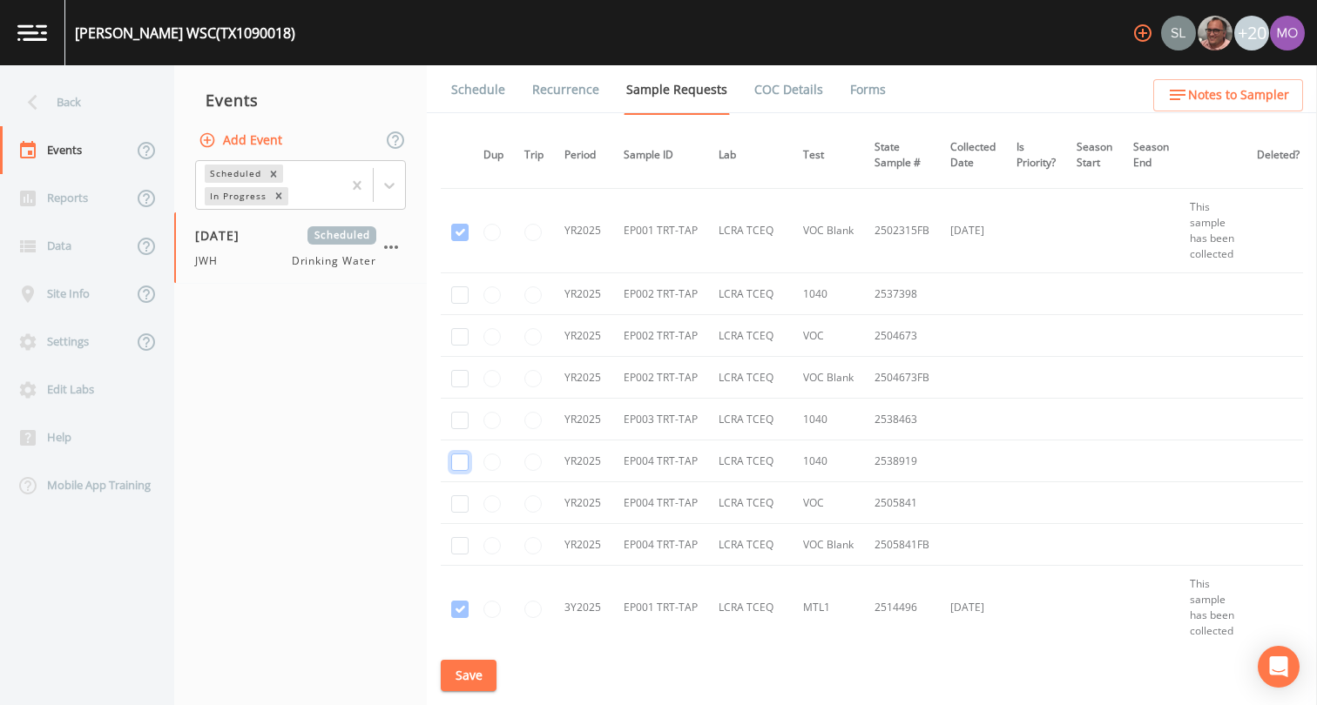
click at [456, 462] on input "checkbox" at bounding box center [459, 462] width 17 height 17
checkbox input "true"
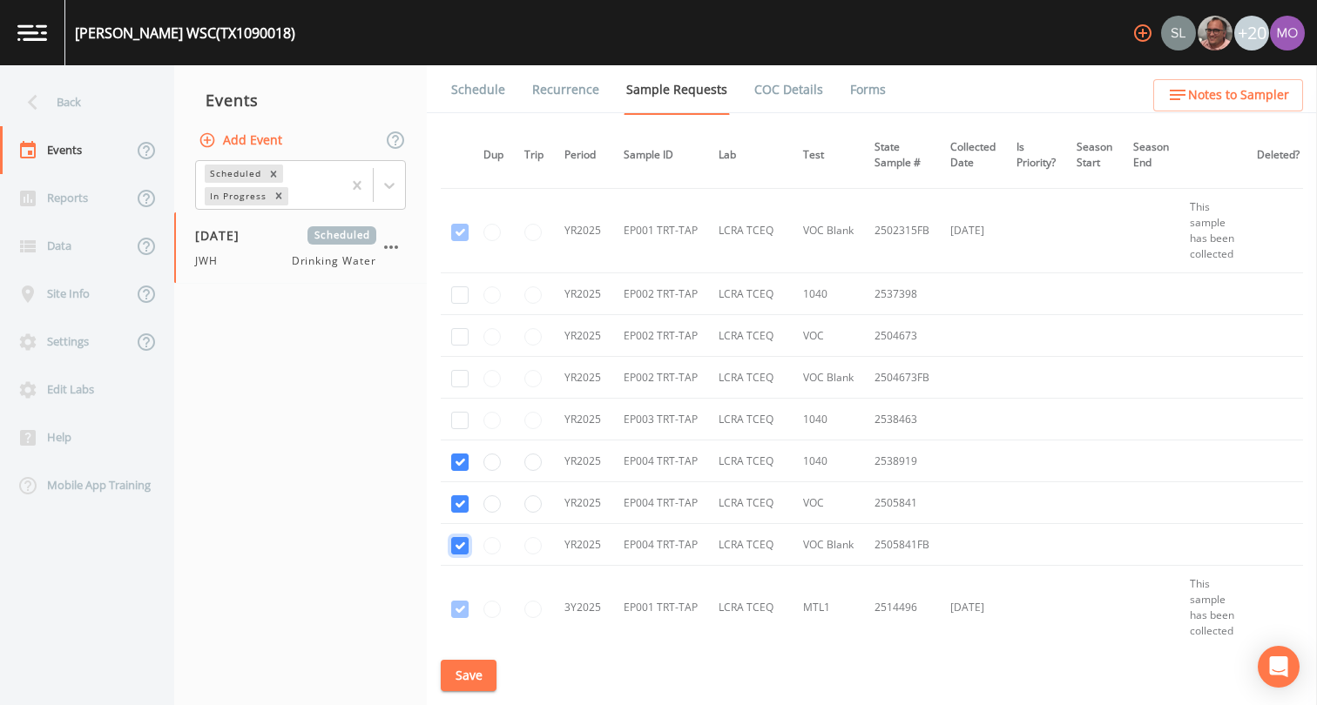
checkbox input "true"
click at [465, 681] on button "Save" at bounding box center [469, 676] width 56 height 32
click at [481, 88] on link "Schedule" at bounding box center [477, 89] width 59 height 49
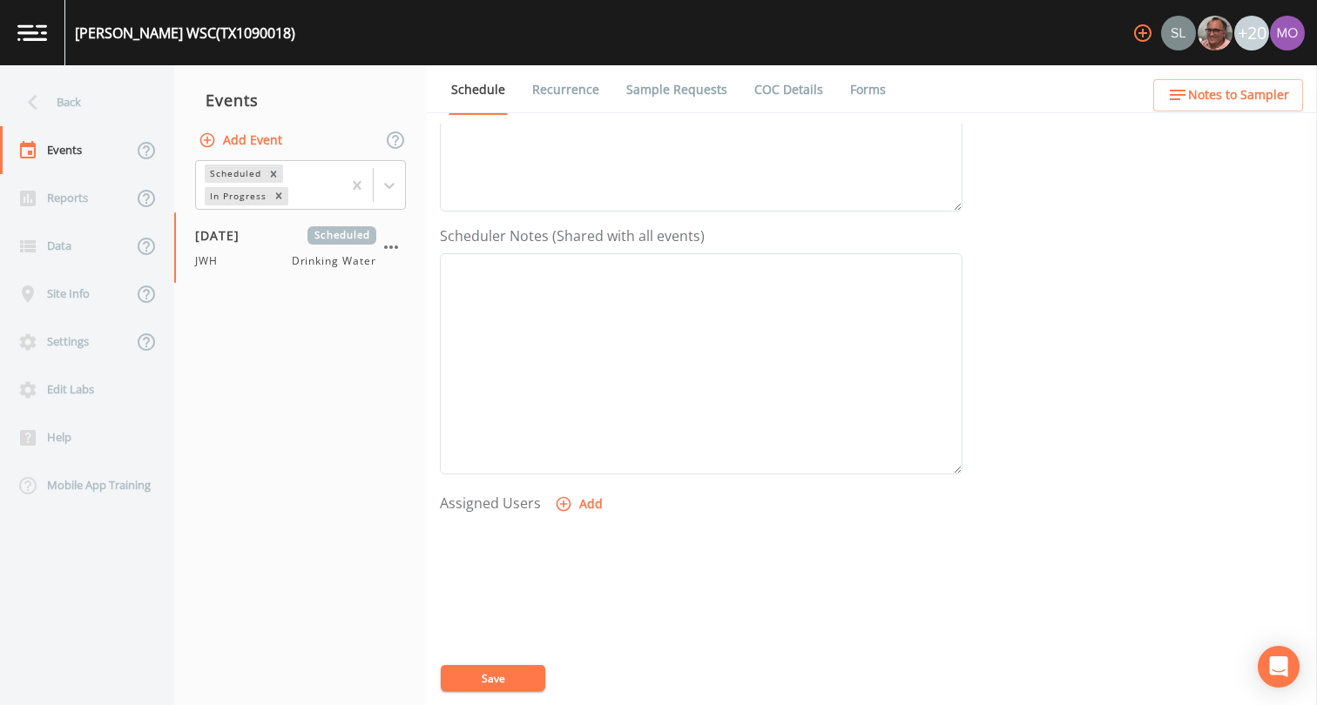
scroll to position [419, 0]
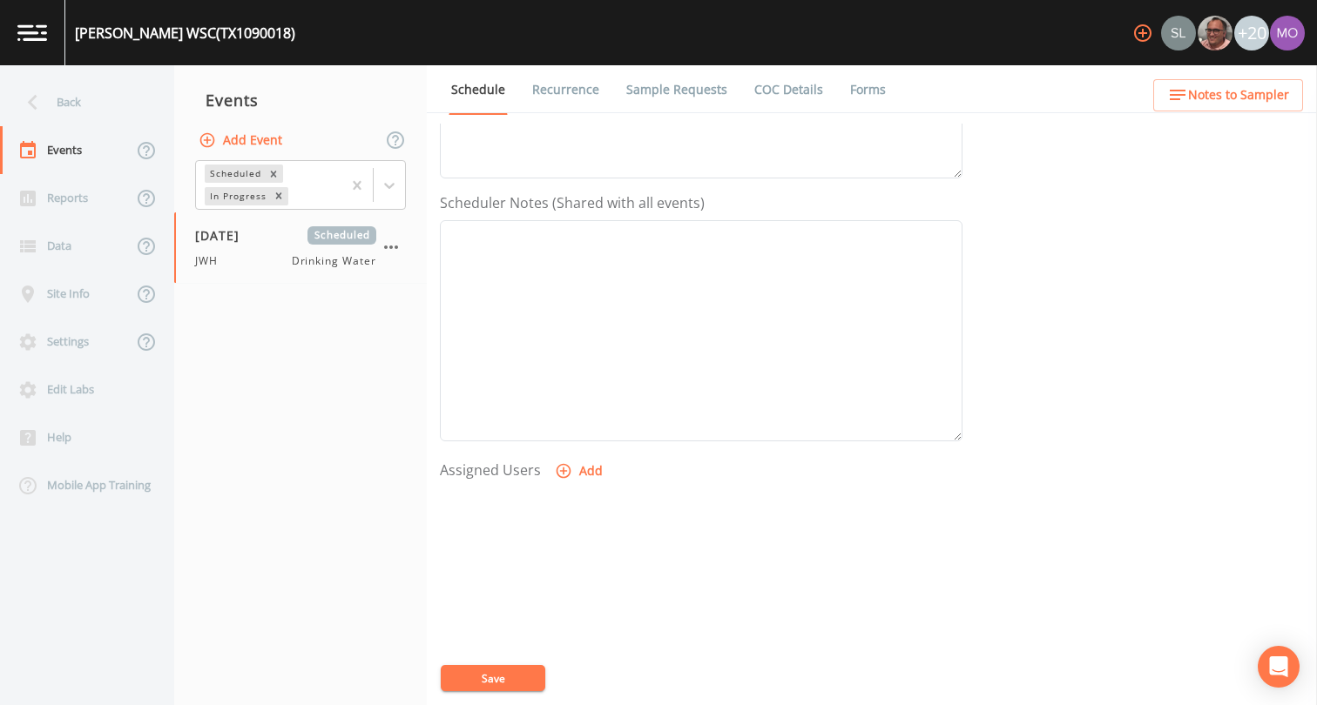
click at [565, 470] on icon "button" at bounding box center [563, 470] width 17 height 17
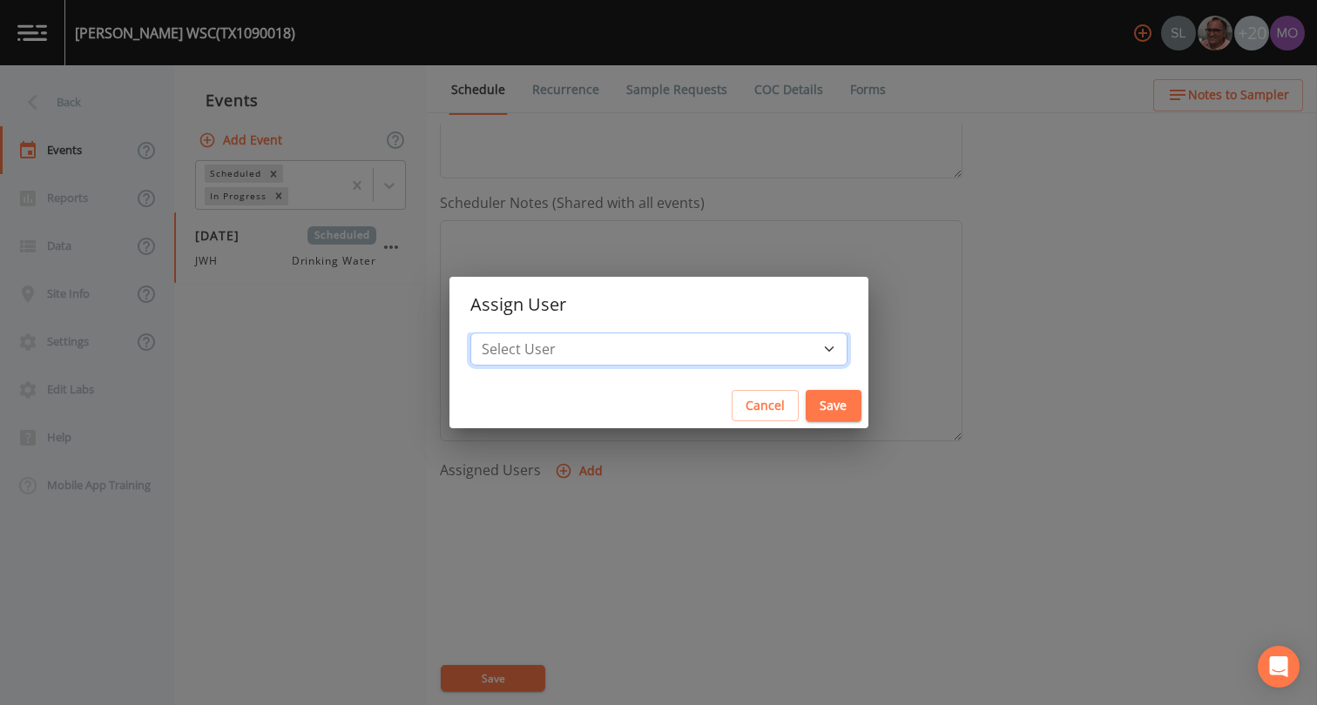
click at [582, 355] on select "Select User [PERSON_NAME] [PERSON_NAME] [PERSON_NAME] [PERSON_NAME] [PERSON_NAM…" at bounding box center [658, 349] width 377 height 33
select select "5228c763-cea1-42f9-884e-47d3eb1fbd8b"
click at [805, 411] on button "Save" at bounding box center [833, 406] width 56 height 32
select select
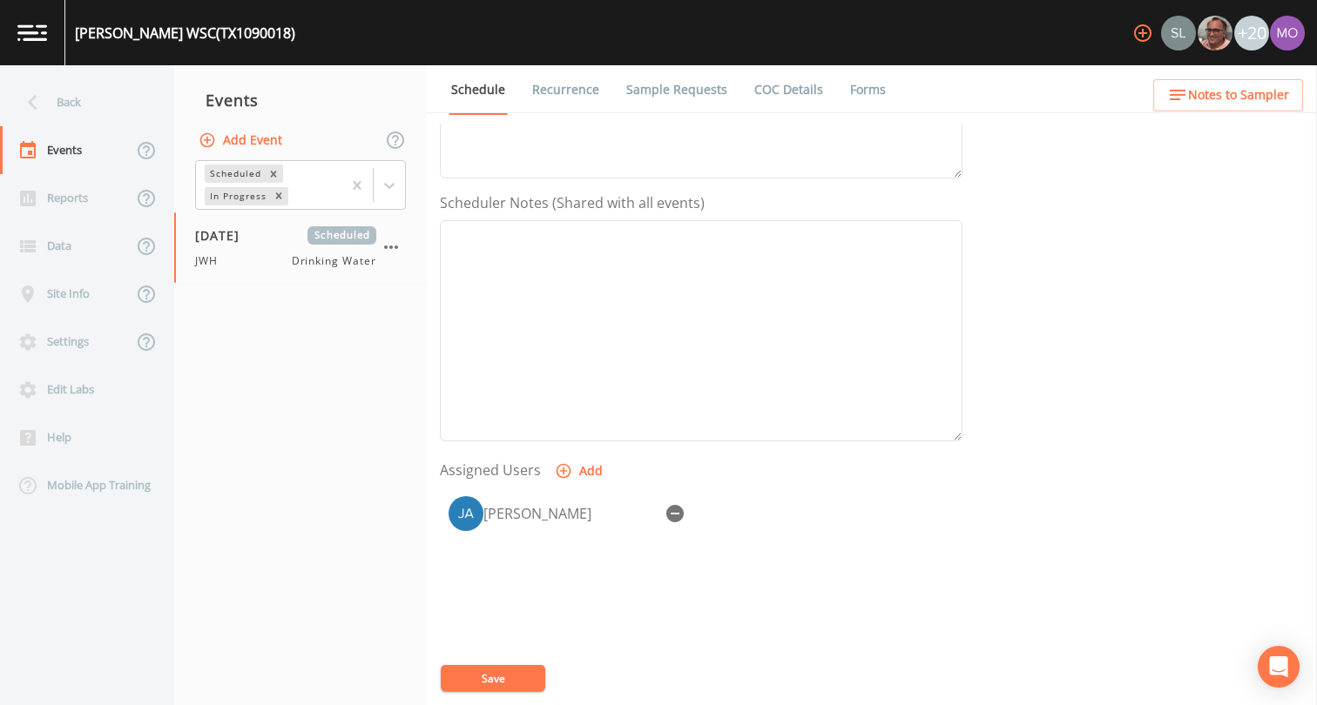
click at [494, 679] on button "Save" at bounding box center [493, 678] width 104 height 26
click at [103, 110] on div "Back" at bounding box center [78, 102] width 157 height 48
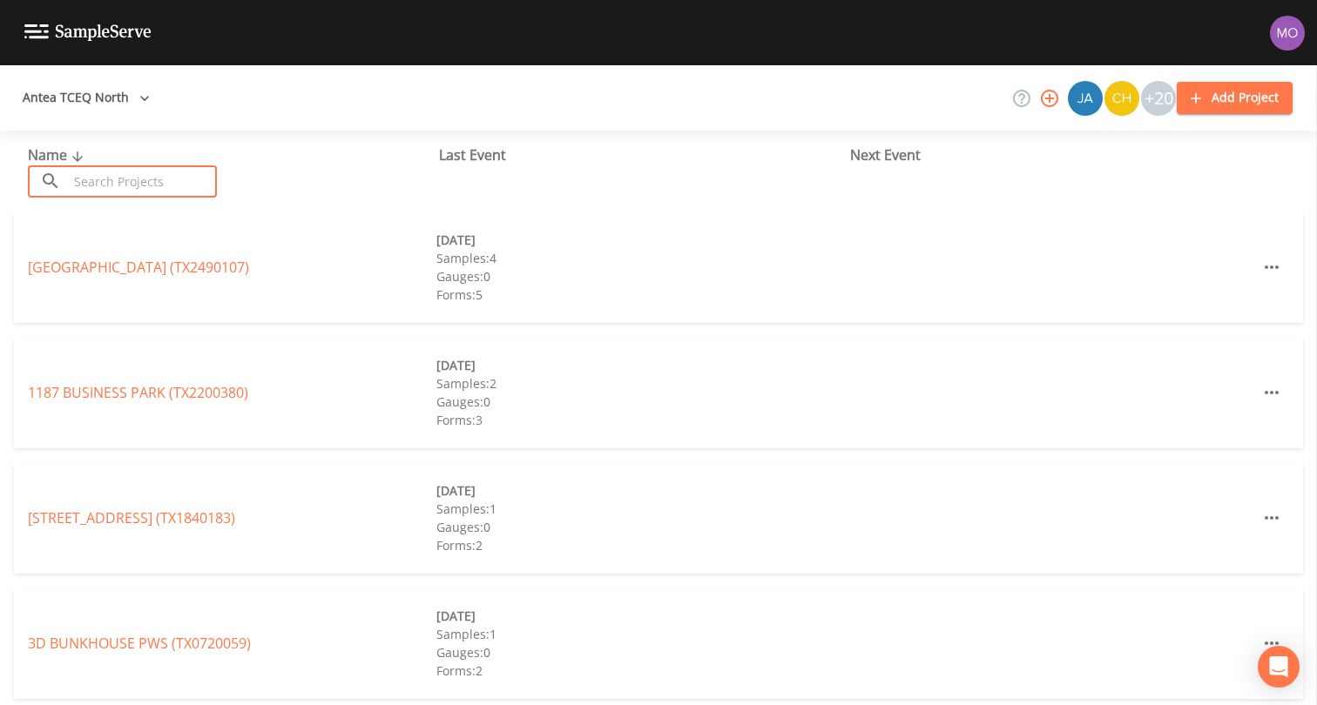
click at [116, 172] on input "text" at bounding box center [142, 181] width 149 height 32
paste input "TX0180022"
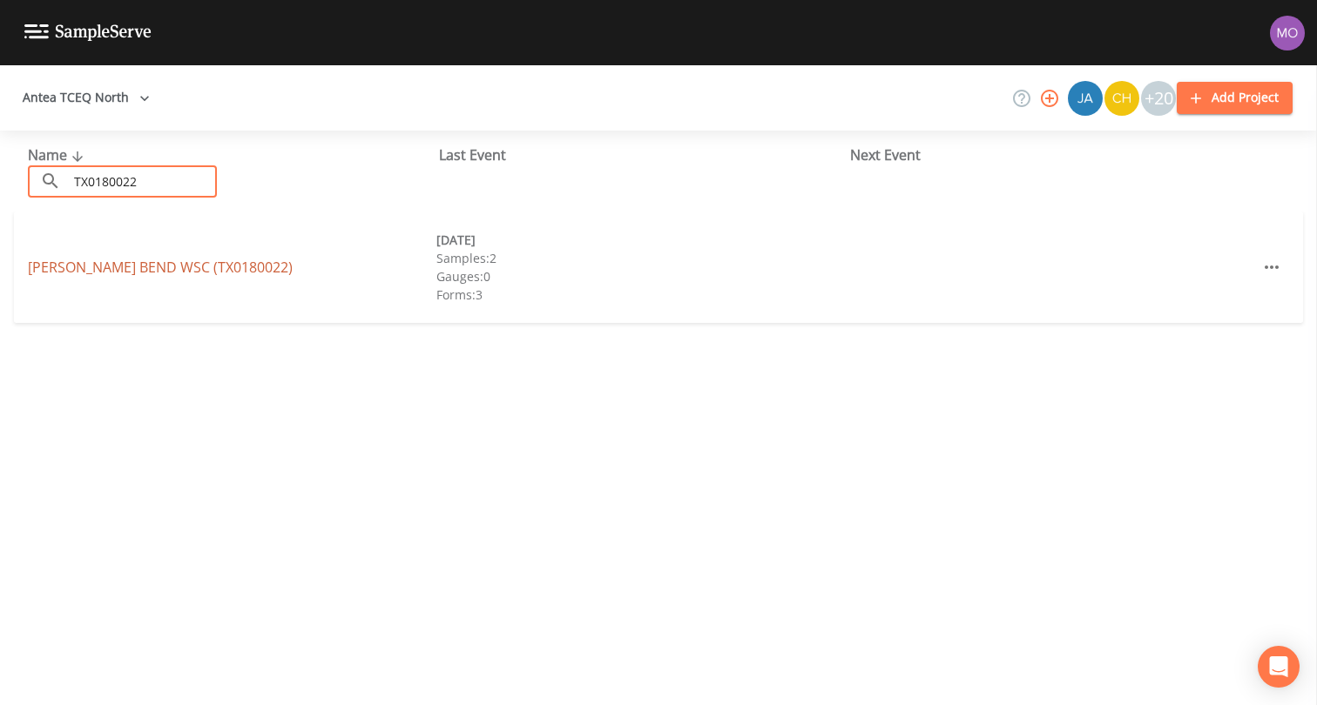
type input "TX0180022"
click at [179, 267] on link "[PERSON_NAME] BEND WSC (TX0180022)" at bounding box center [160, 267] width 265 height 19
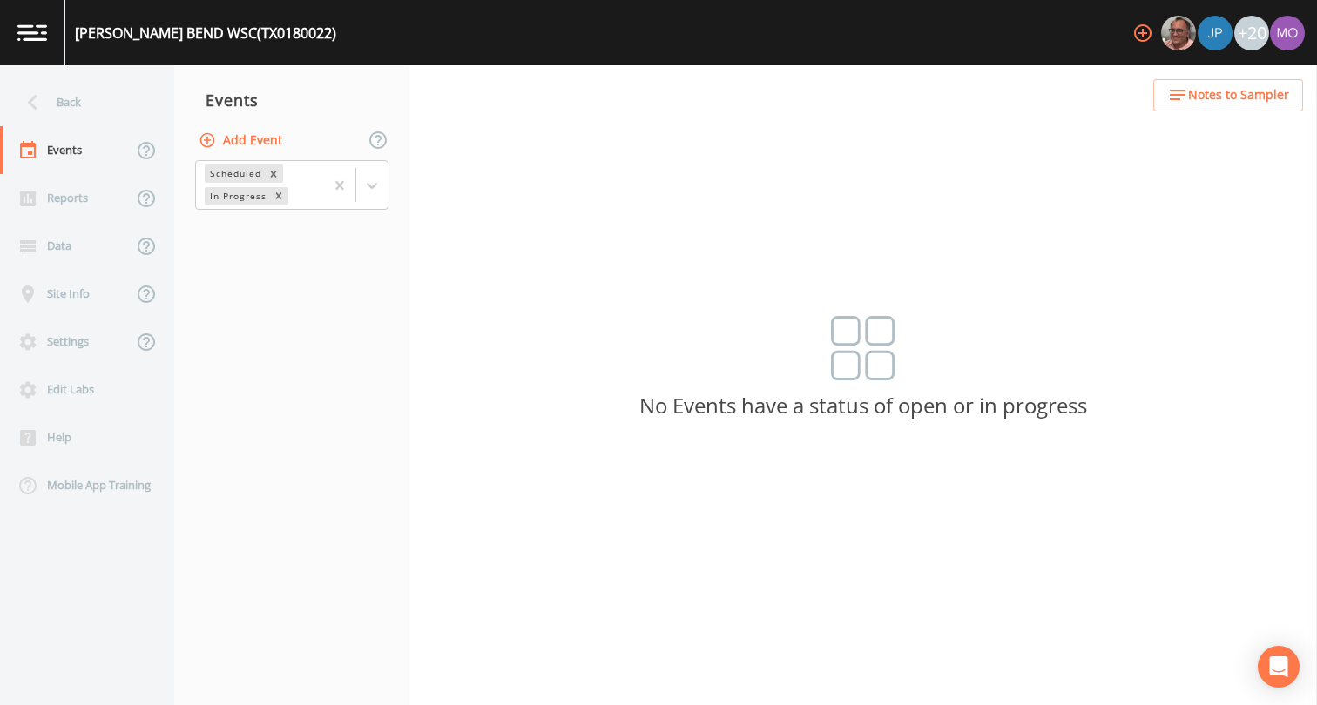
click at [230, 145] on button "Add Event" at bounding box center [242, 141] width 94 height 32
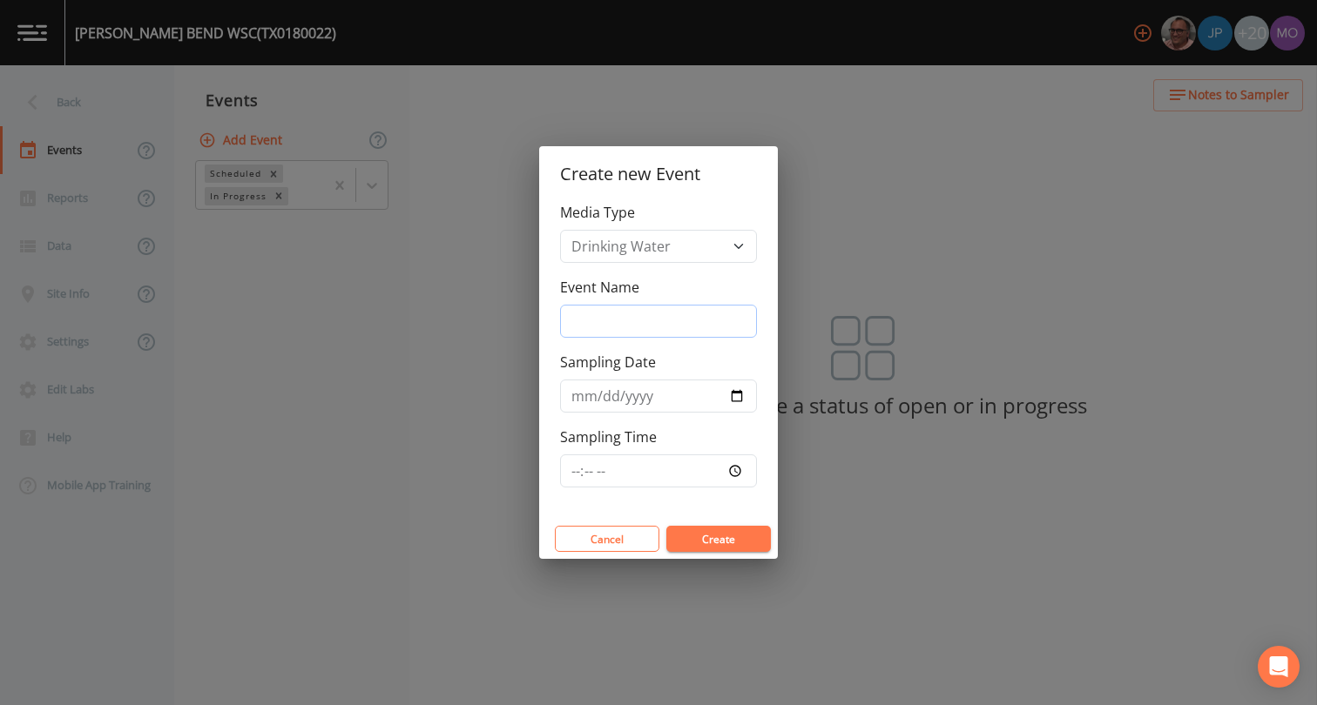
click at [609, 327] on input "Event Name" at bounding box center [658, 321] width 197 height 33
type input "JWH"
click at [745, 393] on input "Sampling Date" at bounding box center [658, 396] width 197 height 33
type input "[DATE]"
click at [685, 544] on button "Create" at bounding box center [718, 539] width 104 height 26
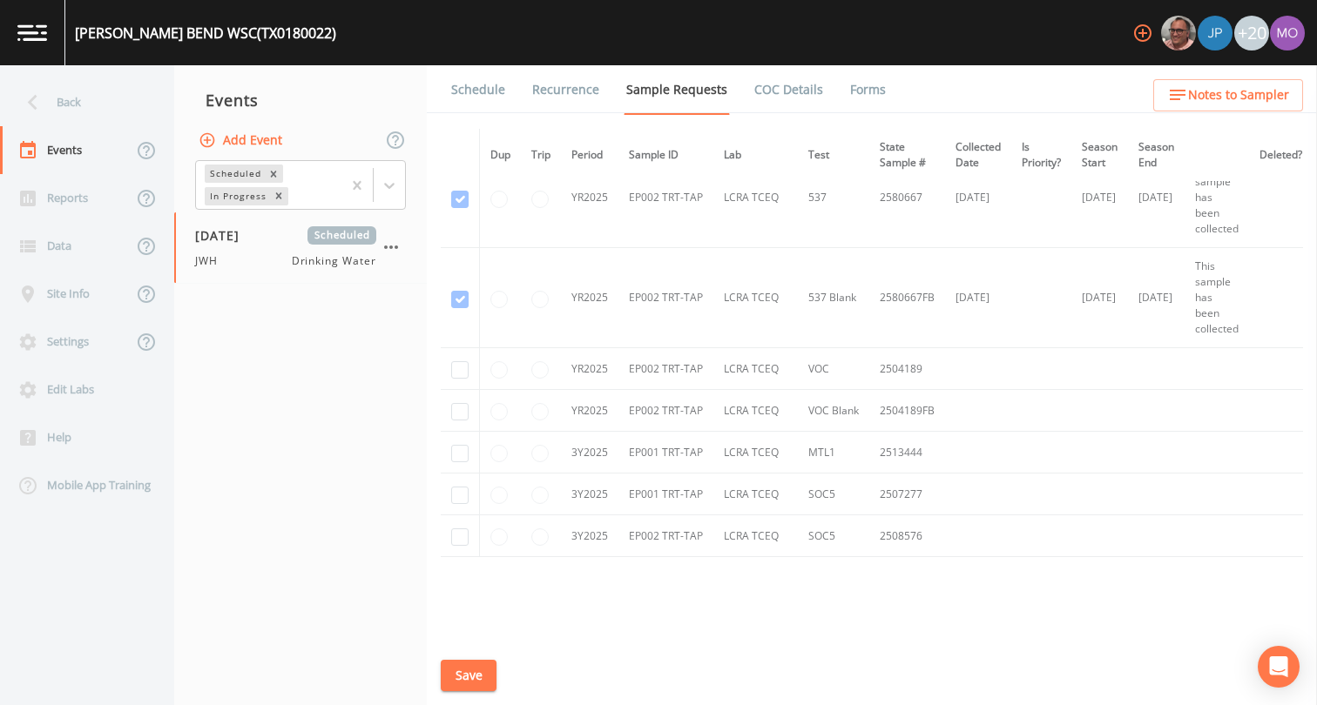
scroll to position [2912, 0]
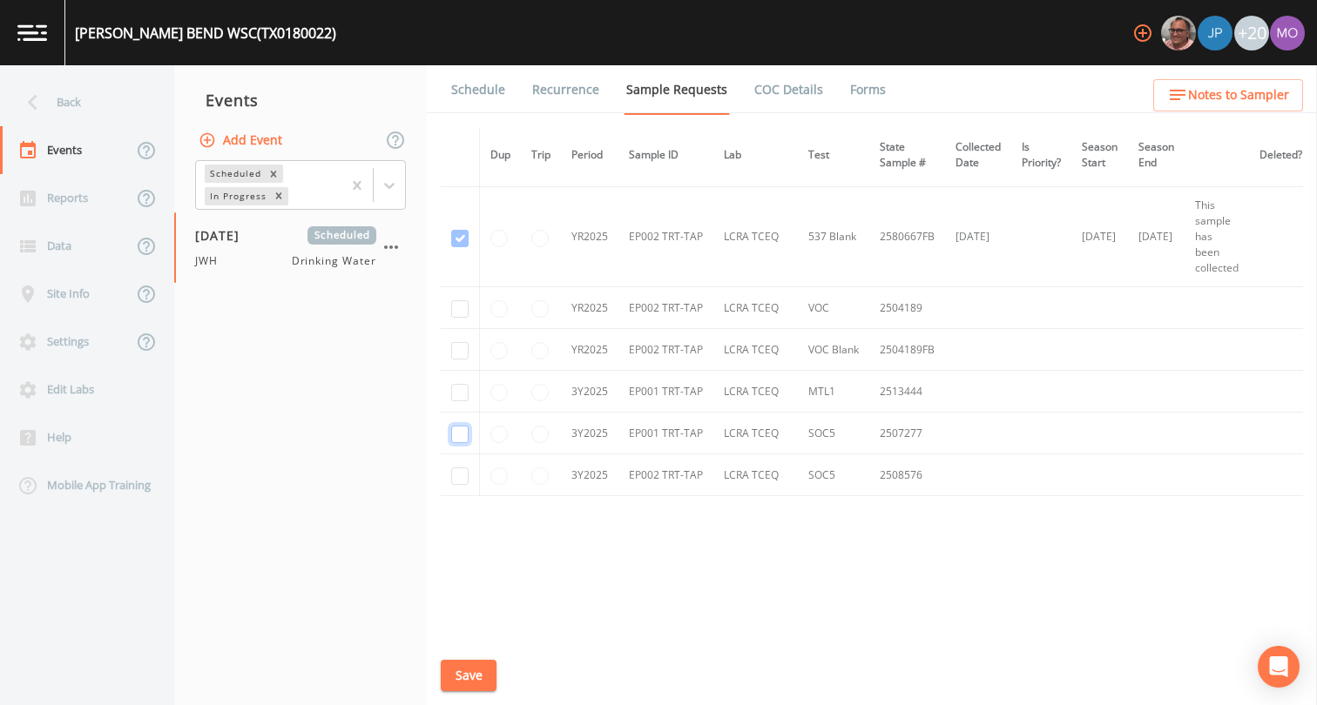
click at [455, 428] on input "checkbox" at bounding box center [459, 434] width 17 height 17
checkbox input "true"
click at [456, 388] on input "checkbox" at bounding box center [459, 392] width 17 height 17
checkbox input "true"
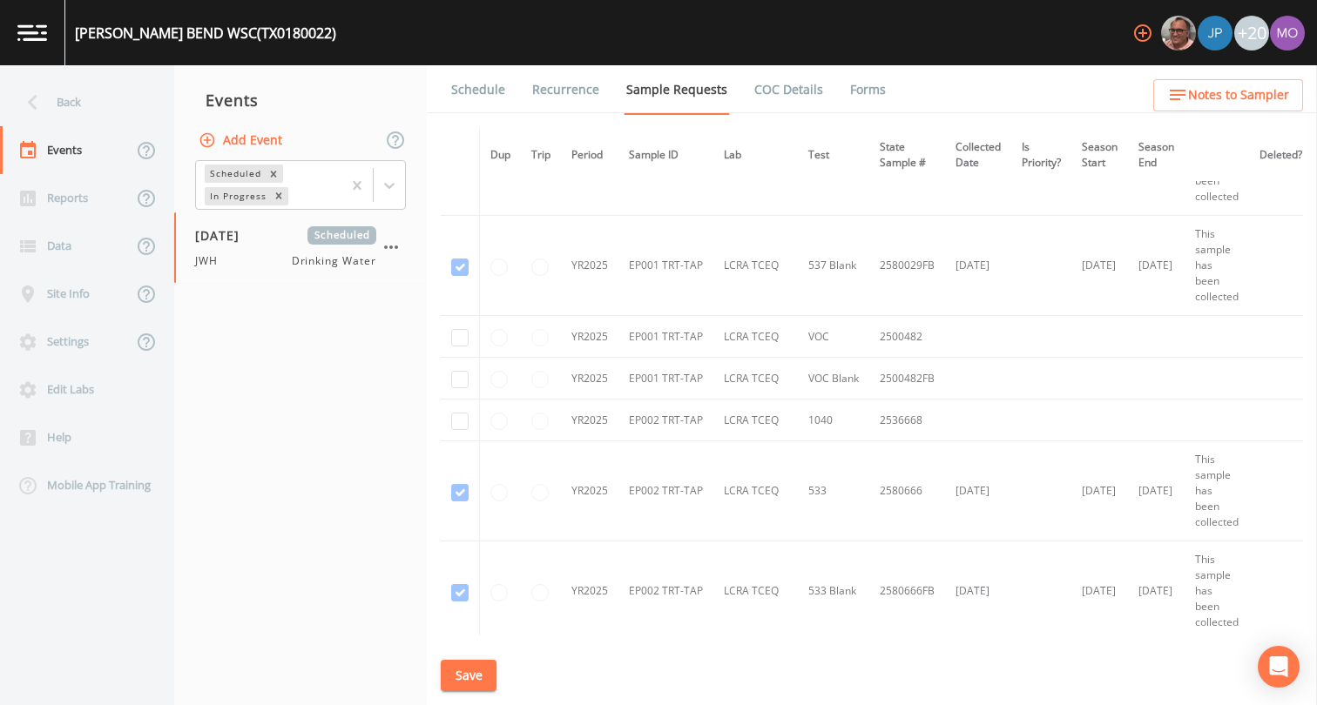
scroll to position [2240, 0]
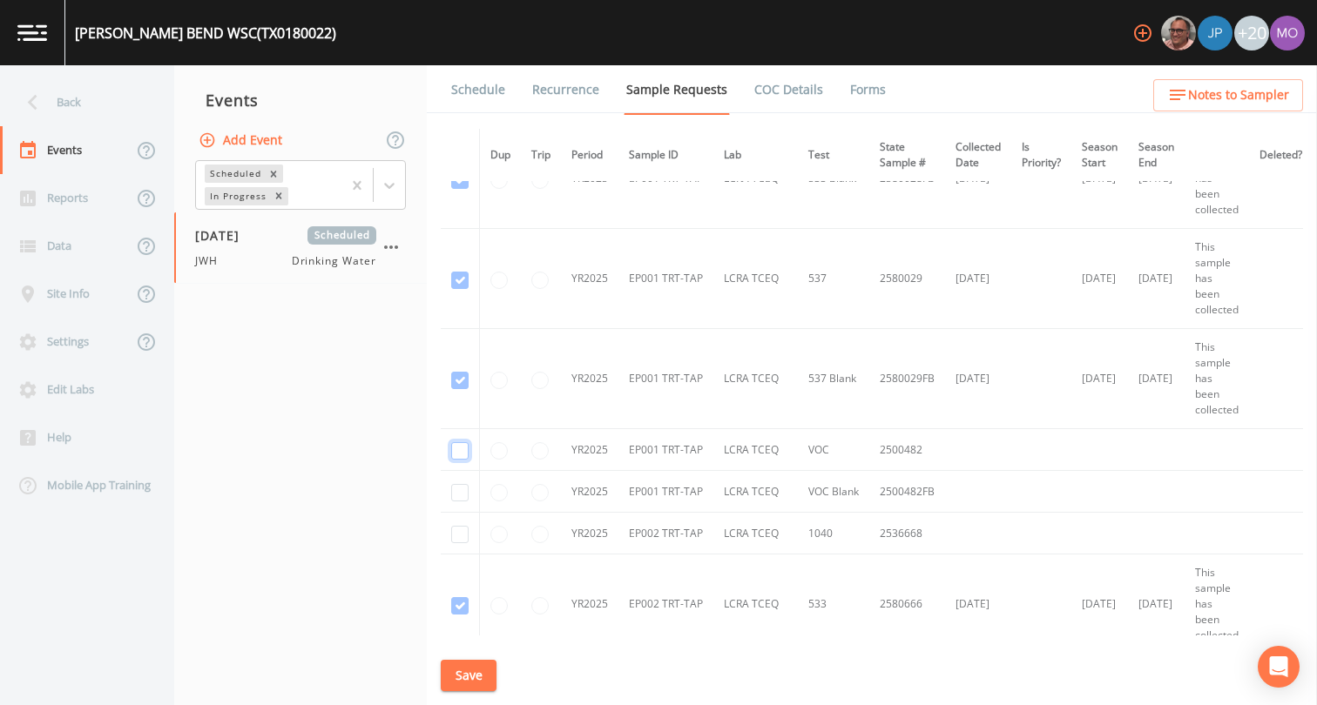
checkbox input "true"
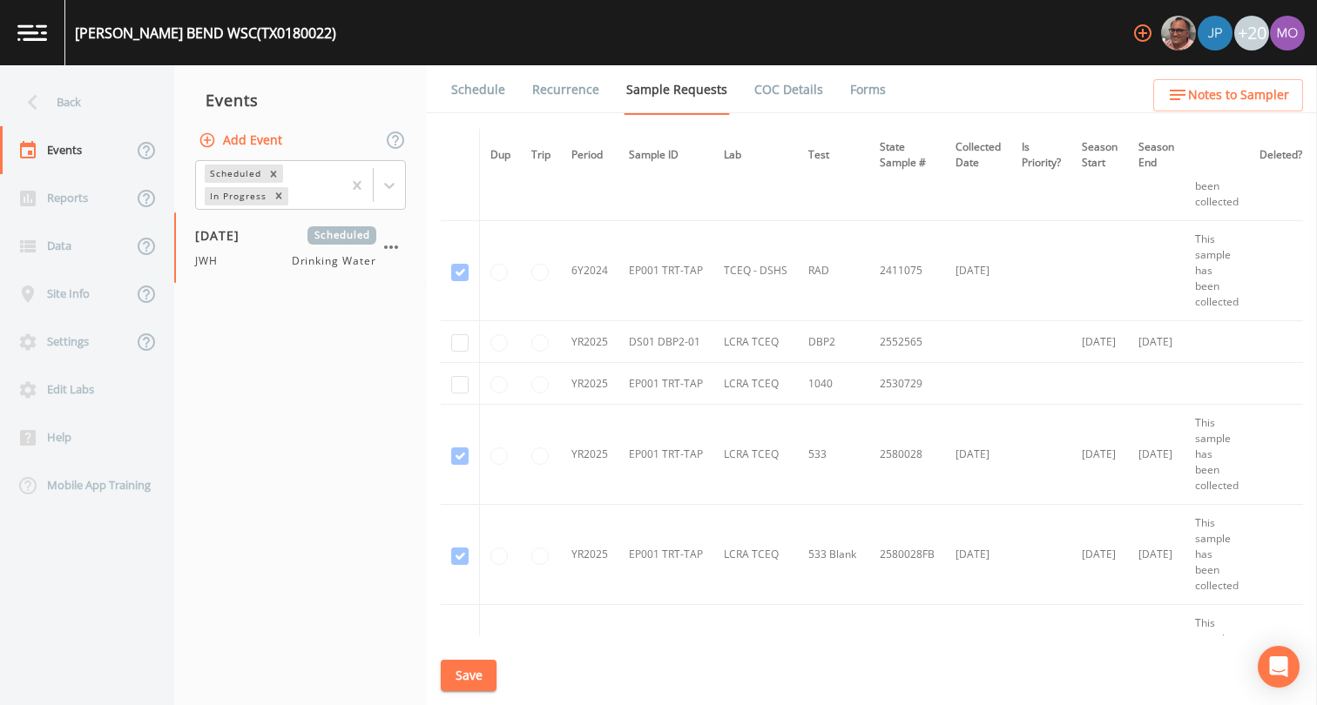
scroll to position [1862, 0]
click at [462, 387] on input "checkbox" at bounding box center [459, 386] width 17 height 17
checkbox input "true"
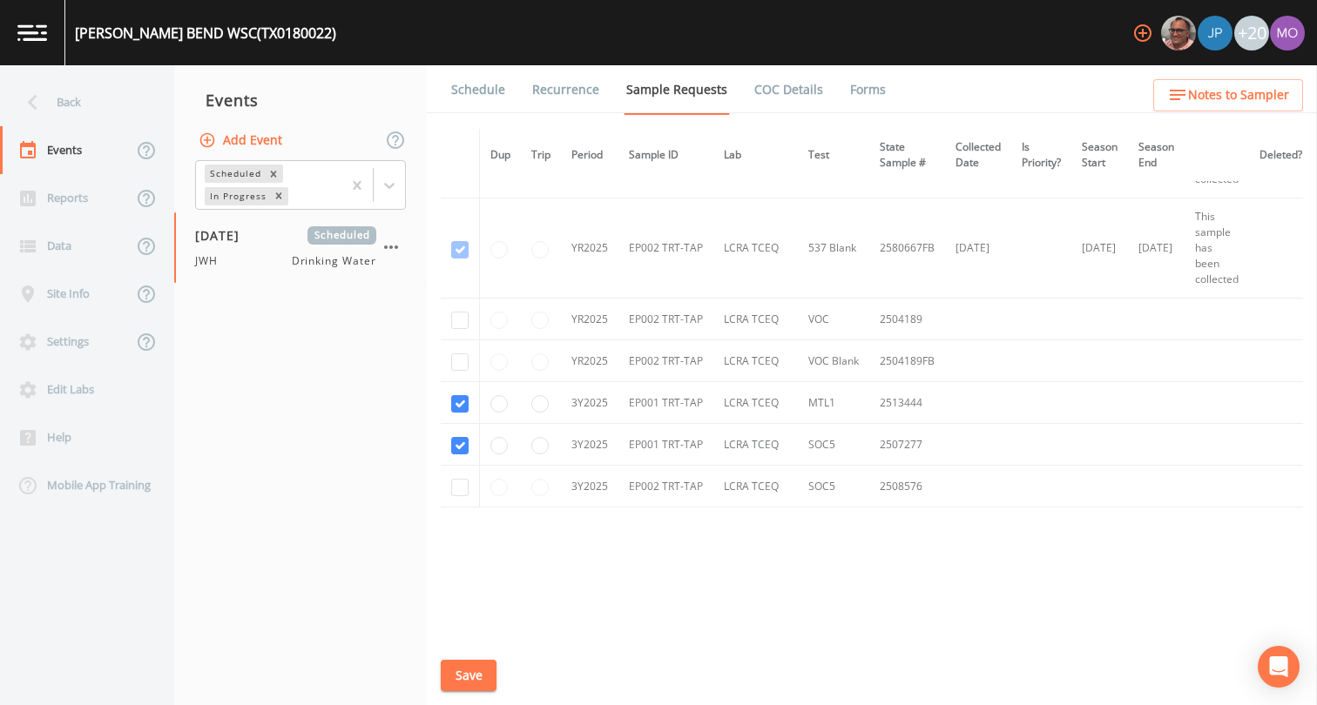
scroll to position [2912, 0]
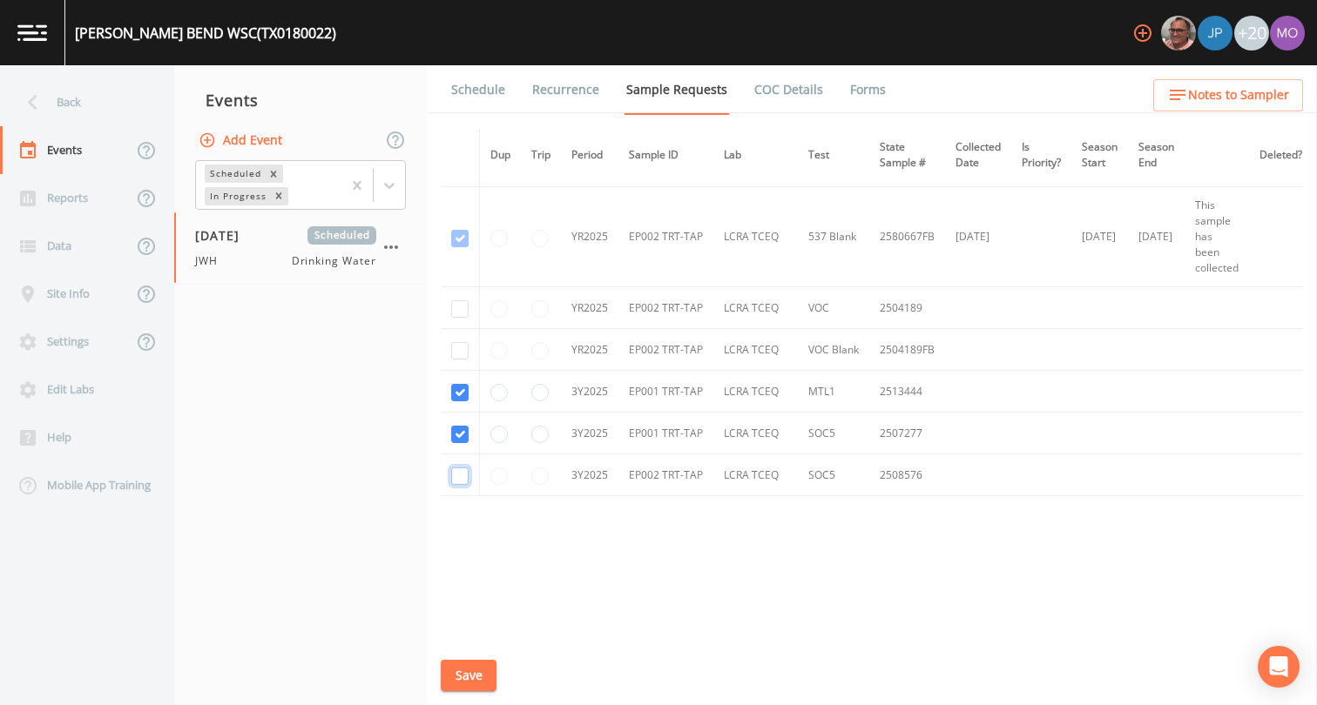
click at [458, 468] on input "checkbox" at bounding box center [459, 476] width 17 height 17
checkbox input "true"
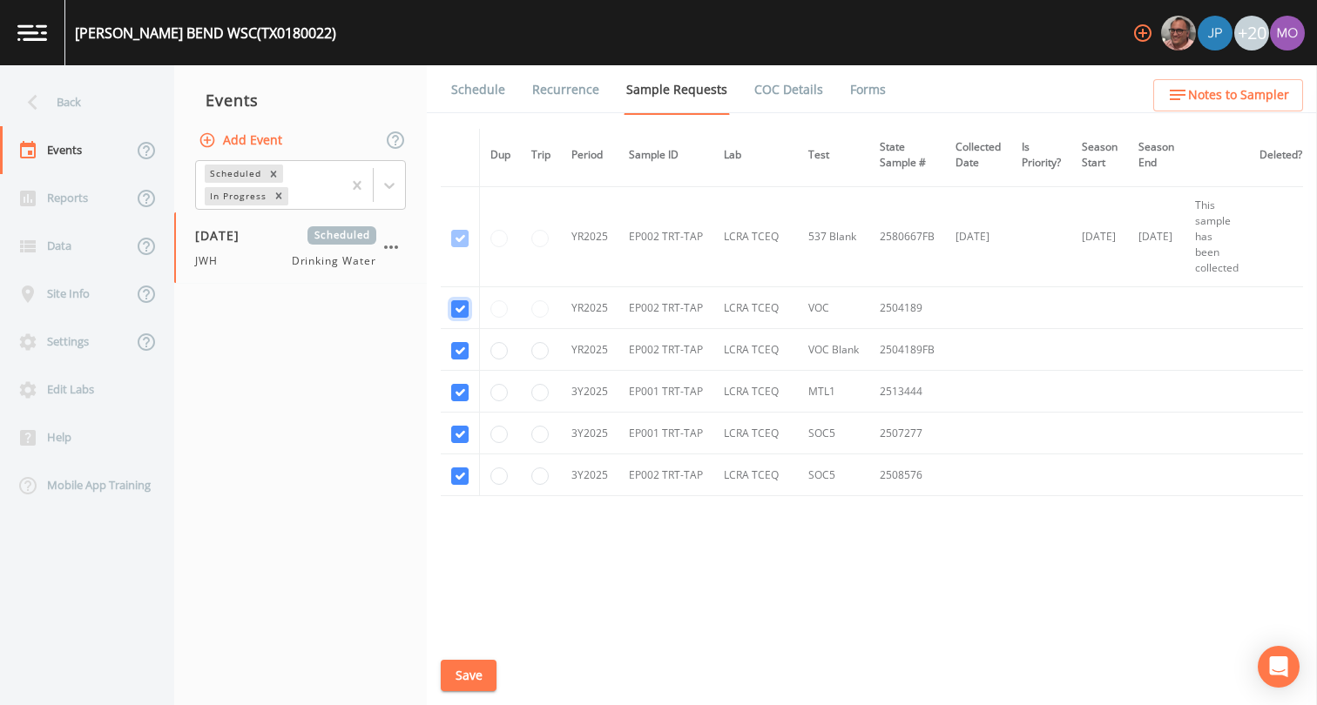
checkbox input "true"
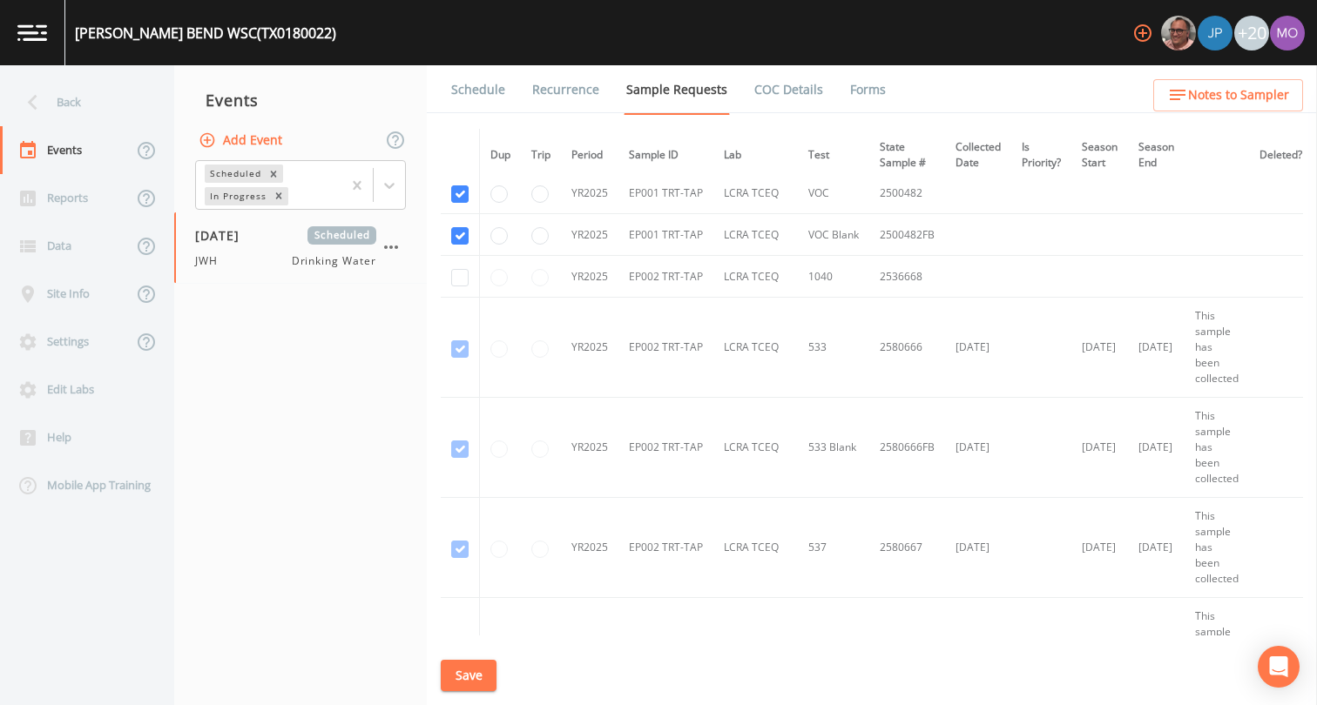
scroll to position [2498, 0]
click at [461, 280] on input "checkbox" at bounding box center [459, 275] width 17 height 17
checkbox input "true"
click at [479, 670] on button "Save" at bounding box center [469, 676] width 56 height 32
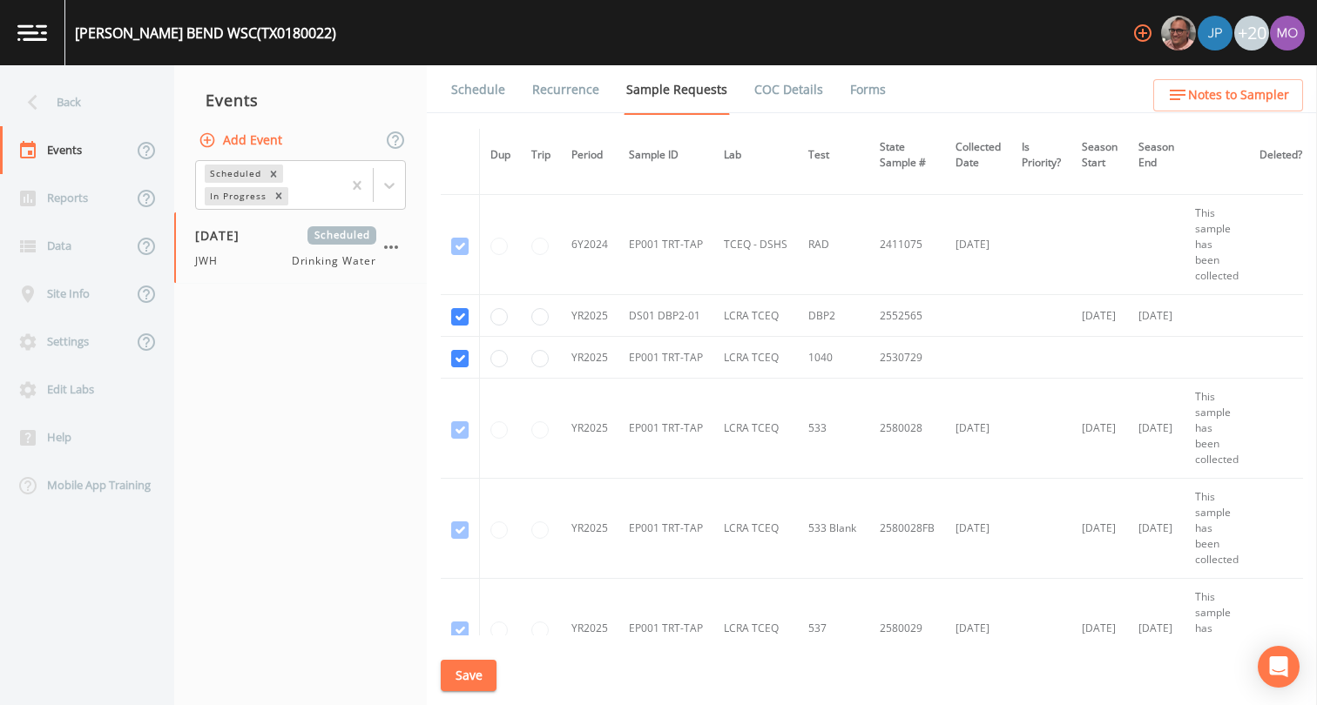
scroll to position [1889, 0]
click at [483, 91] on link "Schedule" at bounding box center [477, 89] width 59 height 49
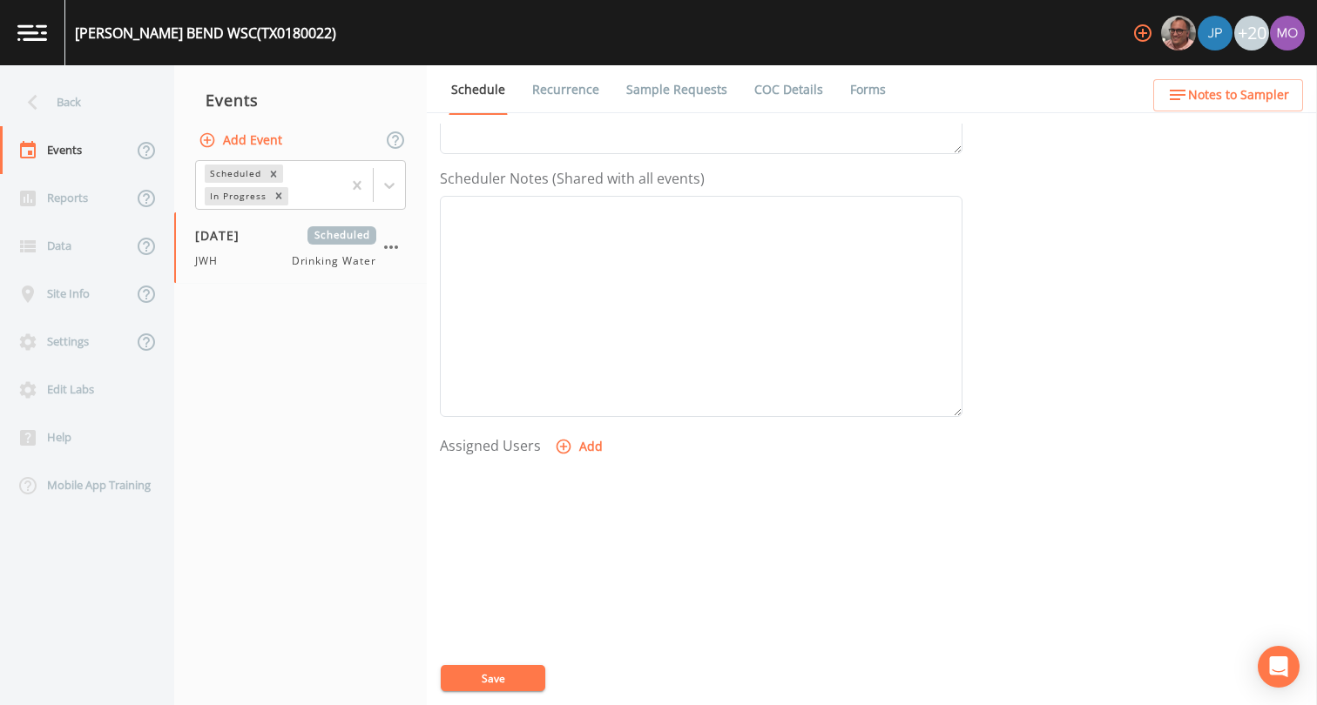
scroll to position [522, 0]
click at [542, 354] on div "Assigned Users Add" at bounding box center [701, 459] width 522 height 215
click at [569, 369] on icon "button" at bounding box center [563, 367] width 17 height 17
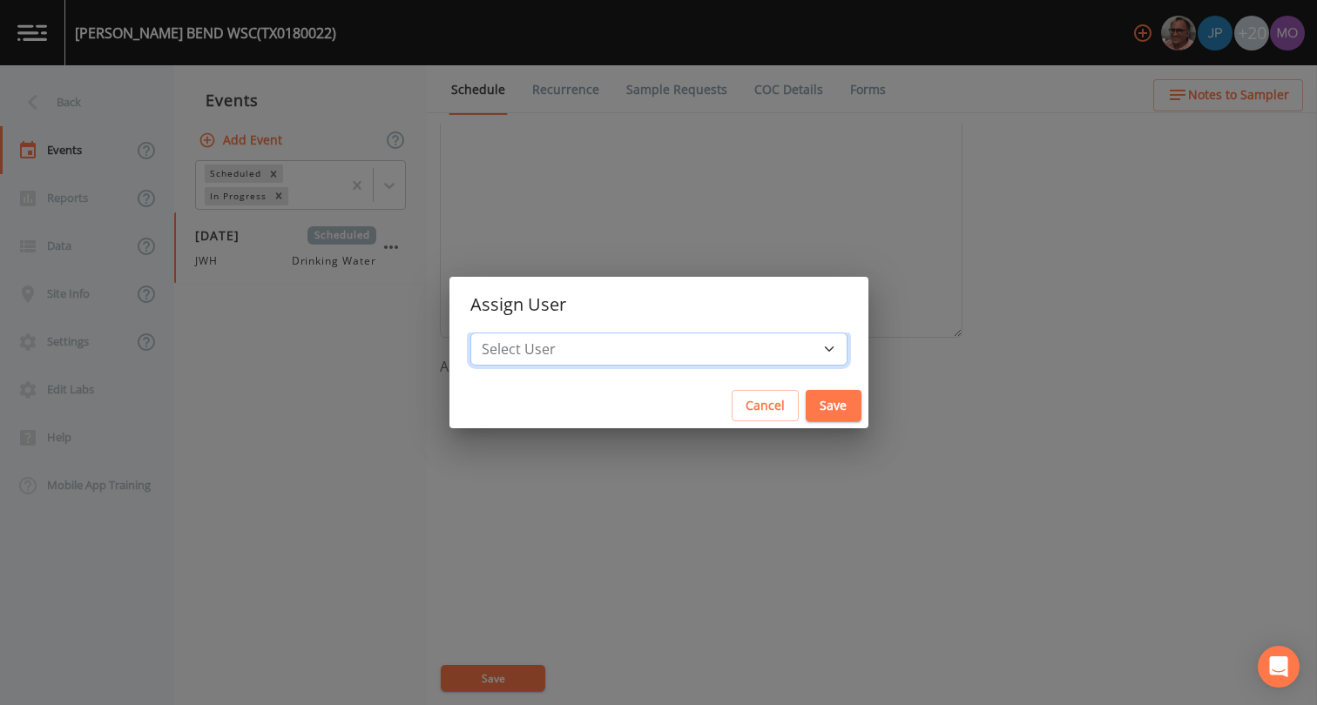
click at [600, 345] on select "Select User [PERSON_NAME] [PERSON_NAME] [PERSON_NAME] [PERSON_NAME] [PERSON_NAM…" at bounding box center [658, 349] width 377 height 33
select select "5228c763-cea1-42f9-884e-47d3eb1fbd8b"
click at [805, 403] on button "Save" at bounding box center [833, 406] width 56 height 32
select select
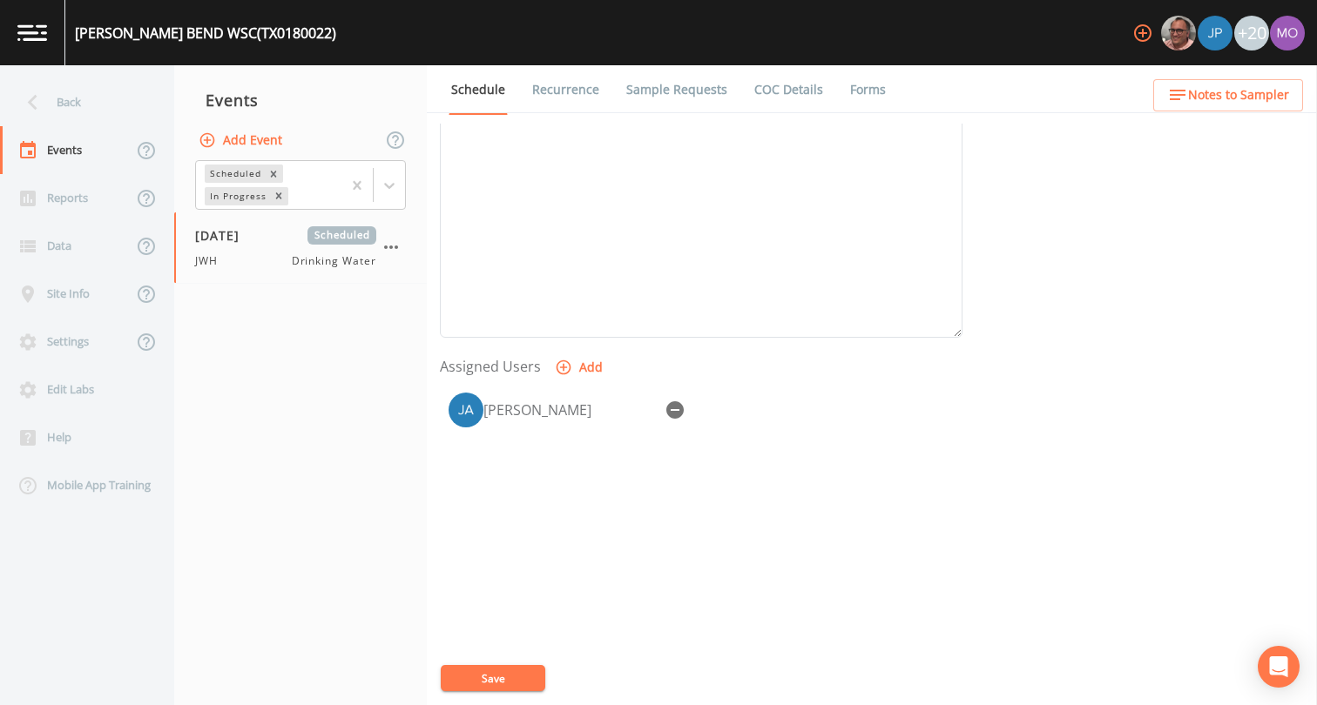
click at [502, 679] on button "Save" at bounding box center [493, 678] width 104 height 26
click at [60, 107] on div "Back" at bounding box center [78, 102] width 157 height 48
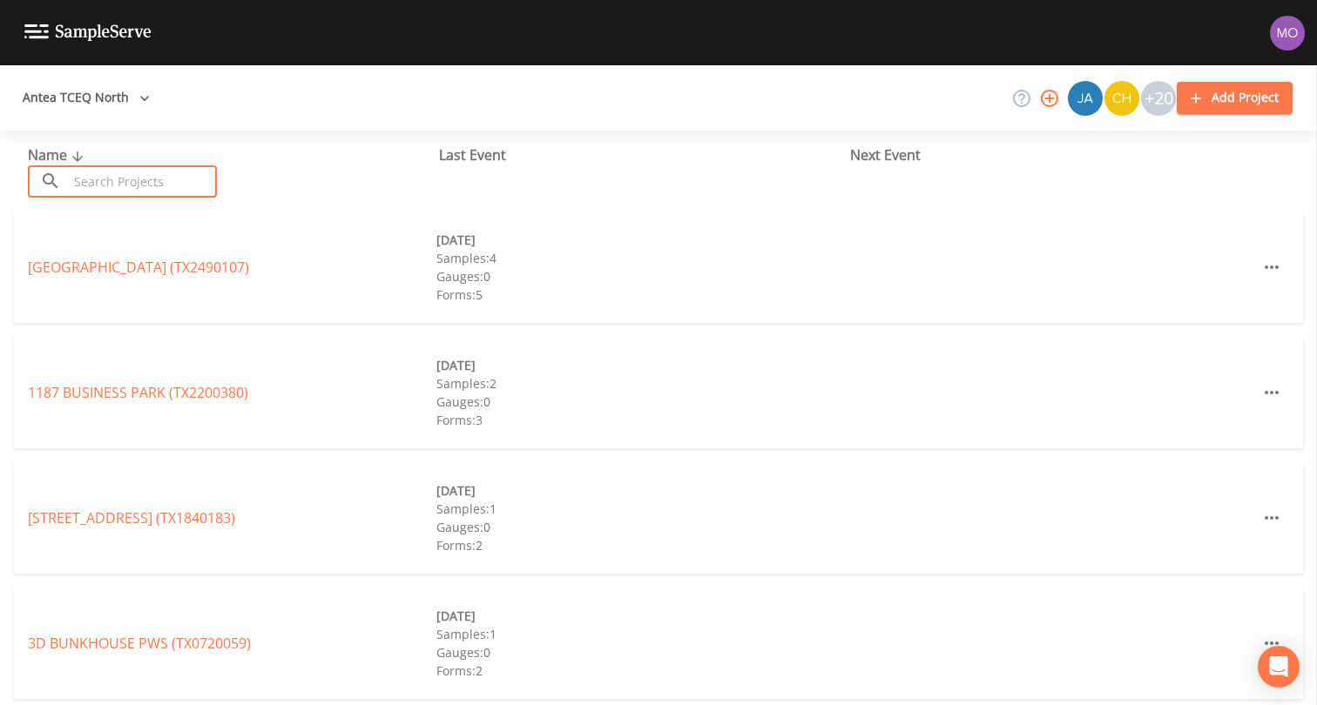
click at [116, 176] on input "text" at bounding box center [142, 181] width 149 height 32
paste input "TX0180072"
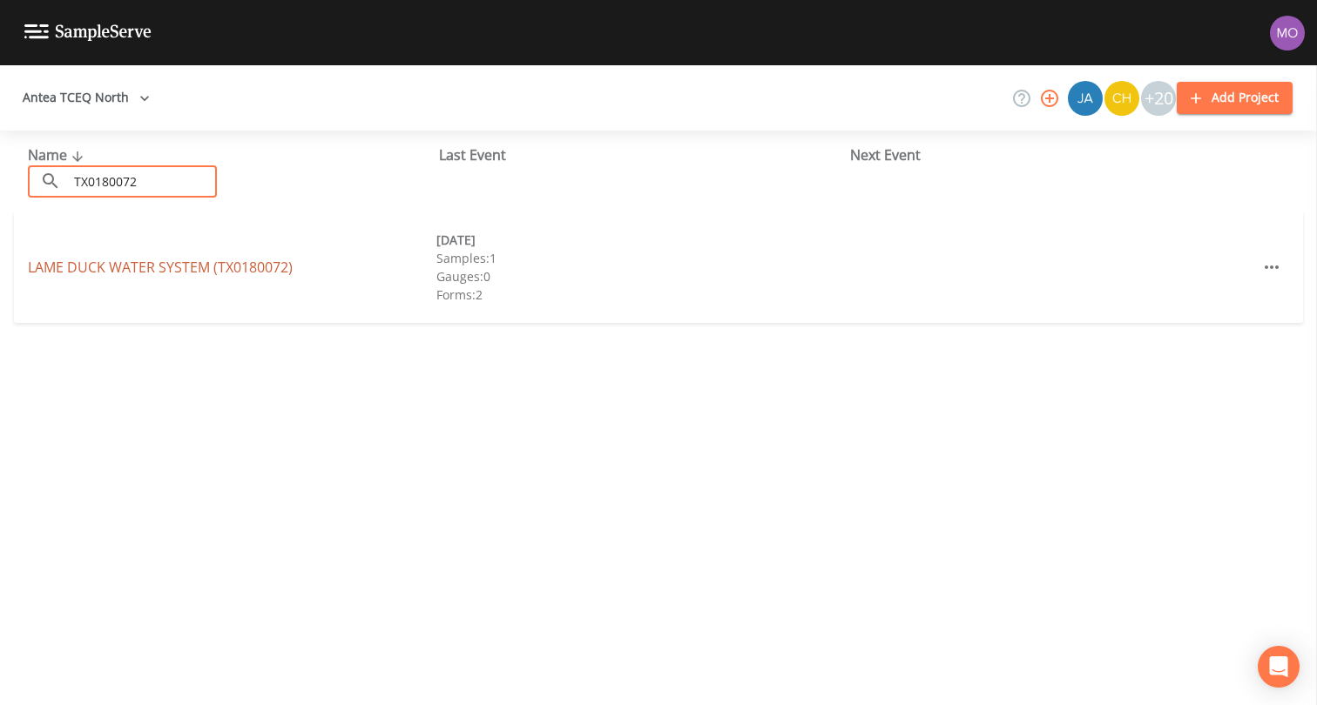
type input "TX0180072"
click at [183, 262] on link "LAME DUCK WATER SYSTEM (TX0180072)" at bounding box center [160, 267] width 265 height 19
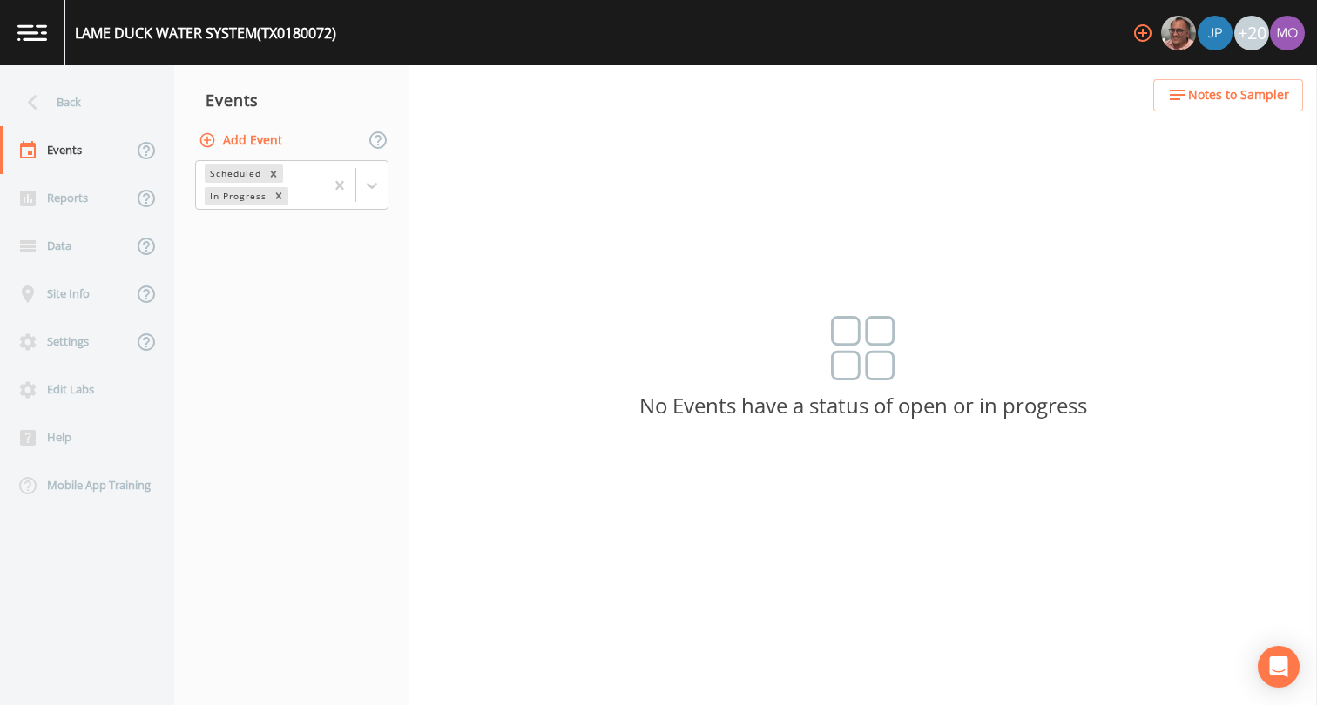
click at [268, 145] on button "Add Event" at bounding box center [242, 141] width 94 height 32
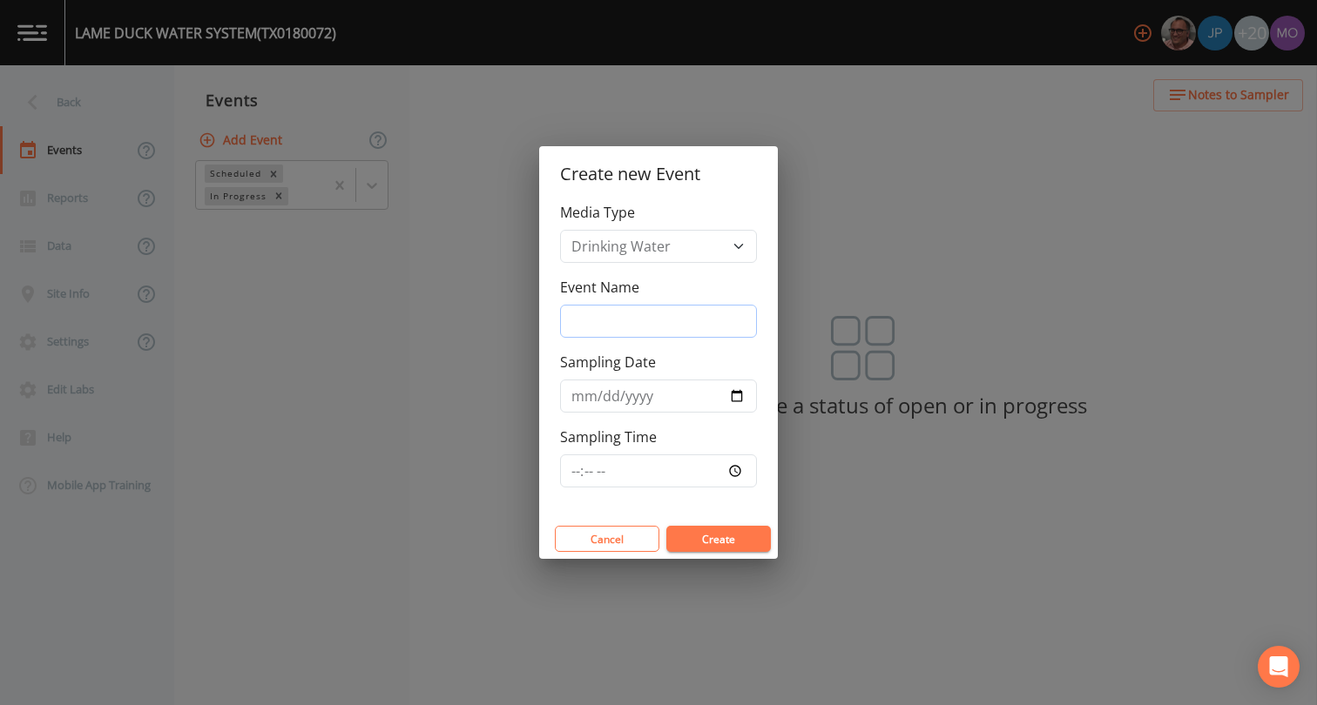
click at [596, 320] on input "Event Name" at bounding box center [658, 321] width 197 height 33
type input "JWH"
click at [735, 396] on input "Sampling Date" at bounding box center [658, 396] width 197 height 33
type input "[DATE]"
click at [677, 534] on button "Create" at bounding box center [718, 539] width 104 height 26
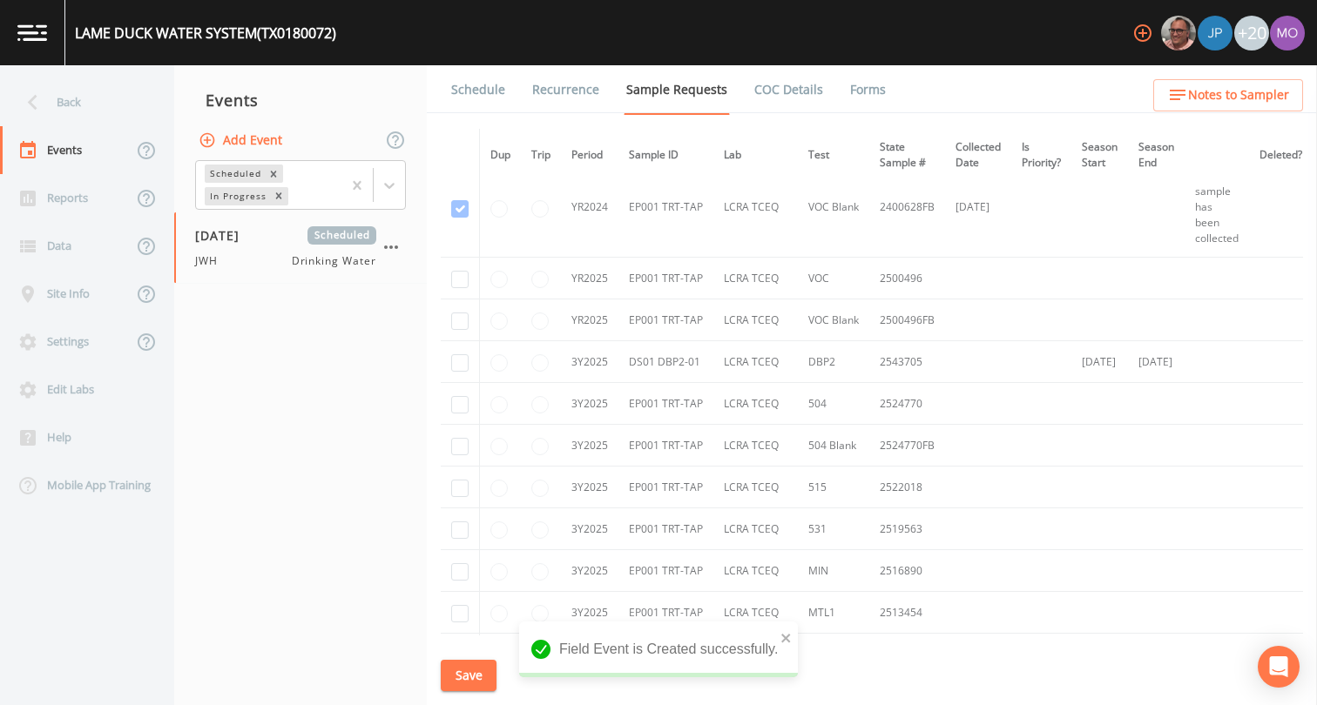
scroll to position [624, 0]
click at [460, 365] on input "checkbox" at bounding box center [459, 363] width 17 height 17
checkbox input "true"
click at [460, 118] on input "checkbox" at bounding box center [459, 109] width 17 height 17
checkbox input "true"
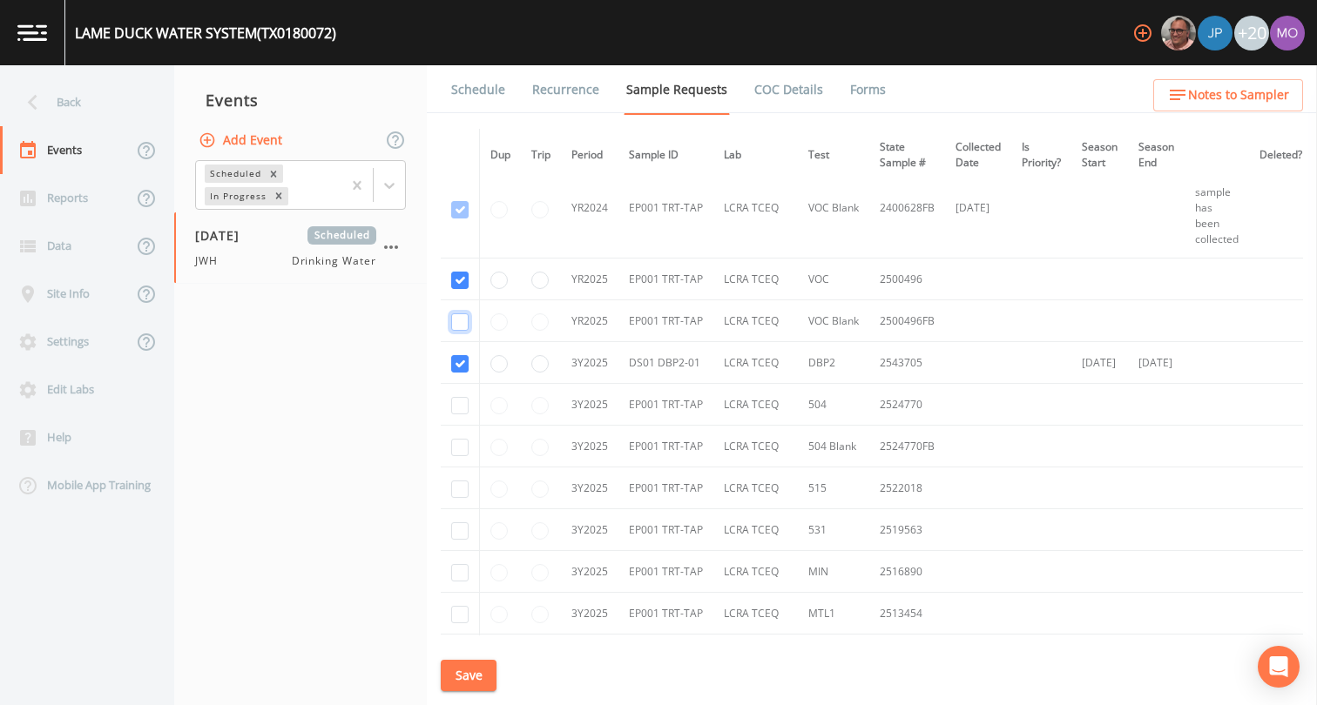
click at [460, 219] on input "checkbox" at bounding box center [459, 209] width 17 height 17
checkbox input "true"
click at [456, 406] on input "checkbox" at bounding box center [459, 405] width 17 height 17
checkbox input "true"
click at [456, 439] on input "checkbox" at bounding box center [459, 447] width 17 height 17
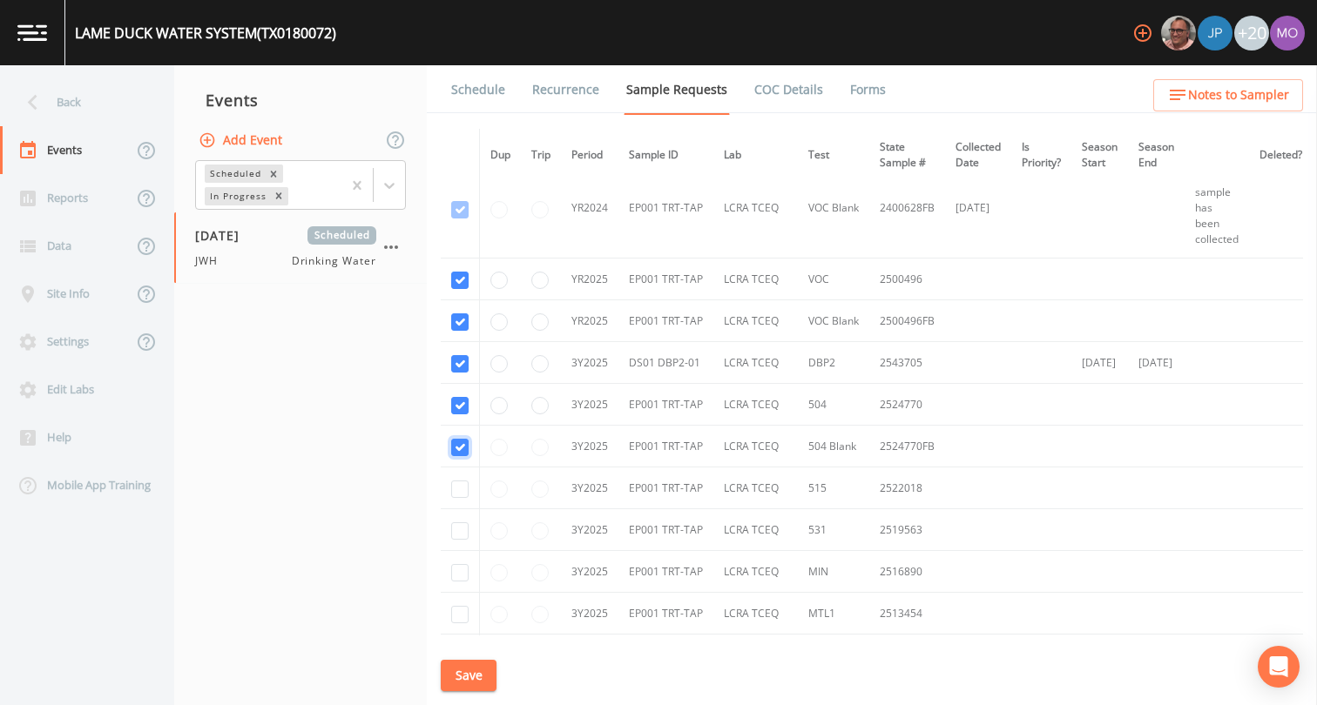
checkbox input "true"
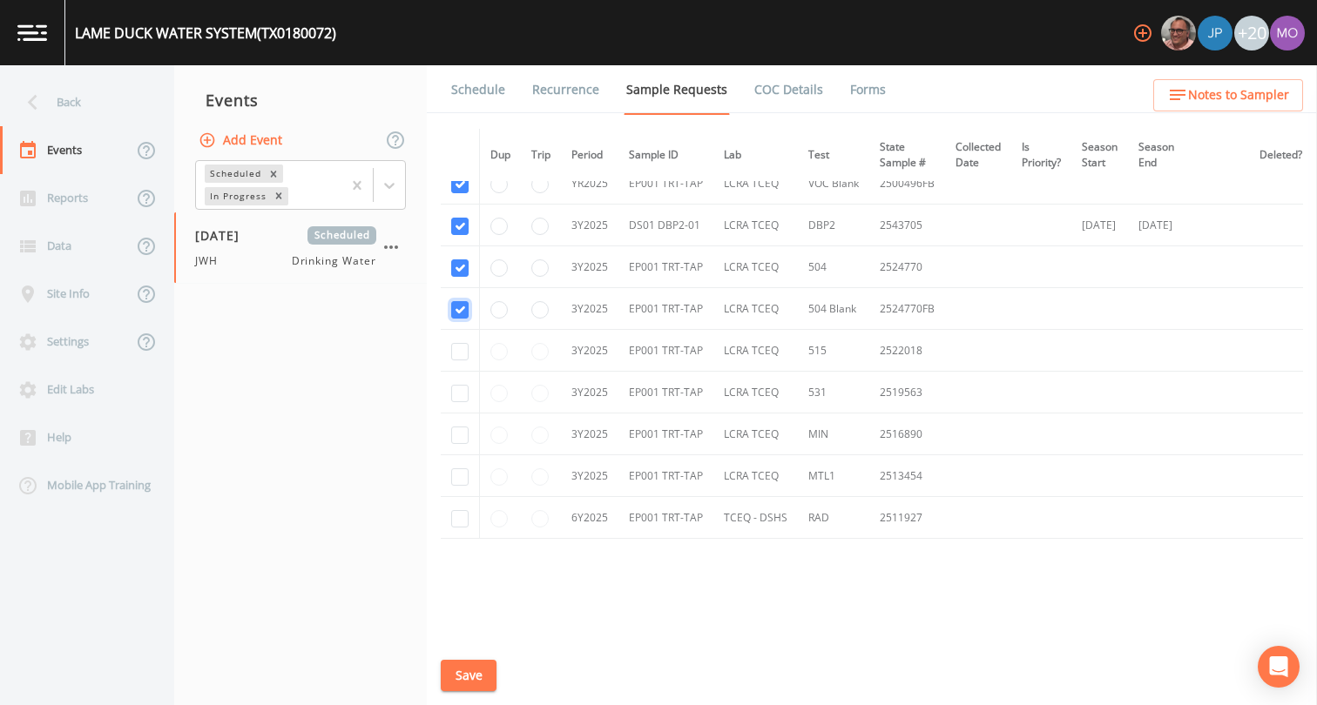
scroll to position [777, 0]
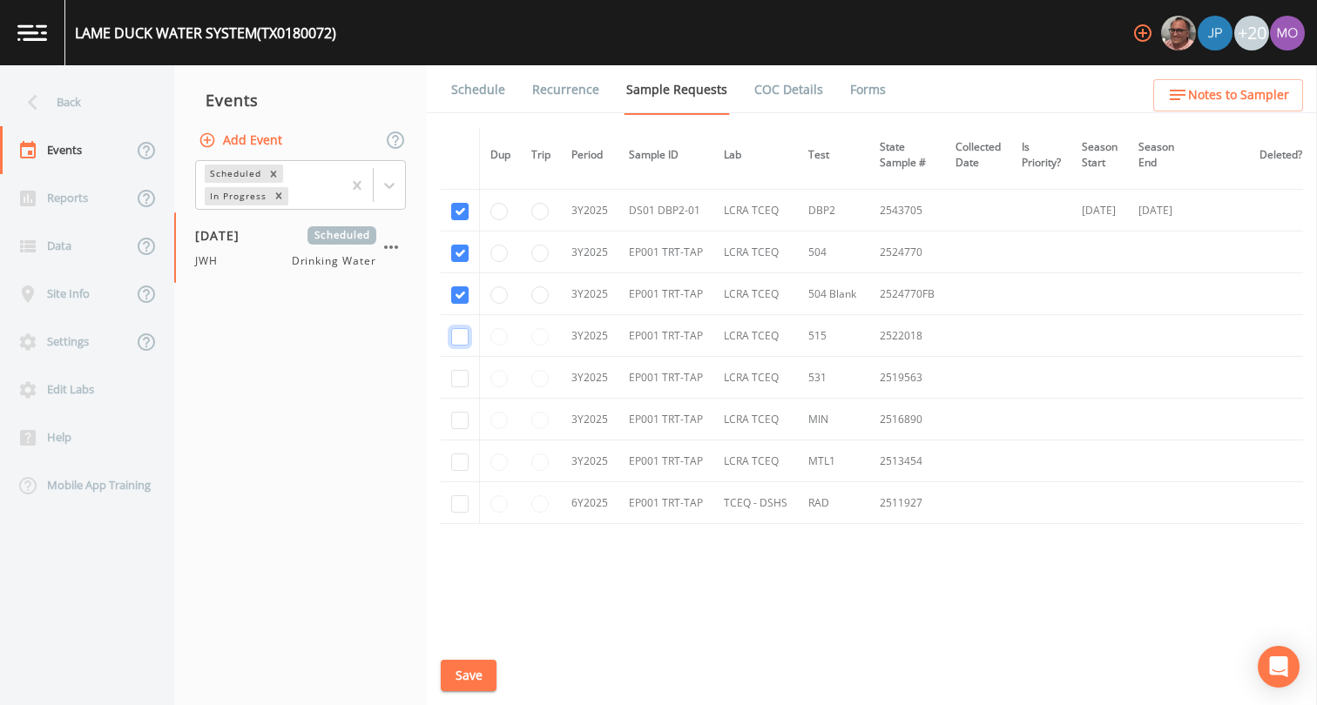
click at [462, 335] on input "checkbox" at bounding box center [459, 336] width 17 height 17
checkbox input "true"
click at [462, 381] on input "checkbox" at bounding box center [459, 378] width 17 height 17
checkbox input "true"
click at [462, 423] on input "checkbox" at bounding box center [459, 420] width 17 height 17
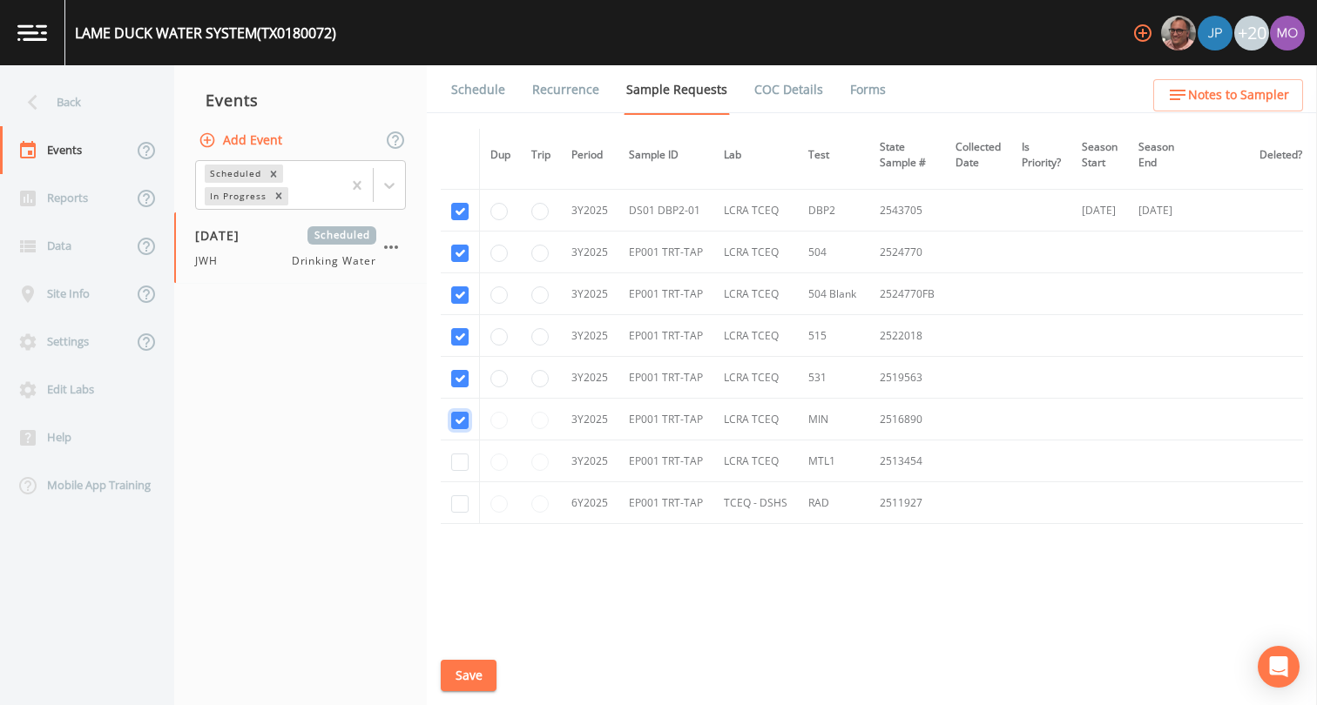
checkbox input "true"
click at [461, 456] on input "checkbox" at bounding box center [459, 462] width 17 height 17
checkbox input "true"
click at [461, 505] on input "checkbox" at bounding box center [459, 503] width 17 height 17
checkbox input "true"
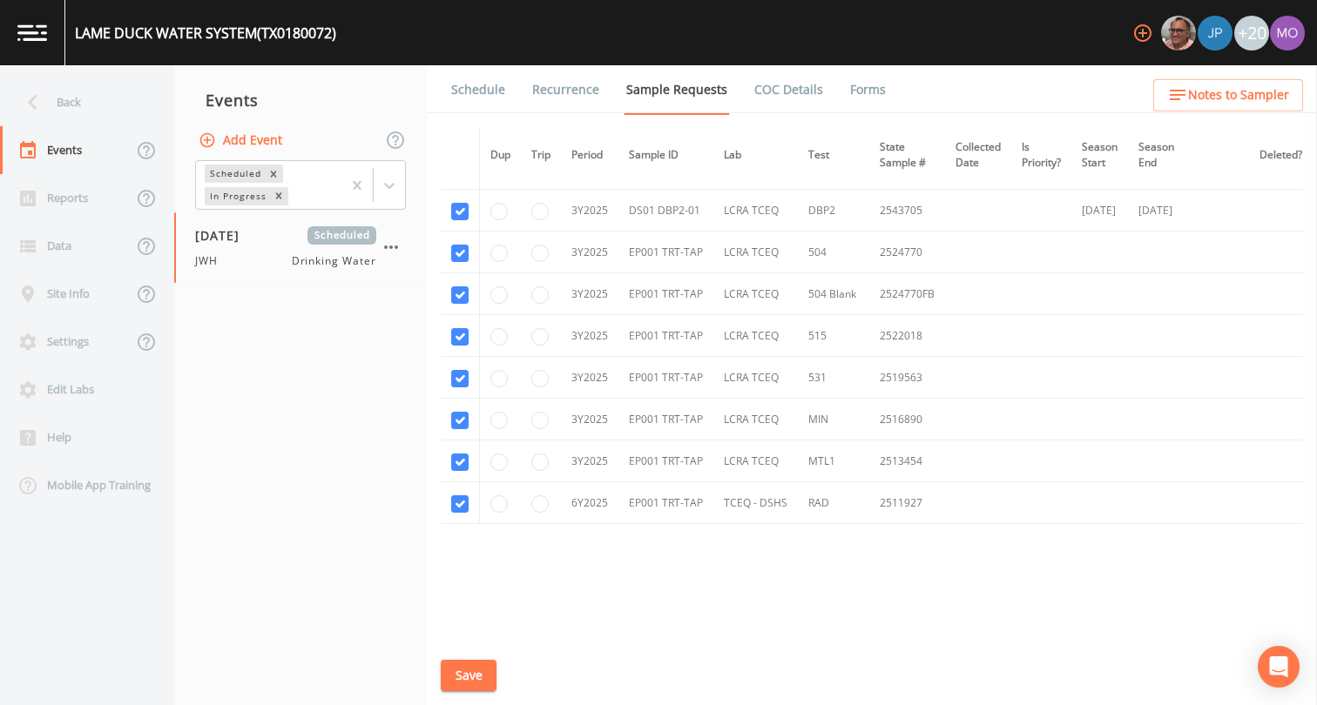
click at [465, 669] on button "Save" at bounding box center [469, 676] width 56 height 32
click at [475, 85] on link "Schedule" at bounding box center [477, 89] width 59 height 49
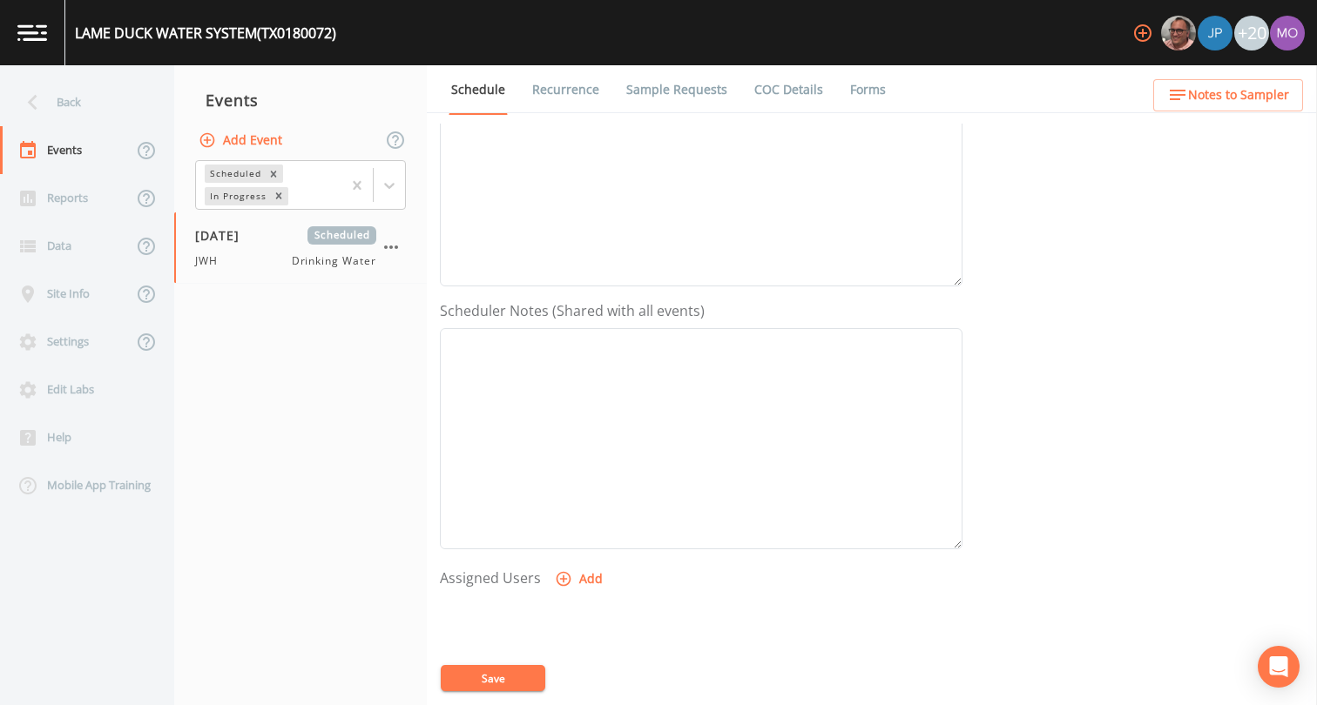
scroll to position [522, 0]
click at [564, 371] on icon "button" at bounding box center [563, 367] width 17 height 17
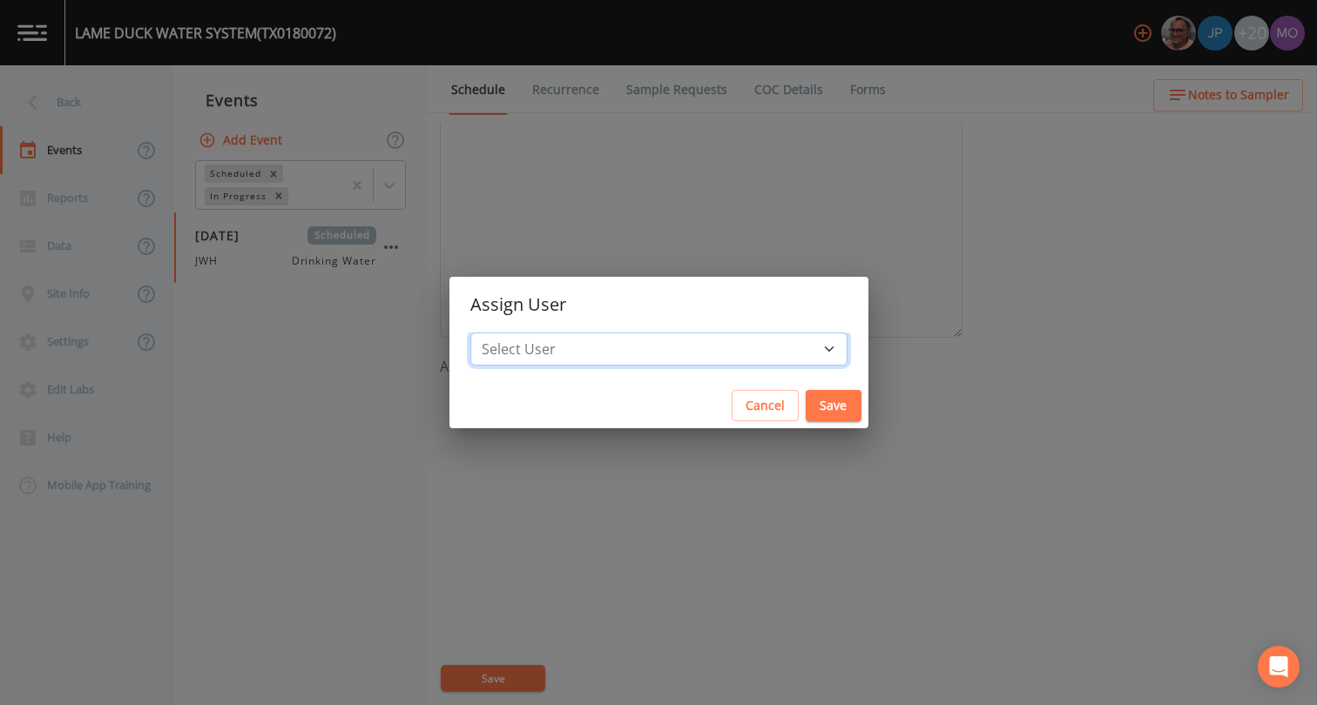
click at [570, 345] on select "Select User [PERSON_NAME] [PERSON_NAME] [PERSON_NAME] [PERSON_NAME] [PERSON_NAM…" at bounding box center [658, 349] width 377 height 33
select select "5228c763-cea1-42f9-884e-47d3eb1fbd8b"
click at [805, 405] on button "Save" at bounding box center [833, 406] width 56 height 32
select select
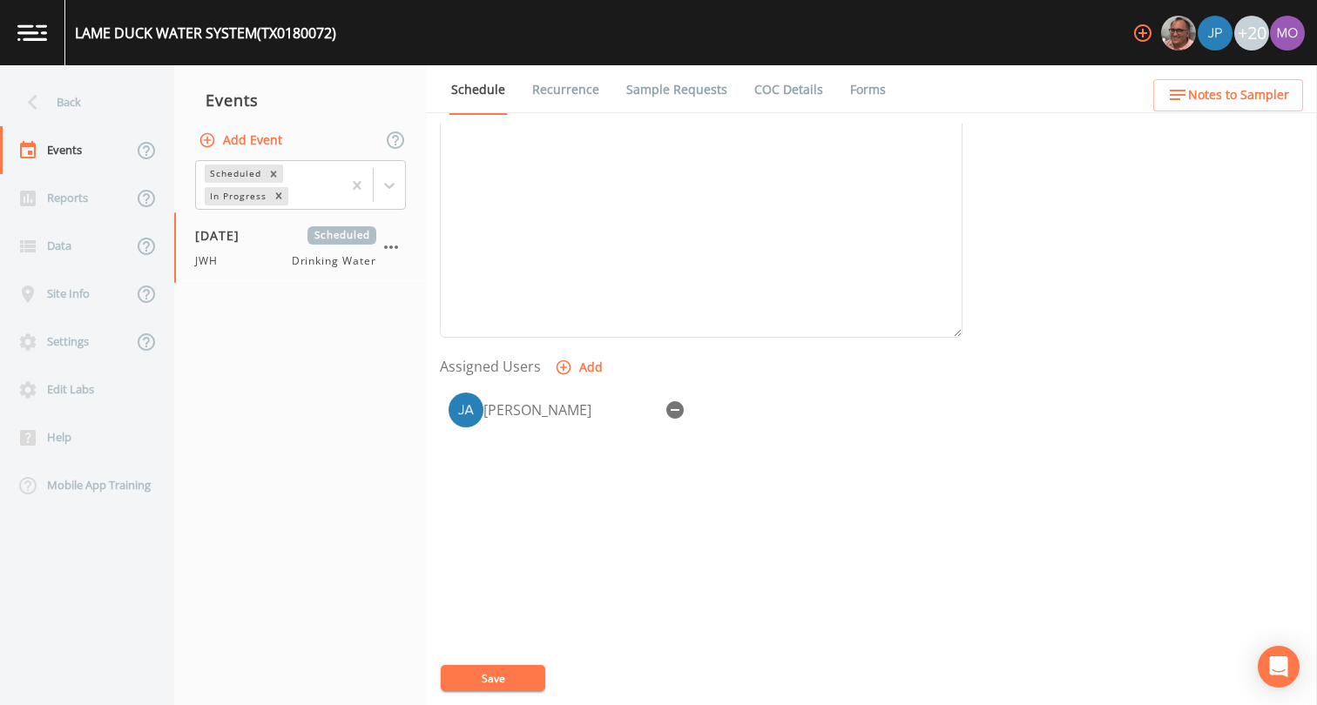
click at [490, 676] on button "Save" at bounding box center [493, 678] width 104 height 26
drag, startPoint x: 206, startPoint y: 187, endPoint x: 103, endPoint y: 105, distance: 132.1
click at [103, 105] on div "Back" at bounding box center [78, 102] width 157 height 48
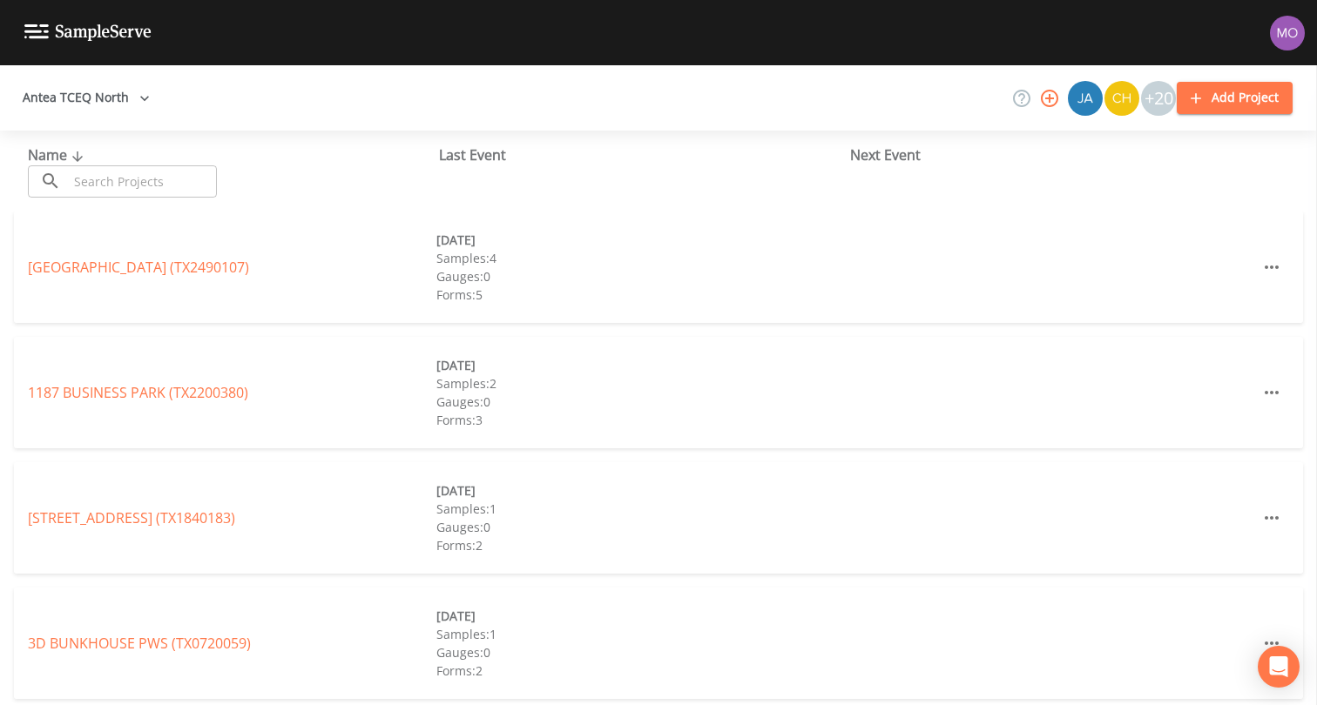
click at [125, 179] on input "text" at bounding box center [142, 181] width 149 height 32
paste input "TX0180082"
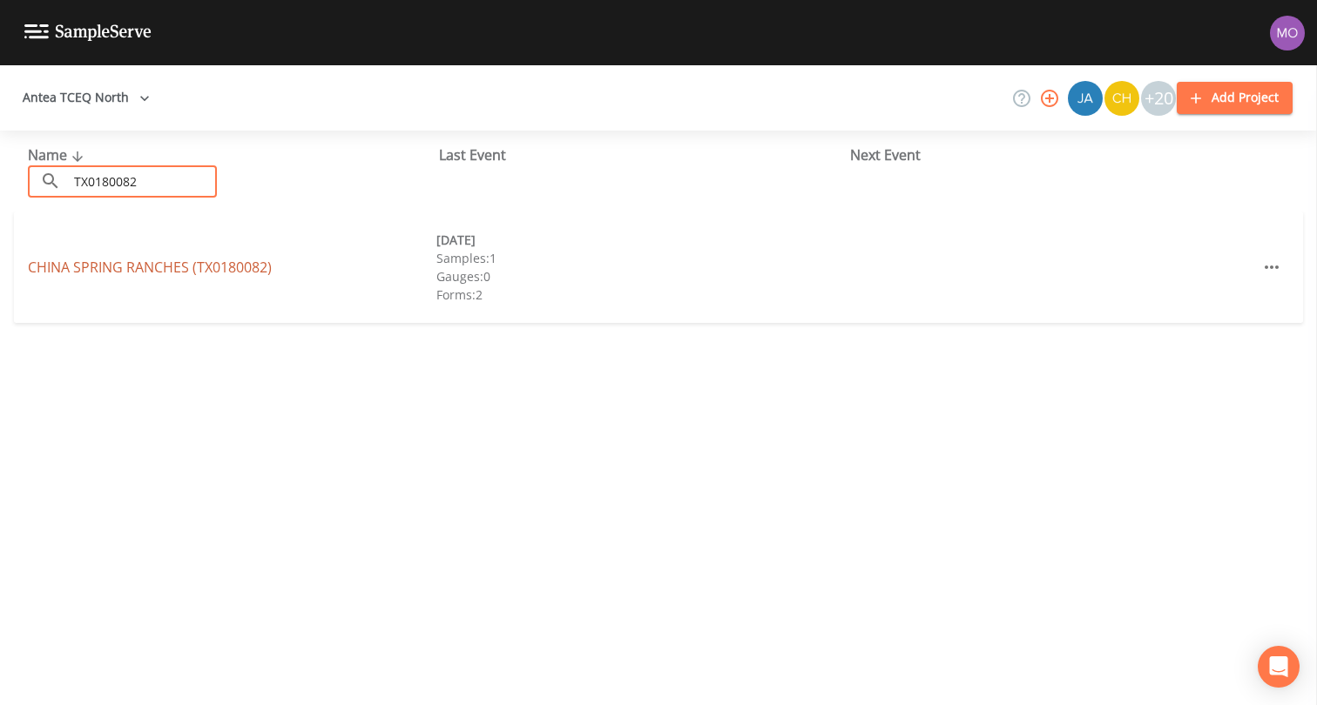
type input "TX0180082"
click at [152, 267] on link "[GEOGRAPHIC_DATA] (TX0180082)" at bounding box center [150, 267] width 244 height 19
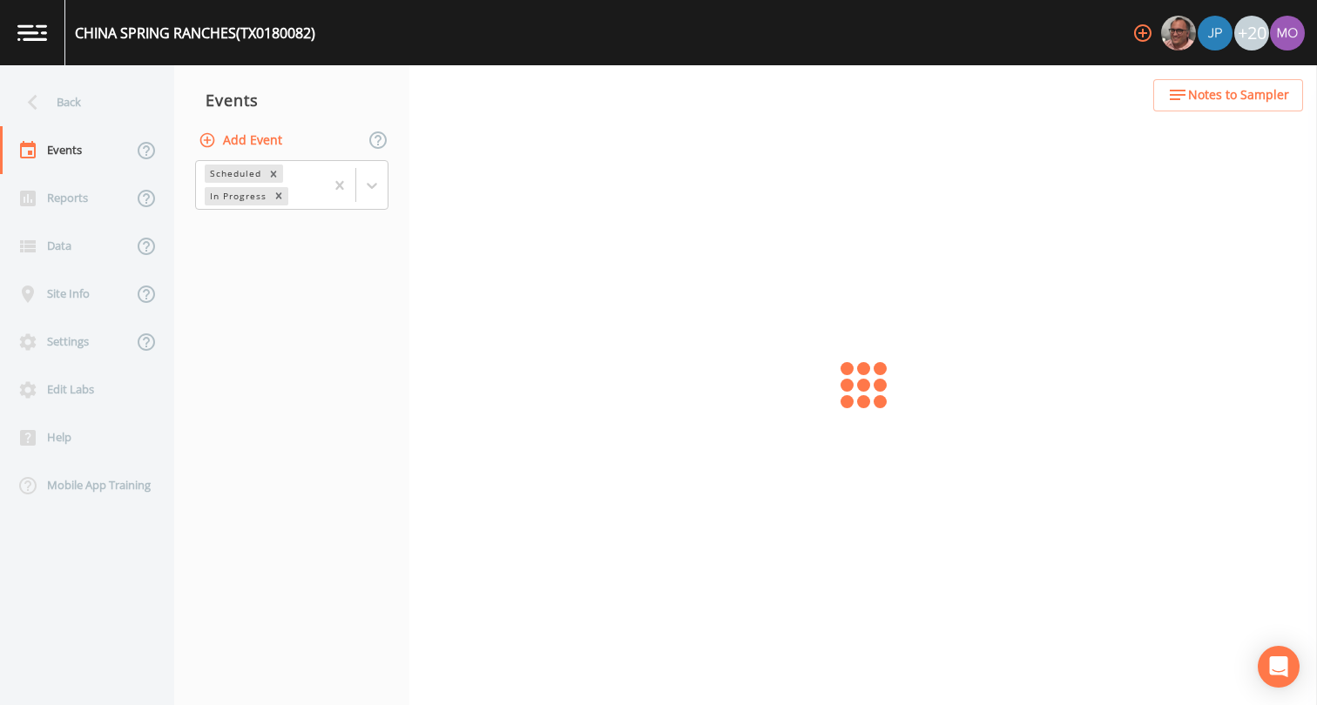
click at [266, 147] on button "Add Event" at bounding box center [242, 141] width 94 height 32
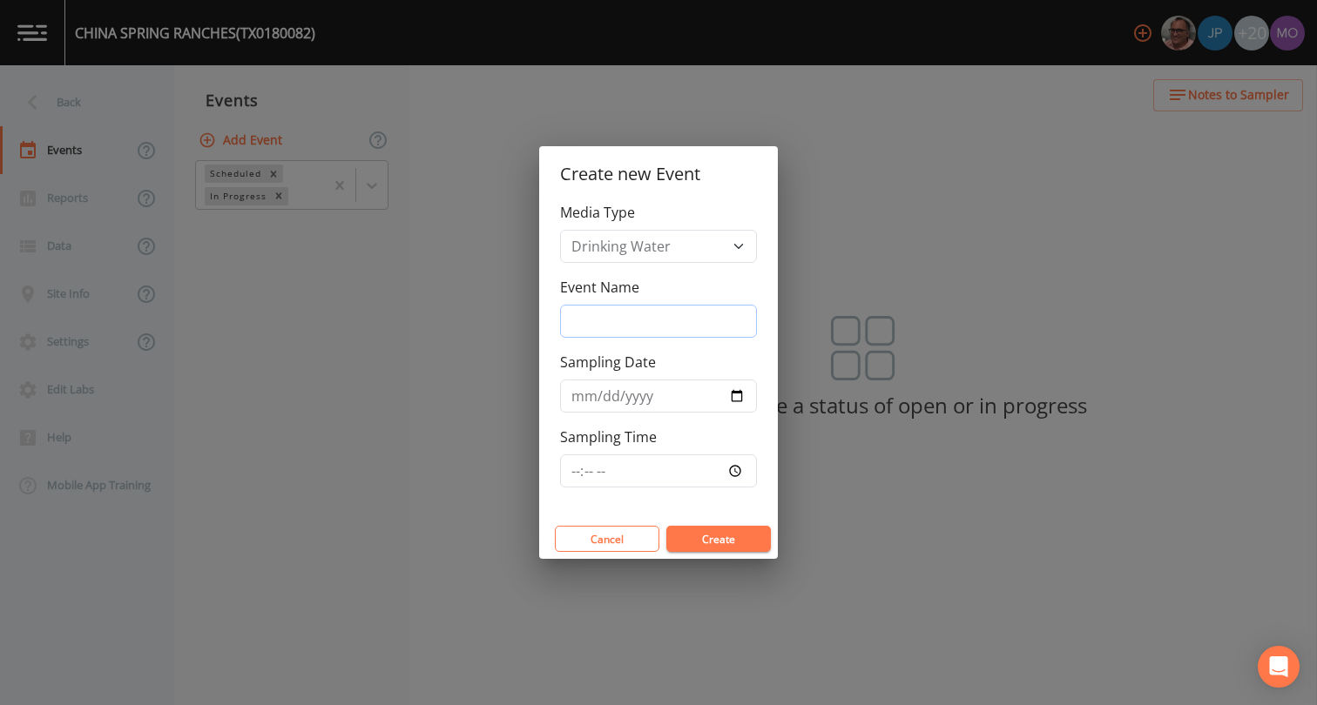
click at [578, 327] on input "Event Name" at bounding box center [658, 321] width 197 height 33
type input "JWH"
click at [745, 398] on input "Sampling Date" at bounding box center [658, 396] width 197 height 33
type input "[DATE]"
click at [687, 530] on button "Create" at bounding box center [718, 539] width 104 height 26
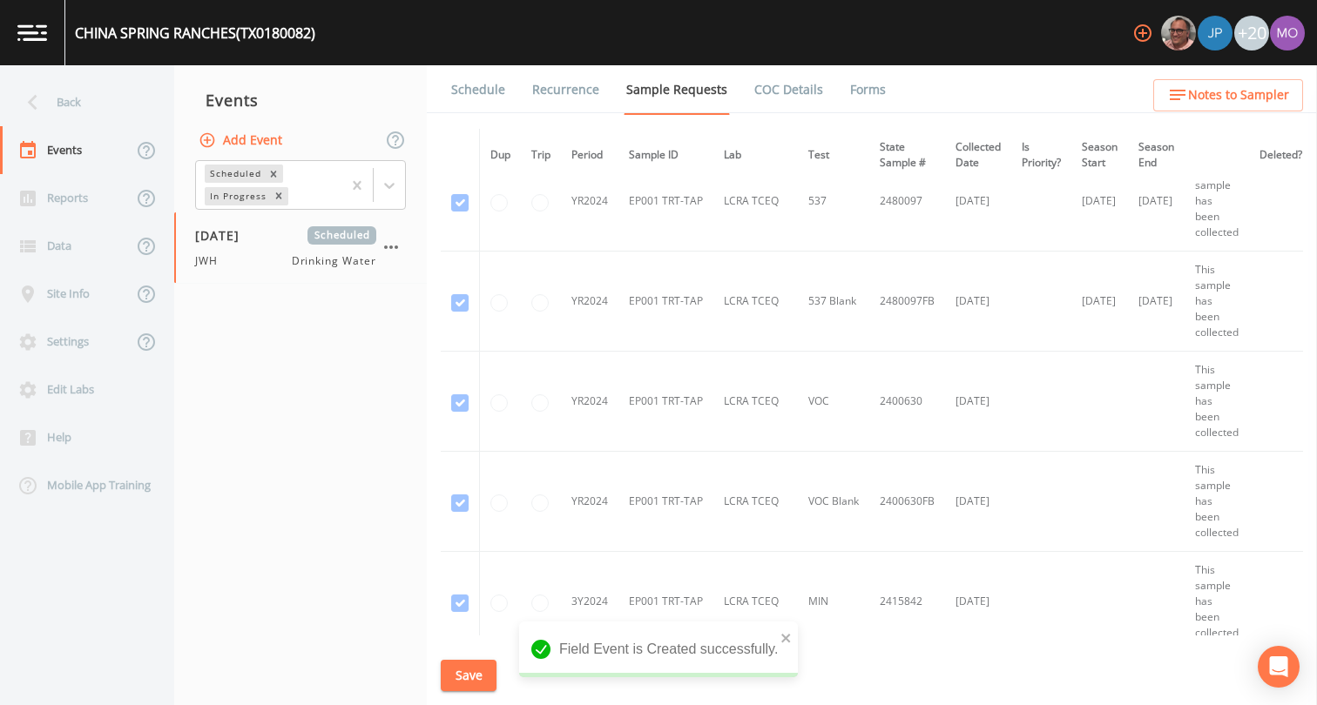
scroll to position [926, 0]
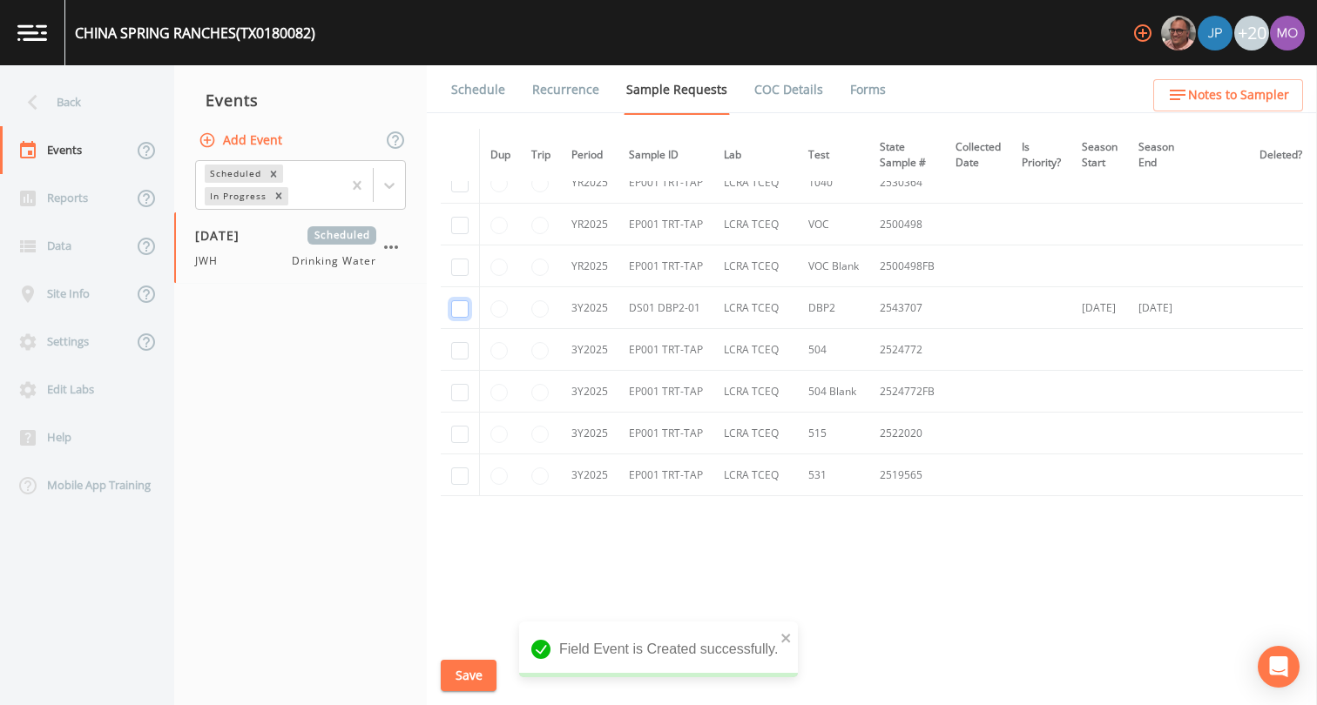
click at [458, 301] on input "checkbox" at bounding box center [459, 308] width 17 height 17
checkbox input "true"
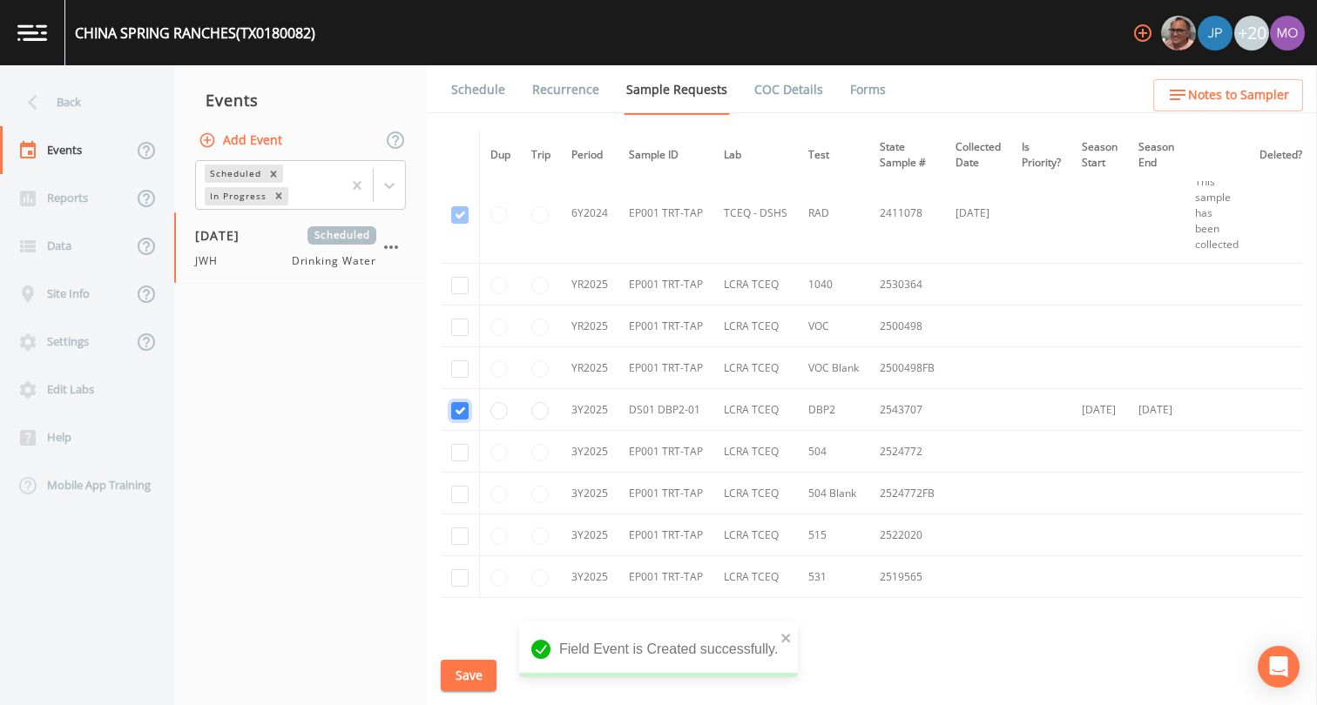
scroll to position [807, 0]
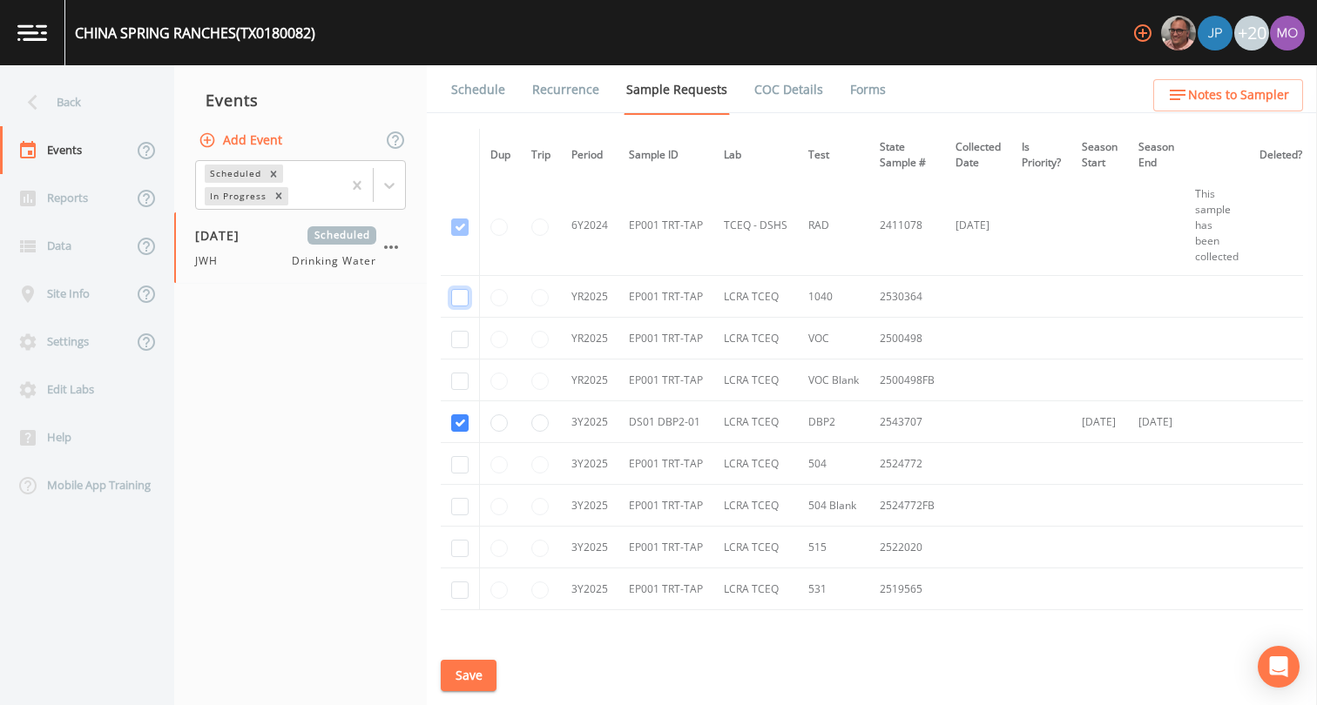
click at [459, 300] on input "checkbox" at bounding box center [459, 297] width 17 height 17
checkbox input "true"
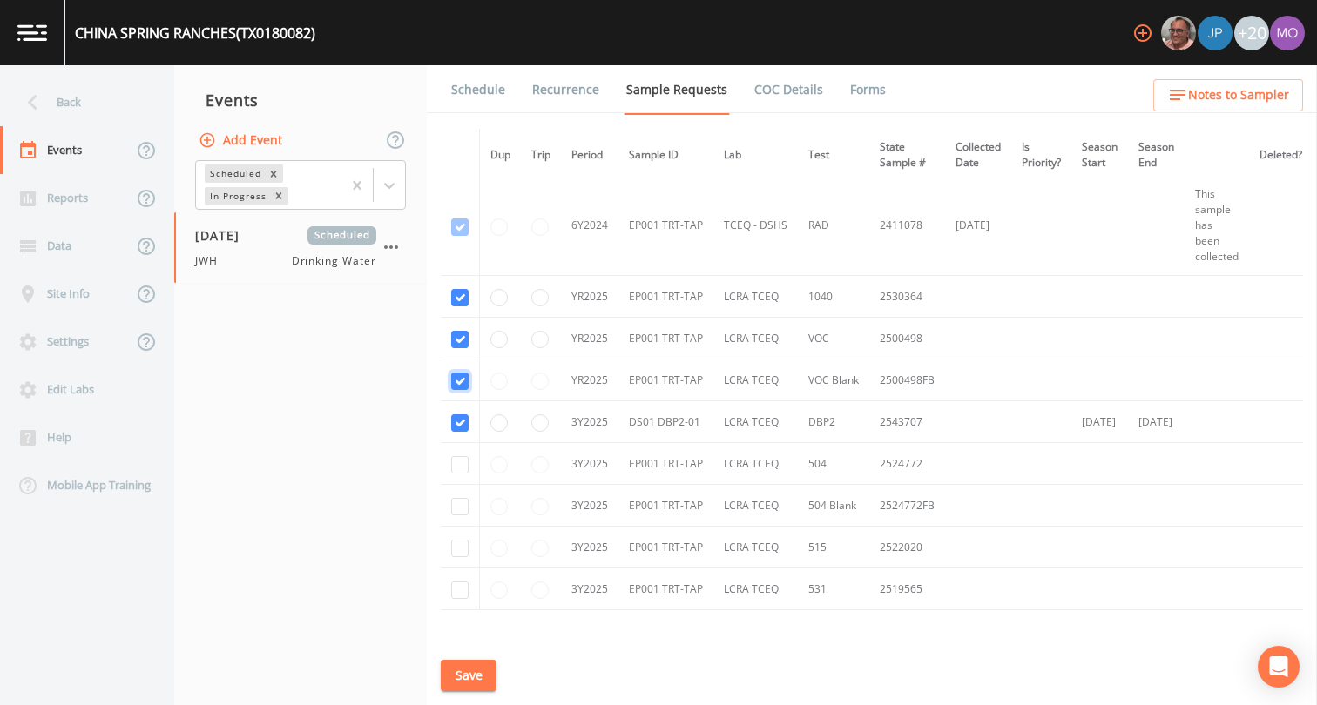
checkbox input "true"
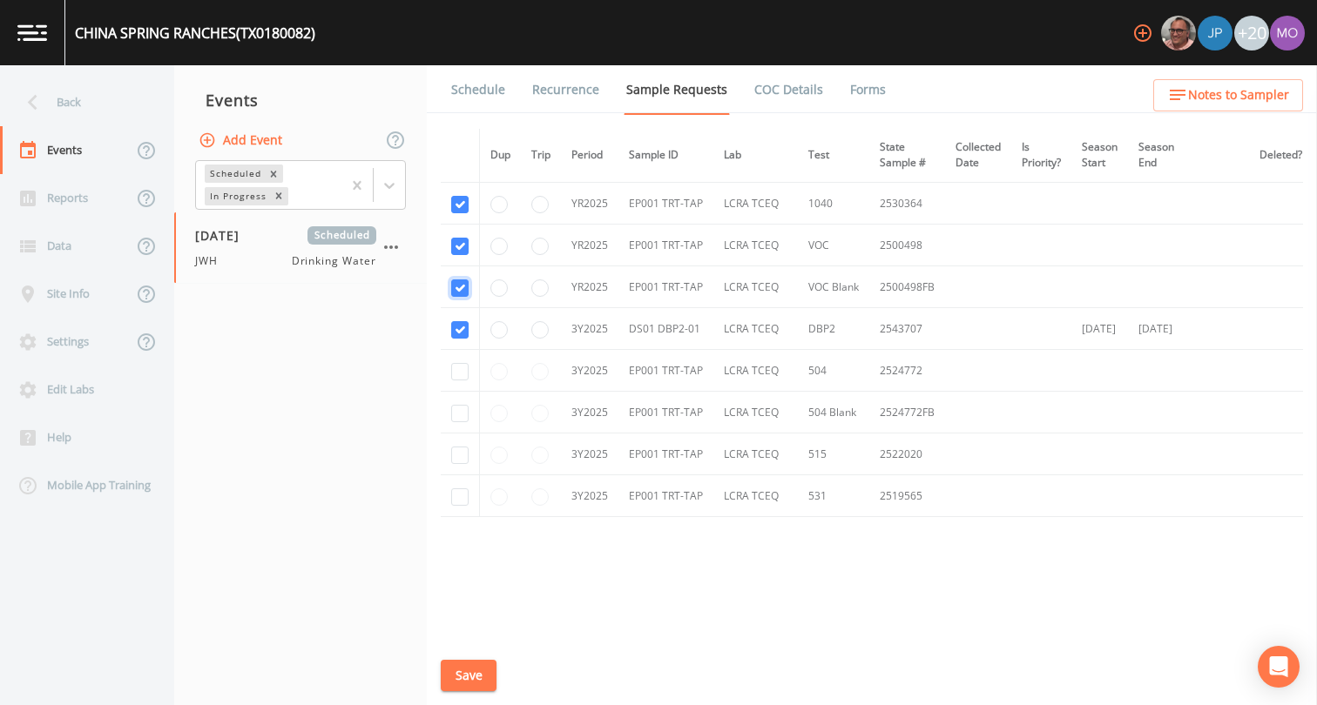
scroll to position [913, 0]
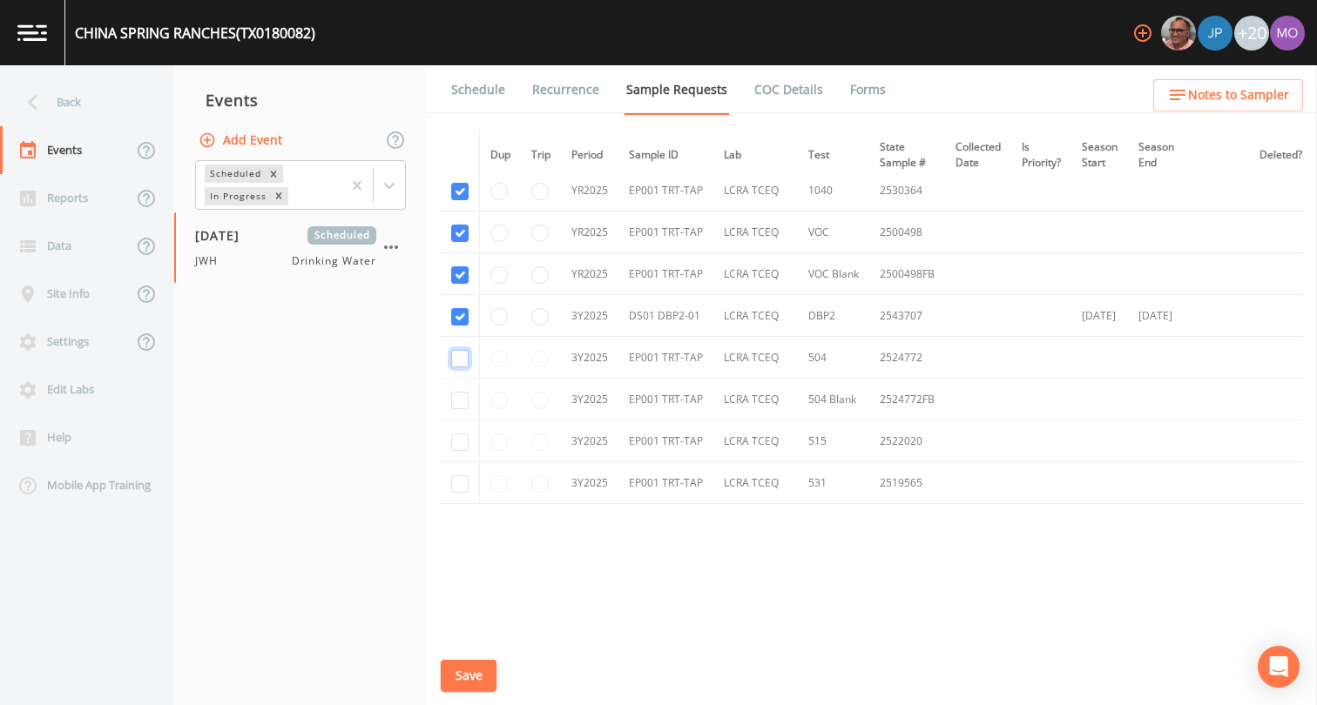
click at [462, 354] on input "checkbox" at bounding box center [459, 358] width 17 height 17
checkbox input "true"
click at [458, 404] on input "checkbox" at bounding box center [459, 400] width 17 height 17
checkbox input "true"
click at [455, 444] on input "checkbox" at bounding box center [459, 442] width 17 height 17
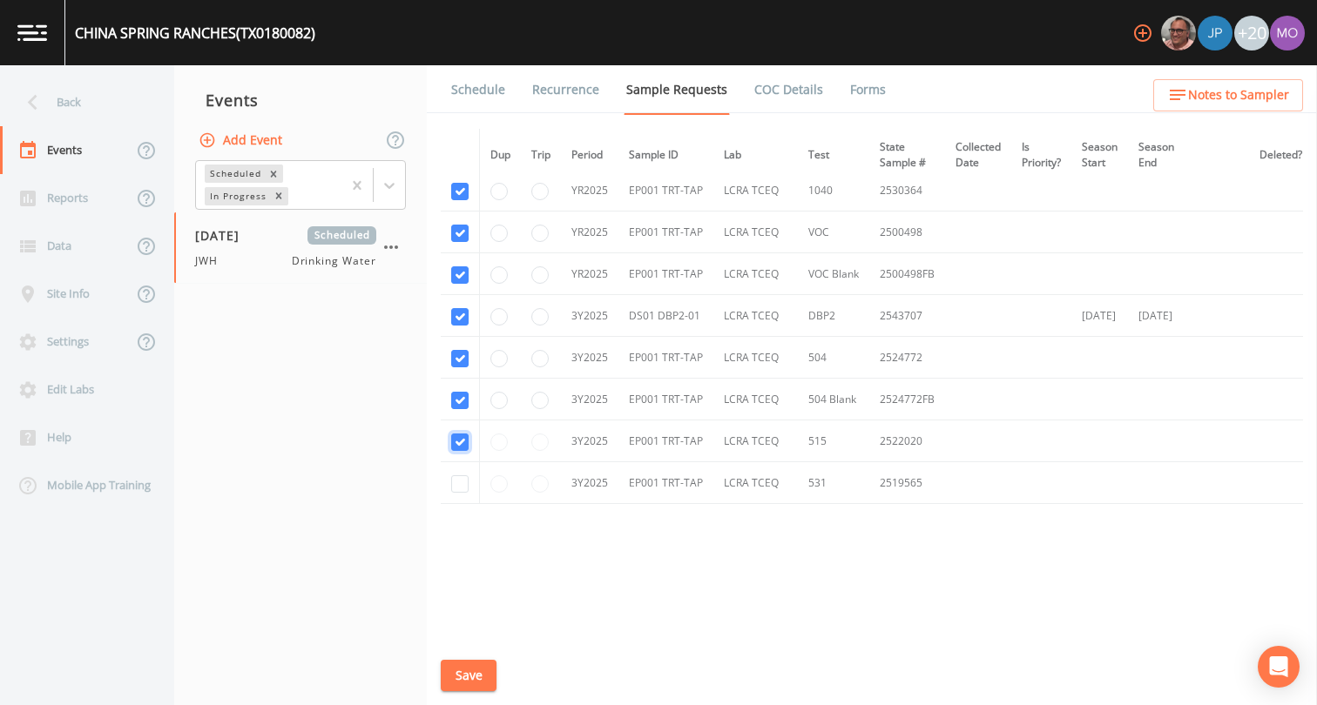
checkbox input "true"
click at [455, 487] on input "checkbox" at bounding box center [459, 483] width 17 height 17
checkbox input "true"
click at [464, 677] on button "Save" at bounding box center [469, 676] width 56 height 32
click at [482, 87] on link "Schedule" at bounding box center [477, 89] width 59 height 49
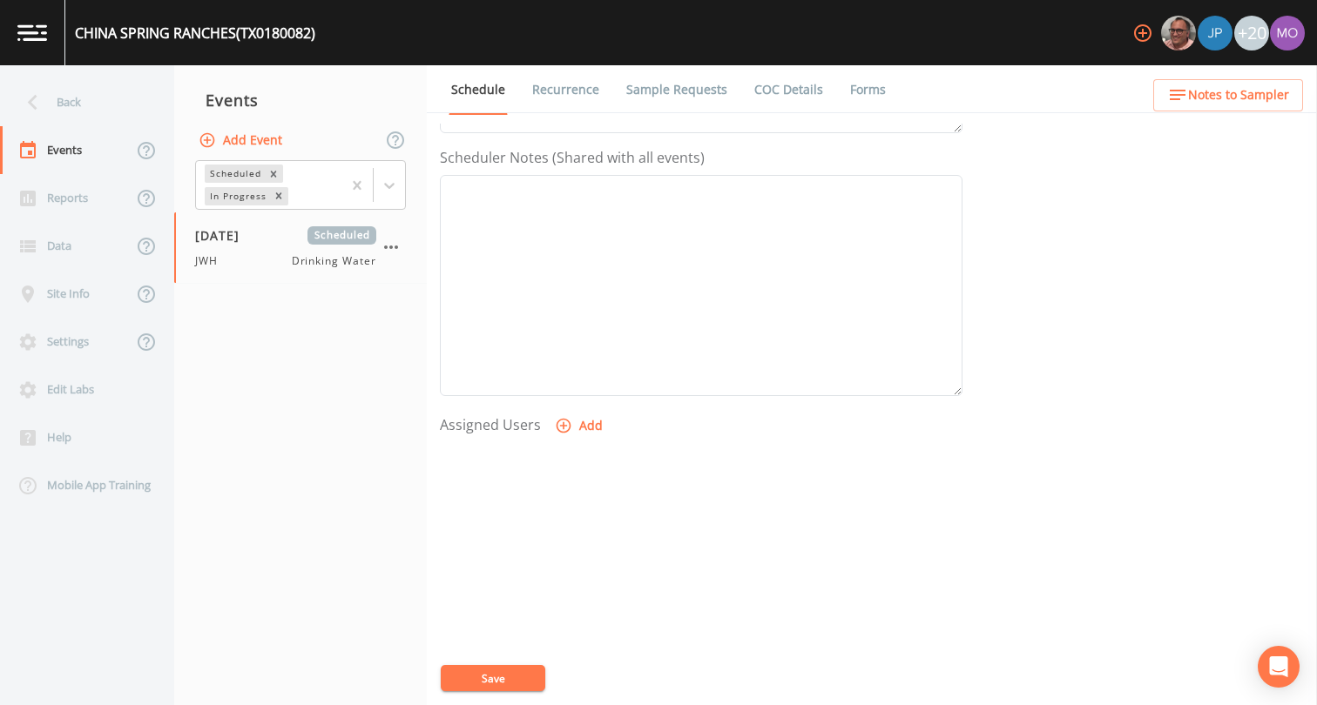
scroll to position [522, 0]
click at [568, 368] on icon "button" at bounding box center [563, 367] width 17 height 17
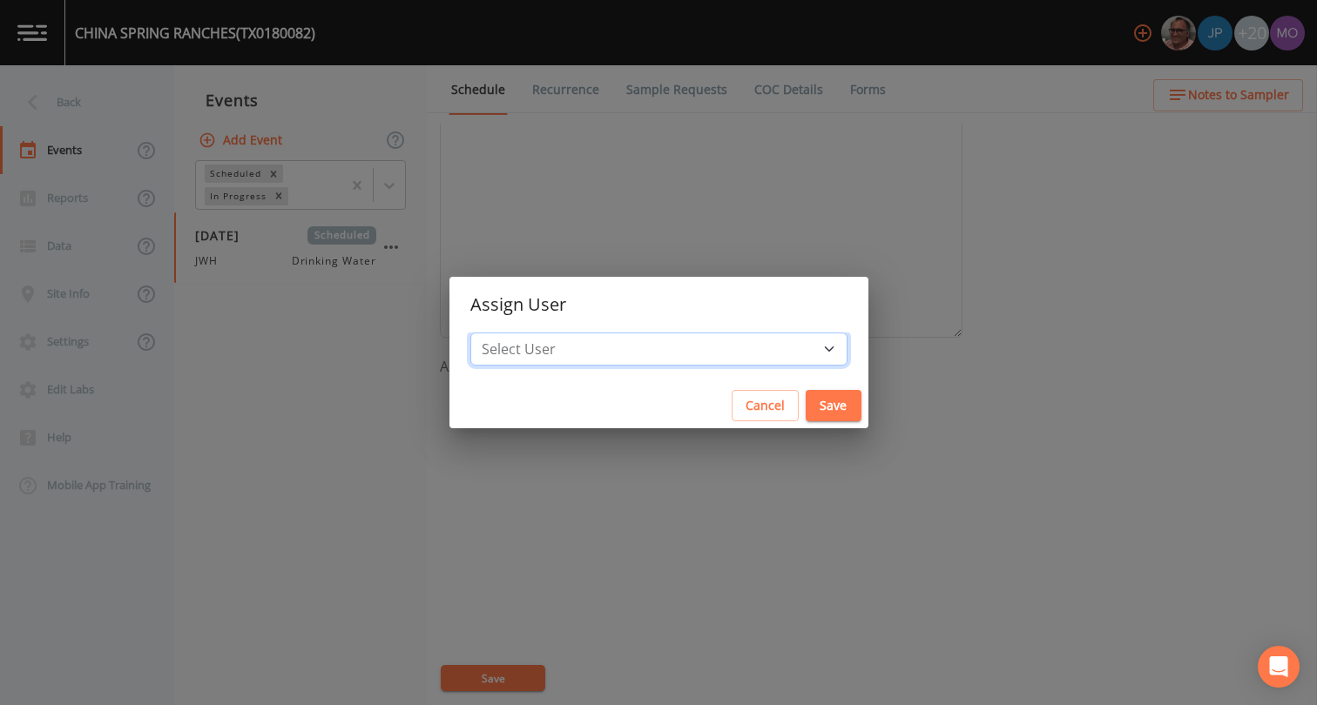
click at [577, 353] on select "Select User [PERSON_NAME] [PERSON_NAME] [PERSON_NAME] [PERSON_NAME] [PERSON_NAM…" at bounding box center [658, 349] width 377 height 33
select select "5228c763-cea1-42f9-884e-47d3eb1fbd8b"
click at [805, 408] on button "Save" at bounding box center [833, 406] width 56 height 32
select select
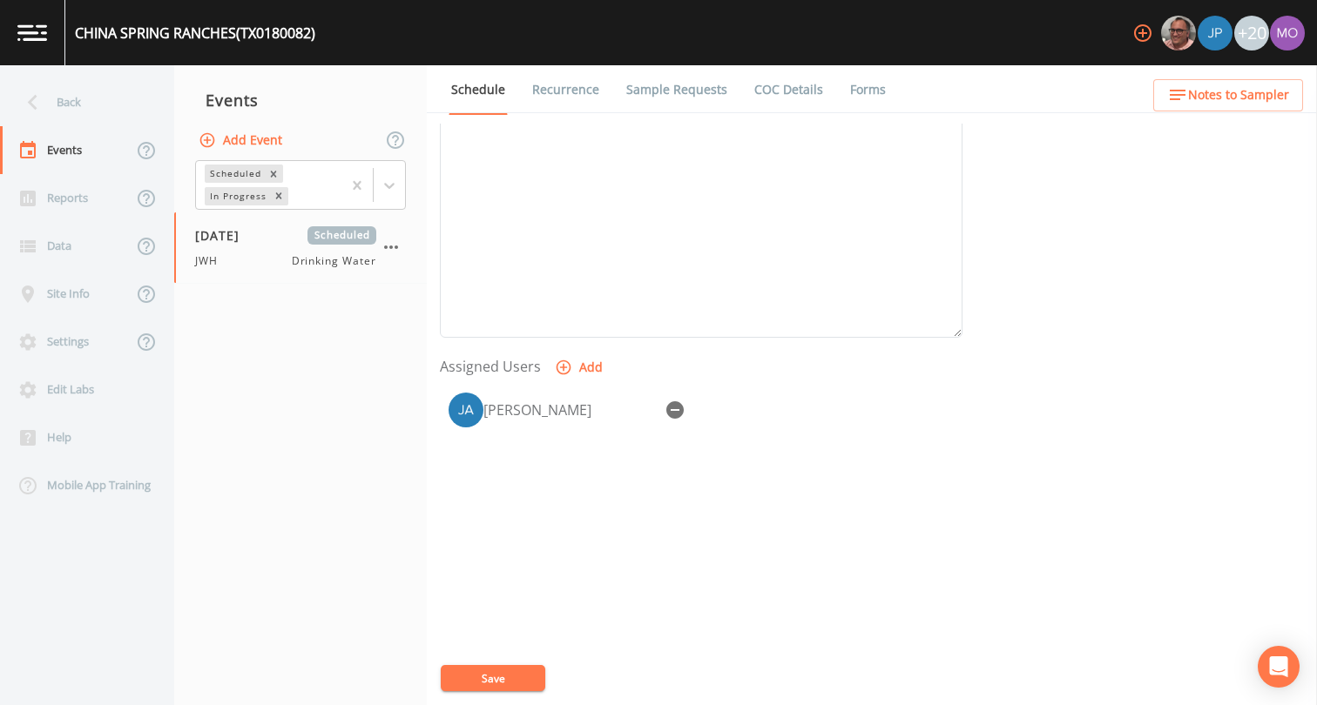
click at [502, 675] on button "Save" at bounding box center [493, 678] width 104 height 26
click at [94, 98] on div "Back" at bounding box center [78, 102] width 157 height 48
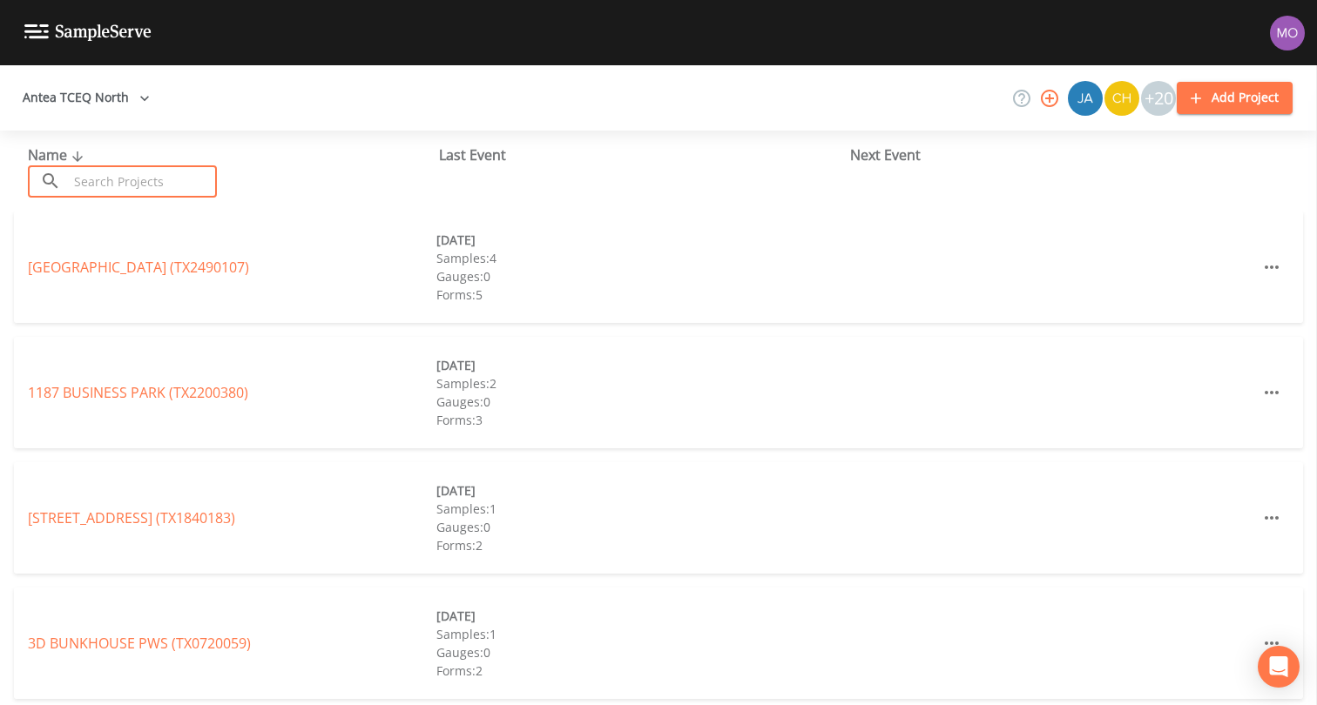
click at [97, 176] on input "text" at bounding box center [142, 181] width 149 height 32
paste input "TX0730021"
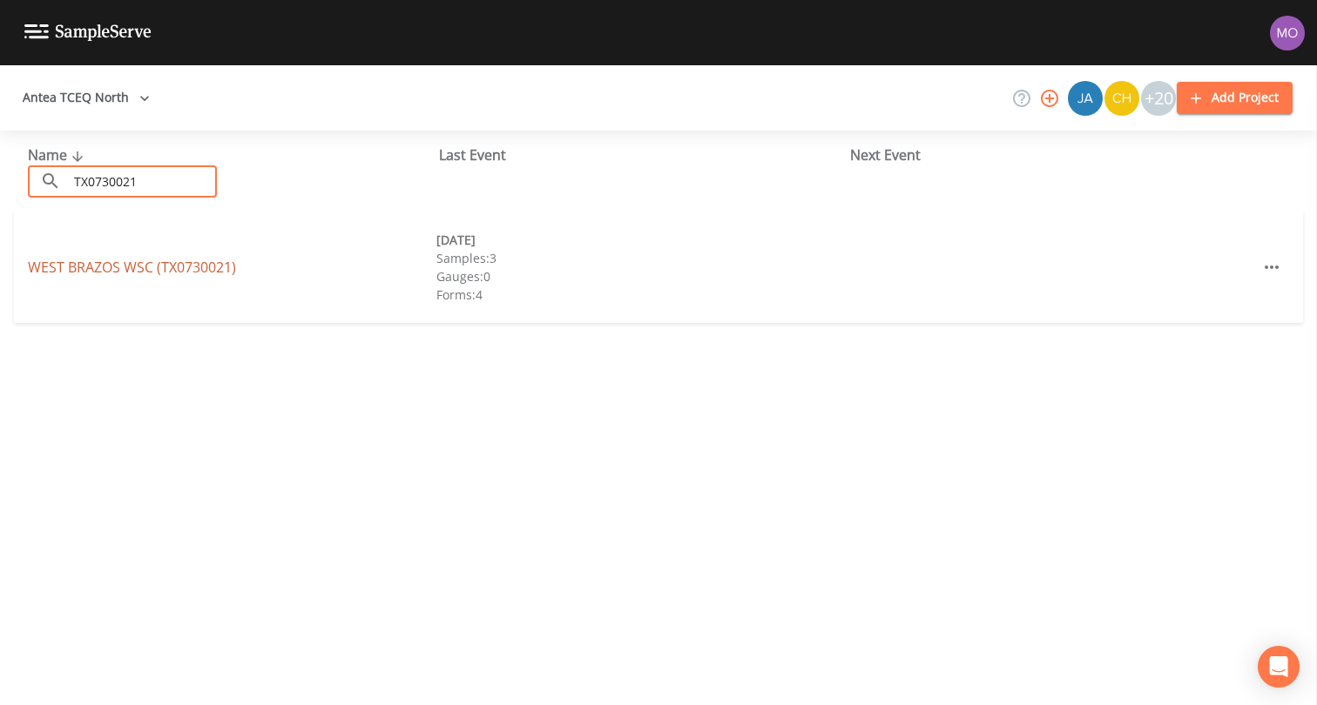
type input "TX0730021"
click at [119, 266] on link "WEST BRAZOS WSC (TX0730021)" at bounding box center [132, 267] width 208 height 19
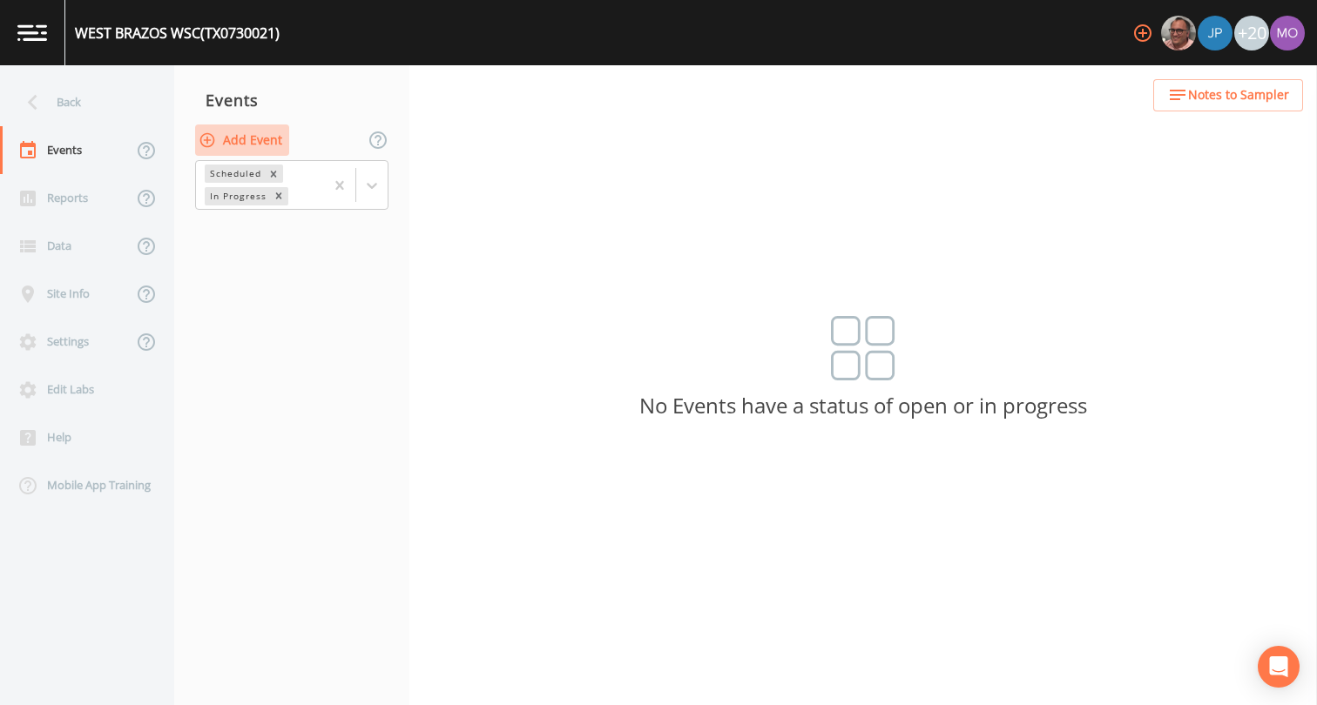
click at [233, 146] on button "Add Event" at bounding box center [242, 141] width 94 height 32
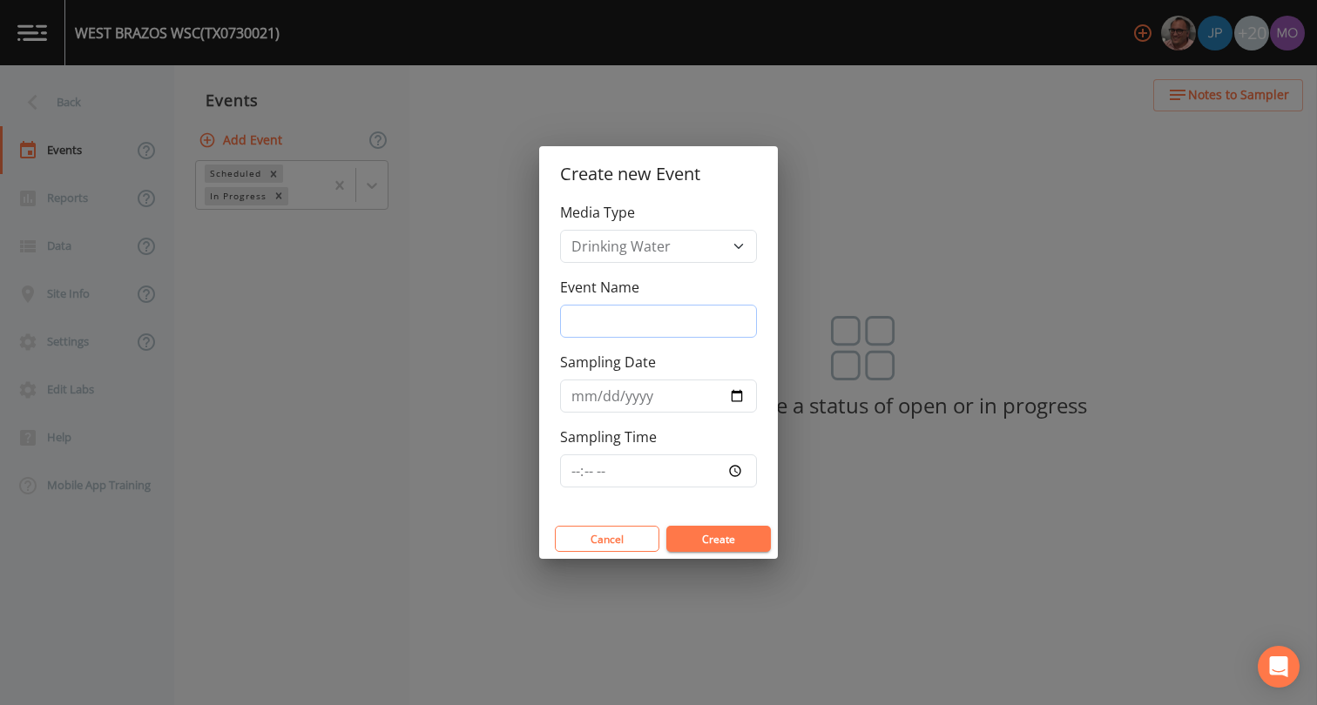
click at [591, 321] on input "Event Name" at bounding box center [658, 321] width 197 height 33
type input "JWH"
click at [739, 398] on input "Sampling Date" at bounding box center [658, 396] width 197 height 33
type input "[DATE]"
click at [716, 547] on button "Create" at bounding box center [718, 539] width 104 height 26
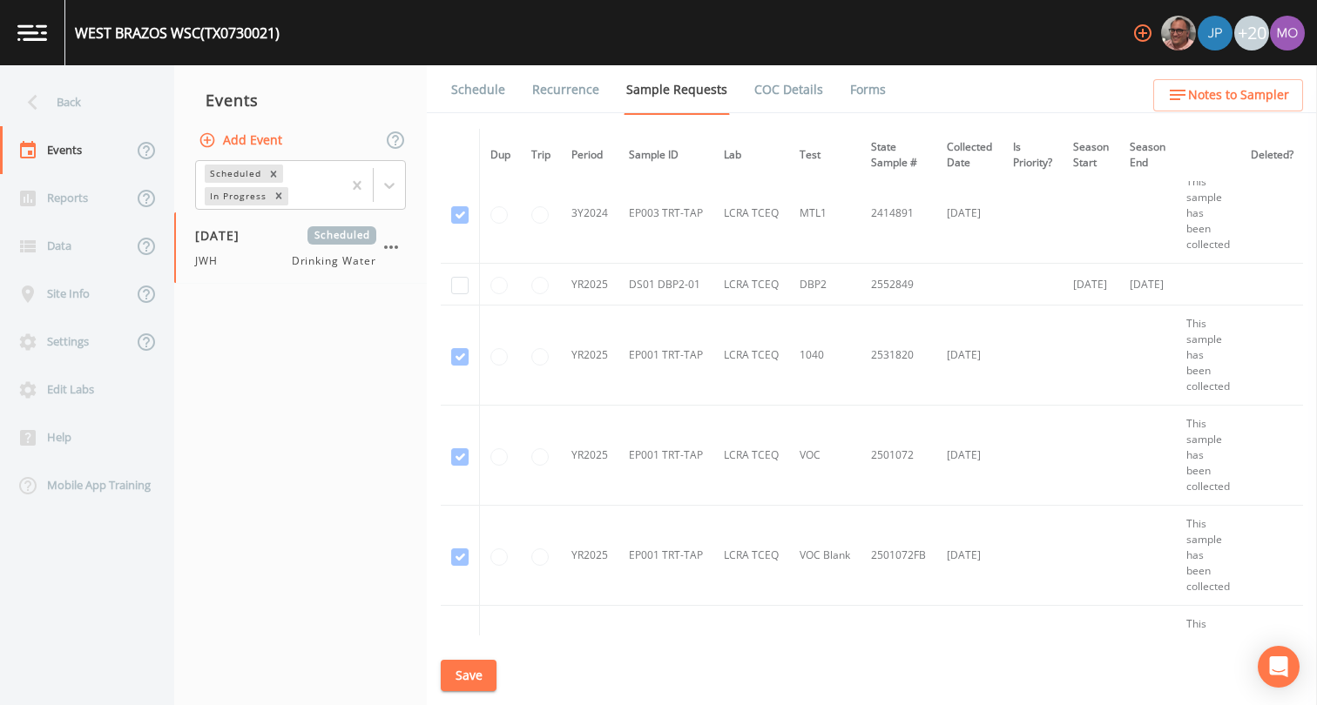
scroll to position [2109, 0]
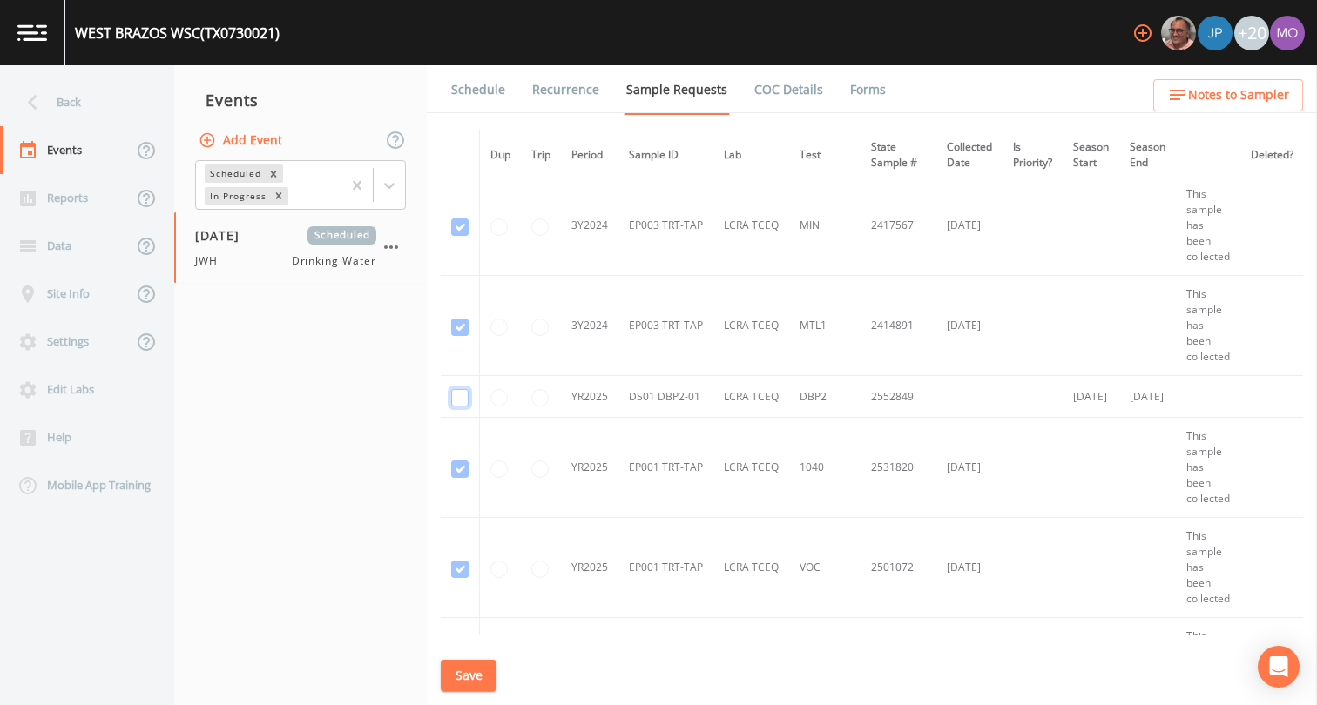
checkbox input "true"
click at [476, 679] on button "Save" at bounding box center [469, 676] width 56 height 32
click at [462, 97] on link "Schedule" at bounding box center [477, 89] width 59 height 49
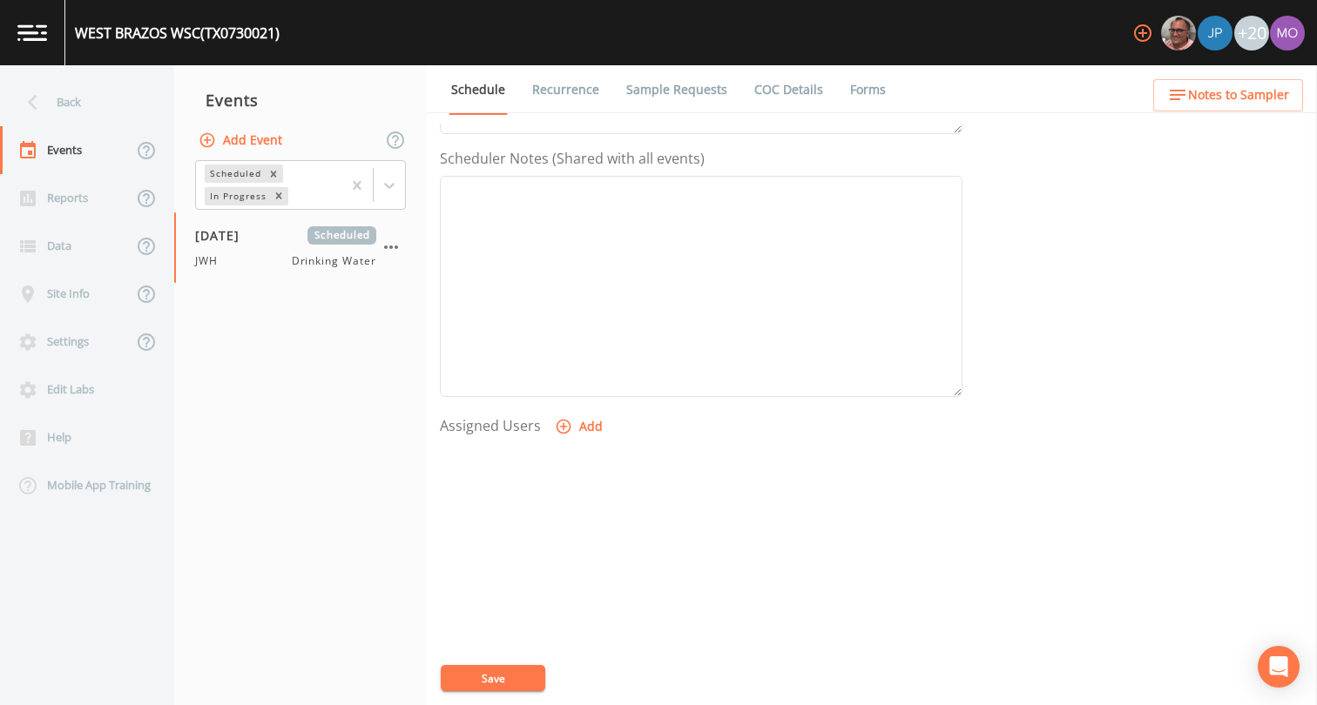
scroll to position [522, 0]
click at [558, 366] on icon "button" at bounding box center [563, 367] width 17 height 17
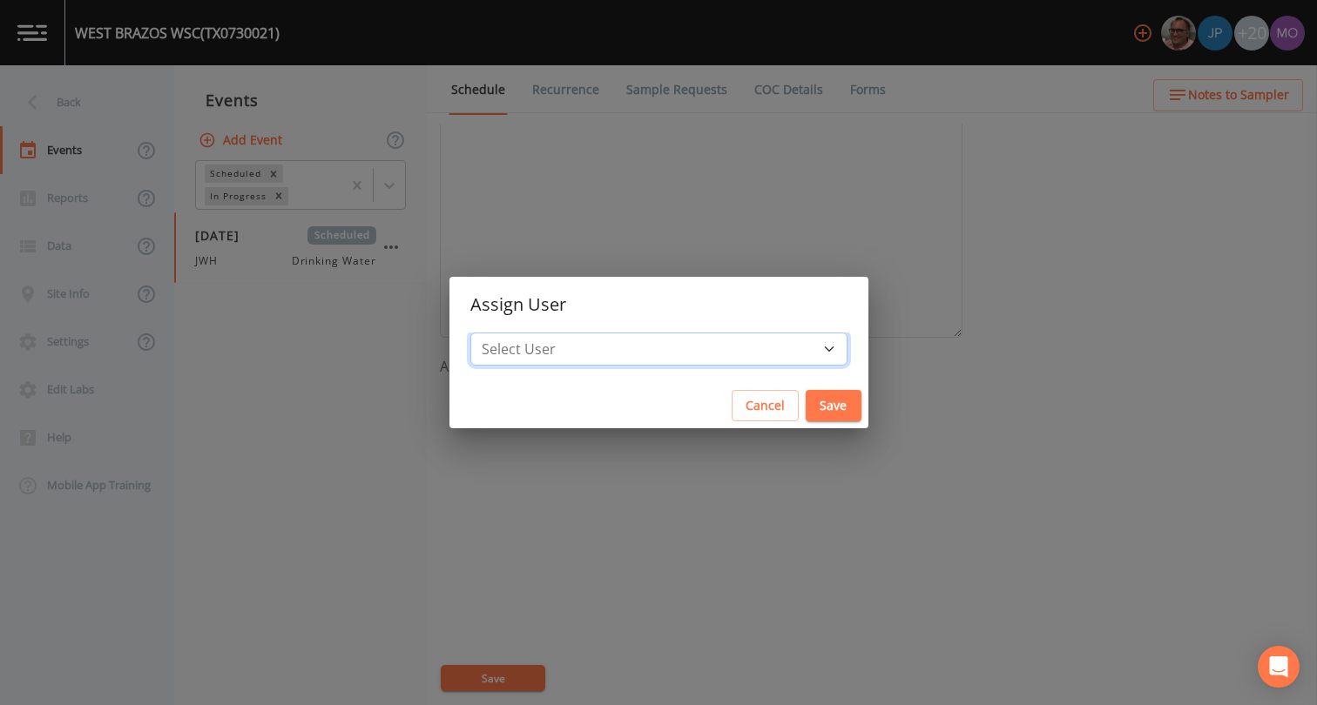
click at [567, 349] on select "Select User [PERSON_NAME] [PERSON_NAME] [PERSON_NAME] [PERSON_NAME] [PERSON_NAM…" at bounding box center [658, 349] width 377 height 33
select select "5228c763-cea1-42f9-884e-47d3eb1fbd8b"
click at [805, 401] on button "Save" at bounding box center [833, 406] width 56 height 32
select select
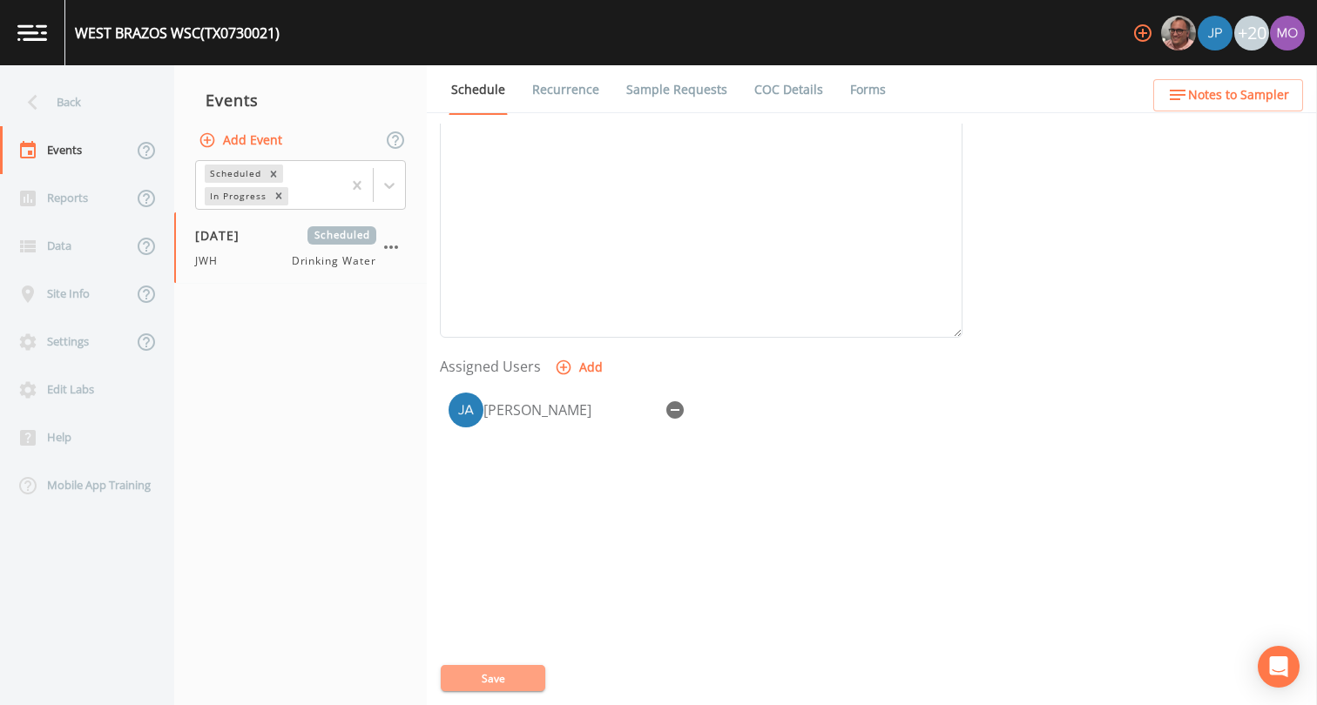
click at [521, 680] on button "Save" at bounding box center [493, 678] width 104 height 26
click at [114, 109] on div "Back" at bounding box center [78, 102] width 157 height 48
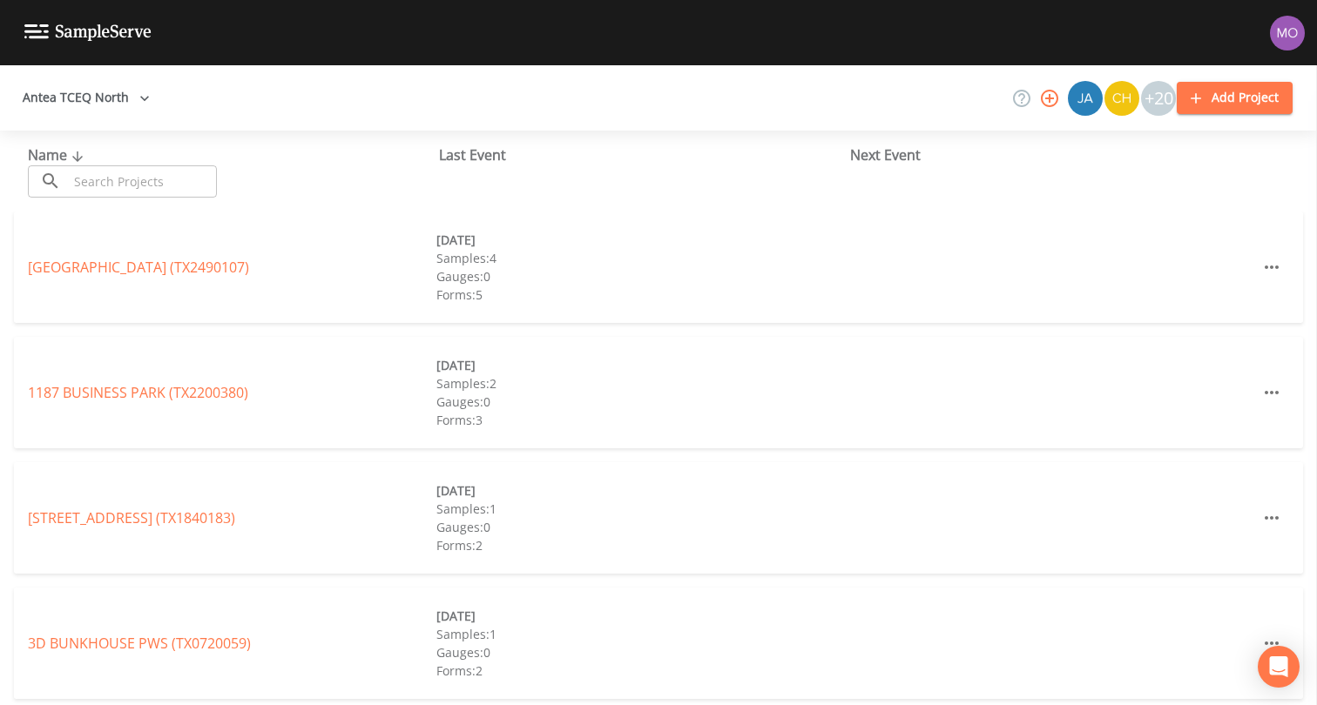
click at [108, 172] on input "text" at bounding box center [142, 181] width 149 height 32
paste input "TX1260003"
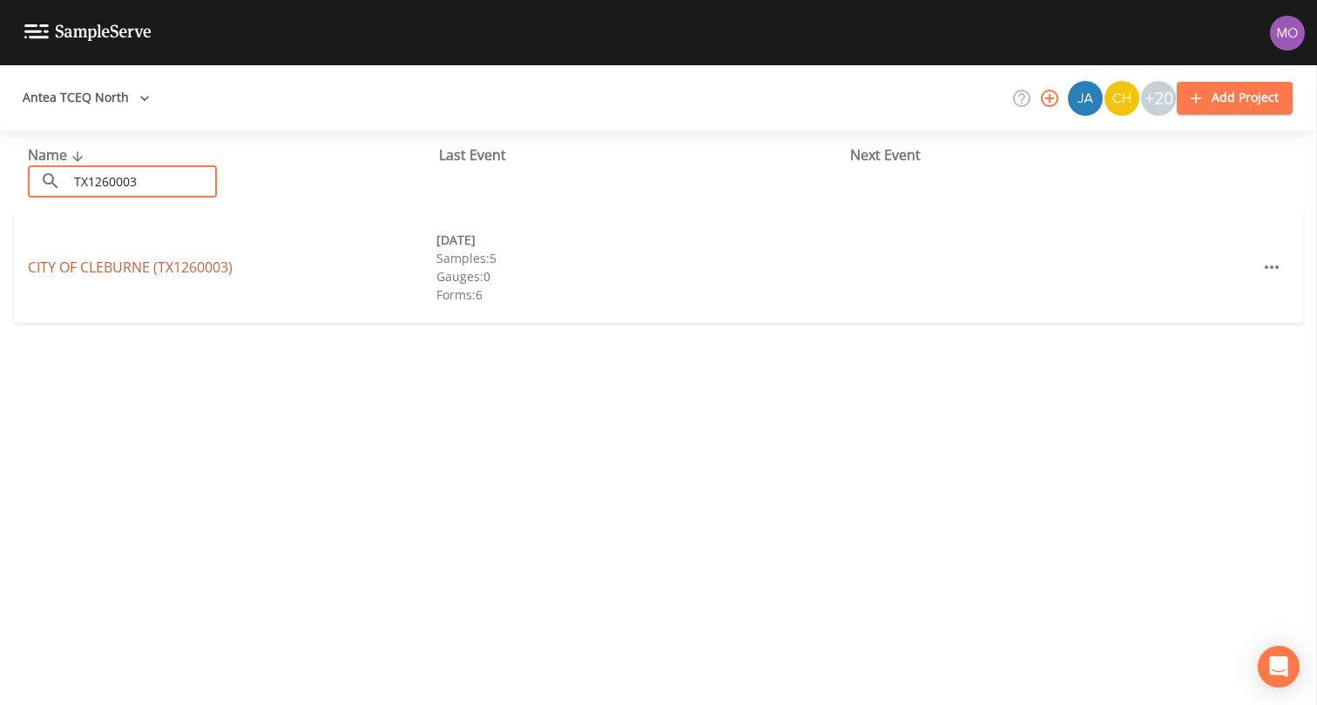
type input "TX1260003"
click at [98, 266] on link "CITY OF [GEOGRAPHIC_DATA] (TX1260003)" at bounding box center [130, 267] width 205 height 19
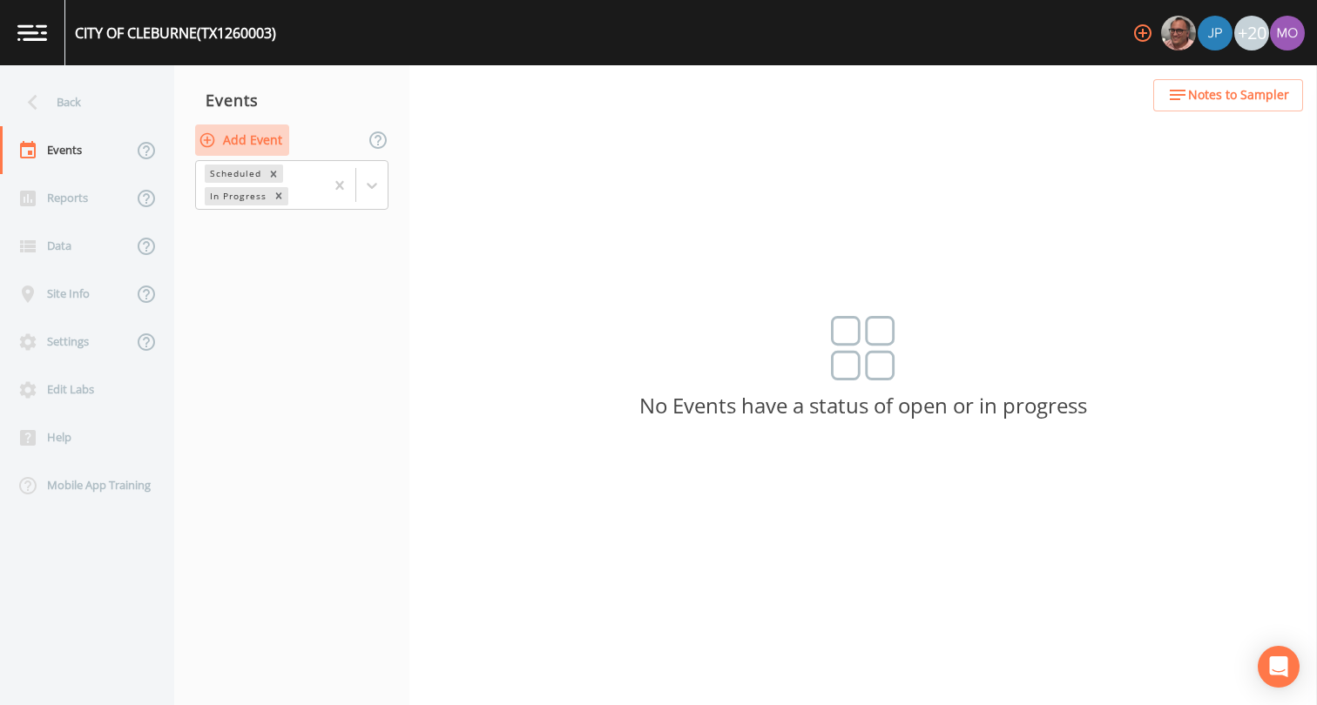
click at [262, 145] on button "Add Event" at bounding box center [242, 141] width 94 height 32
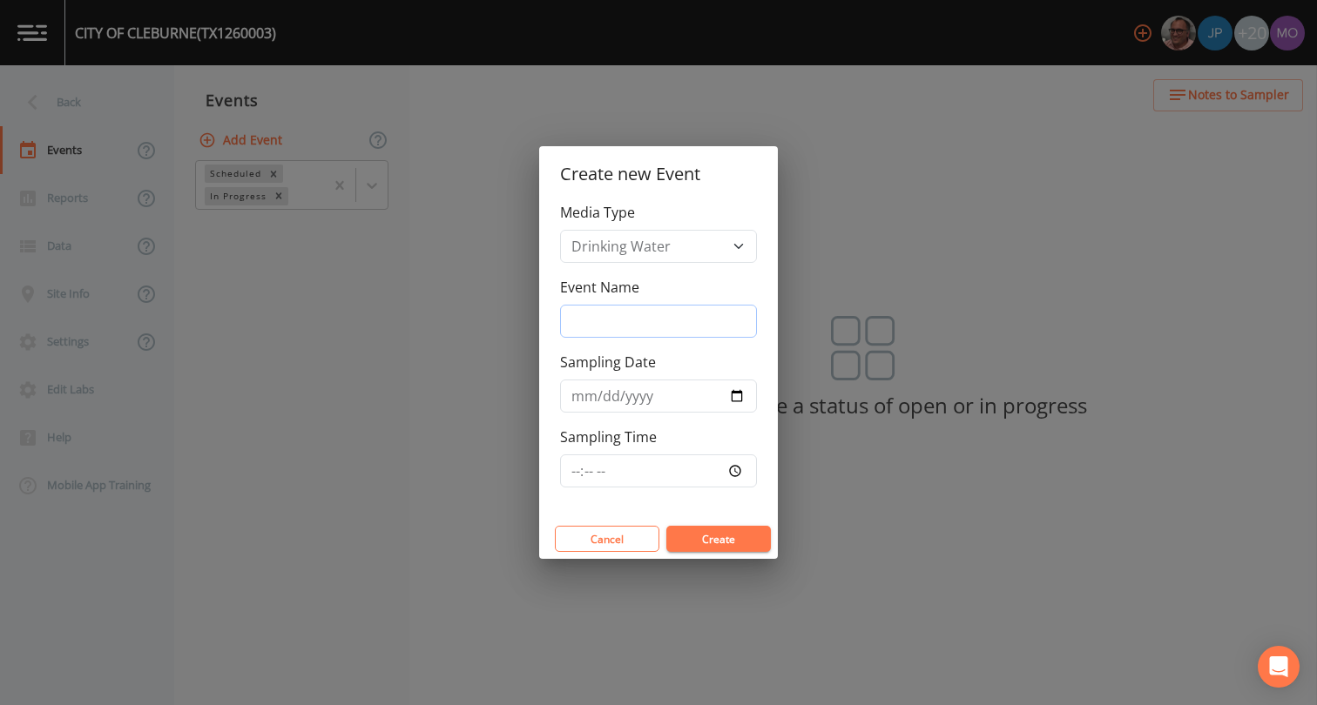
click at [596, 317] on input "Event Name" at bounding box center [658, 321] width 197 height 33
type input "JWH"
click at [737, 396] on input "Sampling Date" at bounding box center [658, 396] width 197 height 33
type input "[DATE]"
click at [703, 543] on button "Create" at bounding box center [718, 539] width 104 height 26
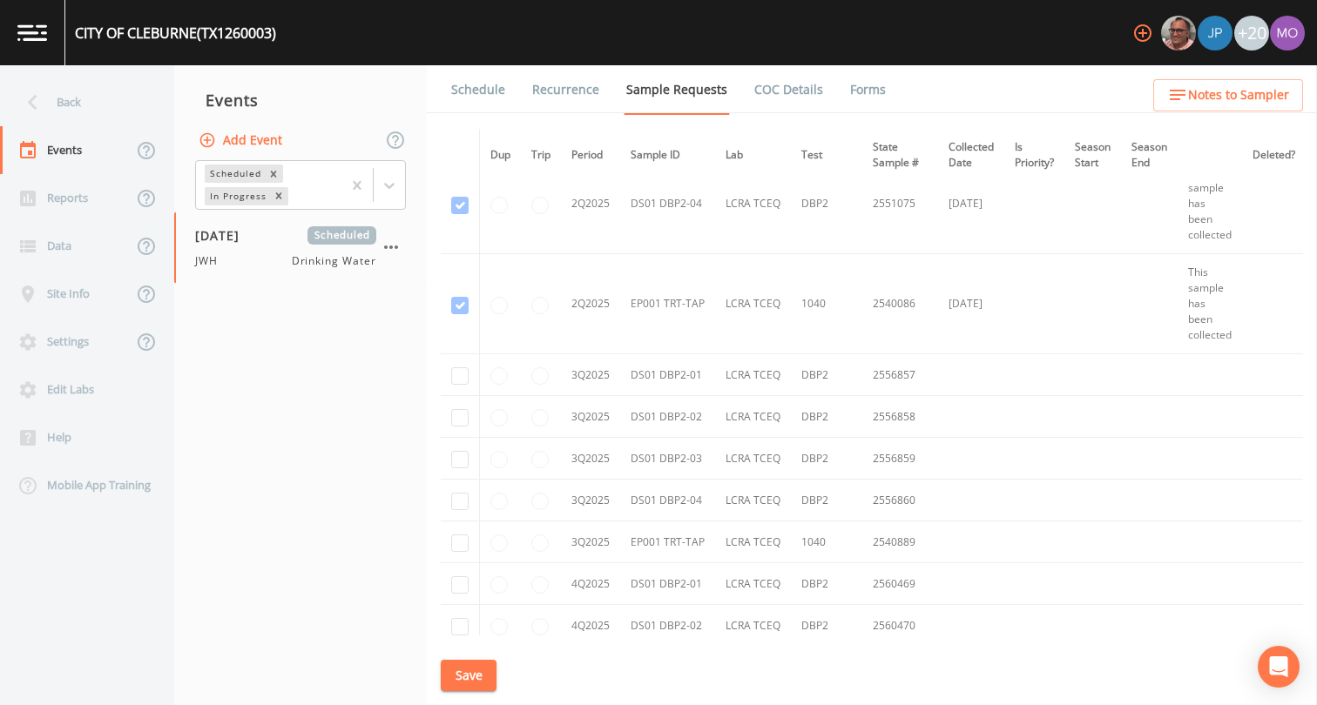
scroll to position [4353, 0]
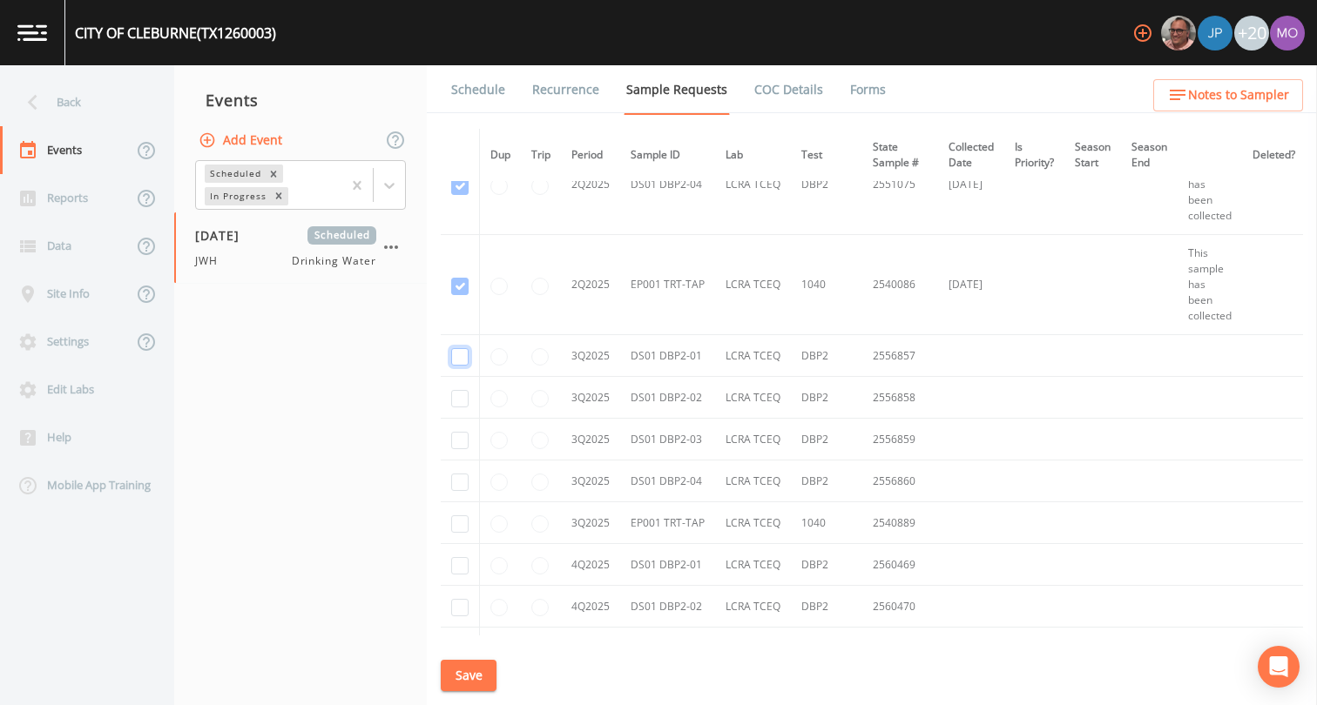
checkbox input "true"
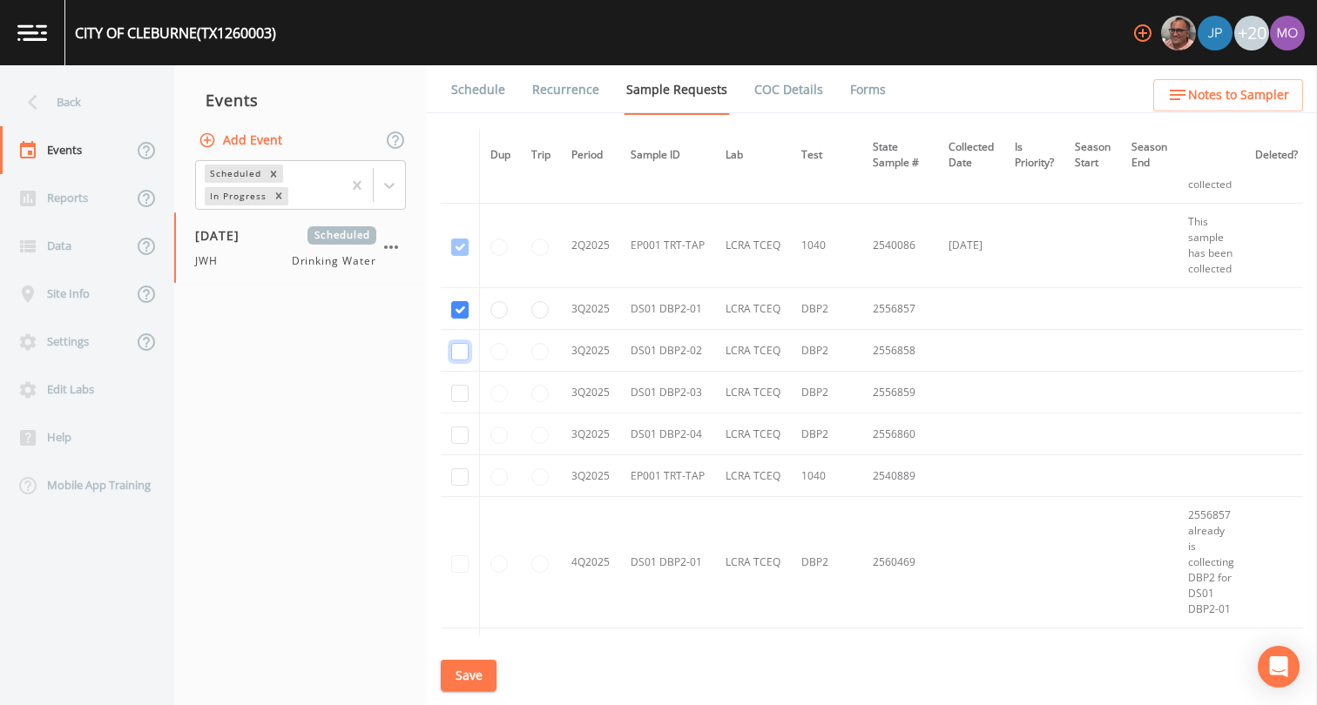
checkbox input "true"
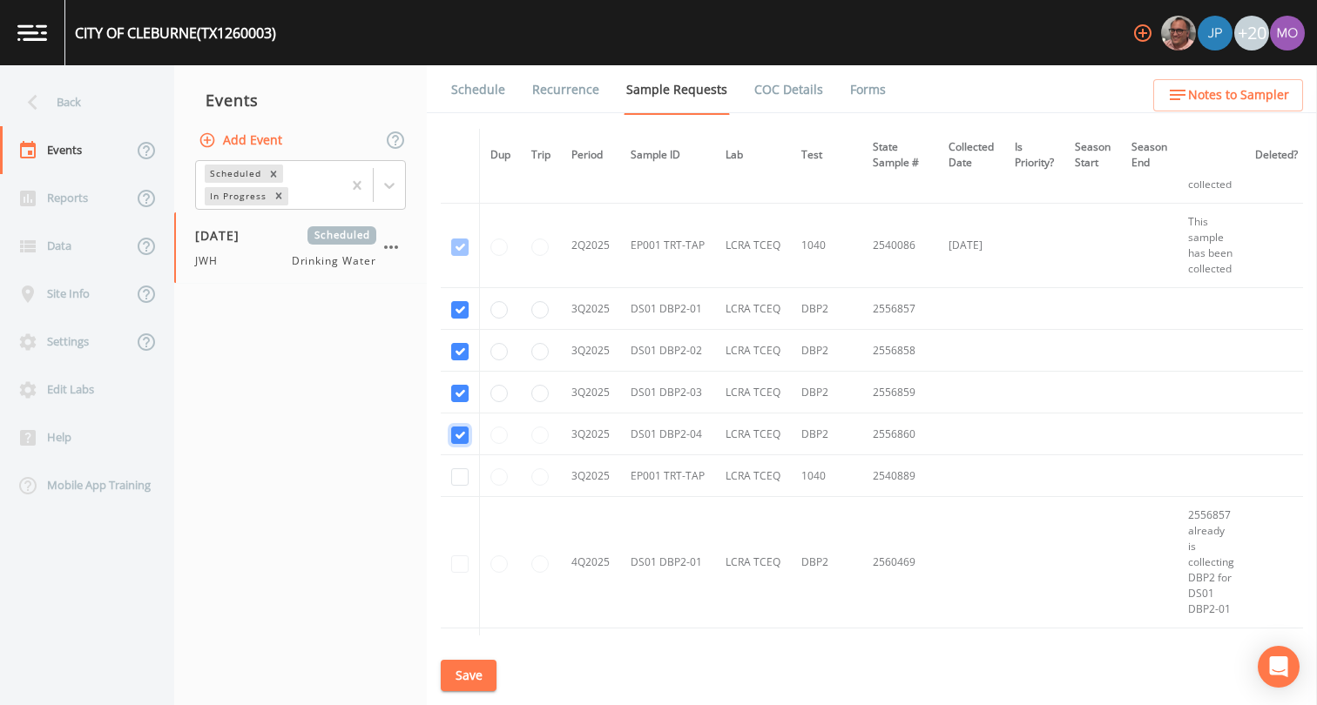
checkbox input "true"
click at [454, 672] on button "Save" at bounding box center [469, 676] width 56 height 32
click at [479, 100] on link "Schedule" at bounding box center [477, 89] width 59 height 49
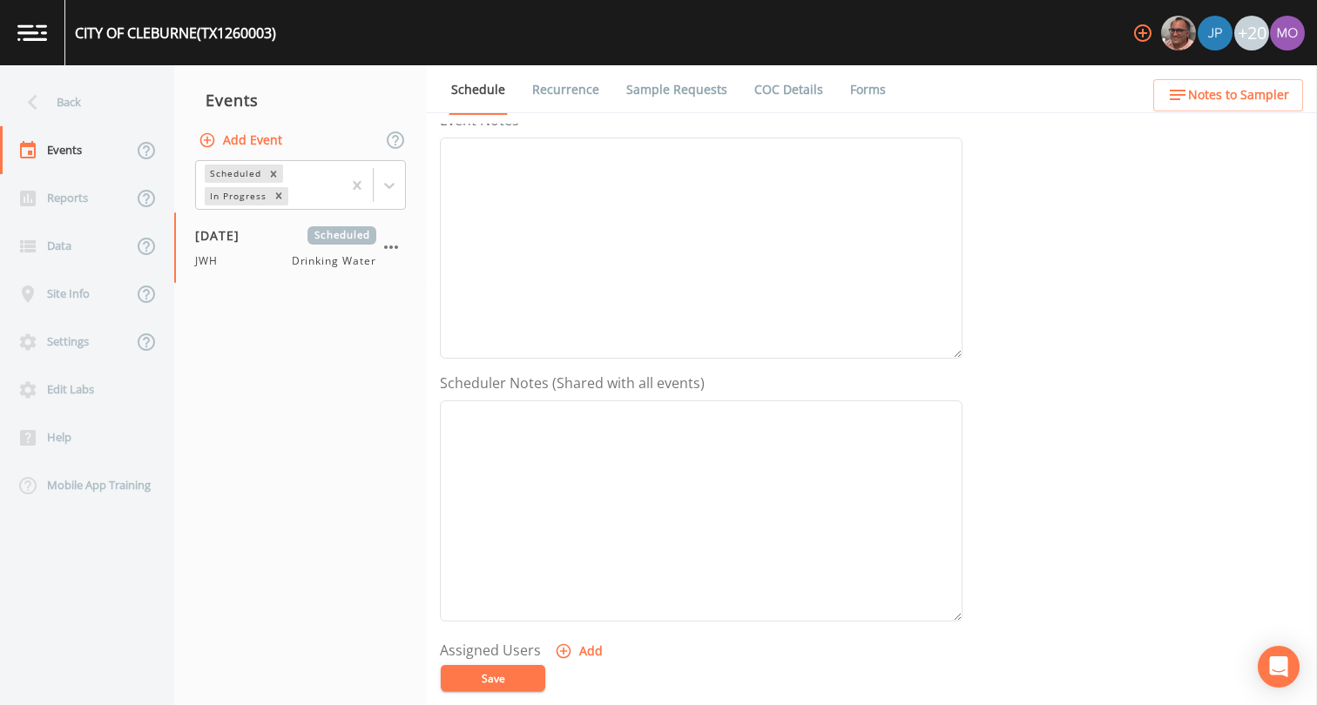
scroll to position [409, 0]
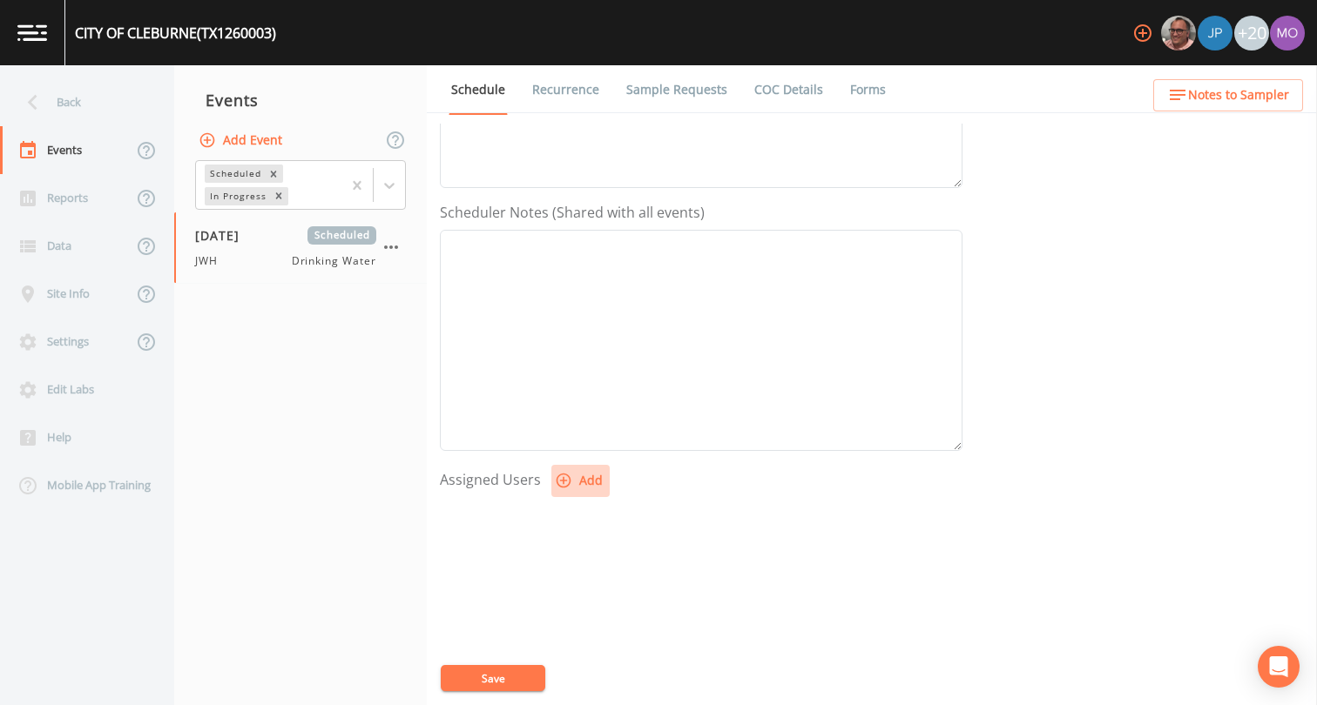
click at [585, 482] on button "Add" at bounding box center [580, 481] width 58 height 32
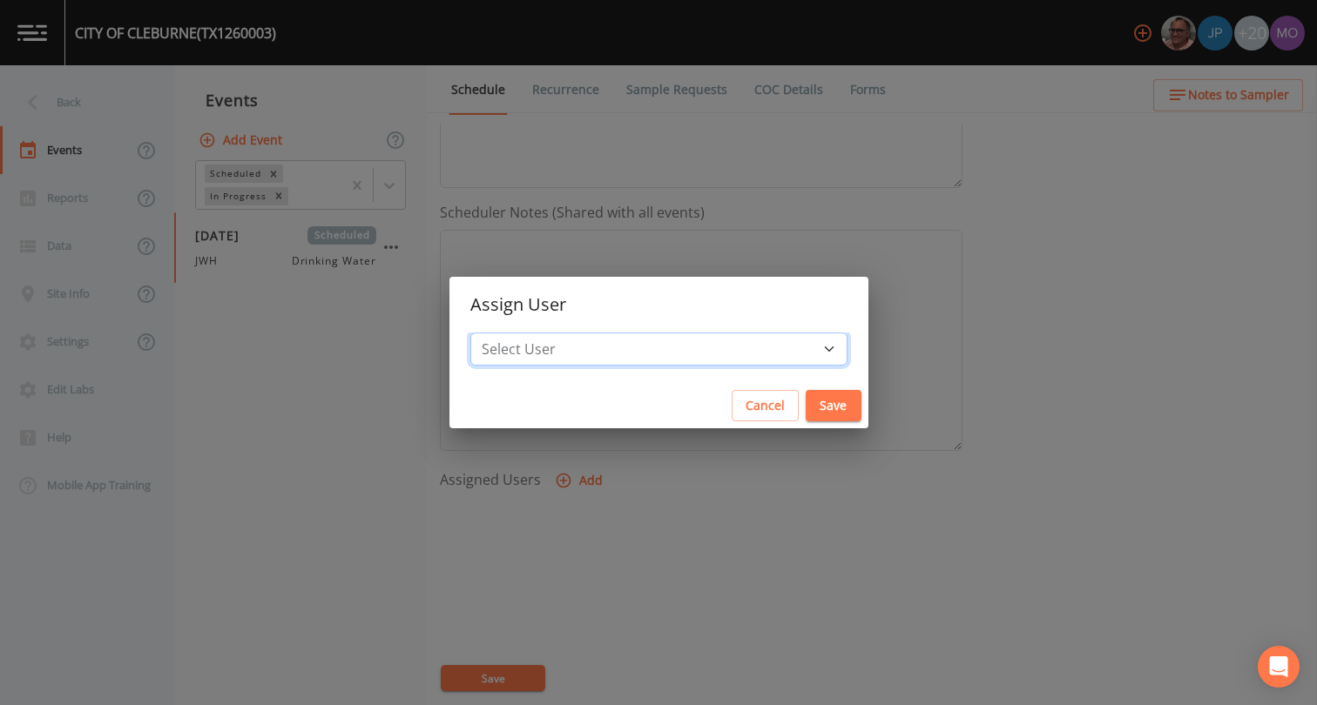
click at [600, 346] on select "Select User [PERSON_NAME] [PERSON_NAME] [PERSON_NAME] [PERSON_NAME] [PERSON_NAM…" at bounding box center [658, 349] width 377 height 33
click at [749, 348] on select "Select User [PERSON_NAME] [PERSON_NAME] [PERSON_NAME] [PERSON_NAME] [PERSON_NAM…" at bounding box center [658, 349] width 377 height 33
select select "5228c763-cea1-42f9-884e-47d3eb1fbd8b"
click at [805, 410] on button "Save" at bounding box center [833, 406] width 56 height 32
select select
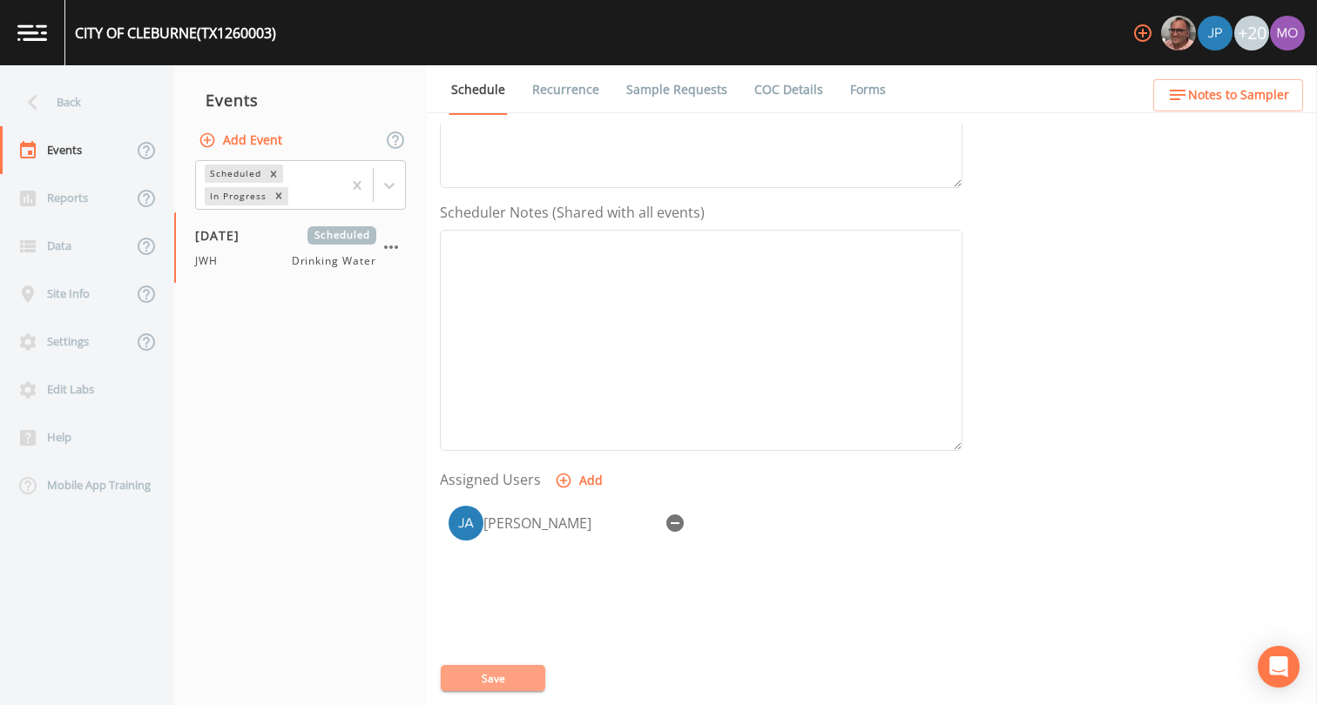
click at [523, 678] on button "Save" at bounding box center [493, 678] width 104 height 26
click at [84, 104] on div "Back" at bounding box center [78, 102] width 157 height 48
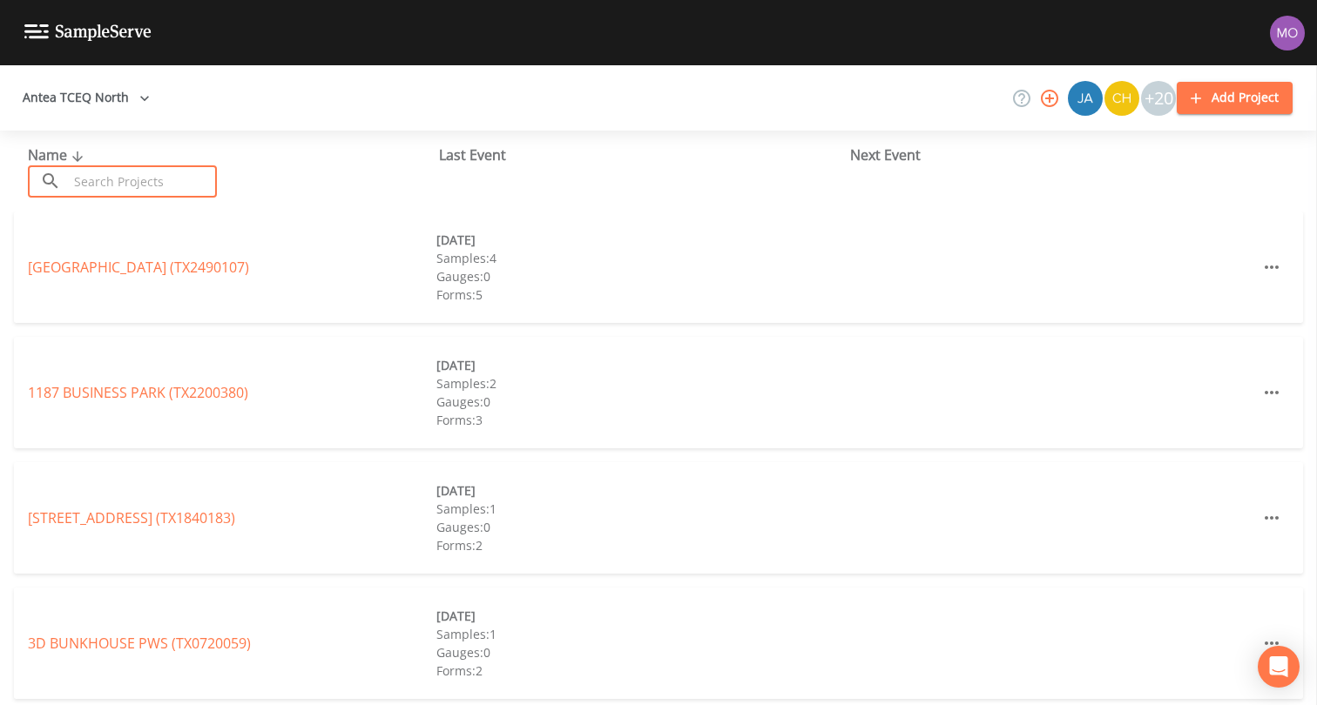
click at [143, 172] on input "text" at bounding box center [142, 181] width 149 height 32
paste input "TX1260007"
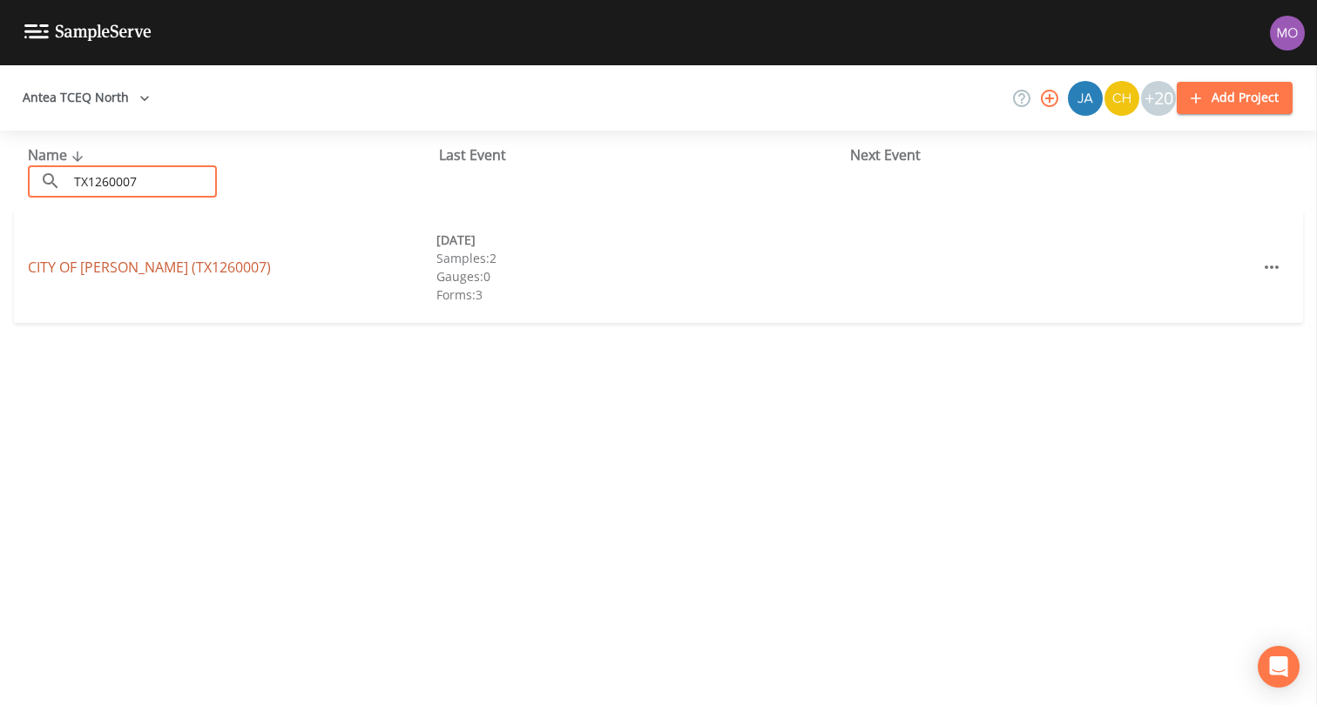
type input "TX1260007"
click at [155, 267] on link "CITY OF [GEOGRAPHIC_DATA] (TX1260007)" at bounding box center [149, 267] width 243 height 19
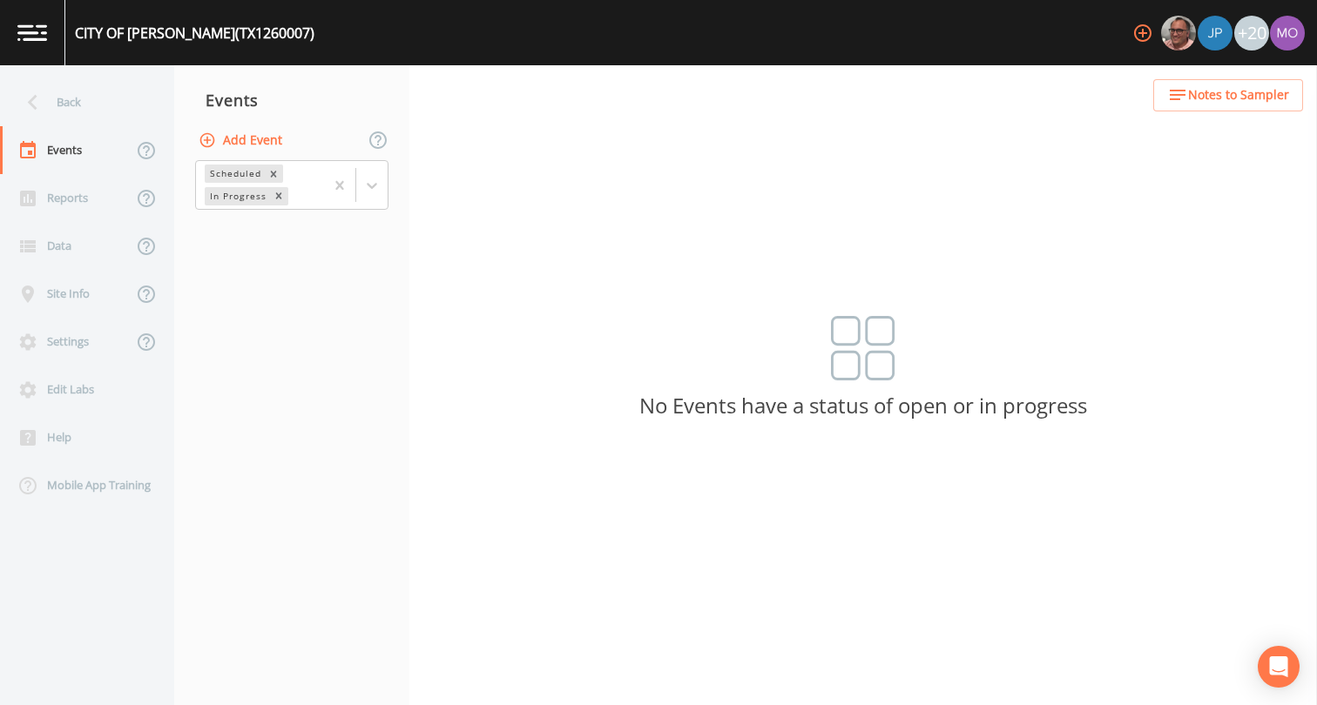
click at [256, 126] on button "Add Event" at bounding box center [242, 141] width 94 height 32
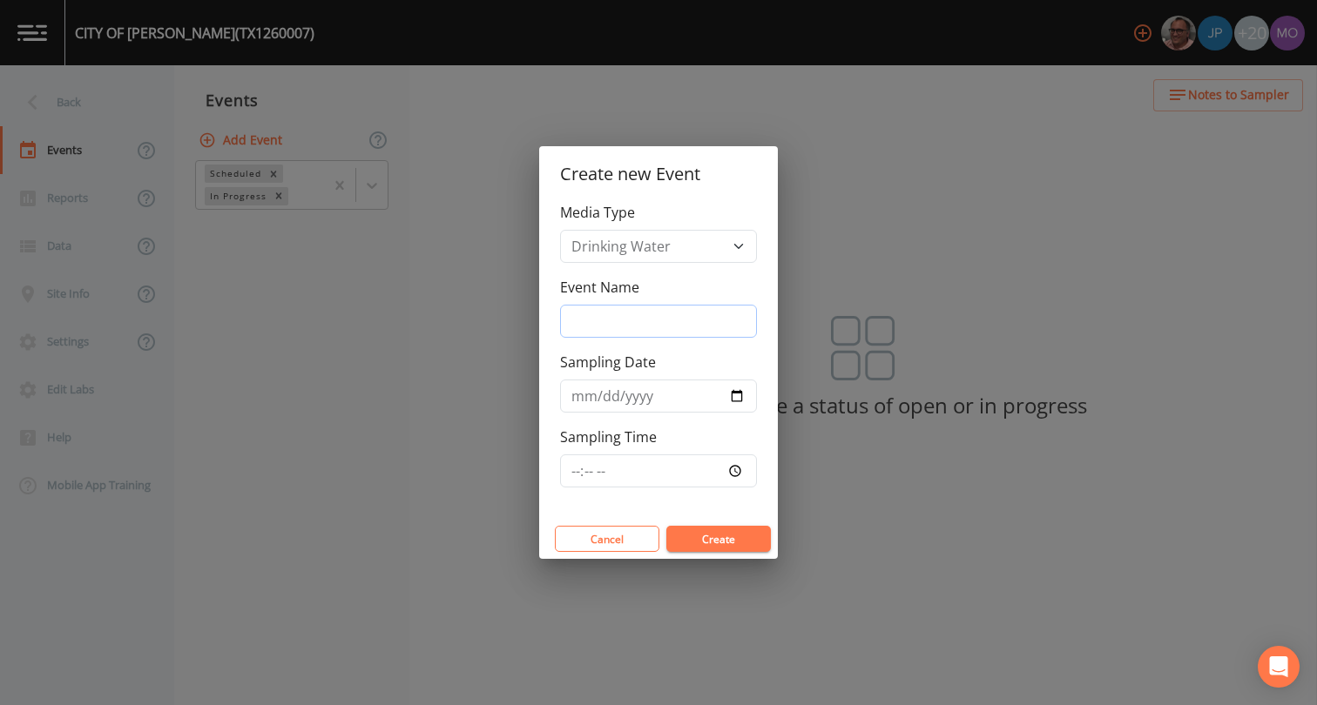
click at [614, 314] on input "Event Name" at bounding box center [658, 321] width 197 height 33
type input "JWH"
click at [739, 400] on input "Sampling Date" at bounding box center [658, 396] width 197 height 33
type input "[DATE]"
click at [719, 556] on div "Cancel Create" at bounding box center [658, 539] width 239 height 40
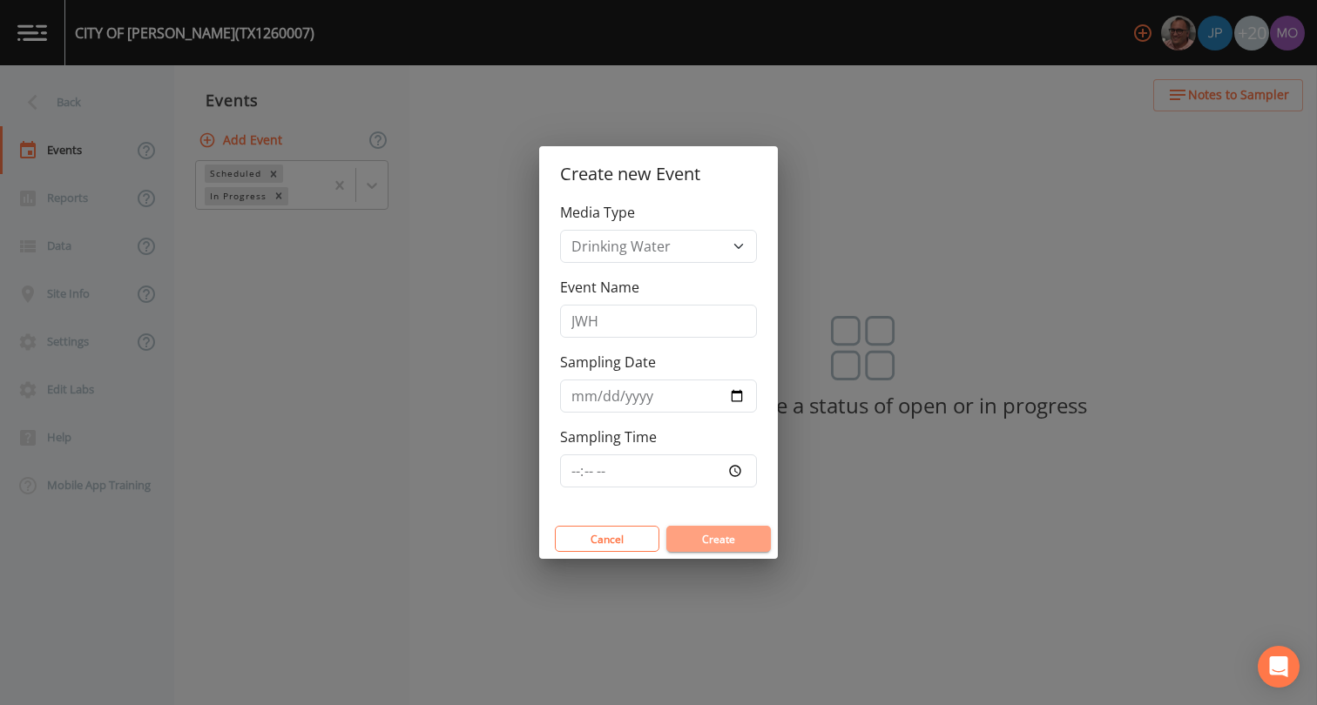
click at [714, 549] on button "Create" at bounding box center [718, 539] width 104 height 26
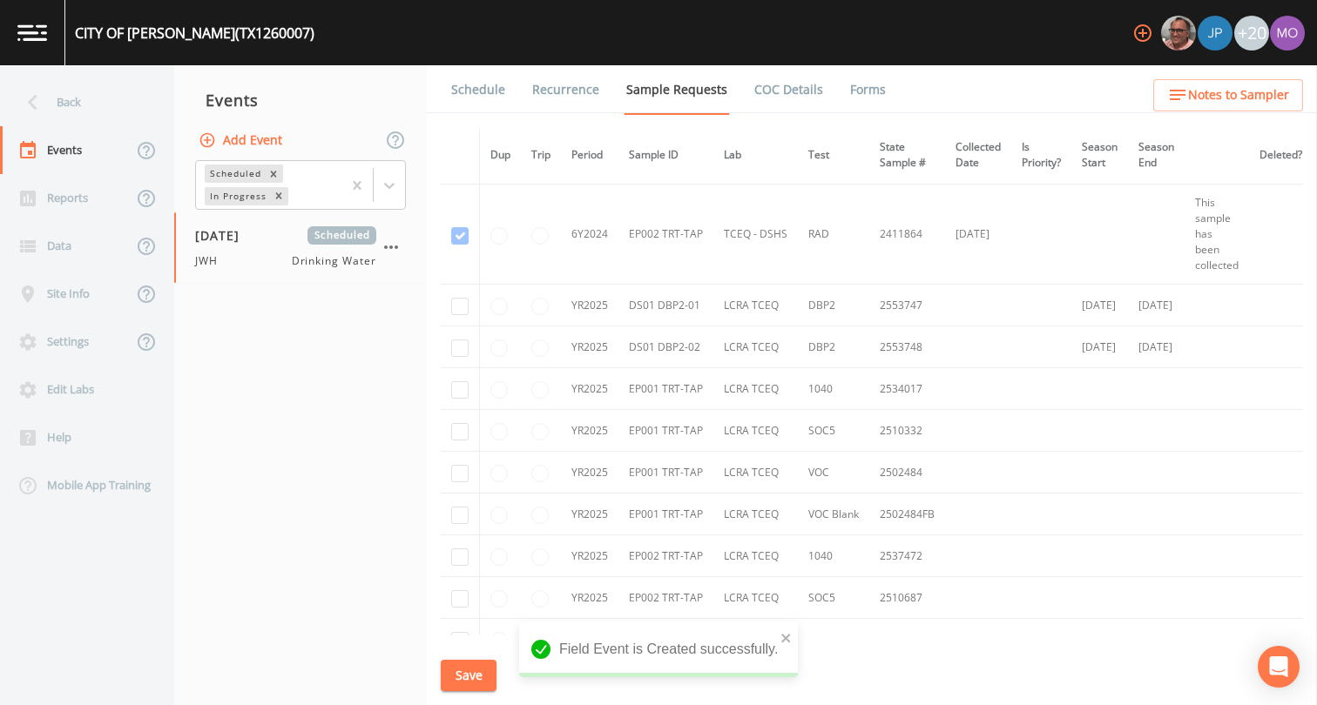
scroll to position [2281, 0]
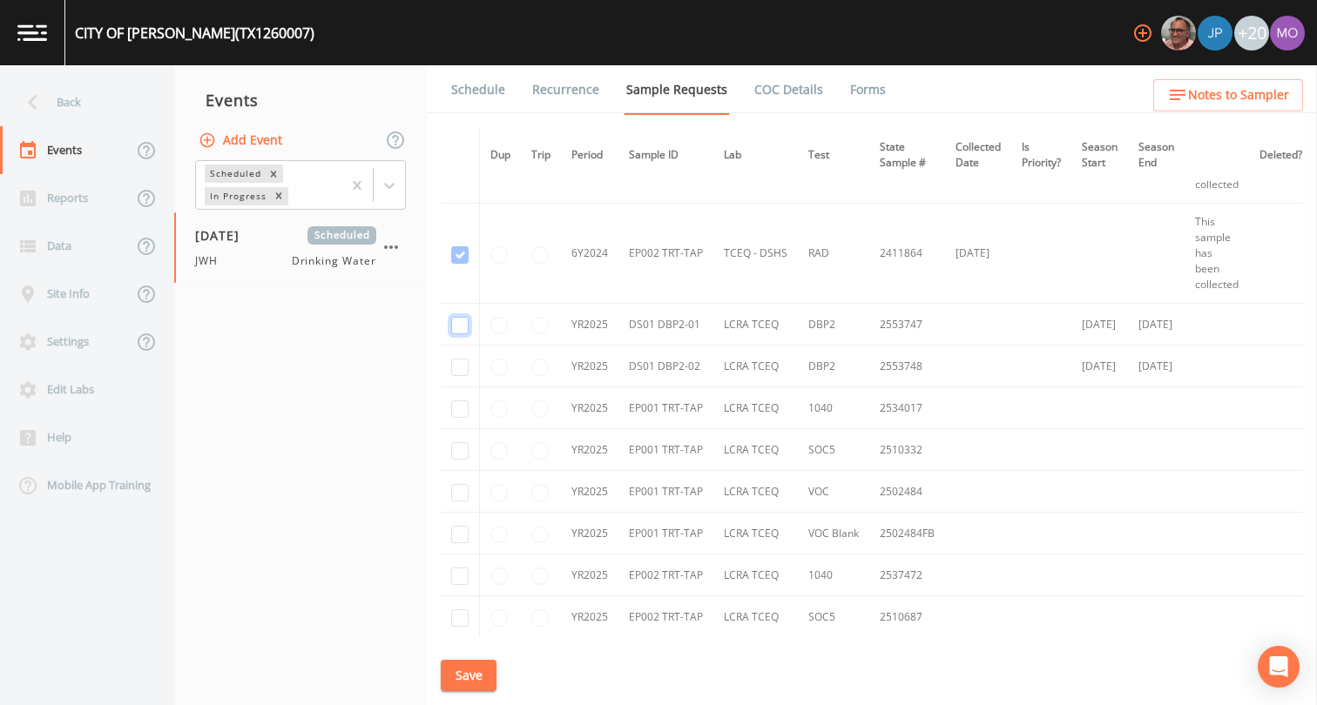
checkbox input "true"
click at [460, 413] on input "checkbox" at bounding box center [459, 409] width 17 height 17
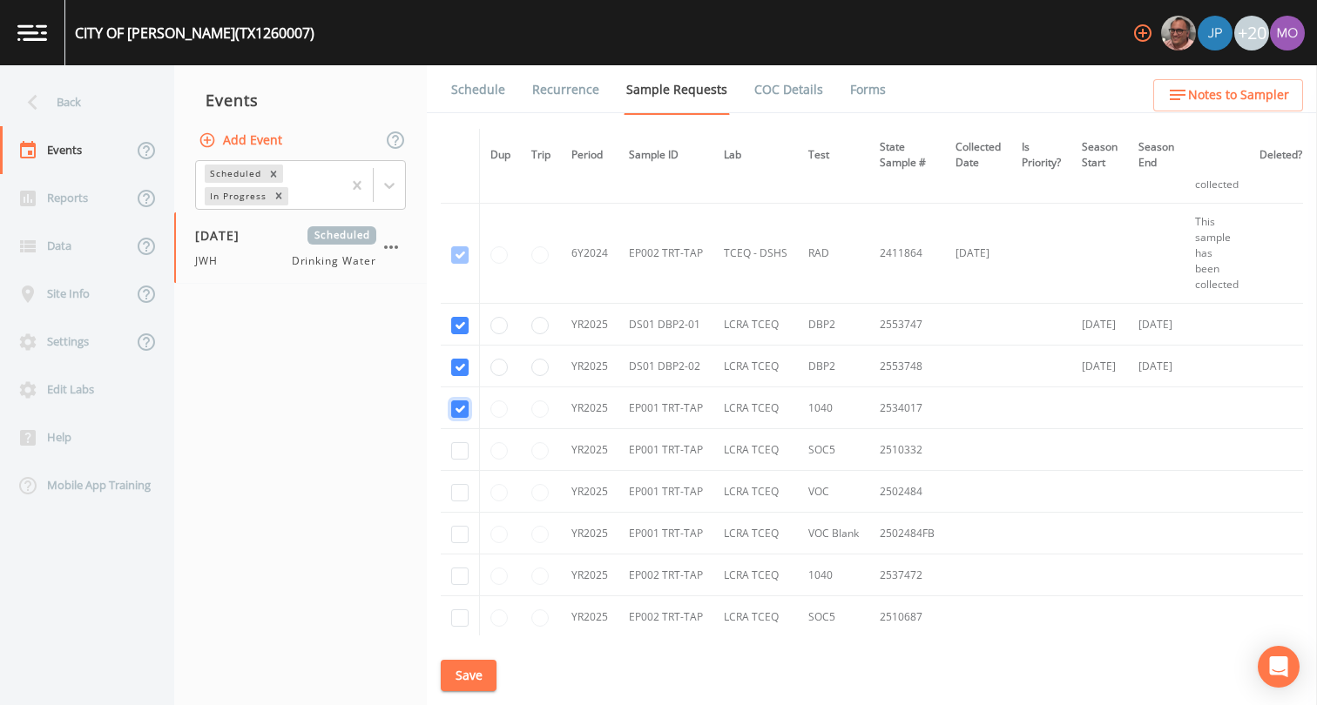
checkbox input "true"
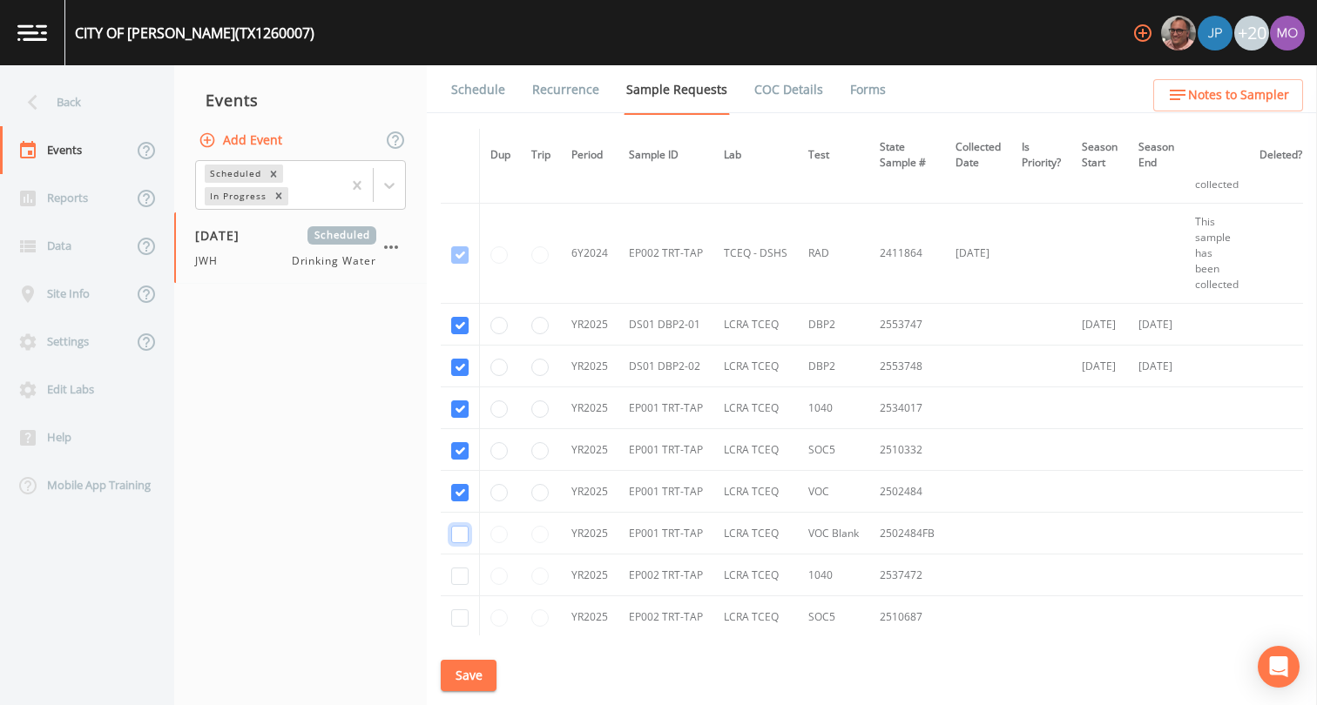
checkbox input "true"
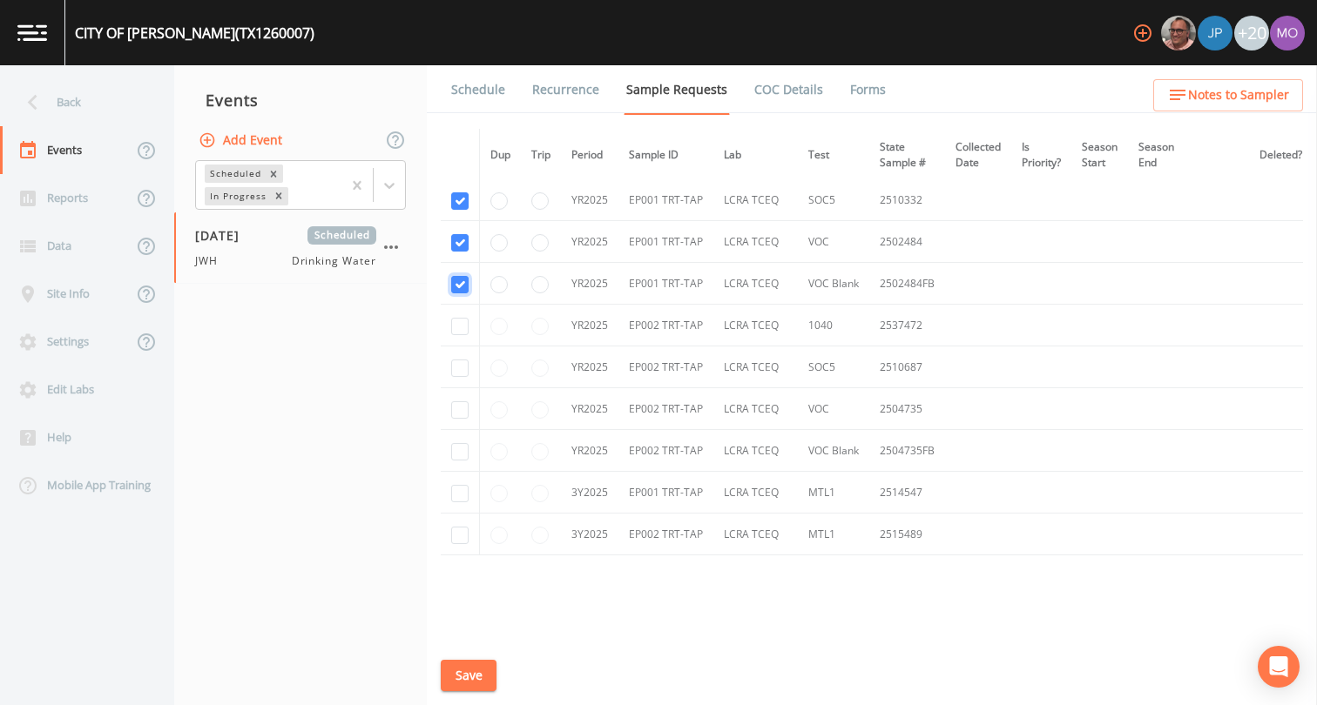
scroll to position [2571, 0]
click at [457, 457] on input "checkbox" at bounding box center [459, 454] width 17 height 17
checkbox input "true"
click at [462, 500] on input "checkbox" at bounding box center [459, 496] width 17 height 17
checkbox input "true"
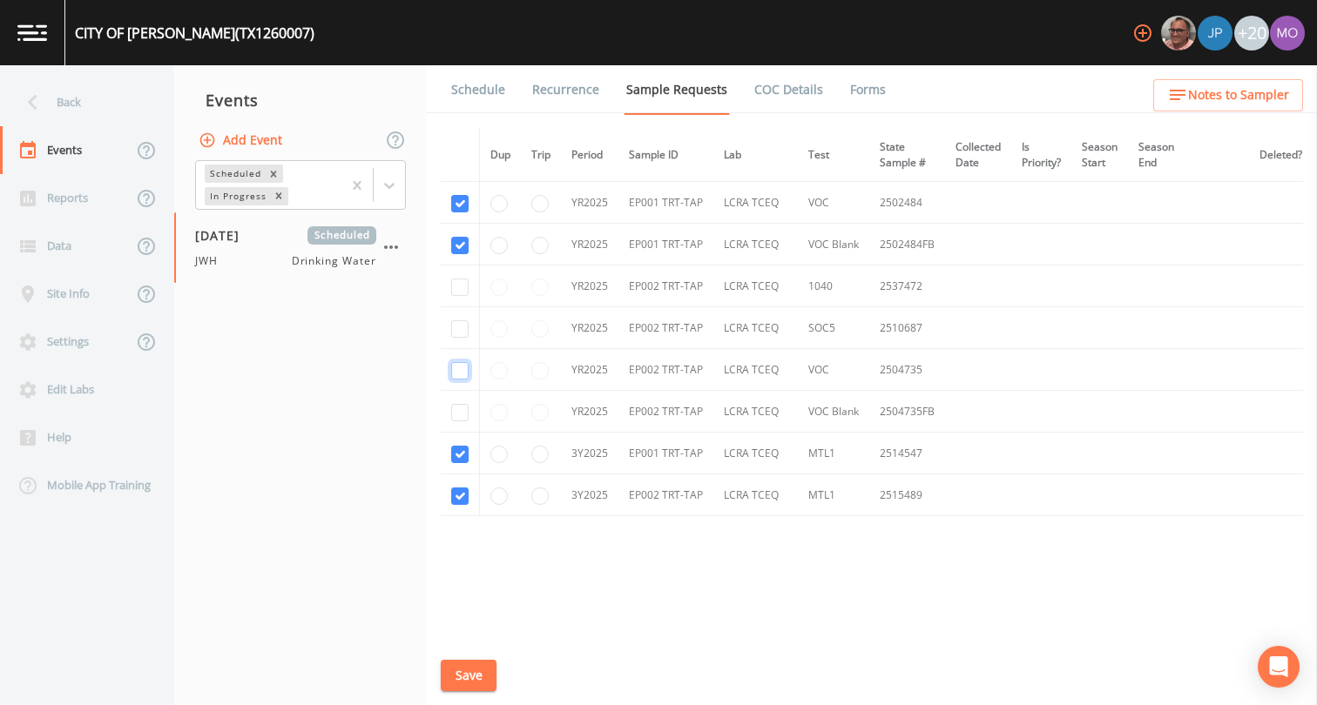
checkbox input "true"
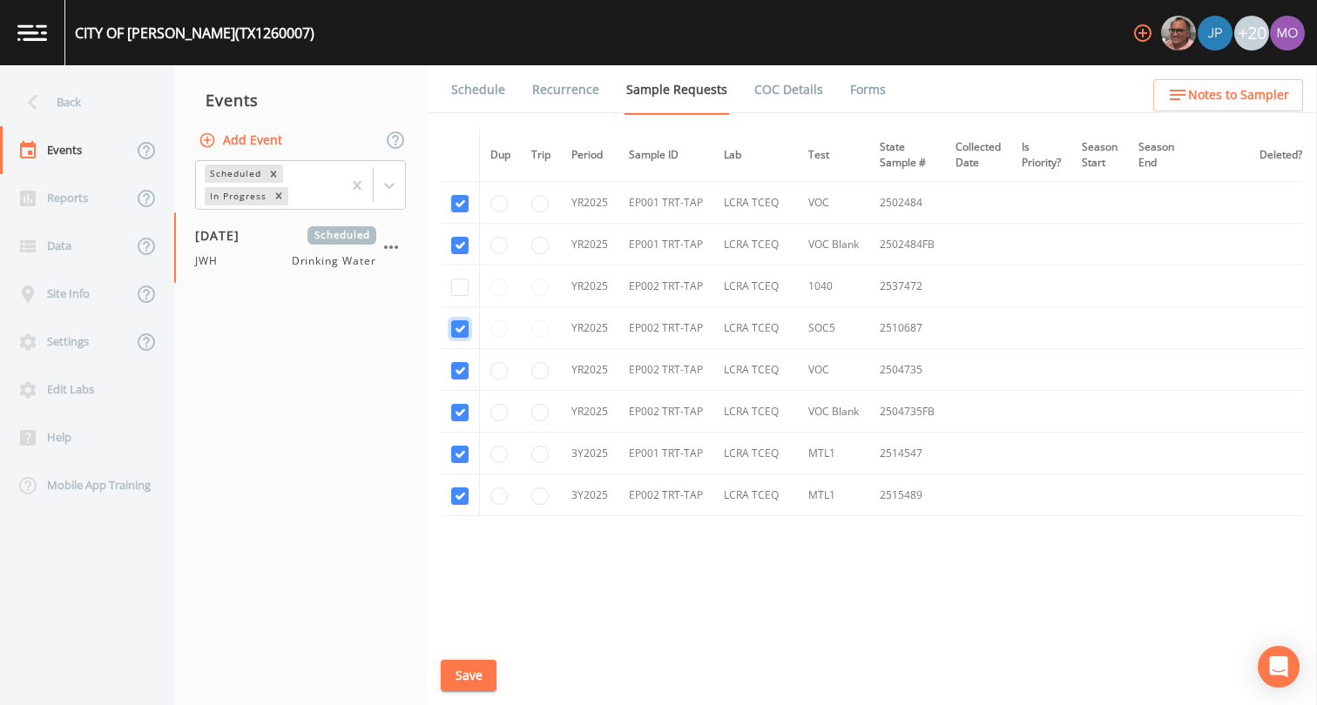
checkbox input "true"
click at [455, 285] on input "checkbox" at bounding box center [459, 287] width 17 height 17
checkbox input "true"
click at [477, 682] on button "Save" at bounding box center [469, 676] width 56 height 32
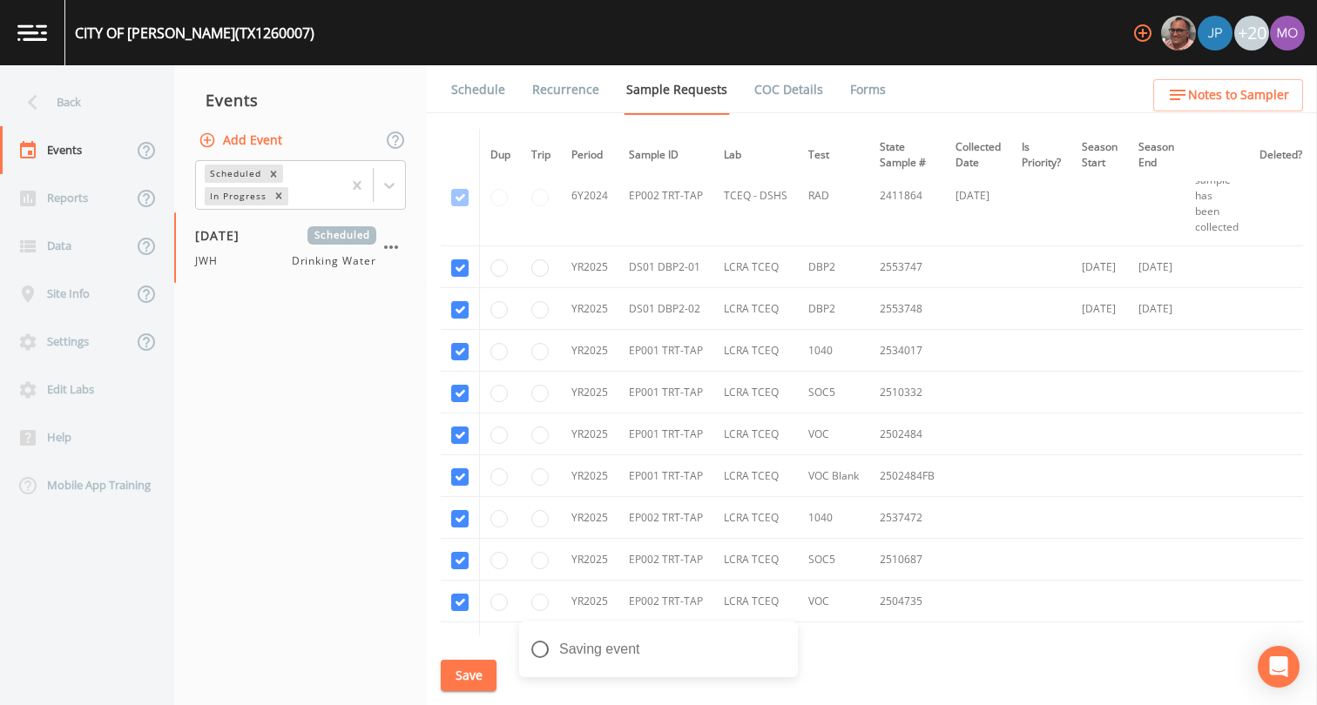
scroll to position [2338, 0]
click at [461, 96] on link "Schedule" at bounding box center [477, 89] width 59 height 49
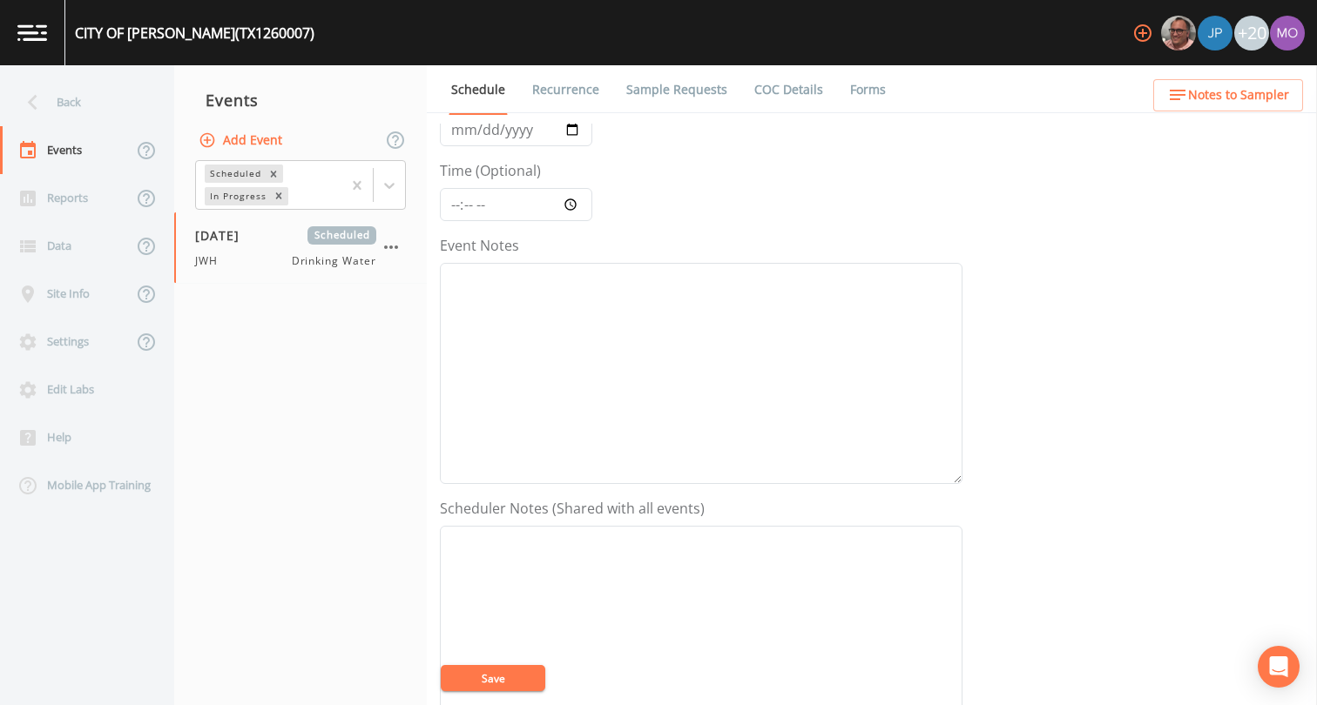
scroll to position [234, 0]
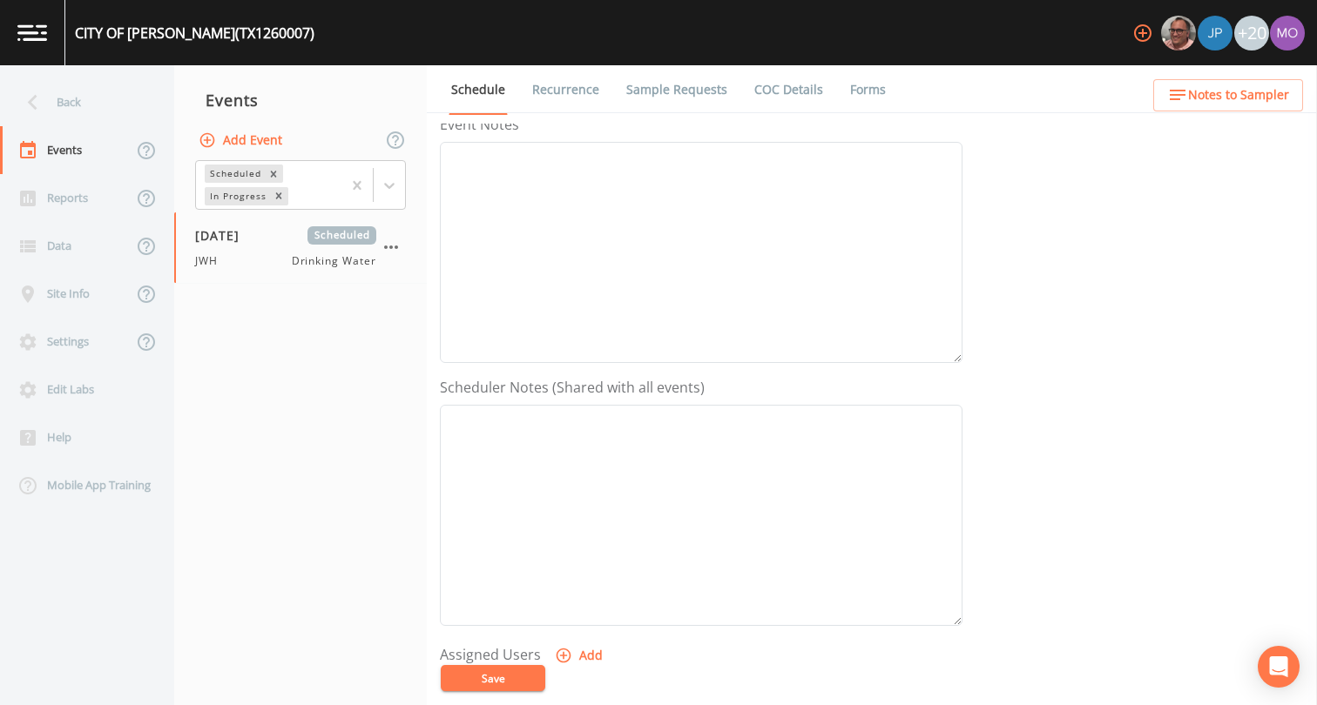
click at [589, 657] on button "Add" at bounding box center [580, 656] width 58 height 32
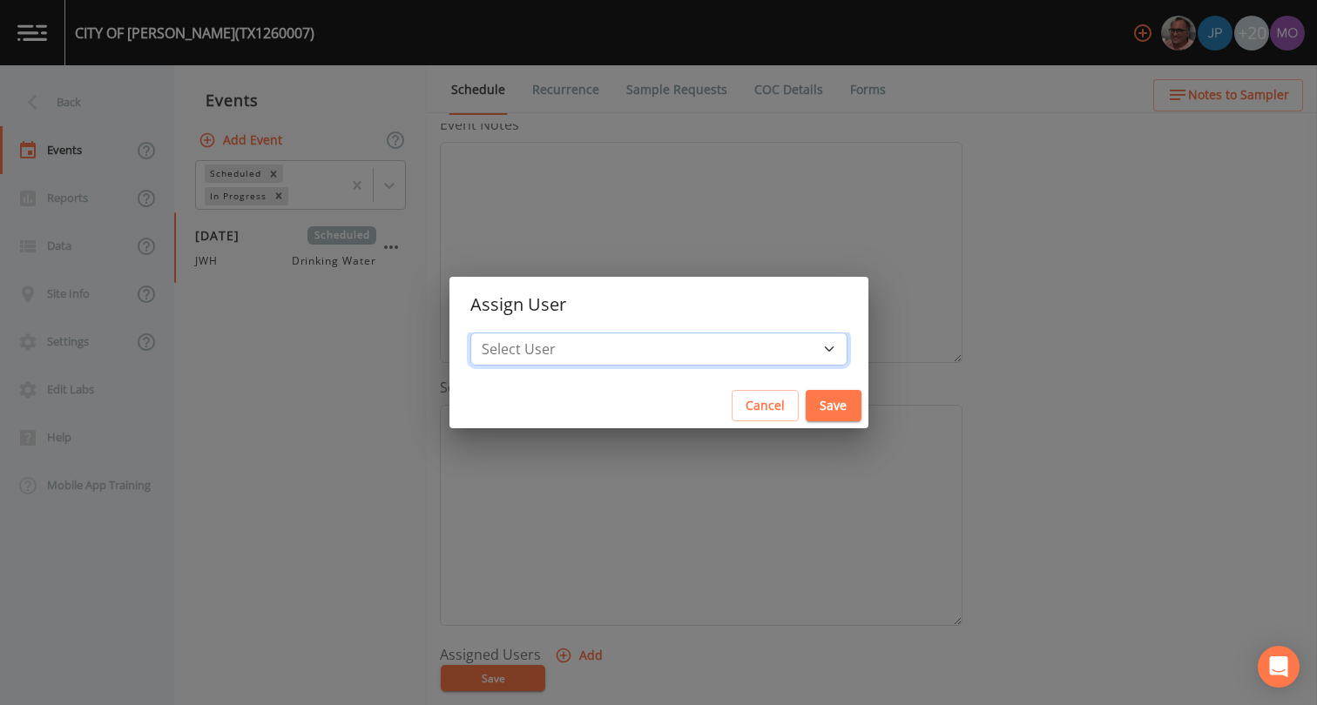
click at [666, 357] on select "Select User [PERSON_NAME] [PERSON_NAME] [PERSON_NAME] [PERSON_NAME] [PERSON_NAM…" at bounding box center [658, 349] width 377 height 33
select select "5228c763-cea1-42f9-884e-47d3eb1fbd8b"
click at [805, 406] on button "Save" at bounding box center [833, 406] width 56 height 32
select select
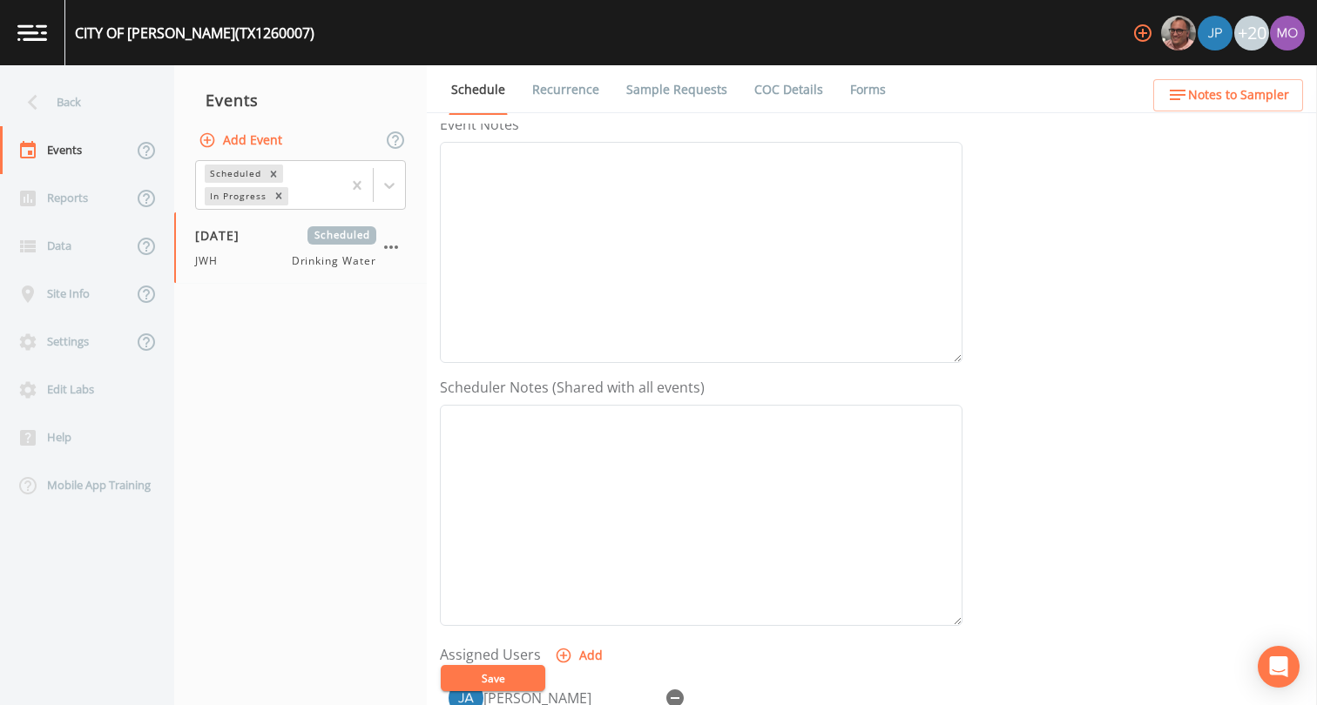
click at [506, 677] on button "Save" at bounding box center [493, 678] width 104 height 26
click at [109, 113] on div "Back" at bounding box center [78, 102] width 157 height 48
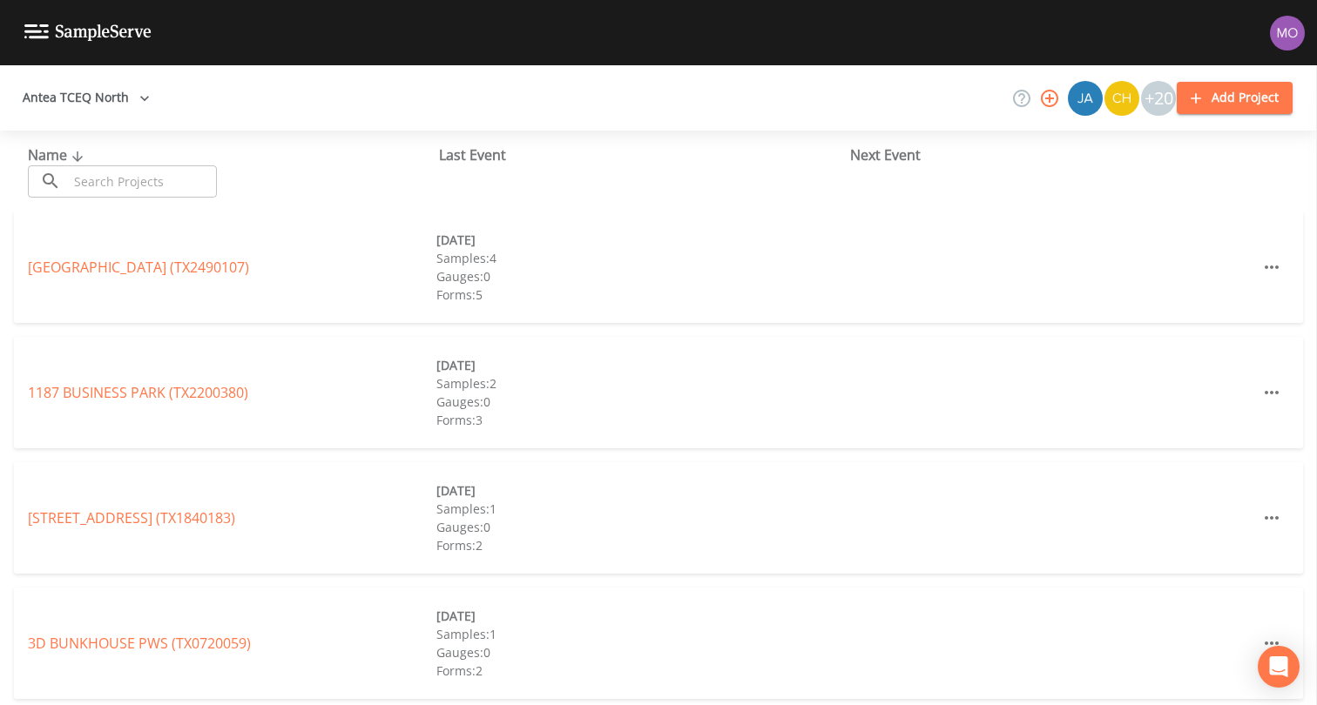
click at [109, 108] on button "Antea TCEQ North" at bounding box center [86, 98] width 141 height 32
click at [244, 105] on div at bounding box center [658, 352] width 1317 height 705
click at [185, 176] on input "text" at bounding box center [142, 181] width 149 height 32
paste input "TX2150024"
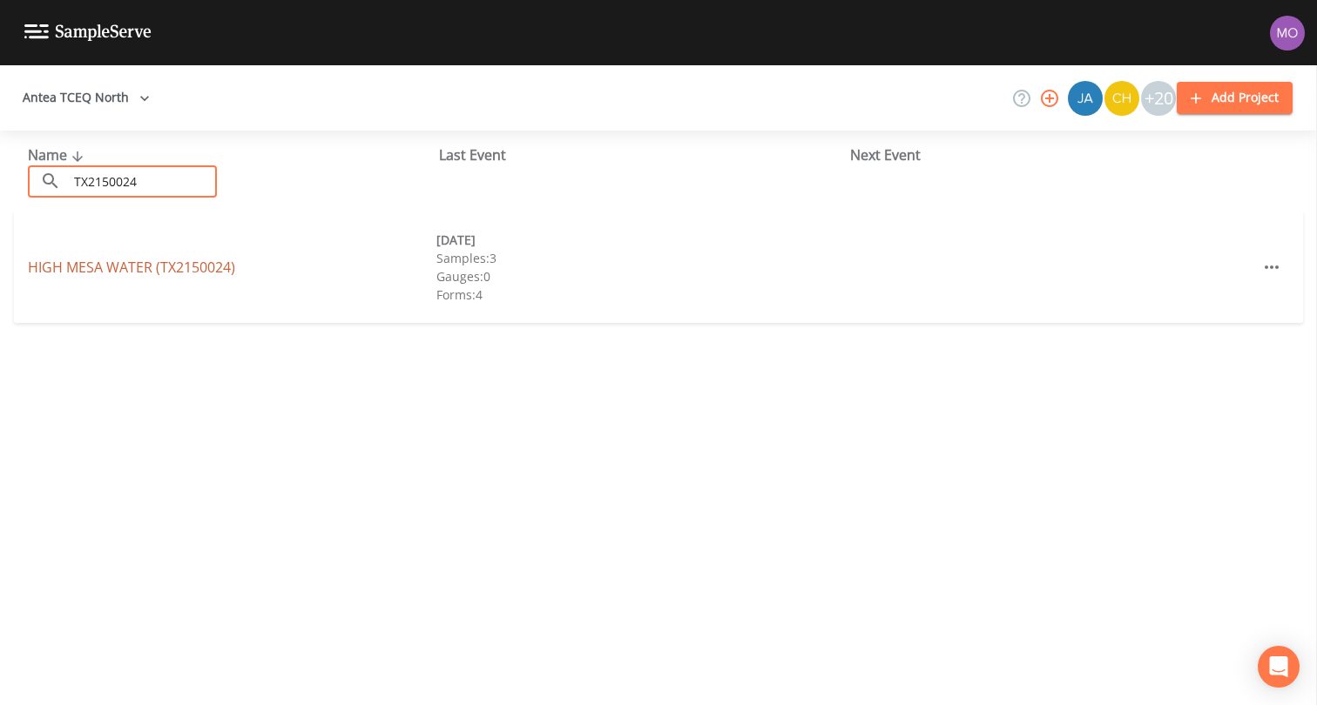
type input "TX2150024"
click at [193, 269] on link "[GEOGRAPHIC_DATA] (TX2150024)" at bounding box center [131, 267] width 207 height 19
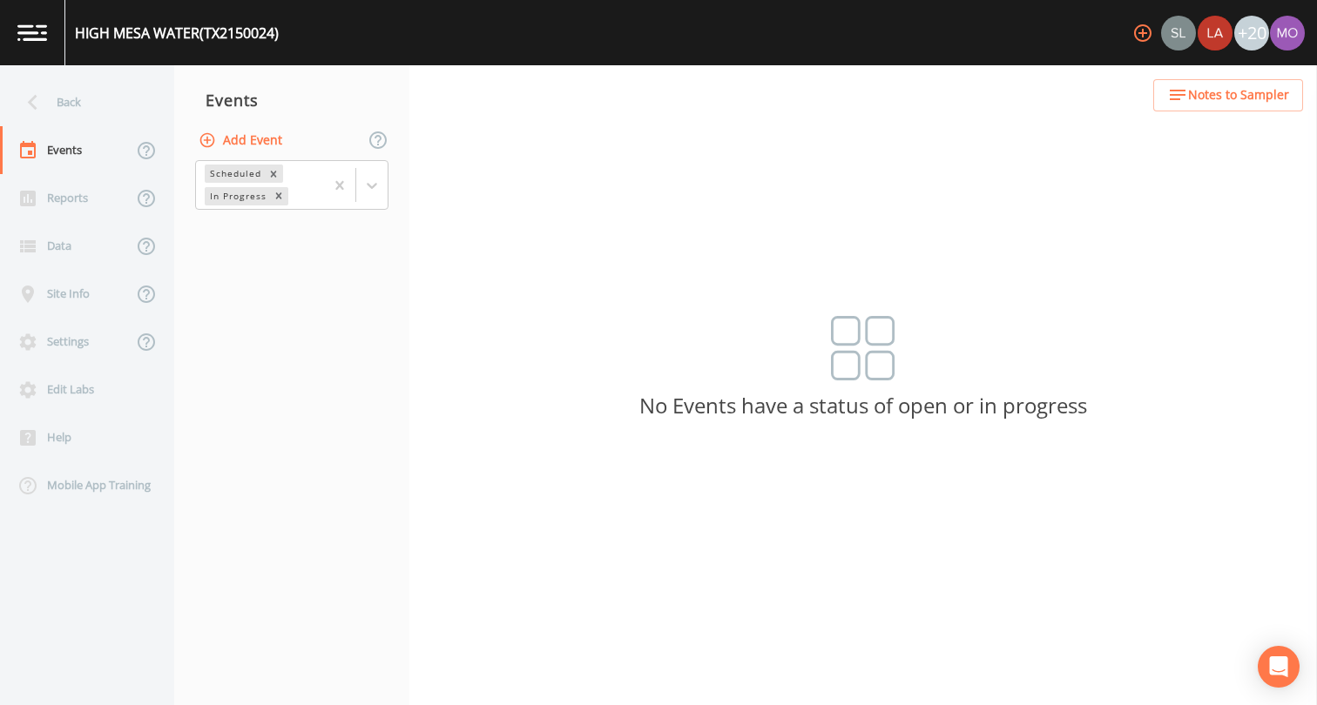
click at [260, 135] on button "Add Event" at bounding box center [242, 141] width 94 height 32
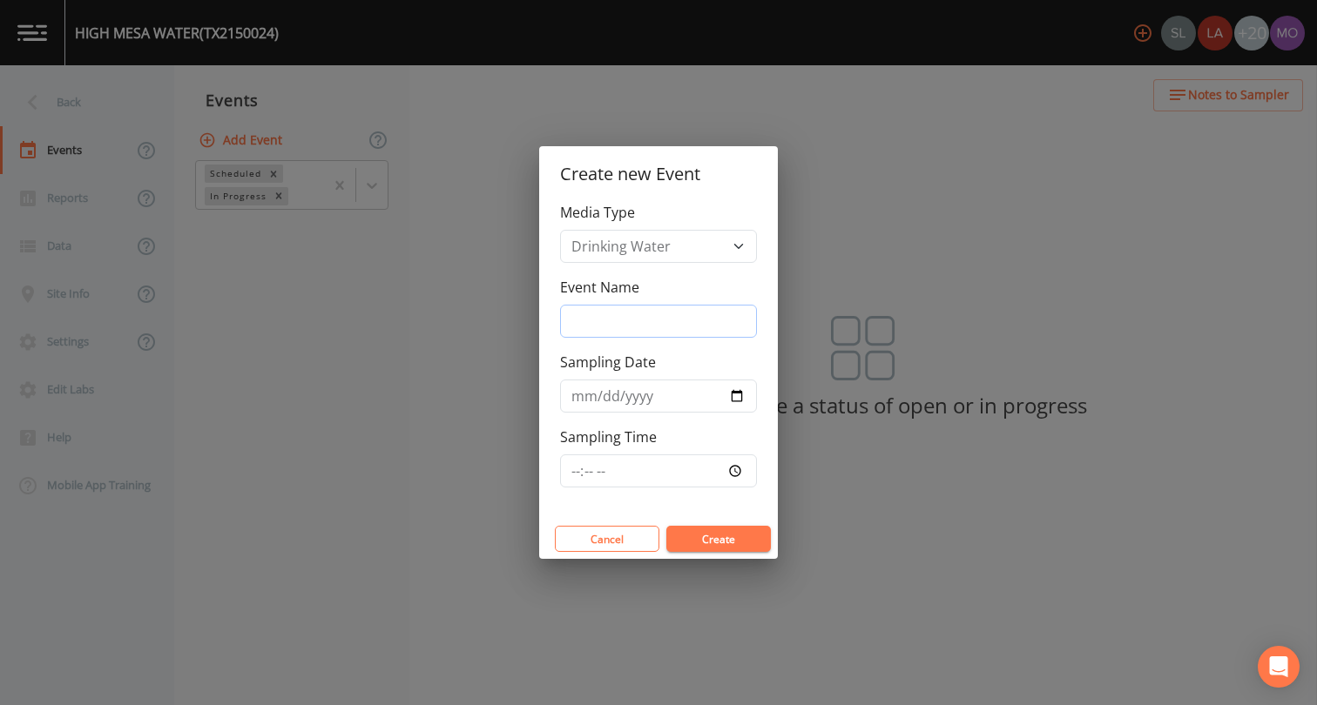
click at [618, 337] on input "Event Name" at bounding box center [658, 321] width 197 height 33
type input "LMA"
click at [742, 403] on input "Sampling Date" at bounding box center [658, 396] width 197 height 33
type input "[DATE]"
click at [682, 539] on button "Create" at bounding box center [718, 539] width 104 height 26
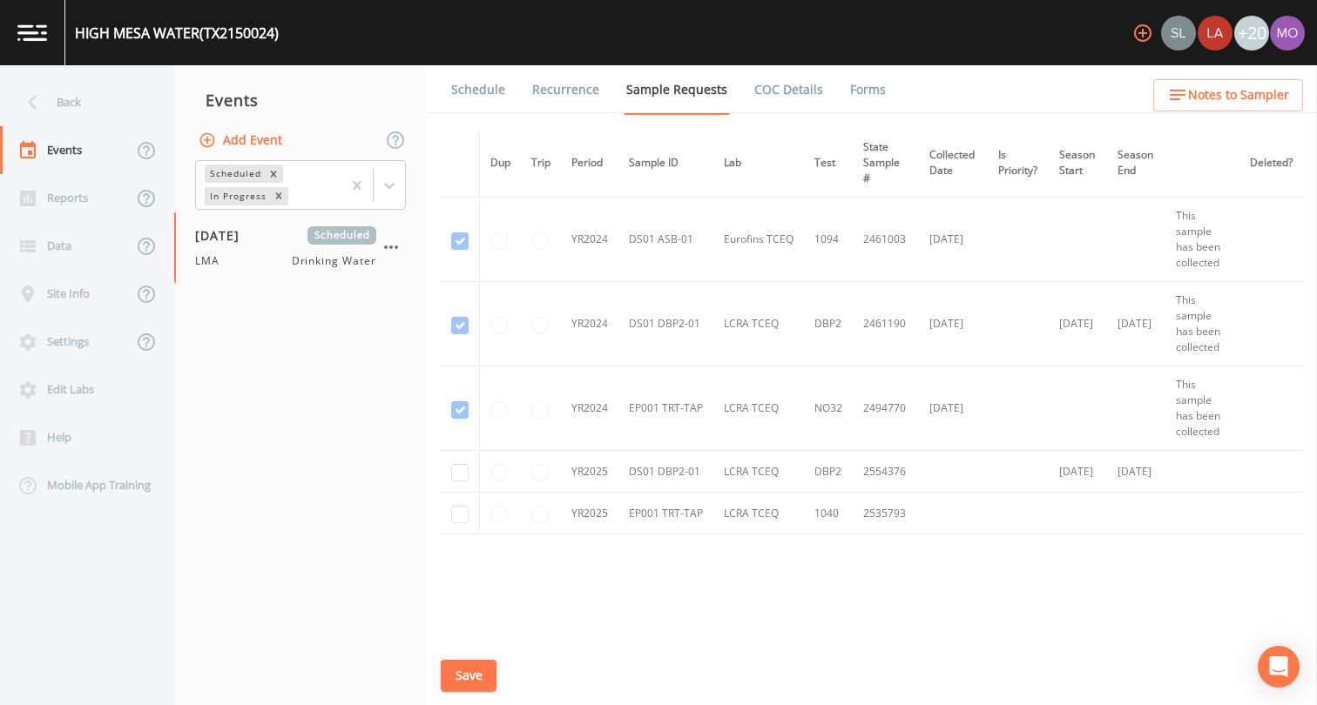
scroll to position [90, 0]
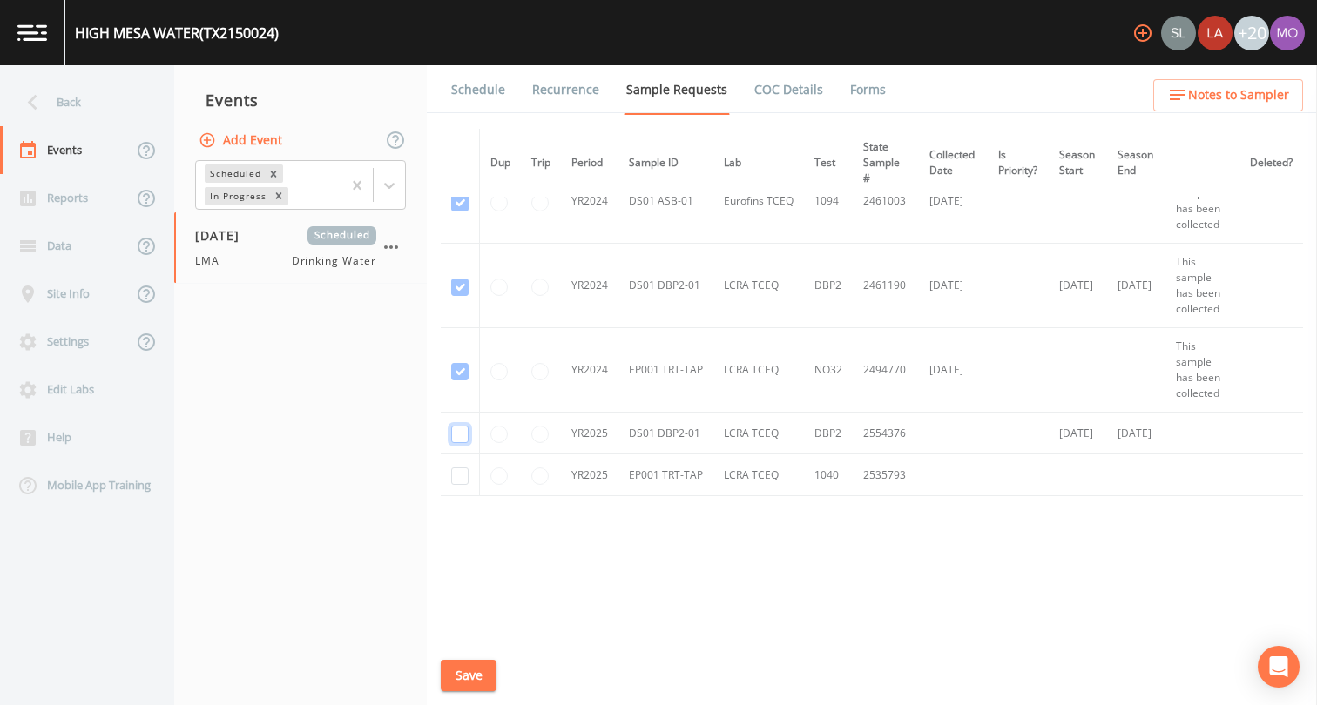
click at [462, 296] on input "checkbox" at bounding box center [459, 287] width 17 height 17
checkbox input "true"
click at [462, 468] on input "checkbox" at bounding box center [459, 476] width 17 height 17
checkbox input "true"
click at [464, 682] on button "Save" at bounding box center [469, 676] width 56 height 32
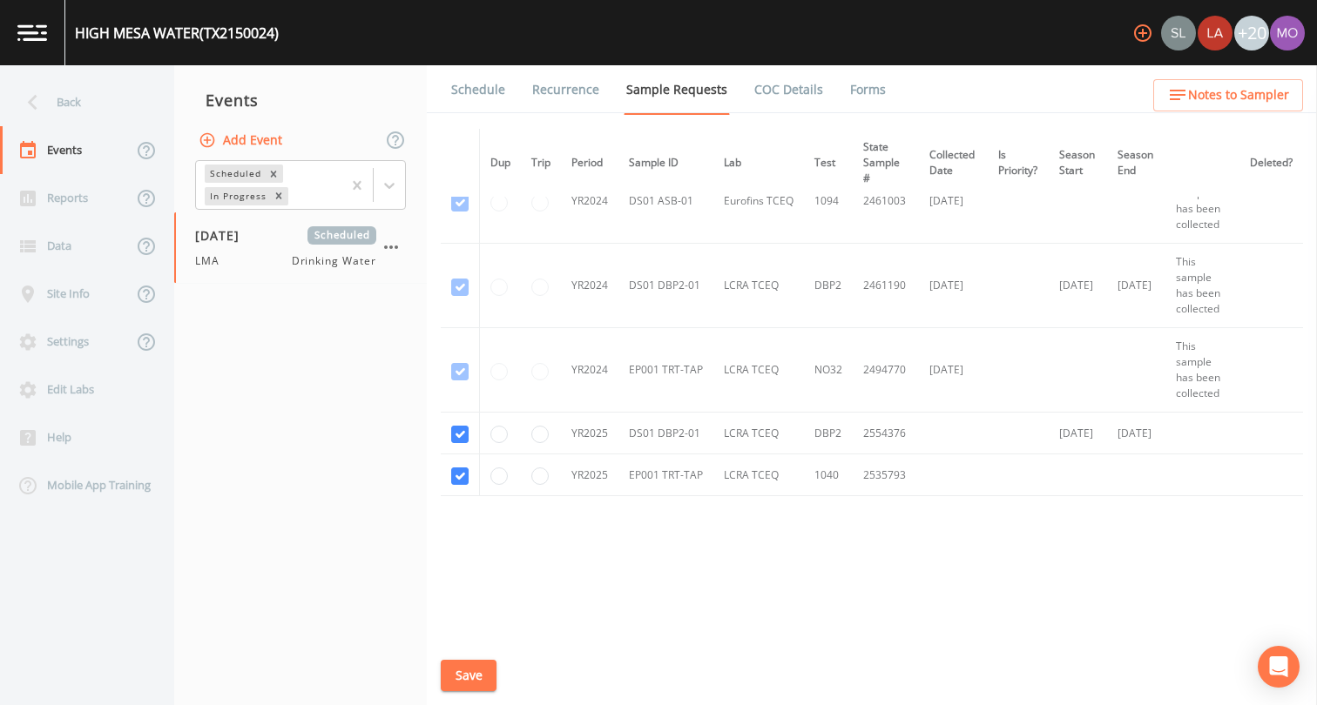
click at [475, 87] on link "Schedule" at bounding box center [477, 89] width 59 height 49
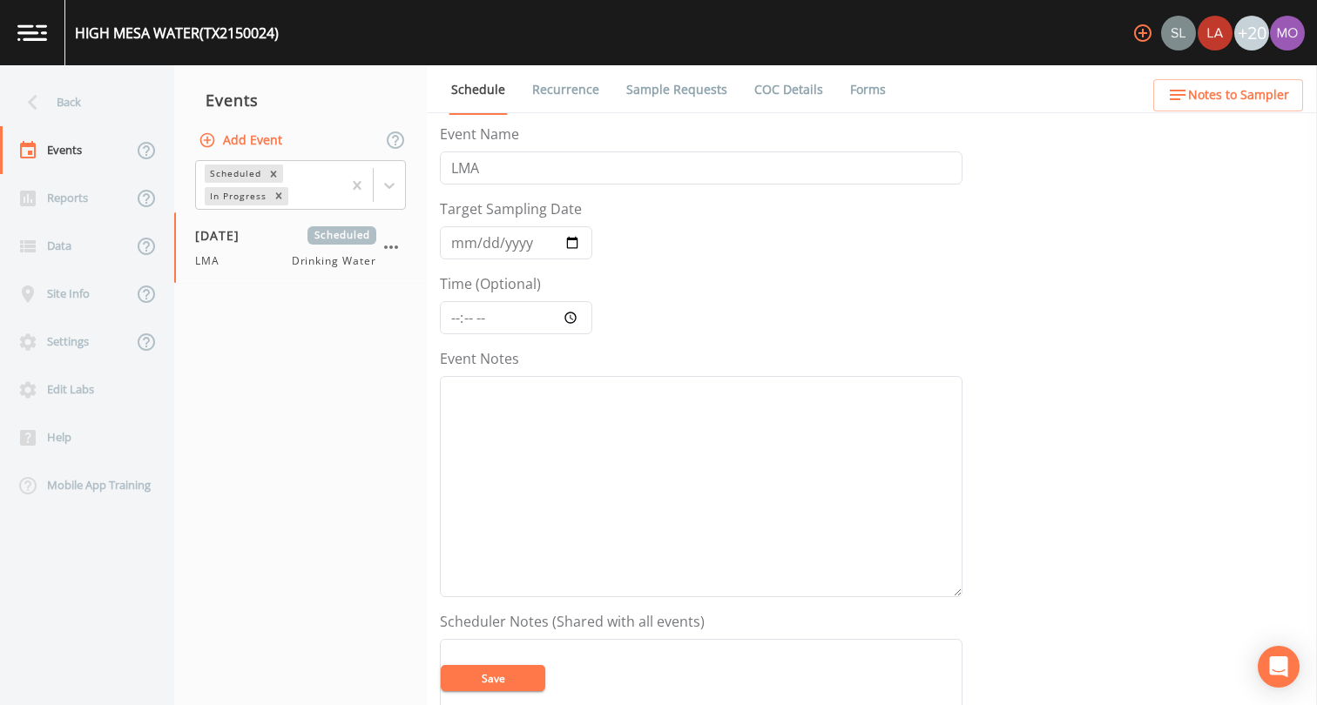
scroll to position [522, 0]
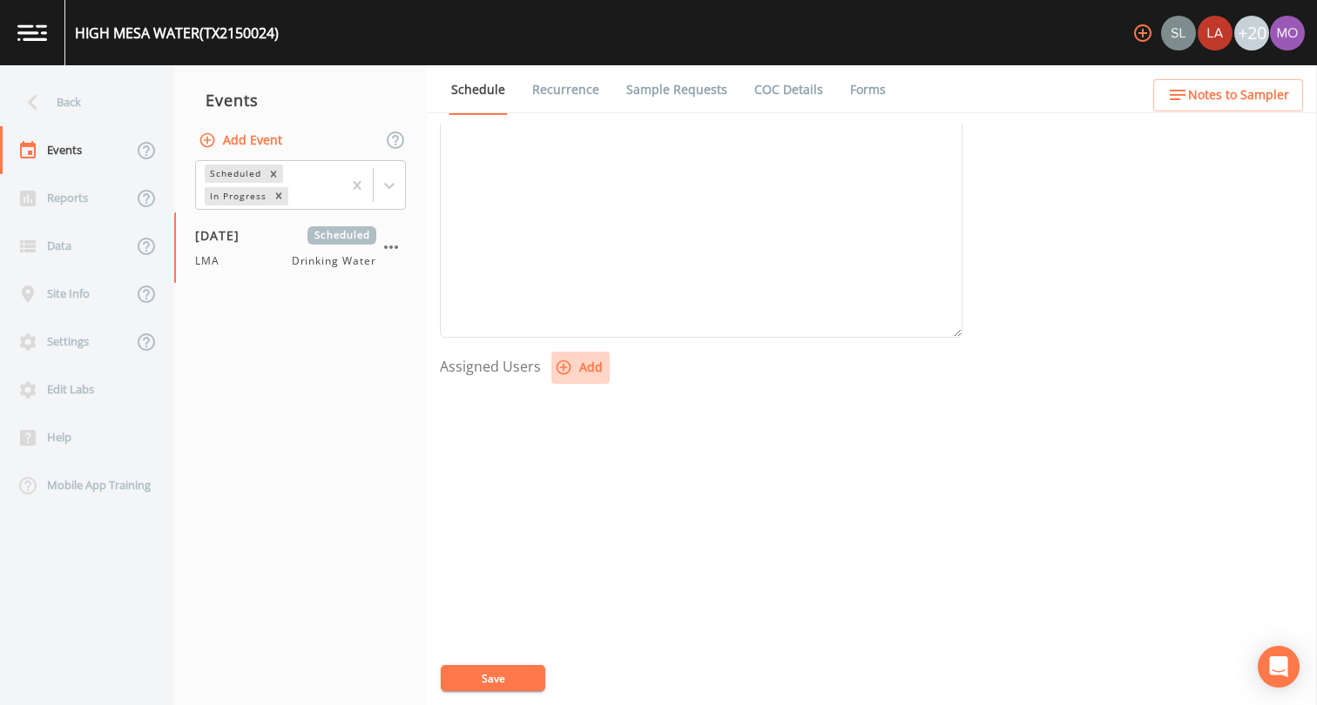
click at [576, 370] on button "Add" at bounding box center [580, 368] width 58 height 32
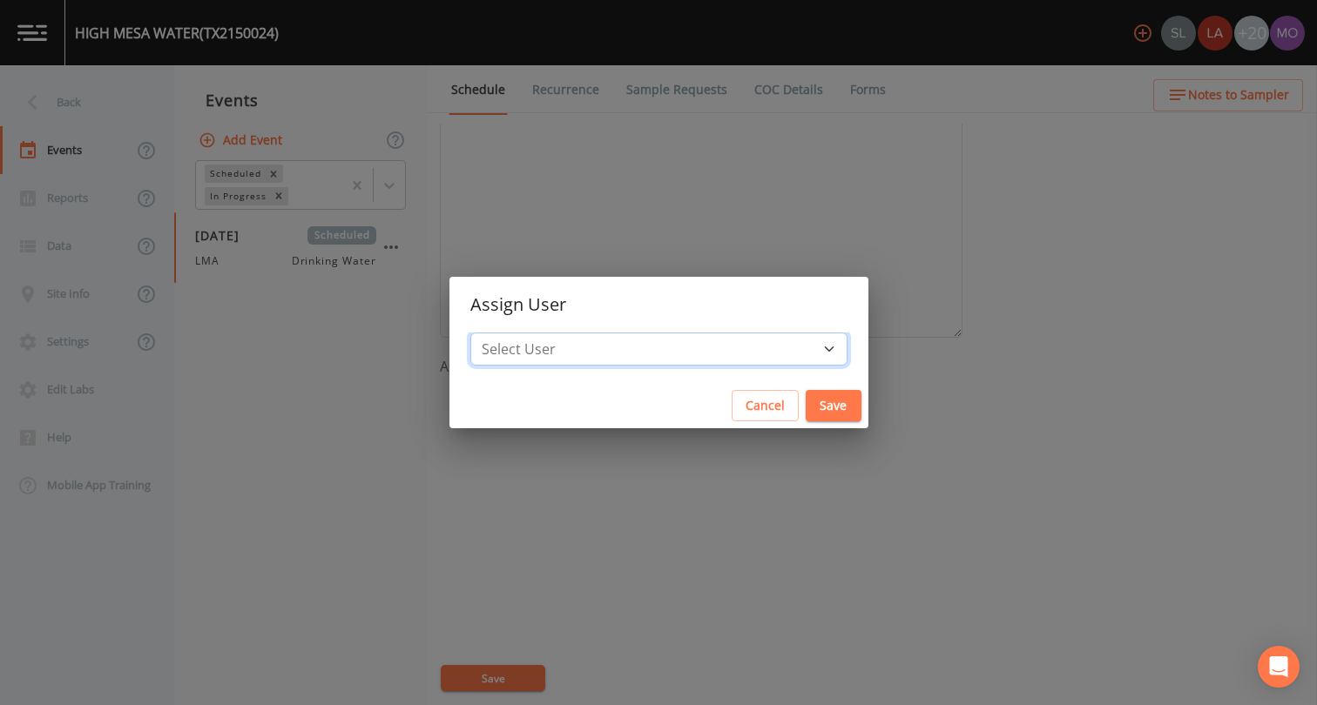
click at [628, 333] on select "Select User [PERSON_NAME] [PERSON_NAME] Saenz [EMAIL_ADDRESS][DOMAIN_NAME] [PER…" at bounding box center [658, 349] width 377 height 33
select select "929757a4-3a67-412e-8a17-ec670da8541b"
drag, startPoint x: 769, startPoint y: 401, endPoint x: 749, endPoint y: 435, distance: 39.4
click at [805, 401] on button "Save" at bounding box center [833, 406] width 56 height 32
select select
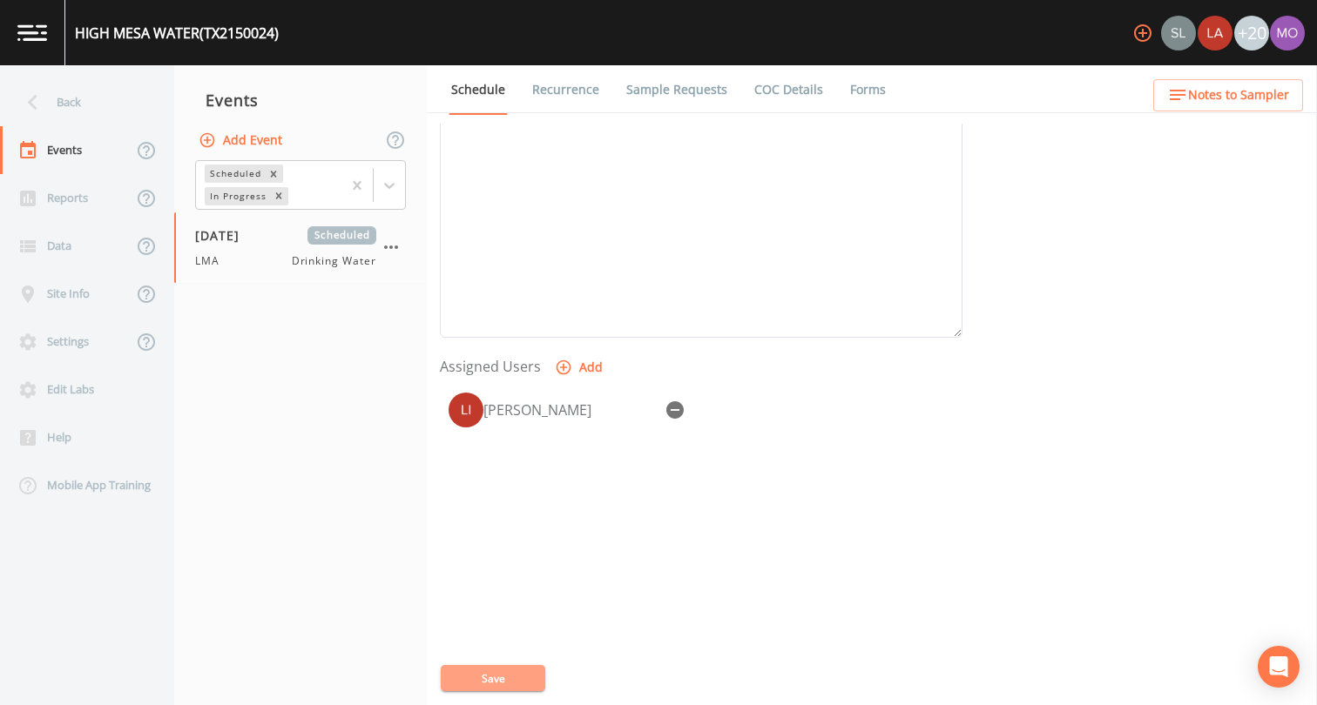
click at [458, 681] on button "Save" at bounding box center [493, 678] width 104 height 26
click at [69, 99] on div "Back" at bounding box center [78, 102] width 157 height 48
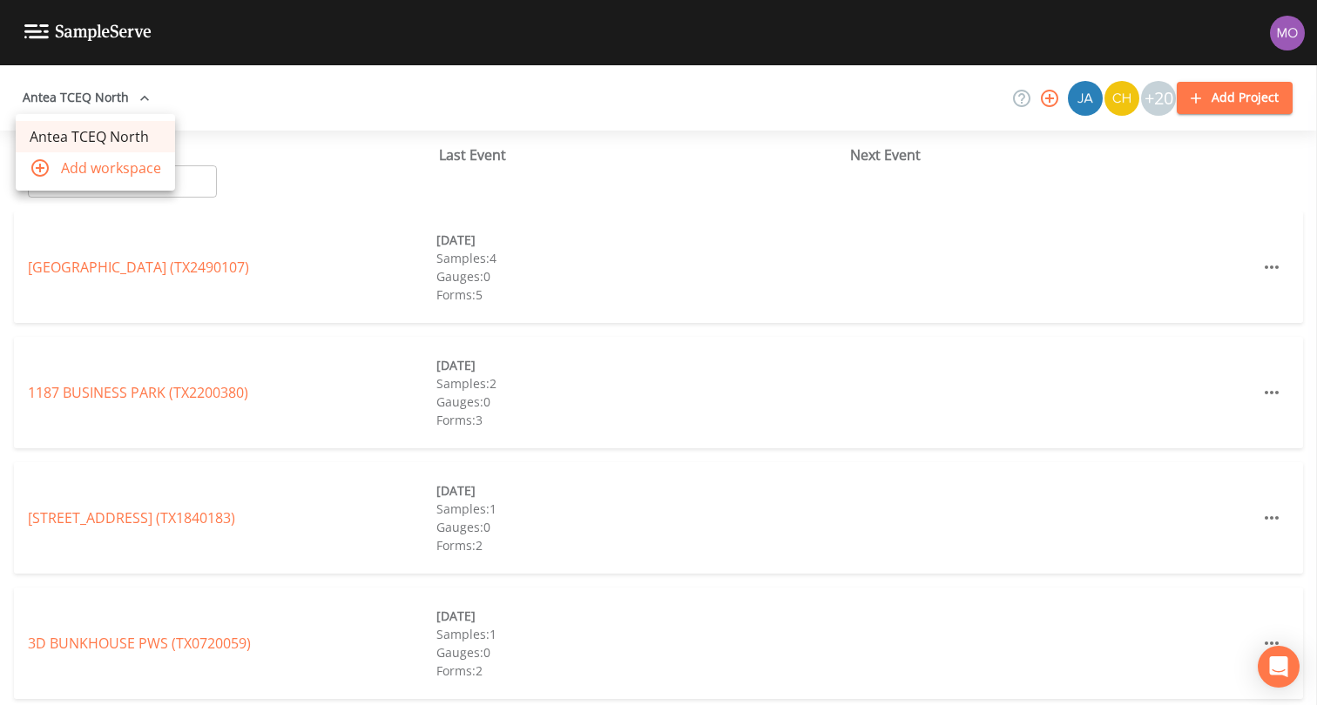
click at [246, 125] on div at bounding box center [658, 352] width 1317 height 705
click at [171, 190] on input "text" at bounding box center [142, 181] width 149 height 32
paste input "TX2150001"
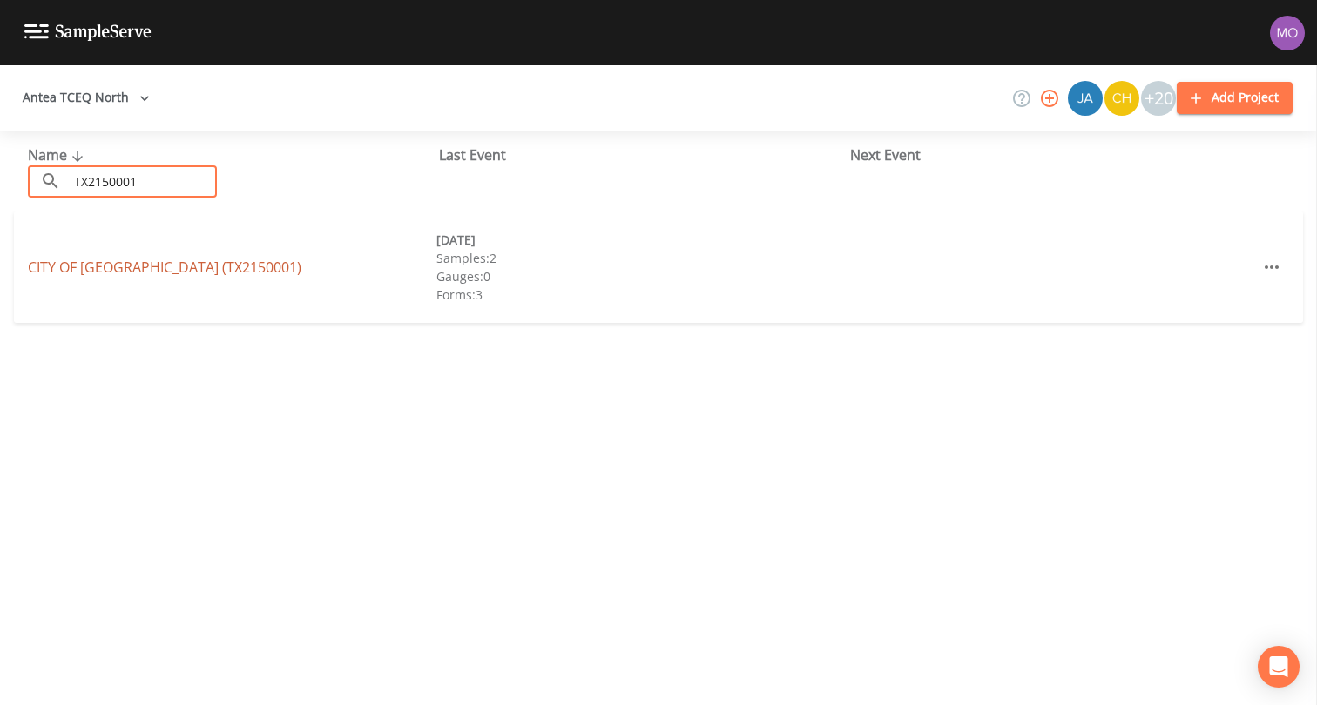
type input "TX2150001"
click at [165, 269] on link "CITY OF [GEOGRAPHIC_DATA] (TX2150001)" at bounding box center [164, 267] width 273 height 19
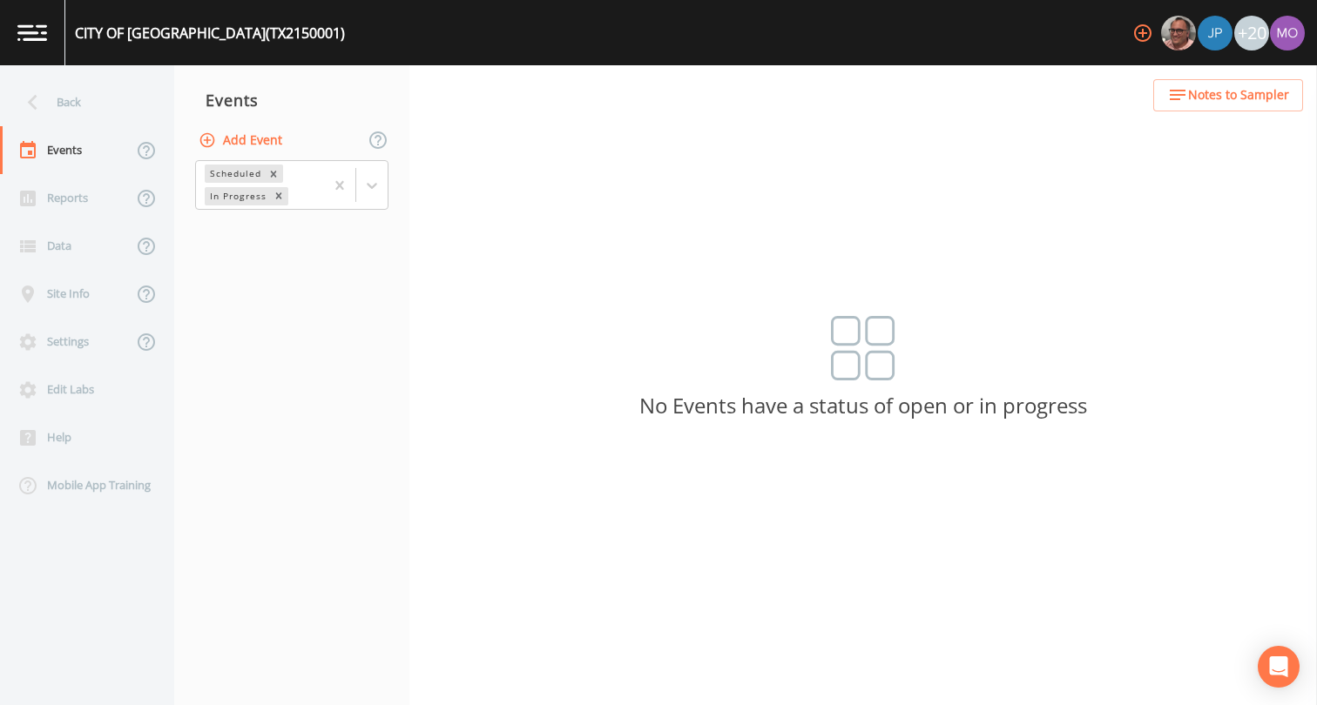
drag, startPoint x: 165, startPoint y: 269, endPoint x: 239, endPoint y: 149, distance: 141.6
click at [239, 149] on button "Add Event" at bounding box center [242, 141] width 94 height 32
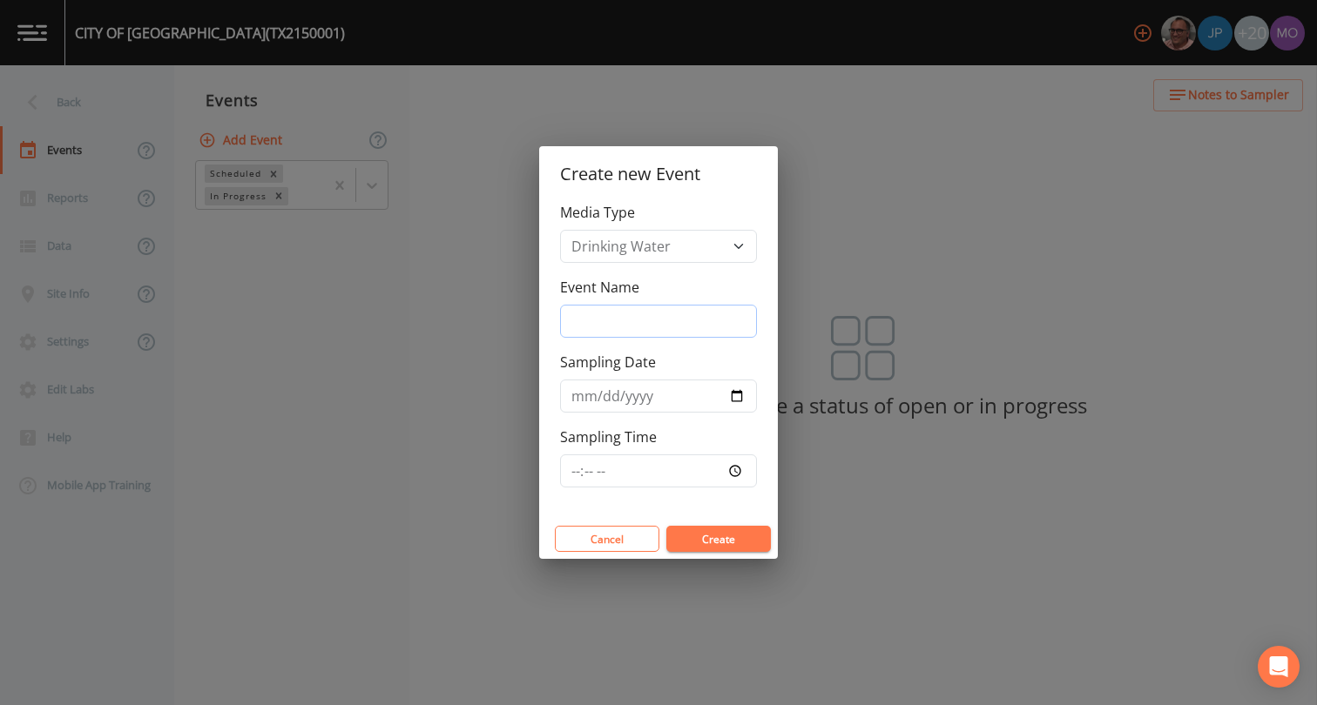
drag, startPoint x: 239, startPoint y: 149, endPoint x: 594, endPoint y: 310, distance: 389.3
click at [594, 310] on input "Event Name" at bounding box center [658, 321] width 197 height 33
type input "LMA"
click at [737, 396] on input "Sampling Date" at bounding box center [658, 396] width 197 height 33
type input "[DATE]"
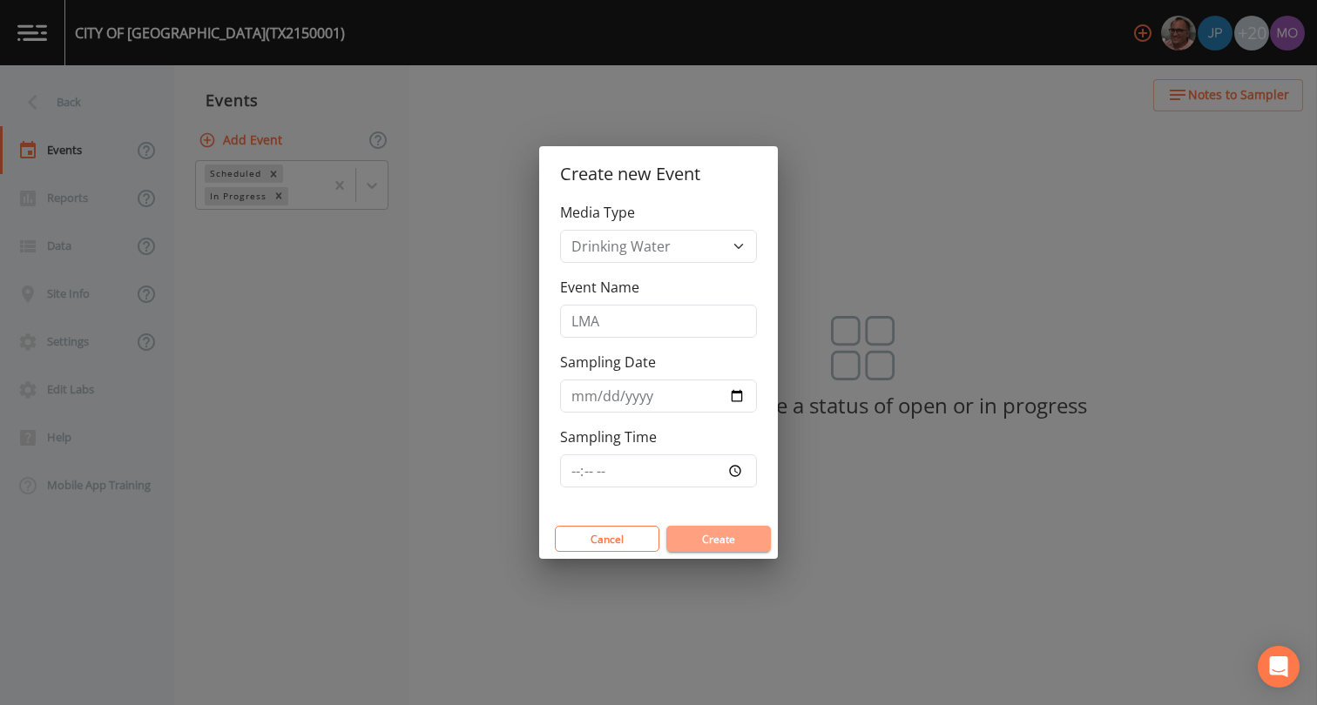
click at [715, 531] on button "Create" at bounding box center [718, 539] width 104 height 26
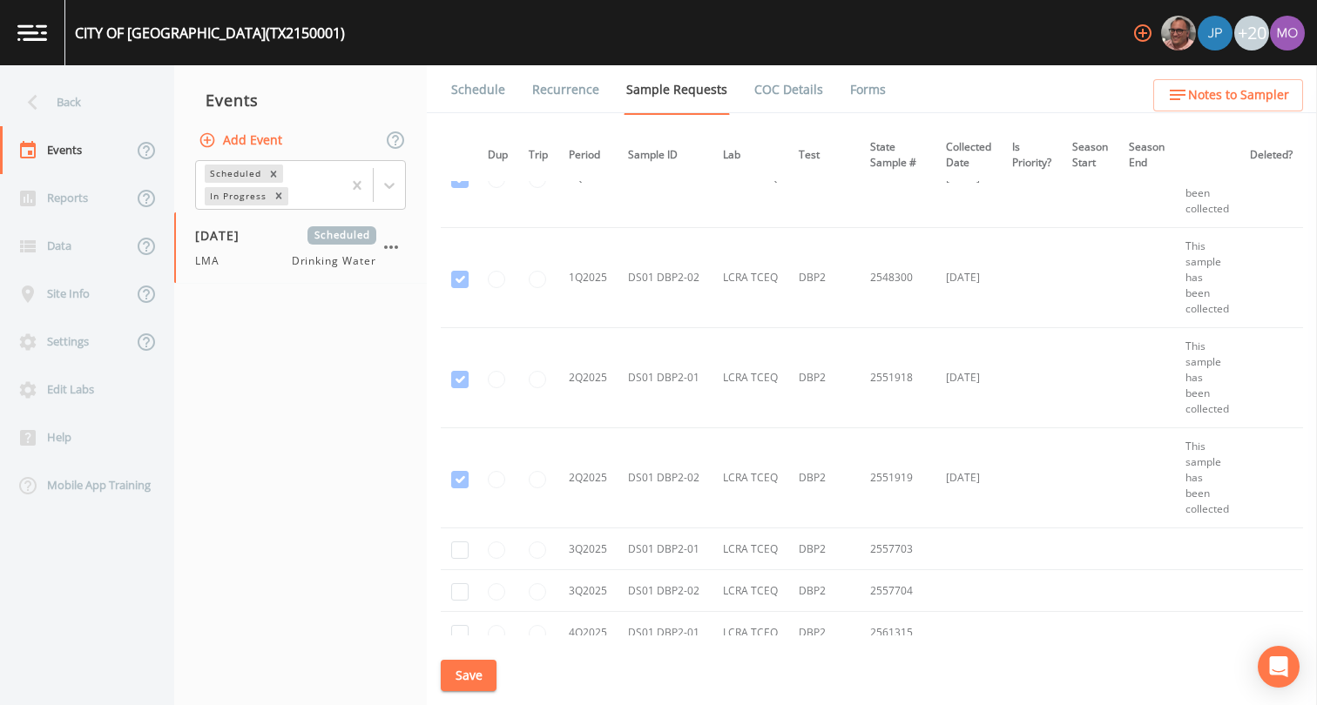
scroll to position [2544, 5]
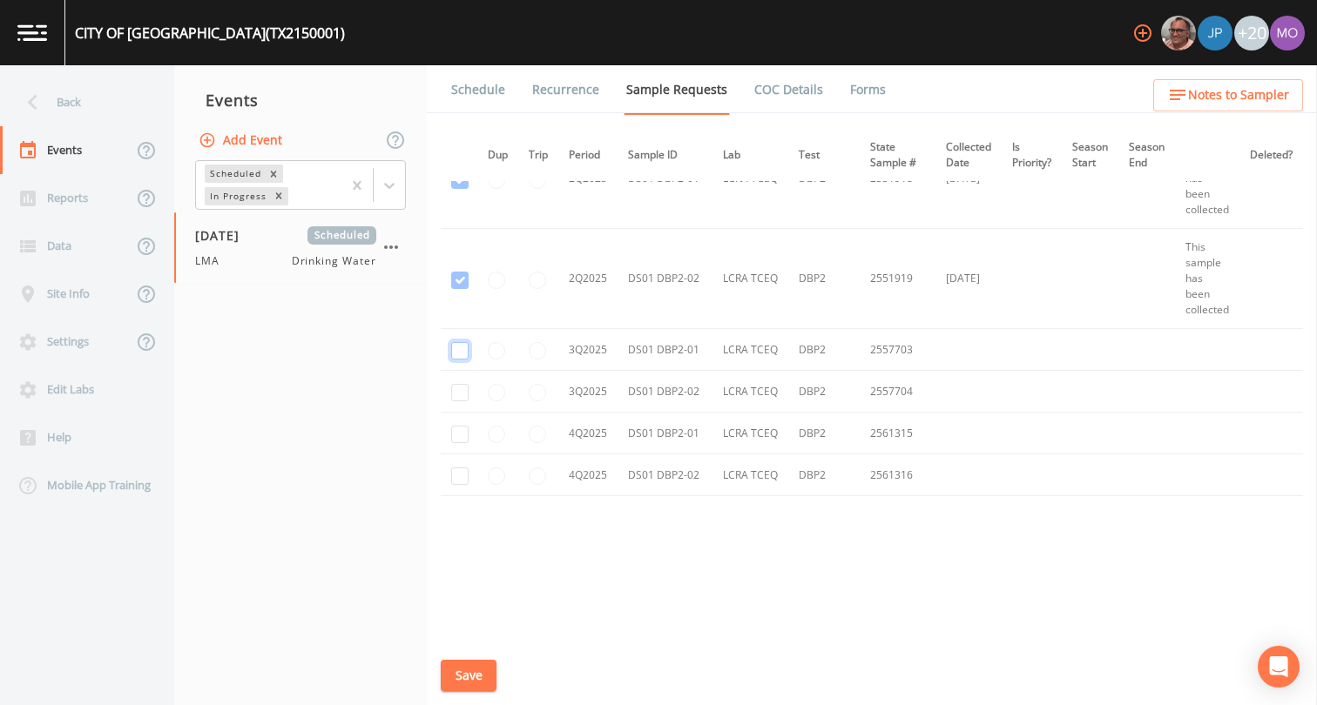
checkbox input "true"
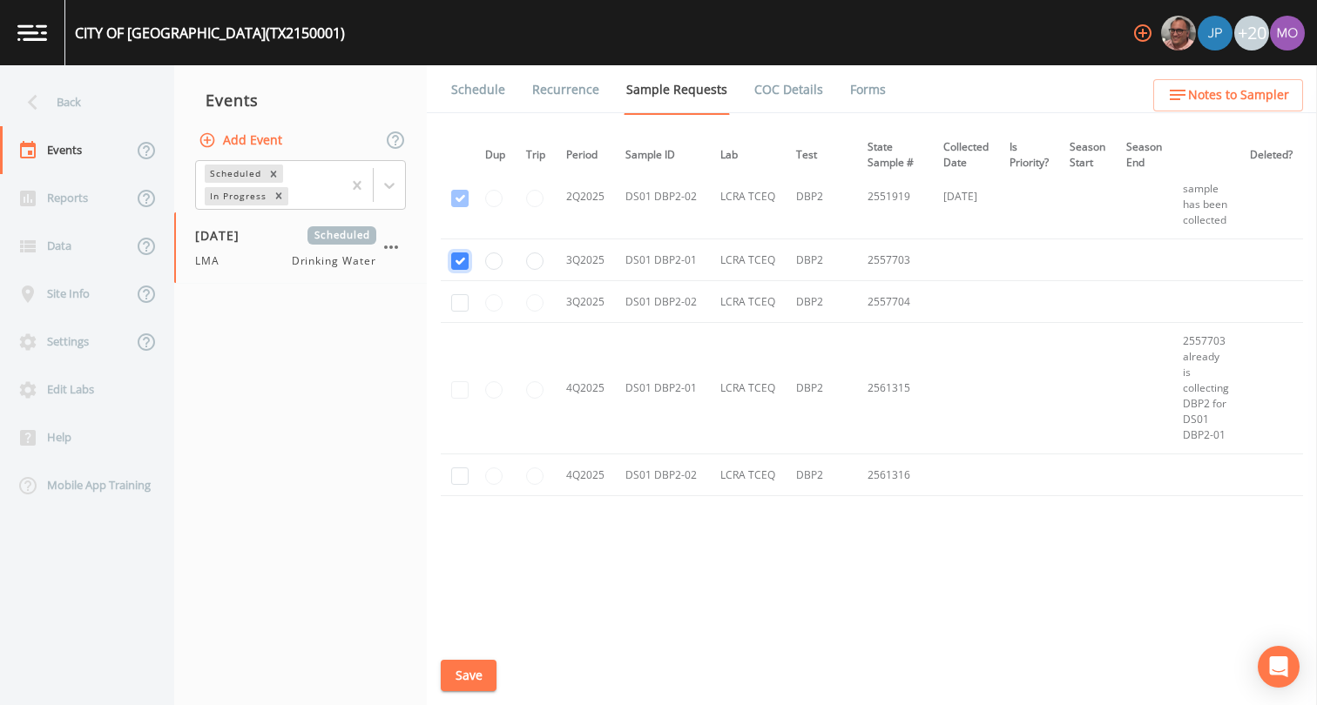
scroll to position [2160, 5]
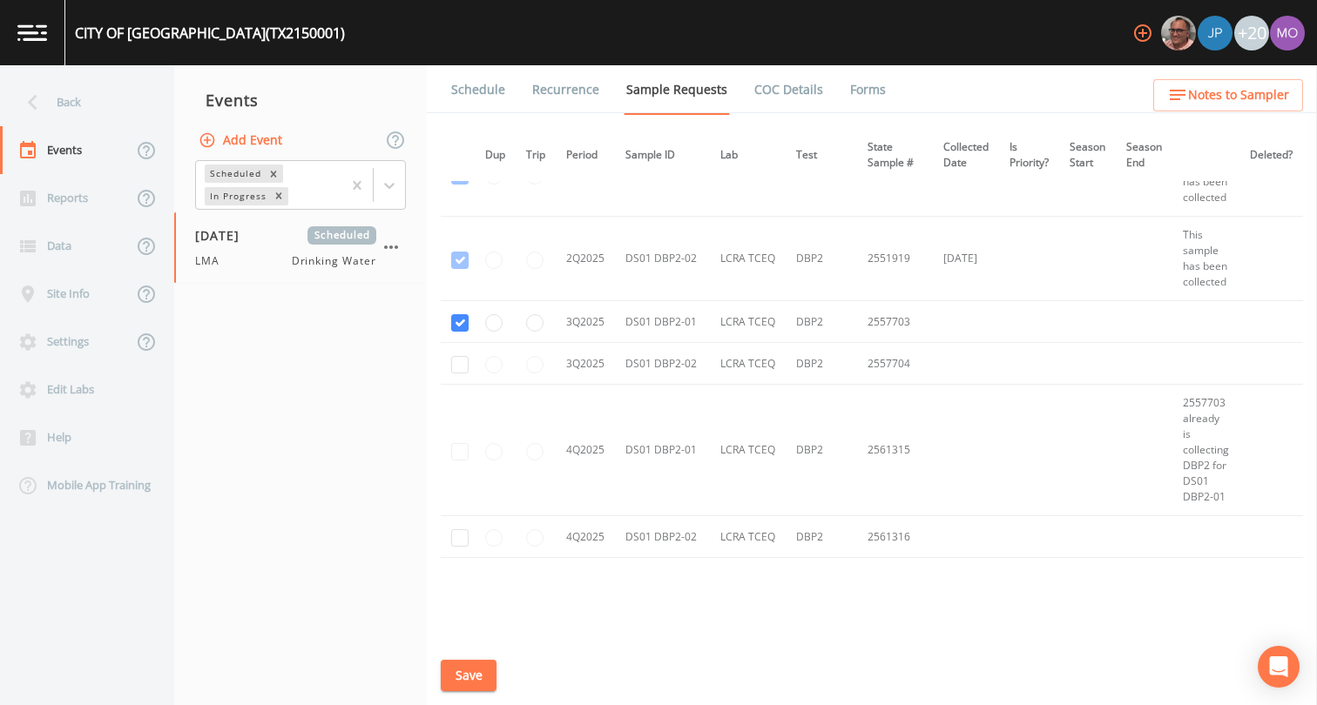
click at [461, 374] on td at bounding box center [460, 364] width 39 height 42
checkbox input "true"
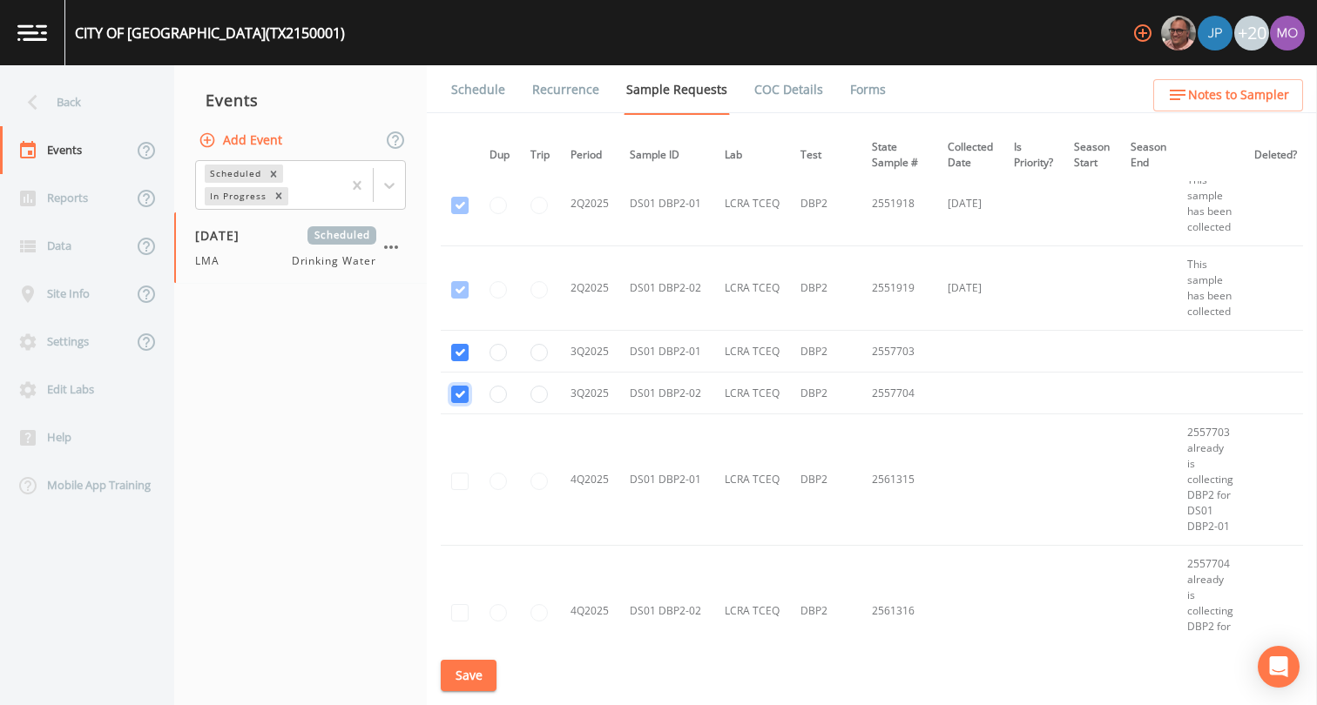
scroll to position [2131, 0]
